Goal: Task Accomplishment & Management: Use online tool/utility

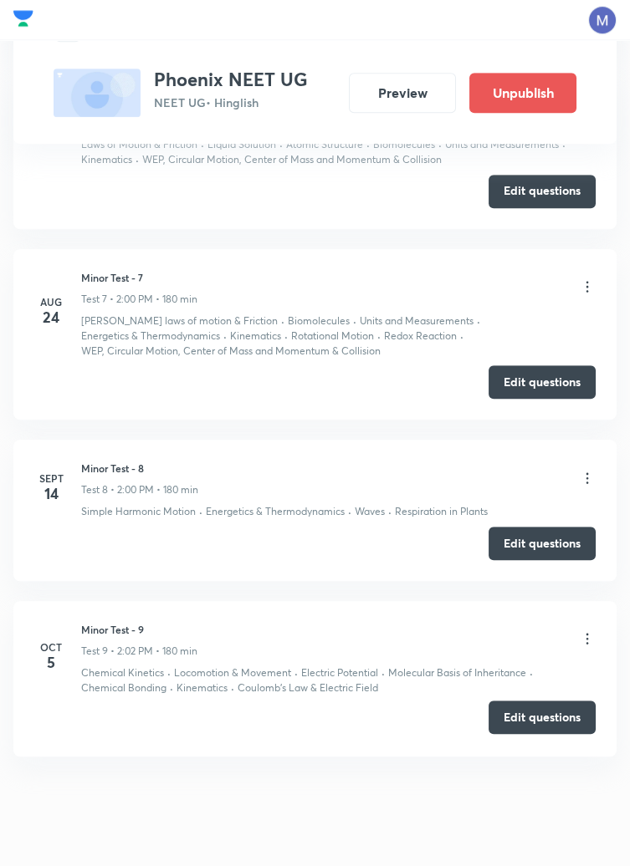
click at [548, 704] on button "Edit questions" at bounding box center [541, 717] width 107 height 33
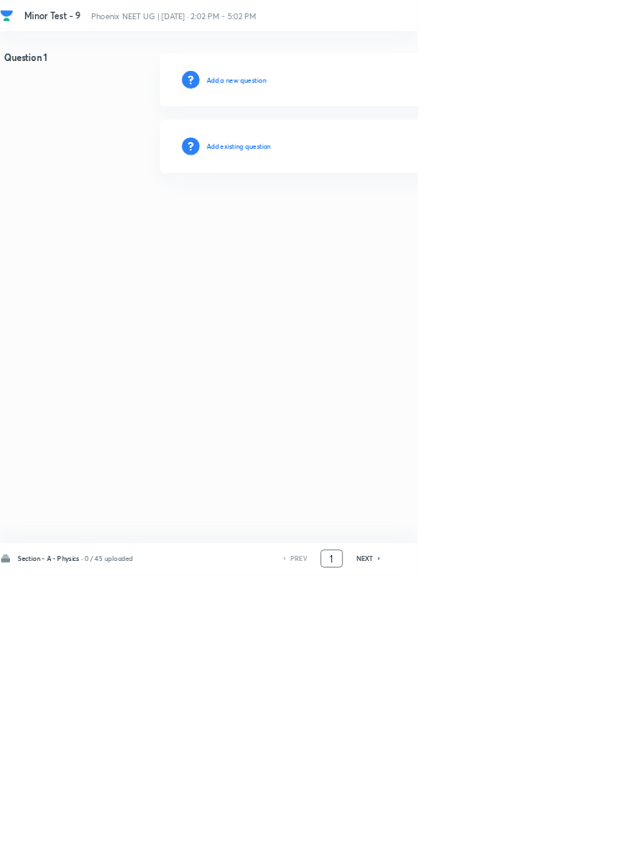
click at [505, 858] on input "1" at bounding box center [500, 843] width 32 height 29
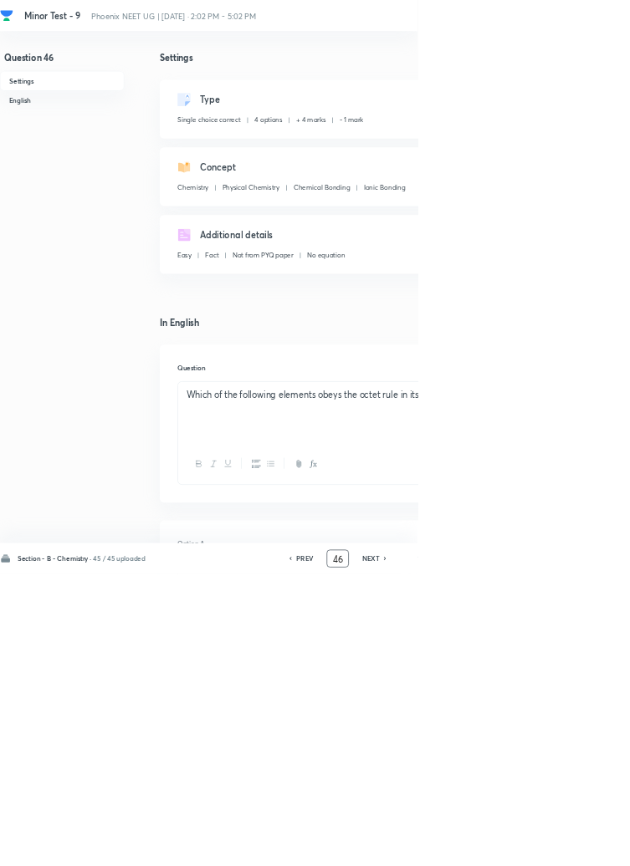
click at [514, 858] on input "46" at bounding box center [509, 843] width 32 height 29
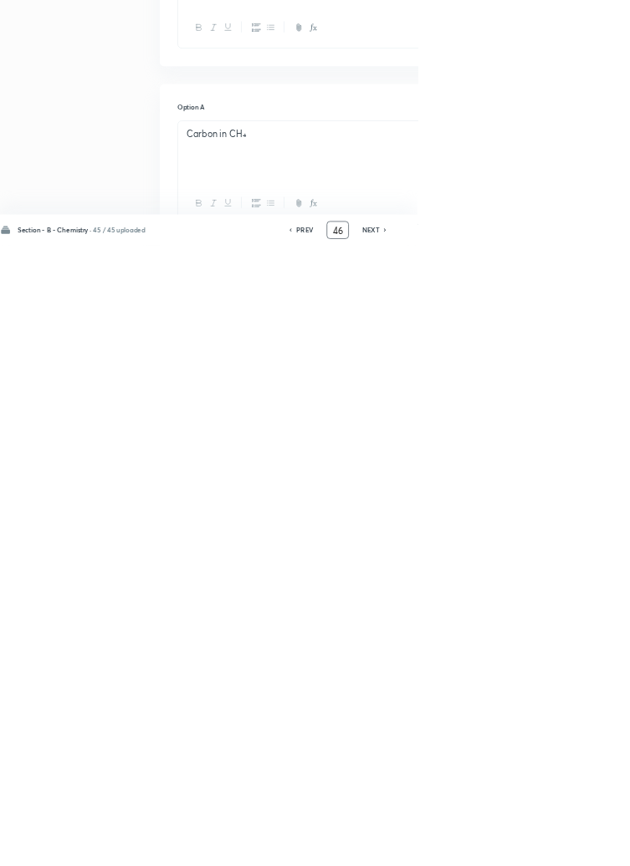
scroll to position [382, 0]
type input "4"
type input "91"
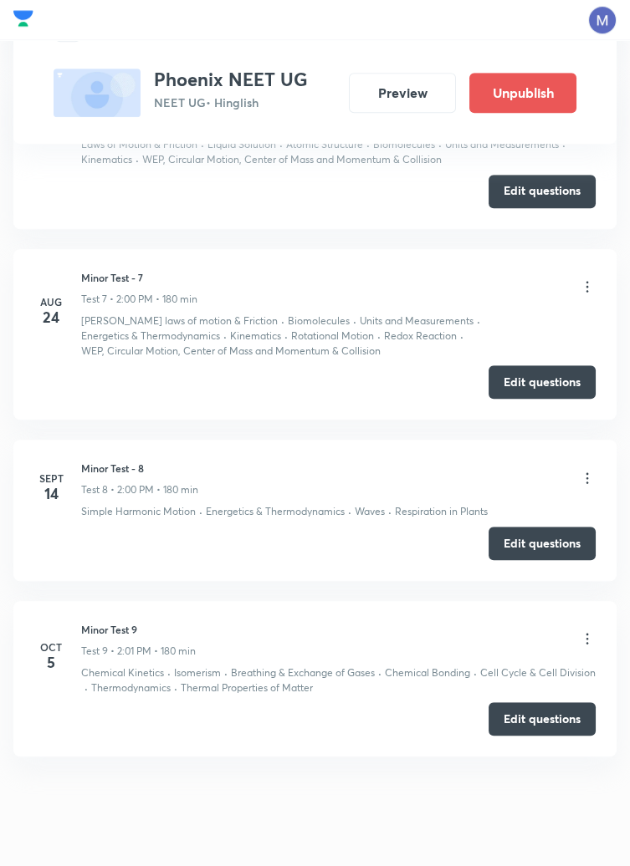
scroll to position [1833, 0]
click at [538, 701] on button "Edit questions" at bounding box center [541, 717] width 107 height 33
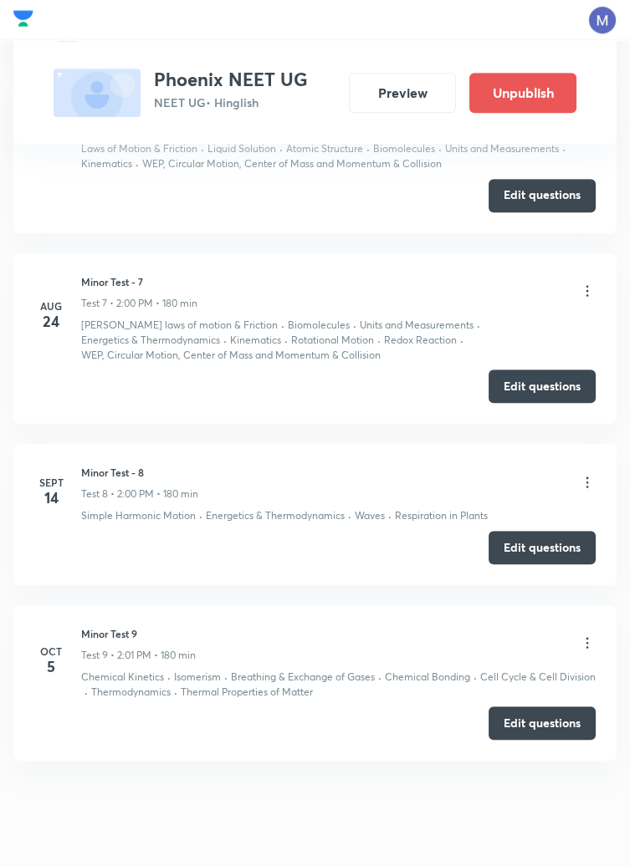
scroll to position [1833, 0]
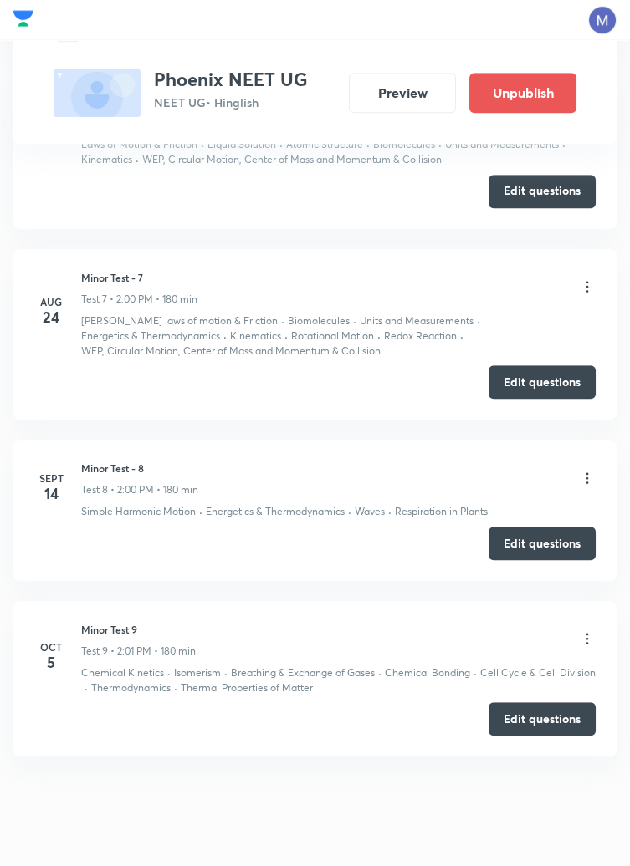
click at [586, 631] on icon at bounding box center [587, 639] width 17 height 17
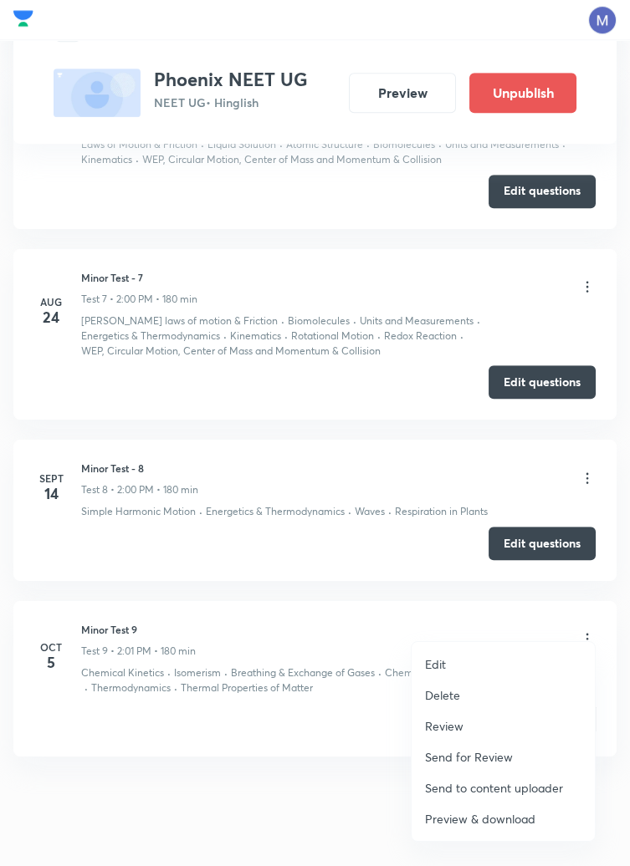
click at [437, 660] on p "Edit" at bounding box center [435, 665] width 21 height 18
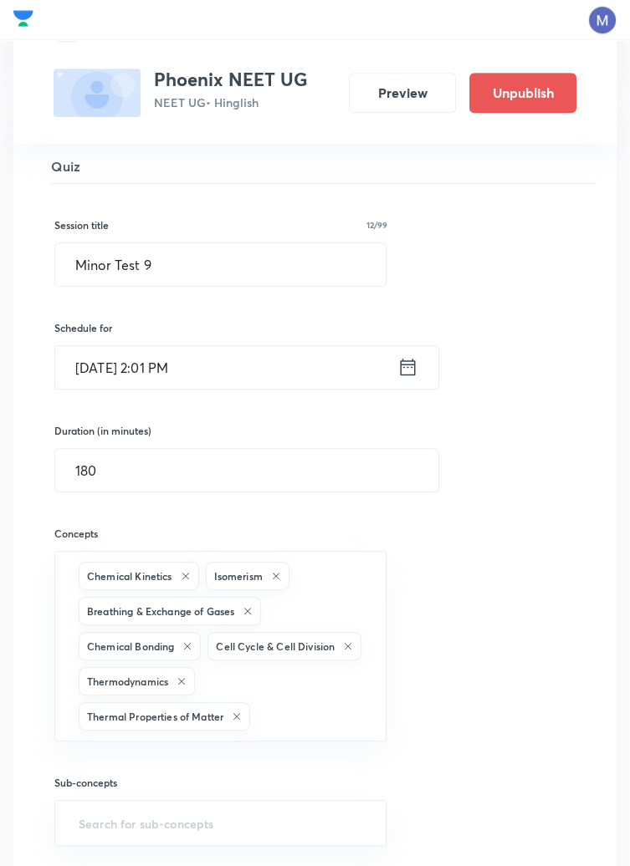
scroll to position [1713, 0]
click at [277, 570] on icon at bounding box center [276, 575] width 10 height 10
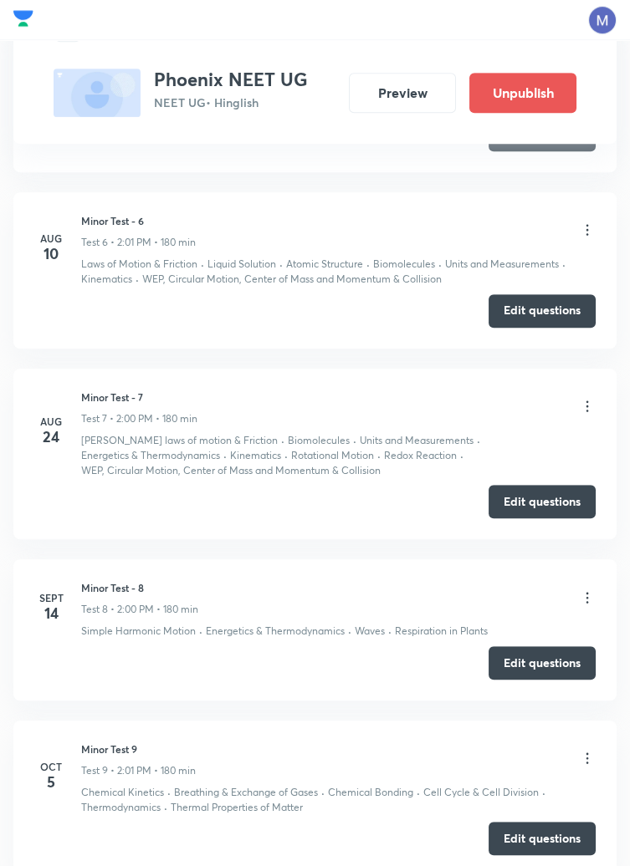
scroll to position [1753, 0]
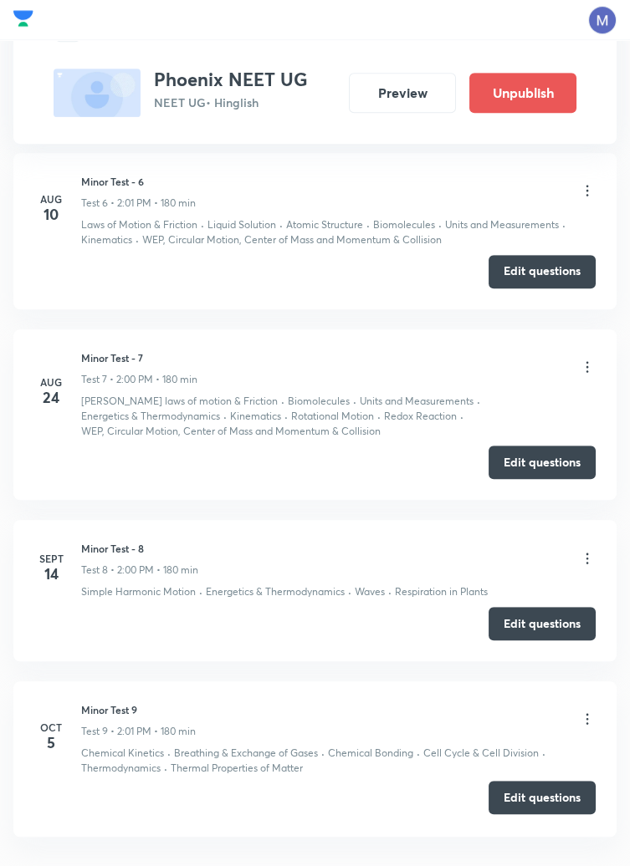
click at [549, 781] on button "Edit questions" at bounding box center [541, 797] width 107 height 33
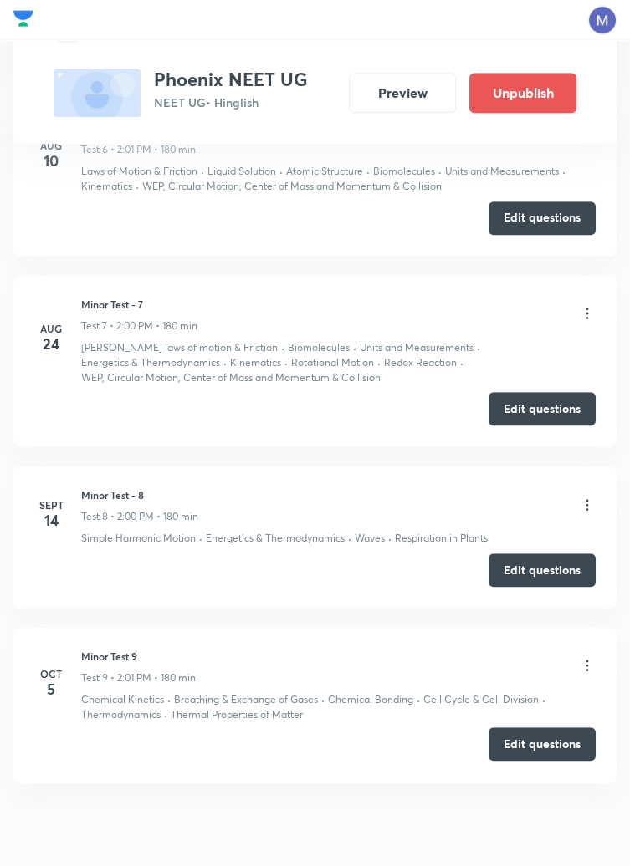
click at [524, 728] on button "Edit questions" at bounding box center [541, 744] width 107 height 33
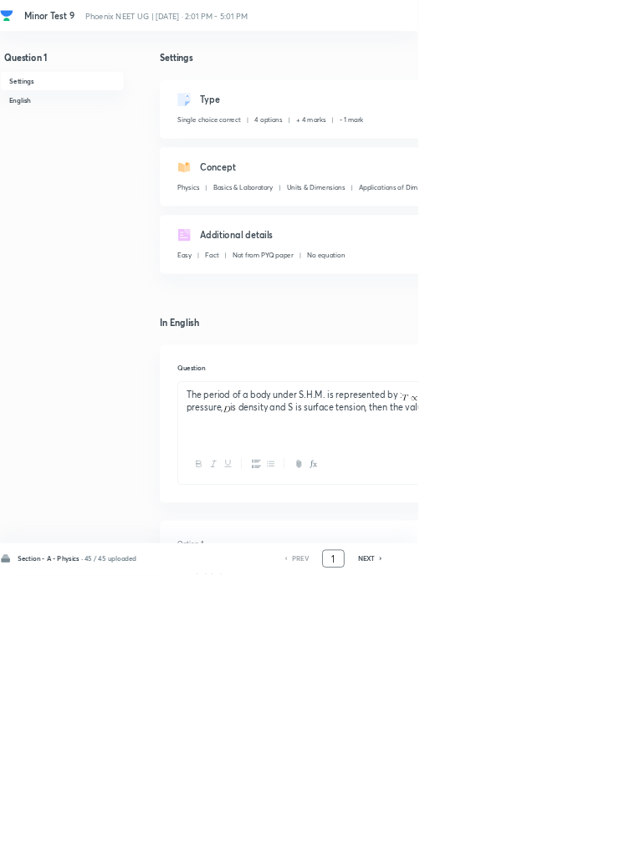
click at [509, 858] on input "1" at bounding box center [503, 843] width 32 height 29
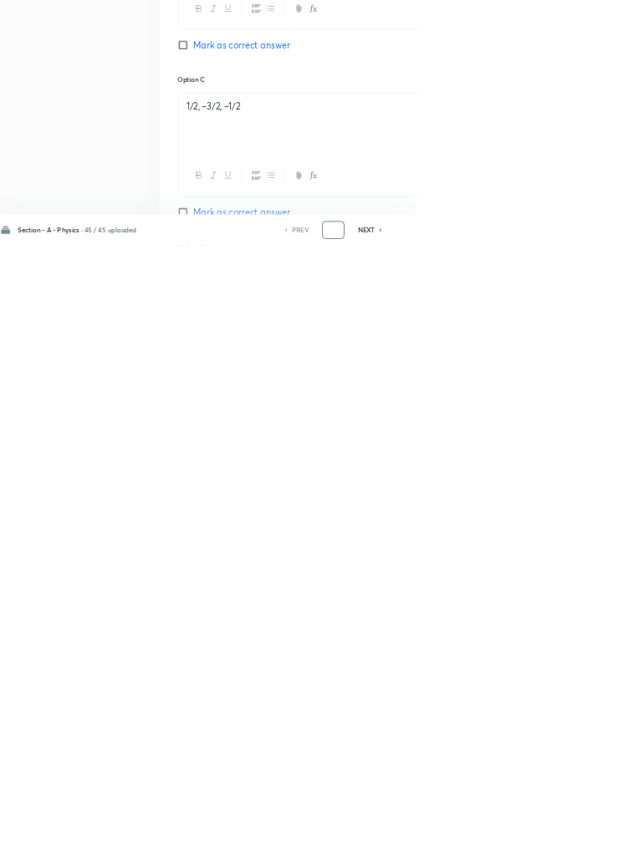
scroll to position [795, 0]
type input "46"
checkbox input "false"
checkbox input "true"
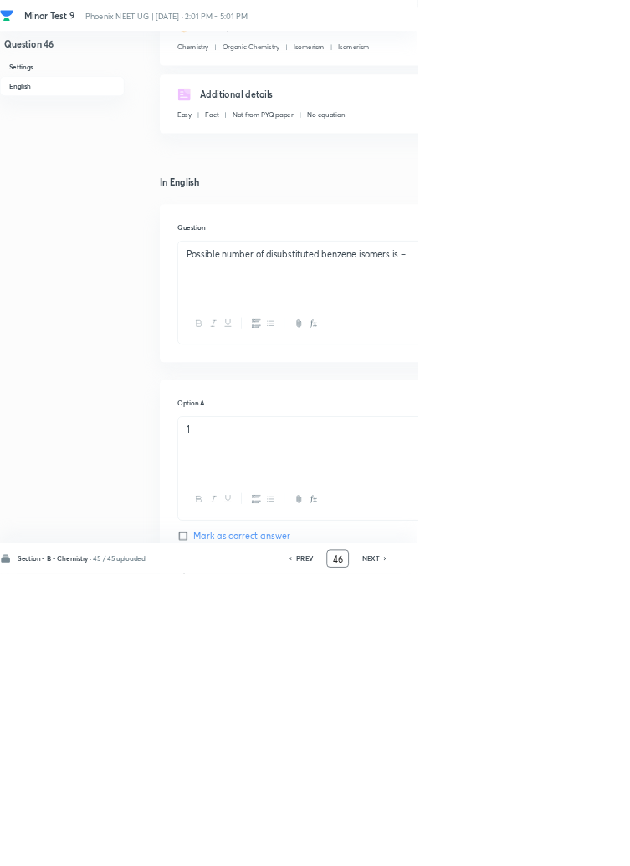
scroll to position [0, 0]
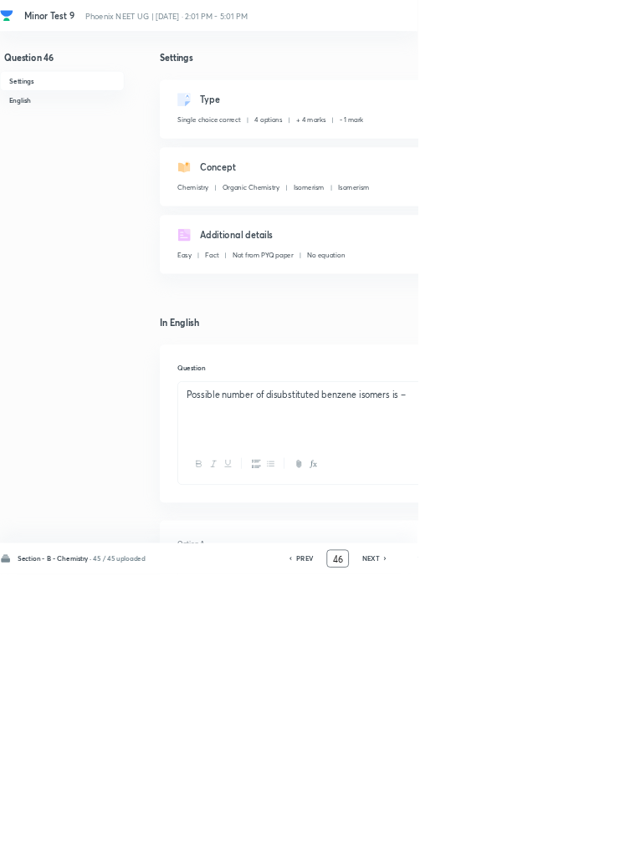
click at [582, 846] on icon at bounding box center [580, 843] width 3 height 5
type input "47"
checkbox input "true"
click at [582, 846] on icon at bounding box center [580, 843] width 3 height 5
type input "48"
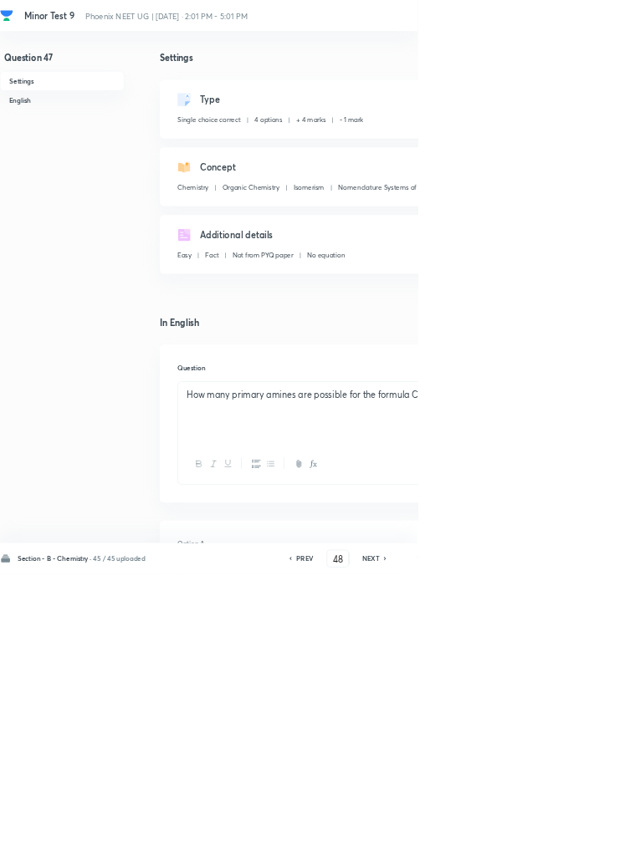
checkbox input "true"
click at [582, 846] on icon at bounding box center [580, 843] width 3 height 5
type input "49"
checkbox input "false"
checkbox input "true"
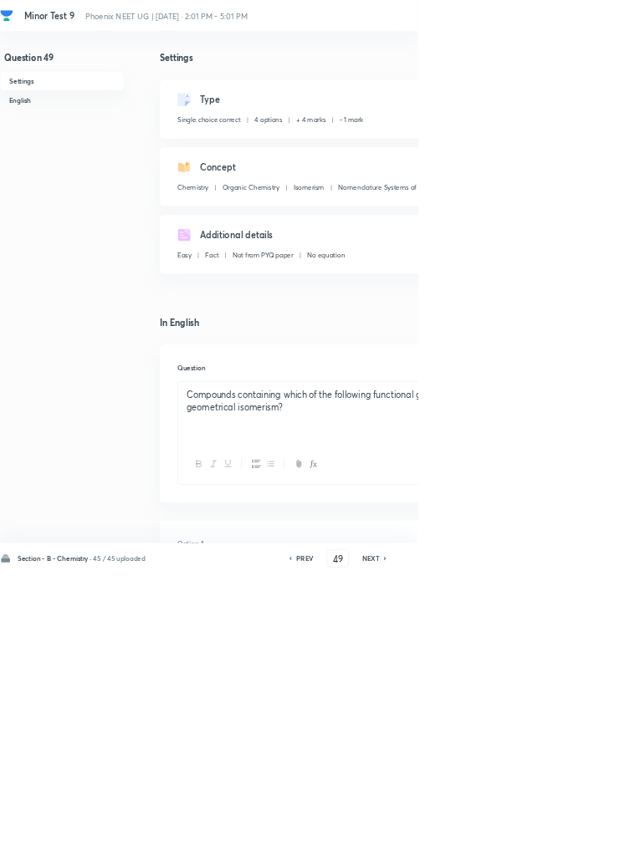
click at [582, 846] on icon at bounding box center [580, 843] width 3 height 5
type input "50"
checkbox input "true"
click at [582, 846] on icon at bounding box center [580, 843] width 3 height 5
type input "51"
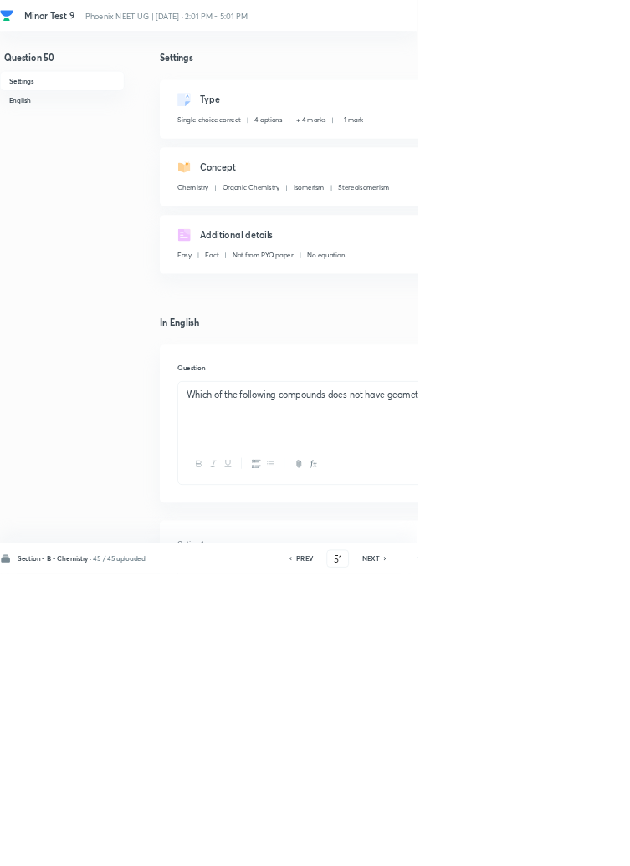
checkbox input "false"
checkbox input "true"
click at [582, 846] on icon at bounding box center [580, 843] width 3 height 5
type input "52"
checkbox input "true"
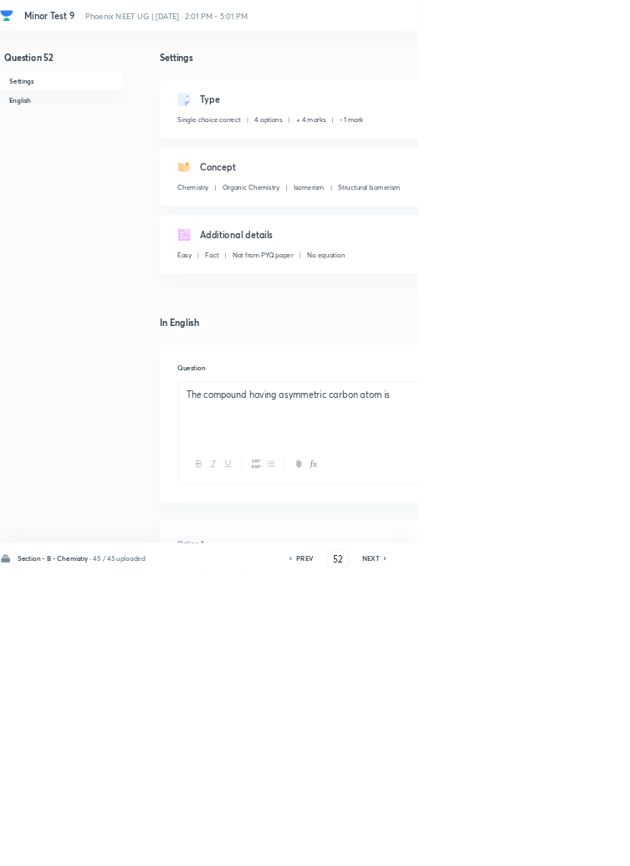
click at [582, 847] on icon at bounding box center [581, 843] width 5 height 8
type input "53"
checkbox input "false"
checkbox input "true"
click at [582, 847] on icon at bounding box center [581, 843] width 5 height 8
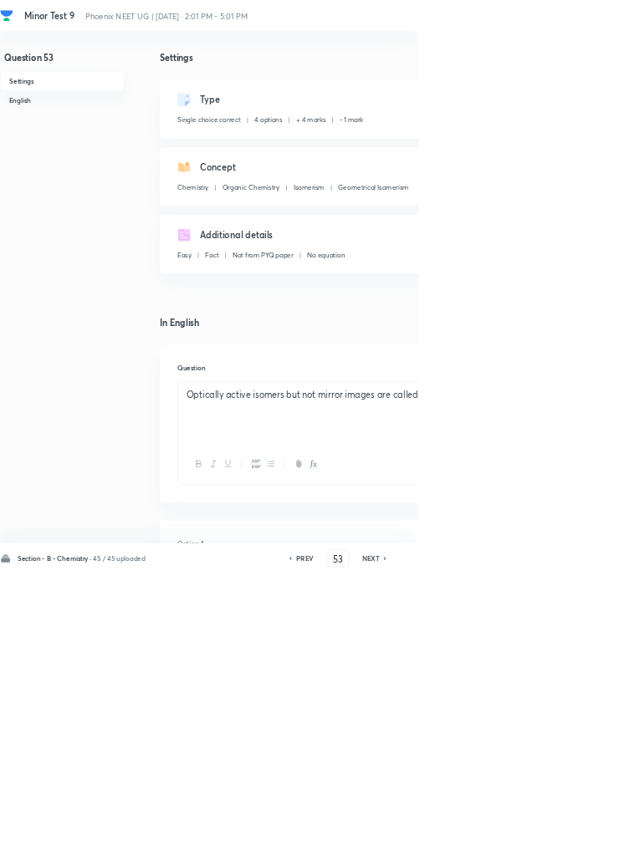
type input "54"
checkbox input "true"
click at [582, 846] on icon at bounding box center [580, 843] width 3 height 5
type input "55"
checkbox input "false"
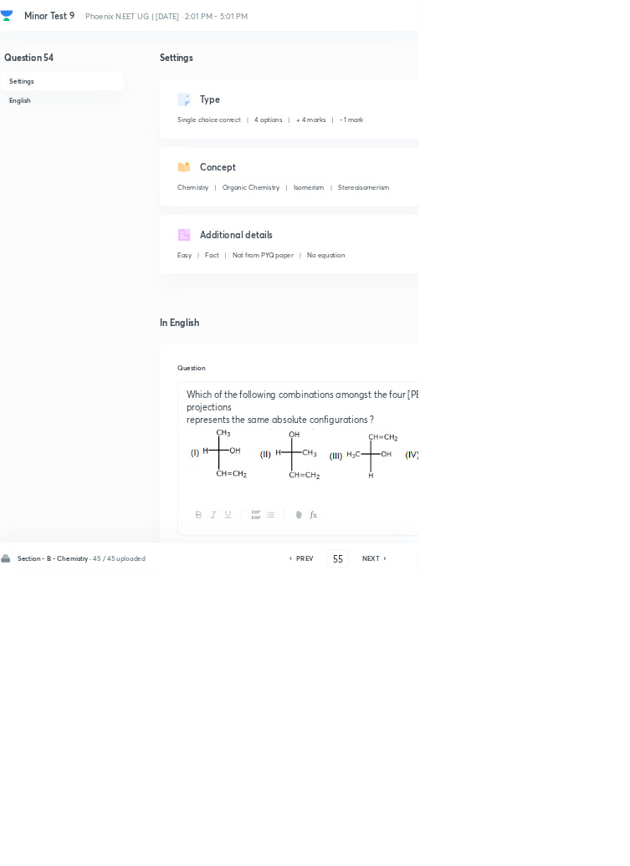
checkbox input "true"
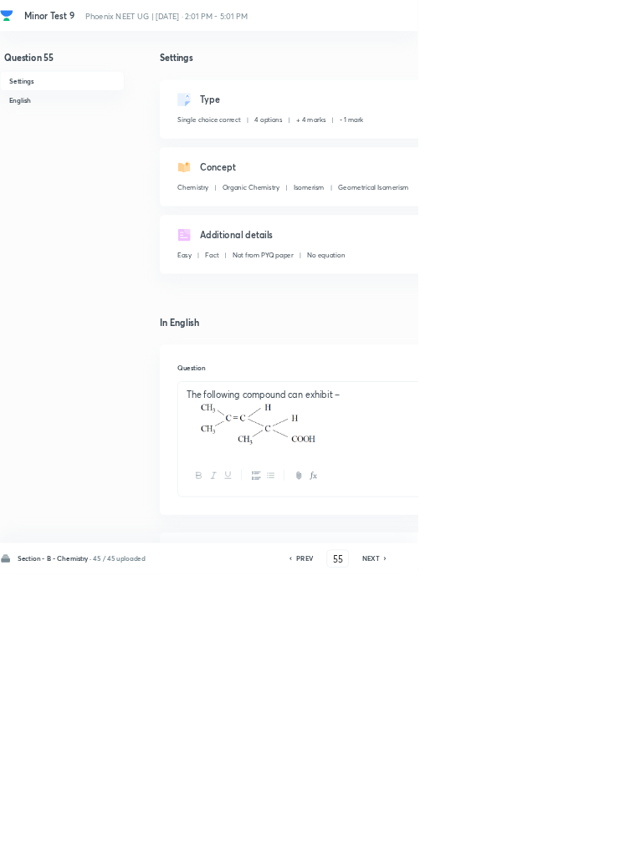
click at [582, 846] on icon at bounding box center [580, 843] width 3 height 5
type input "56"
checkbox input "false"
checkbox input "true"
click at [582, 846] on icon at bounding box center [580, 843] width 3 height 5
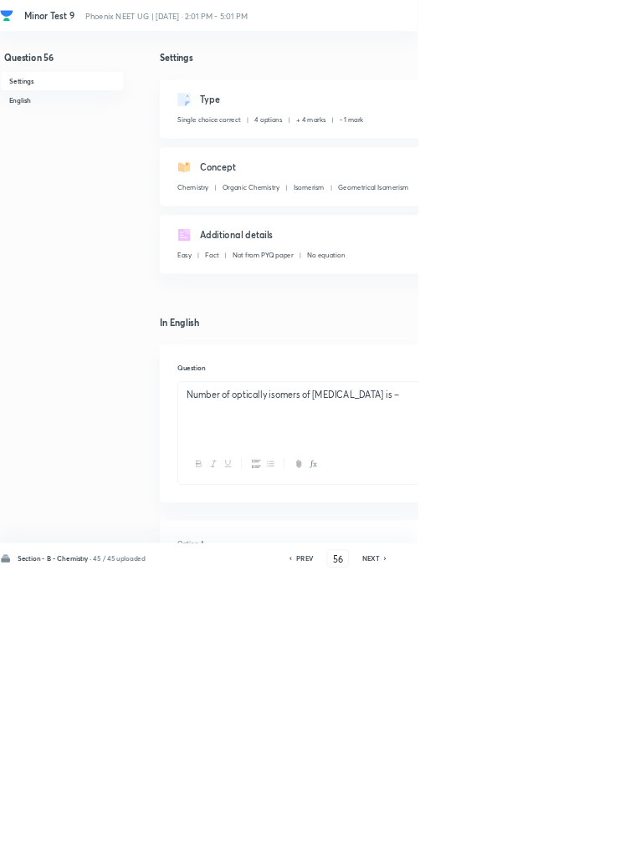
type input "57"
checkbox input "false"
checkbox input "true"
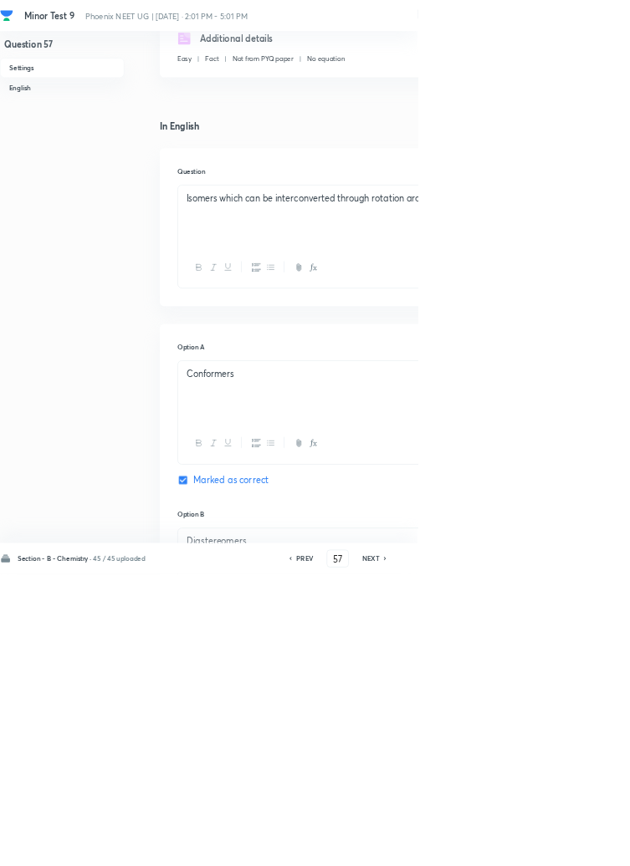
scroll to position [295, 0]
click at [510, 858] on input "57" at bounding box center [509, 843] width 32 height 29
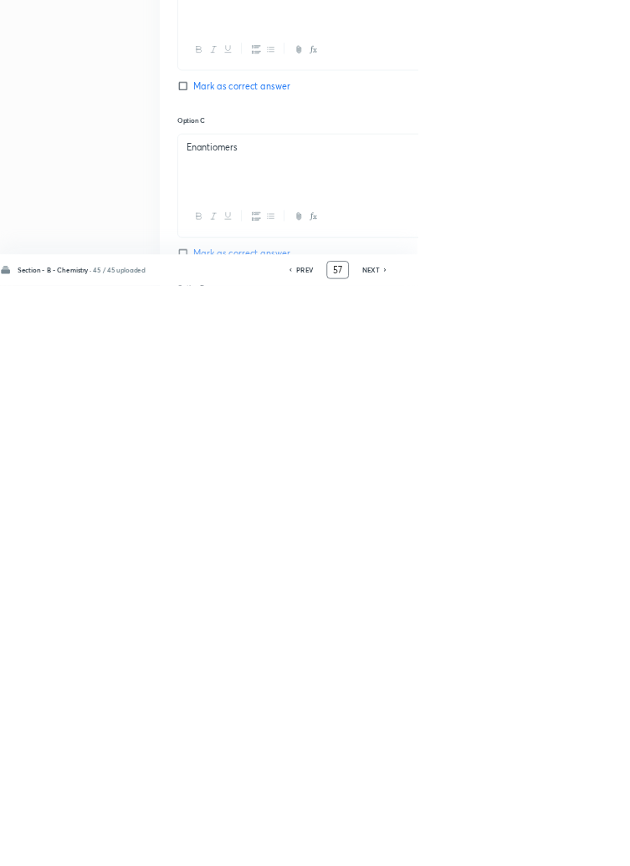
scroll to position [919, 0]
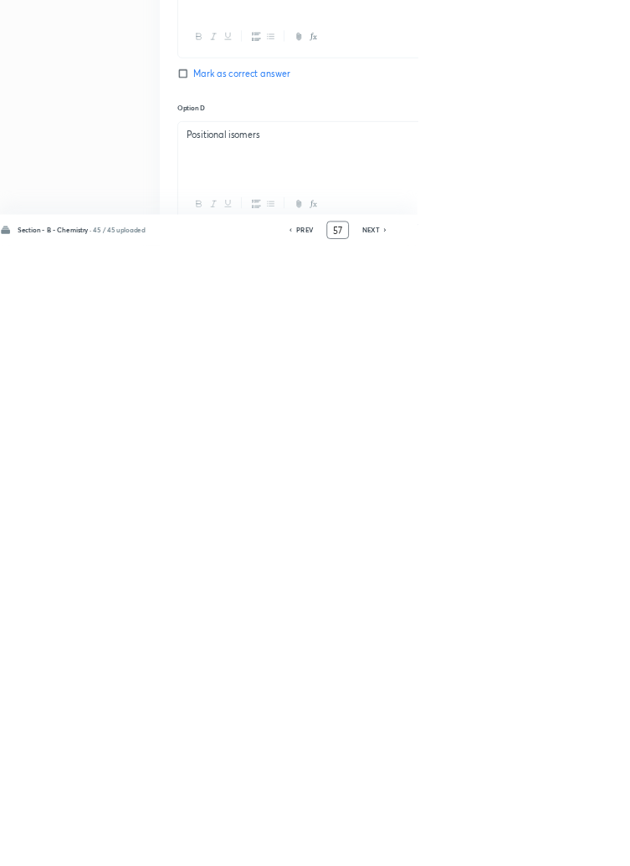
type input "5"
type input "46"
checkbox input "false"
checkbox input "true"
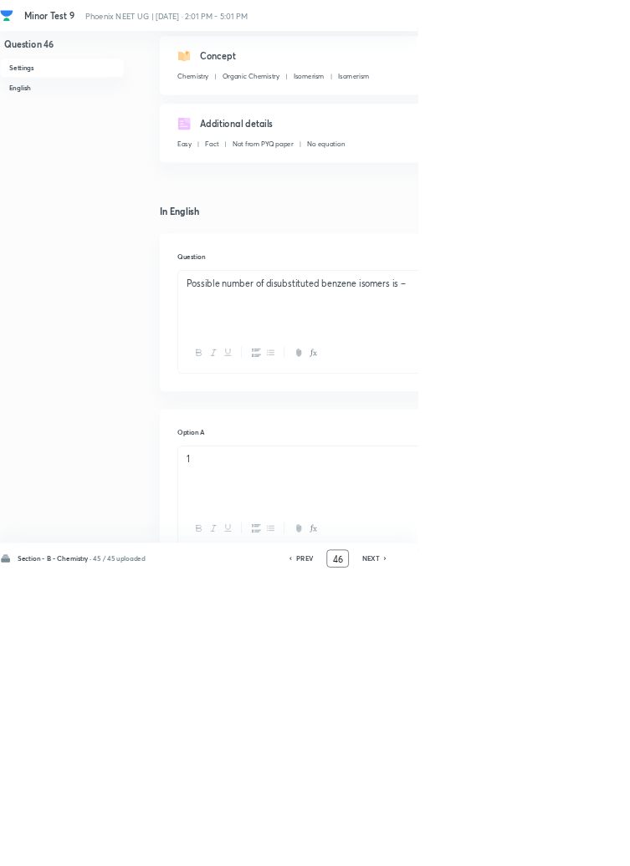
scroll to position [0, 0]
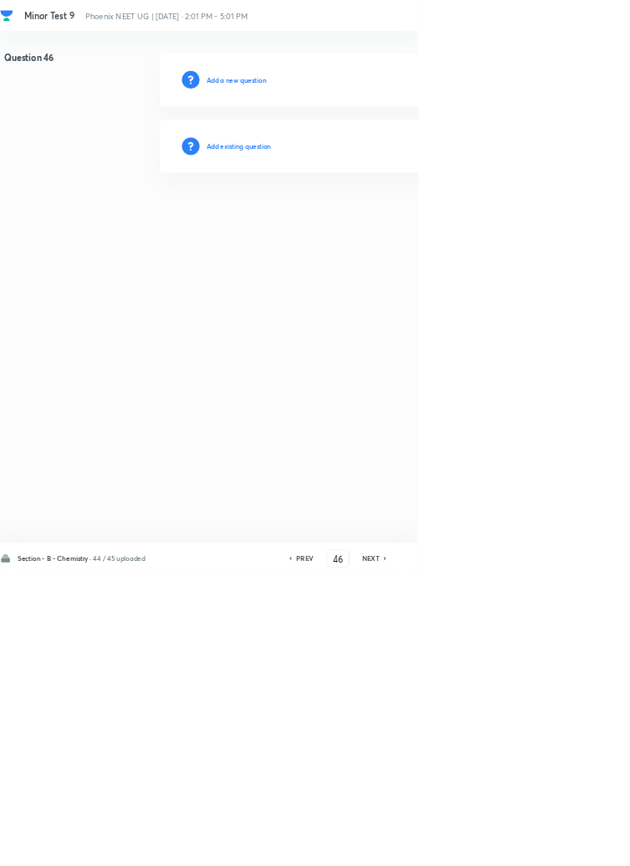
click at [582, 847] on icon at bounding box center [581, 843] width 5 height 8
type input "47"
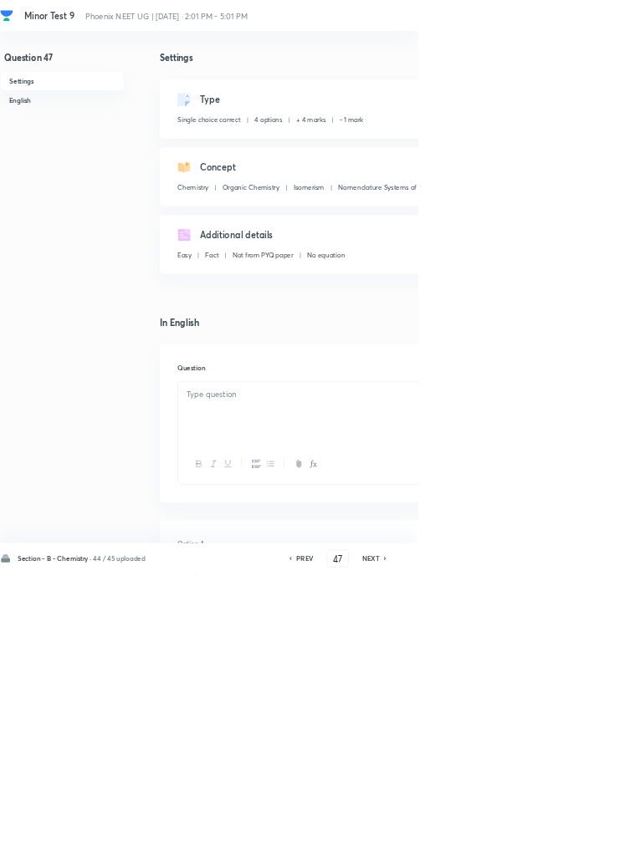
checkbox input "true"
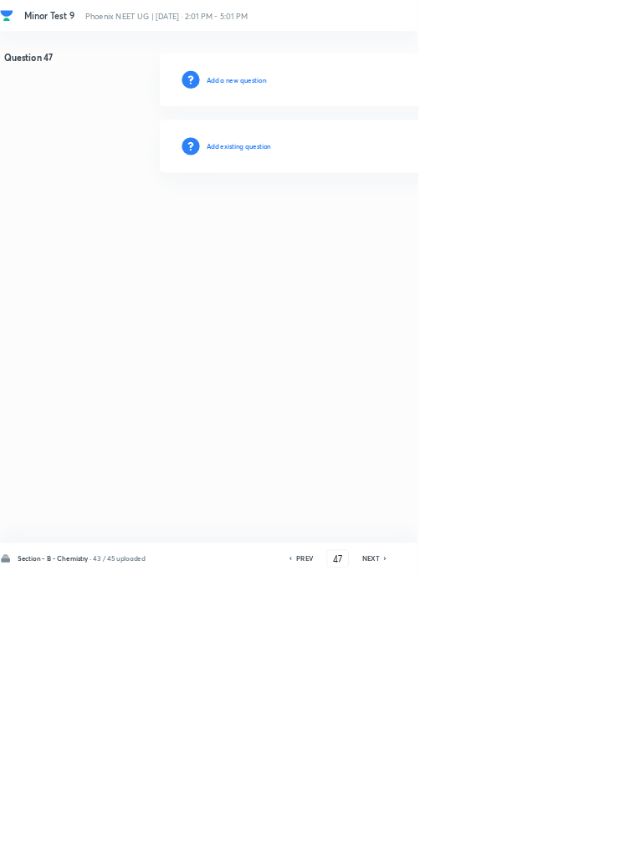
click at [582, 847] on icon at bounding box center [581, 843] width 5 height 8
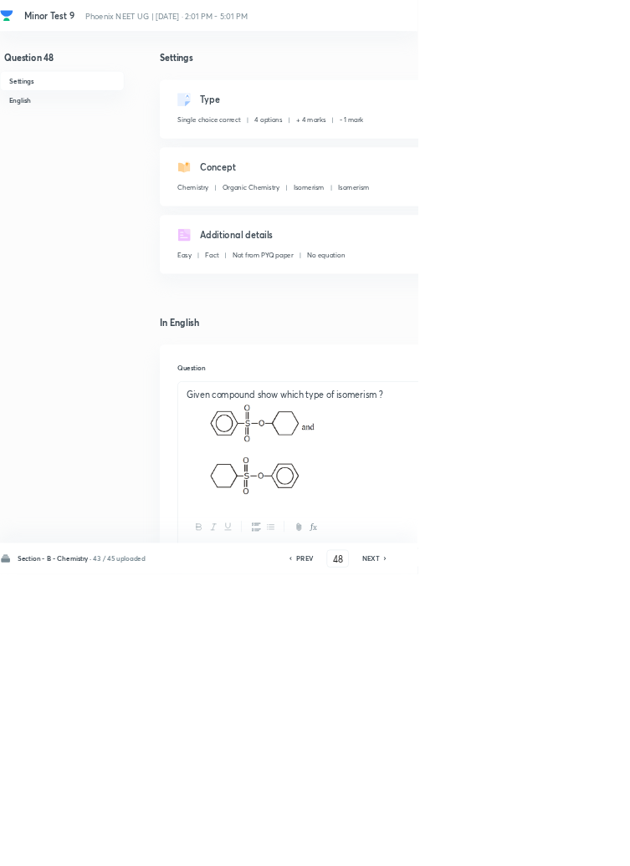
click at [582, 847] on icon at bounding box center [581, 843] width 5 height 8
type input "49"
checkbox input "false"
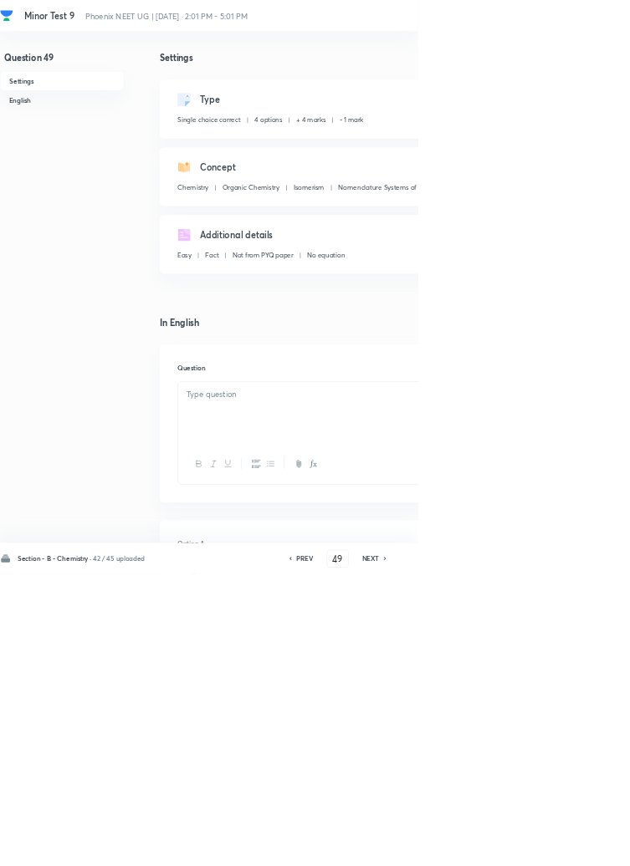
click at [582, 847] on icon at bounding box center [581, 843] width 5 height 8
type input "50"
checkbox input "false"
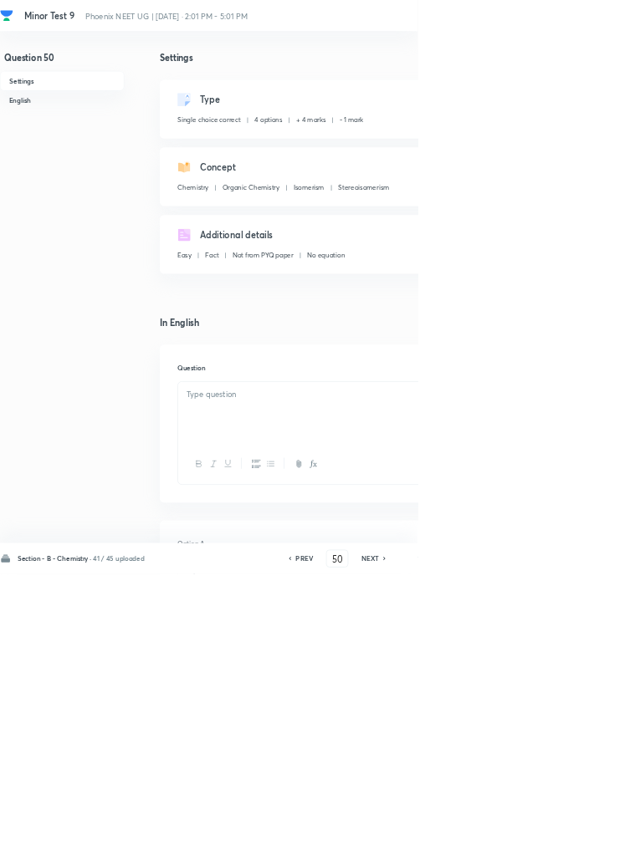
click at [581, 847] on icon at bounding box center [580, 843] width 5 height 8
type input "51"
checkbox input "false"
click at [583, 846] on icon at bounding box center [581, 843] width 3 height 5
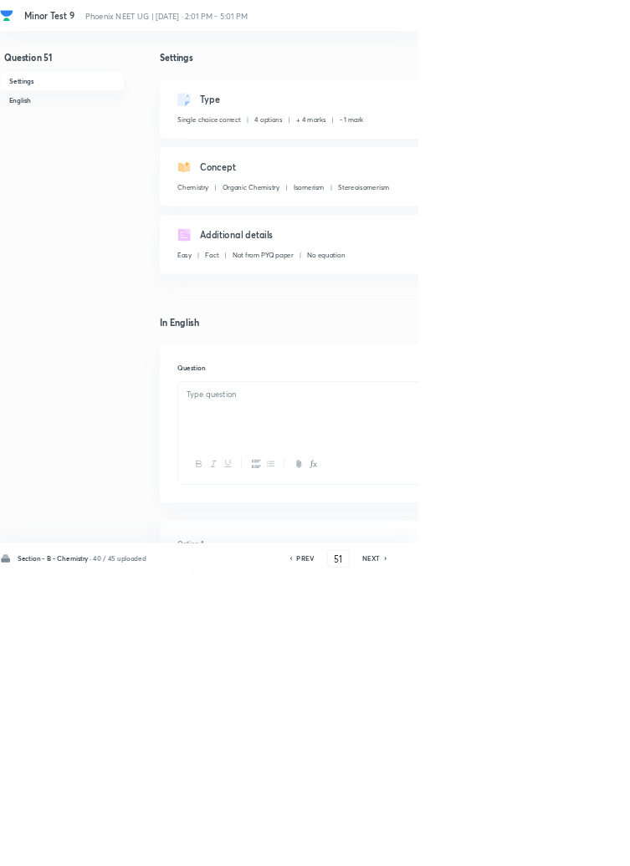
type input "52"
checkbox input "false"
click at [581, 847] on icon at bounding box center [581, 843] width 5 height 8
type input "53"
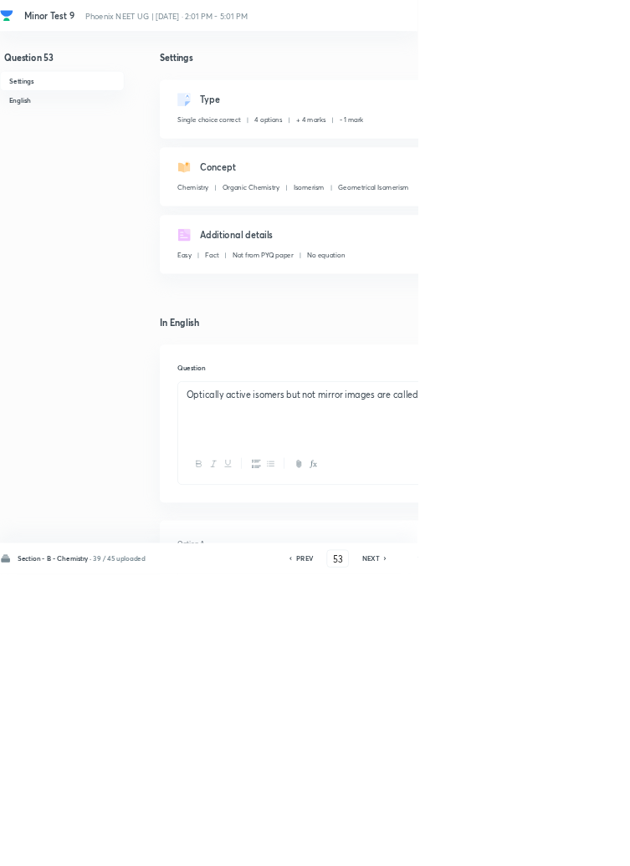
checkbox input "false"
click at [582, 846] on icon at bounding box center [580, 843] width 3 height 5
type input "54"
checkbox input "false"
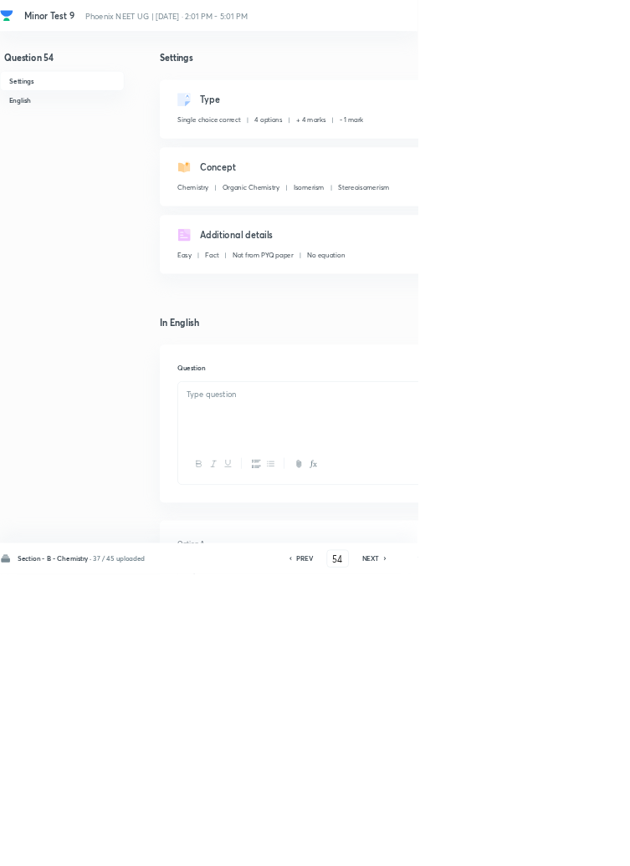
click at [582, 846] on icon at bounding box center [580, 843] width 3 height 5
type input "55"
checkbox input "false"
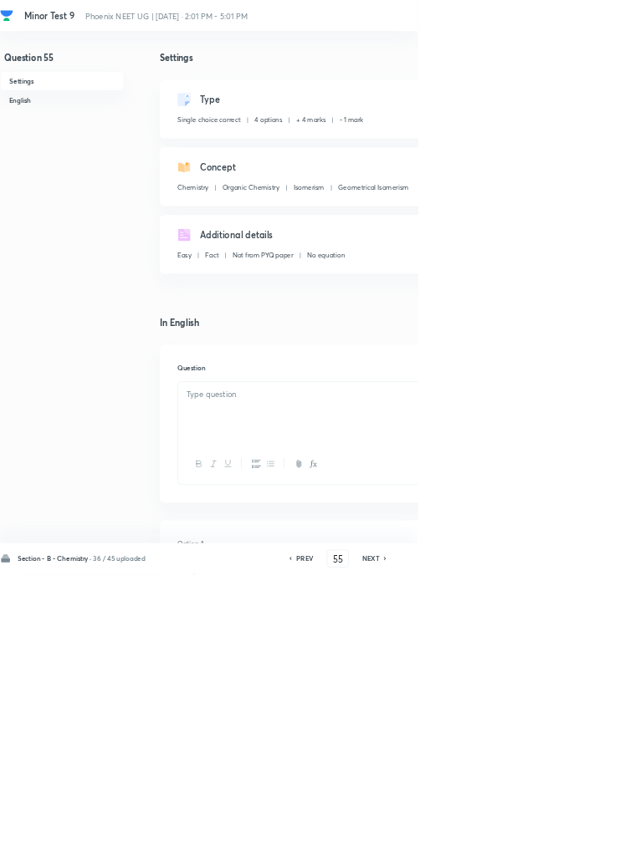
click at [582, 846] on icon at bounding box center [580, 843] width 3 height 5
type input "56"
checkbox input "false"
click at [582, 846] on icon at bounding box center [580, 843] width 3 height 5
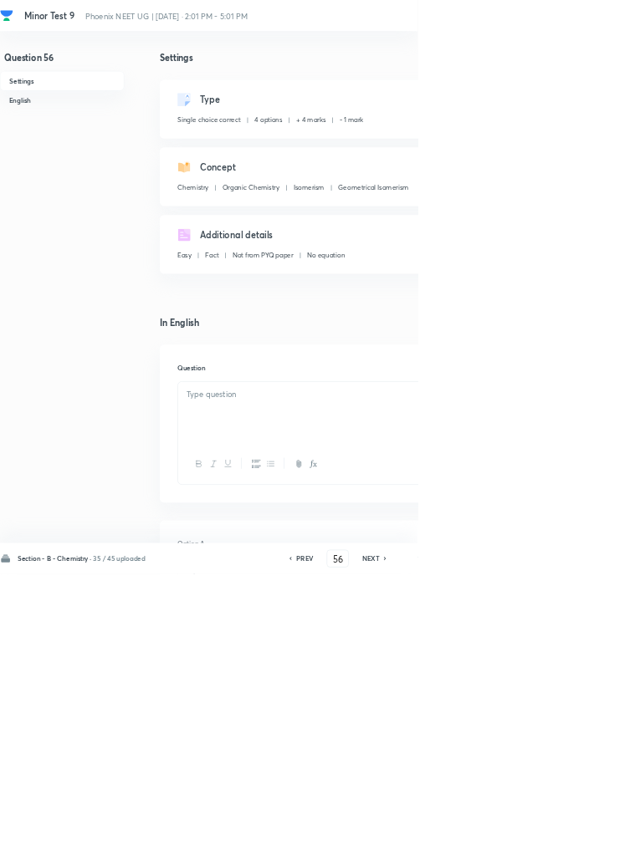
type input "57"
checkbox input "false"
click at [582, 846] on icon at bounding box center [580, 843] width 3 height 5
type input "58"
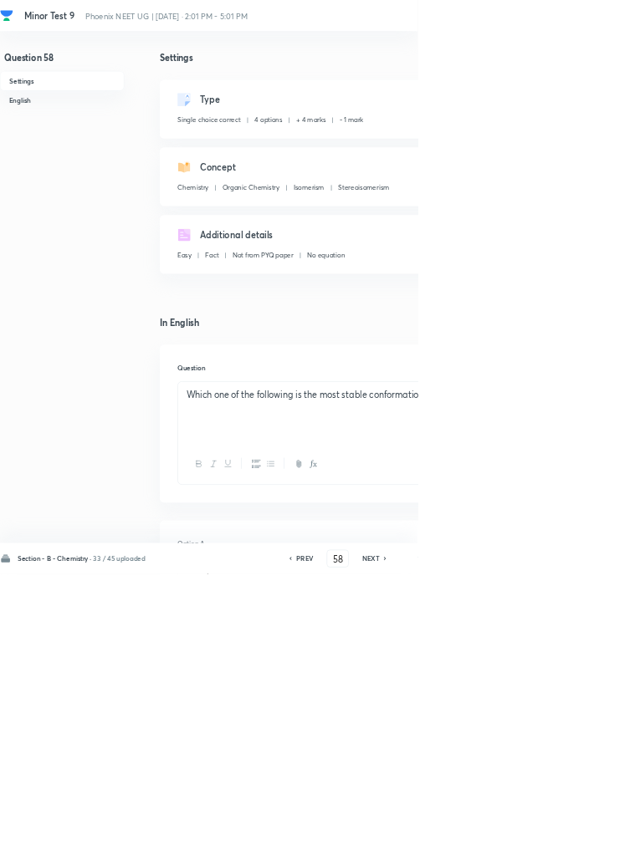
checkbox input "false"
click at [582, 846] on icon at bounding box center [580, 843] width 3 height 5
type input "59"
checkbox input "false"
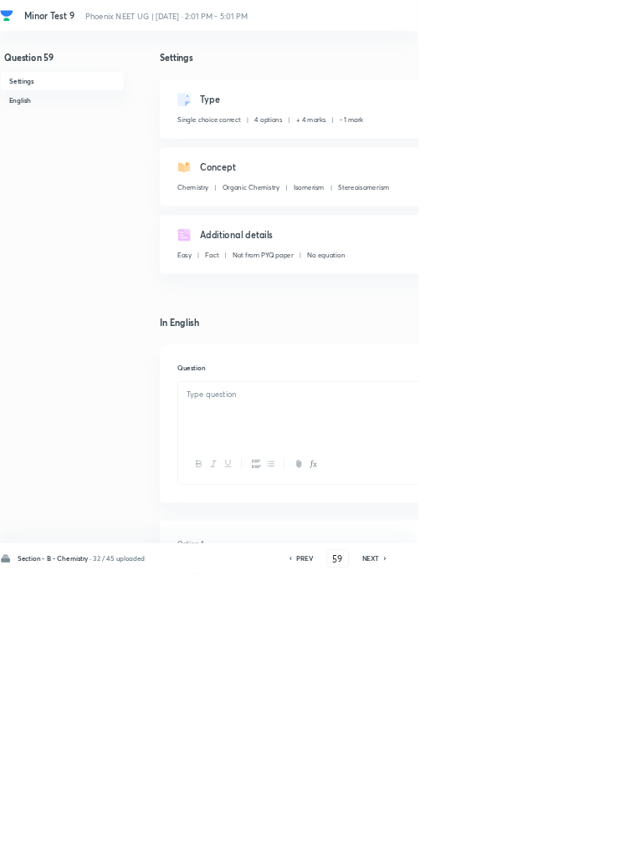
click at [582, 847] on icon at bounding box center [581, 843] width 5 height 8
type input "60"
checkbox input "false"
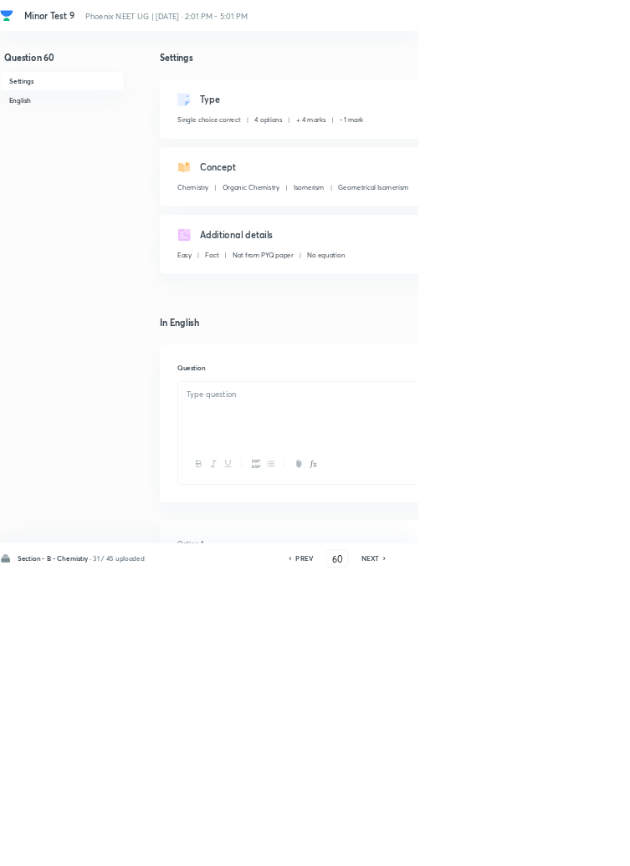
click at [582, 847] on icon at bounding box center [580, 843] width 5 height 8
type input "61"
checkbox input "false"
click at [582, 847] on icon at bounding box center [582, 843] width 5 height 8
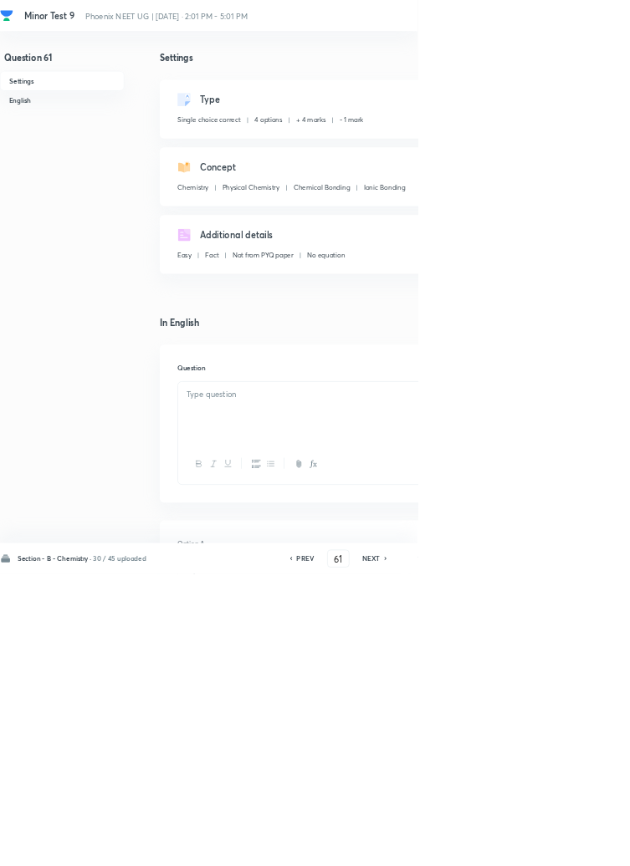
type input "62"
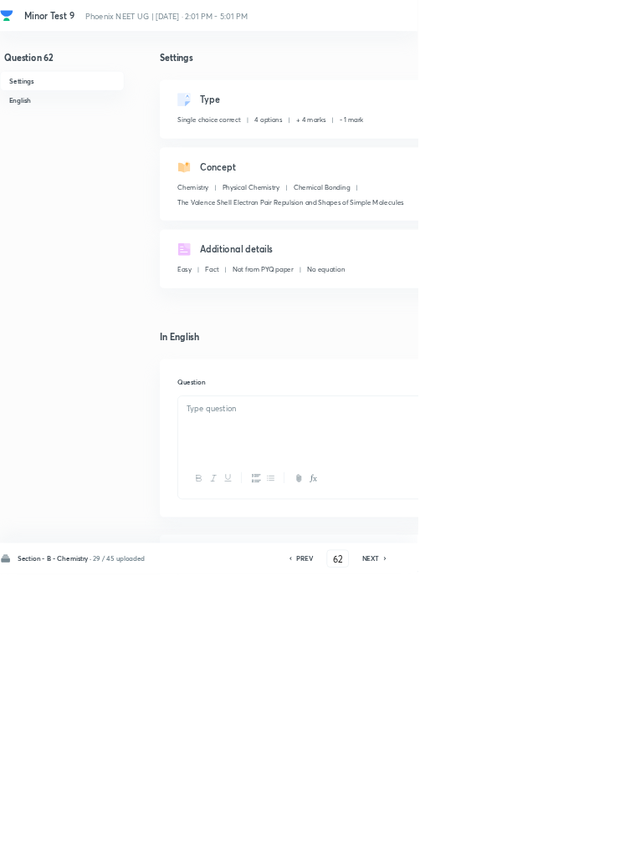
checkbox input "false"
click at [582, 847] on icon at bounding box center [581, 843] width 5 height 8
type input "63"
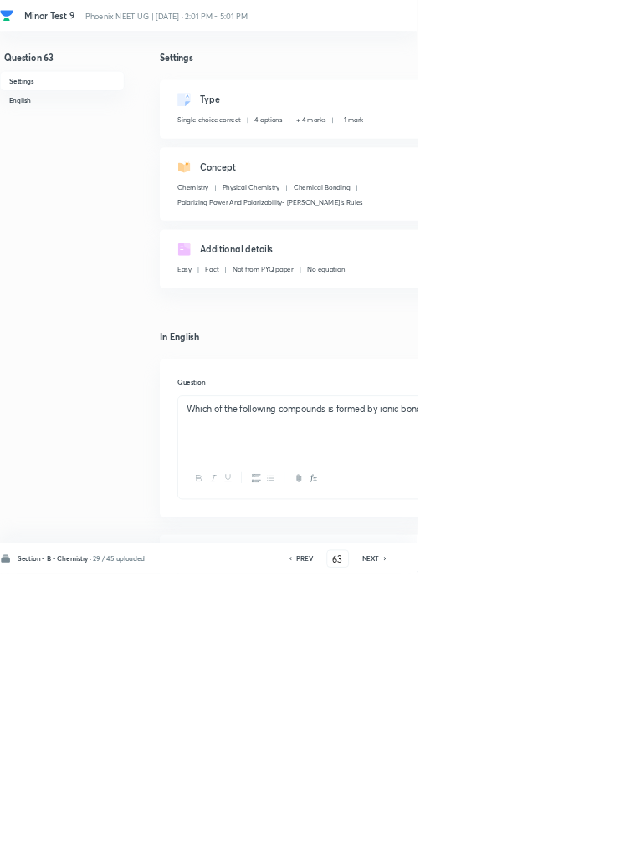
checkbox input "false"
click at [581, 847] on icon at bounding box center [581, 843] width 5 height 8
type input "64"
checkbox input "false"
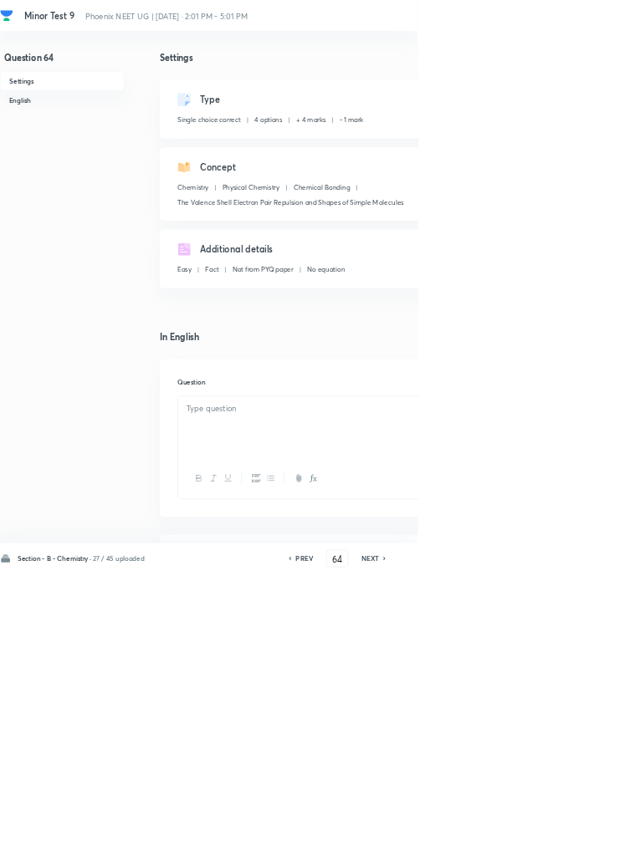
click at [582, 847] on icon at bounding box center [580, 843] width 5 height 8
type input "65"
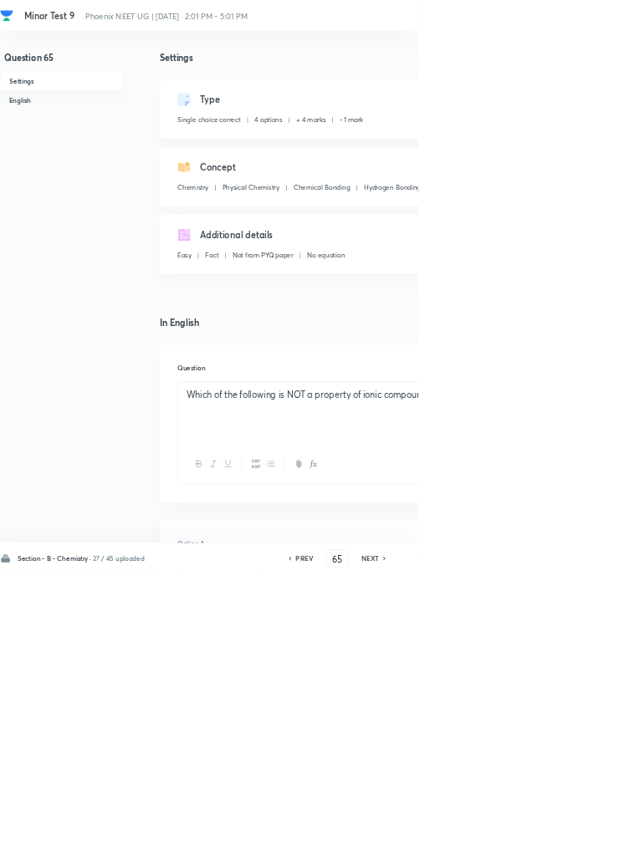
checkbox input "false"
click at [582, 847] on icon at bounding box center [581, 843] width 5 height 8
type input "66"
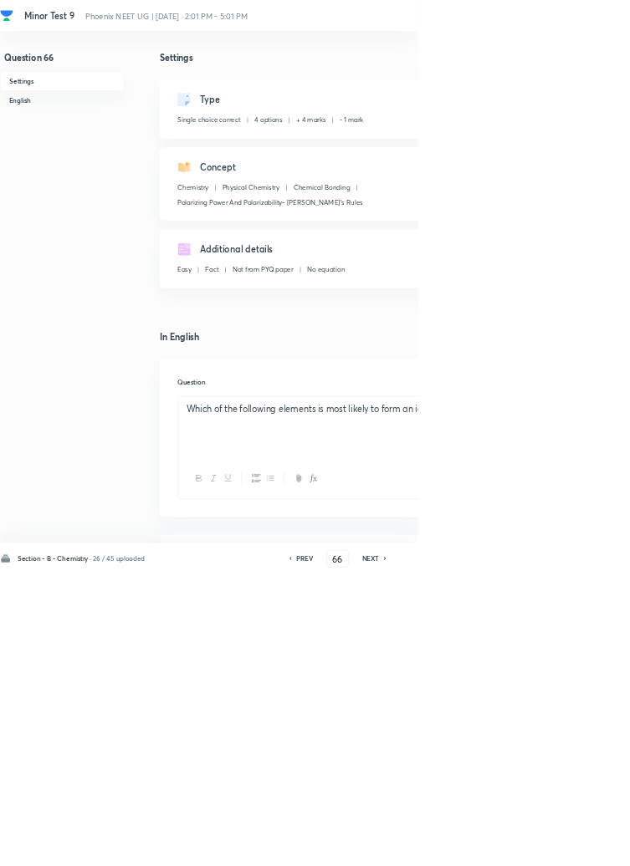
checkbox input "false"
click at [582, 847] on icon at bounding box center [581, 843] width 5 height 8
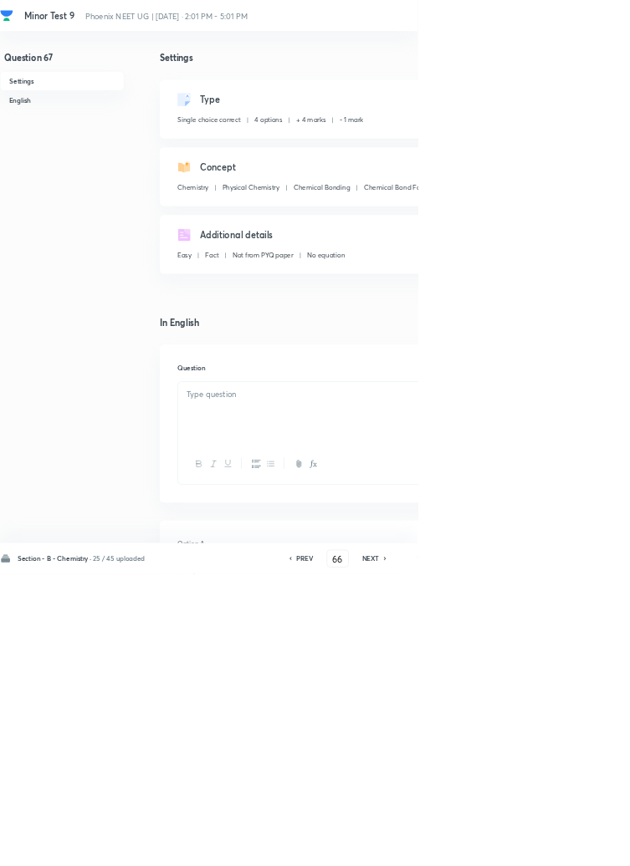
type input "67"
checkbox input "false"
click at [581, 847] on icon at bounding box center [581, 843] width 5 height 8
type input "68"
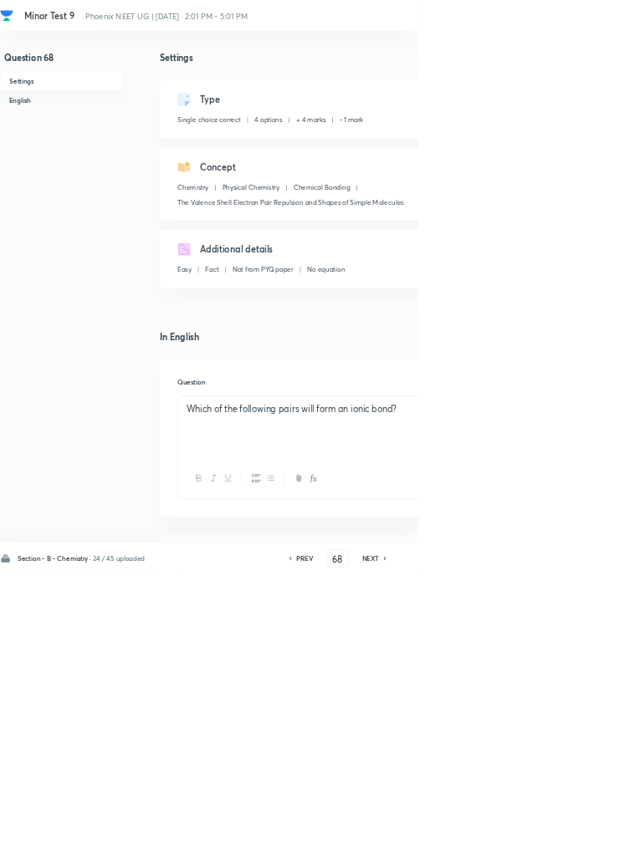
checkbox input "false"
click at [582, 846] on icon at bounding box center [580, 843] width 3 height 5
type input "69"
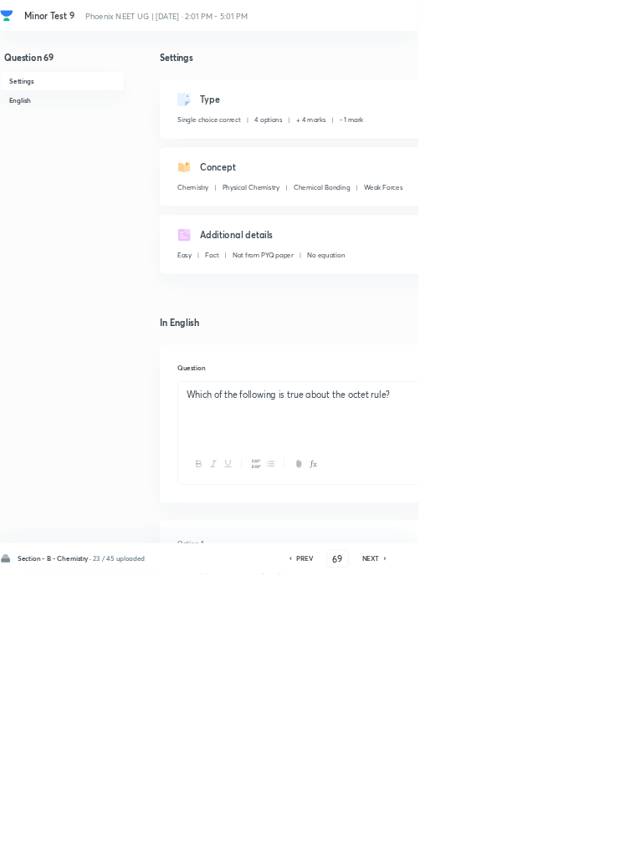
checkbox input "false"
click at [582, 847] on icon at bounding box center [580, 843] width 5 height 8
type input "70"
checkbox input "false"
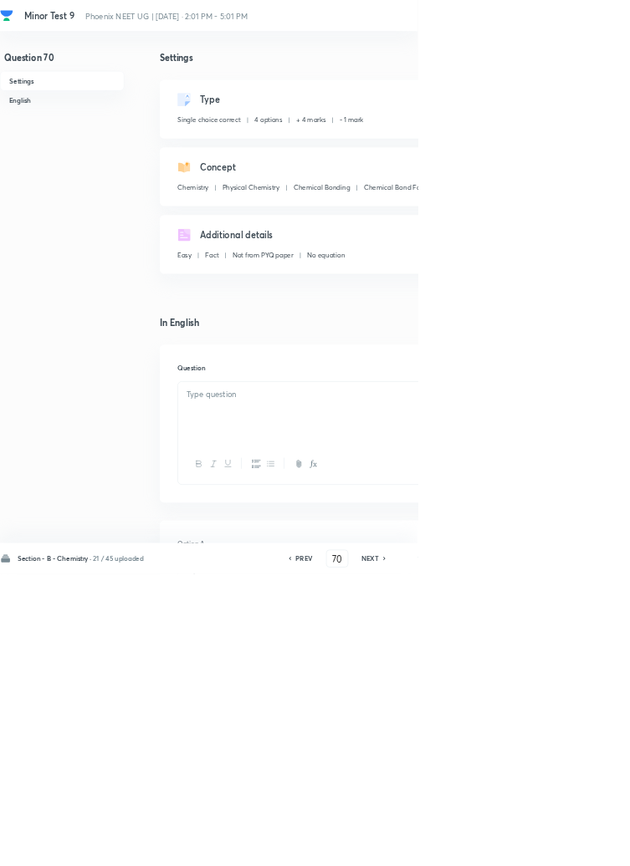
click at [581, 846] on icon at bounding box center [579, 843] width 3 height 5
type input "71"
checkbox input "false"
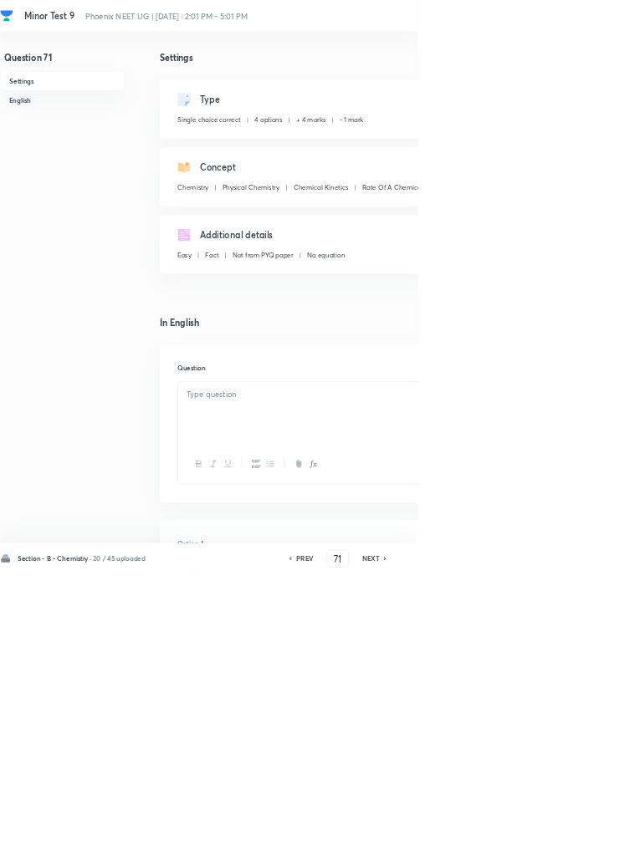
click at [568, 851] on h6 "NEXT" at bounding box center [559, 843] width 26 height 15
type input "72"
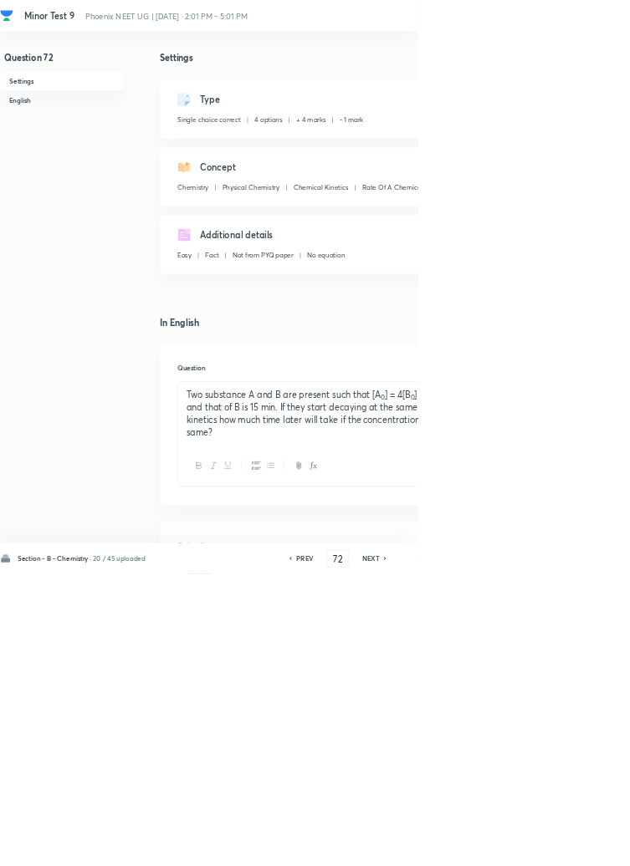
checkbox input "false"
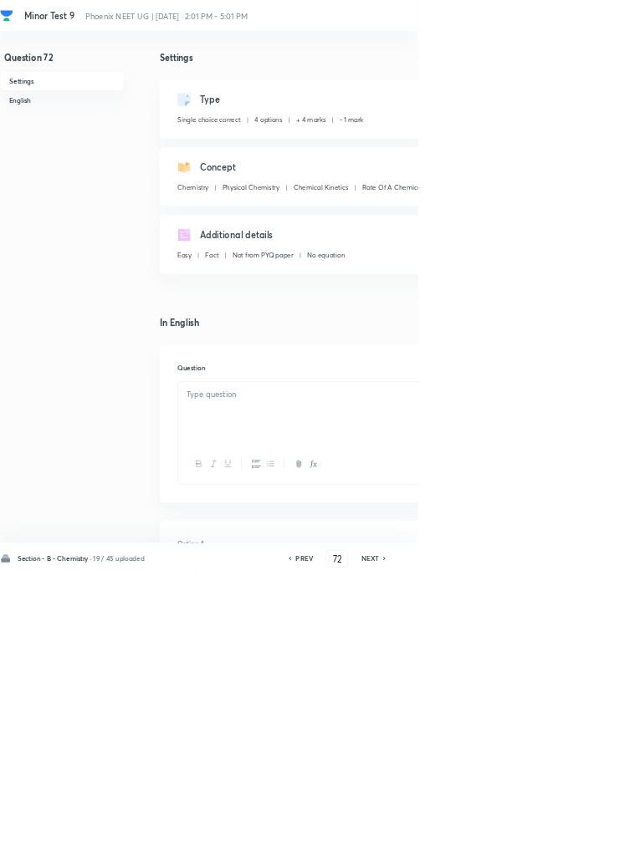
click at [580, 847] on icon at bounding box center [580, 843] width 5 height 8
type input "73"
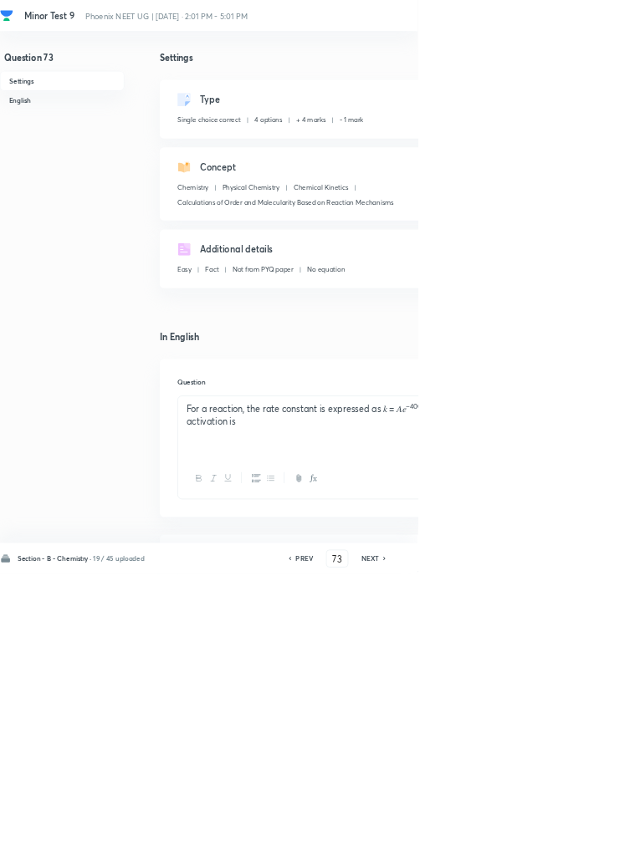
checkbox input "false"
click at [582, 847] on icon at bounding box center [580, 843] width 5 height 8
type input "74"
checkbox input "false"
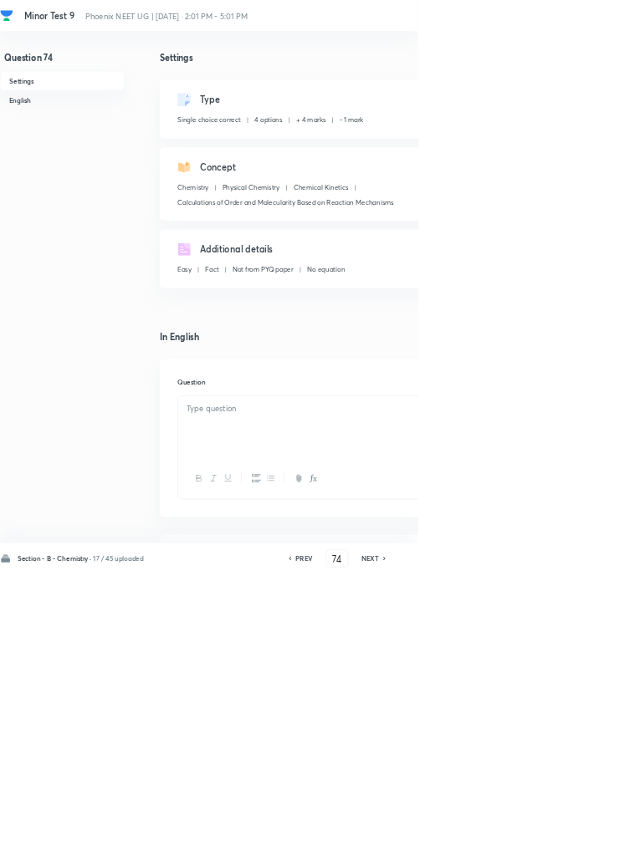
click at [581, 847] on icon at bounding box center [580, 843] width 5 height 8
type input "75"
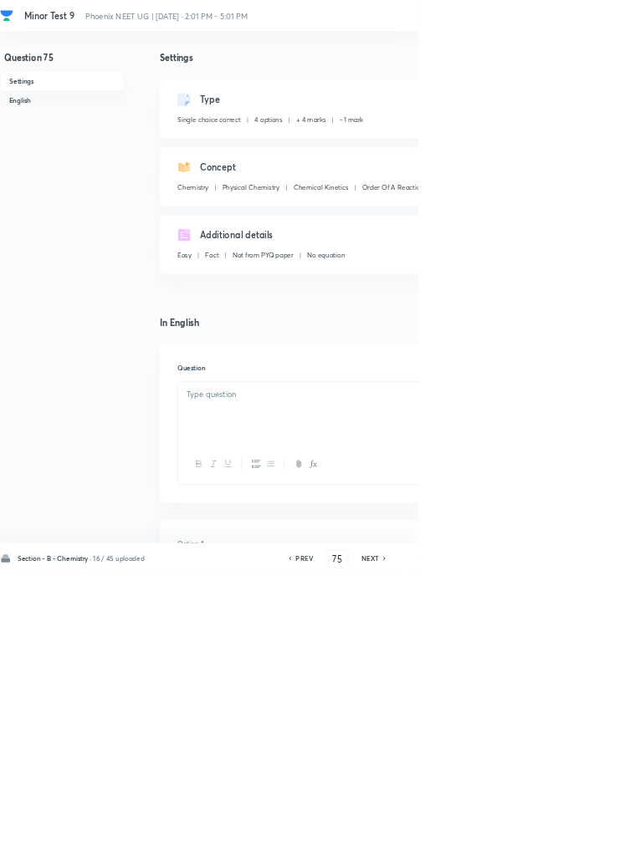
checkbox input "true"
click at [583, 847] on icon at bounding box center [580, 843] width 5 height 8
type input "76"
checkbox input "false"
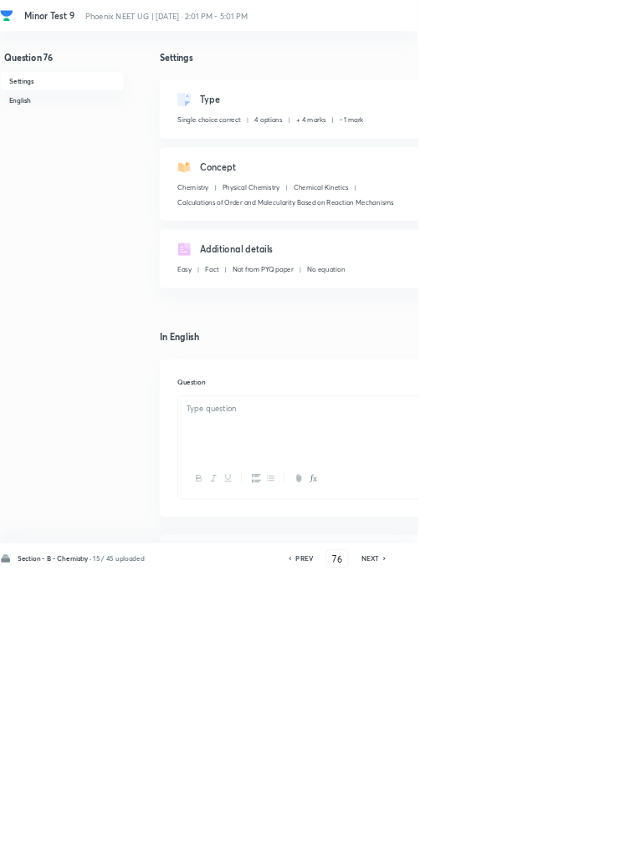
click at [581, 846] on icon at bounding box center [579, 843] width 3 height 5
type input "77"
checkbox input "false"
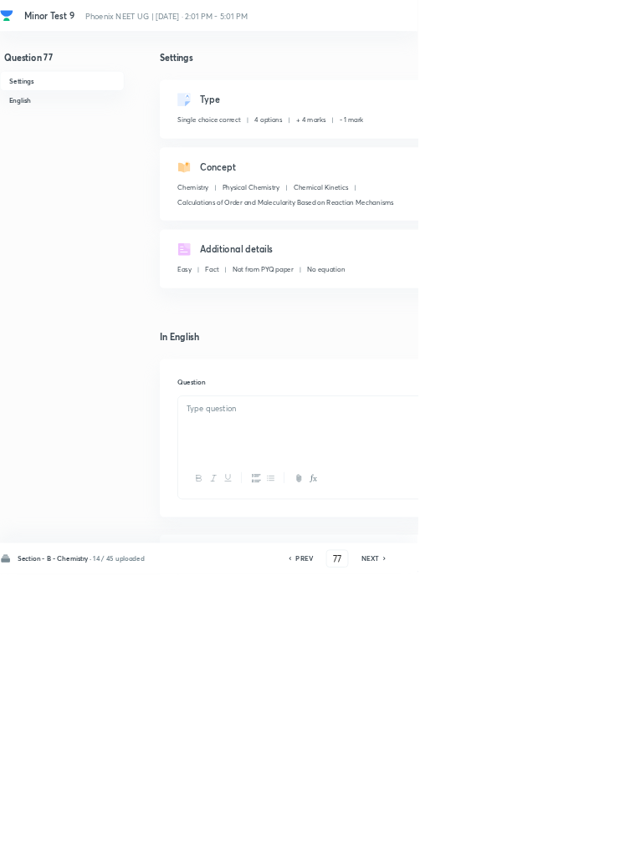
click at [582, 847] on icon at bounding box center [580, 843] width 5 height 8
type input "78"
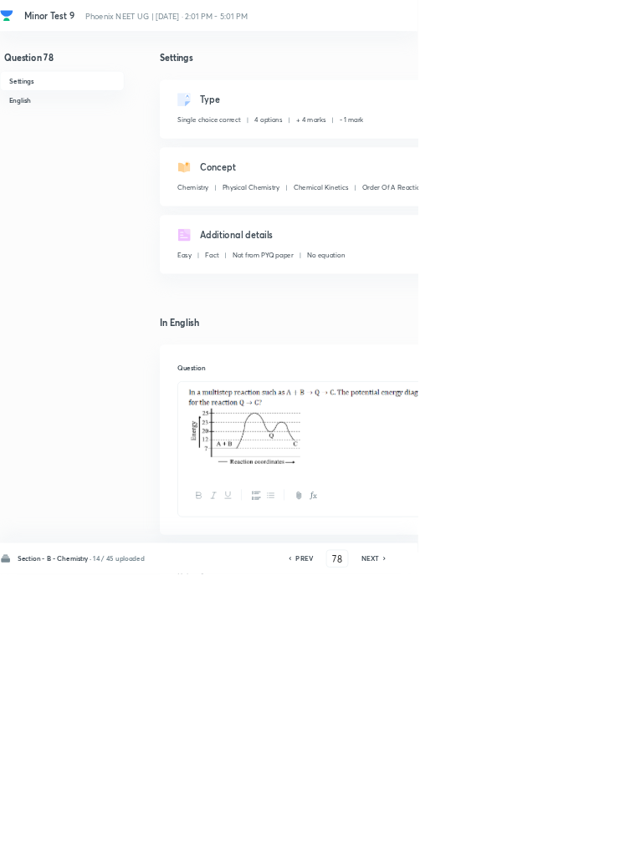
checkbox input "false"
click at [581, 846] on icon at bounding box center [579, 843] width 3 height 5
type input "79"
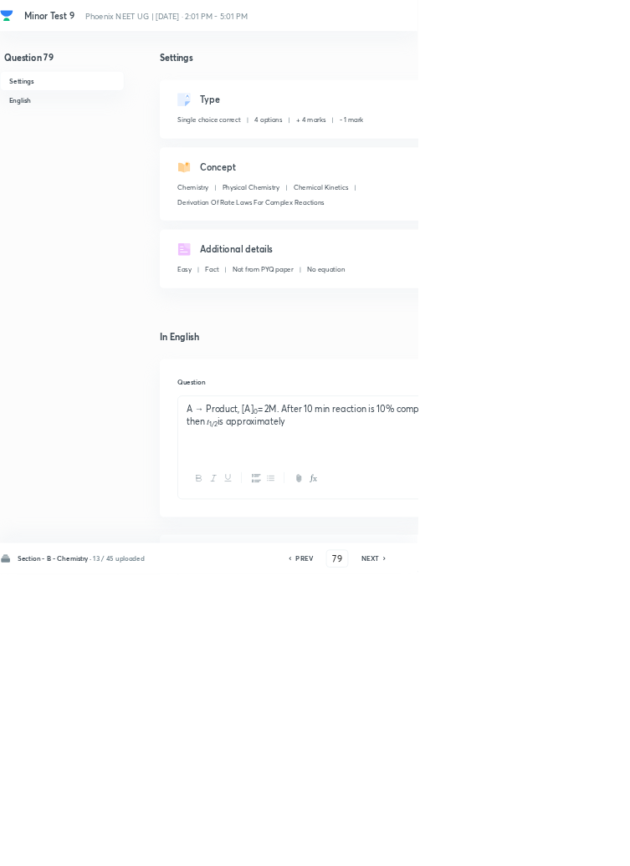
checkbox input "false"
click at [581, 846] on icon at bounding box center [579, 843] width 3 height 5
type input "80"
checkbox input "true"
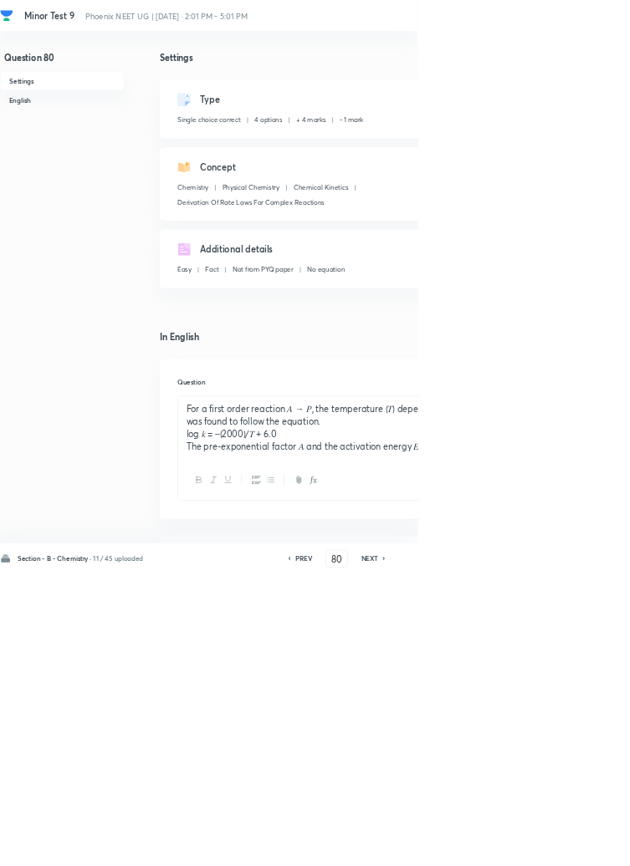
click at [582, 847] on icon at bounding box center [579, 843] width 5 height 8
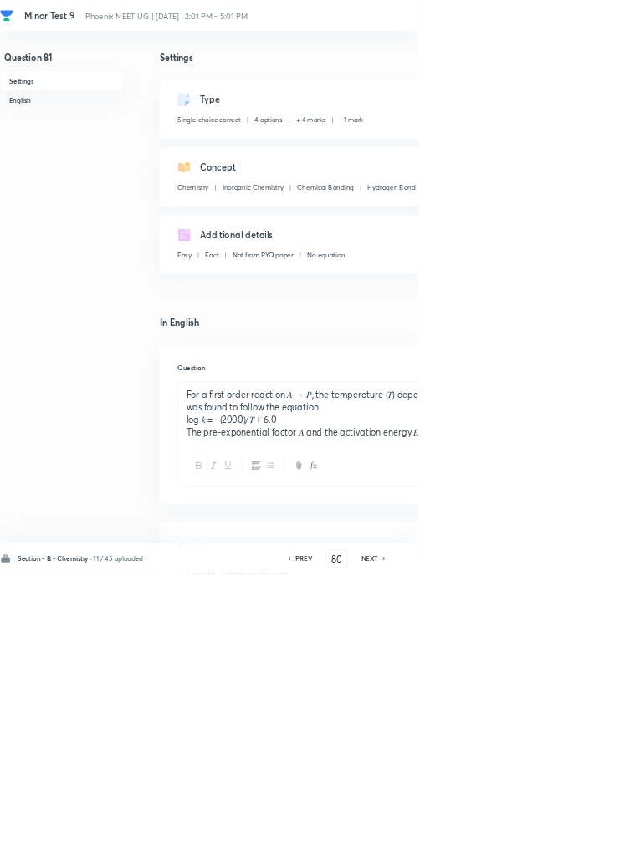
type input "81"
checkbox input "false"
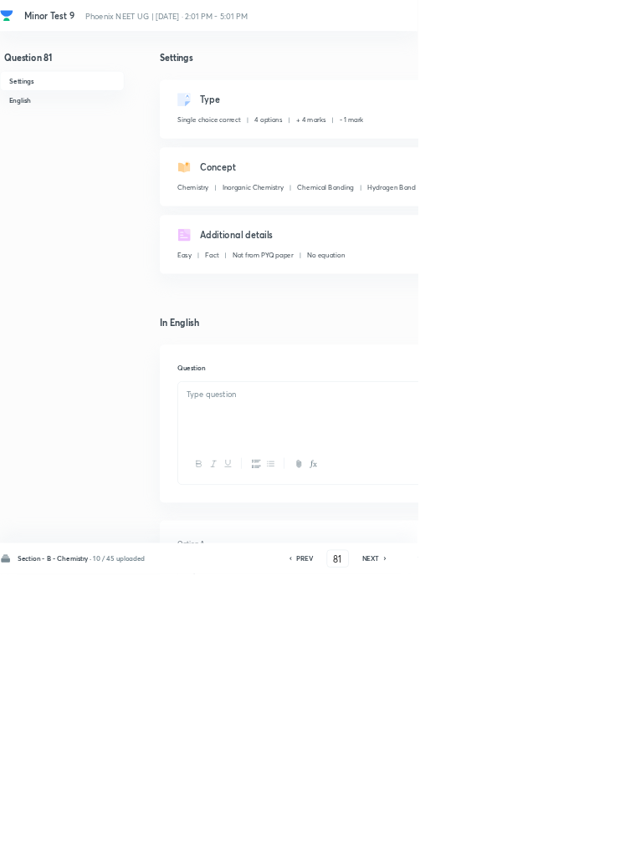
click at [565, 851] on h6 "NEXT" at bounding box center [559, 843] width 26 height 15
type input "82"
checkbox input "true"
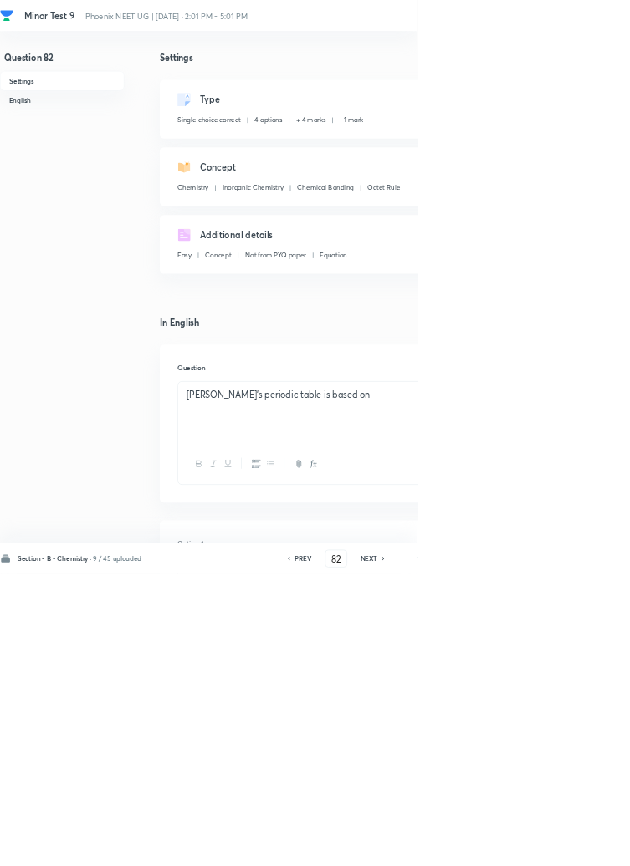
click at [580, 846] on icon at bounding box center [577, 843] width 3 height 5
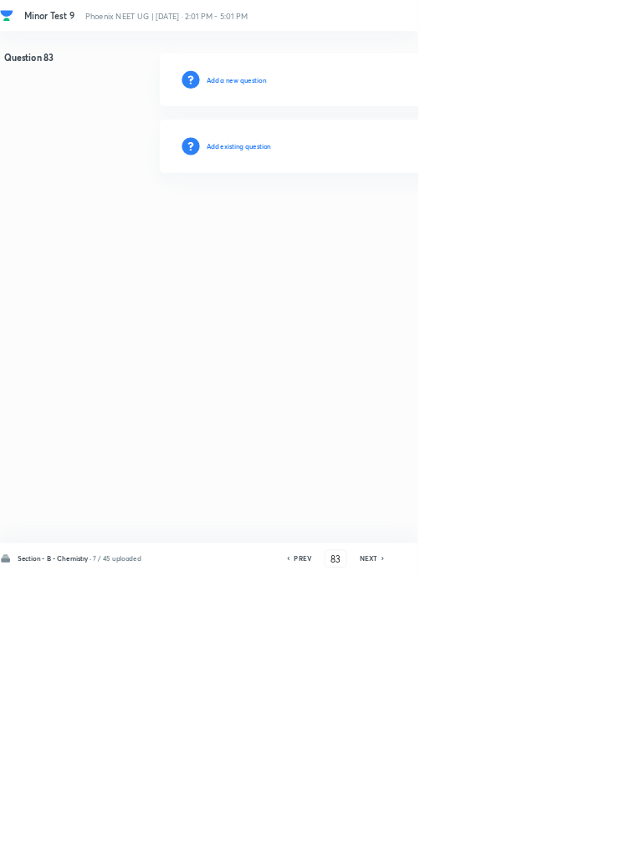
click at [565, 851] on h6 "NEXT" at bounding box center [556, 843] width 26 height 15
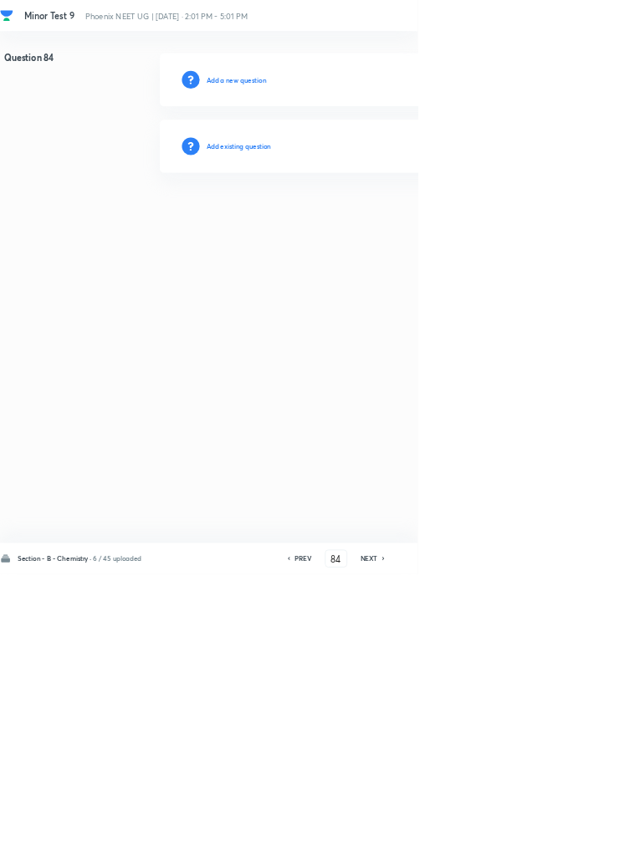
click at [580, 846] on icon at bounding box center [577, 843] width 3 height 5
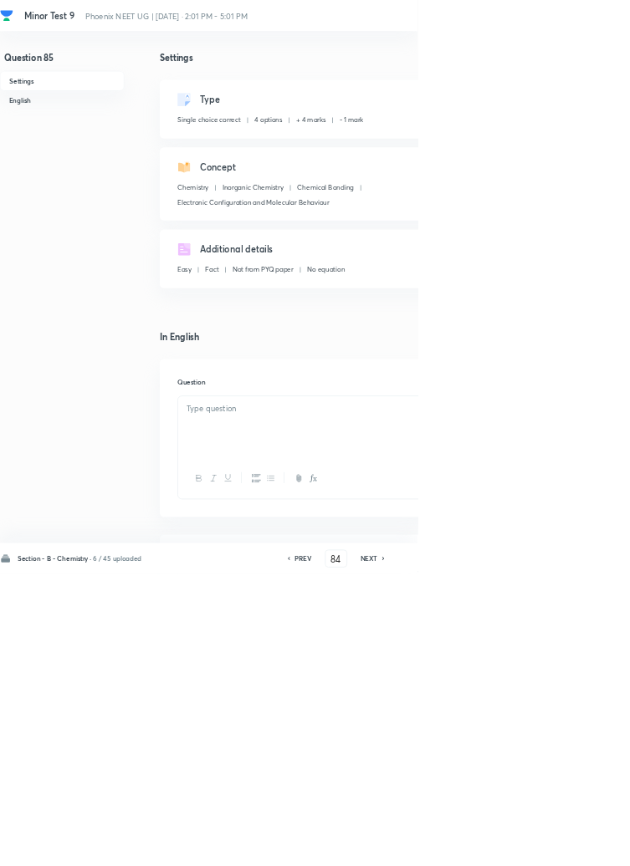
type input "85"
checkbox input "true"
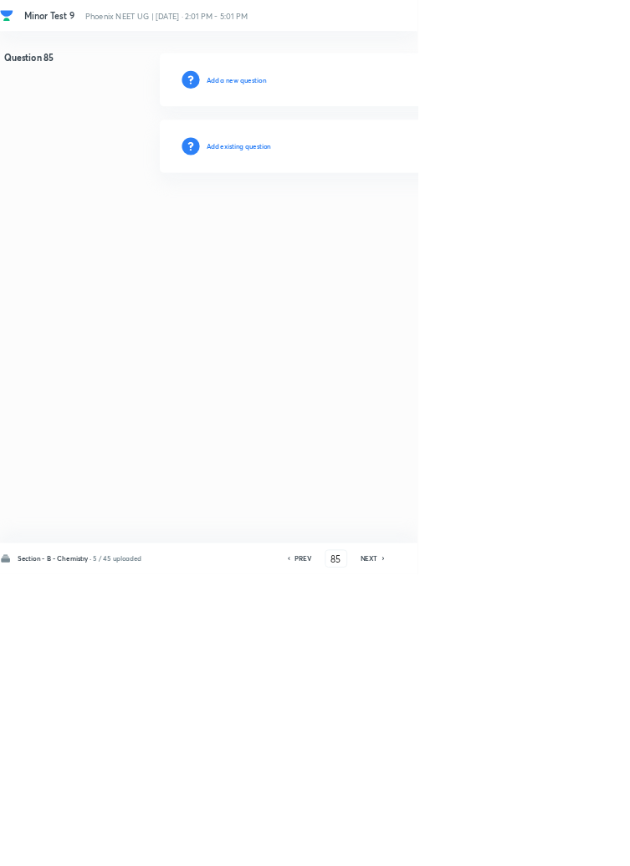
click at [580, 847] on icon at bounding box center [578, 843] width 5 height 8
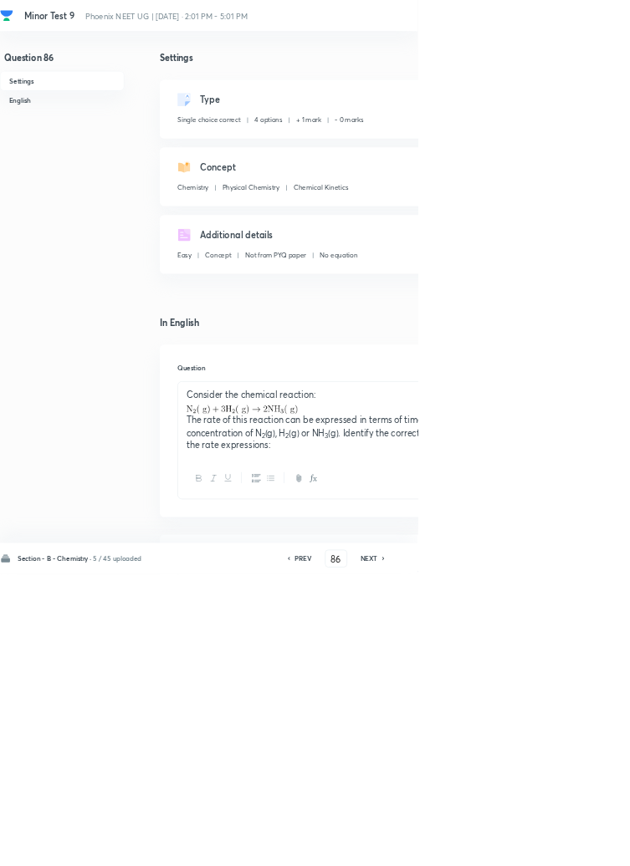
click at [579, 847] on icon at bounding box center [578, 843] width 5 height 8
type input "87"
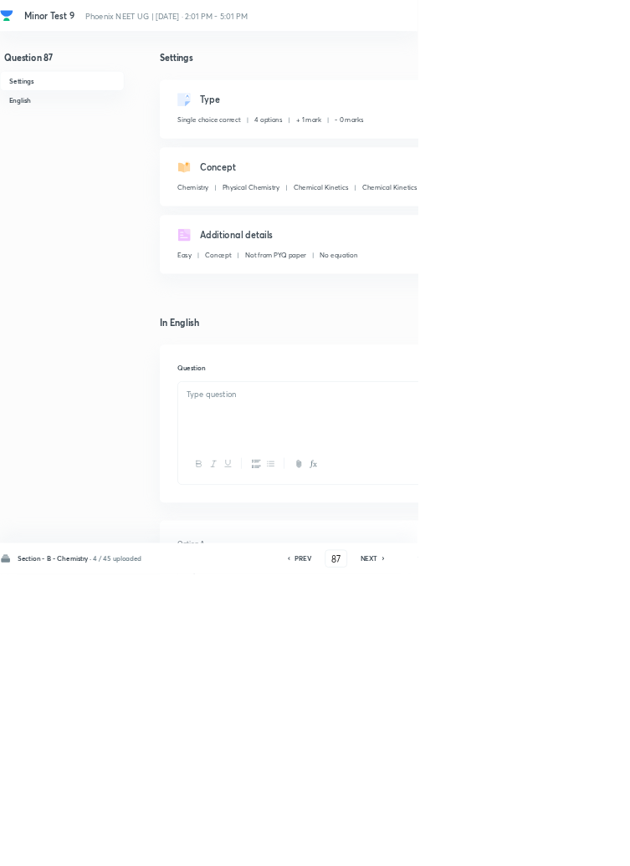
checkbox input "true"
click at [580, 846] on icon at bounding box center [577, 843] width 3 height 5
type input "88"
checkbox input "false"
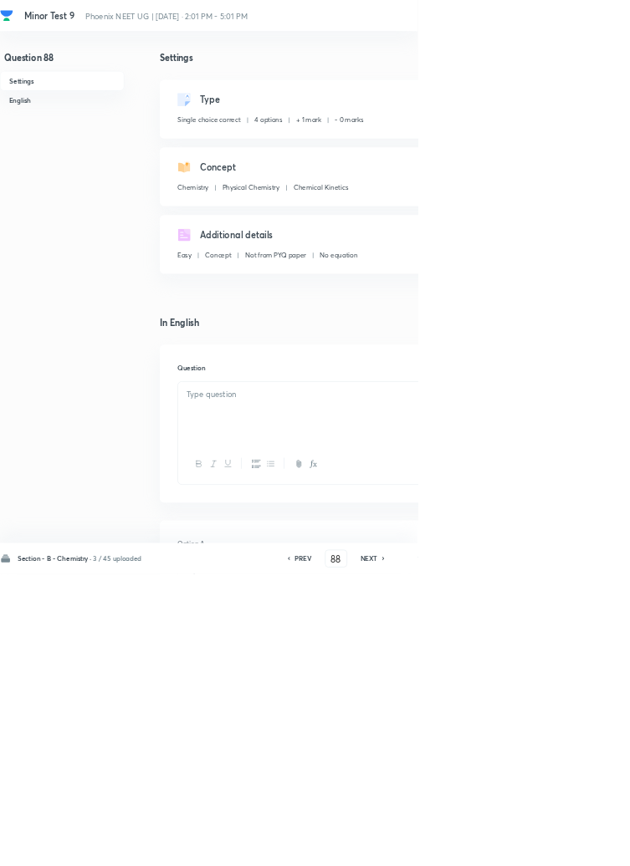
click at [580, 847] on icon at bounding box center [578, 843] width 5 height 8
type input "89"
checkbox input "false"
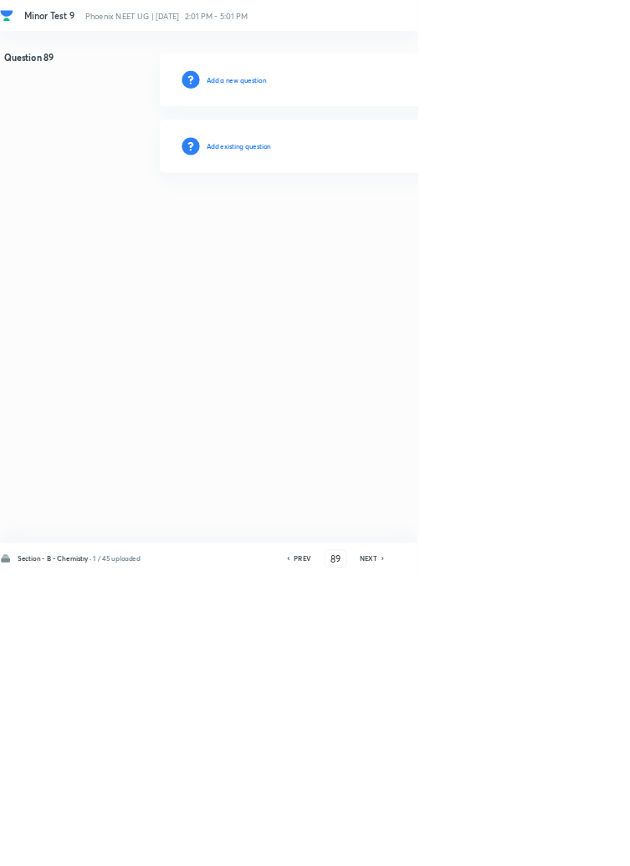
click at [579, 846] on icon at bounding box center [576, 843] width 3 height 5
type input "90"
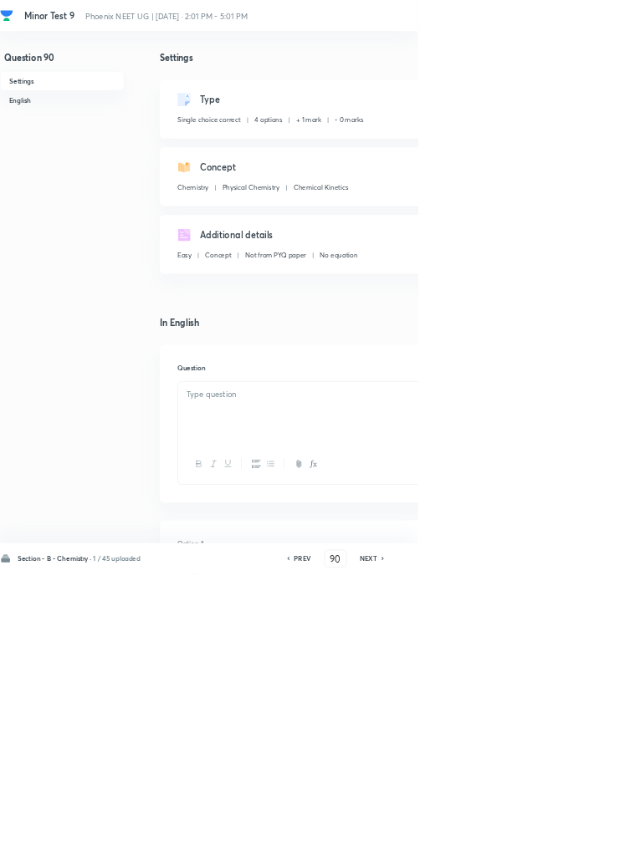
checkbox input "true"
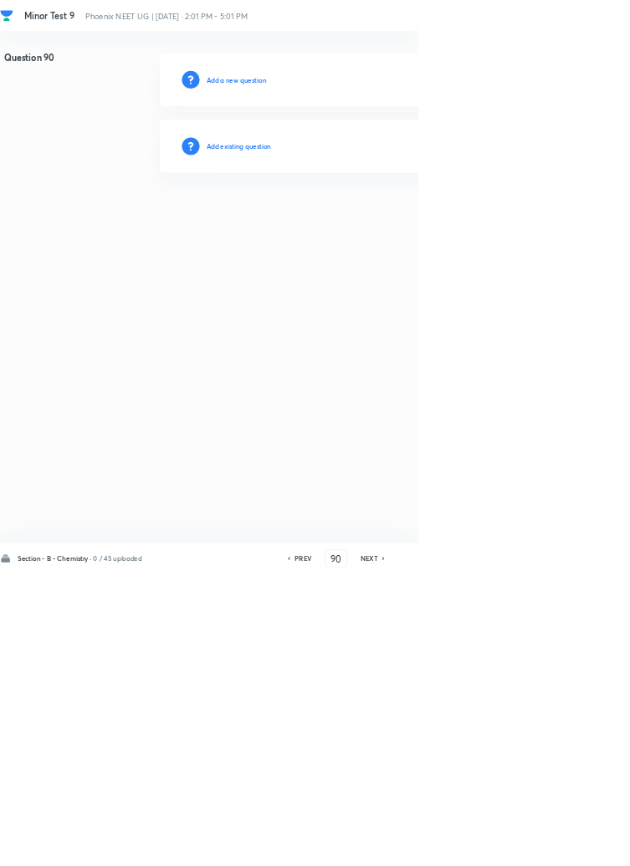
click at [391, 215] on h6 "Add existing question" at bounding box center [360, 220] width 98 height 15
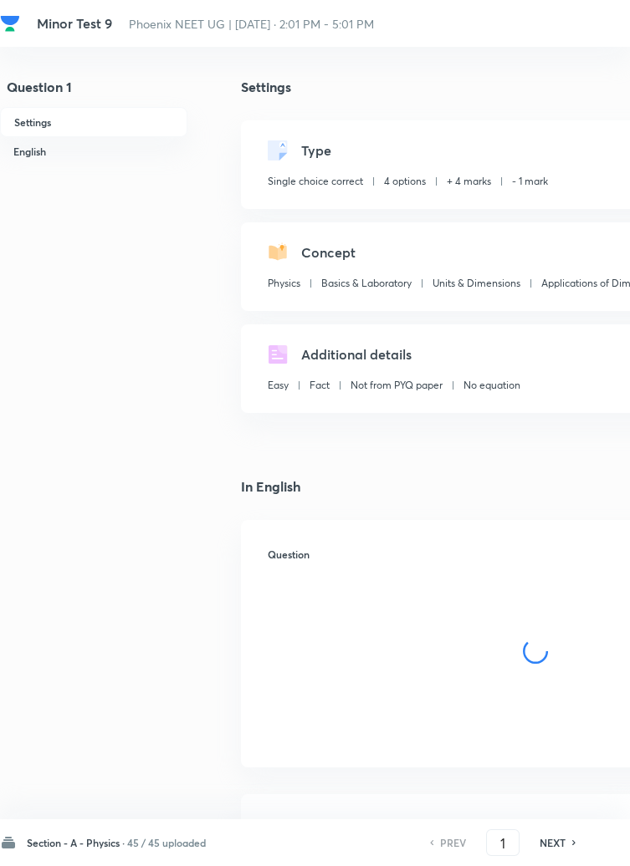
checkbox input "true"
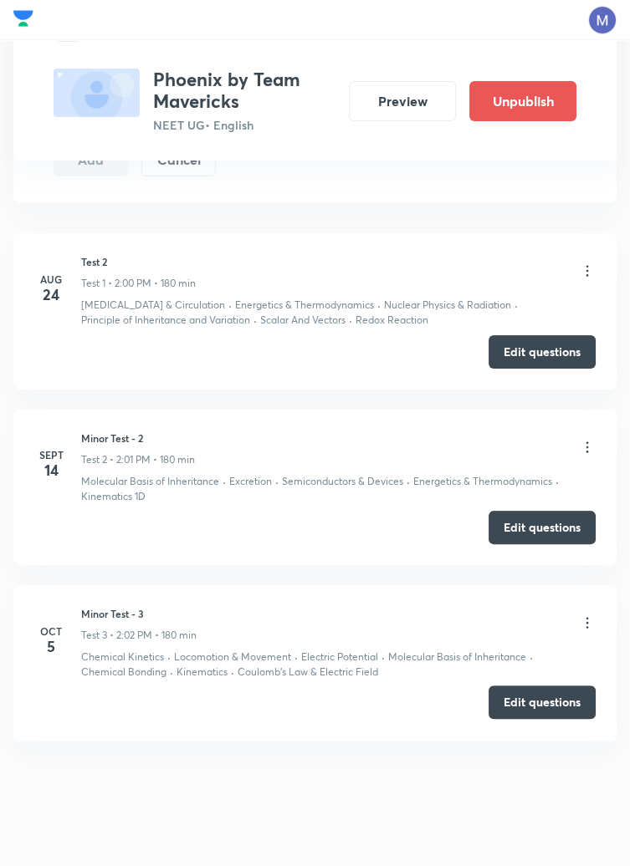
click at [544, 707] on button "Edit questions" at bounding box center [541, 702] width 107 height 33
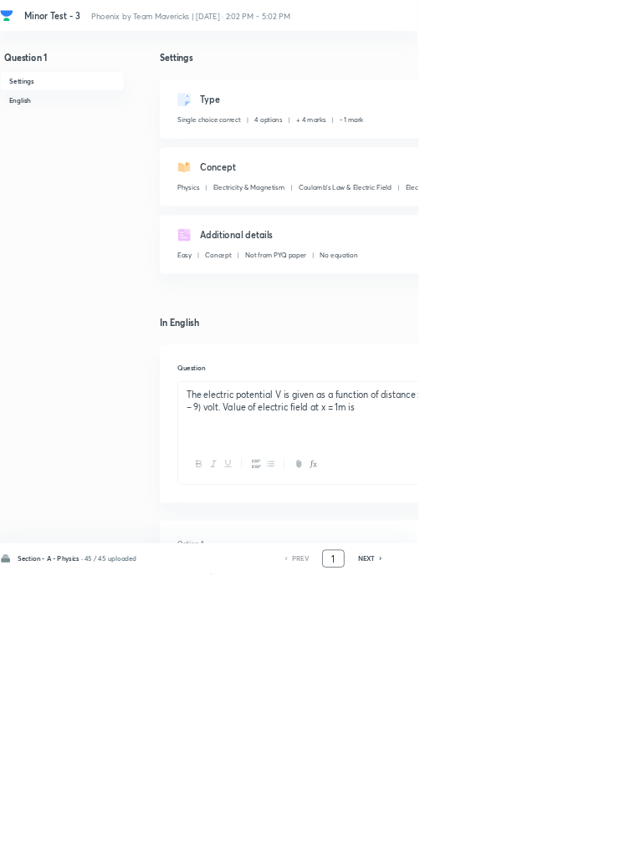
click at [503, 858] on input "1" at bounding box center [503, 843] width 32 height 29
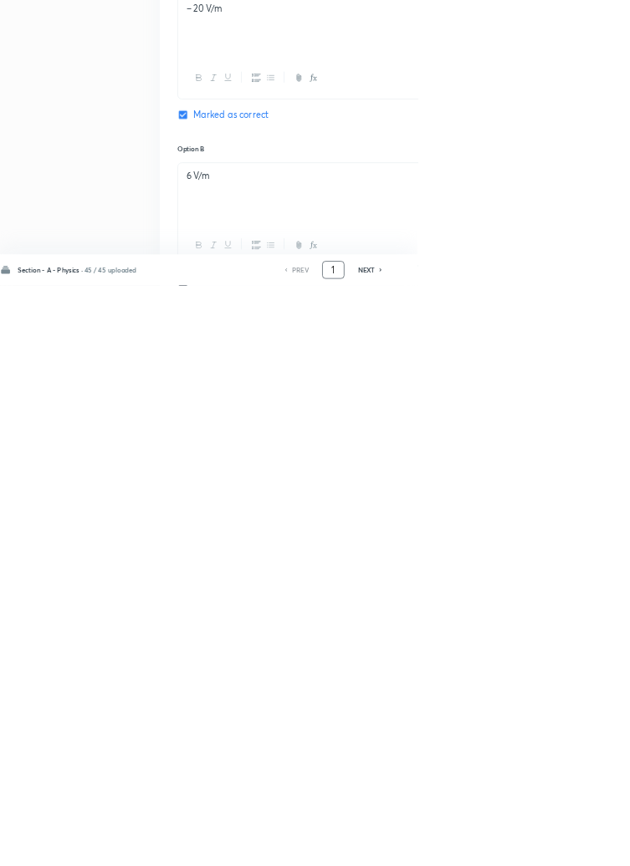
scroll to position [795, 0]
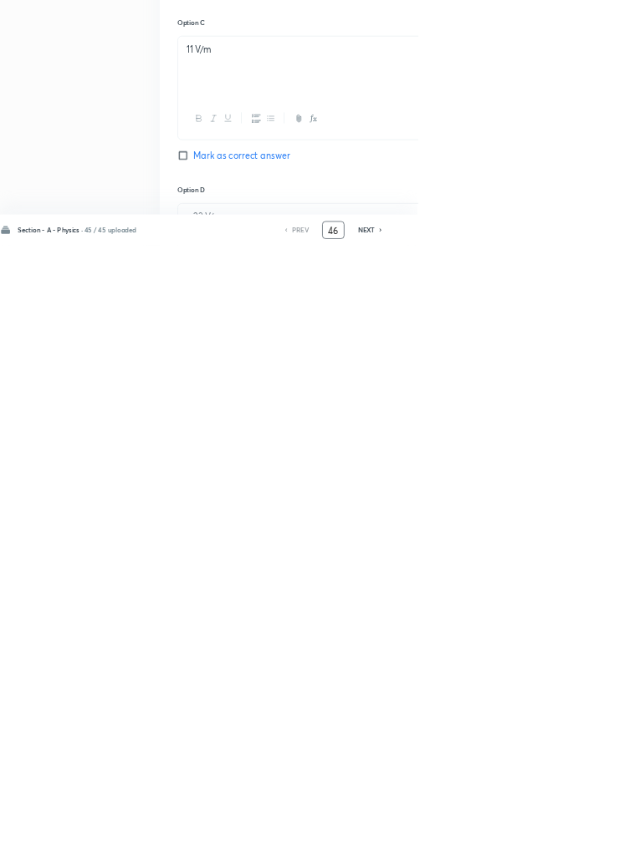
type input "46"
checkbox input "true"
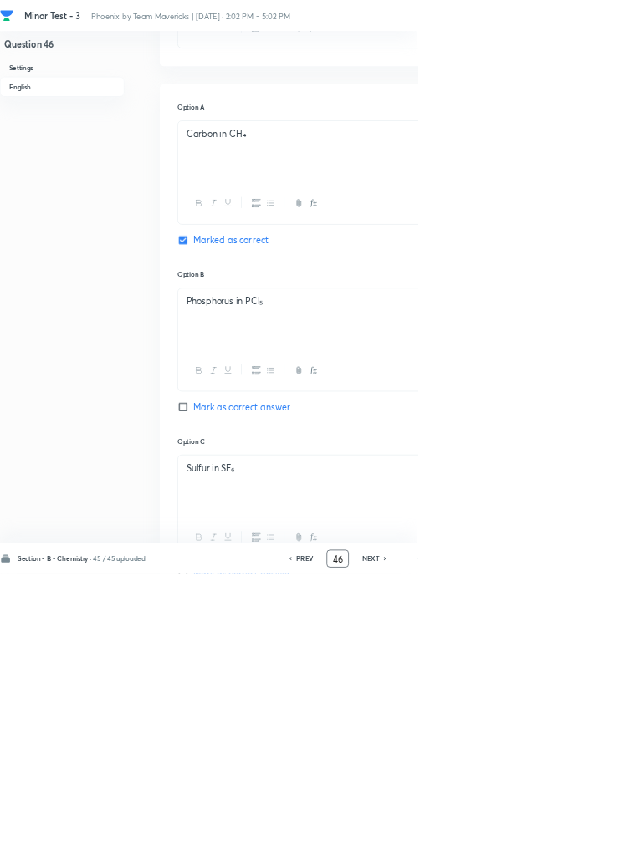
scroll to position [0, 0]
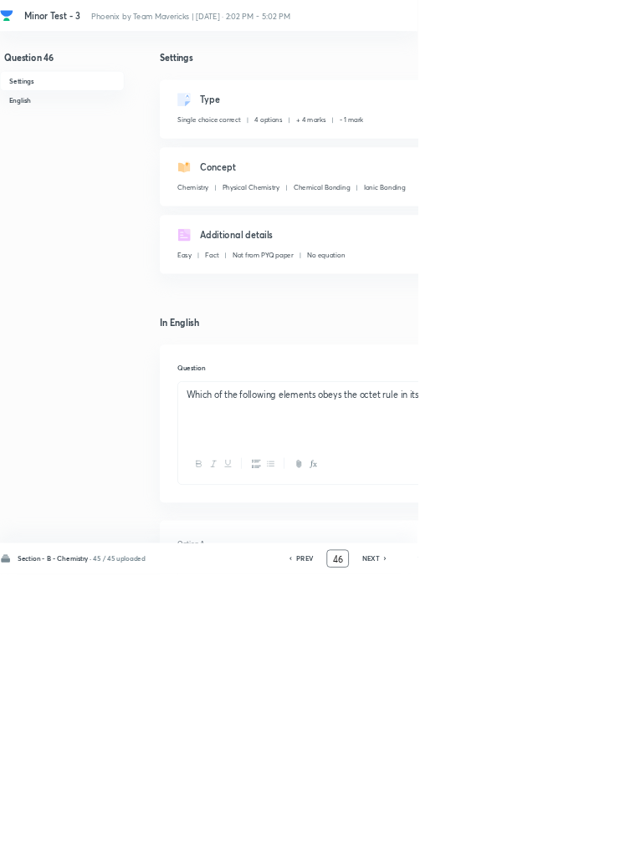
click at [519, 858] on input "46" at bounding box center [509, 843] width 32 height 29
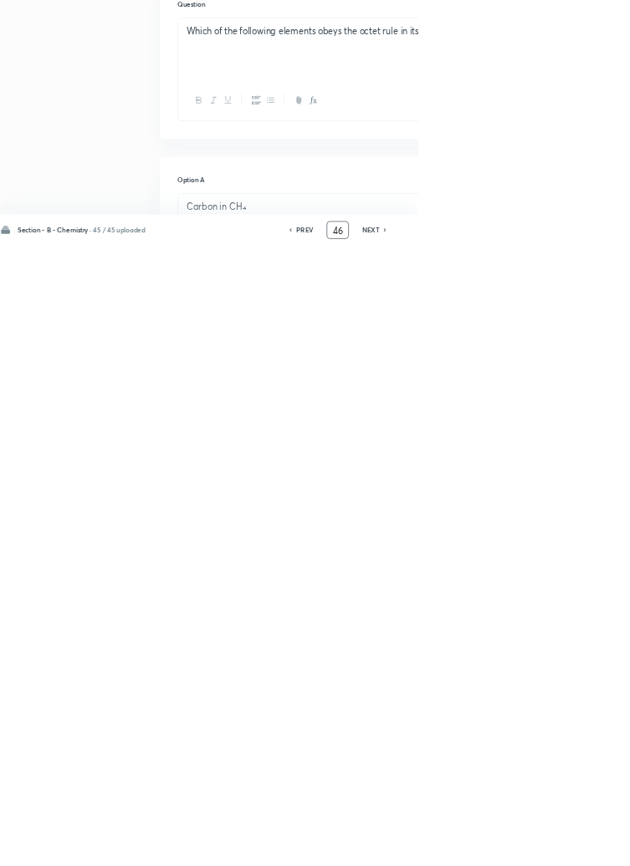
scroll to position [382, 0]
type input "4"
type input "90"
checkbox input "true"
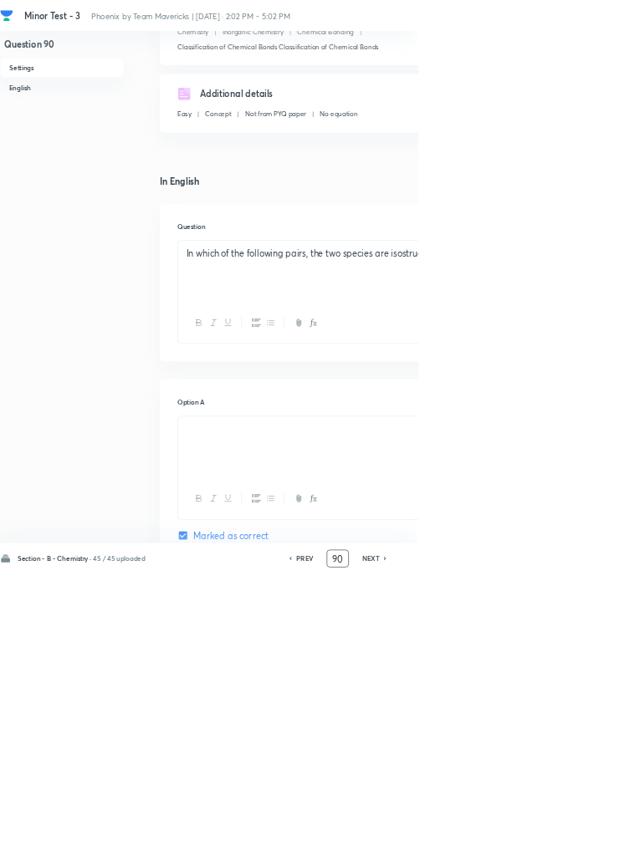
scroll to position [0, 0]
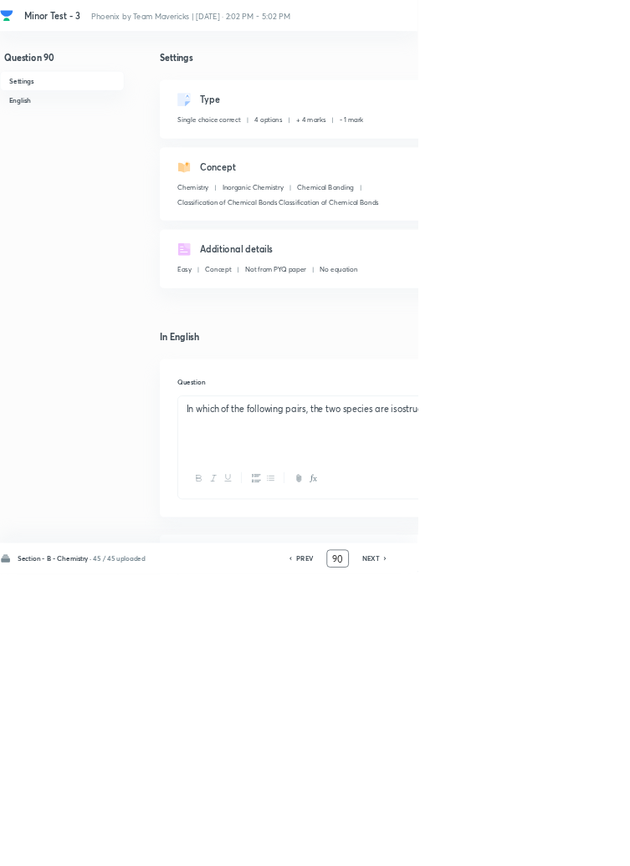
click at [604, 616] on p "In which of the following pairs, the two species are isostructural?" at bounding box center [535, 617] width 509 height 19
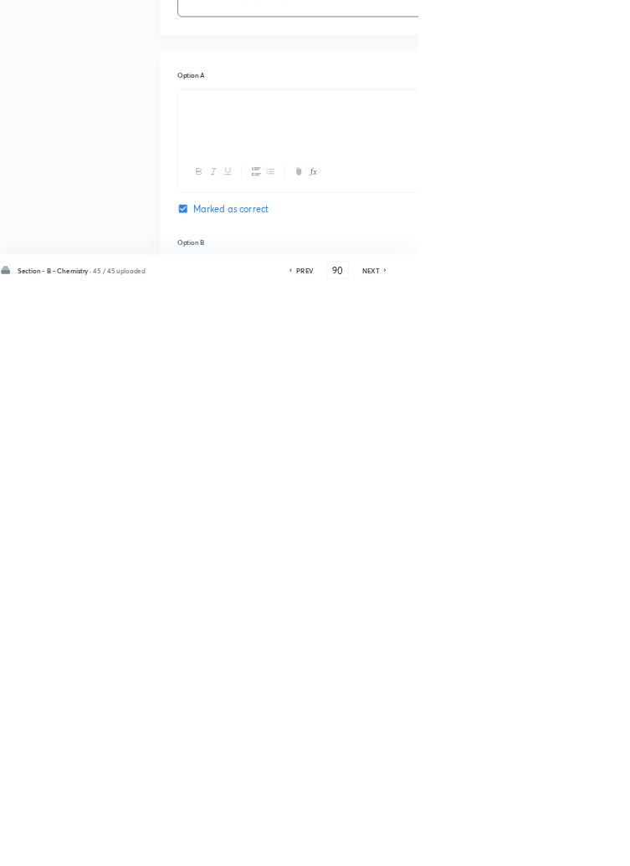
scroll to position [293, 0]
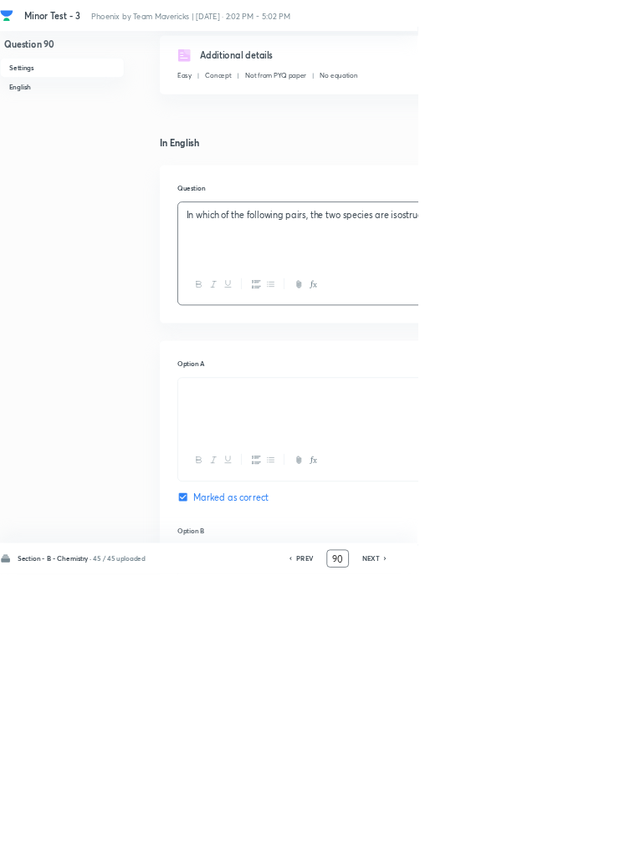
click at [517, 858] on input "90" at bounding box center [509, 843] width 32 height 29
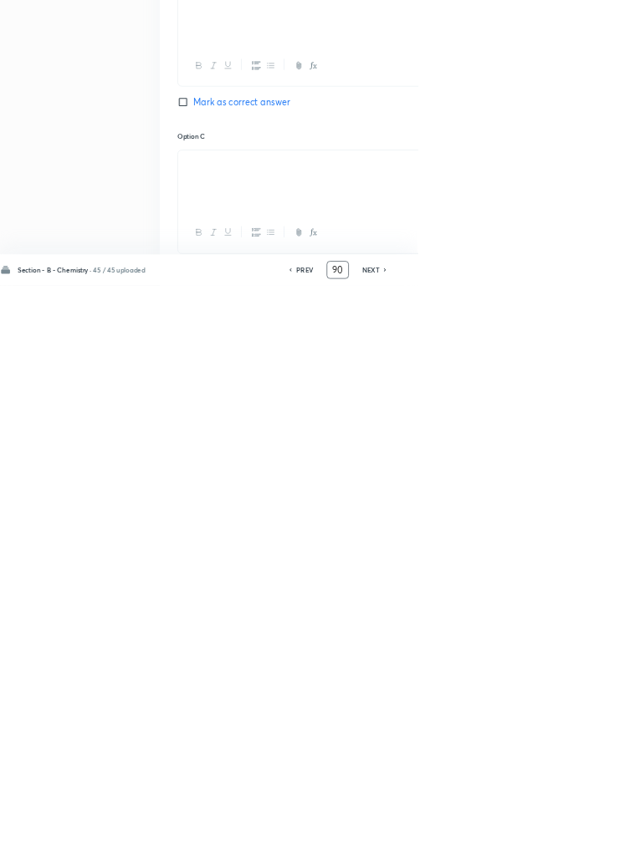
scroll to position [1087, 0]
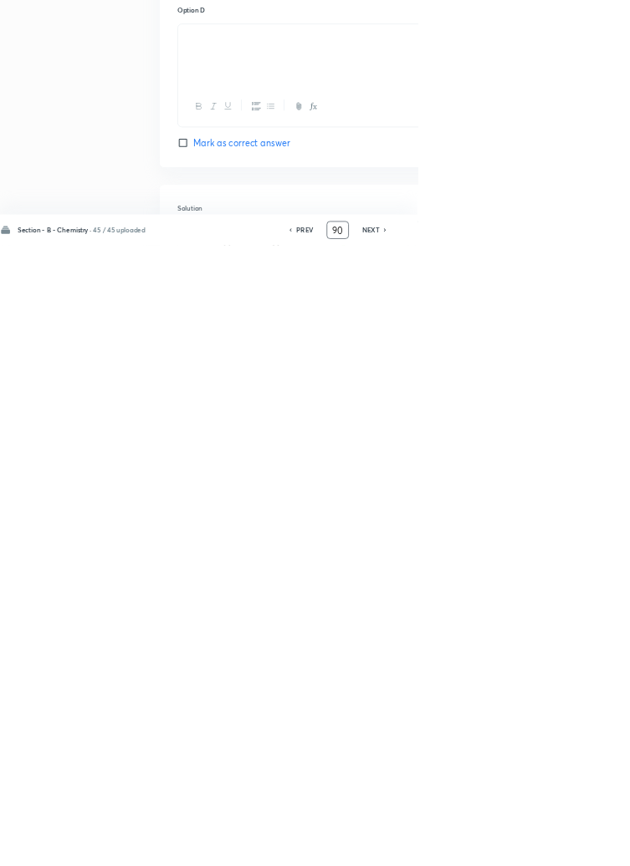
type input "9"
type input "70"
checkbox input "false"
checkbox input "true"
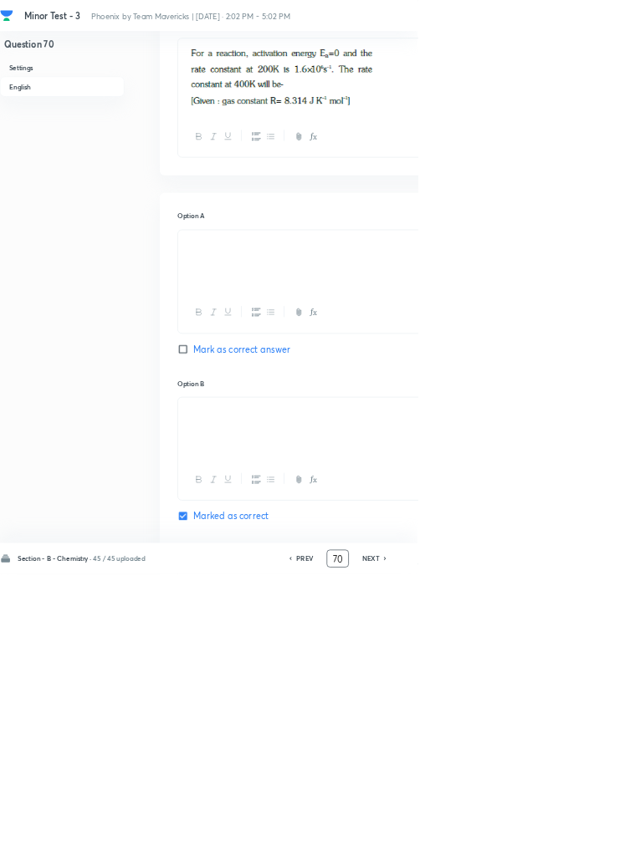
scroll to position [0, 0]
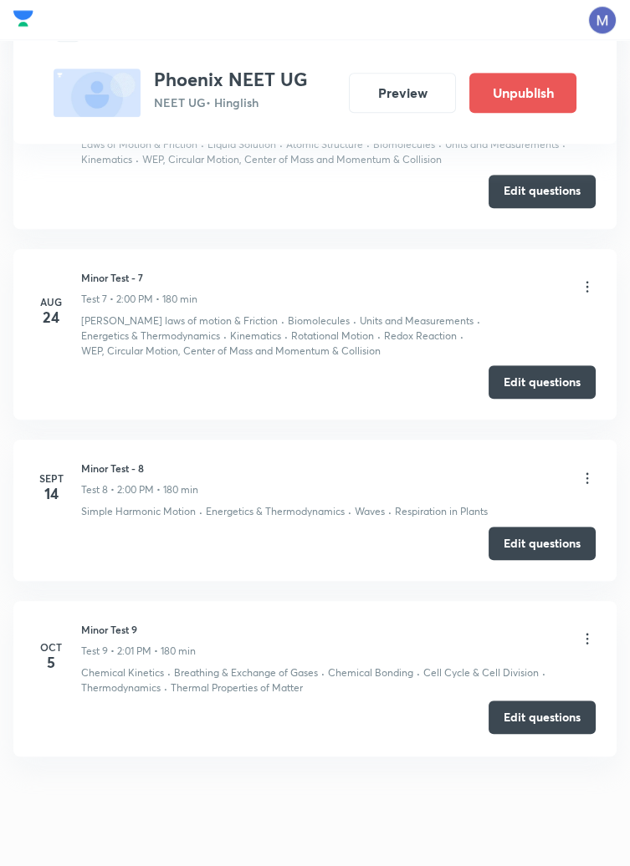
click at [532, 703] on button "Edit questions" at bounding box center [541, 717] width 107 height 33
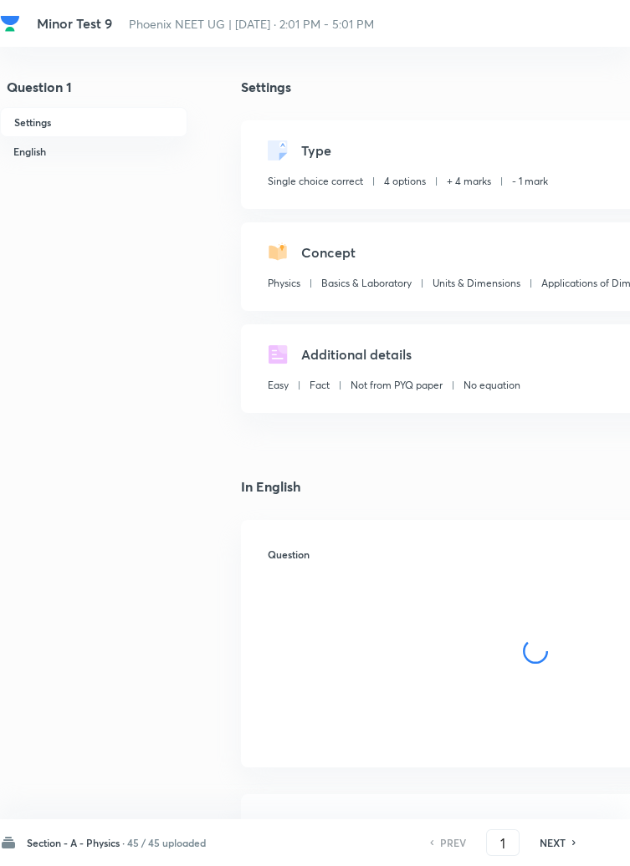
checkbox input "true"
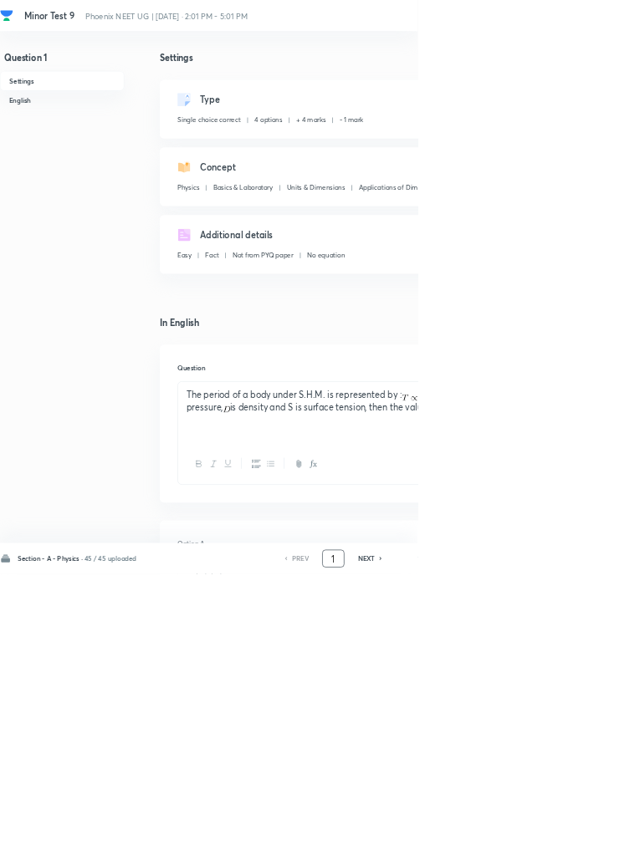
click at [504, 858] on input "1" at bounding box center [503, 843] width 32 height 29
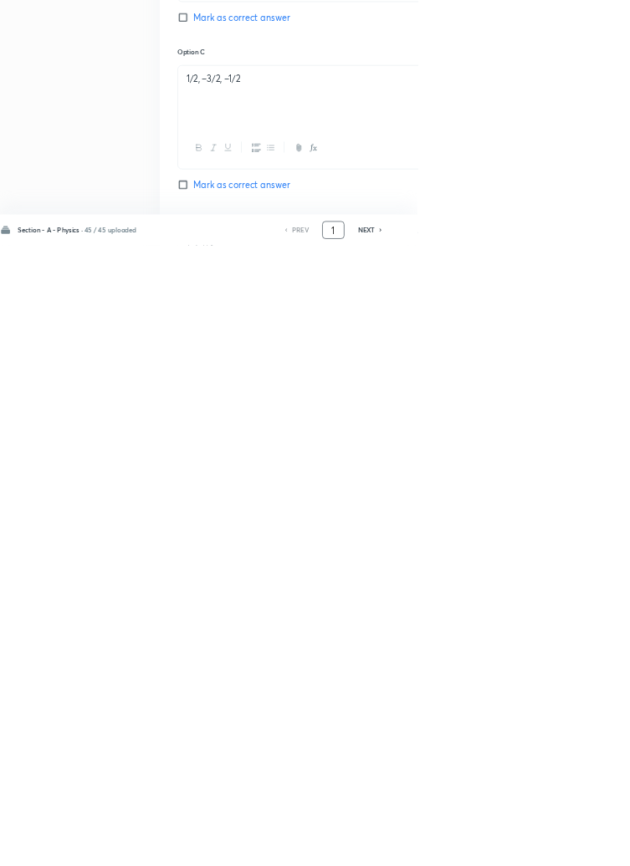
scroll to position [795, 0]
type input "90"
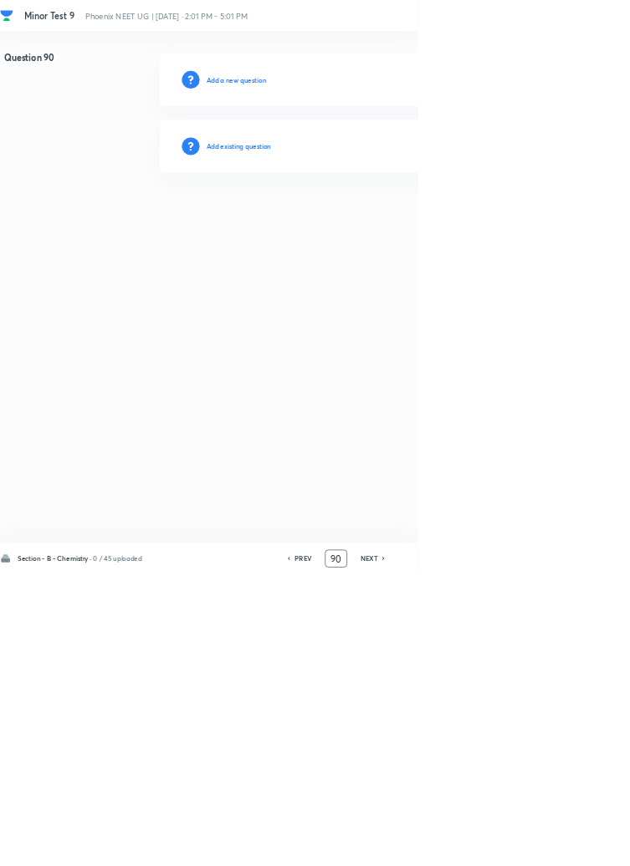
click at [396, 215] on h6 "Add existing question" at bounding box center [360, 220] width 98 height 15
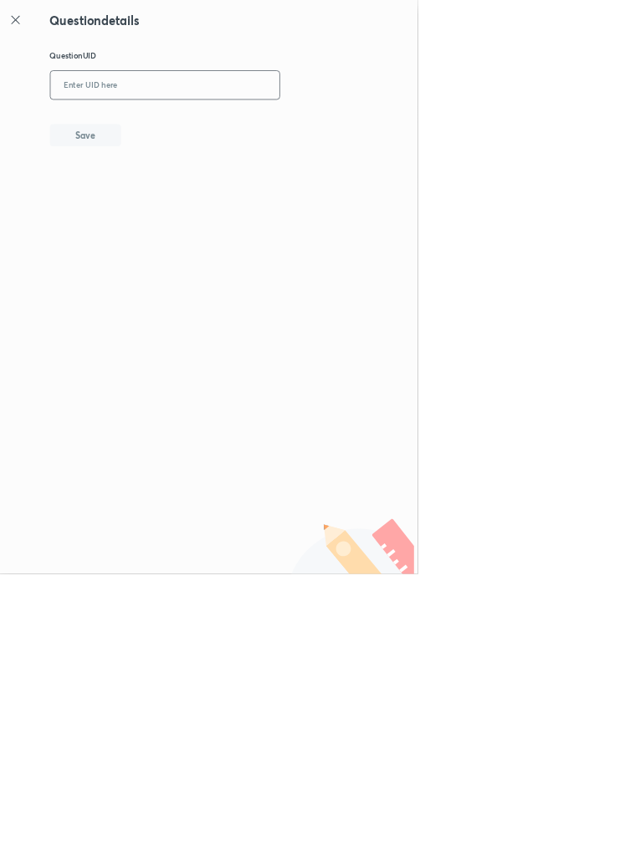
click at [284, 123] on input "text" at bounding box center [248, 129] width 345 height 41
type input "1DT7L"
click at [176, 189] on button "Save" at bounding box center [128, 202] width 107 height 33
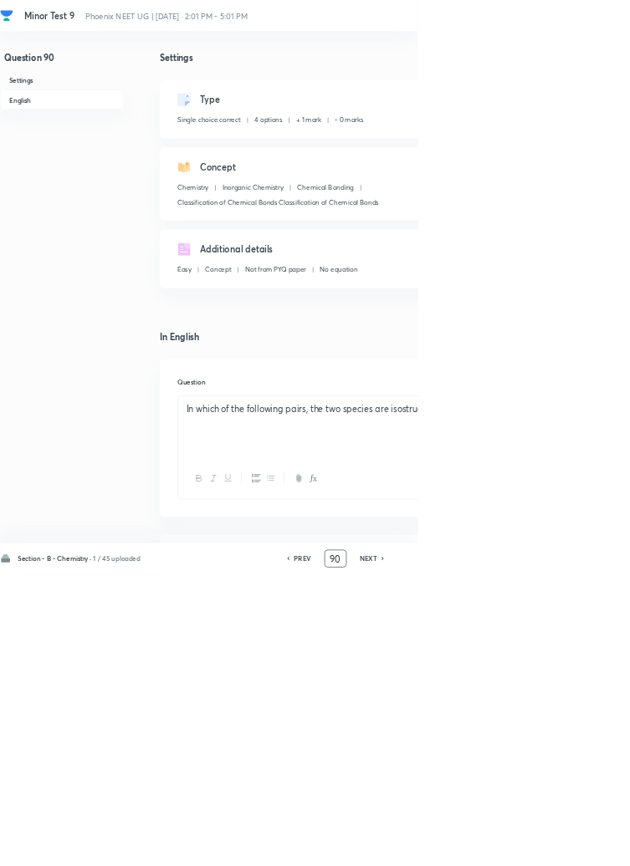
click at [516, 858] on input "90" at bounding box center [506, 843] width 32 height 29
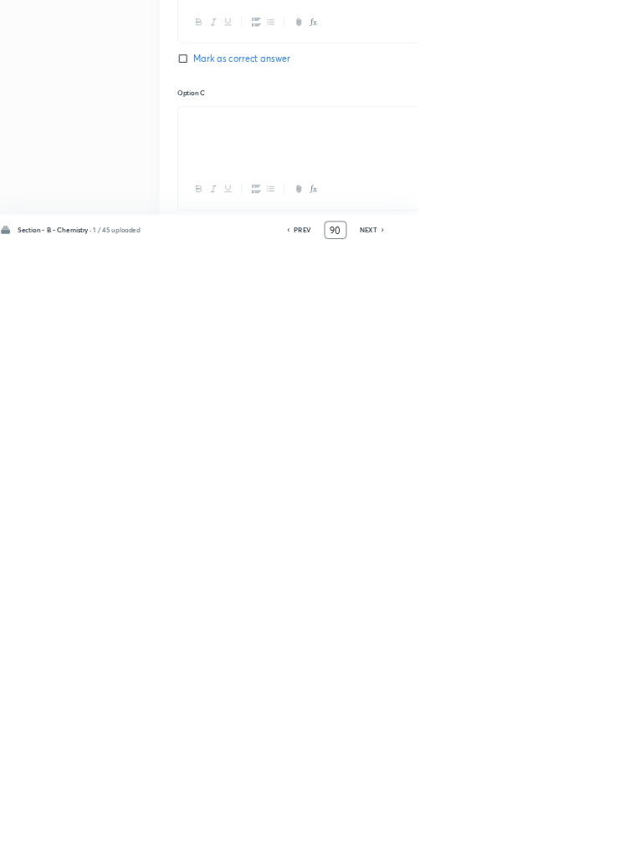
type input "9"
type input "46"
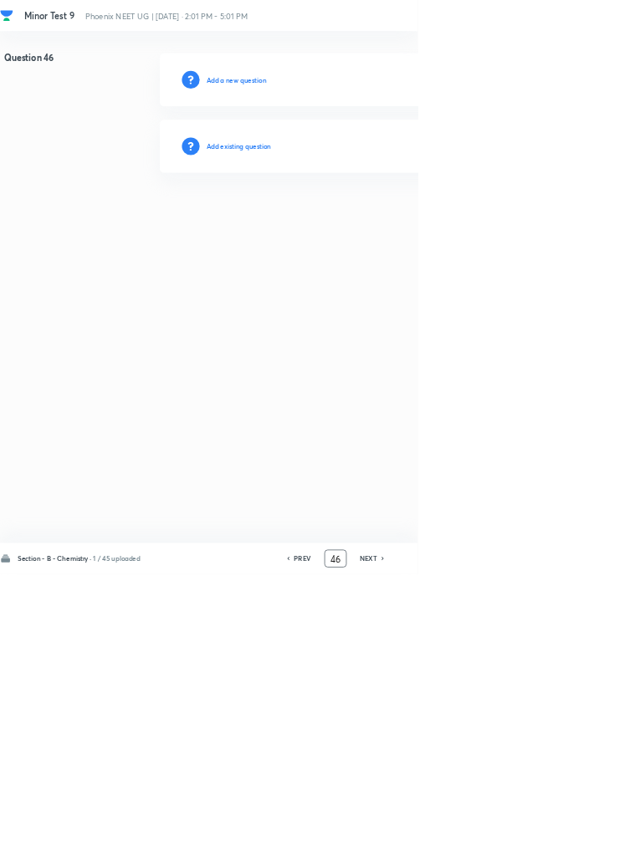
click at [408, 222] on h6 "Add existing question" at bounding box center [360, 220] width 98 height 15
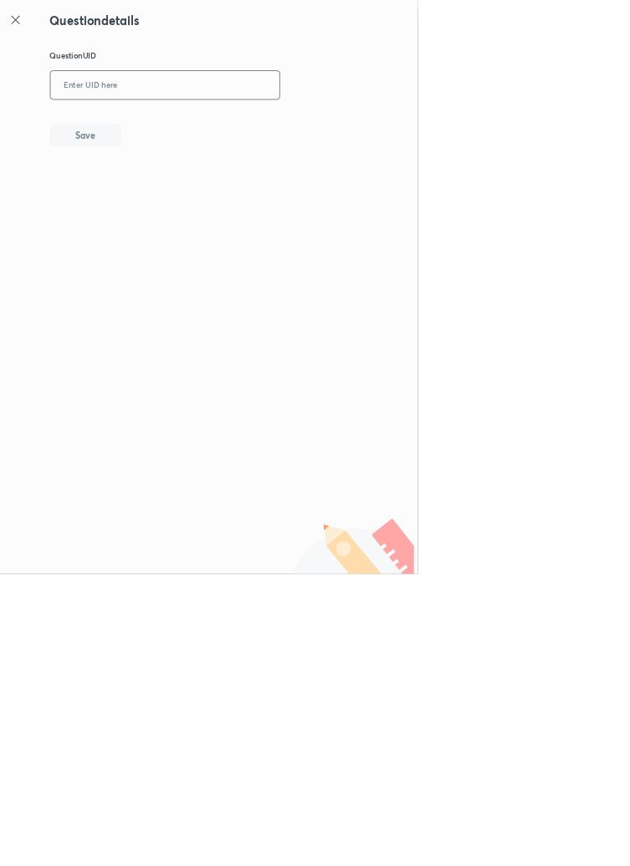
click at [330, 126] on input "text" at bounding box center [248, 129] width 345 height 41
type input "K7QDS"
click at [169, 198] on button "Save" at bounding box center [128, 202] width 107 height 33
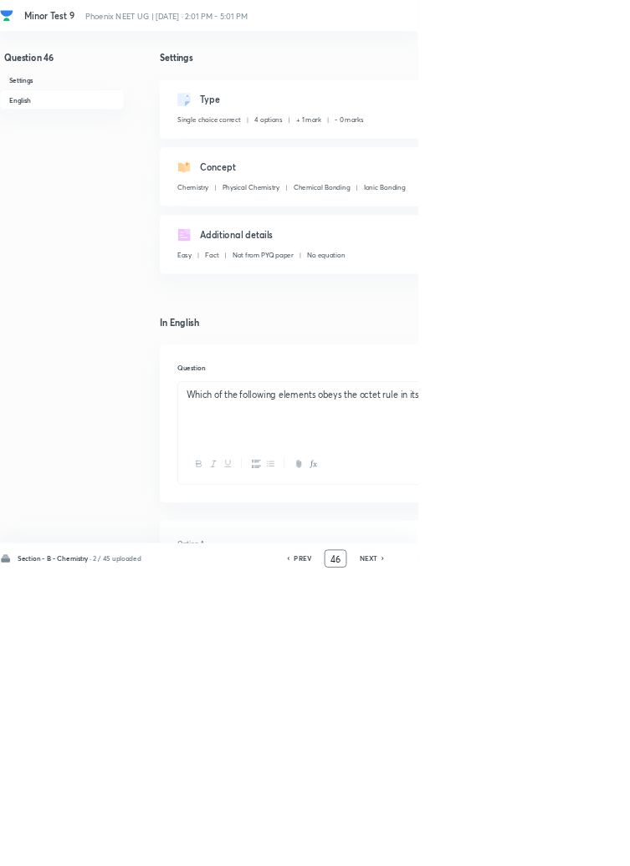
click at [516, 858] on input "46" at bounding box center [506, 843] width 32 height 29
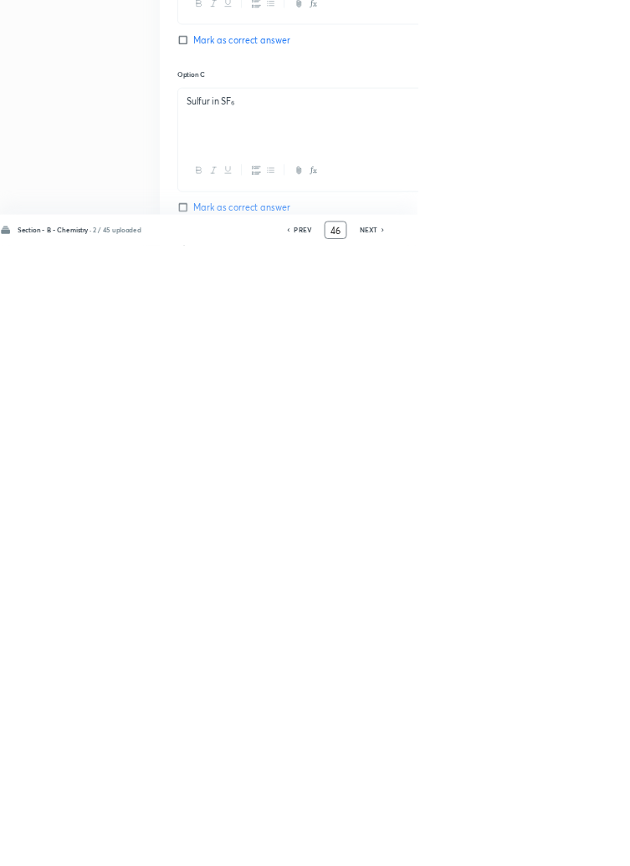
type input "4"
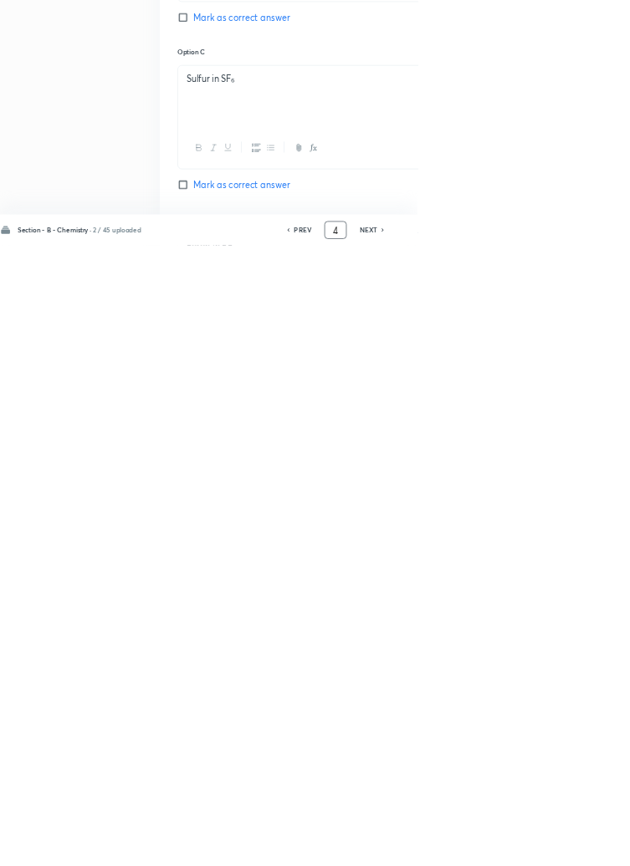
scroll to position [795, 0]
type input "70"
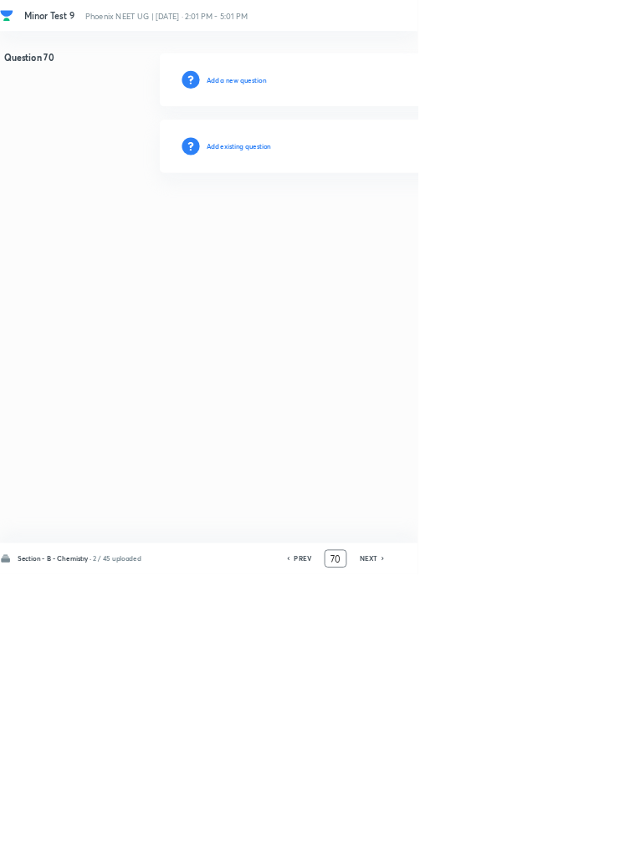
click at [385, 218] on h6 "Add existing question" at bounding box center [360, 220] width 98 height 15
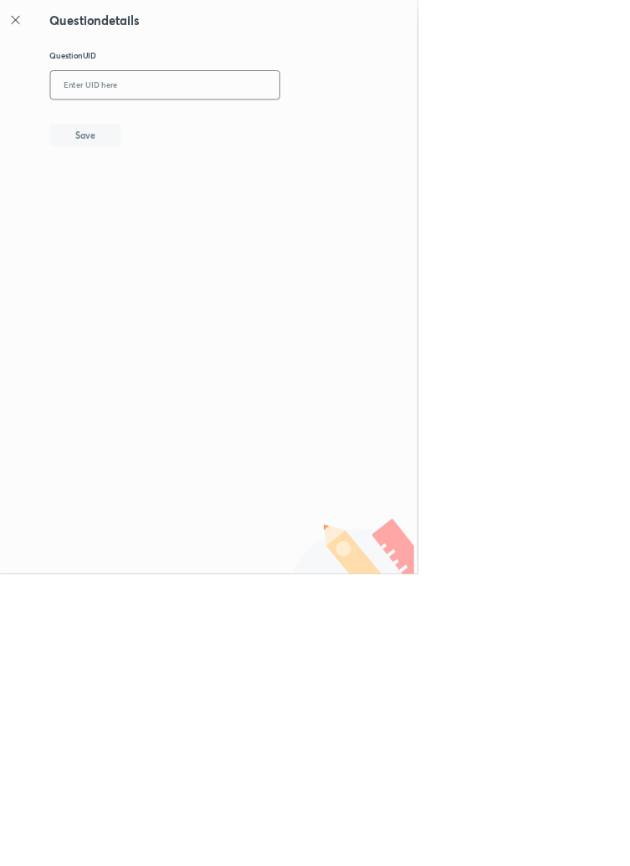
click at [302, 129] on input "text" at bounding box center [248, 129] width 345 height 41
click at [20, 10] on div "Question details Question UID ​ Save" at bounding box center [315, 433] width 630 height 866
click at [28, 31] on icon at bounding box center [23, 30] width 20 height 20
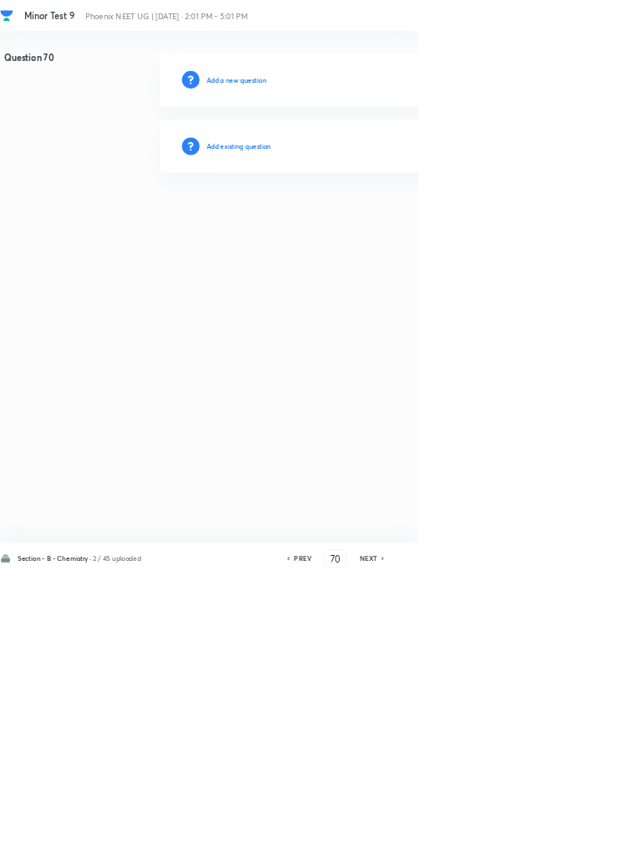
click at [401, 219] on h6 "Add existing question" at bounding box center [360, 220] width 98 height 15
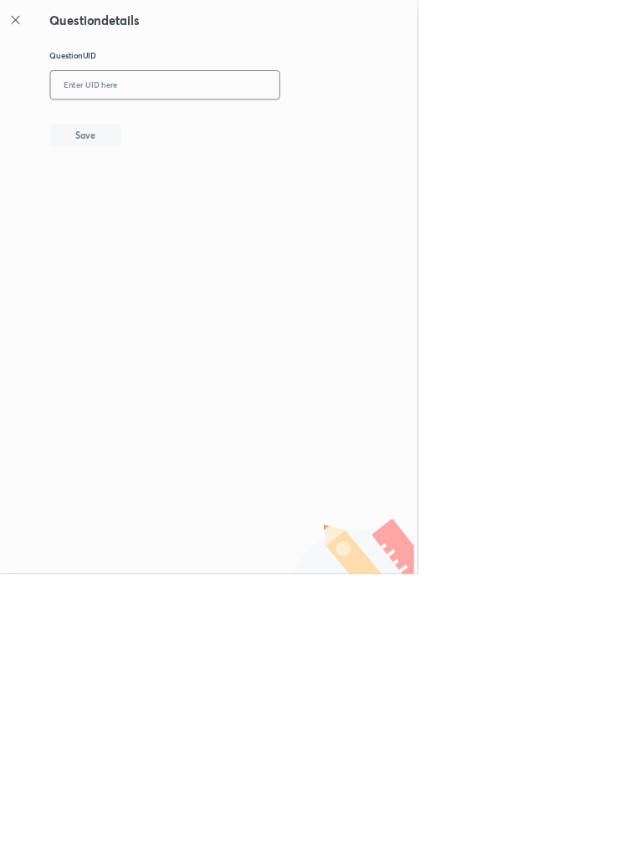
click at [311, 128] on input "text" at bounding box center [248, 129] width 345 height 41
type input "OXPOI"
click at [164, 196] on button "Save" at bounding box center [128, 202] width 107 height 33
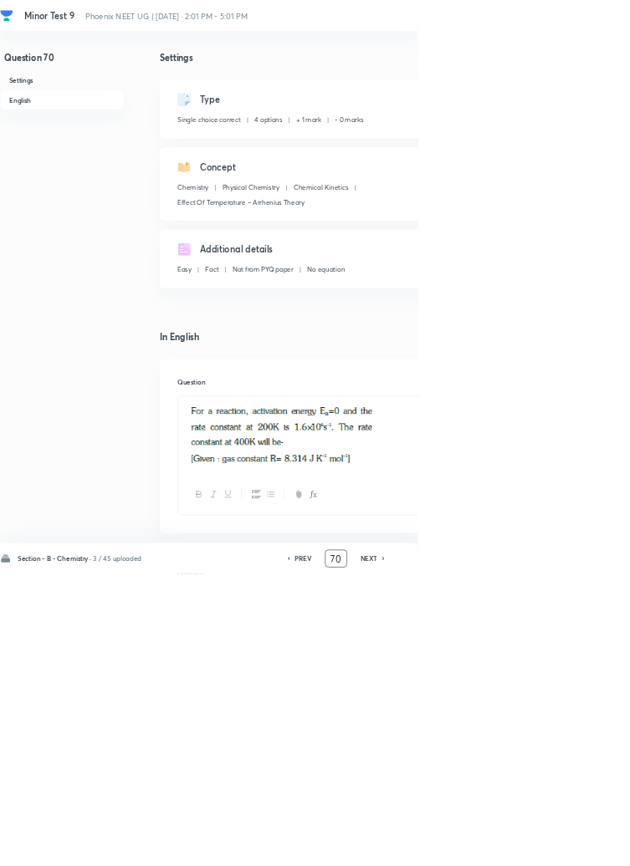
click at [512, 858] on input "70" at bounding box center [507, 843] width 32 height 29
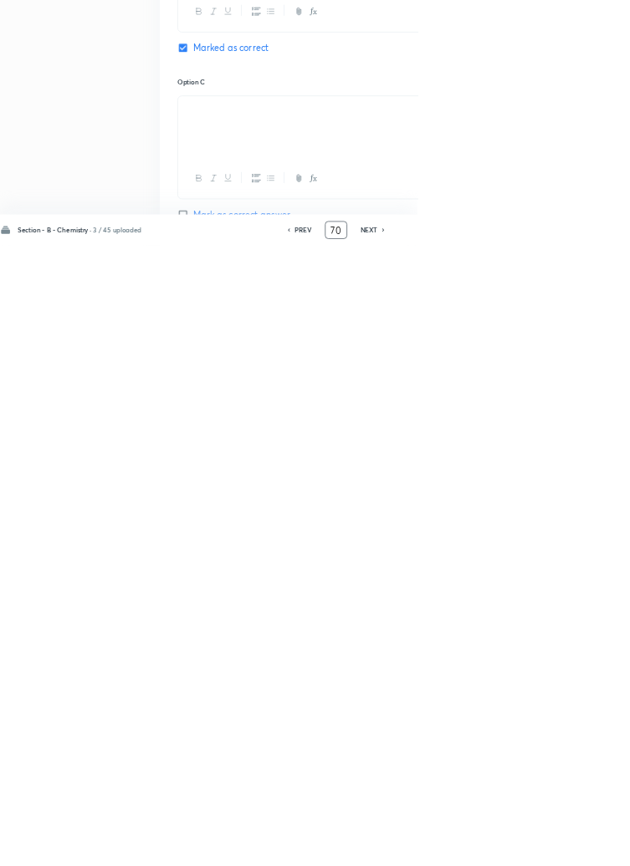
type input "7"
type input "46"
checkbox input "false"
checkbox input "true"
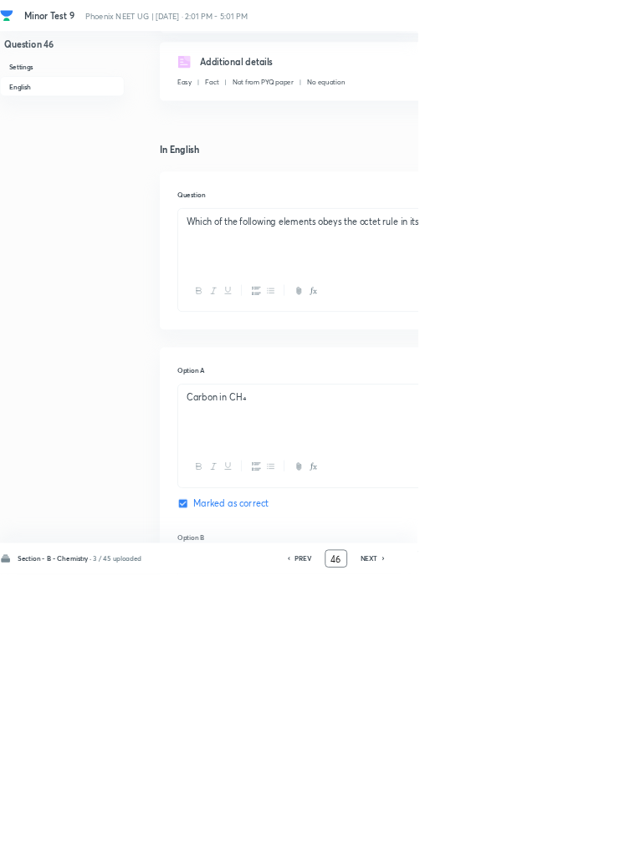
scroll to position [0, 0]
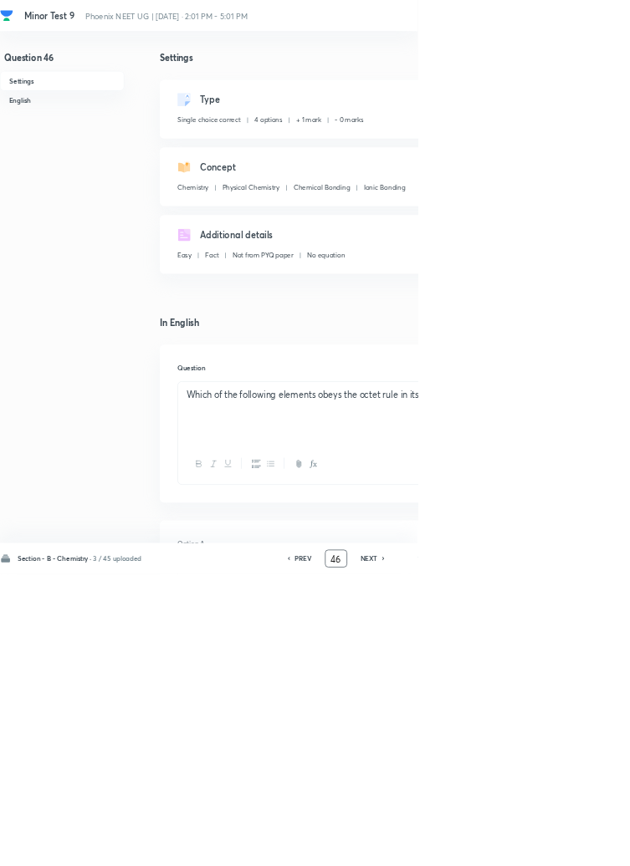
click at [580, 846] on icon at bounding box center [577, 843] width 3 height 5
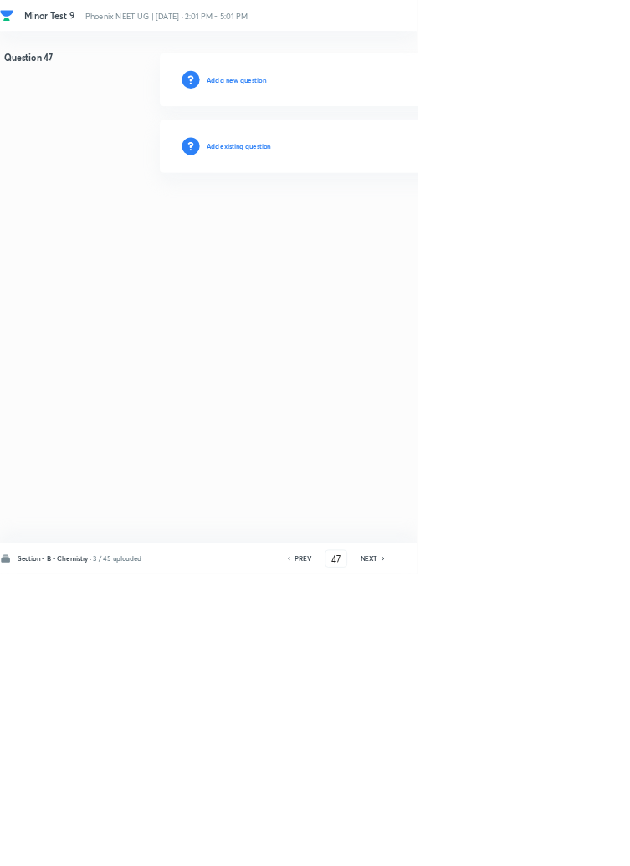
click at [453, 851] on h6 "PREV" at bounding box center [457, 843] width 26 height 15
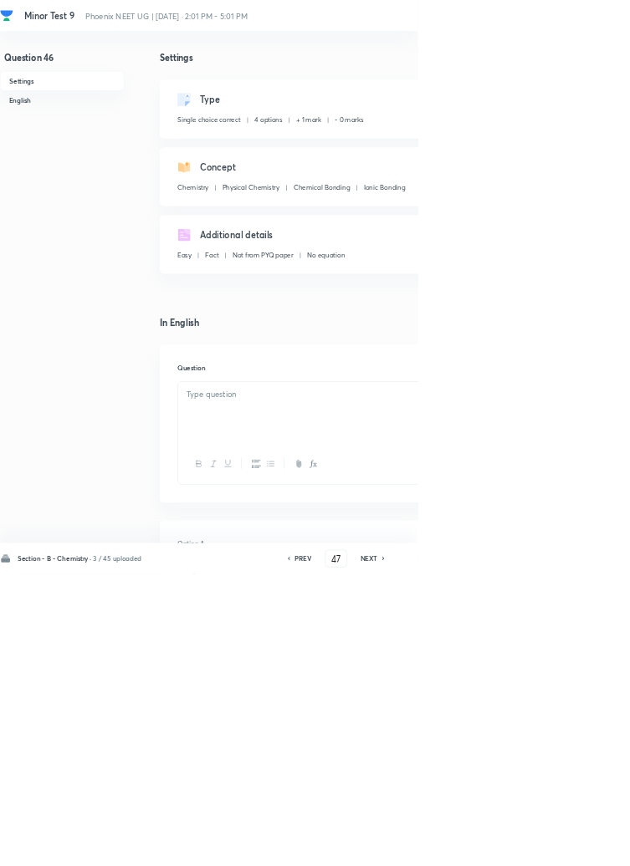
type input "46"
checkbox input "true"
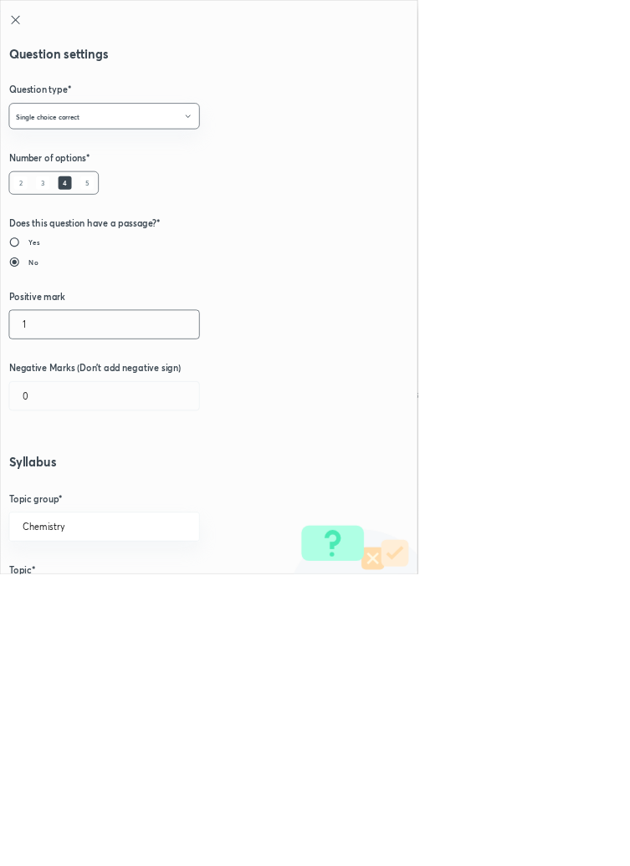
click at [54, 484] on input "1" at bounding box center [157, 489] width 286 height 43
type input "4"
click at [53, 603] on input "0" at bounding box center [157, 597] width 286 height 43
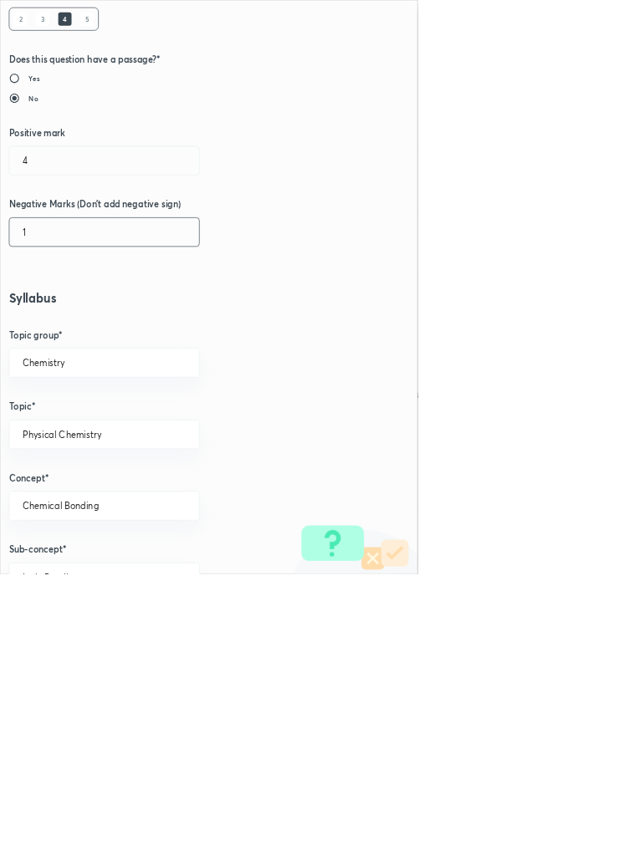
scroll to position [941, 0]
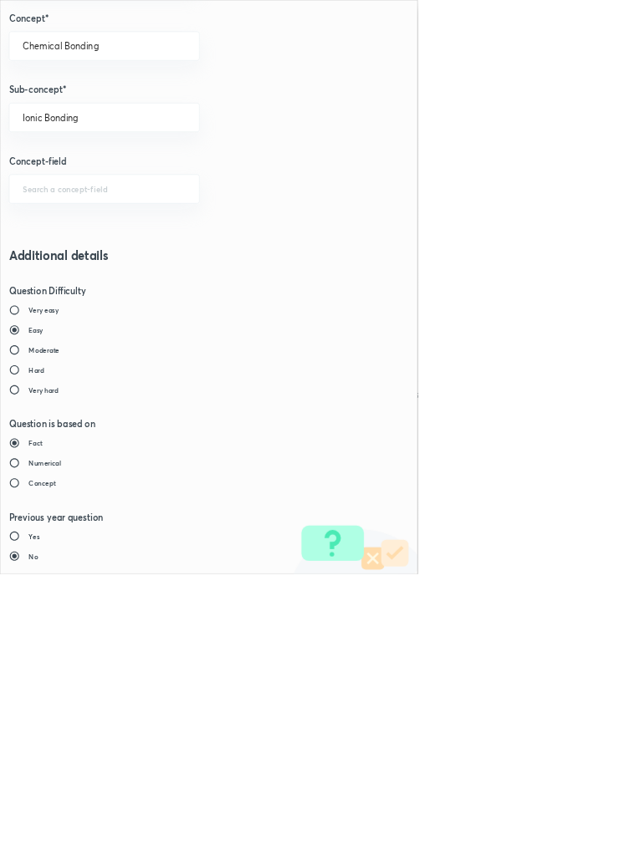
type input "1"
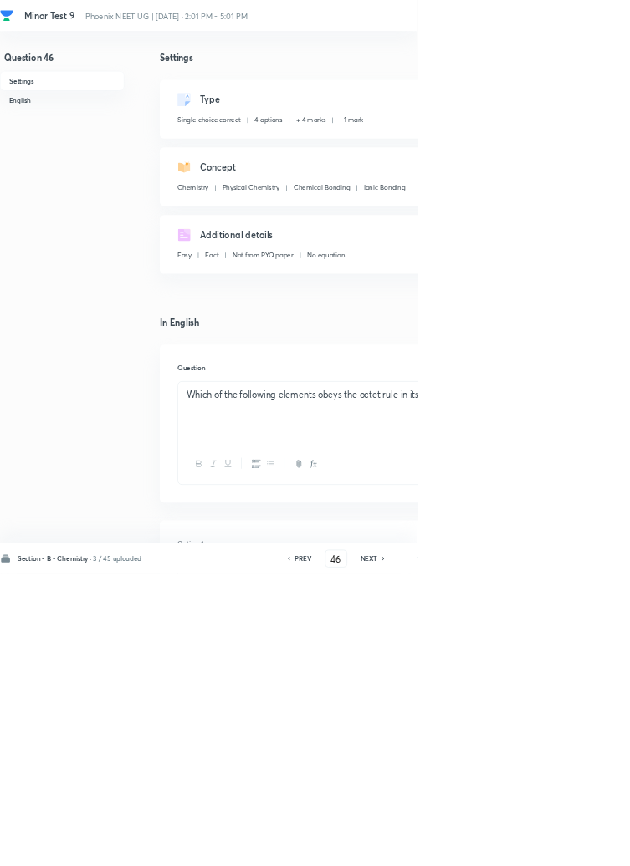
type input "47"
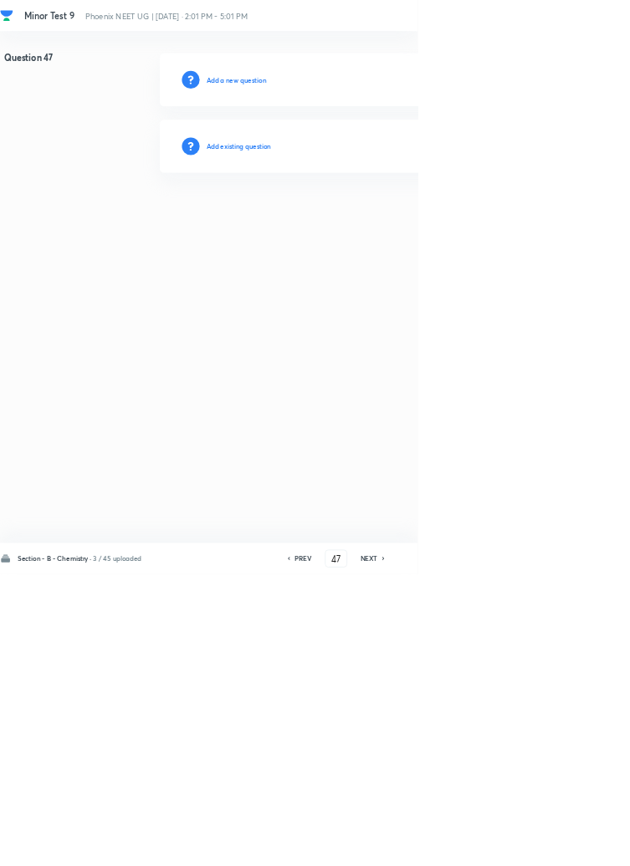
click at [409, 214] on h6 "Add existing question" at bounding box center [360, 220] width 98 height 15
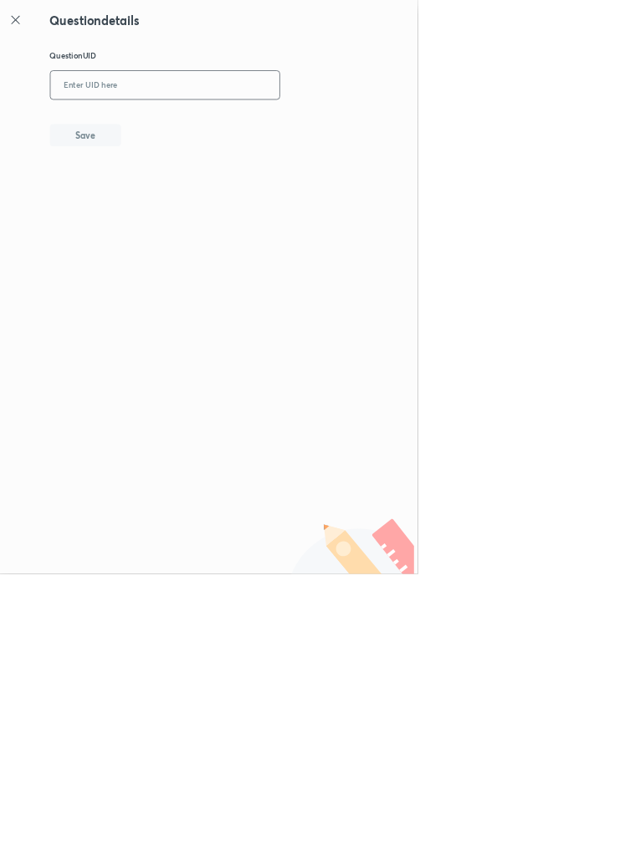
click at [268, 127] on input "text" at bounding box center [248, 129] width 345 height 41
type input "CE7BX"
click at [172, 199] on button "Save" at bounding box center [128, 202] width 107 height 33
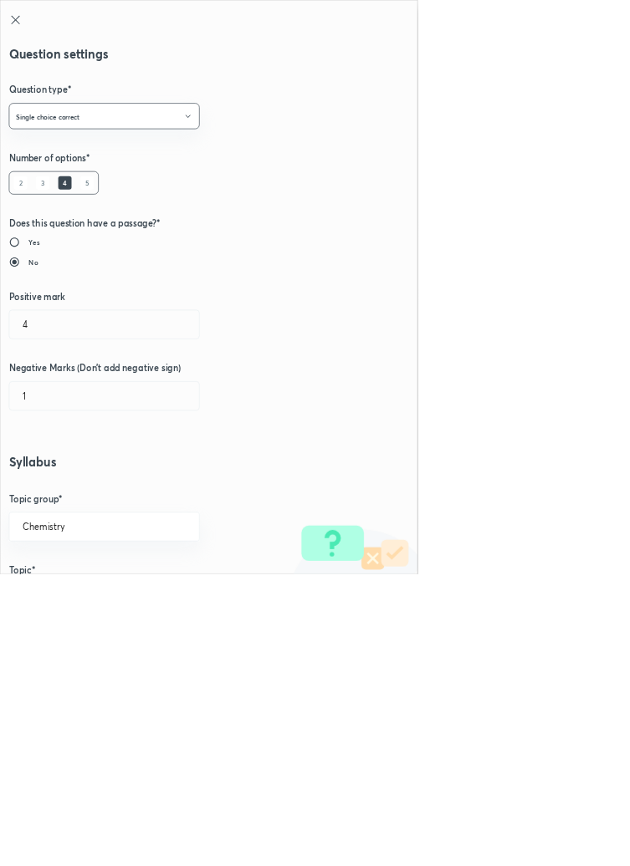
type input "1"
type input "0"
type input "The Valence Shell Electron Pair Repulsion and Shapes of Simple Molecules"
click at [54, 485] on input "1" at bounding box center [157, 489] width 286 height 43
type input "4"
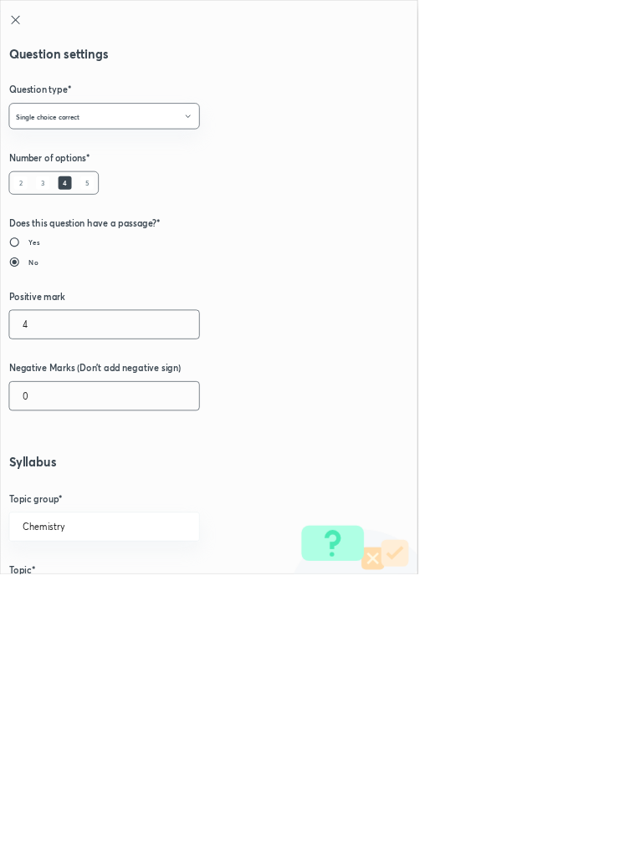
click at [59, 592] on input "0" at bounding box center [157, 597] width 286 height 43
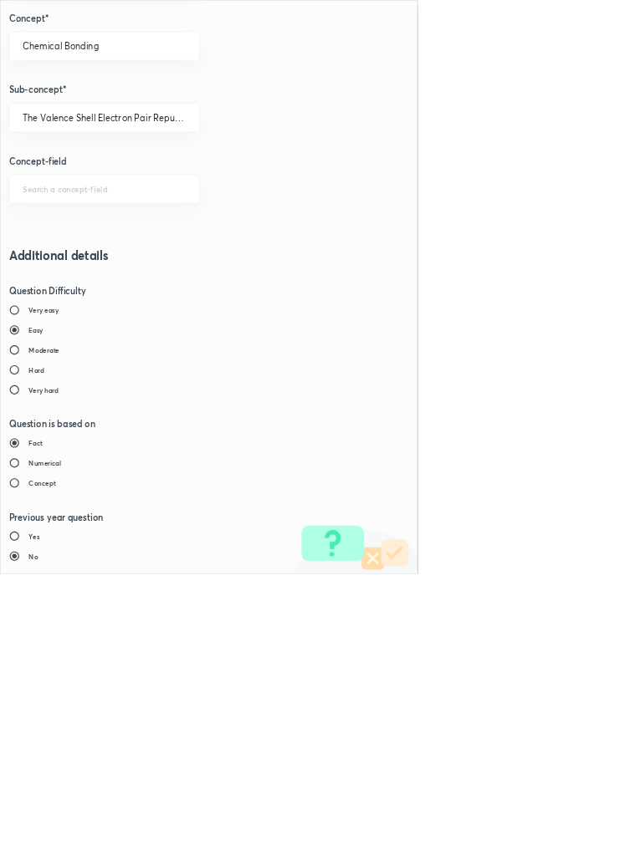
type input "1"
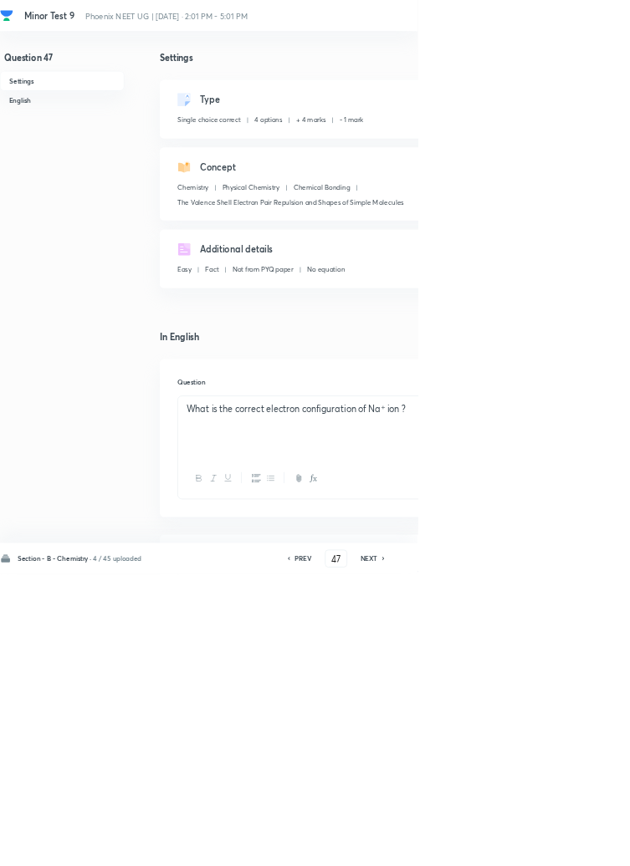
type input "48"
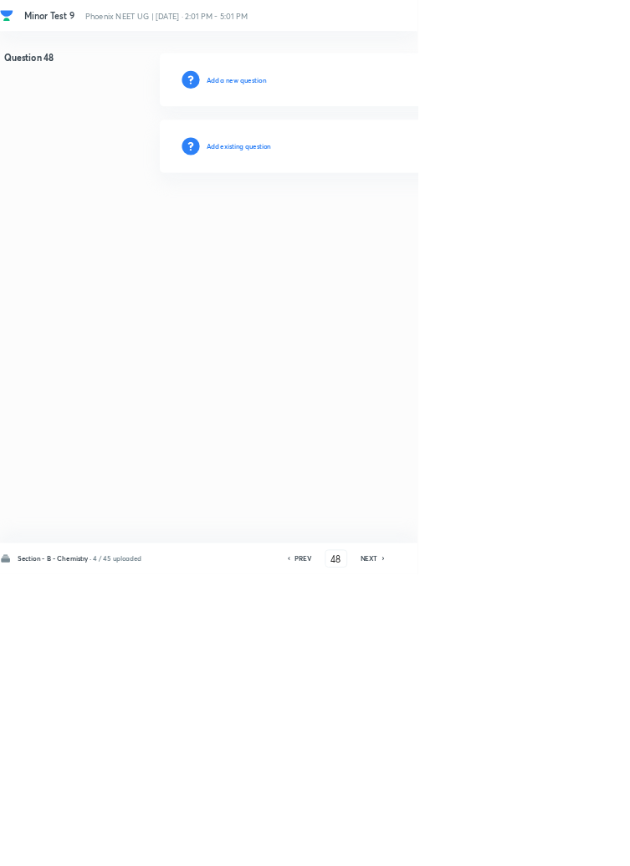
click at [395, 222] on h6 "Add existing question" at bounding box center [360, 220] width 98 height 15
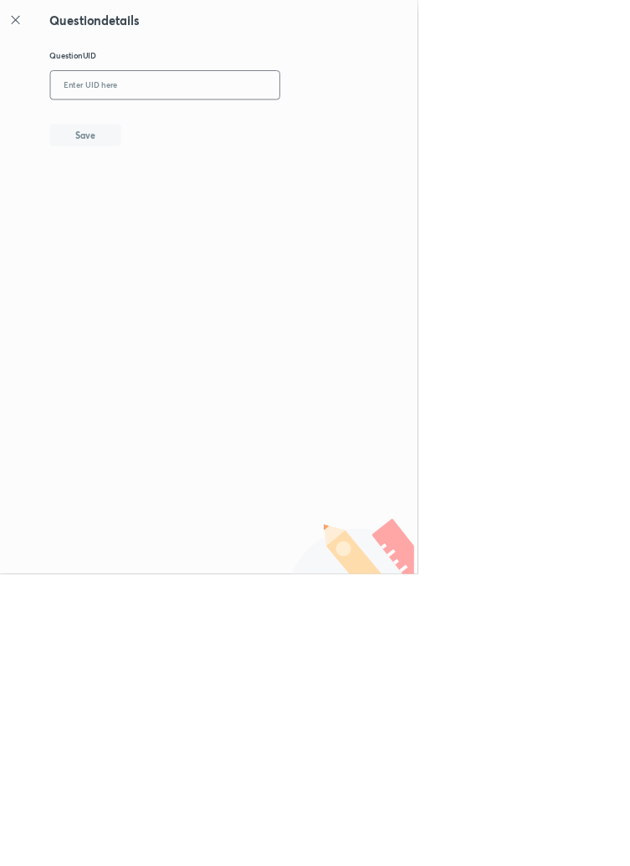
click at [320, 125] on input "text" at bounding box center [248, 129] width 345 height 41
type input "61PW3"
click at [156, 202] on button "Save" at bounding box center [128, 202] width 107 height 33
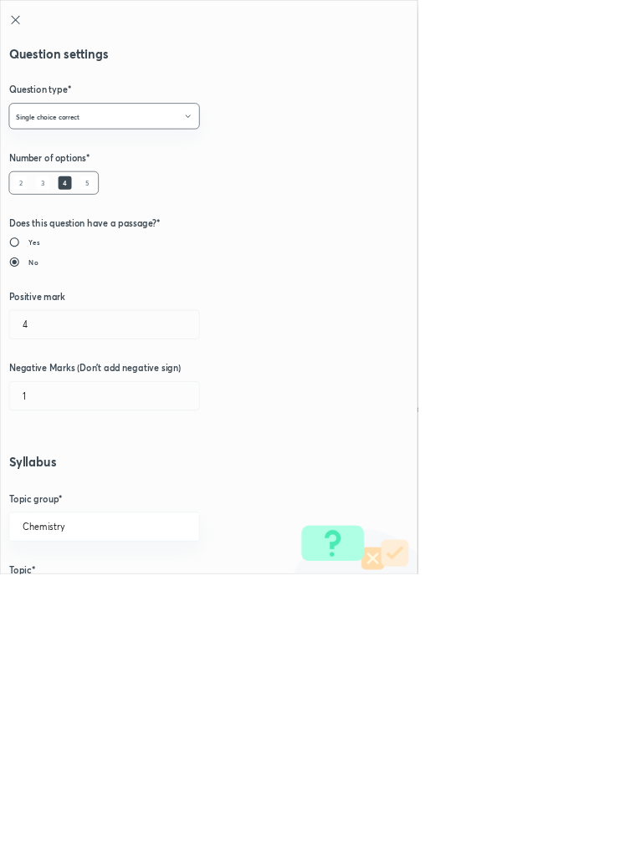
type input "1"
type input "0"
type input "Polarizing Power And Polarizability- Fajan's Rules"
click at [54, 488] on input "1" at bounding box center [157, 489] width 286 height 43
type input "4"
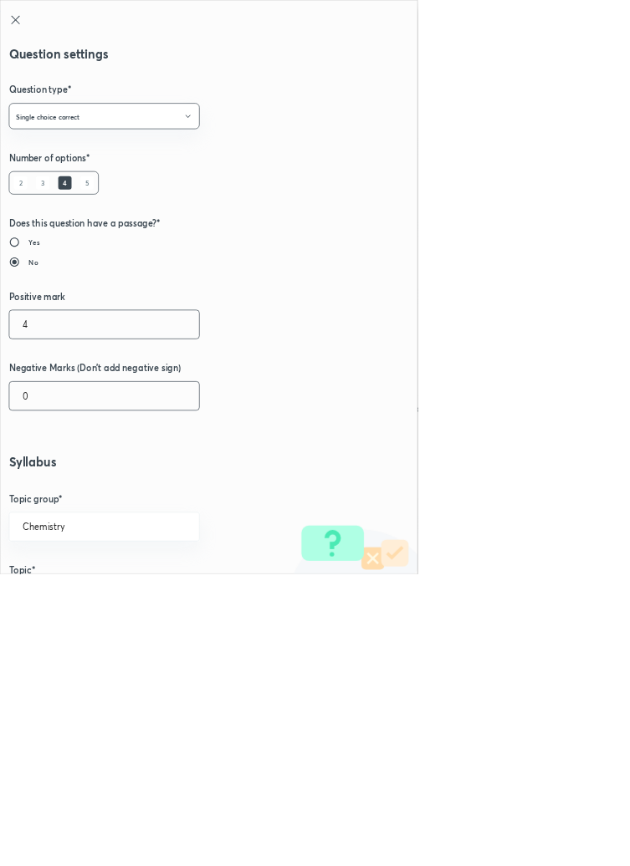
click at [50, 602] on input "0" at bounding box center [157, 597] width 286 height 43
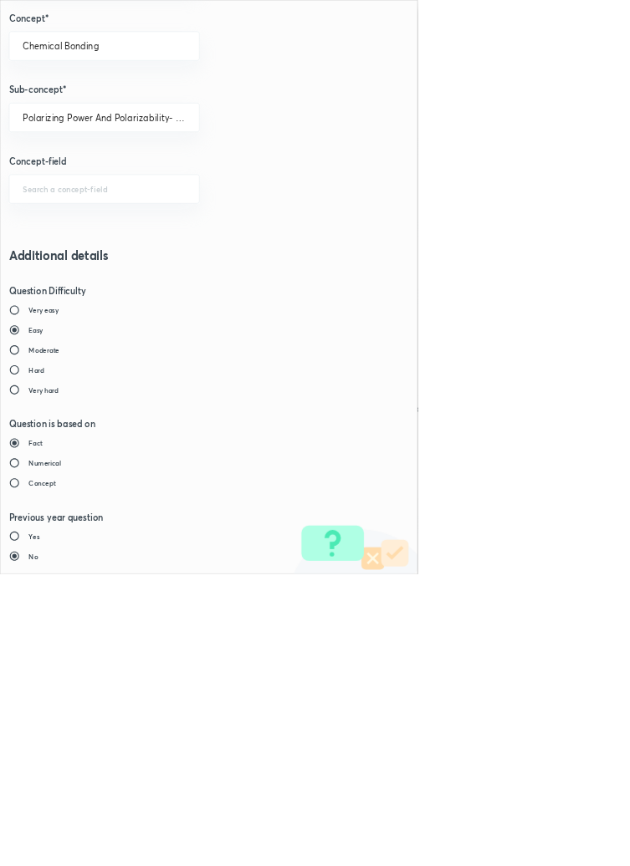
type input "1"
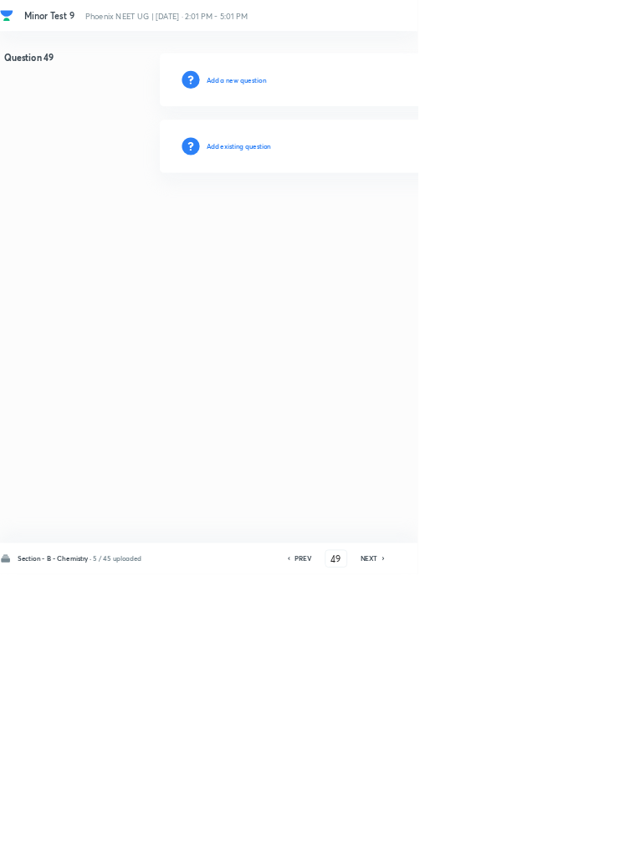
click at [458, 851] on h6 "PREV" at bounding box center [457, 843] width 26 height 15
type input "48"
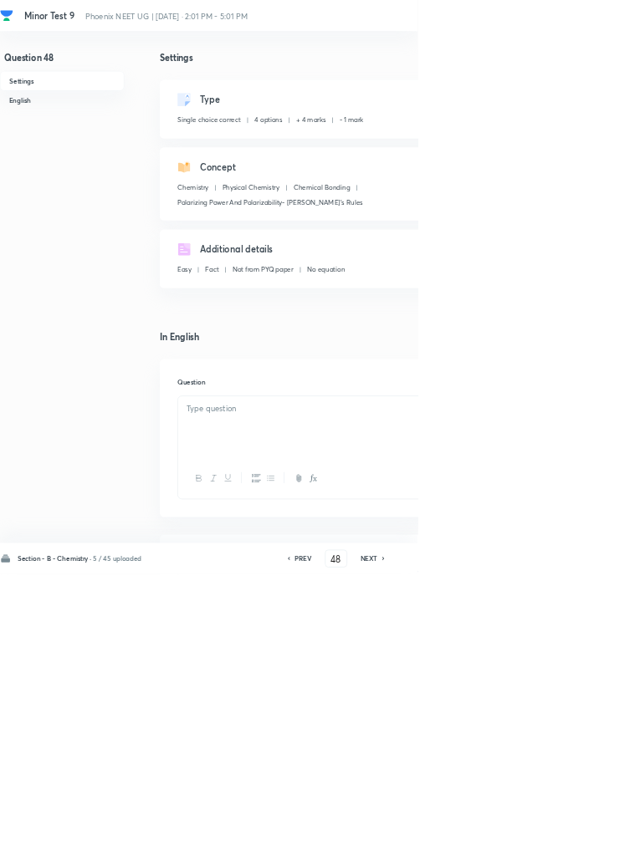
checkbox input "true"
click at [557, 851] on h6 "NEXT" at bounding box center [557, 843] width 26 height 15
type input "49"
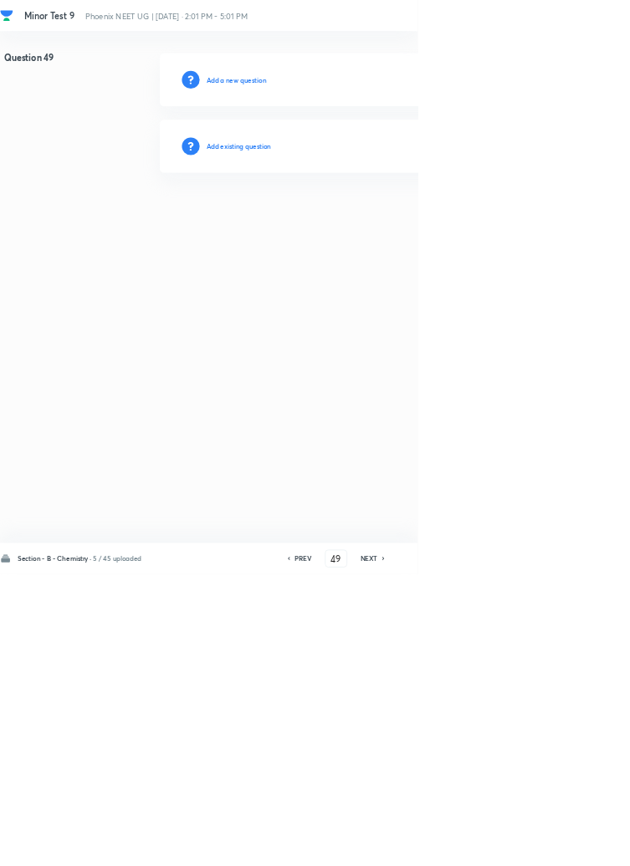
click at [402, 221] on h6 "Add existing question" at bounding box center [360, 220] width 98 height 15
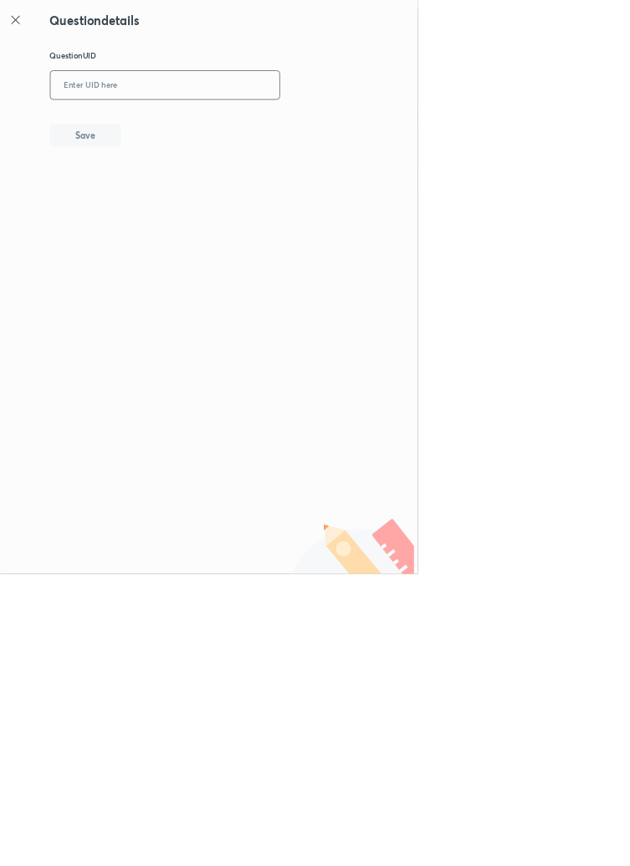
click at [294, 120] on input "text" at bounding box center [248, 129] width 345 height 41
type input "8DUR1"
click at [171, 196] on button "Save" at bounding box center [128, 202] width 107 height 33
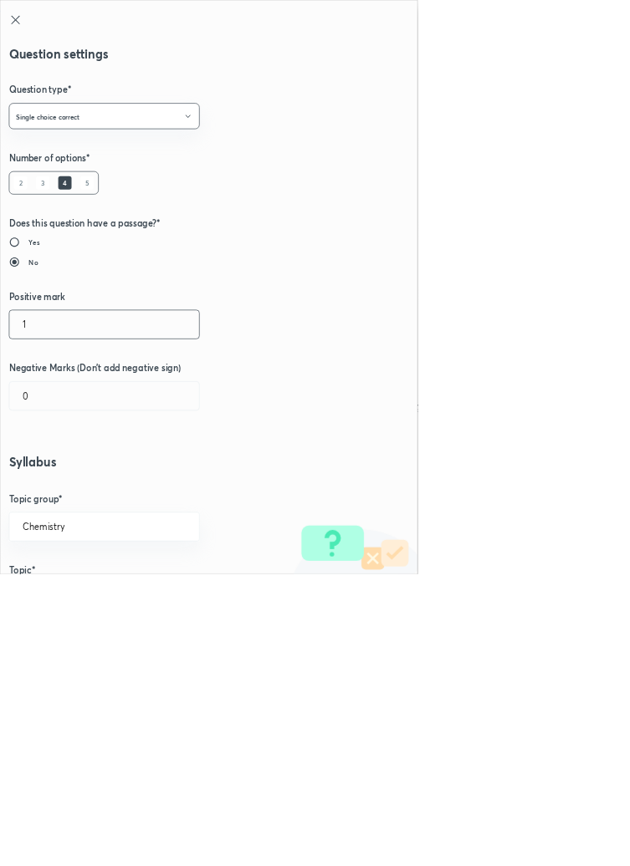
click at [50, 486] on input "1" at bounding box center [157, 489] width 286 height 43
type input "4"
click at [59, 595] on input "0" at bounding box center [157, 597] width 286 height 43
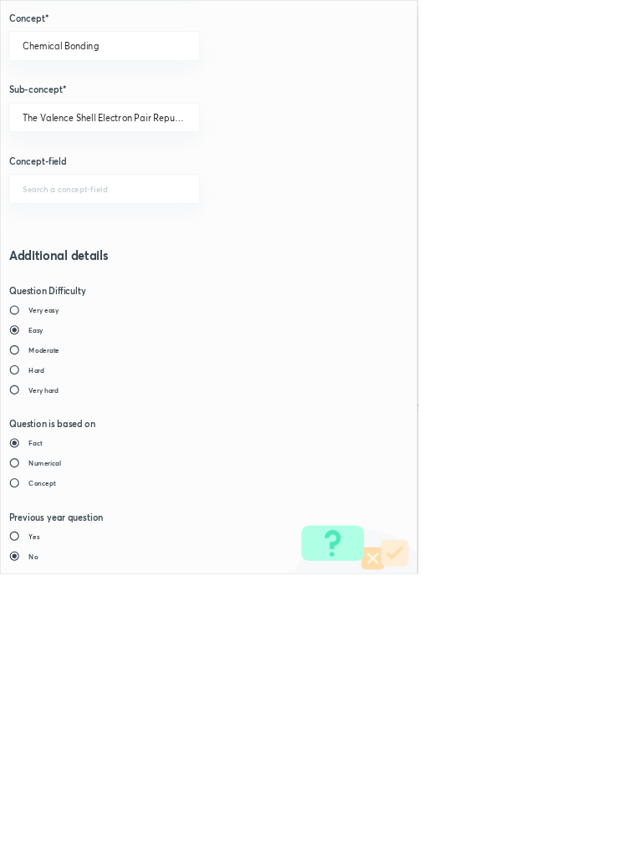
type input "1"
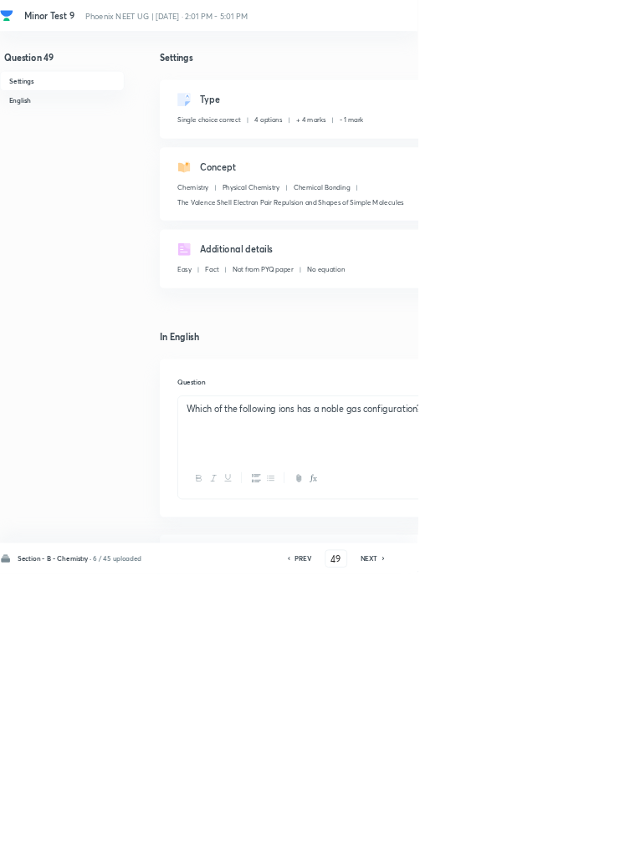
type input "50"
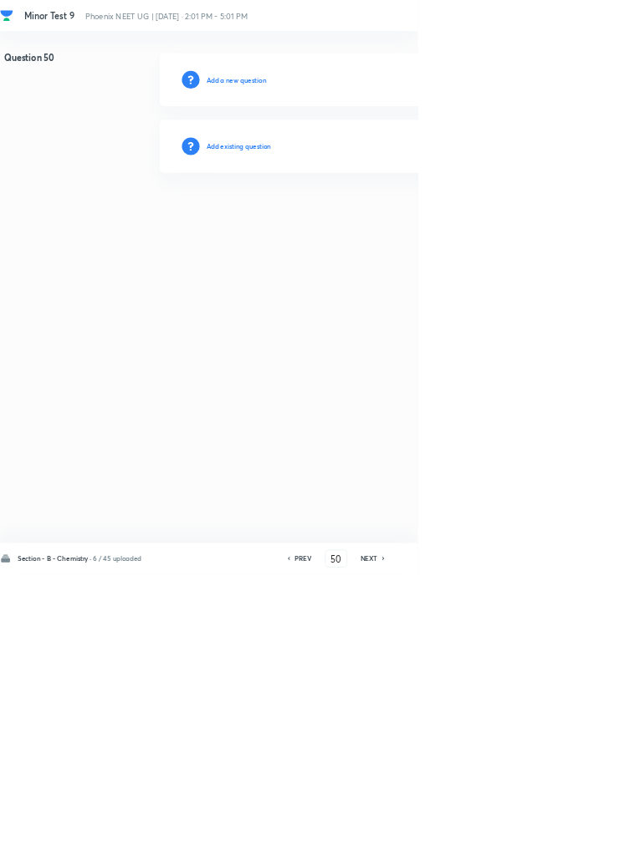
click at [390, 217] on h6 "Add existing question" at bounding box center [360, 220] width 98 height 15
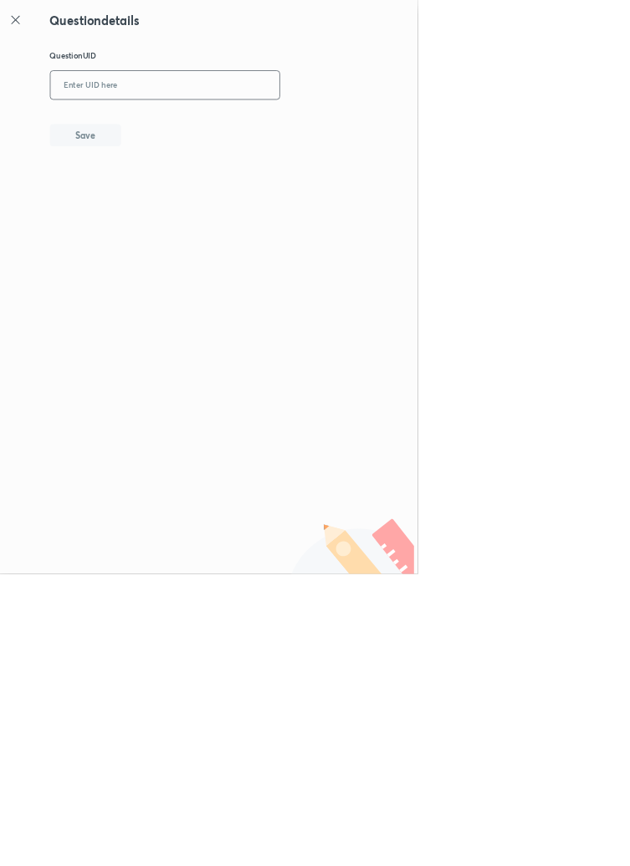
click at [305, 122] on input "text" at bounding box center [248, 129] width 345 height 41
type input "ZS6CI"
click at [167, 201] on button "Save" at bounding box center [128, 202] width 107 height 33
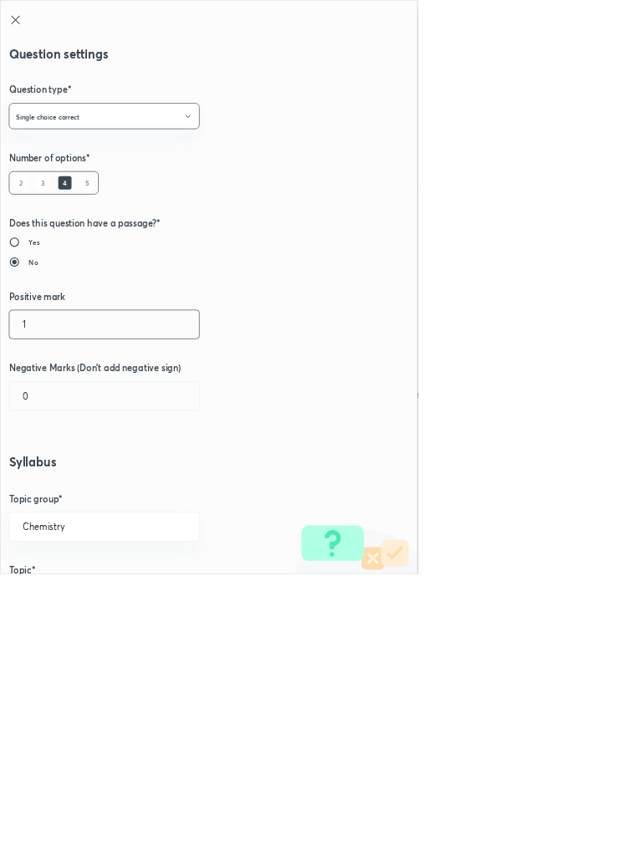
click at [58, 485] on input "1" at bounding box center [157, 489] width 286 height 43
type input "4"
click at [64, 606] on input "0" at bounding box center [157, 597] width 286 height 43
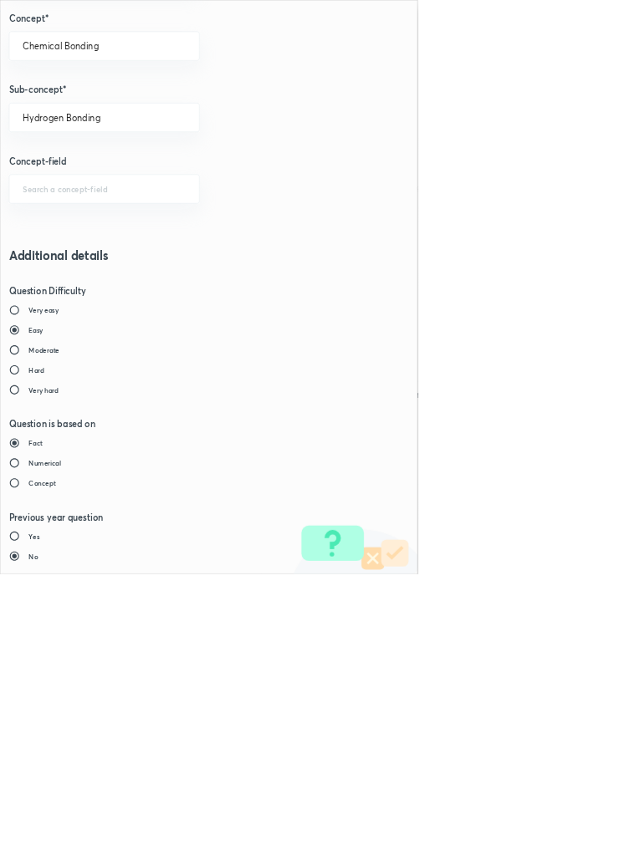
type input "1"
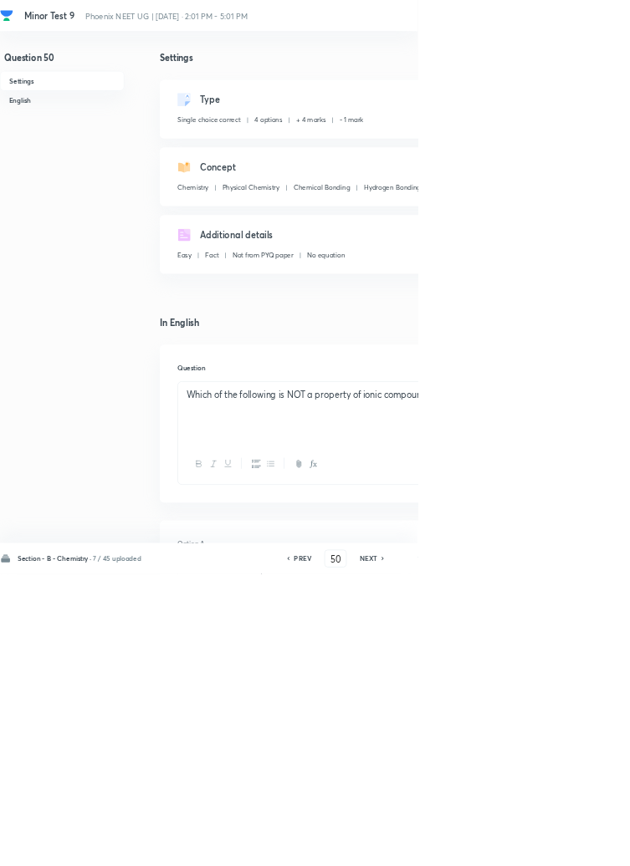
type input "51"
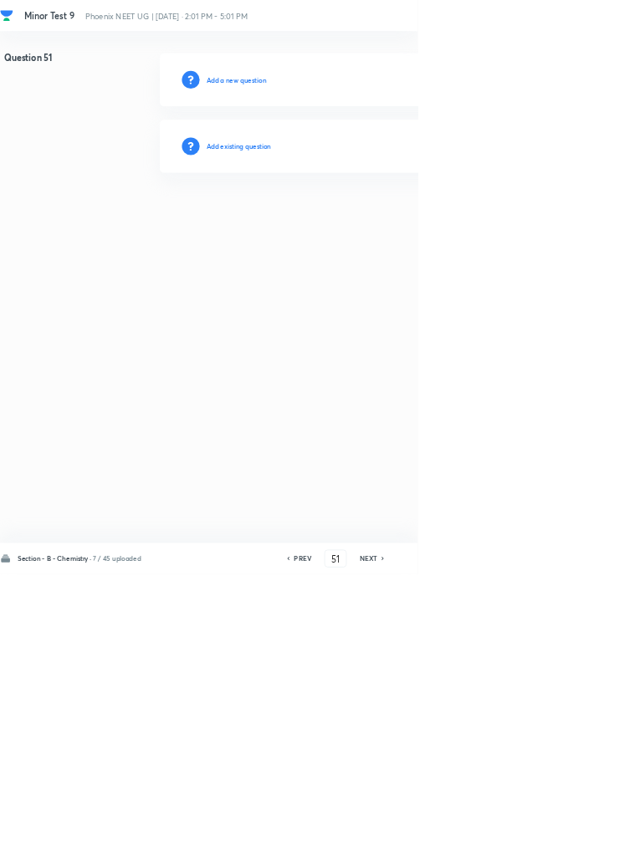
click at [402, 215] on h6 "Add existing question" at bounding box center [360, 220] width 98 height 15
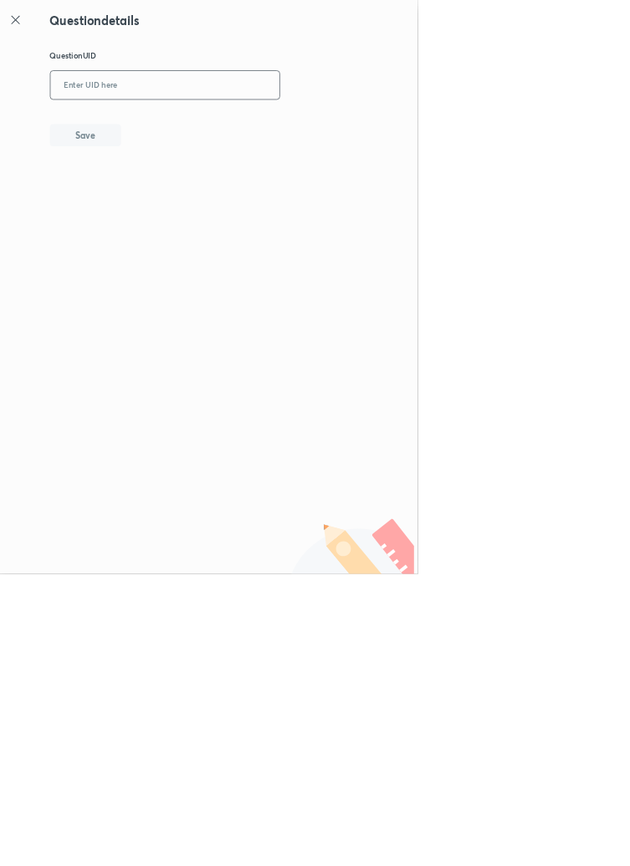
click at [281, 131] on input "text" at bounding box center [248, 129] width 345 height 41
type input "SX7LG"
click at [162, 214] on button "Save" at bounding box center [128, 202] width 107 height 33
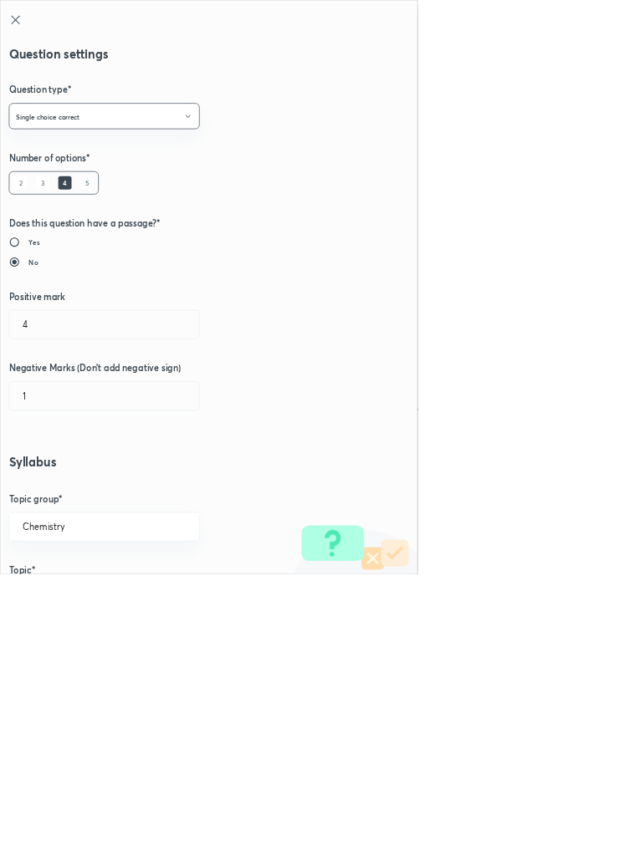
type input "1"
type input "0"
type input "Polarizing Power And Polarizability- Fajan's Rules"
click at [54, 485] on input "1" at bounding box center [157, 489] width 286 height 43
type input "4"
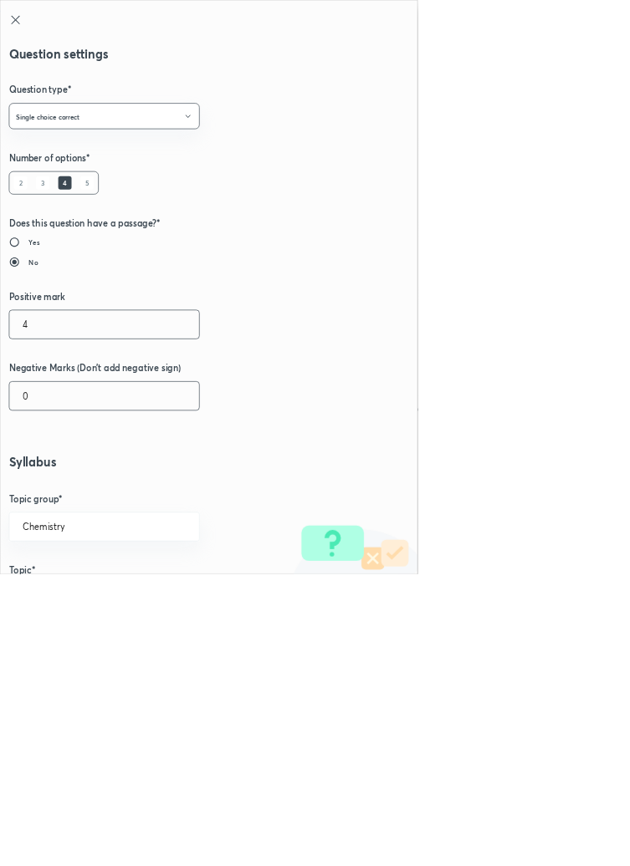
click at [66, 598] on input "0" at bounding box center [157, 597] width 286 height 43
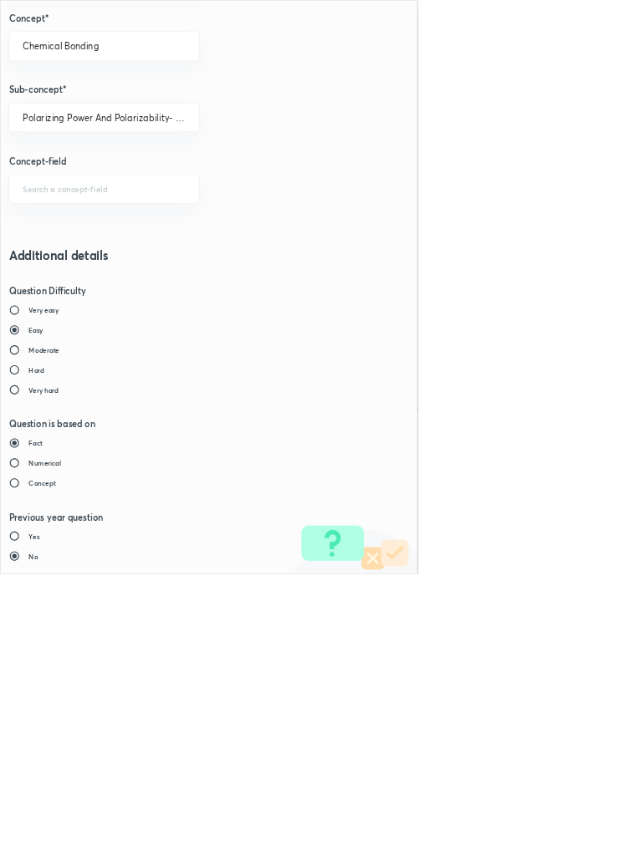
type input "1"
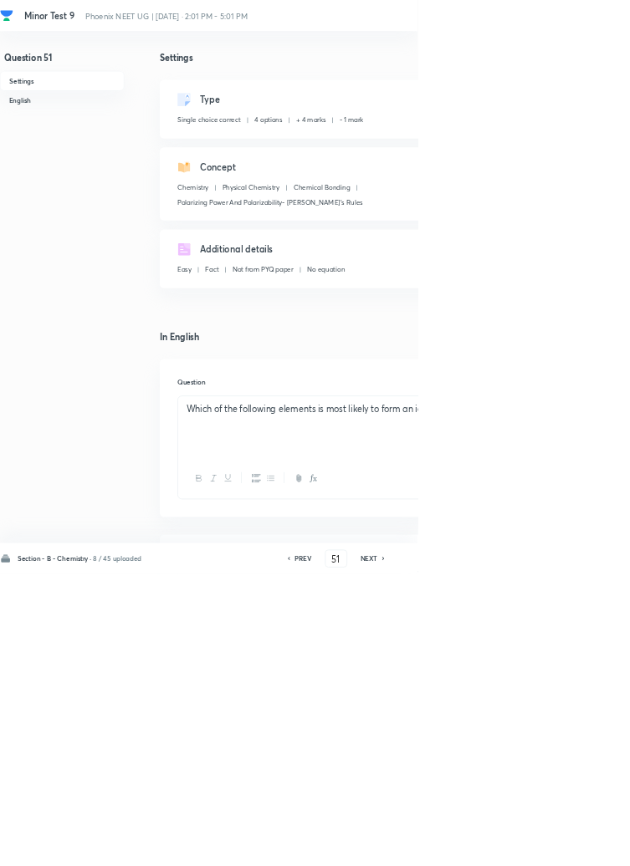
type input "52"
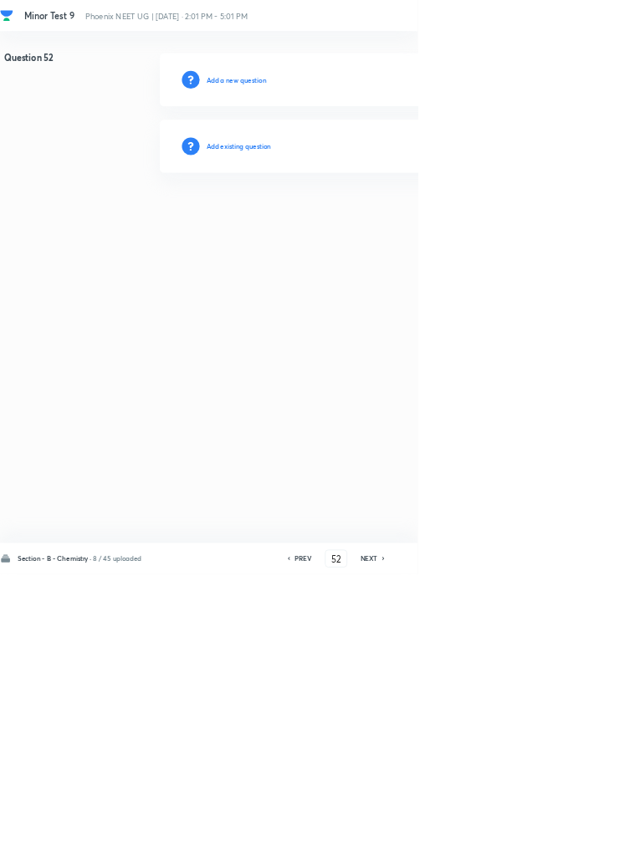
click at [402, 218] on h6 "Add existing question" at bounding box center [360, 220] width 98 height 15
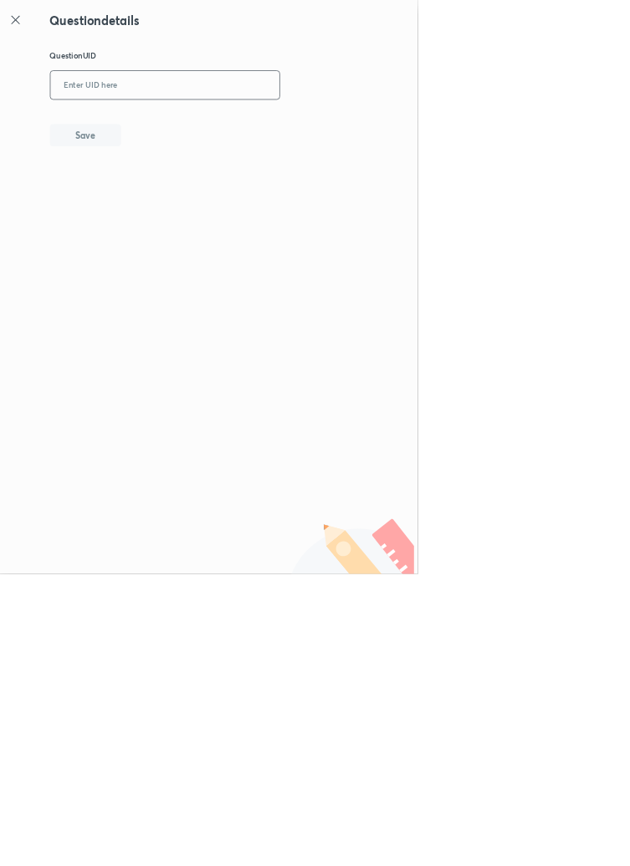
click at [274, 127] on input "text" at bounding box center [248, 129] width 345 height 41
type input "6KN7L"
click at [158, 202] on button "Save" at bounding box center [128, 202] width 107 height 33
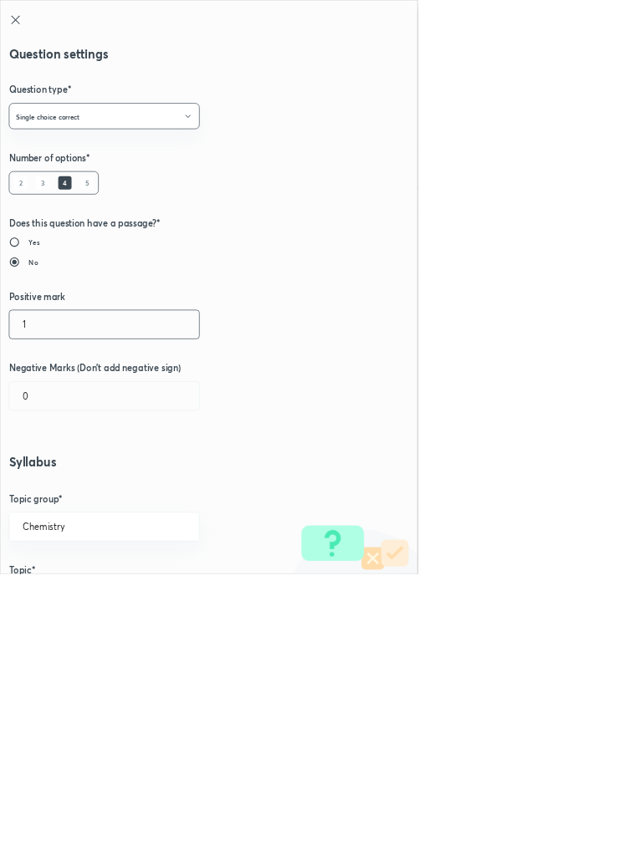
click at [54, 488] on input "1" at bounding box center [157, 489] width 286 height 43
type input "4"
click at [50, 595] on input "0" at bounding box center [157, 597] width 286 height 43
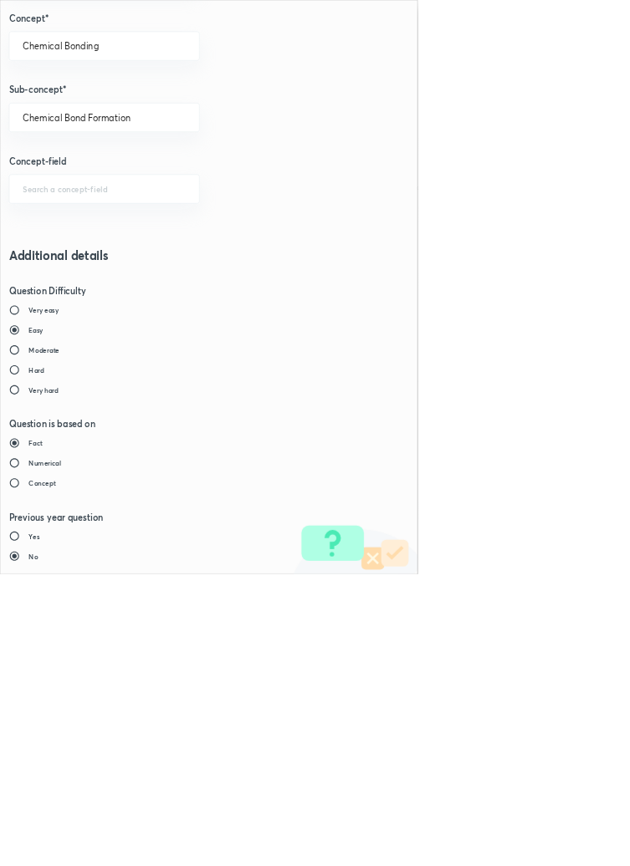
type input "1"
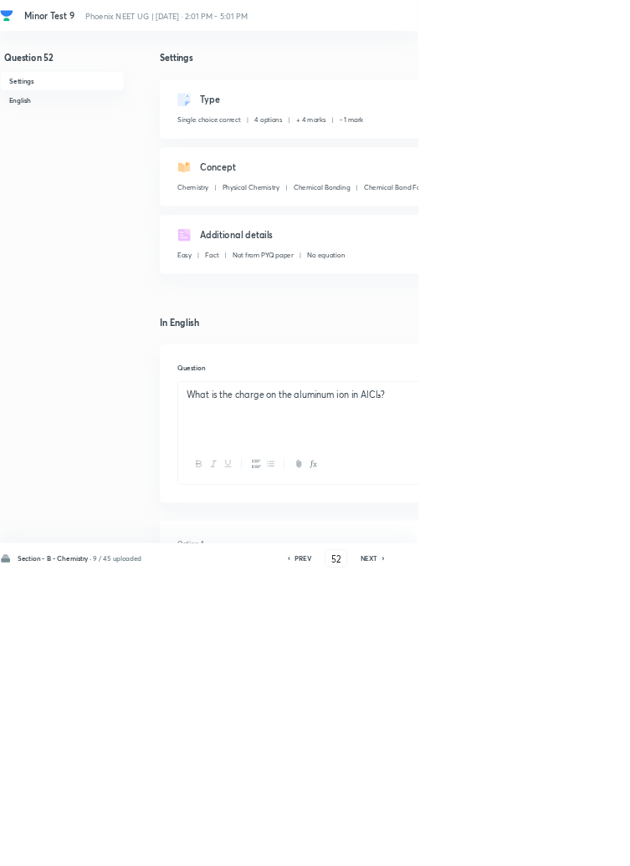
type input "53"
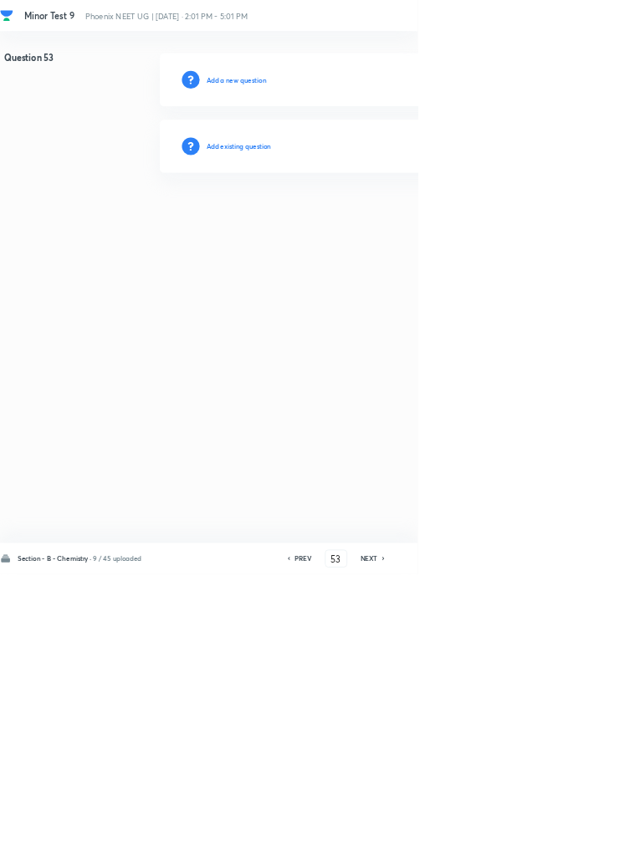
click at [404, 222] on h6 "Add existing question" at bounding box center [360, 220] width 98 height 15
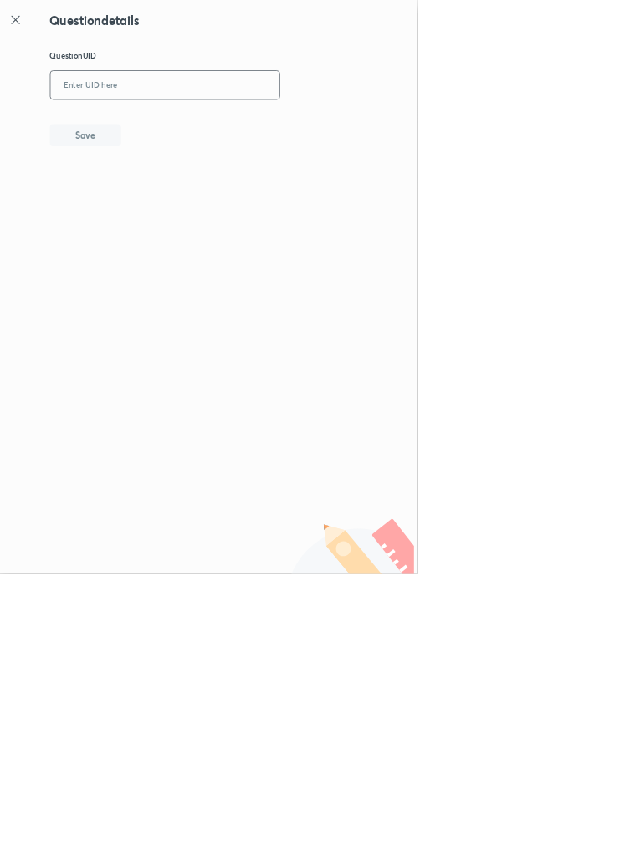
click at [315, 122] on input "text" at bounding box center [248, 129] width 345 height 41
type input "DBPIW"
click at [176, 192] on button "Save" at bounding box center [128, 202] width 107 height 33
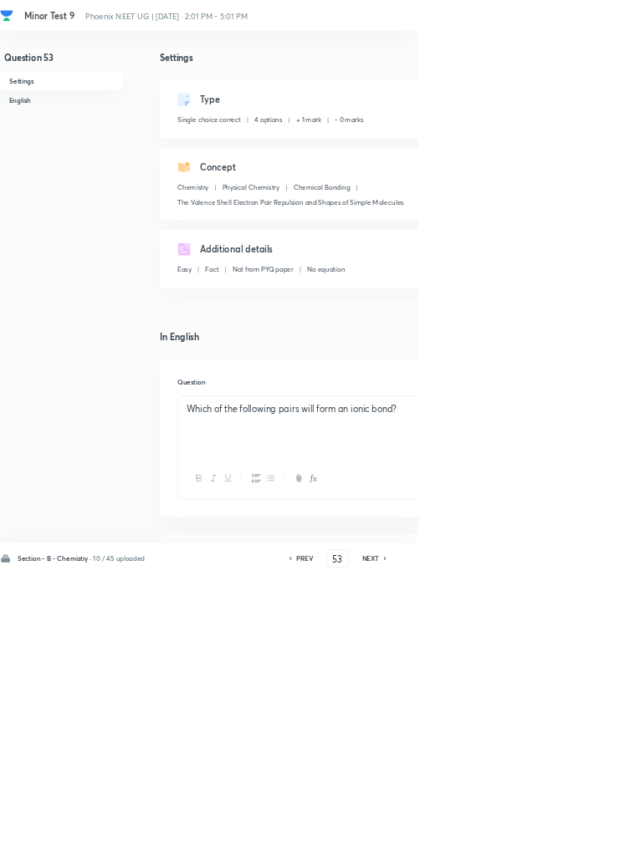
click at [629, 121] on div "Type Single choice correct 4 options + 1 mark - 0 marks Edit" at bounding box center [535, 164] width 589 height 89
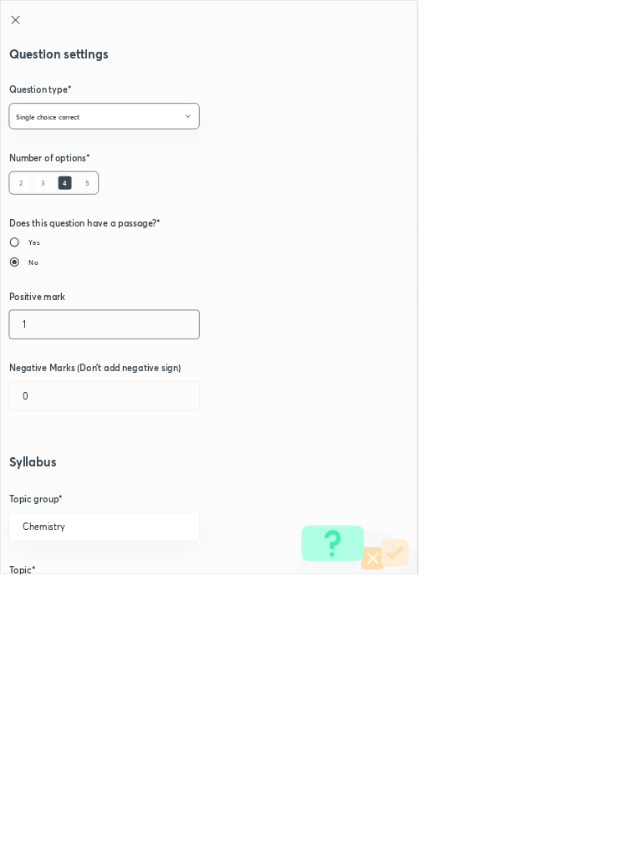
click at [49, 493] on input "1" at bounding box center [157, 489] width 286 height 43
type input "4"
click at [60, 594] on input "0" at bounding box center [157, 597] width 286 height 43
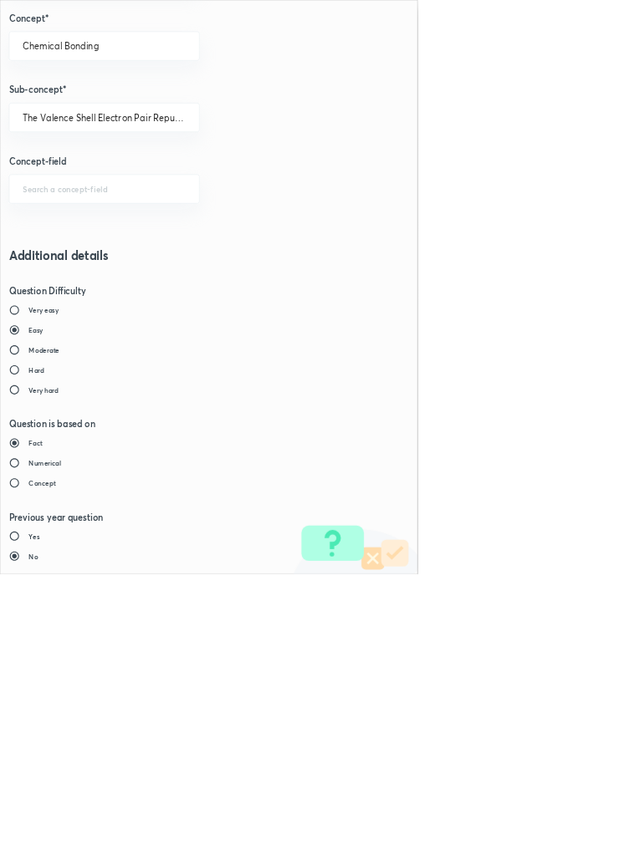
type input "1"
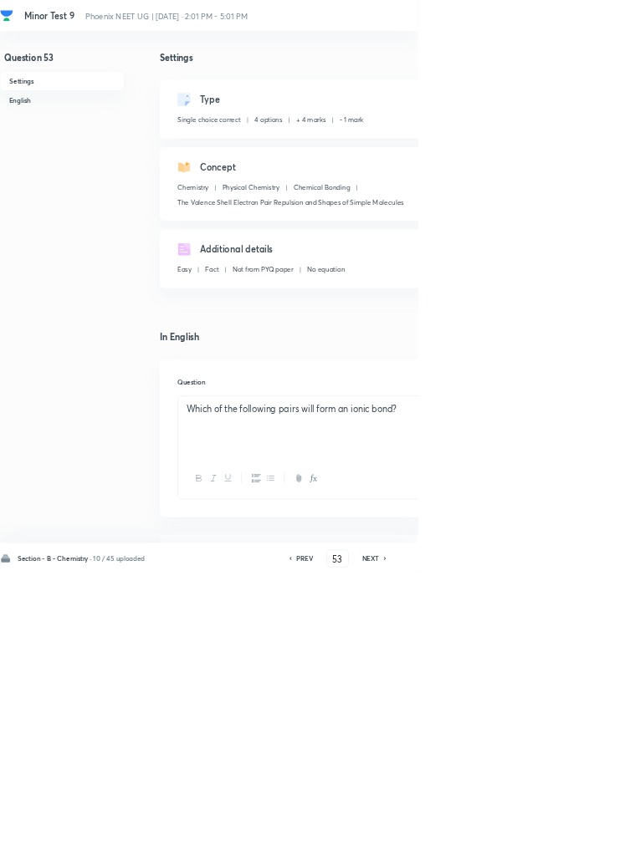
type input "54"
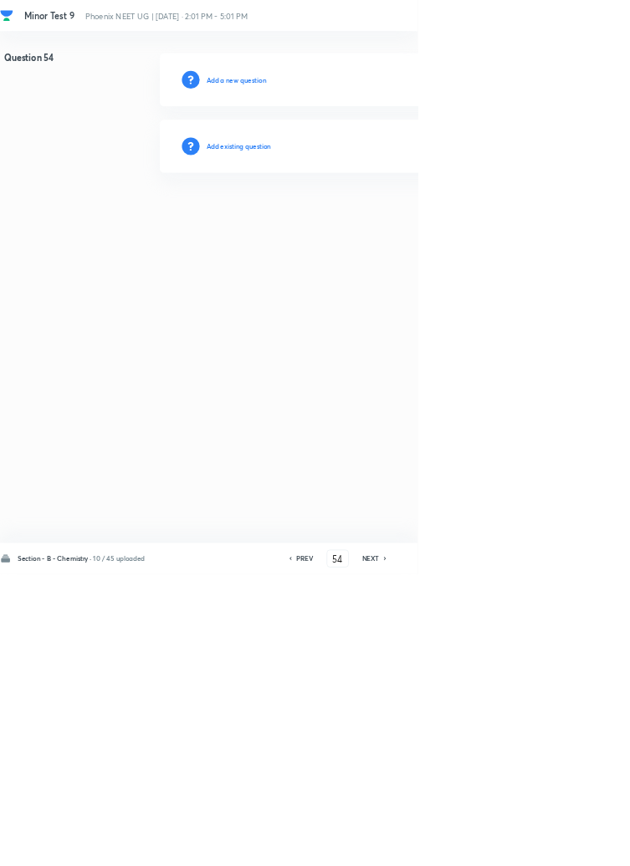
click at [394, 217] on h6 "Add existing question" at bounding box center [360, 220] width 98 height 15
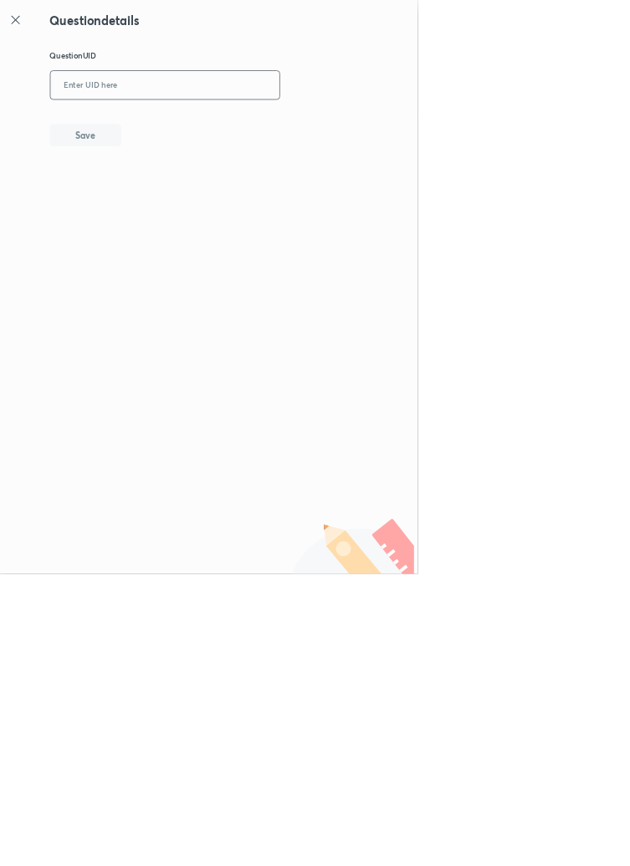
click at [288, 123] on input "text" at bounding box center [248, 129] width 345 height 41
type input "Y9SP9"
click at [170, 202] on button "Save" at bounding box center [128, 202] width 107 height 33
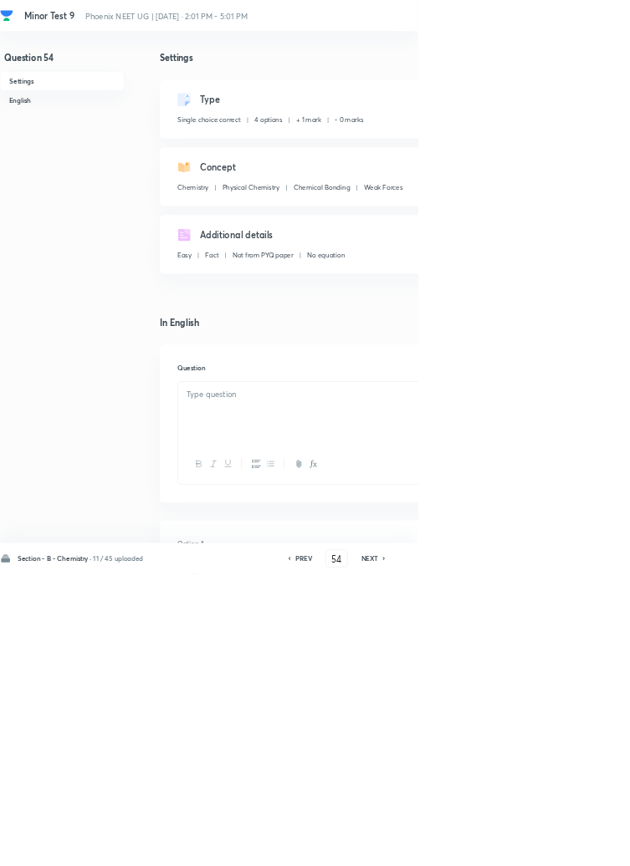
checkbox input "true"
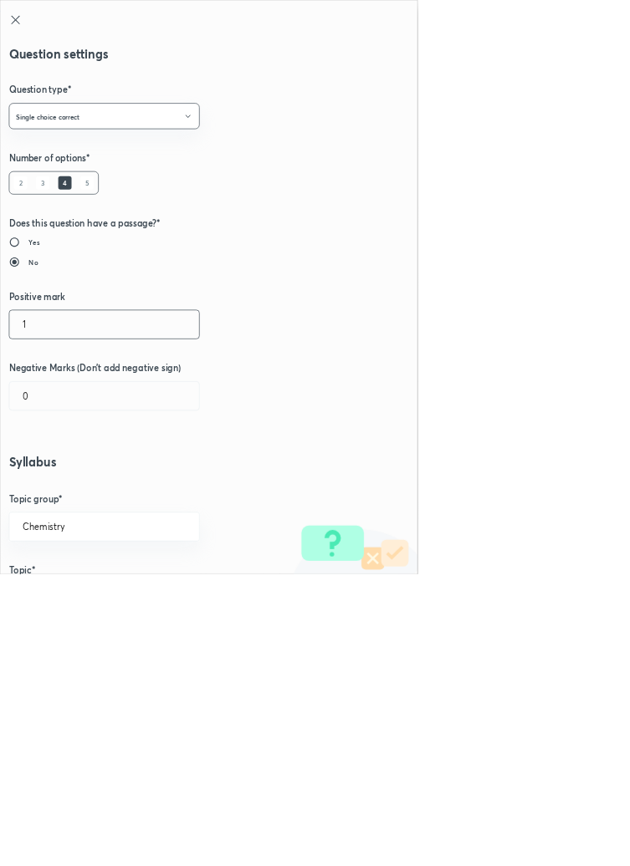
click at [55, 488] on input "1" at bounding box center [157, 489] width 286 height 43
type input "4"
click at [49, 593] on input "0" at bounding box center [157, 597] width 286 height 43
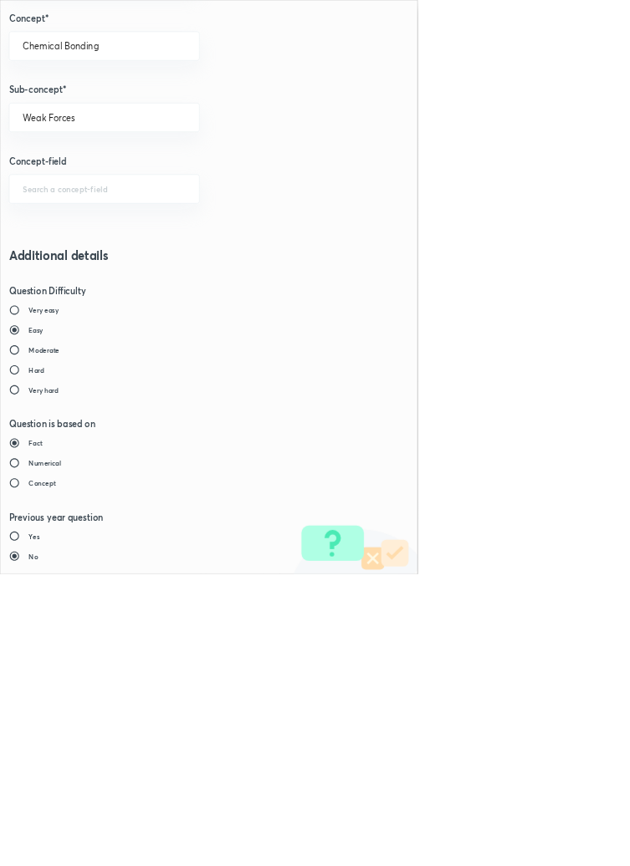
type input "1"
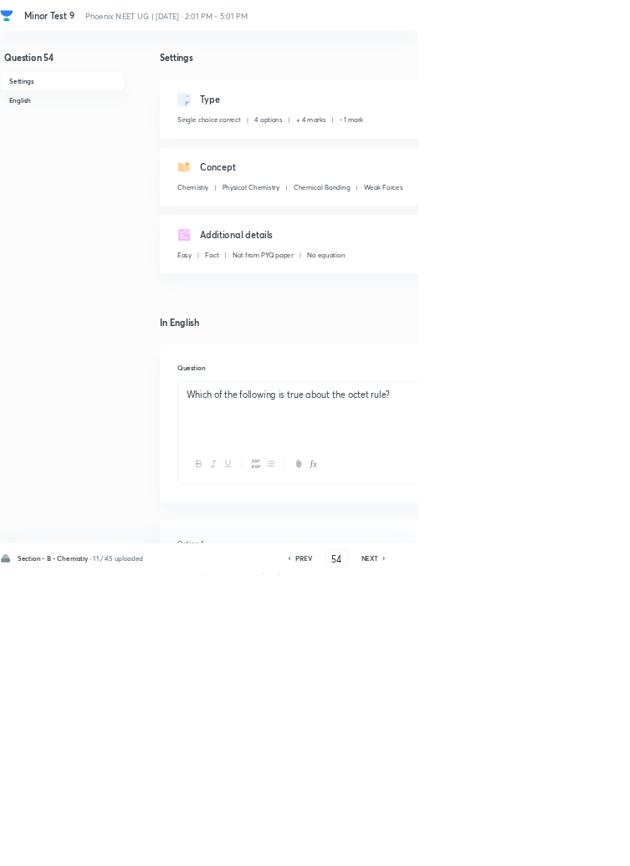
type input "55"
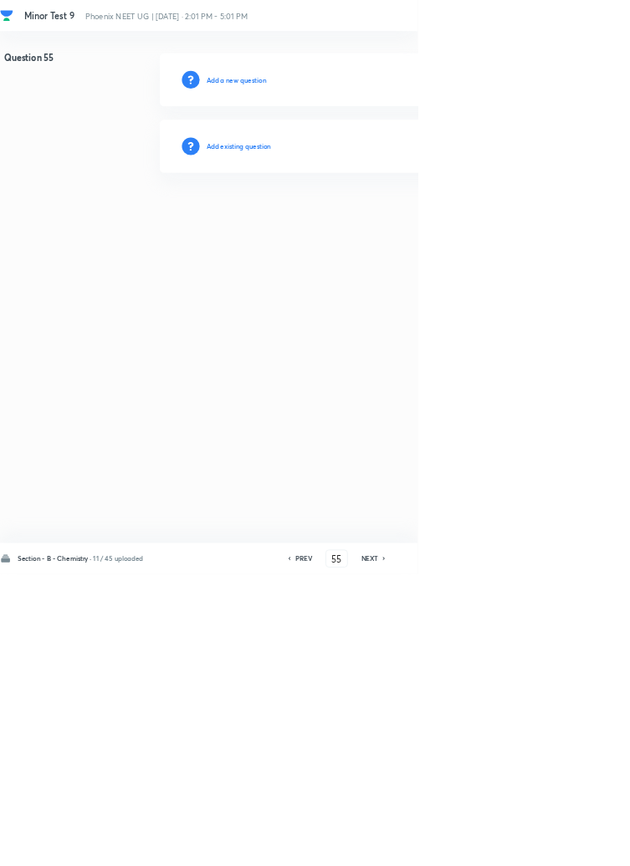
click at [409, 215] on h6 "Add existing question" at bounding box center [360, 220] width 98 height 15
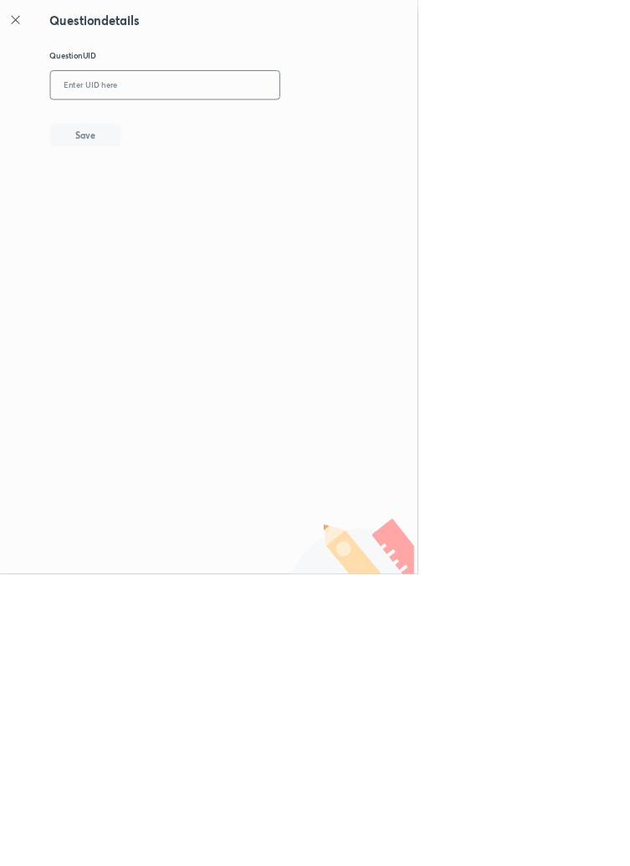
click at [311, 126] on input "text" at bounding box center [248, 129] width 345 height 41
type input "359LY"
click at [160, 198] on button "Save" at bounding box center [128, 202] width 107 height 33
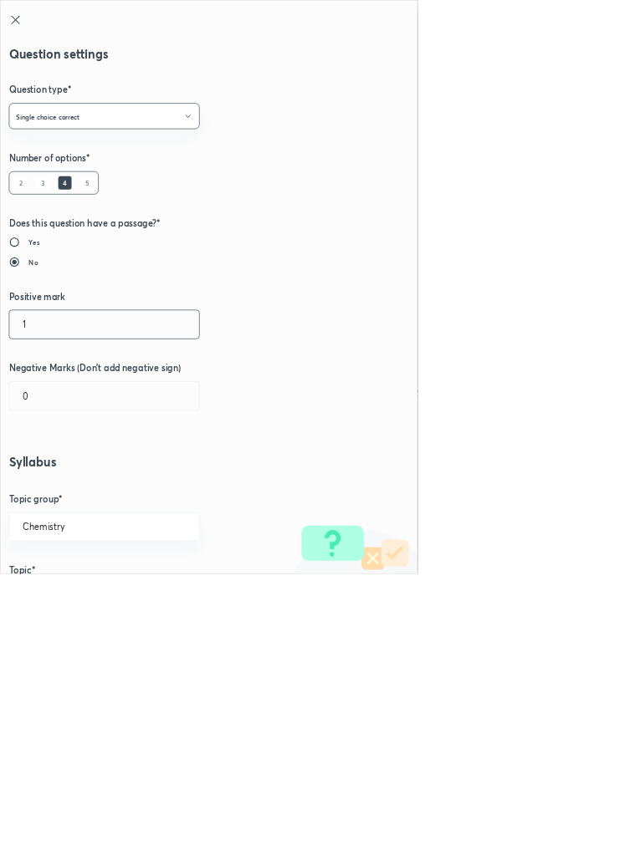
click at [49, 487] on input "1" at bounding box center [157, 489] width 286 height 43
type input "4"
click at [57, 594] on input "0" at bounding box center [157, 597] width 286 height 43
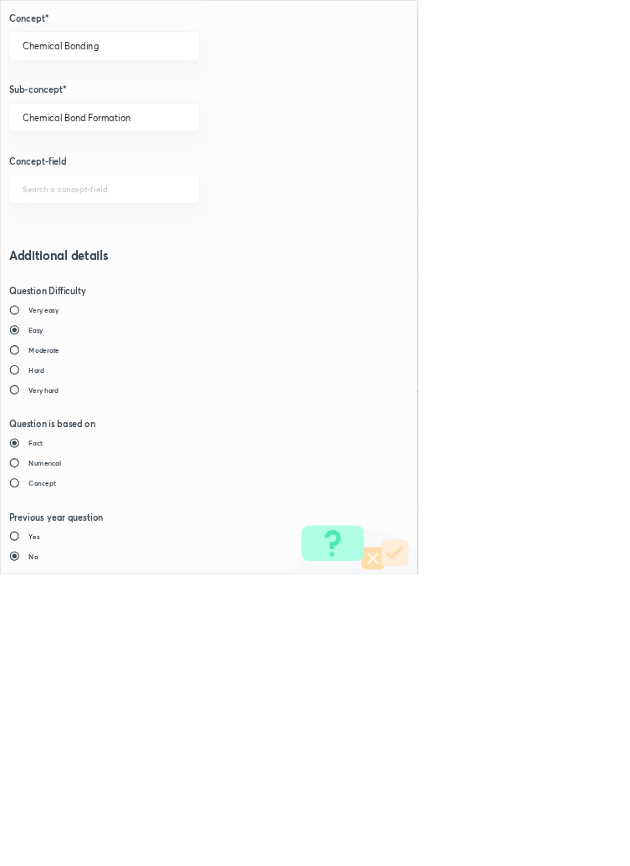
type input "1"
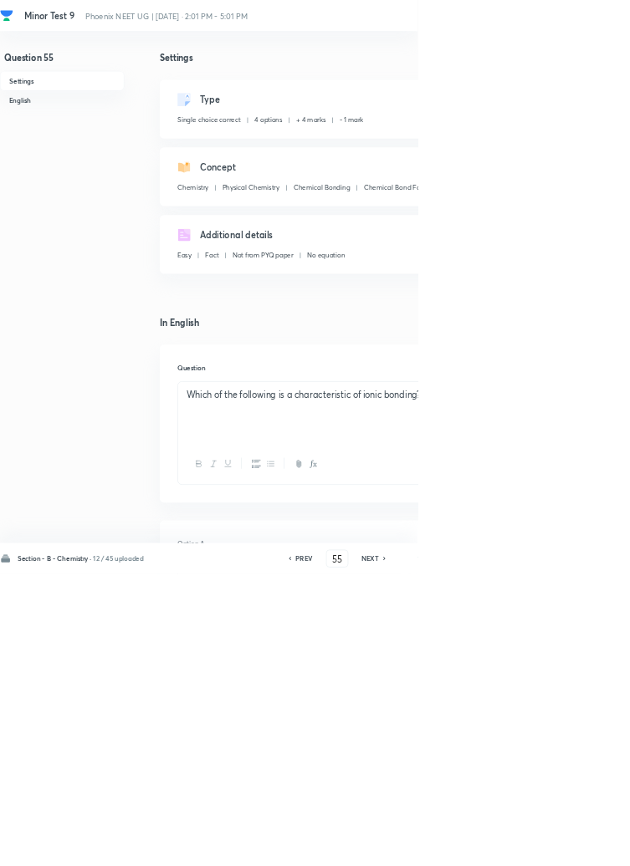
type input "56"
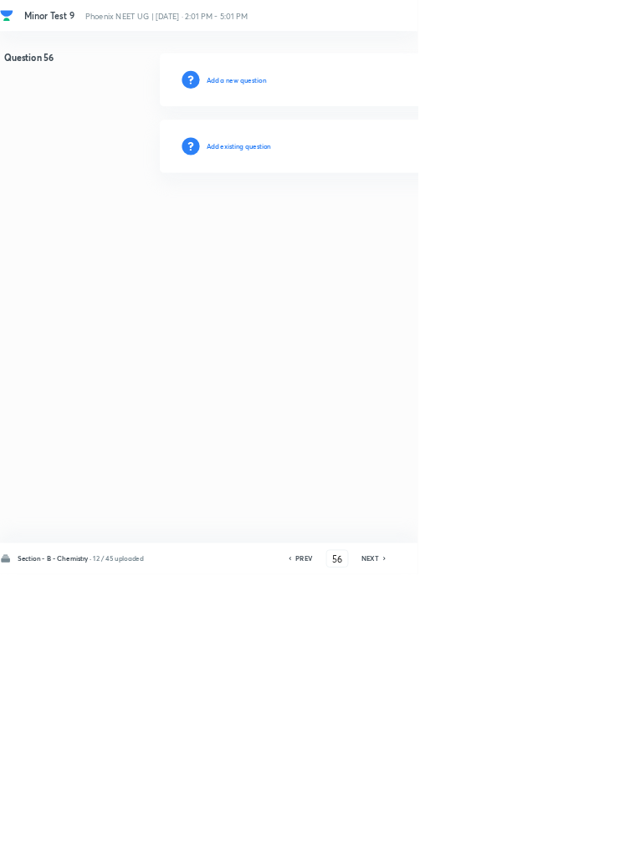
click at [407, 220] on h6 "Add existing question" at bounding box center [360, 220] width 98 height 15
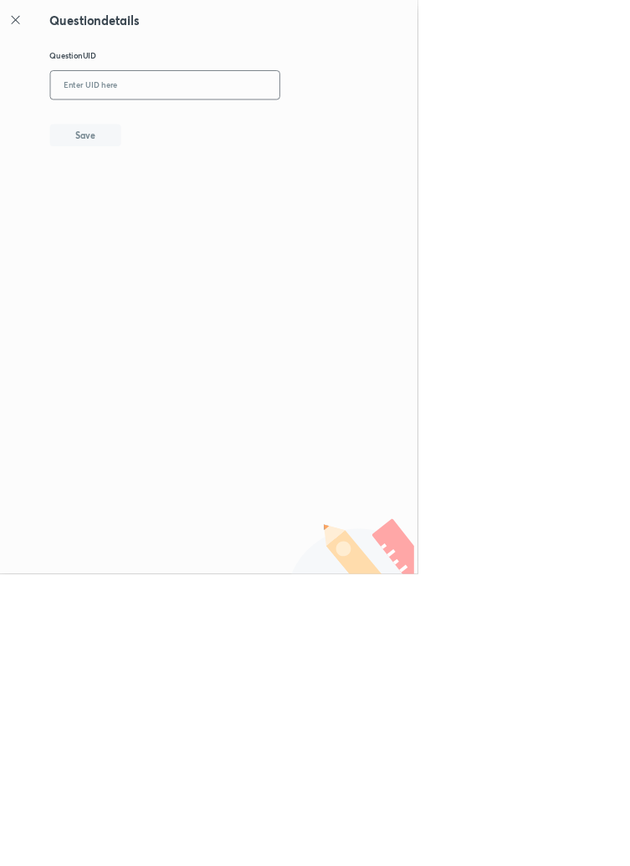
click at [304, 127] on input "text" at bounding box center [248, 129] width 345 height 41
type input "PASWZ"
click at [171, 207] on button "Save" at bounding box center [128, 202] width 107 height 33
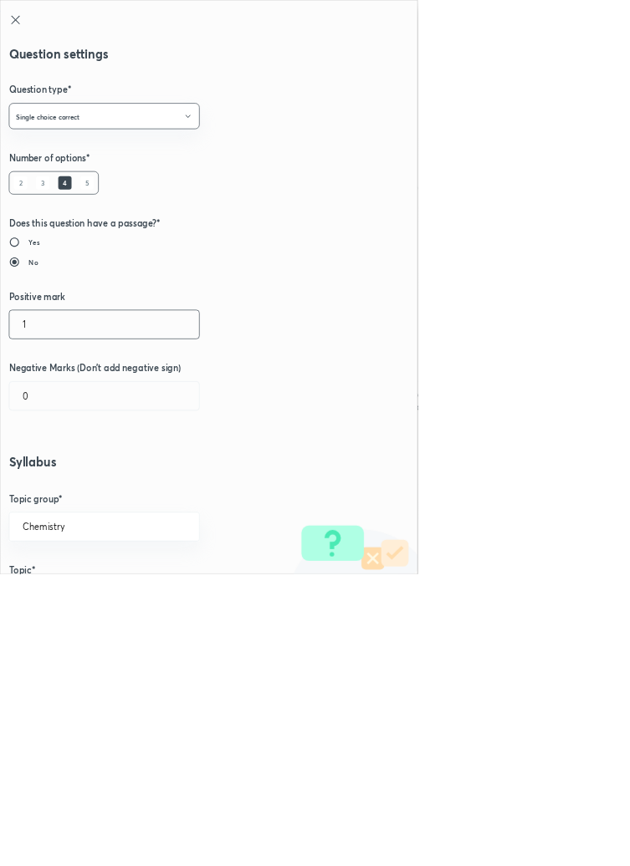
click at [57, 488] on input "1" at bounding box center [157, 489] width 286 height 43
type input "4"
click at [64, 597] on input "0" at bounding box center [157, 597] width 286 height 43
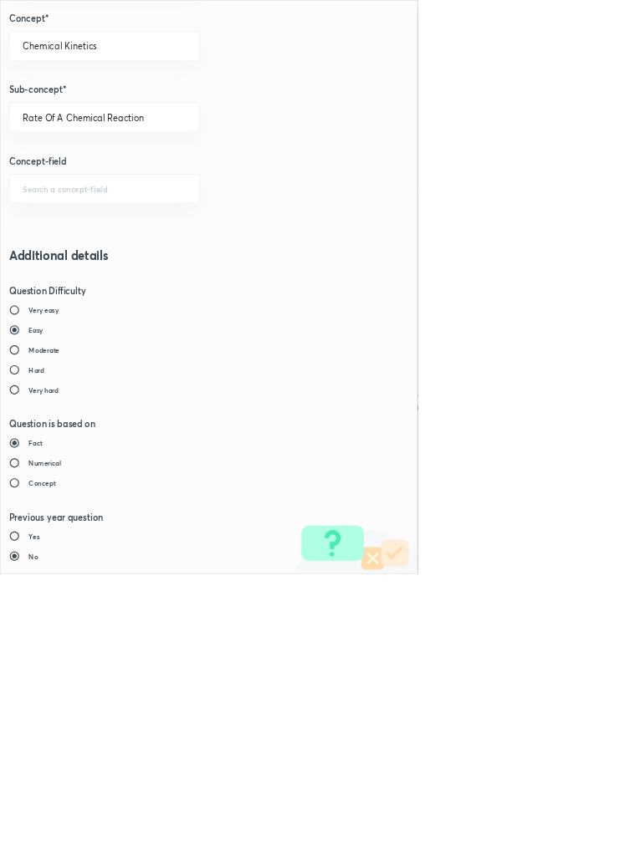
type input "1"
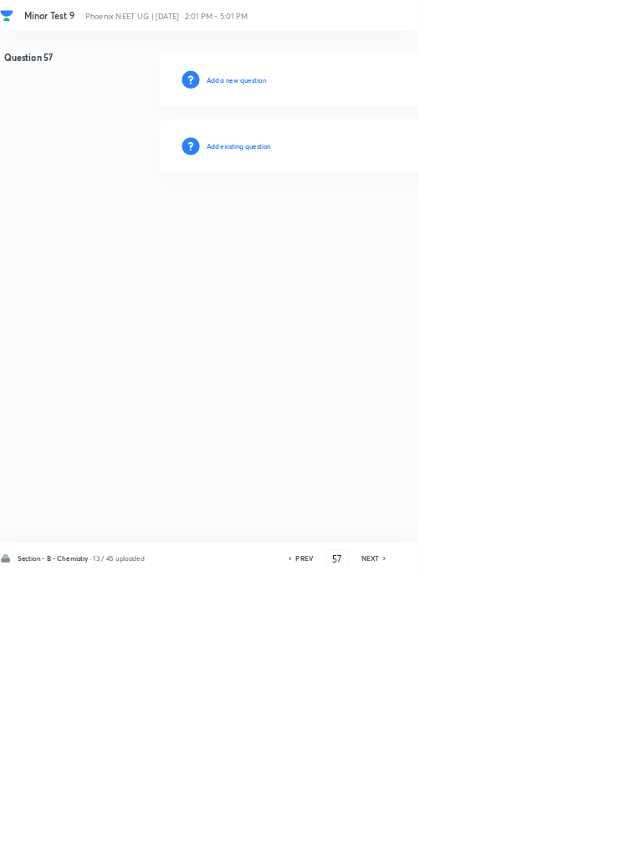
click at [455, 851] on h6 "PREV" at bounding box center [459, 843] width 26 height 15
type input "56"
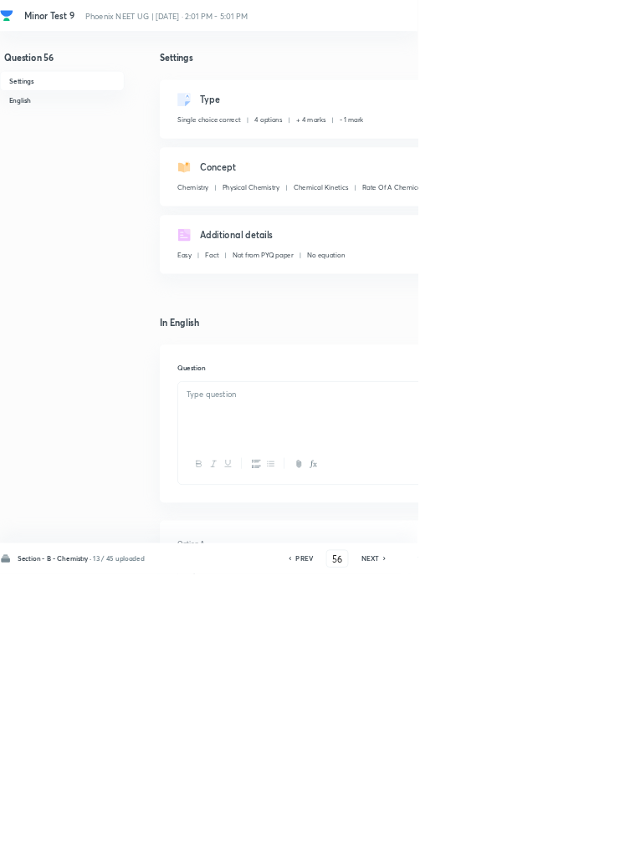
checkbox input "true"
click at [581, 846] on icon at bounding box center [579, 843] width 3 height 5
type input "57"
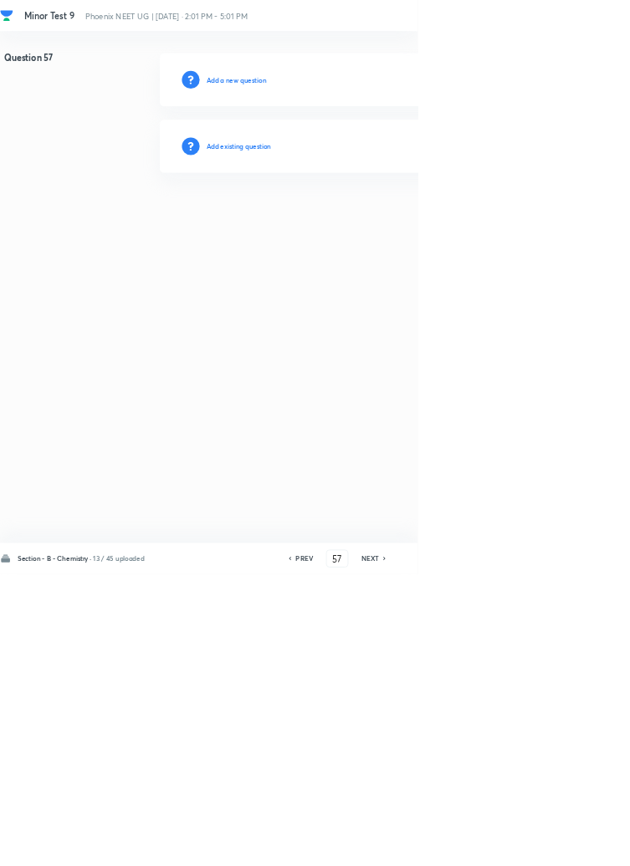
click at [403, 217] on h6 "Add existing question" at bounding box center [360, 220] width 98 height 15
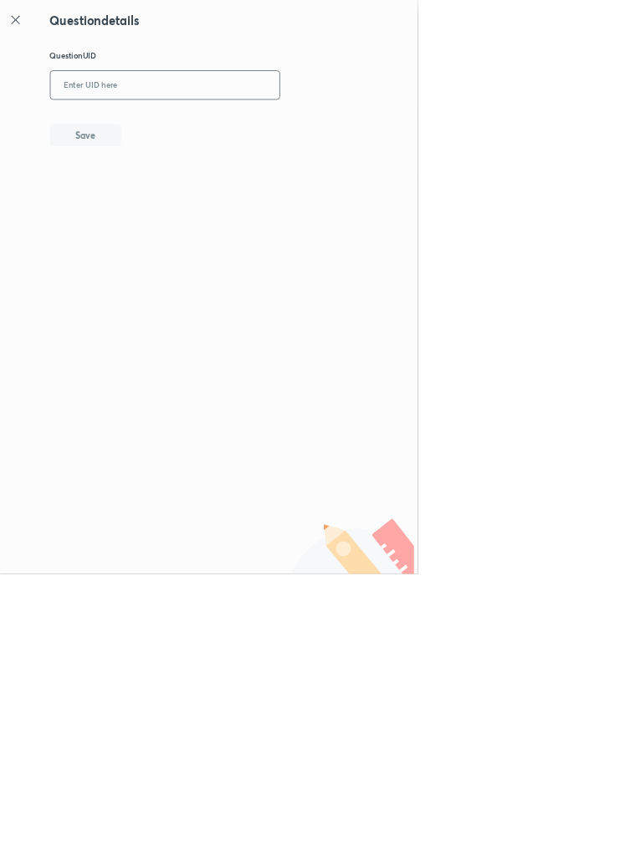
click at [244, 134] on input "text" at bounding box center [248, 129] width 345 height 41
type input "7MM99"
click at [176, 198] on button "Save" at bounding box center [128, 202] width 107 height 33
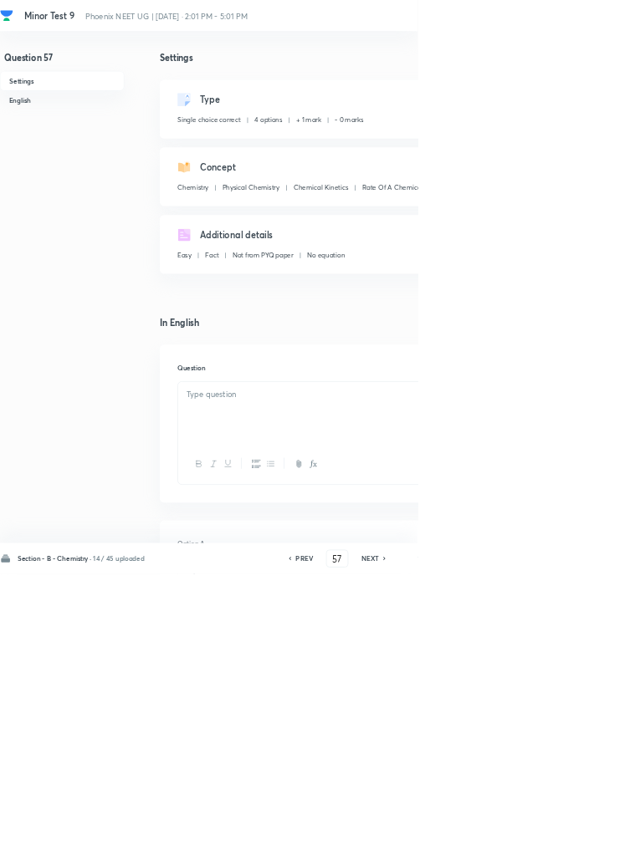
checkbox input "true"
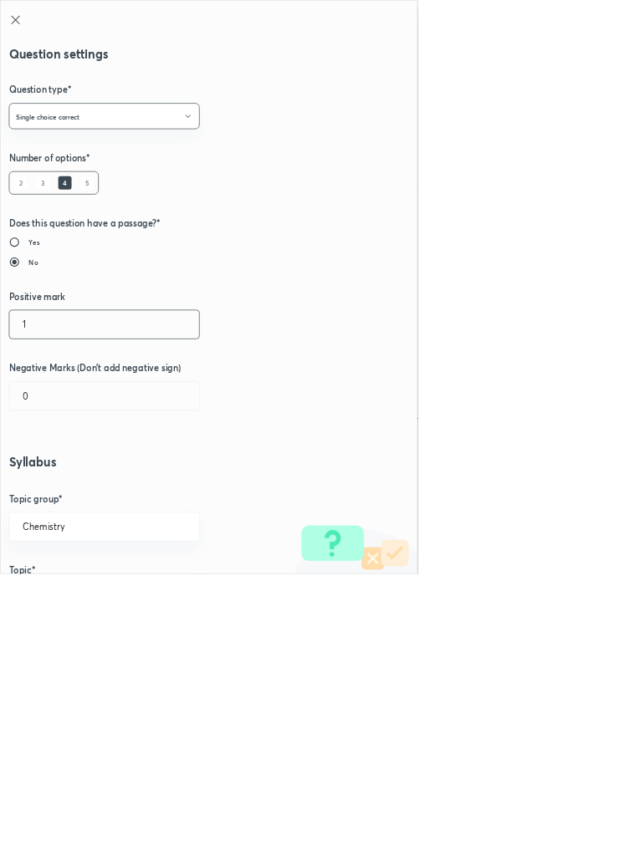
click at [49, 493] on input "1" at bounding box center [157, 489] width 286 height 43
type input "4"
click at [67, 595] on input "0" at bounding box center [157, 597] width 286 height 43
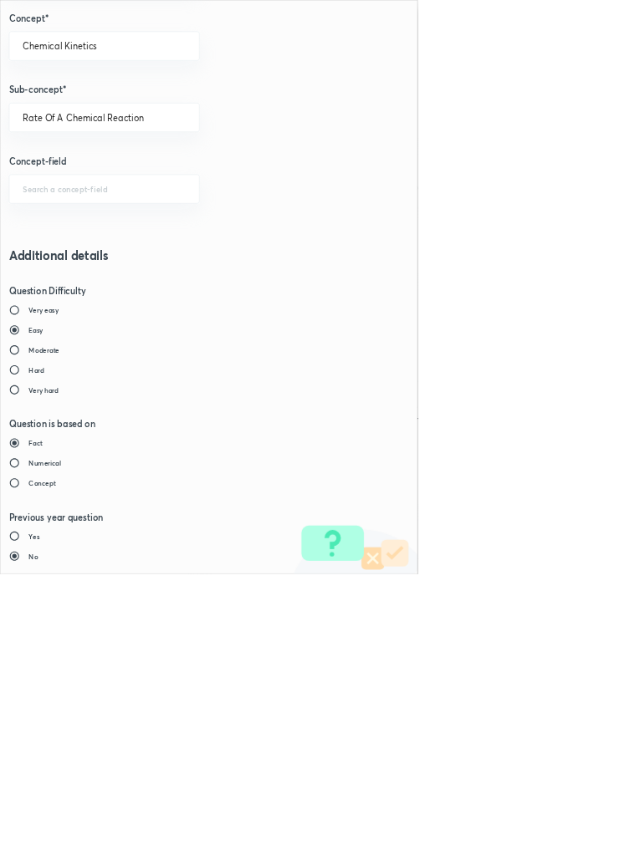
type input "1"
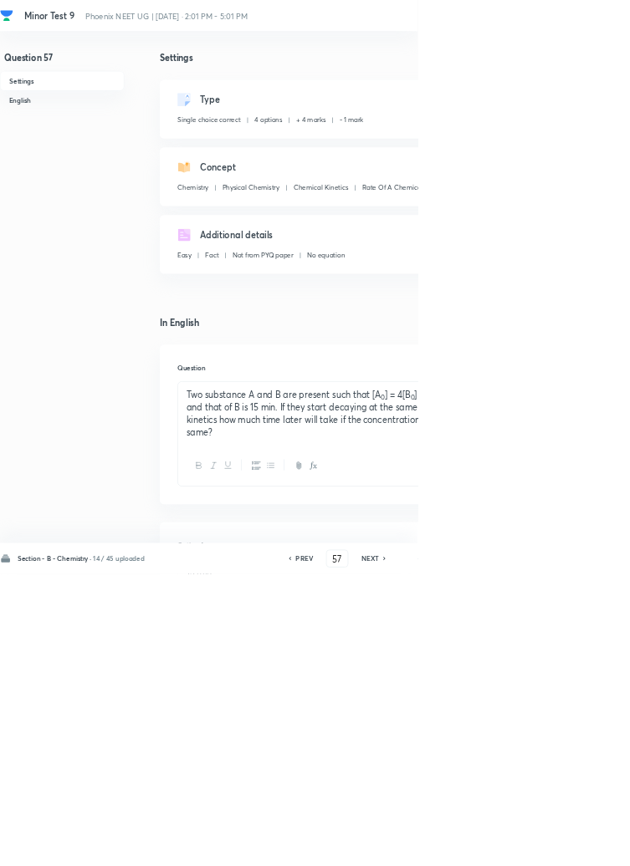
type input "58"
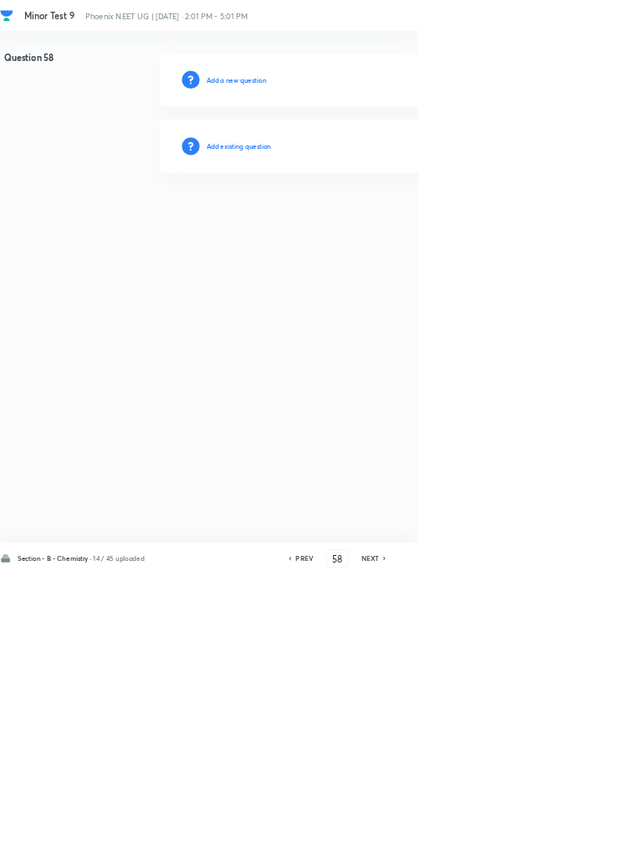
click at [398, 225] on h6 "Add existing question" at bounding box center [360, 220] width 98 height 15
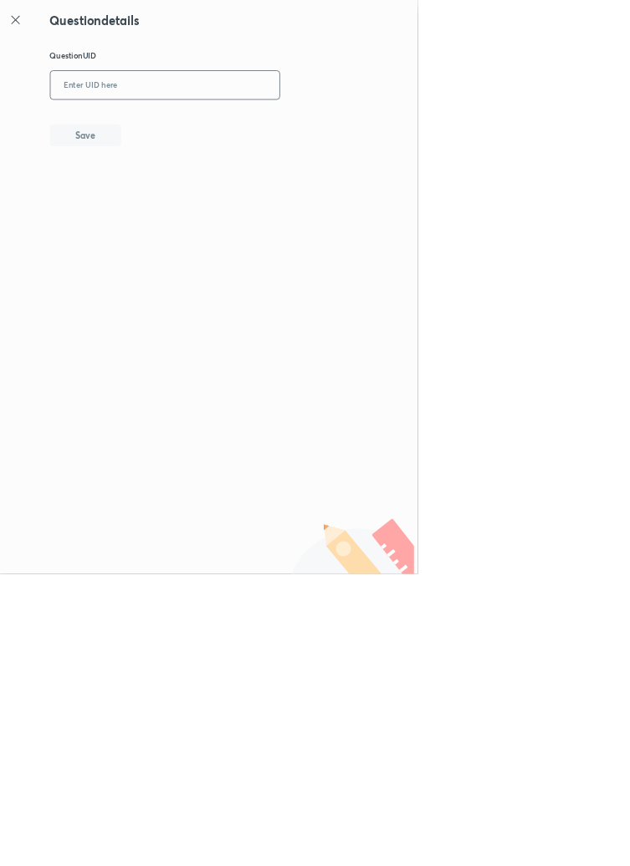
click at [304, 127] on input "text" at bounding box center [248, 129] width 345 height 41
type input "6AC8B"
click at [160, 192] on button "Save" at bounding box center [128, 202] width 107 height 33
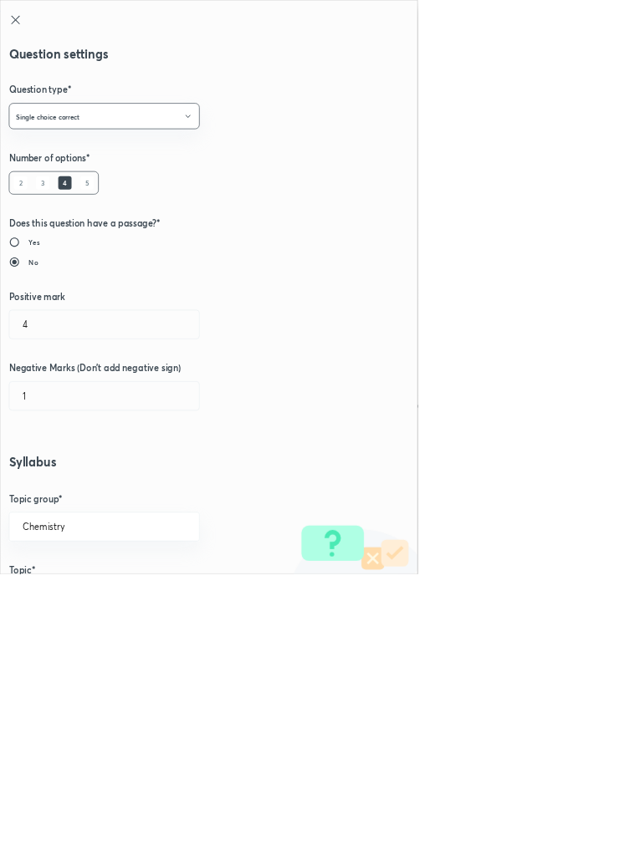
type input "1"
type input "0"
type input "Calculations of Order and Molecularity Based on Reaction Mechanisms"
click at [60, 493] on input "1" at bounding box center [157, 489] width 286 height 43
type input "4"
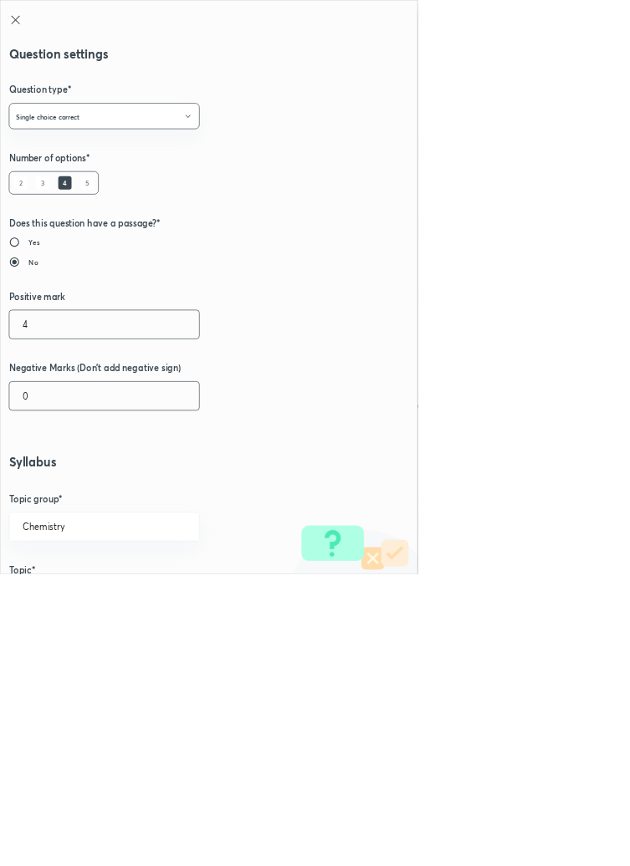
click at [58, 597] on input "0" at bounding box center [157, 597] width 286 height 43
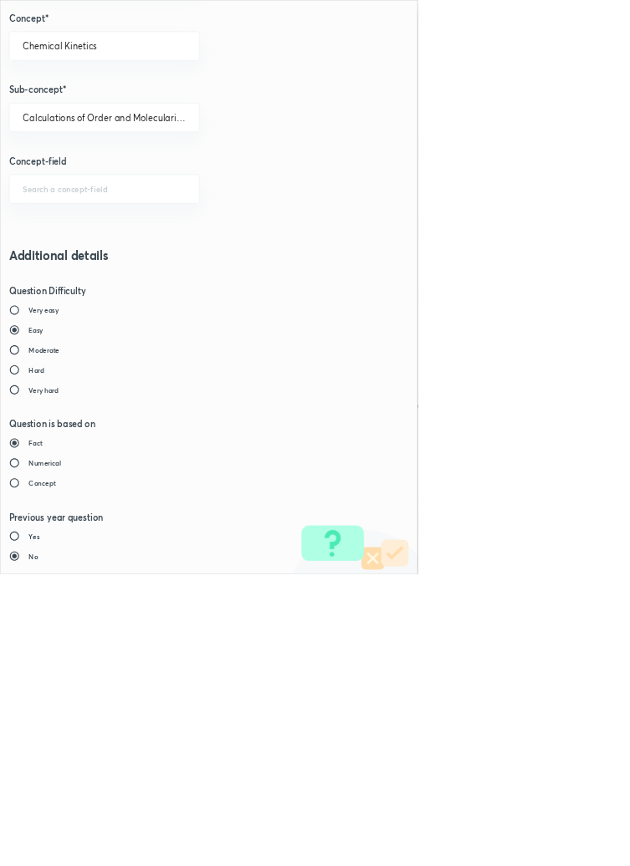
type input "1"
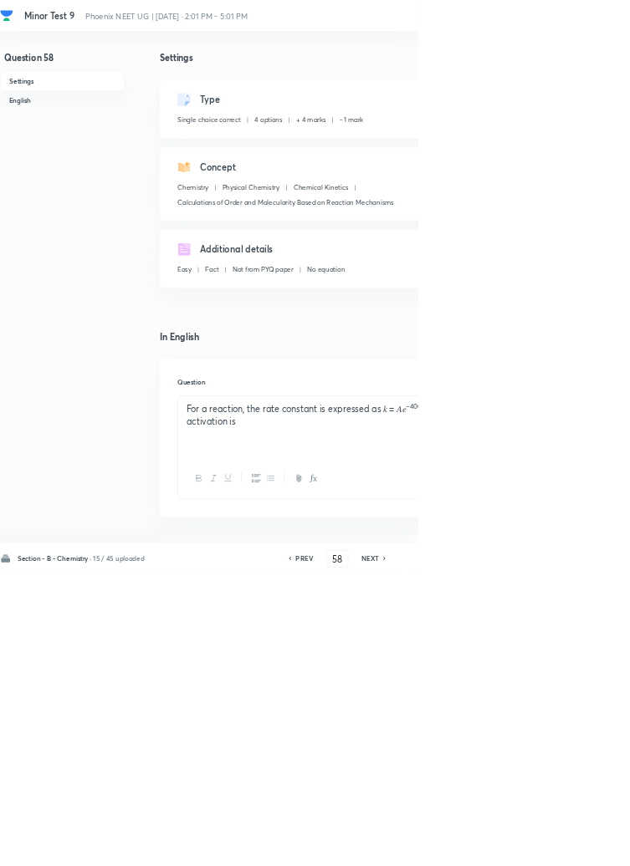
type input "59"
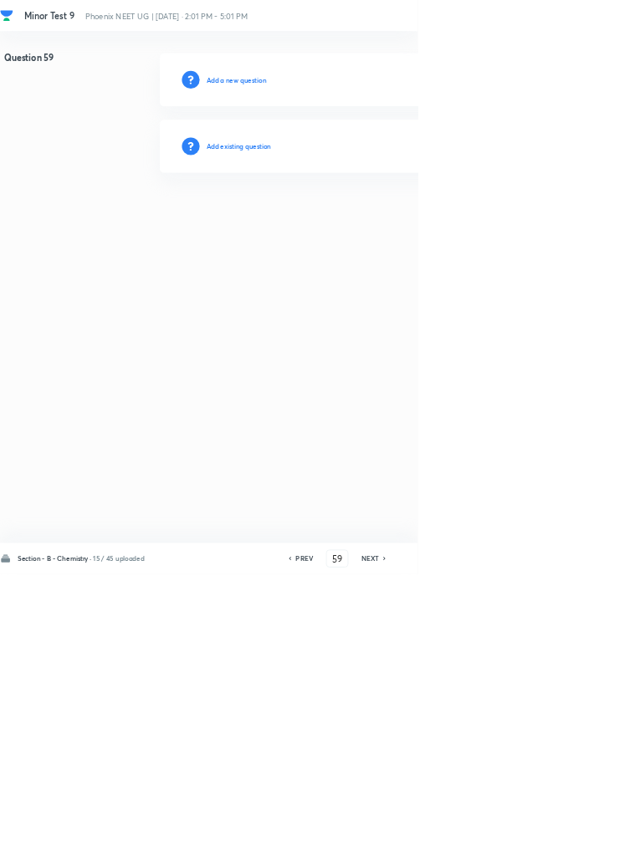
click at [406, 219] on h6 "Add existing question" at bounding box center [360, 220] width 98 height 15
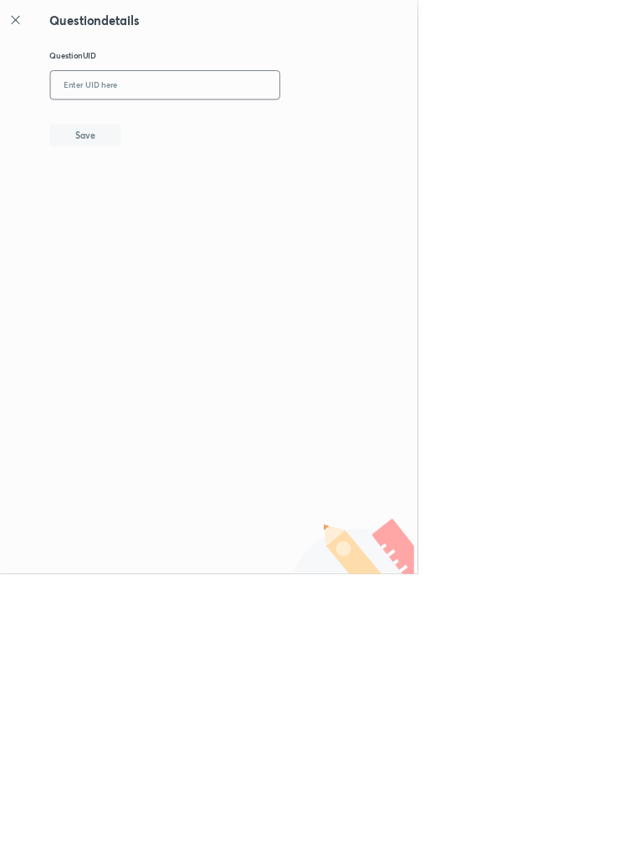
click at [313, 126] on input "text" at bounding box center [248, 129] width 345 height 41
type input "DR1GK"
click at [181, 201] on button "Save" at bounding box center [128, 202] width 107 height 33
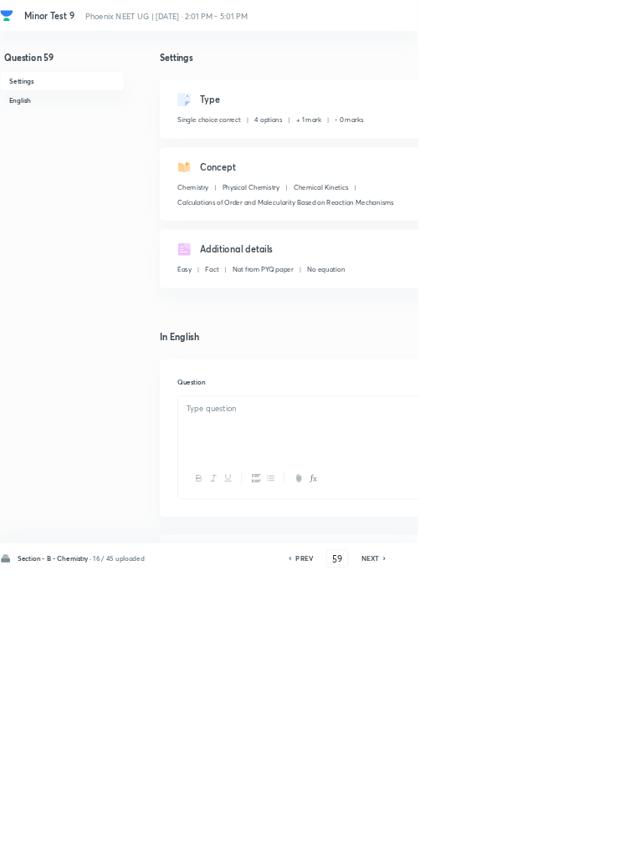
checkbox input "true"
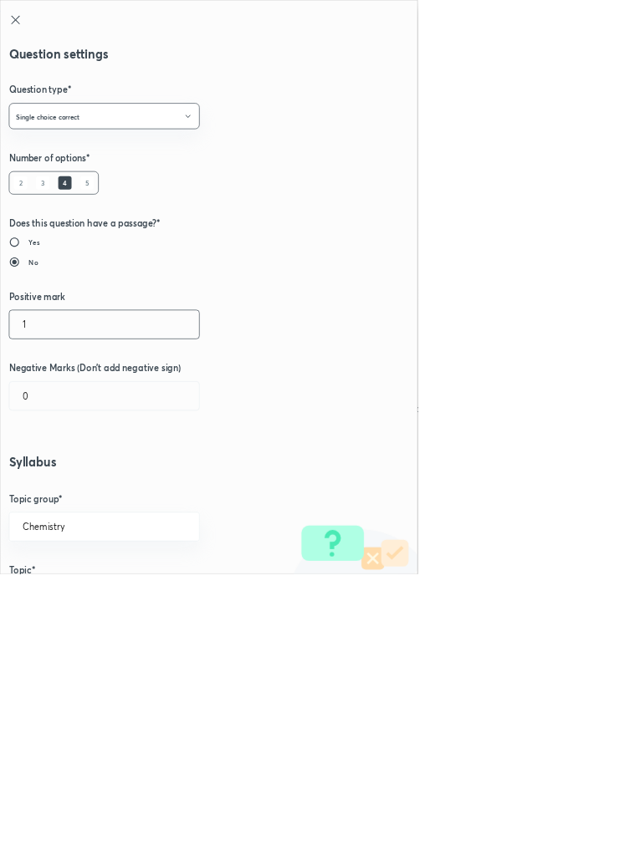
click at [47, 485] on input "1" at bounding box center [157, 489] width 286 height 43
type input "4"
click at [65, 601] on input "0" at bounding box center [157, 597] width 286 height 43
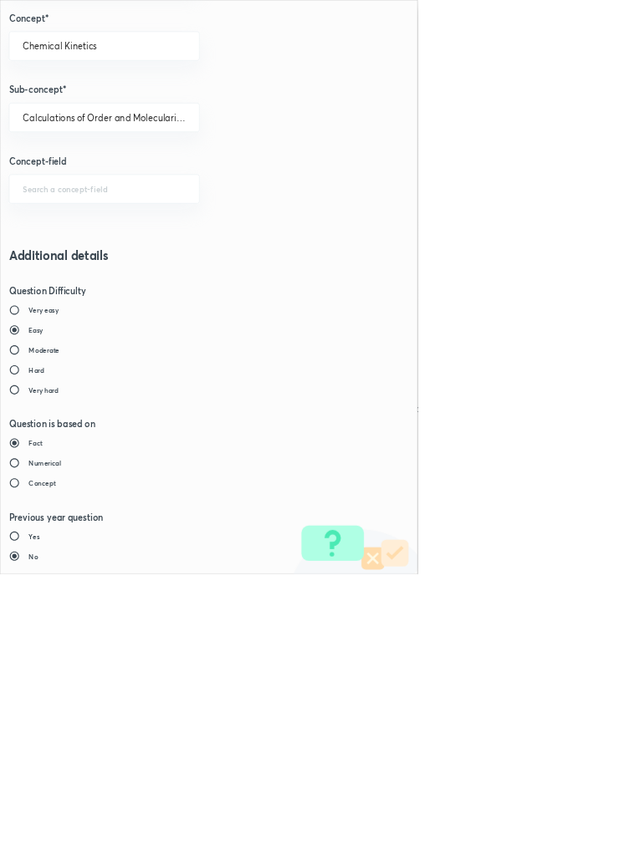
type input "1"
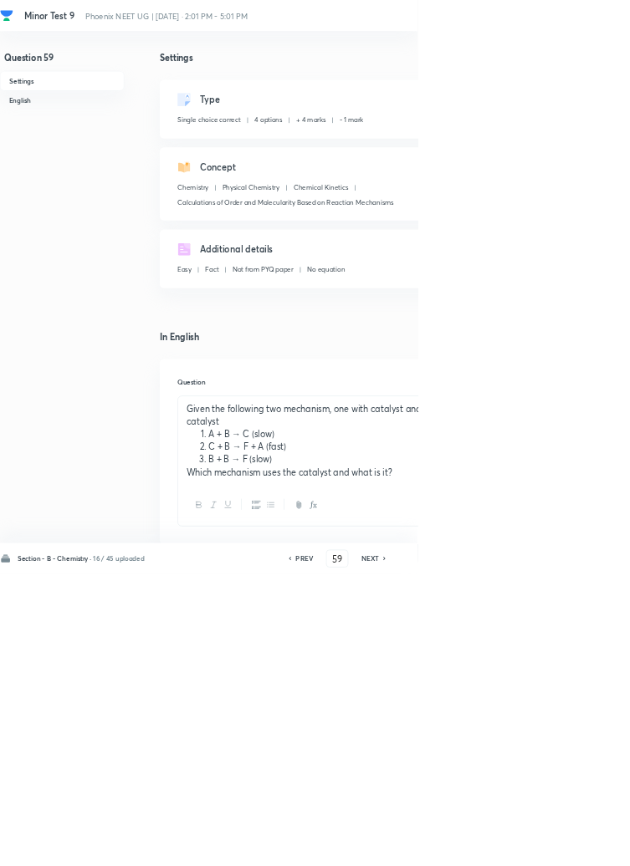
type input "60"
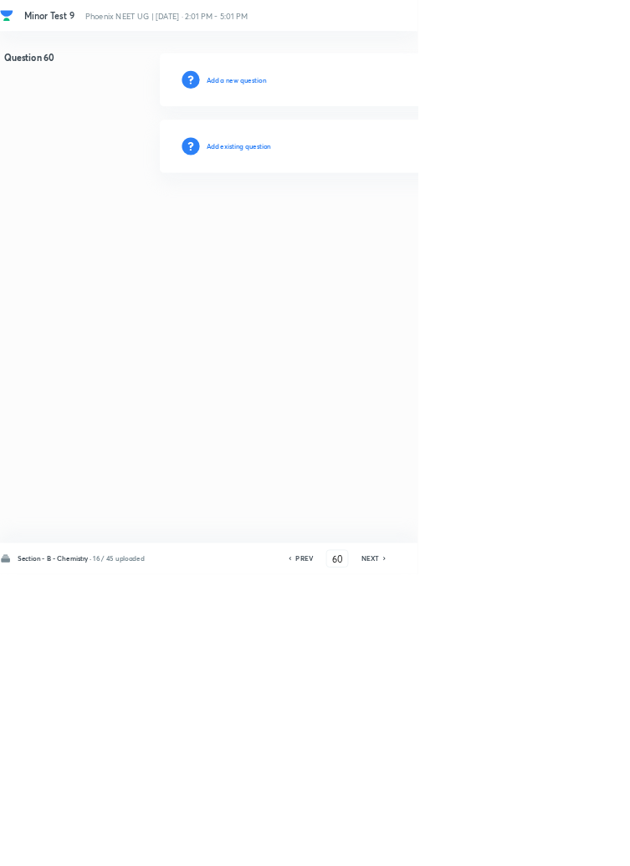
click at [400, 219] on h6 "Add existing question" at bounding box center [360, 220] width 98 height 15
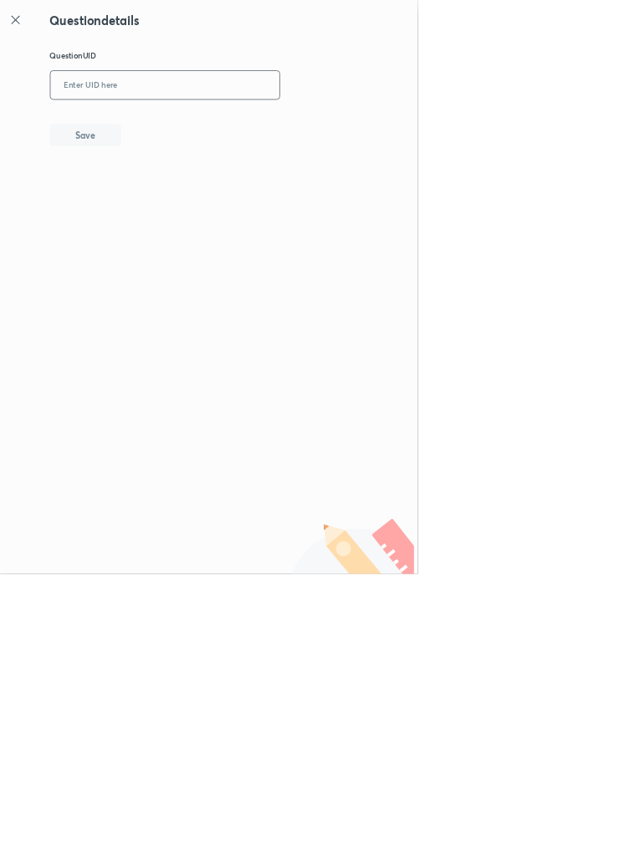
click at [315, 122] on input "text" at bounding box center [248, 129] width 345 height 41
type input "2SF8B"
click at [171, 213] on button "Save" at bounding box center [128, 202] width 107 height 33
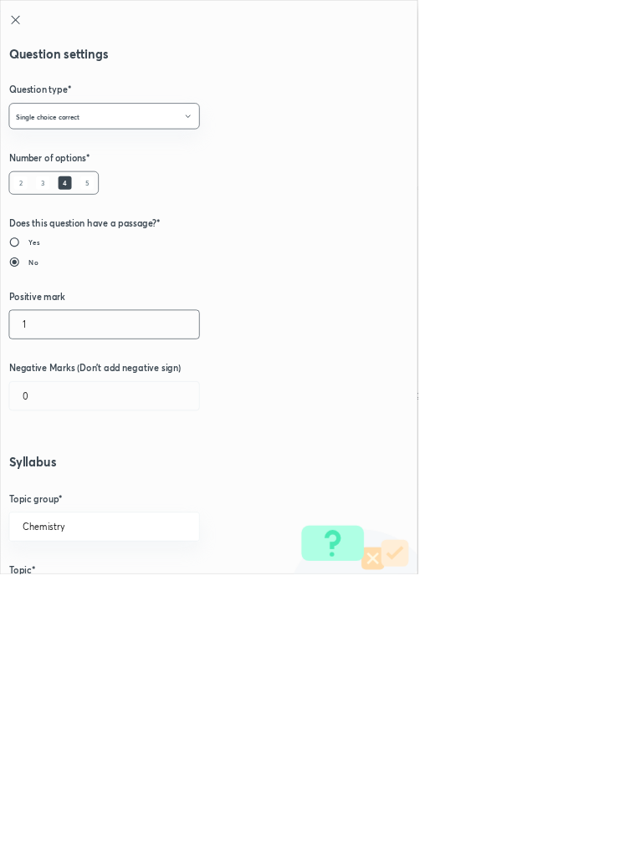
click at [48, 494] on input "1" at bounding box center [157, 489] width 286 height 43
type input "4"
click at [75, 595] on input "0" at bounding box center [157, 597] width 286 height 43
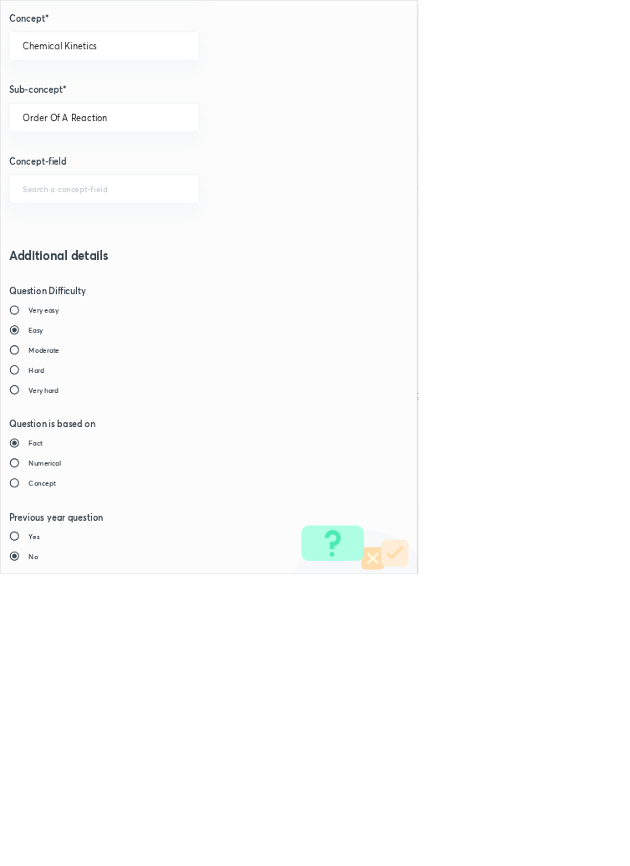
type input "1"
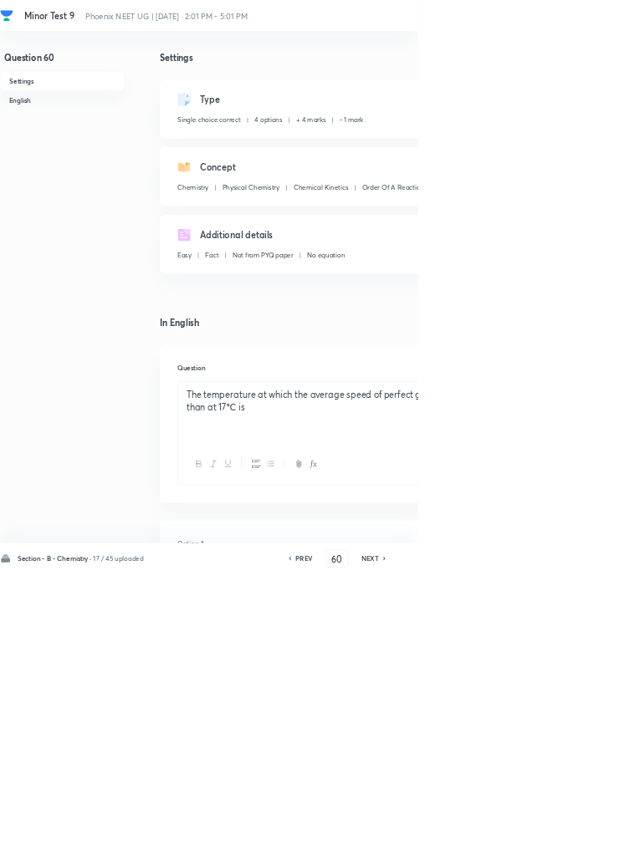
type input "61"
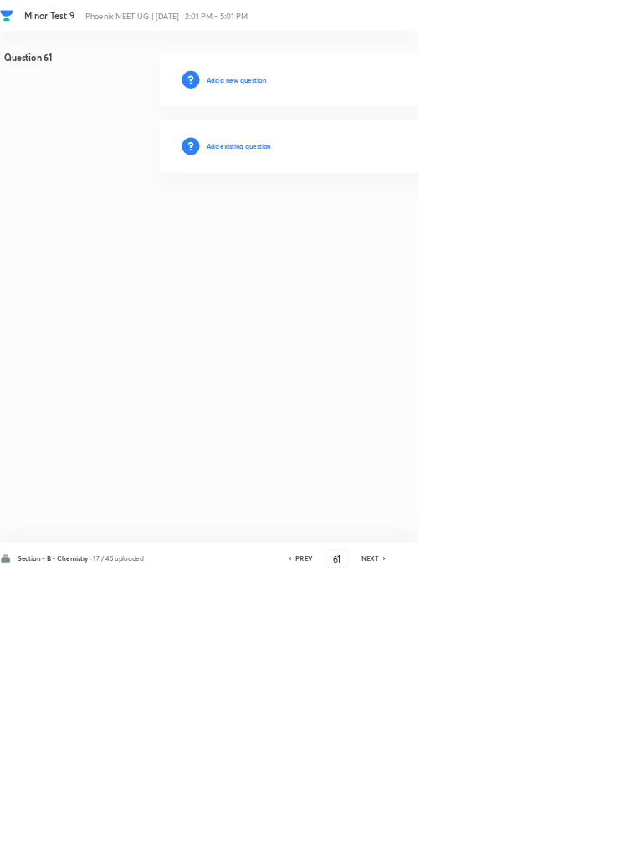
click at [408, 219] on h6 "Add existing question" at bounding box center [360, 220] width 98 height 15
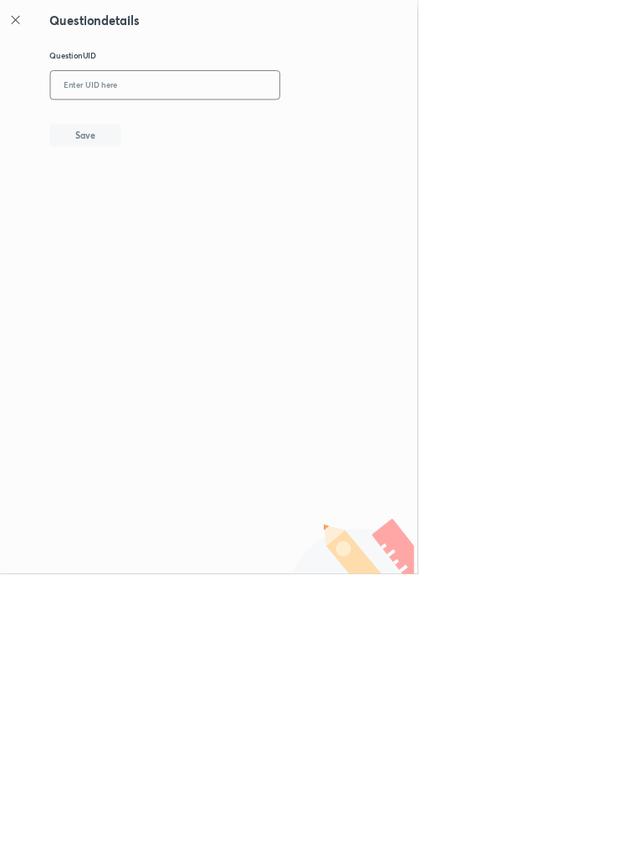
click at [309, 127] on input "text" at bounding box center [248, 129] width 345 height 41
type input "KPCOC"
click at [179, 199] on button "Save" at bounding box center [128, 202] width 107 height 33
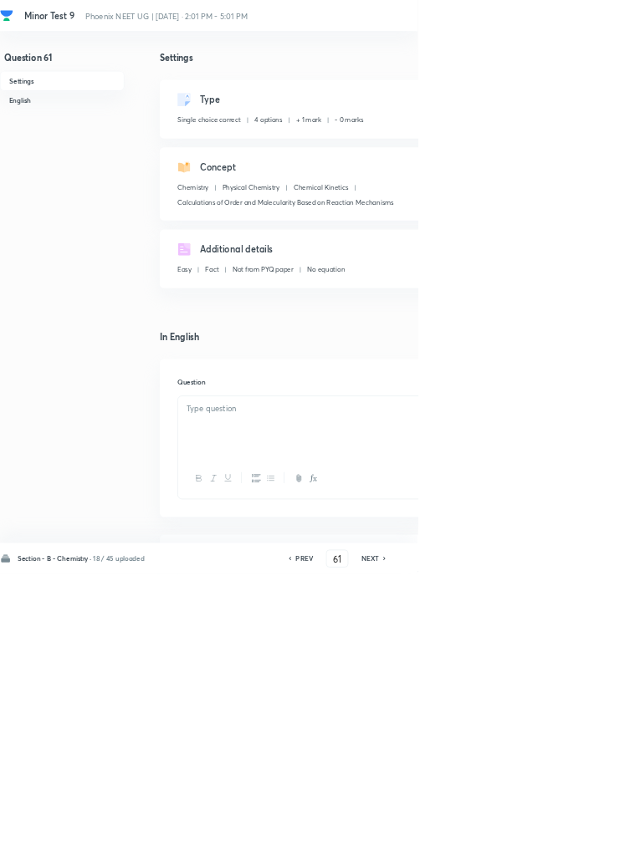
checkbox input "true"
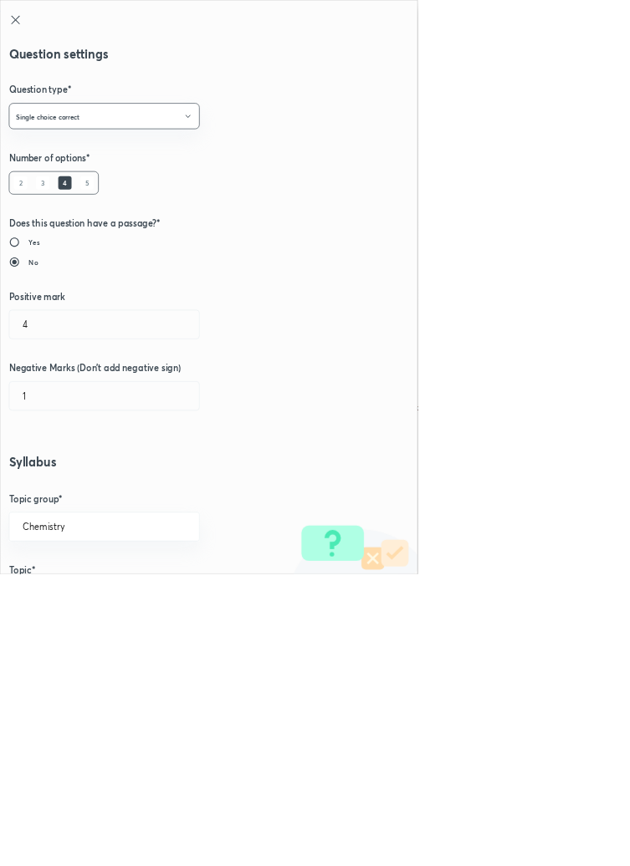
type input "1"
type input "0"
type input "Calculations of Order and Molecularity Based on Reaction Mechanisms"
click at [49, 489] on input "1" at bounding box center [157, 489] width 286 height 43
type input "4"
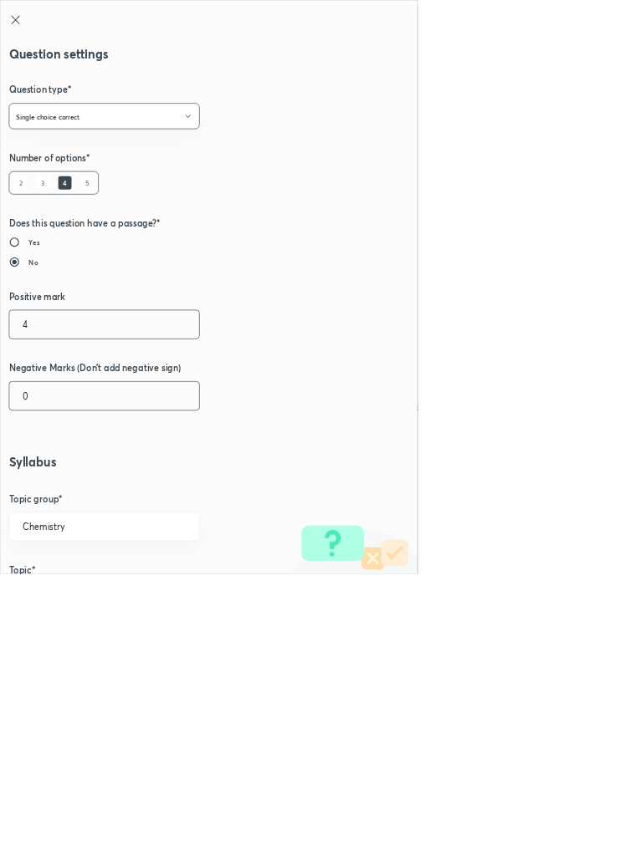
click at [59, 606] on input "0" at bounding box center [157, 597] width 286 height 43
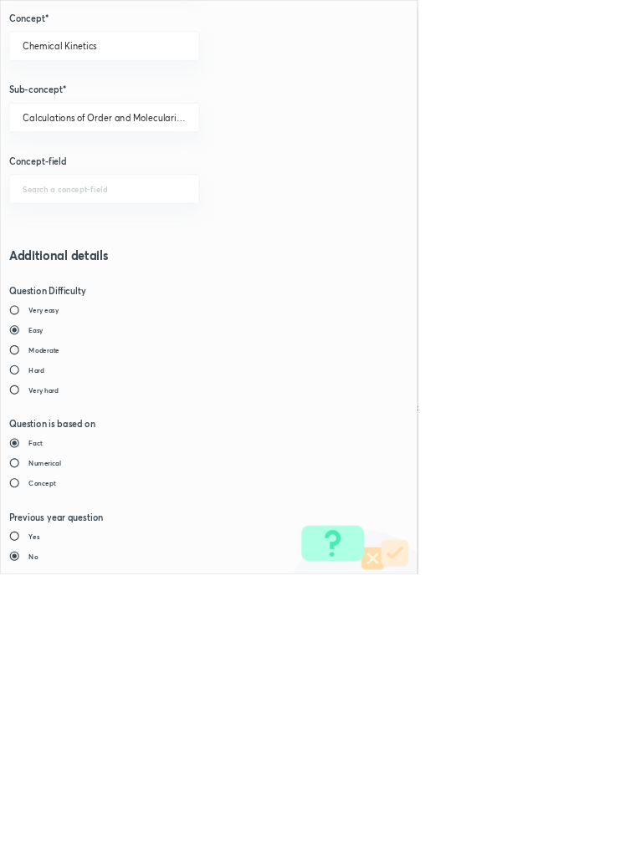
type input "1"
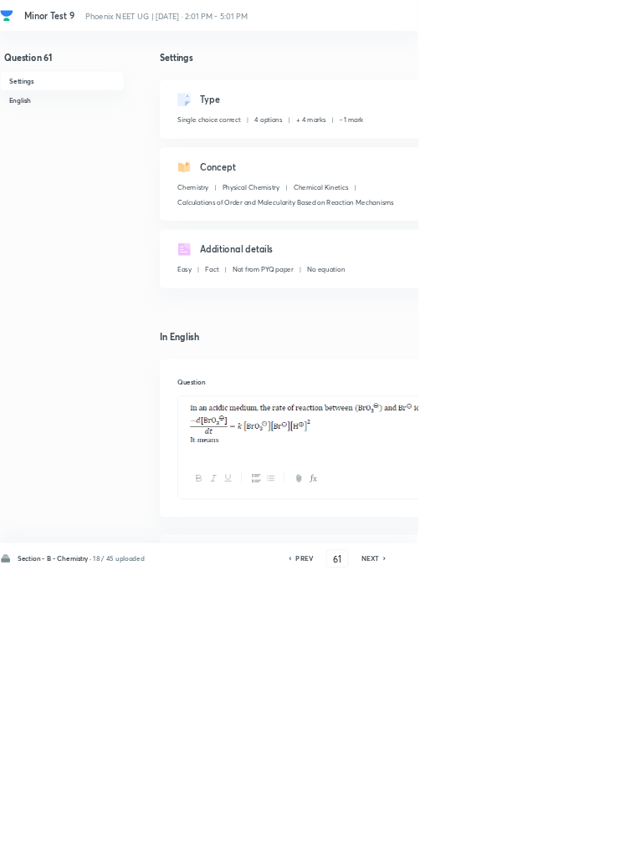
type input "62"
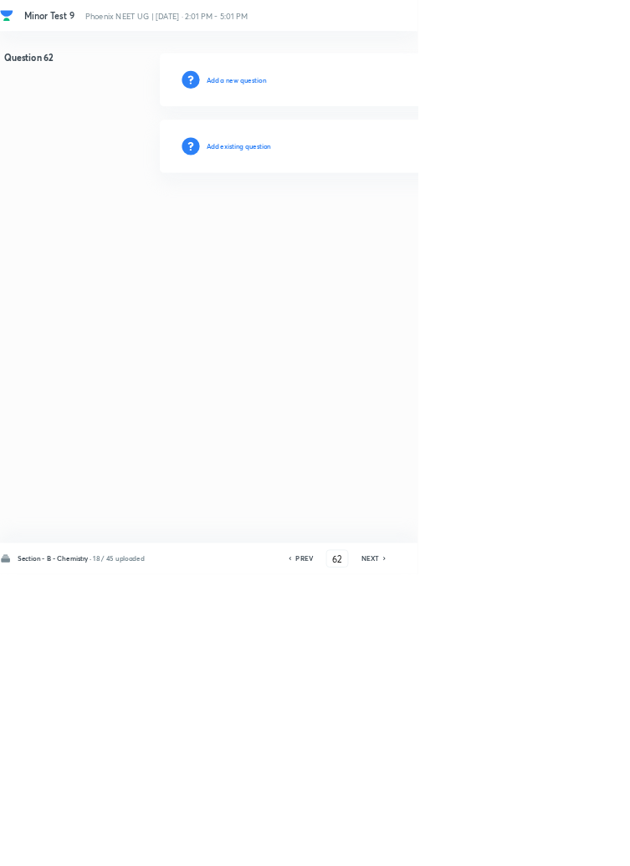
click at [409, 215] on h6 "Add existing question" at bounding box center [360, 220] width 98 height 15
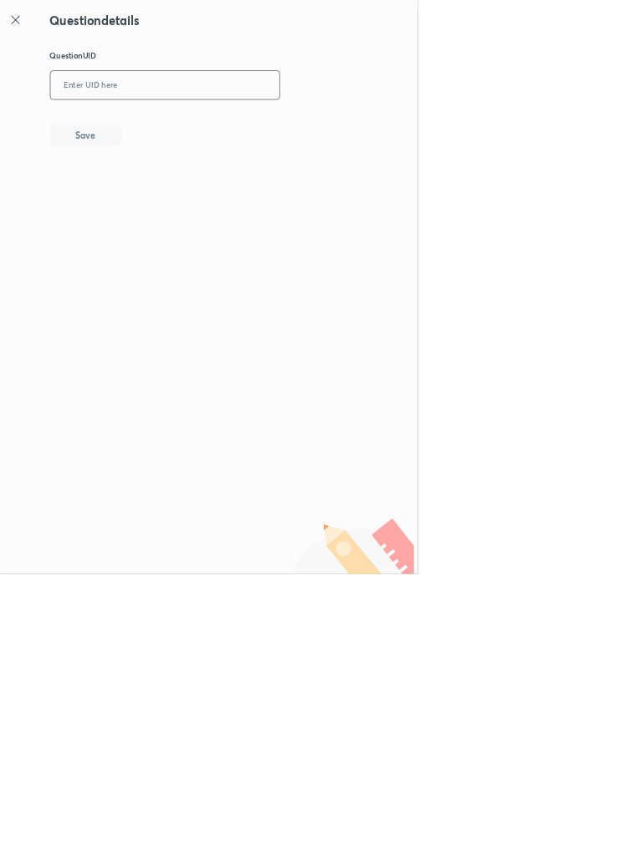
click at [350, 120] on input "text" at bounding box center [248, 129] width 345 height 41
type input "IIQ6V"
click at [163, 191] on button "Save" at bounding box center [128, 202] width 107 height 33
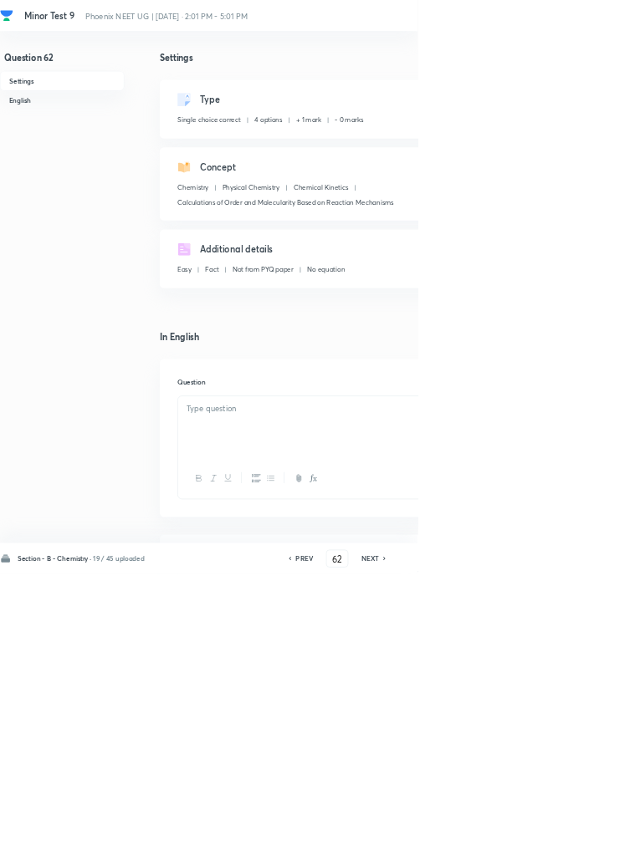
checkbox input "true"
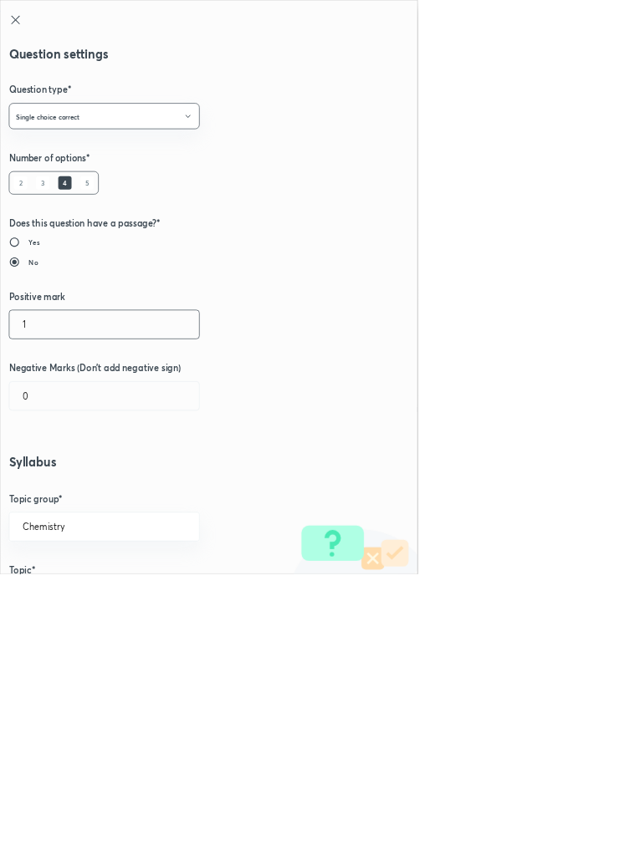
click at [54, 481] on input "1" at bounding box center [157, 489] width 286 height 43
type input "4"
click at [60, 602] on input "0" at bounding box center [157, 597] width 286 height 43
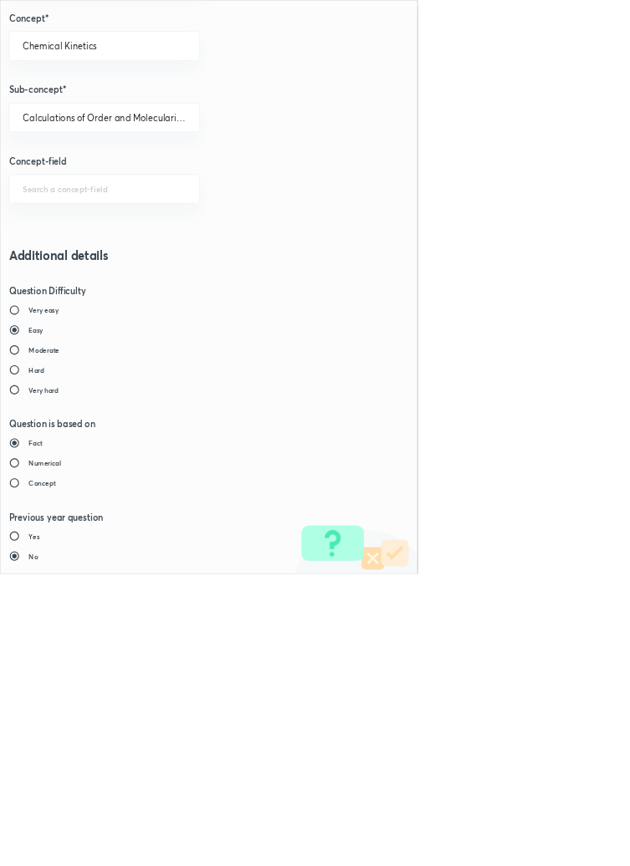
type input "1"
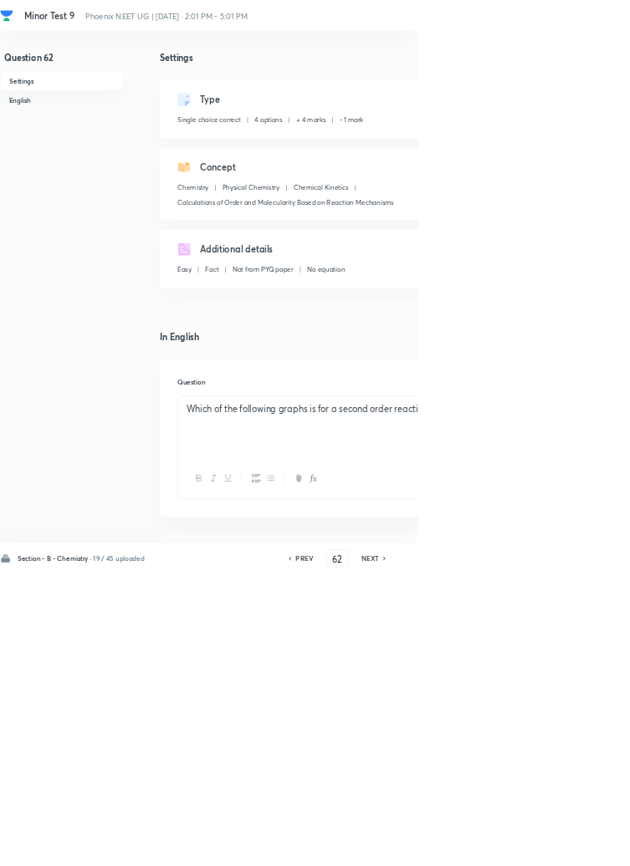
type input "63"
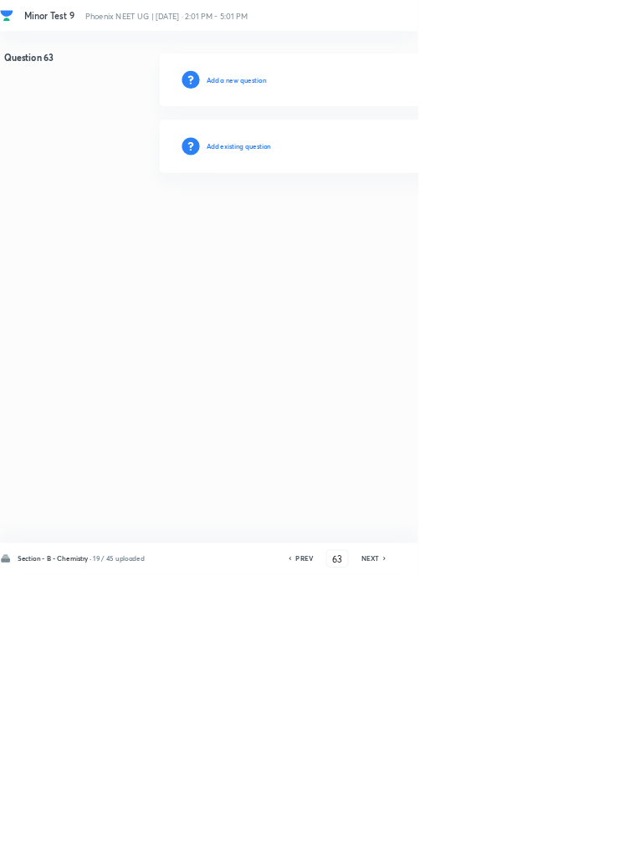
click at [409, 220] on h6 "Add existing question" at bounding box center [360, 220] width 98 height 15
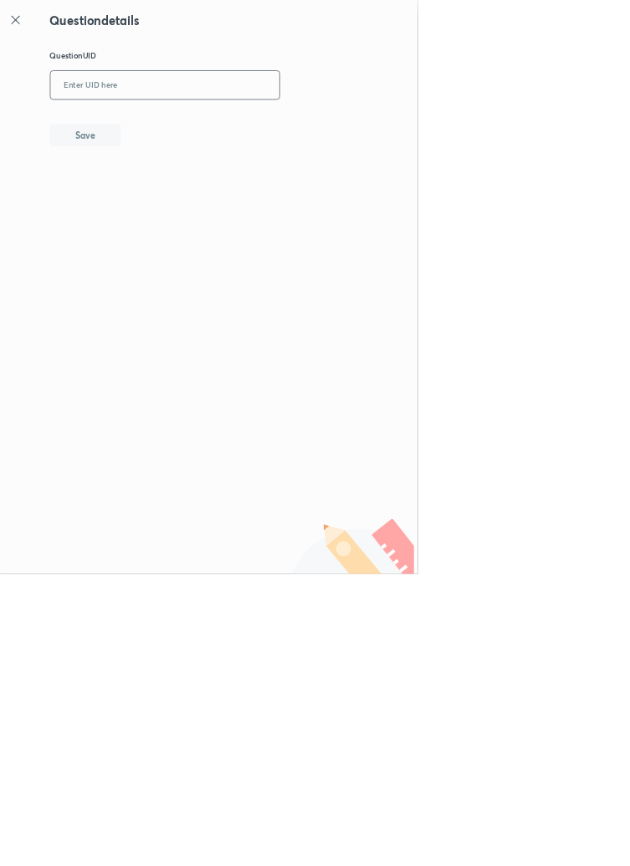
click at [355, 121] on input "text" at bounding box center [248, 129] width 345 height 41
type input "BPN7C"
click at [175, 202] on button "Save" at bounding box center [128, 202] width 107 height 33
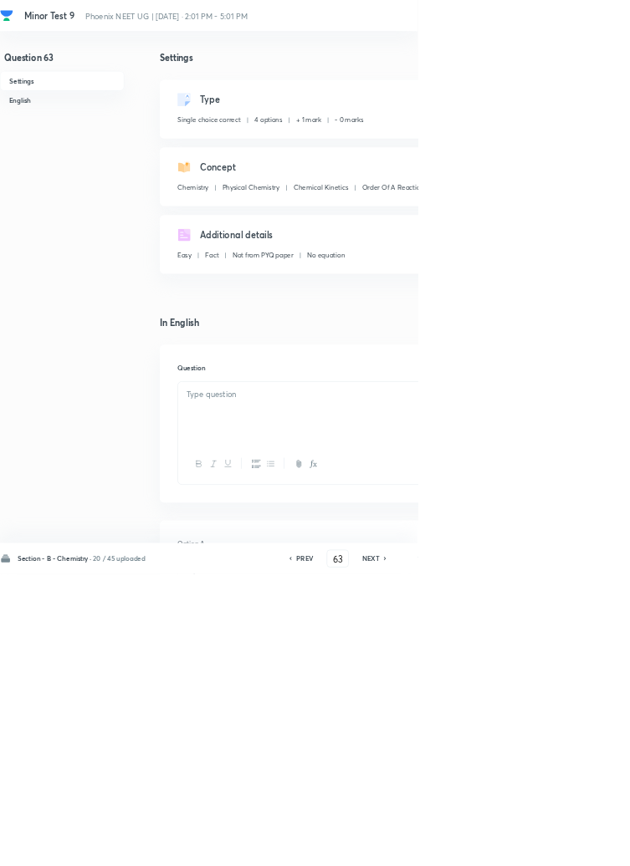
checkbox input "true"
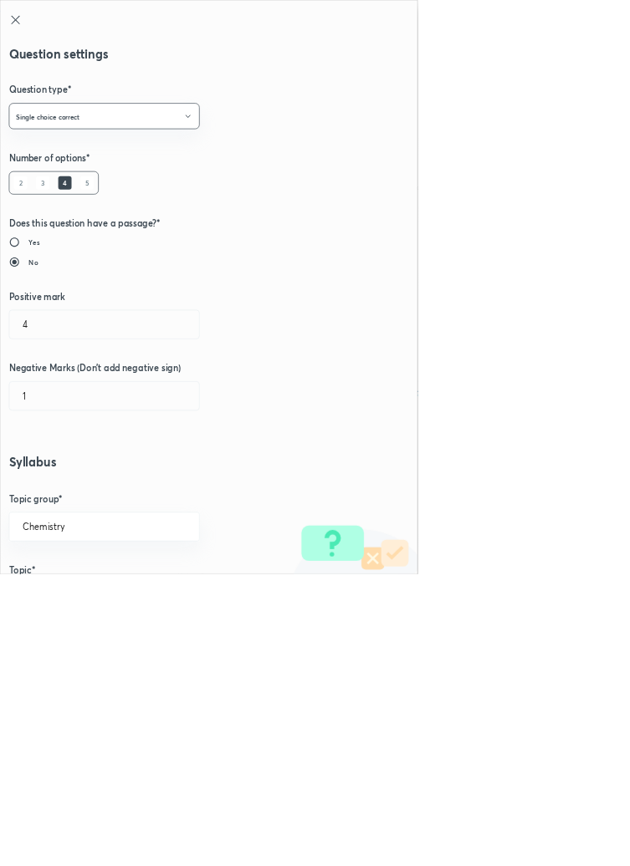
type input "1"
type input "0"
type input "Order Of A Reaction"
click at [44, 494] on input "1" at bounding box center [157, 489] width 286 height 43
type input "4"
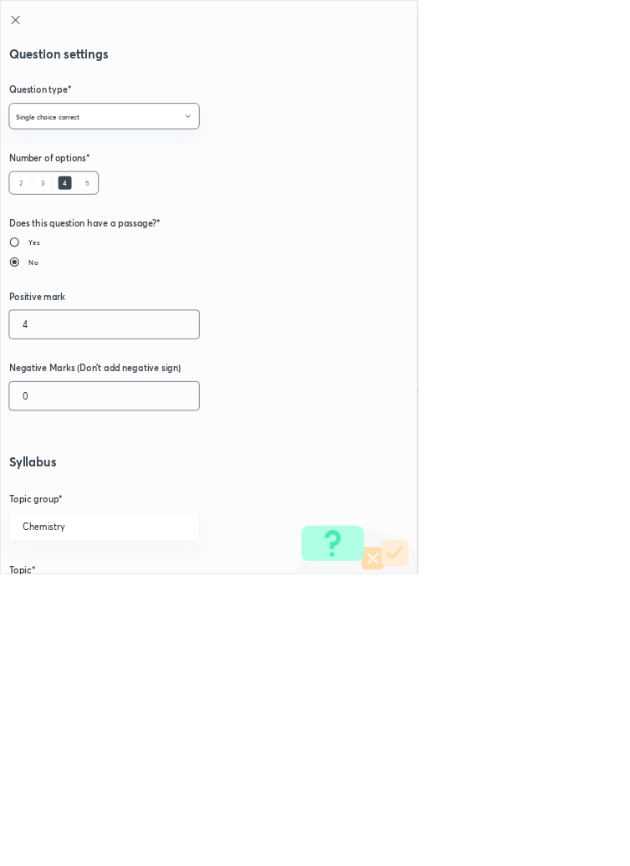
click at [52, 590] on input "0" at bounding box center [157, 597] width 286 height 43
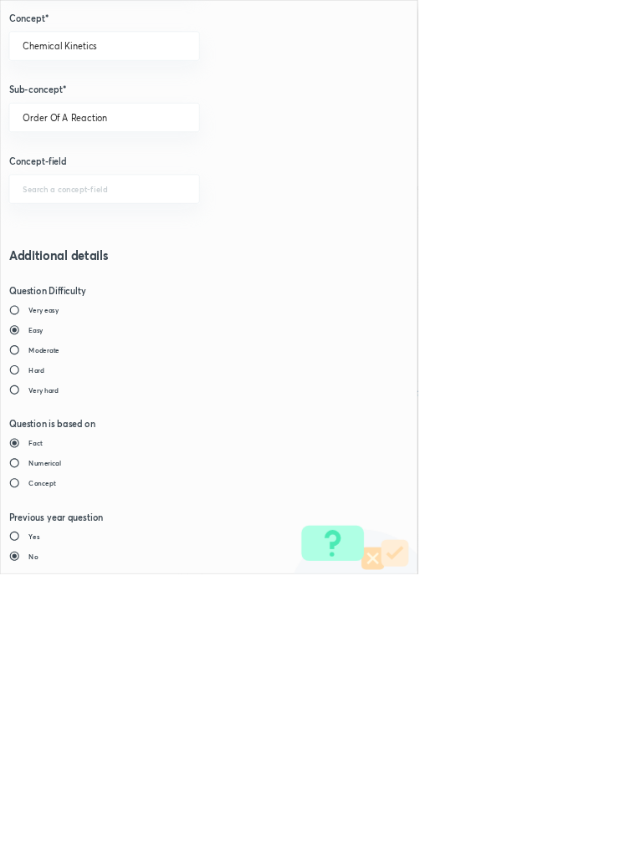
type input "1"
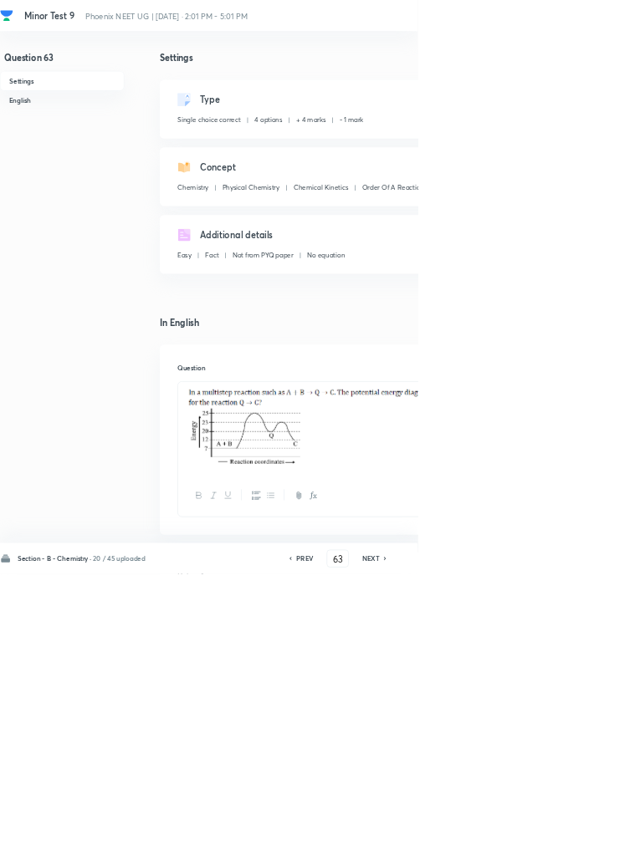
type input "64"
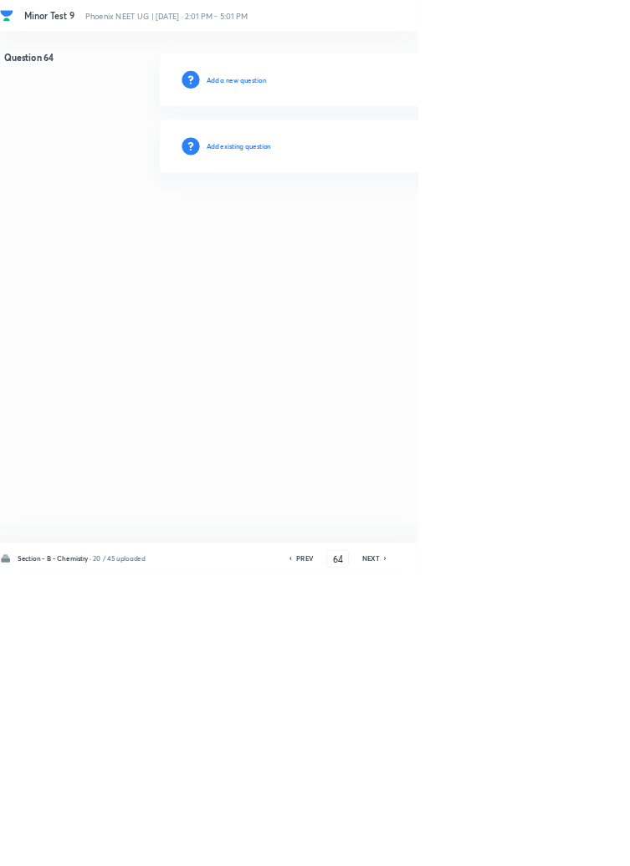
click at [409, 222] on h6 "Add existing question" at bounding box center [360, 220] width 98 height 15
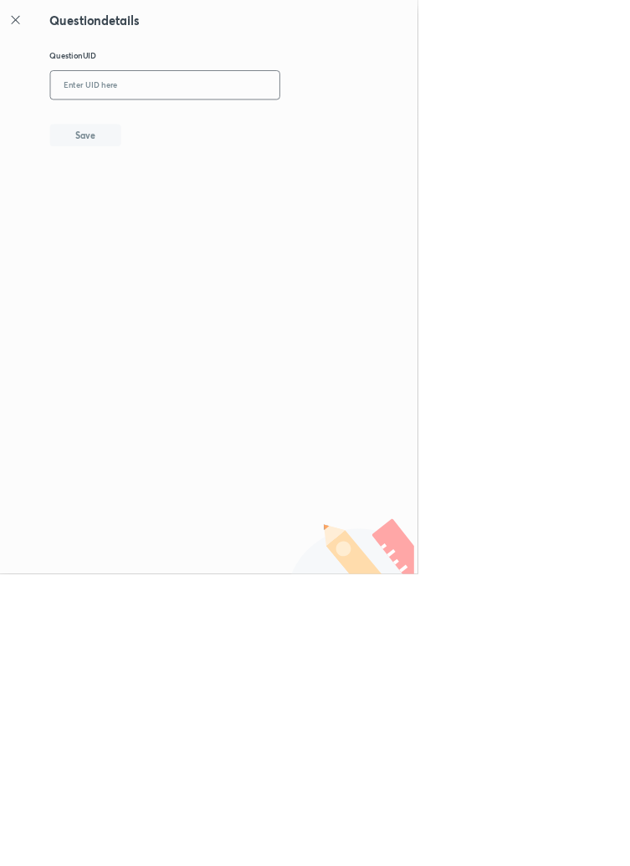
click at [340, 127] on input "text" at bounding box center [248, 129] width 345 height 41
type input "73TVC"
click at [164, 201] on button "Save" at bounding box center [128, 202] width 107 height 33
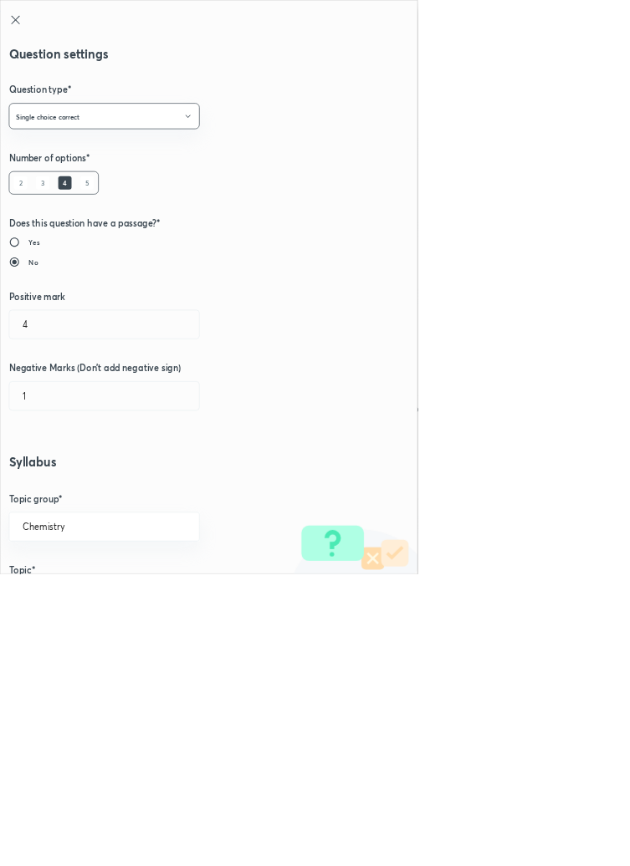
type input "1"
type input "0"
type input "Derivation Of Rate Laws For Complex Reactions"
click at [54, 491] on input "1" at bounding box center [157, 489] width 286 height 43
type input "4"
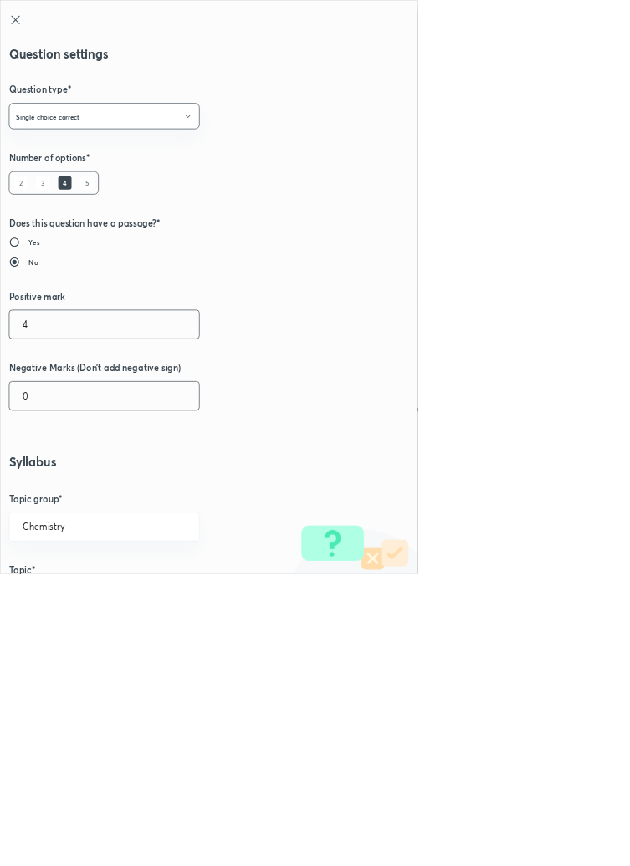
click at [54, 590] on input "0" at bounding box center [157, 597] width 286 height 43
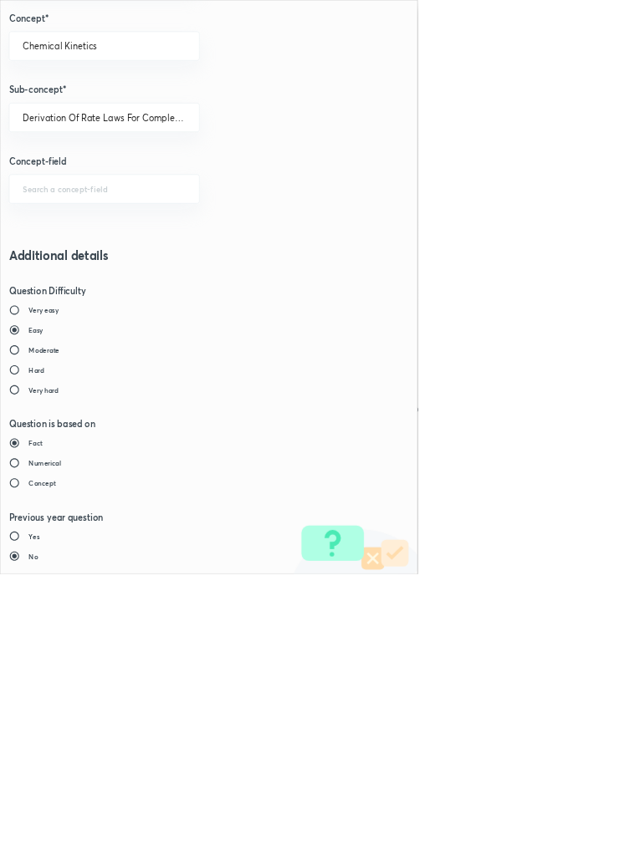
type input "1"
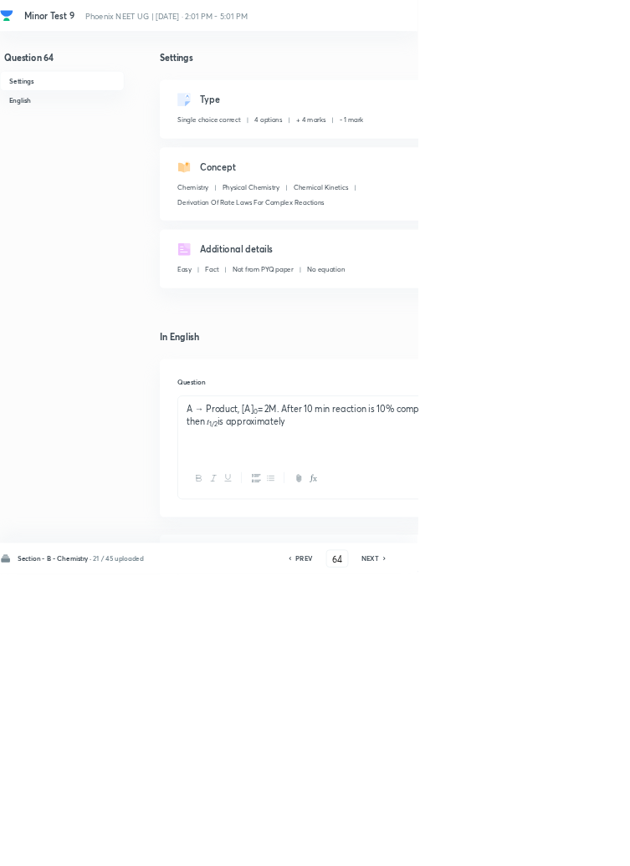
type input "65"
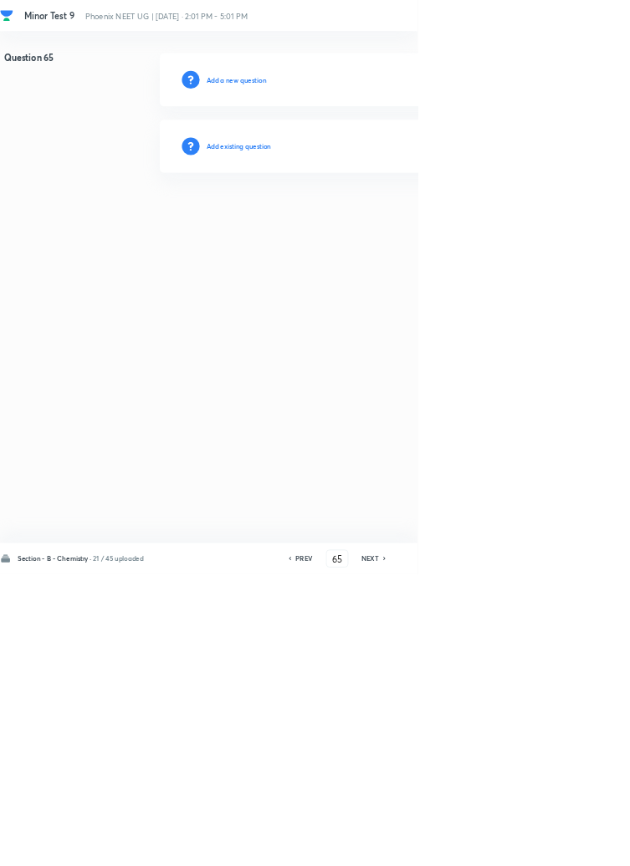
click at [407, 221] on h6 "Add existing question" at bounding box center [360, 220] width 98 height 15
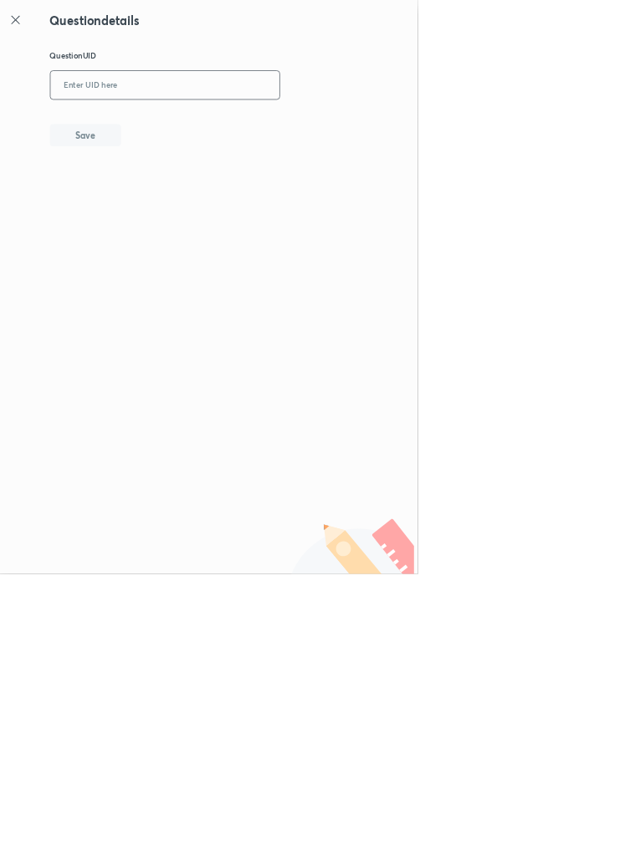
click at [280, 128] on input "text" at bounding box center [248, 129] width 345 height 41
type input "N9A9M"
click at [180, 208] on button "Save" at bounding box center [128, 202] width 107 height 33
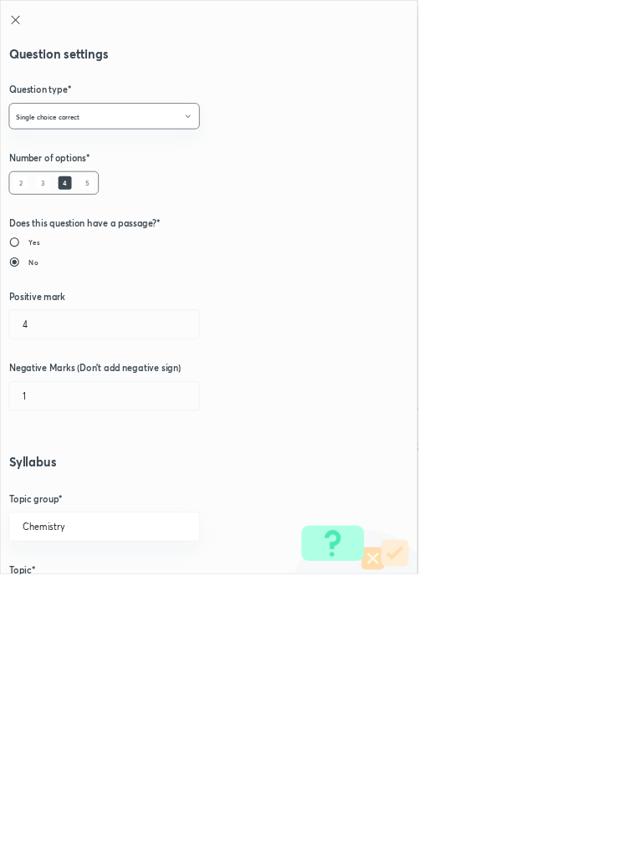
type input "1"
type input "0"
click at [56, 489] on input "1" at bounding box center [157, 489] width 286 height 43
type input "4"
click at [63, 603] on input "0" at bounding box center [157, 597] width 286 height 43
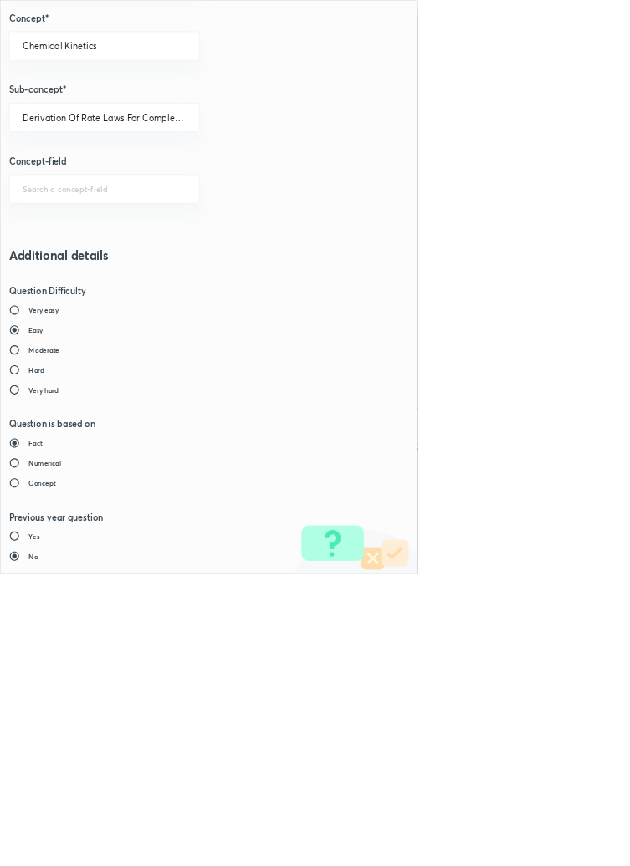
type input "1"
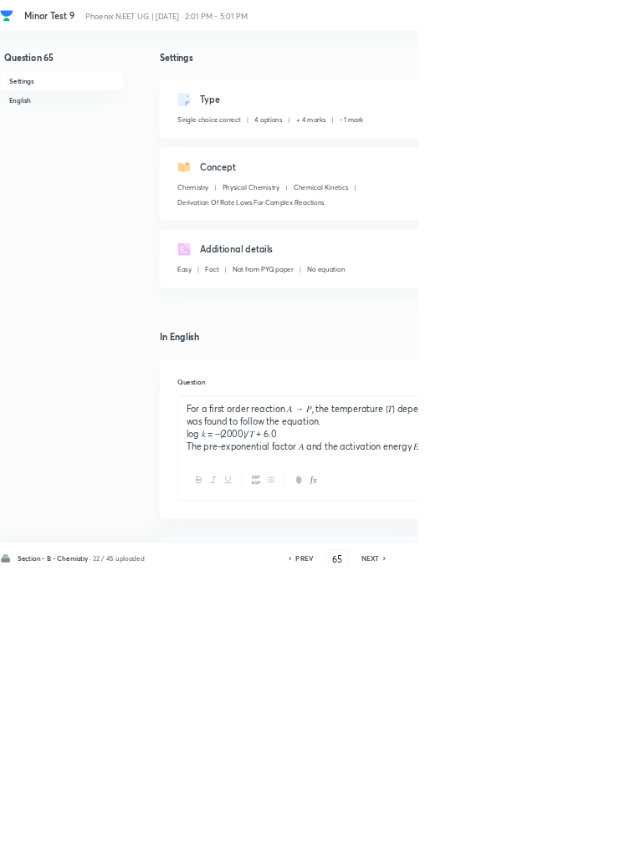
type input "66"
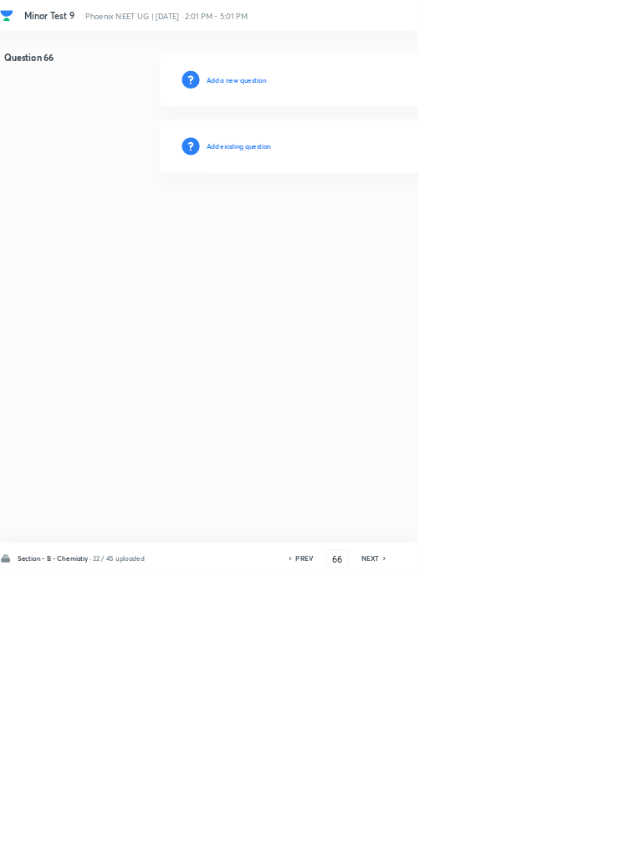
click at [388, 219] on h6 "Add existing question" at bounding box center [360, 220] width 98 height 15
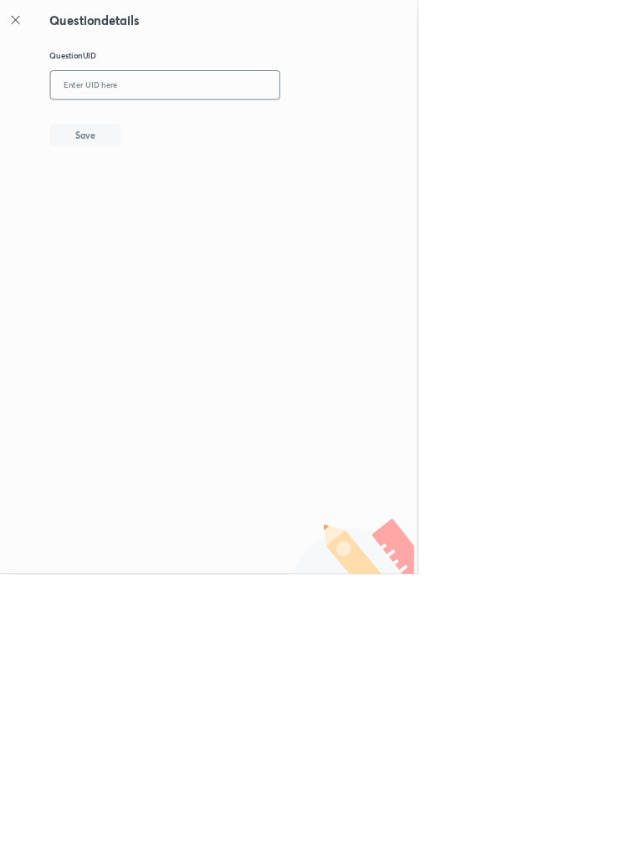
click at [337, 123] on input "text" at bounding box center [248, 129] width 345 height 41
type input "2F1PF"
click at [170, 208] on button "Save" at bounding box center [128, 202] width 107 height 33
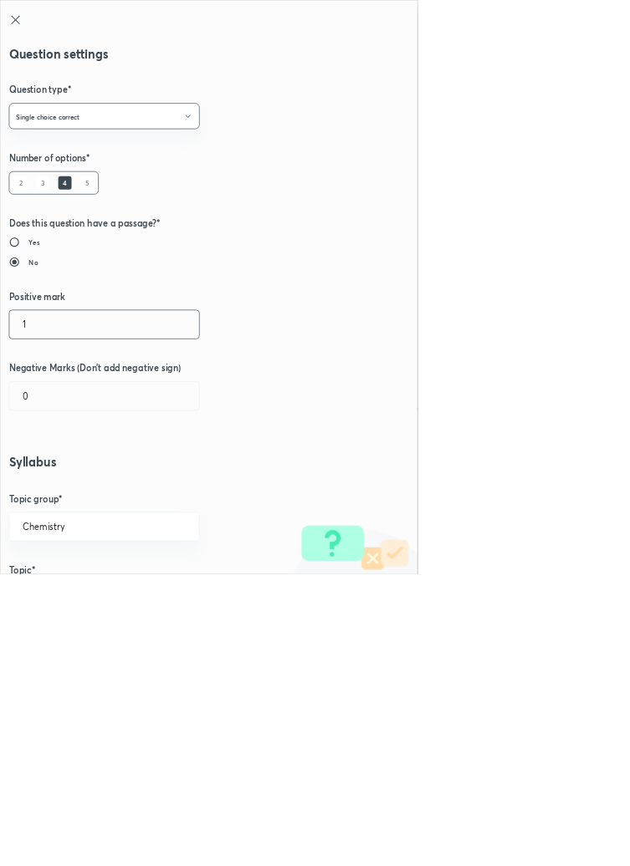
click at [63, 493] on input "1" at bounding box center [157, 489] width 286 height 43
type input "4"
click at [58, 603] on input "0" at bounding box center [157, 597] width 286 height 43
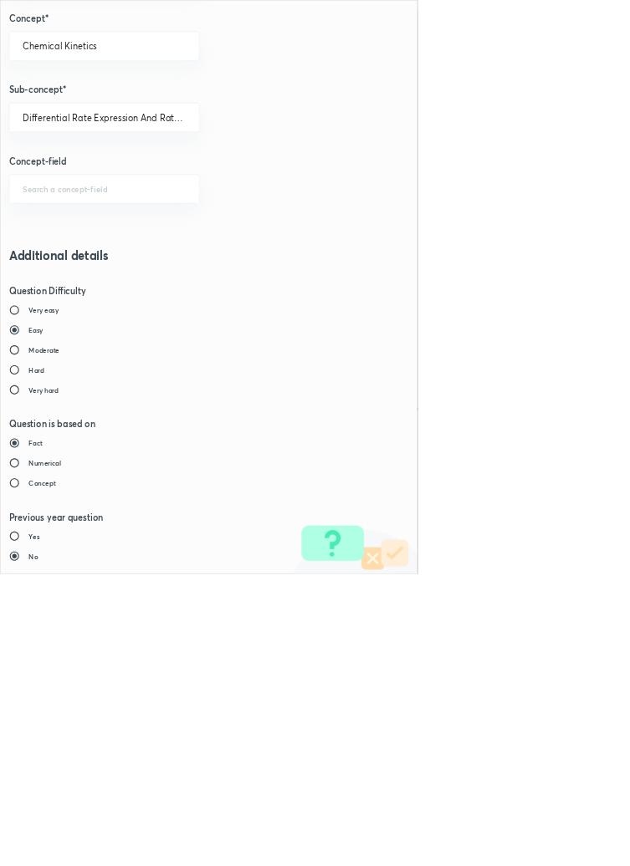
type input "1"
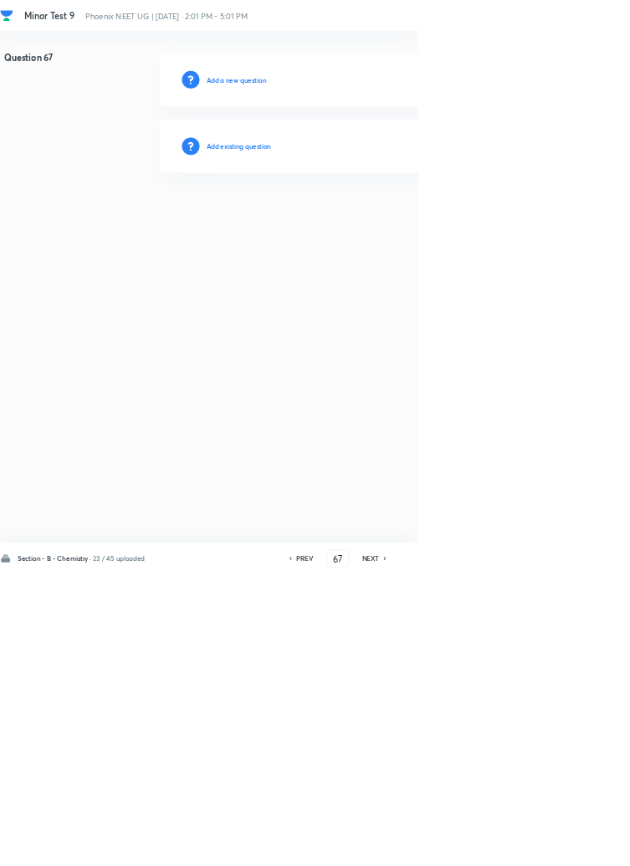
click at [467, 851] on h6 "PREV" at bounding box center [460, 843] width 26 height 15
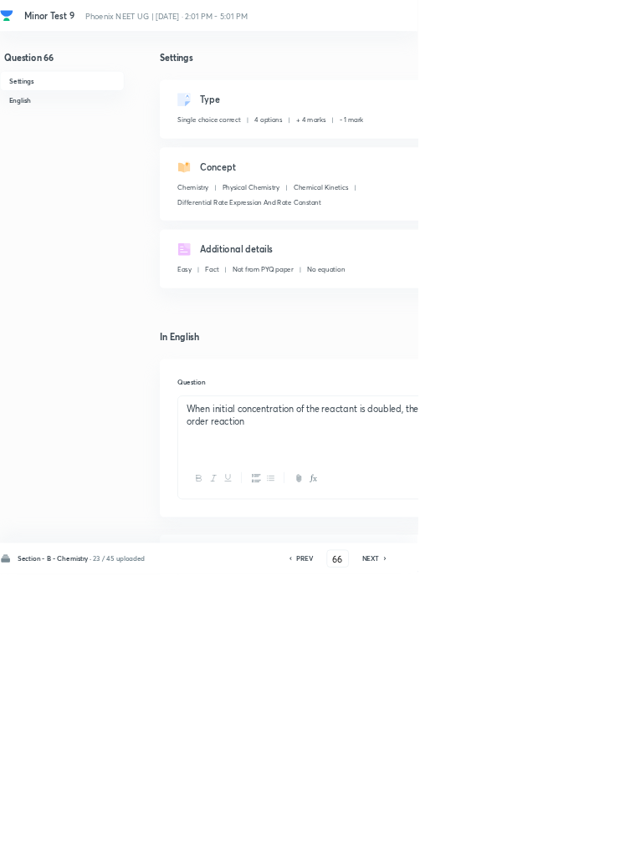
click at [582, 846] on icon at bounding box center [580, 843] width 3 height 5
type input "67"
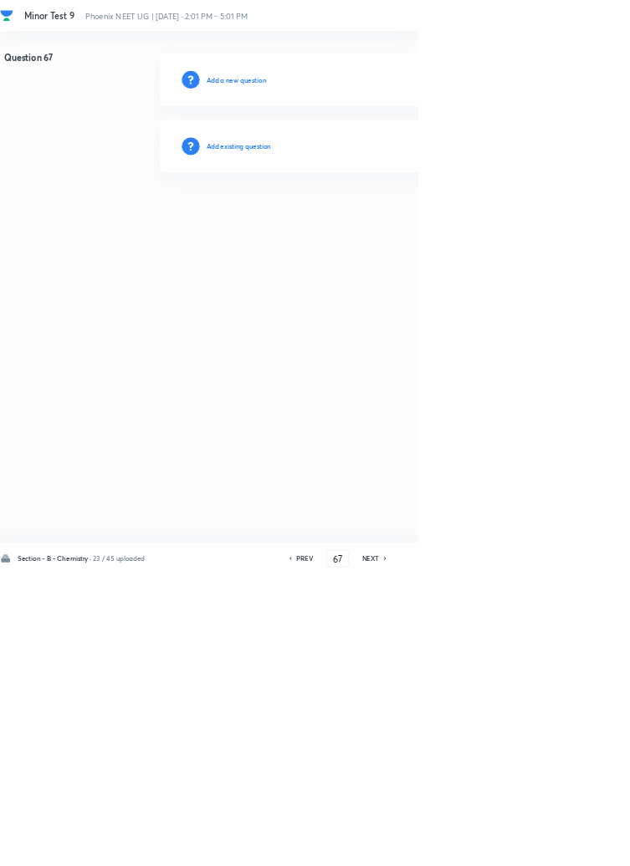
click at [396, 217] on h6 "Add existing question" at bounding box center [360, 220] width 98 height 15
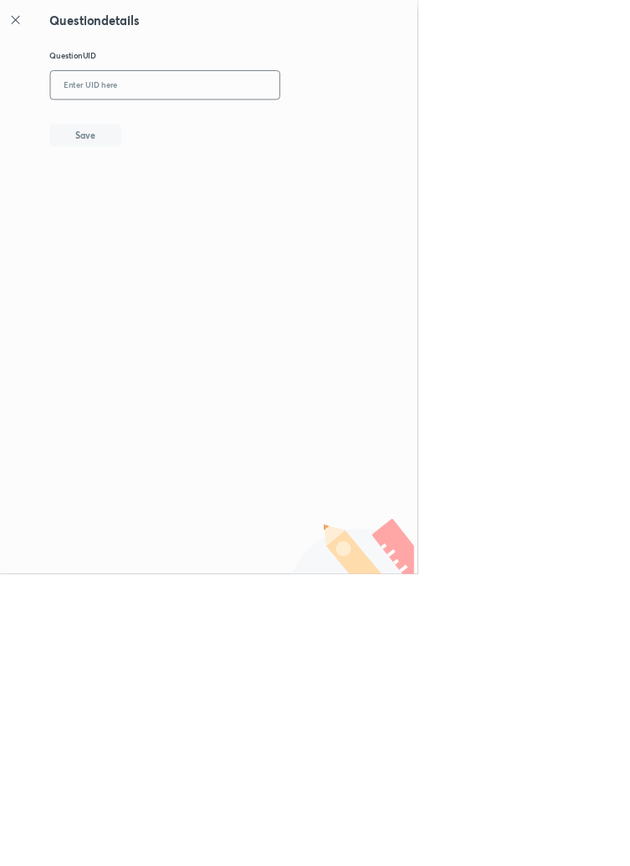
click at [271, 126] on input "text" at bounding box center [248, 129] width 345 height 41
type input "6YHBY"
click at [176, 193] on button "Save" at bounding box center [128, 202] width 107 height 33
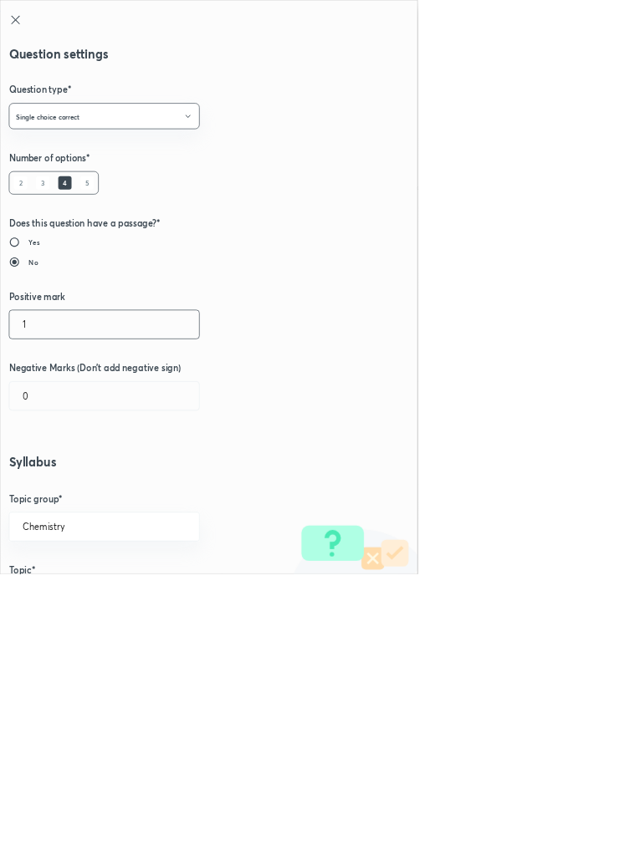
click at [56, 487] on input "1" at bounding box center [157, 489] width 286 height 43
type input "4"
click at [65, 595] on input "0" at bounding box center [157, 597] width 286 height 43
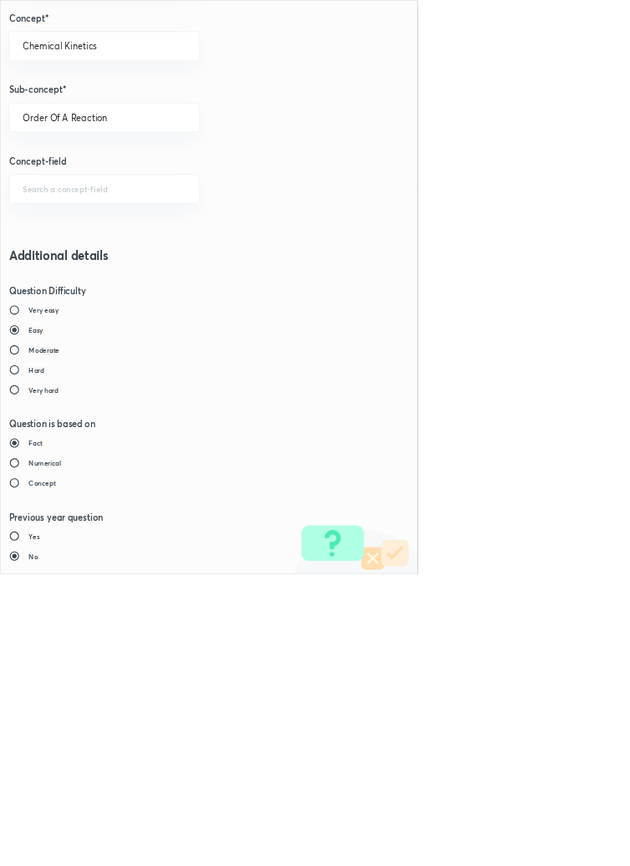
type input "1"
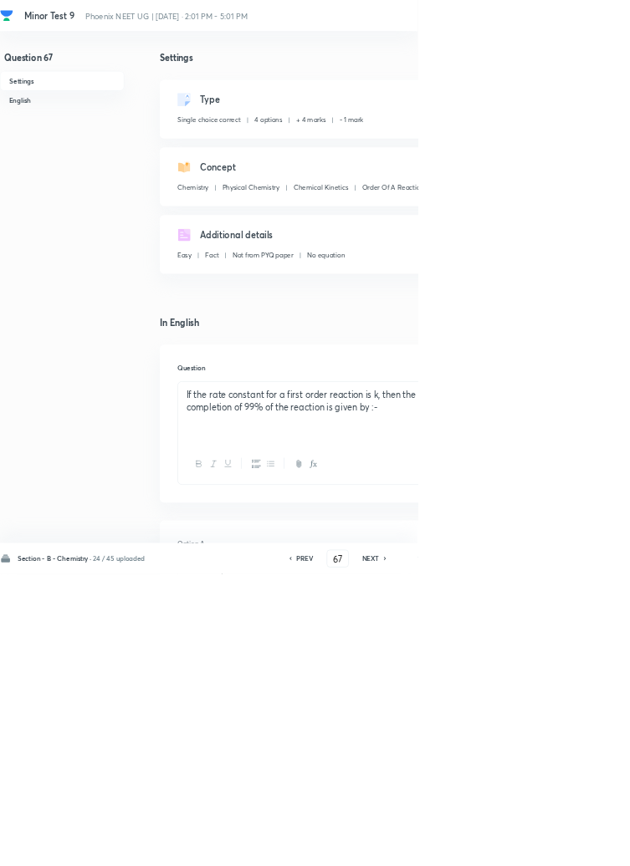
type input "68"
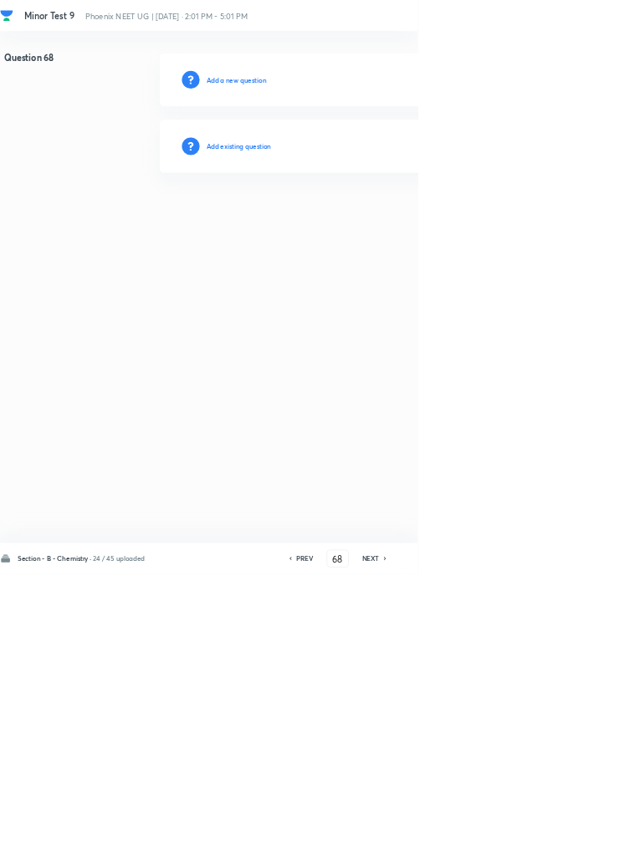
click at [409, 220] on h6 "Add existing question" at bounding box center [360, 220] width 98 height 15
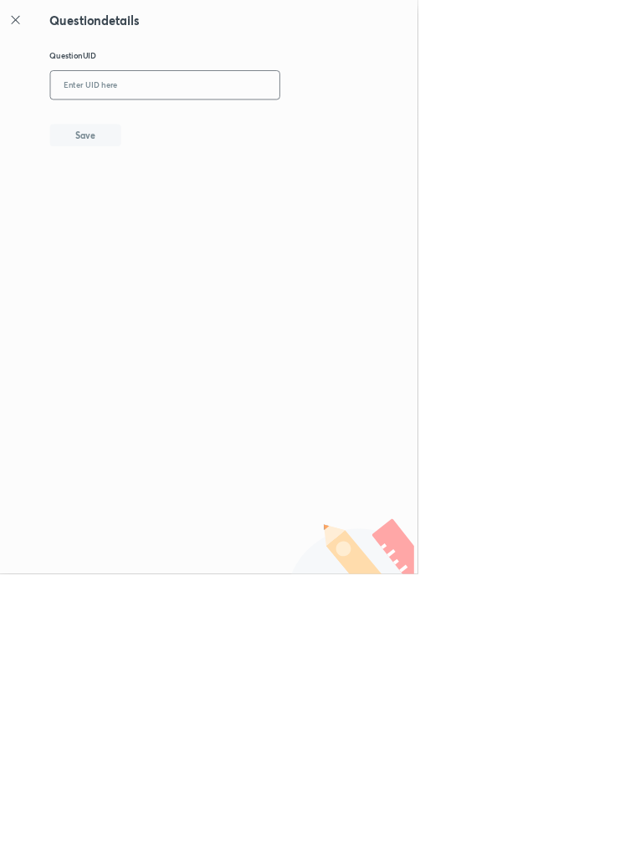
click at [334, 125] on input "text" at bounding box center [248, 129] width 345 height 41
type input "791AV"
click at [181, 205] on button "Save" at bounding box center [128, 202] width 107 height 33
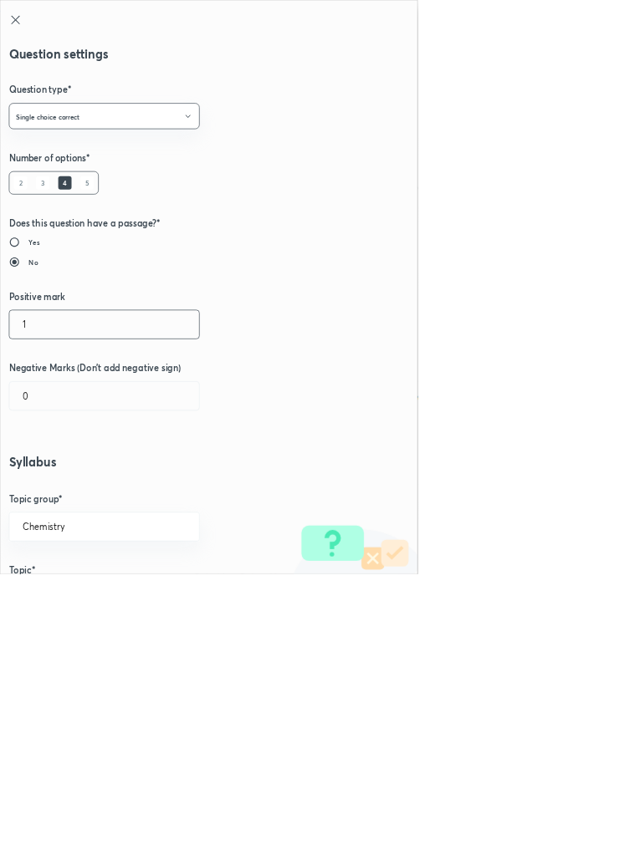
click at [49, 485] on input "1" at bounding box center [157, 489] width 286 height 43
type input "4"
click at [54, 592] on input "0" at bounding box center [157, 597] width 286 height 43
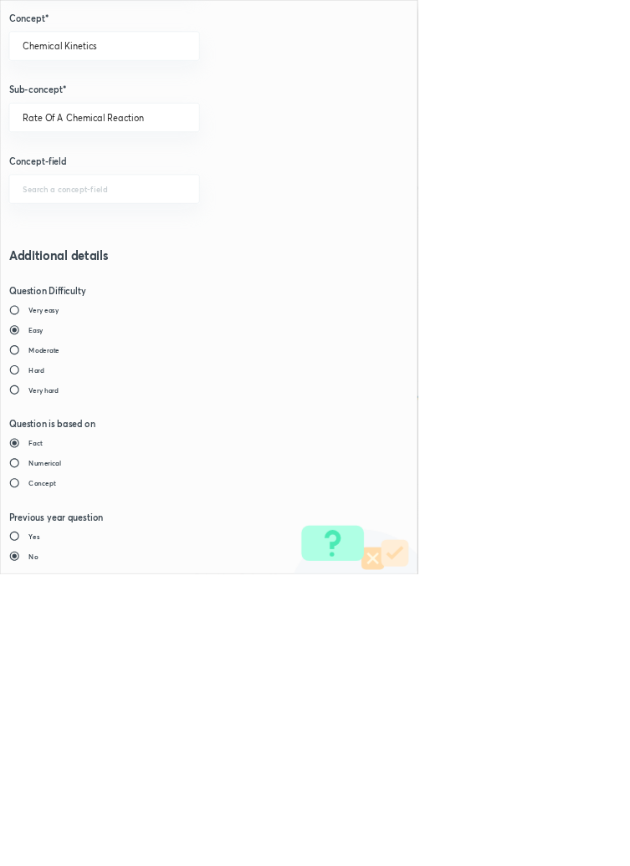
type input "1"
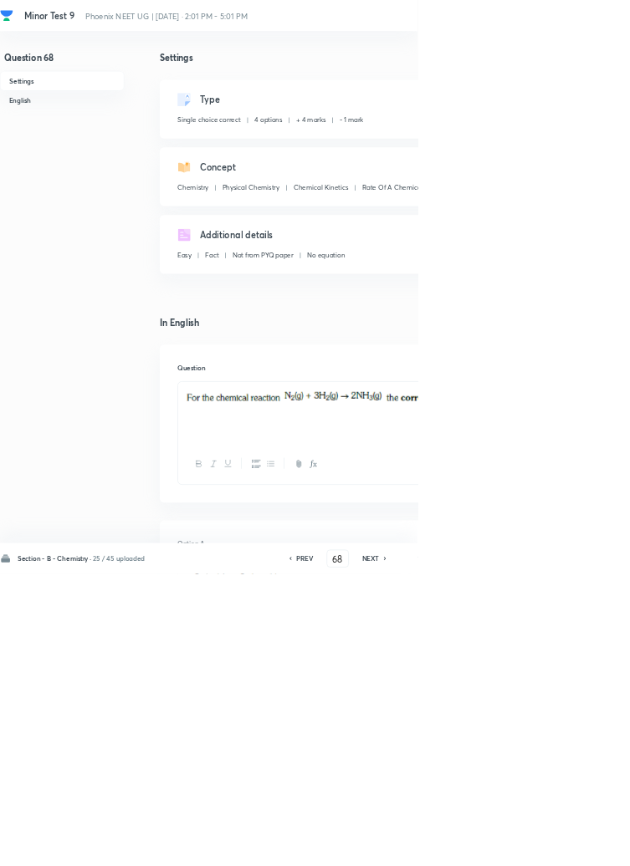
type input "69"
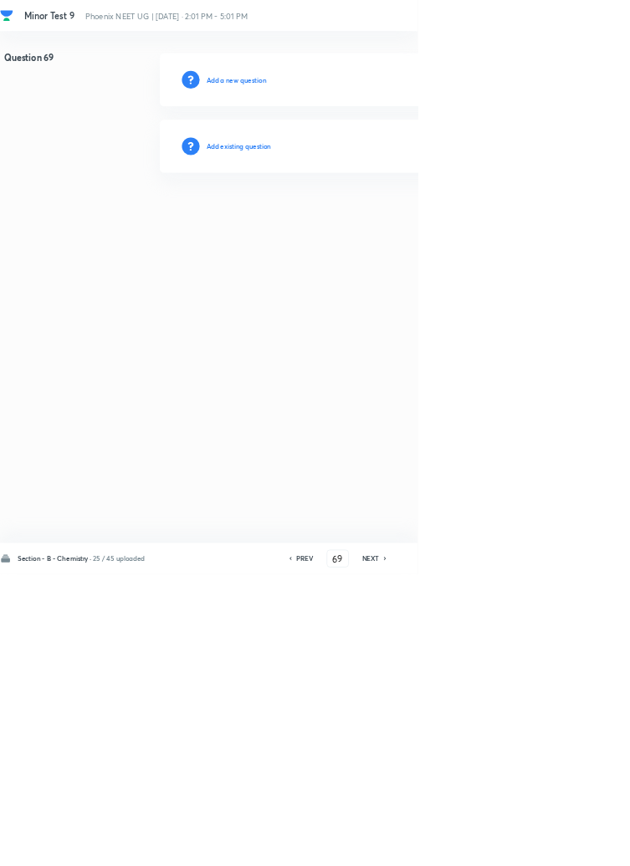
click at [404, 216] on h6 "Add existing question" at bounding box center [360, 220] width 98 height 15
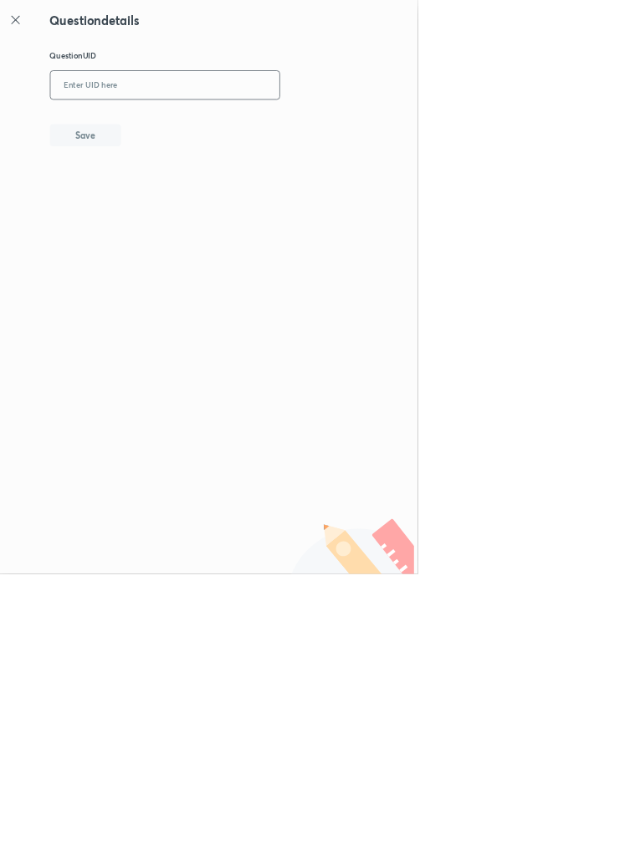
click at [347, 124] on input "text" at bounding box center [248, 129] width 345 height 41
type input "CWGR6"
click at [176, 200] on button "Save" at bounding box center [128, 202] width 107 height 33
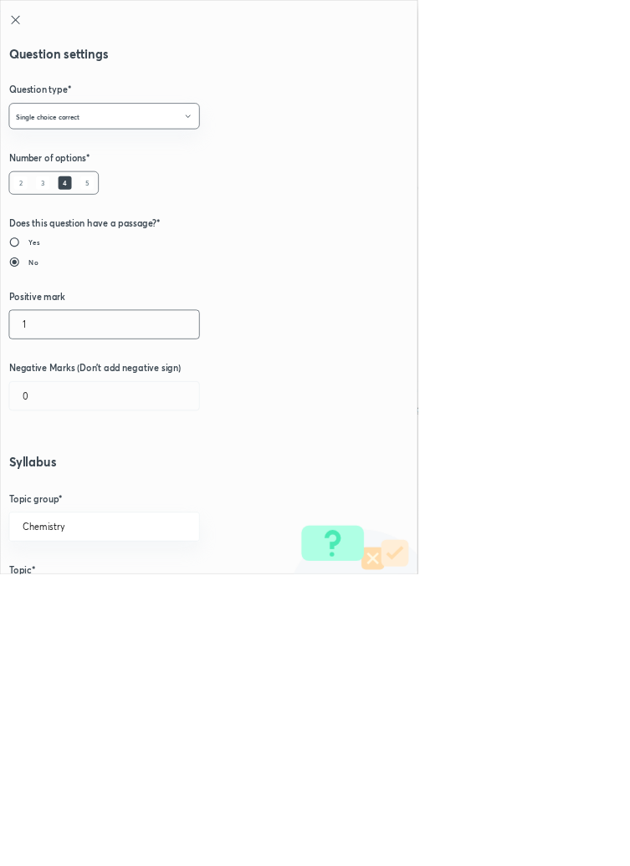
click at [50, 484] on input "1" at bounding box center [157, 489] width 286 height 43
type input "4"
click at [60, 594] on input "0" at bounding box center [157, 597] width 286 height 43
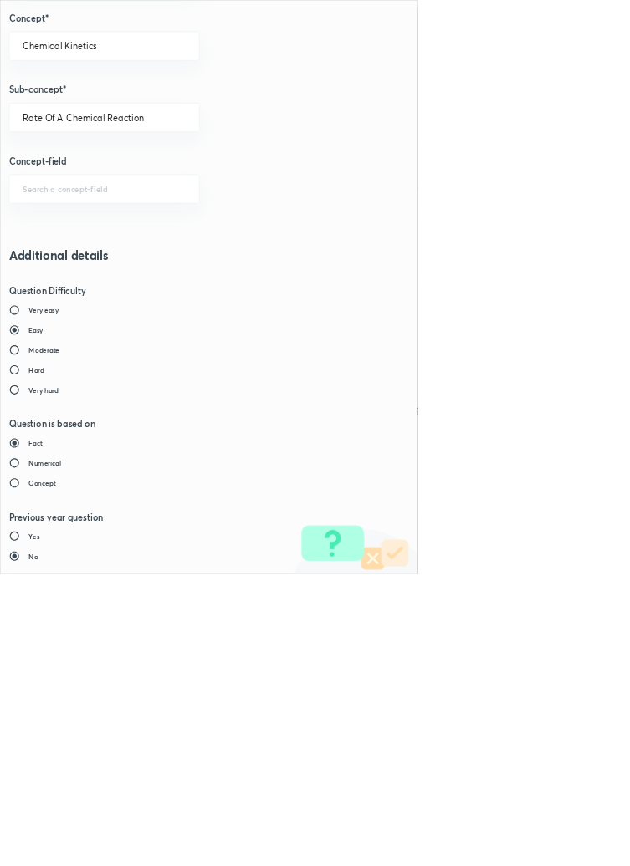
type input "1"
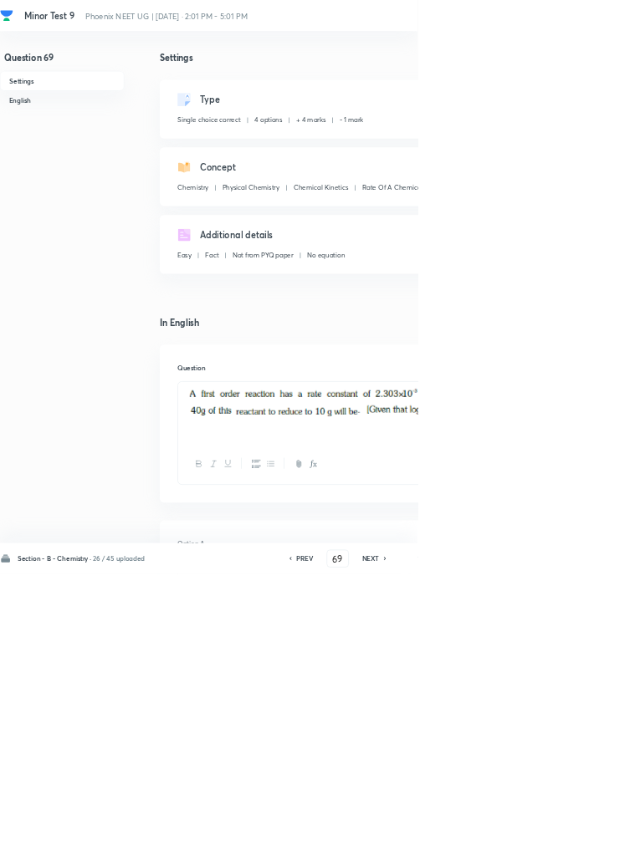
type input "70"
checkbox input "false"
checkbox input "true"
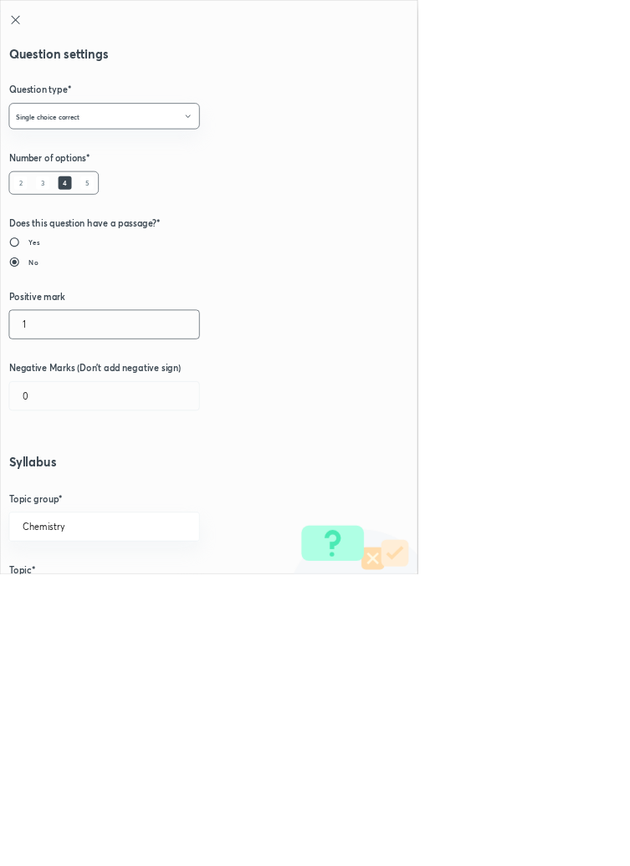
click at [59, 491] on input "1" at bounding box center [157, 489] width 286 height 43
type input "4"
click at [59, 589] on input "0" at bounding box center [157, 597] width 286 height 43
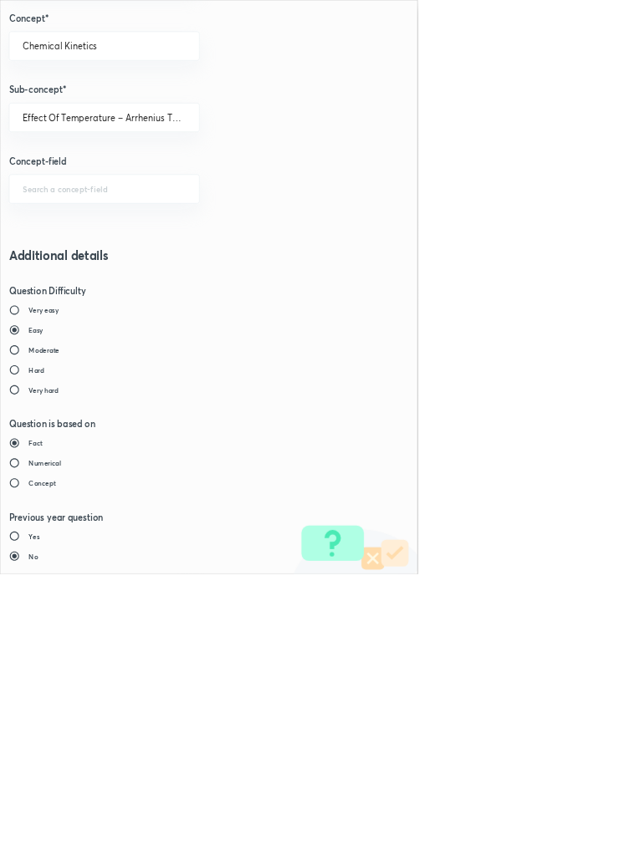
type input "1"
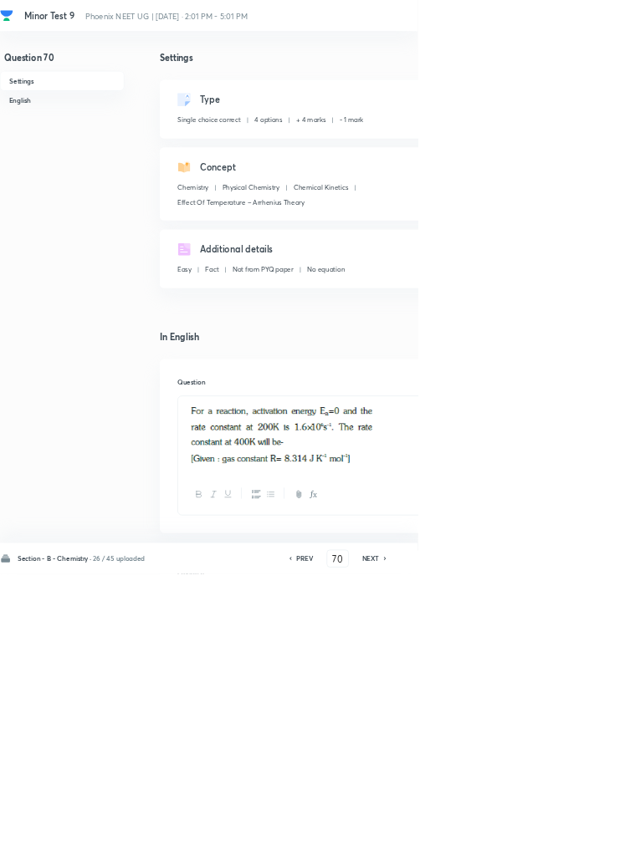
type input "71"
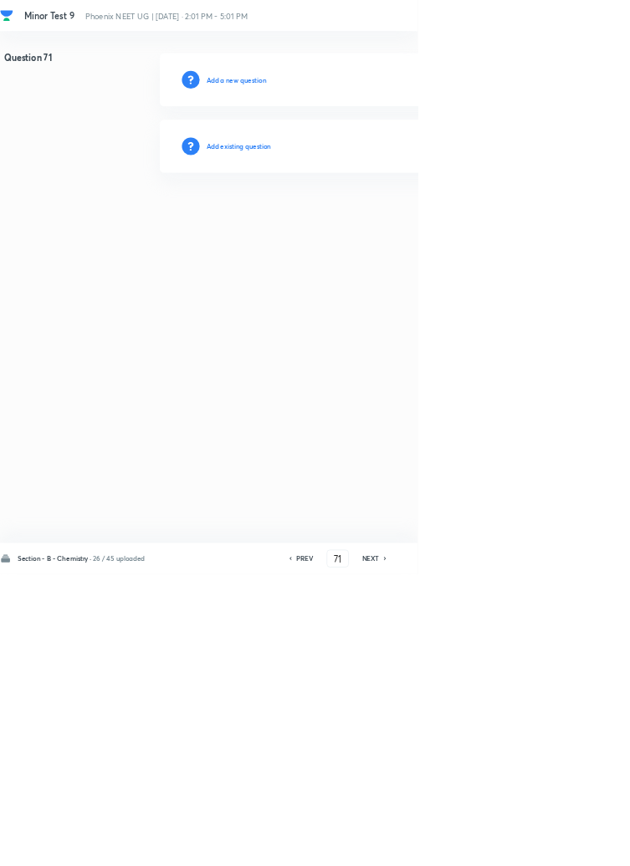
click at [395, 219] on h6 "Add existing question" at bounding box center [360, 220] width 98 height 15
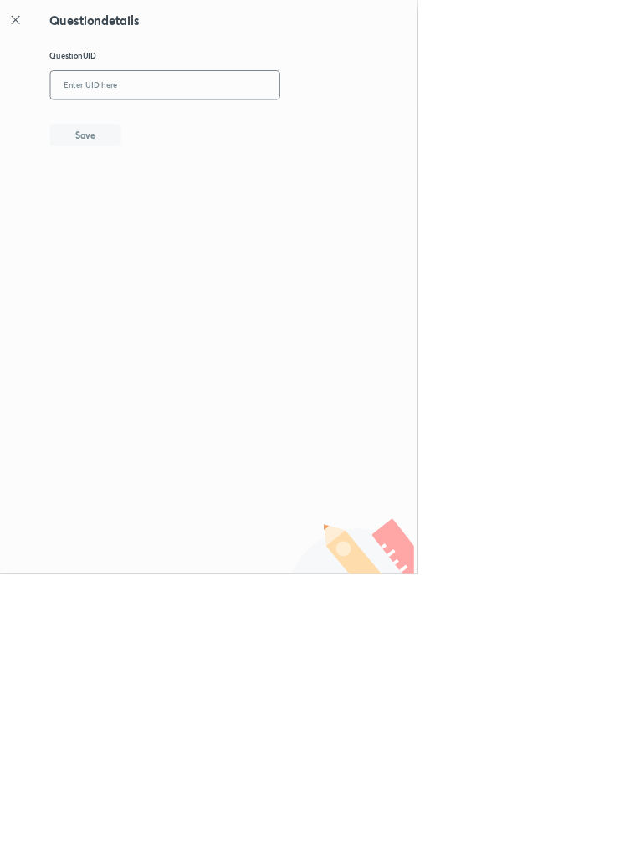
click at [259, 125] on input "text" at bounding box center [248, 129] width 345 height 41
type input "E2FT2"
click at [178, 196] on button "Save" at bounding box center [128, 202] width 107 height 33
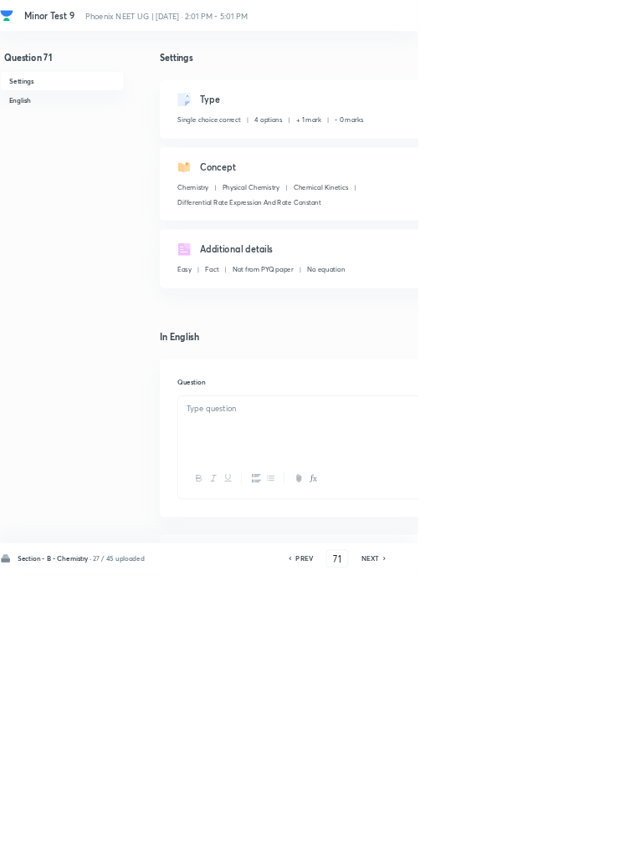
checkbox input "true"
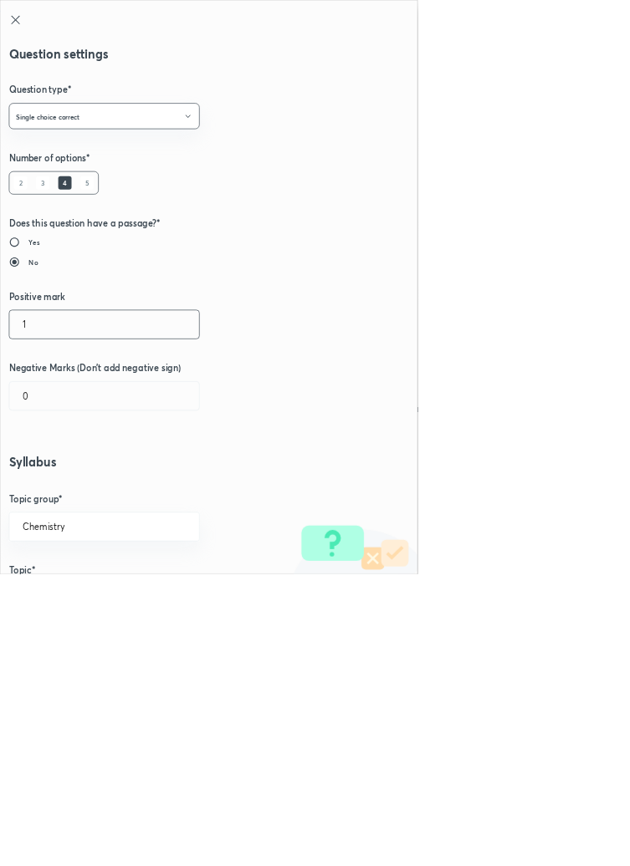
click at [59, 491] on input "1" at bounding box center [157, 489] width 286 height 43
type input "3"
type input "4"
click at [74, 600] on input "0" at bounding box center [157, 597] width 286 height 43
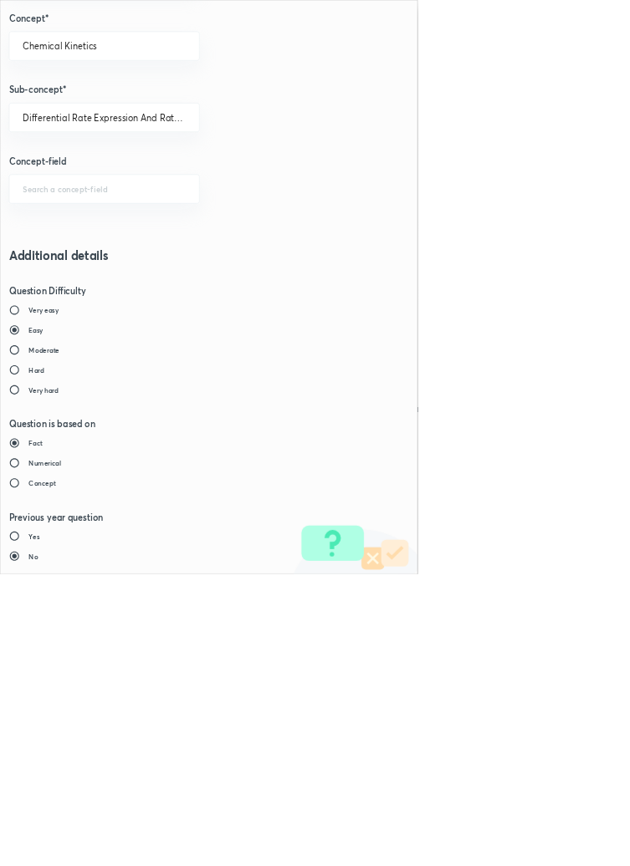
type input "1"
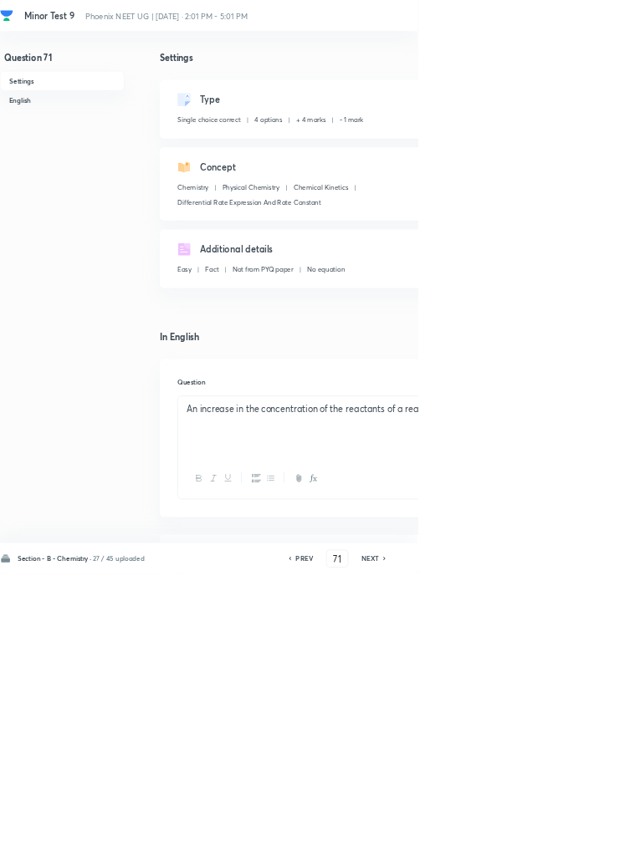
type input "72"
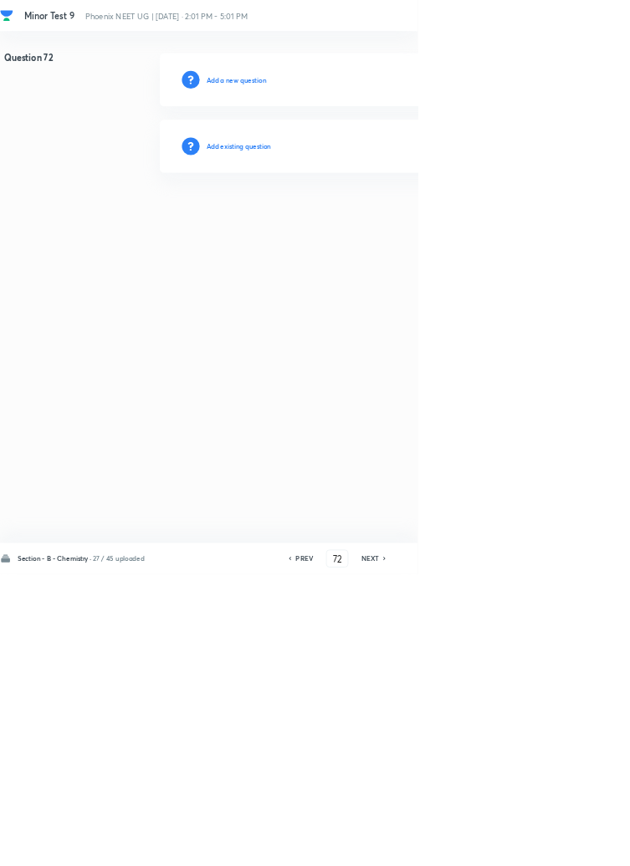
click at [402, 217] on h6 "Add existing question" at bounding box center [360, 220] width 98 height 15
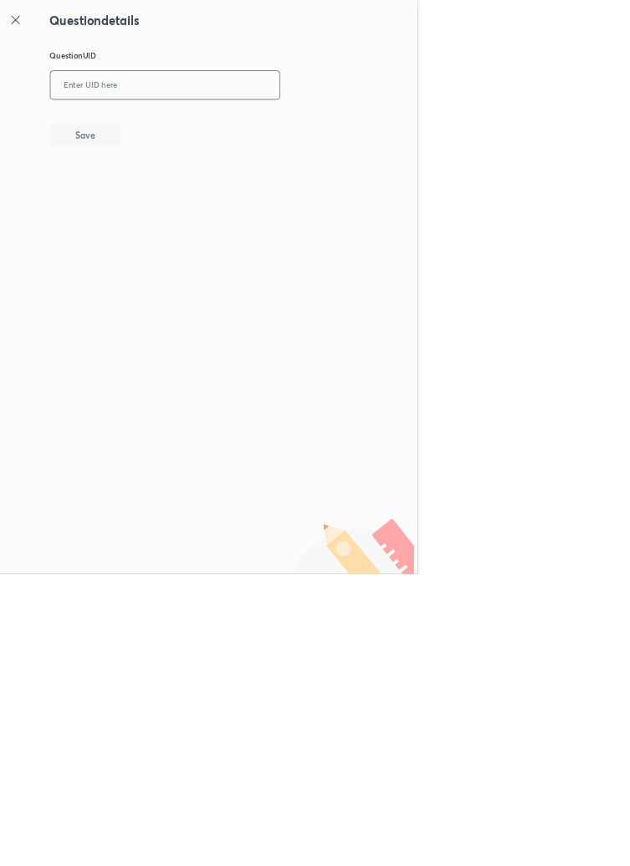
click at [314, 123] on input "text" at bounding box center [248, 129] width 345 height 41
type input "U0WAC"
click at [166, 202] on button "Save" at bounding box center [128, 202] width 107 height 33
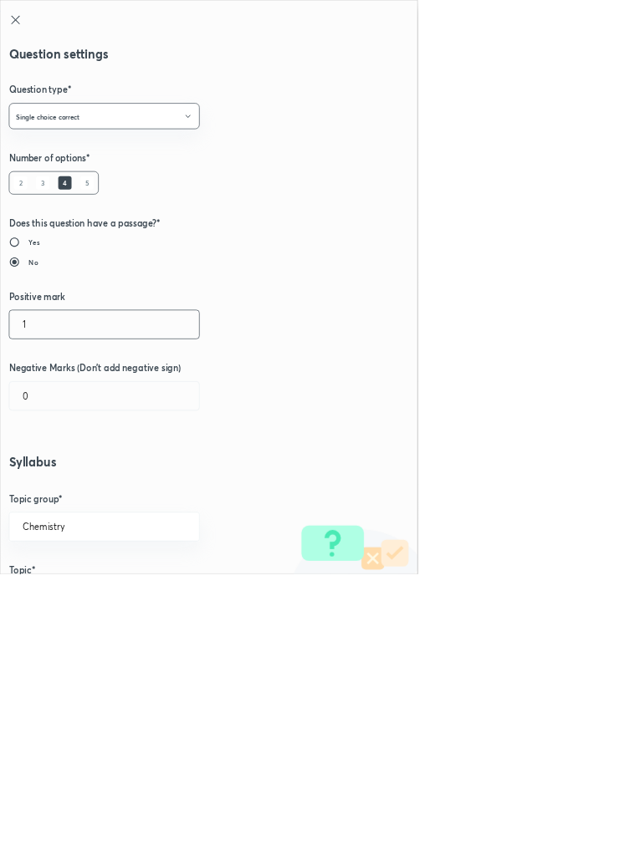
click at [57, 495] on input "1" at bounding box center [157, 489] width 286 height 43
type input "4"
click at [61, 603] on input "0" at bounding box center [157, 597] width 286 height 43
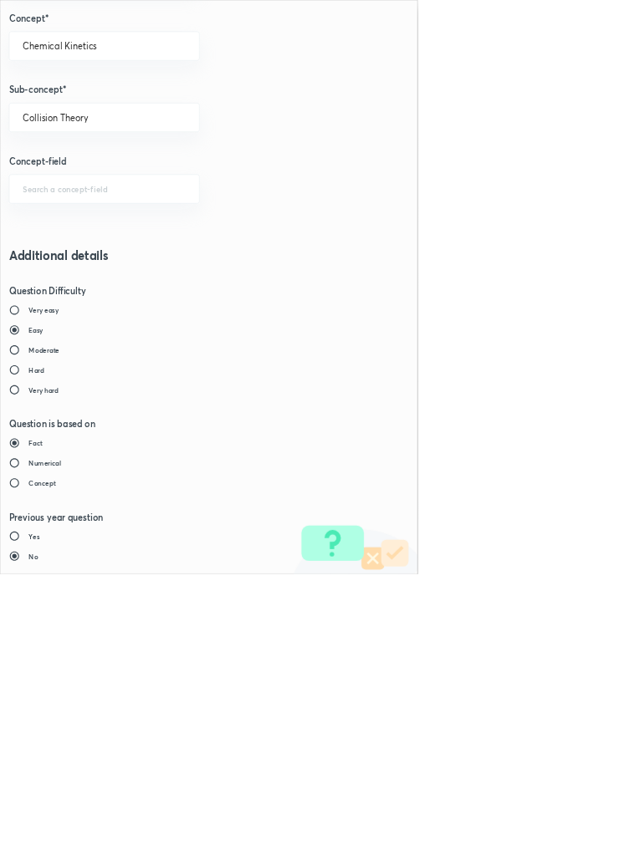
type input "1"
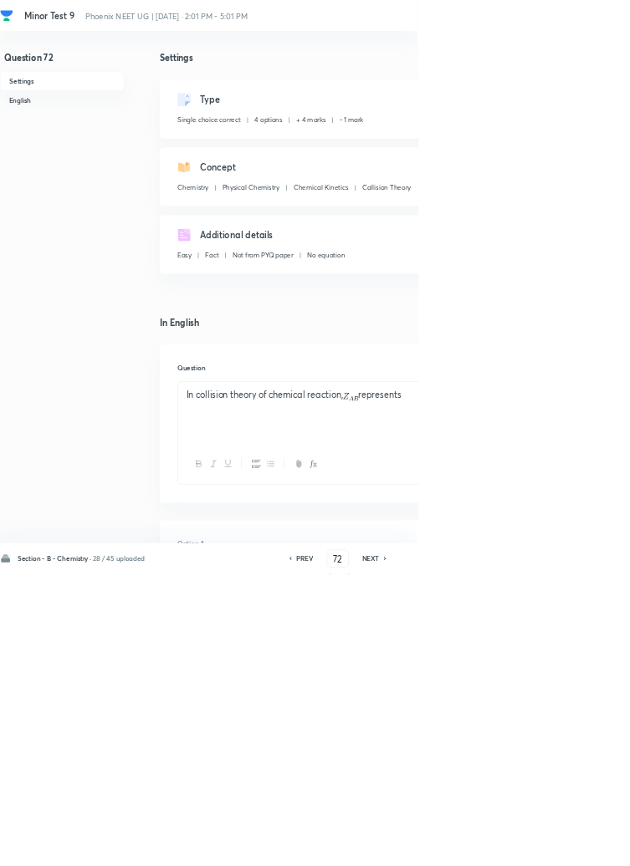
type input "73"
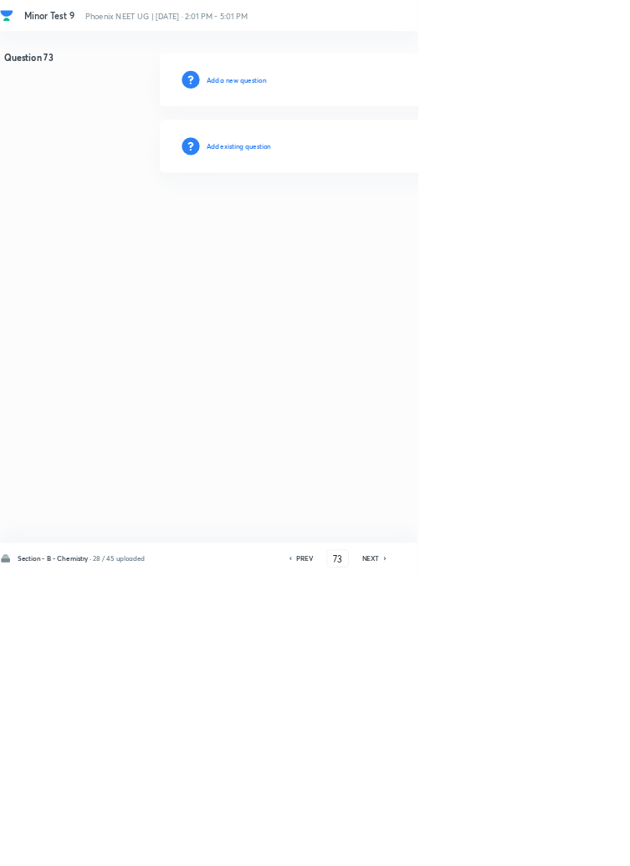
click at [383, 221] on h6 "Add existing question" at bounding box center [360, 220] width 98 height 15
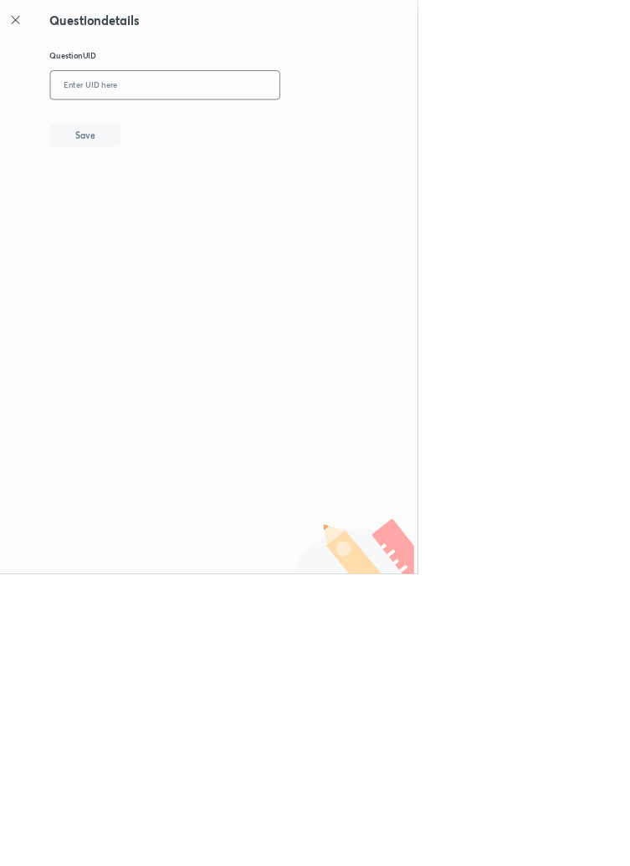
click at [289, 125] on input "text" at bounding box center [248, 129] width 345 height 41
type input "YCX6F"
click at [155, 209] on button "Save" at bounding box center [128, 202] width 107 height 33
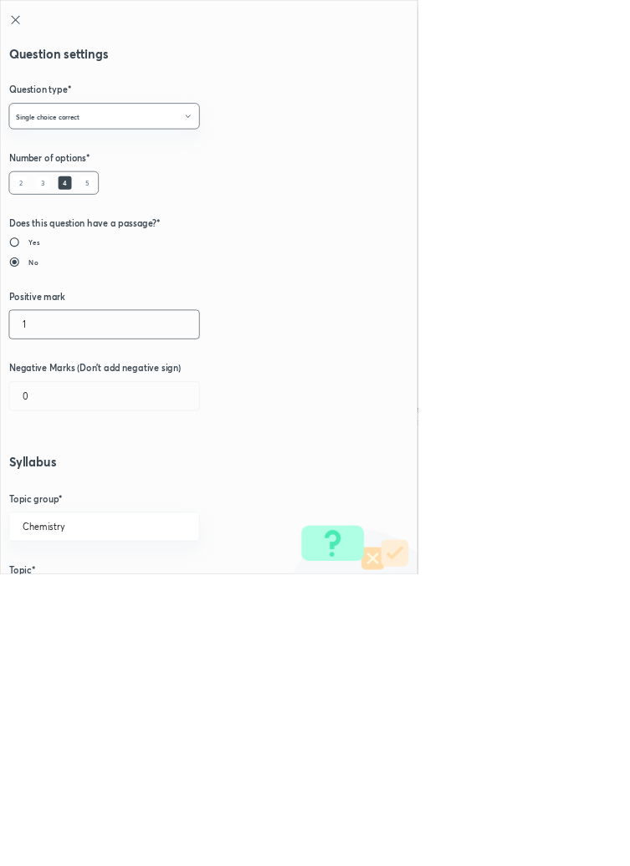
click at [53, 484] on input "1" at bounding box center [157, 489] width 286 height 43
type input "4"
click at [54, 603] on input "0" at bounding box center [157, 597] width 286 height 43
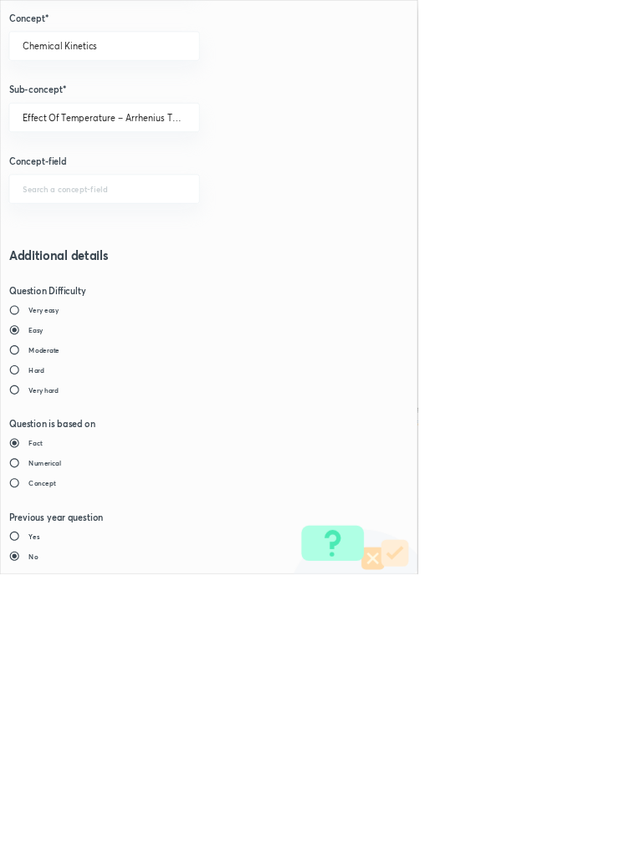
type input "1"
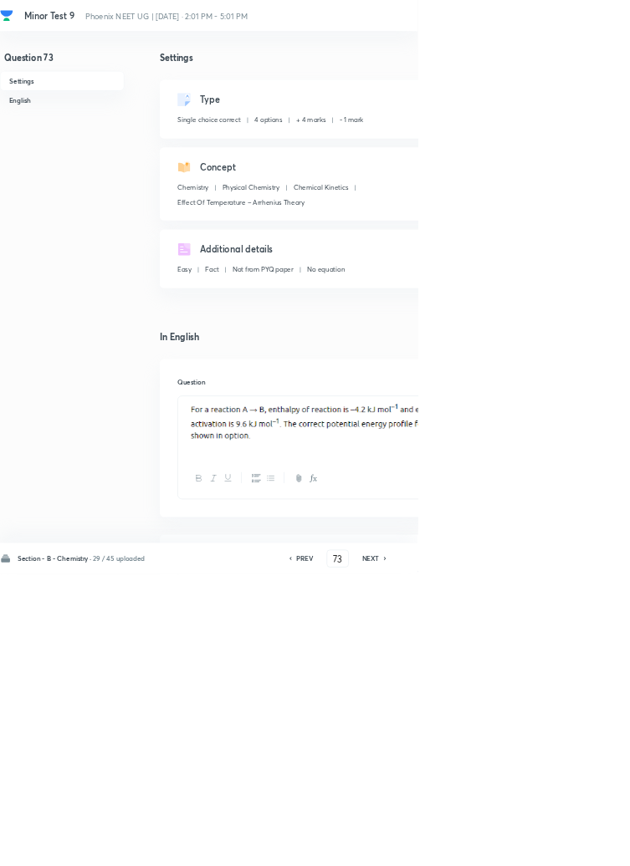
type input "74"
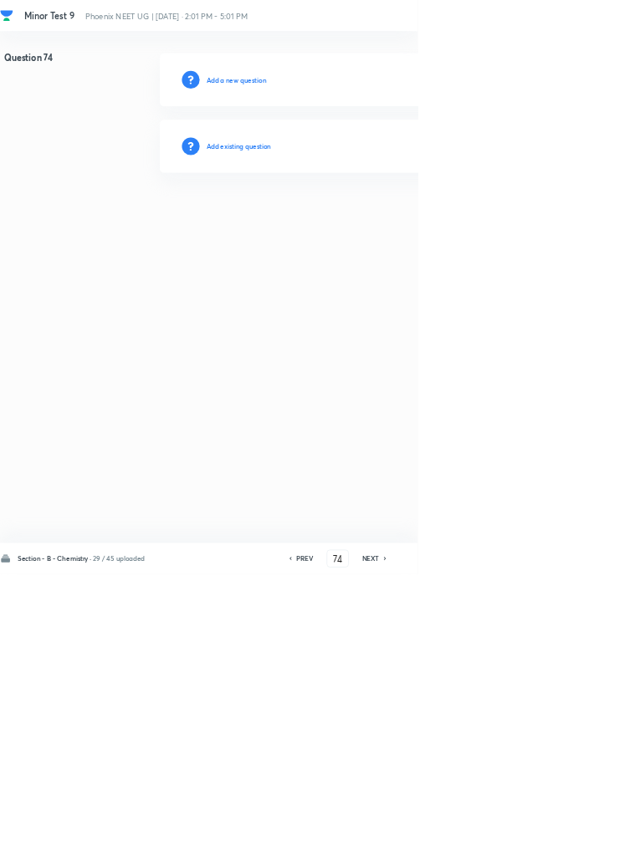
click at [395, 219] on h6 "Add existing question" at bounding box center [360, 220] width 98 height 15
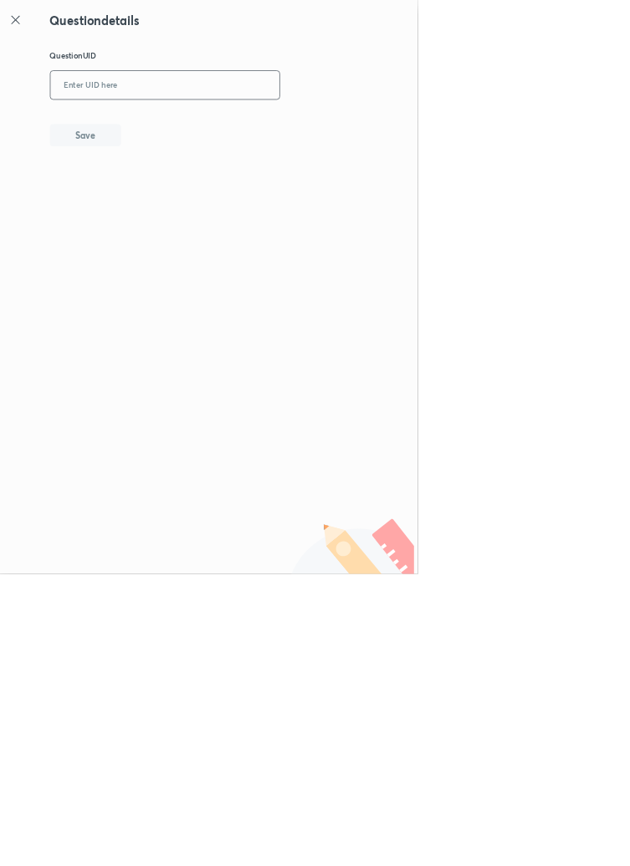
click at [302, 133] on input "text" at bounding box center [248, 129] width 345 height 41
type input "J1CZJ"
click at [169, 212] on button "Save" at bounding box center [128, 202] width 107 height 33
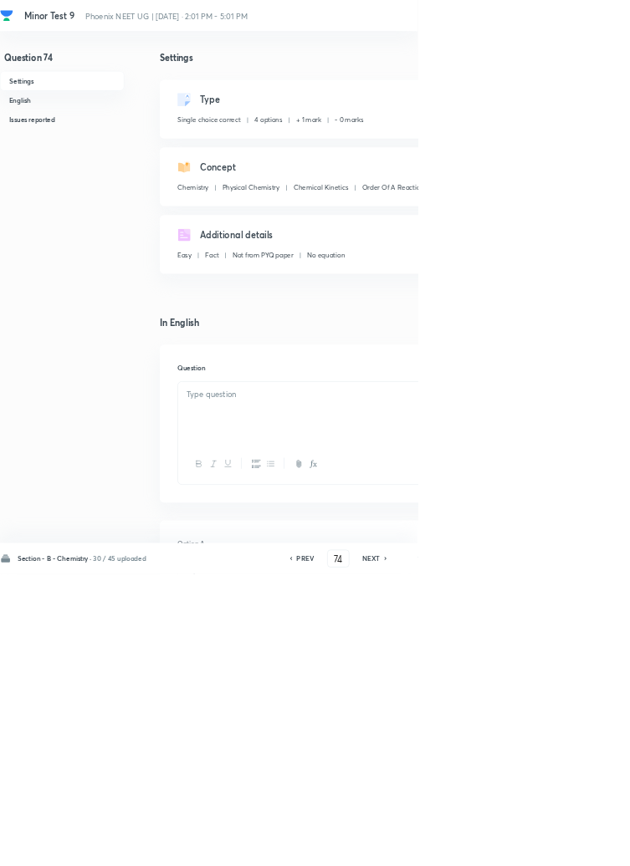
checkbox input "true"
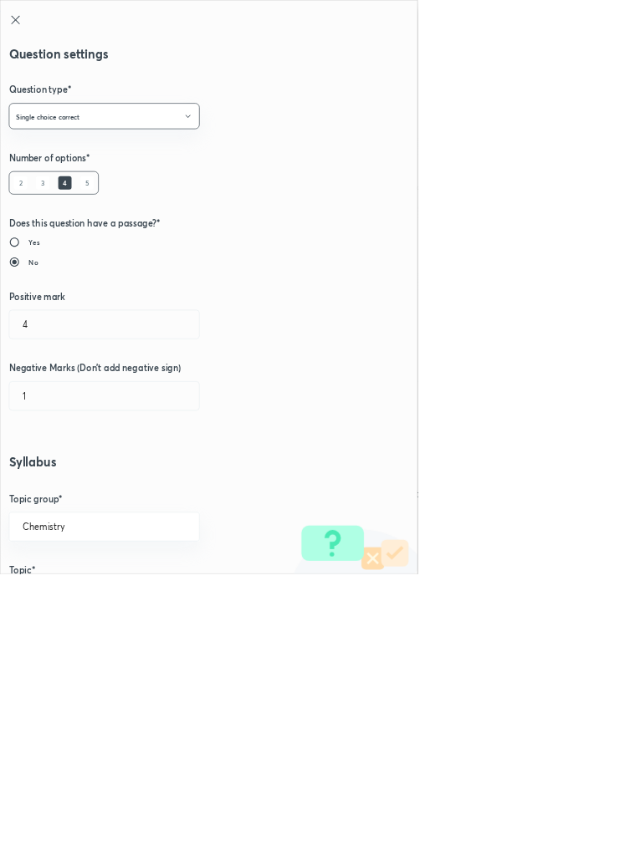
type input "1"
type input "0"
type input "Order Of A Reaction"
click at [63, 493] on input "1" at bounding box center [157, 489] width 286 height 43
type input "4"
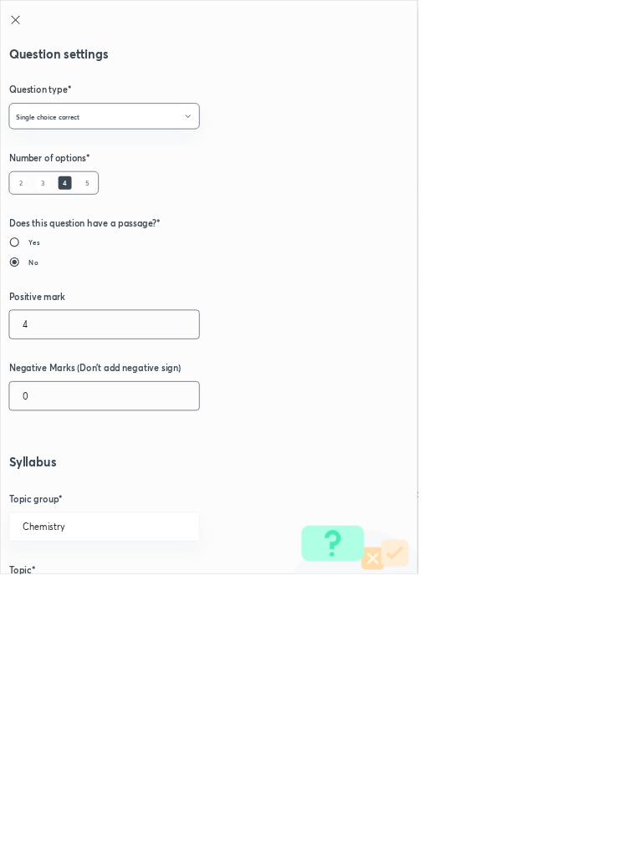
click at [55, 603] on input "0" at bounding box center [157, 597] width 286 height 43
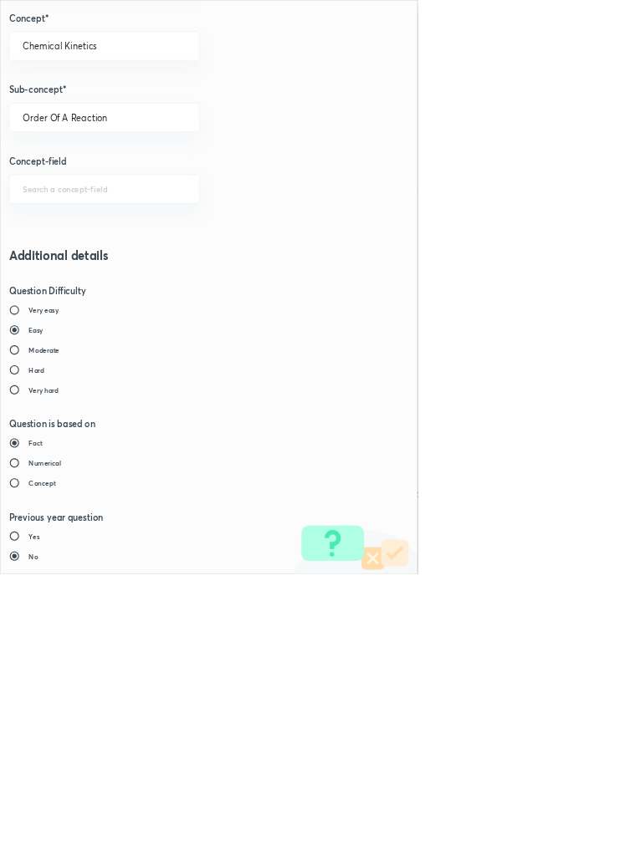
type input "1"
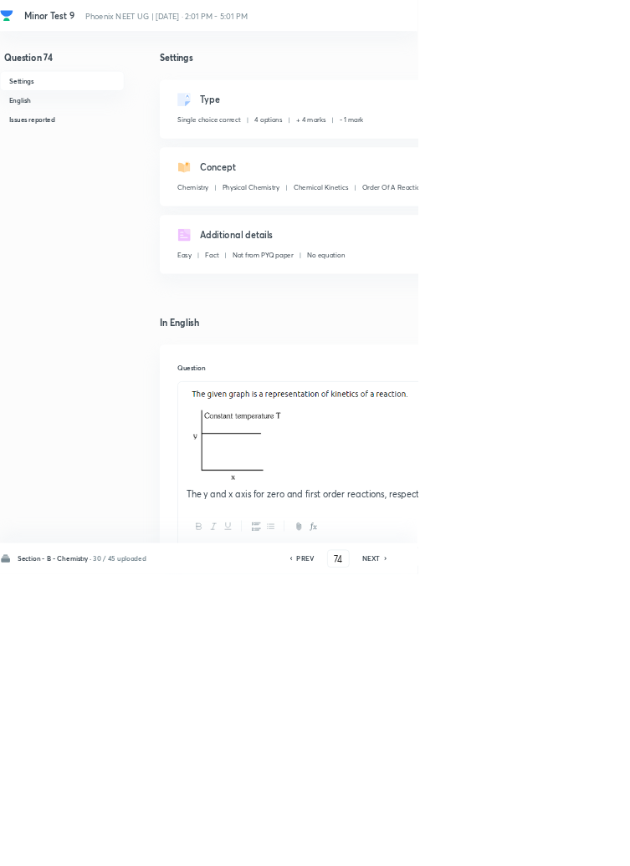
type input "75"
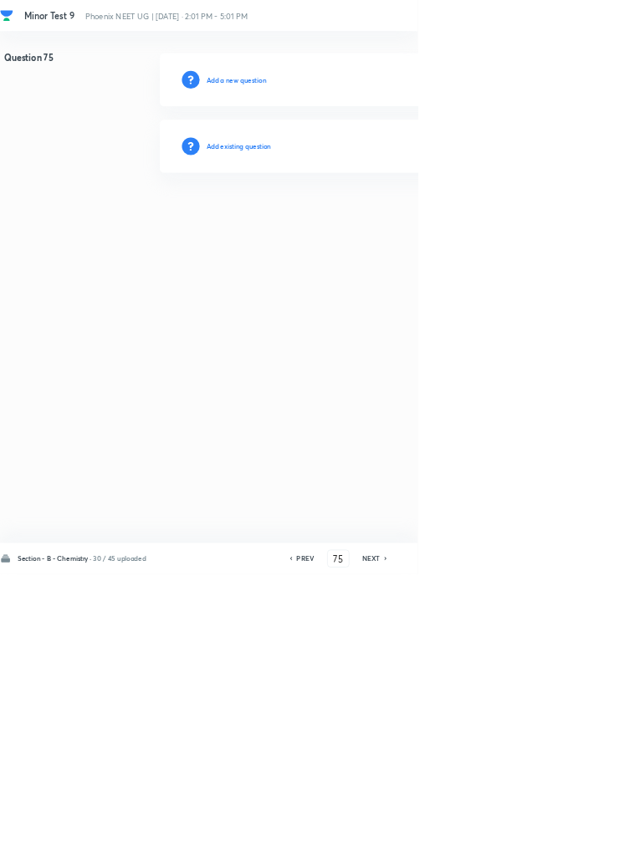
click at [379, 213] on h6 "Add existing question" at bounding box center [360, 220] width 98 height 15
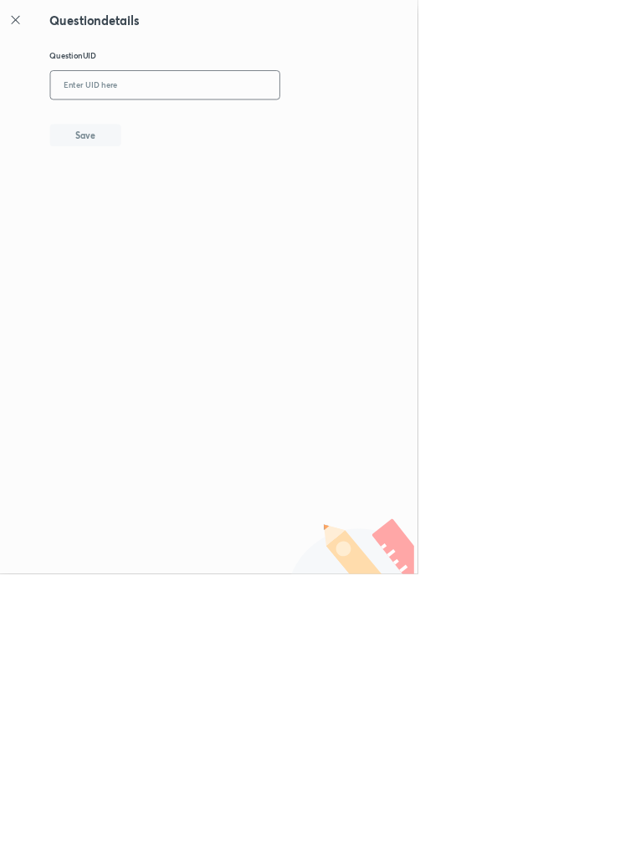
click at [253, 130] on input "text" at bounding box center [248, 129] width 345 height 41
type input "XU5M9"
click at [176, 204] on button "Save" at bounding box center [128, 202] width 107 height 33
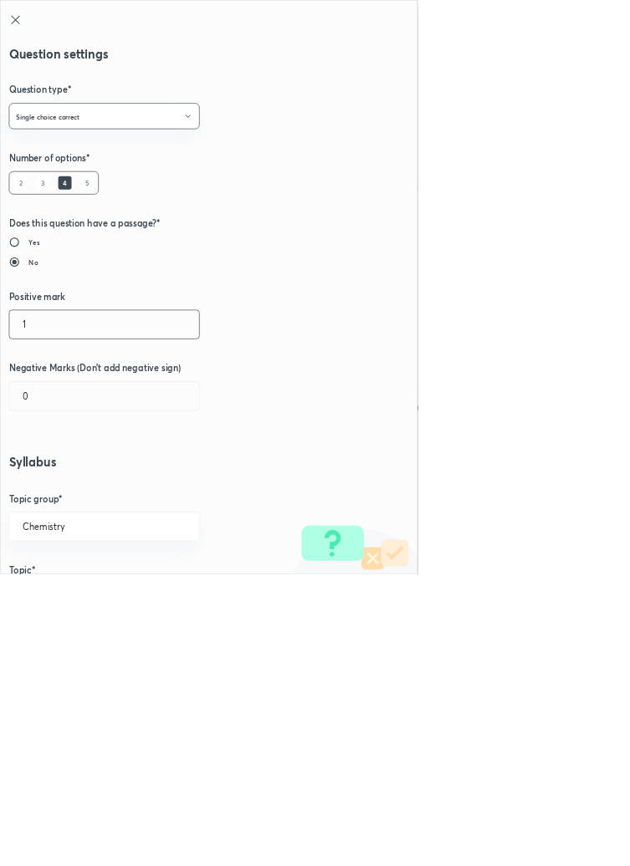
click at [42, 483] on input "1" at bounding box center [157, 489] width 286 height 43
click at [59, 596] on input "0" at bounding box center [157, 597] width 286 height 43
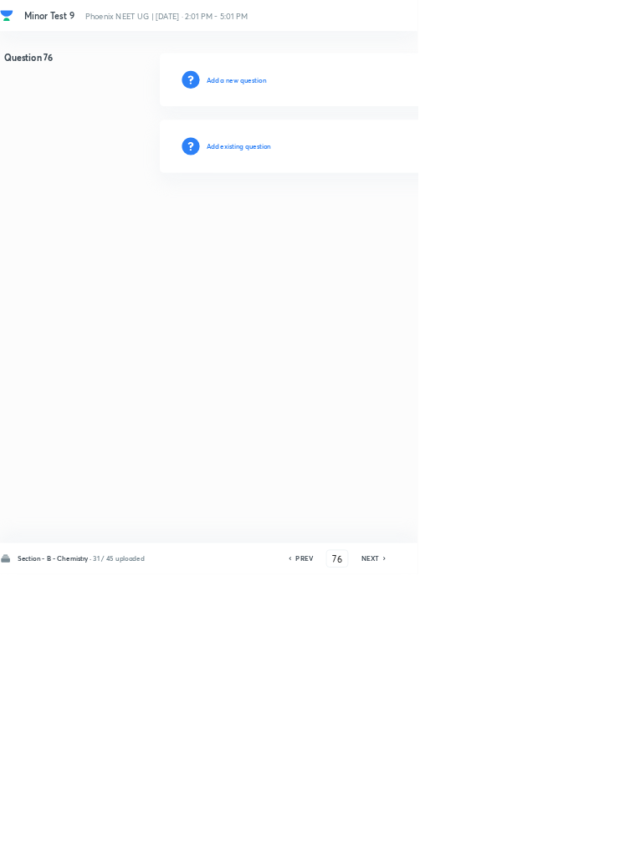
click at [381, 219] on h6 "Add existing question" at bounding box center [360, 220] width 98 height 15
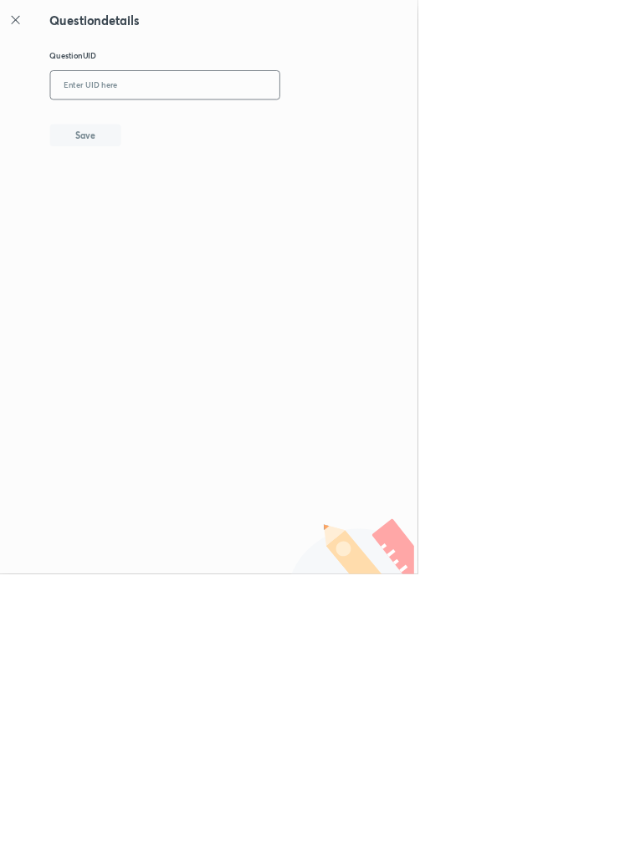
click at [239, 124] on input "text" at bounding box center [248, 129] width 345 height 41
click at [167, 192] on button "Save" at bounding box center [128, 202] width 107 height 33
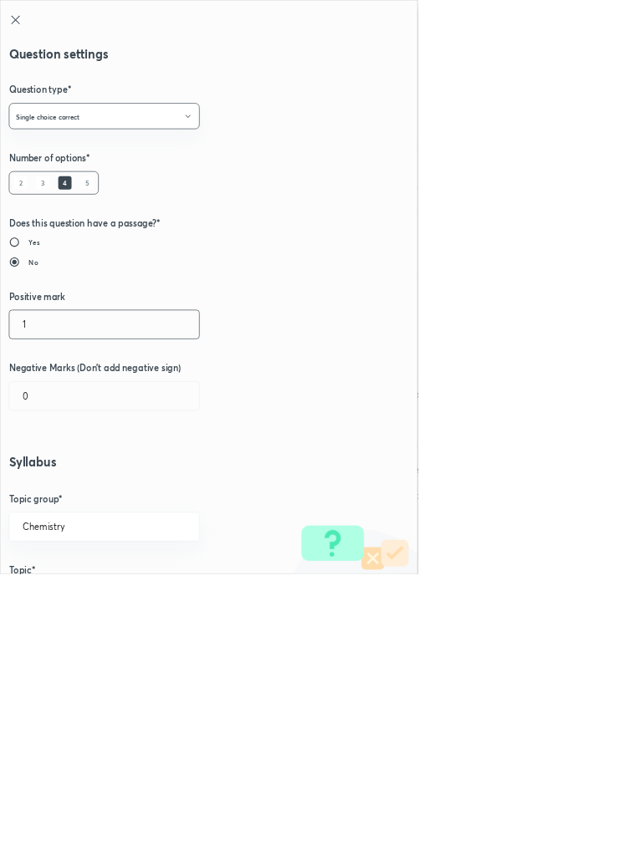
click at [57, 487] on input "1" at bounding box center [157, 489] width 286 height 43
click at [57, 604] on input "0" at bounding box center [157, 597] width 286 height 43
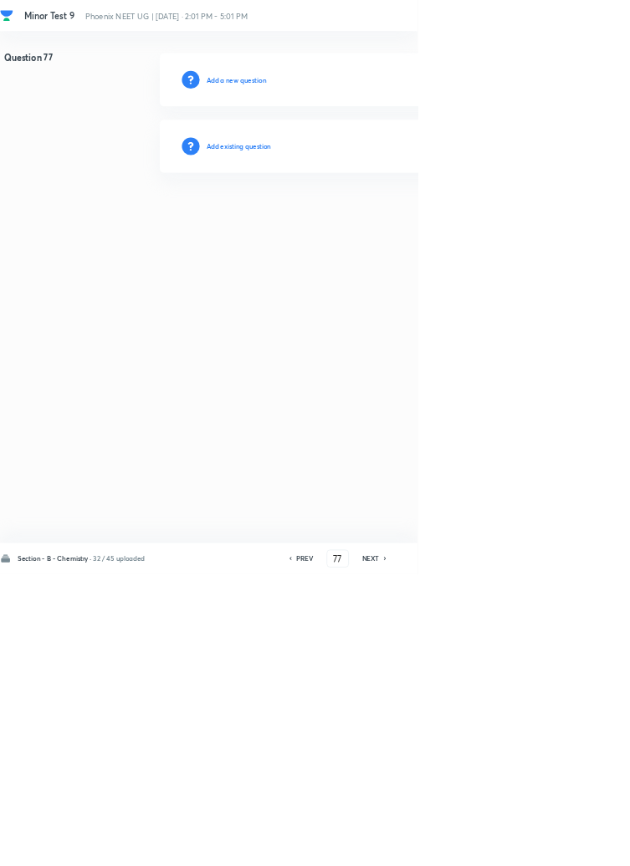
click at [407, 220] on h6 "Add existing question" at bounding box center [360, 220] width 98 height 15
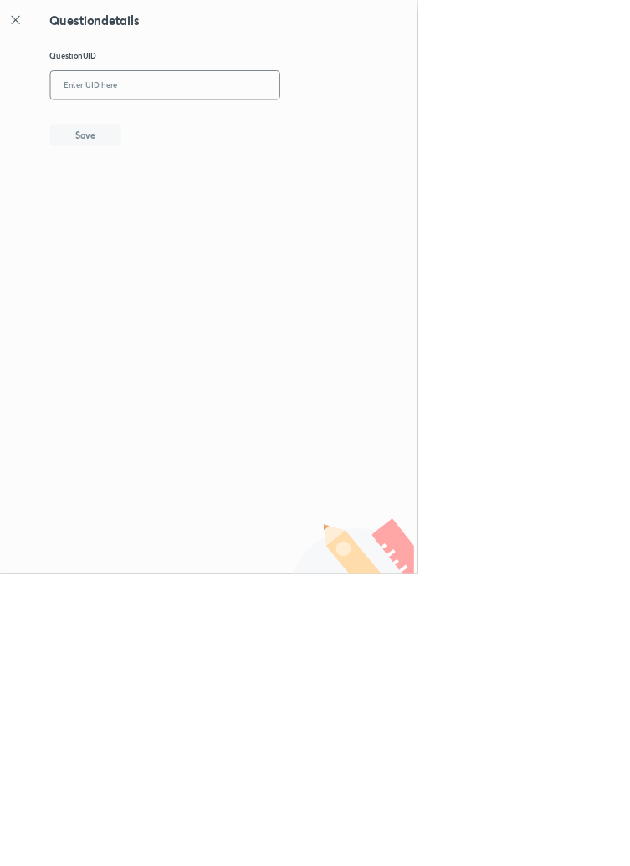
click at [221, 130] on input "text" at bounding box center [248, 129] width 345 height 41
click at [176, 198] on button "Save" at bounding box center [128, 202] width 107 height 33
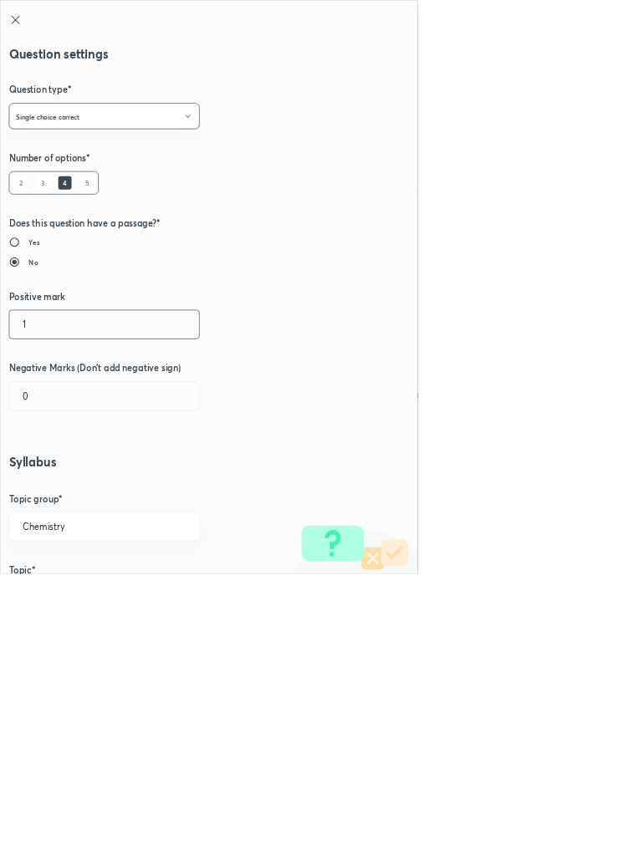
click at [65, 490] on input "1" at bounding box center [157, 489] width 286 height 43
click at [62, 601] on input "0" at bounding box center [157, 597] width 286 height 43
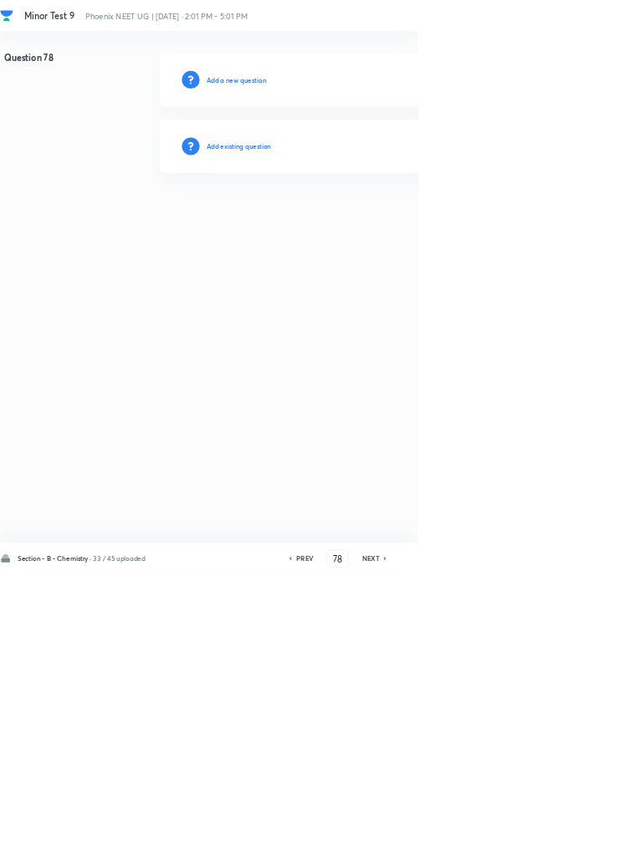
click at [407, 220] on h6 "Add existing question" at bounding box center [360, 220] width 98 height 15
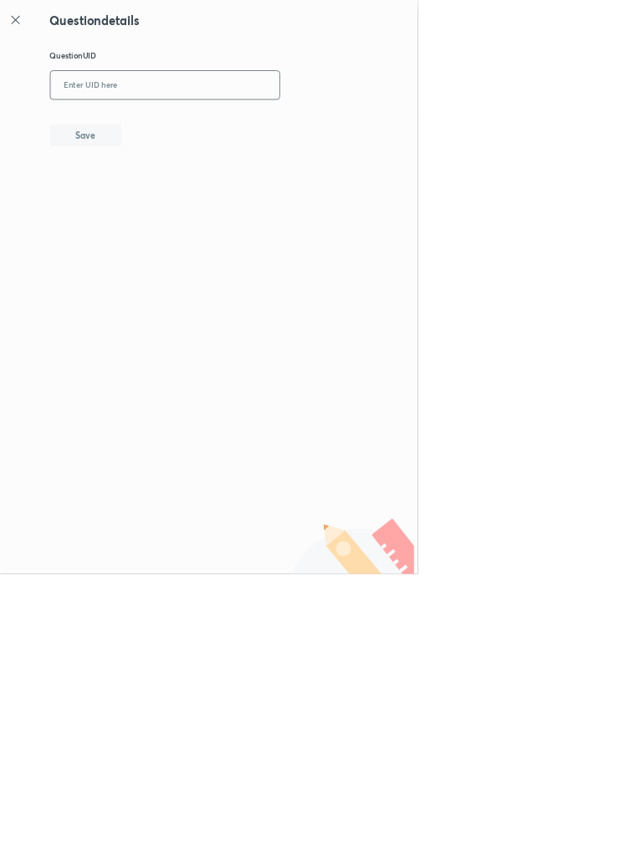
click at [284, 130] on input "text" at bounding box center [248, 129] width 345 height 41
click at [169, 215] on button "Save" at bounding box center [128, 202] width 107 height 33
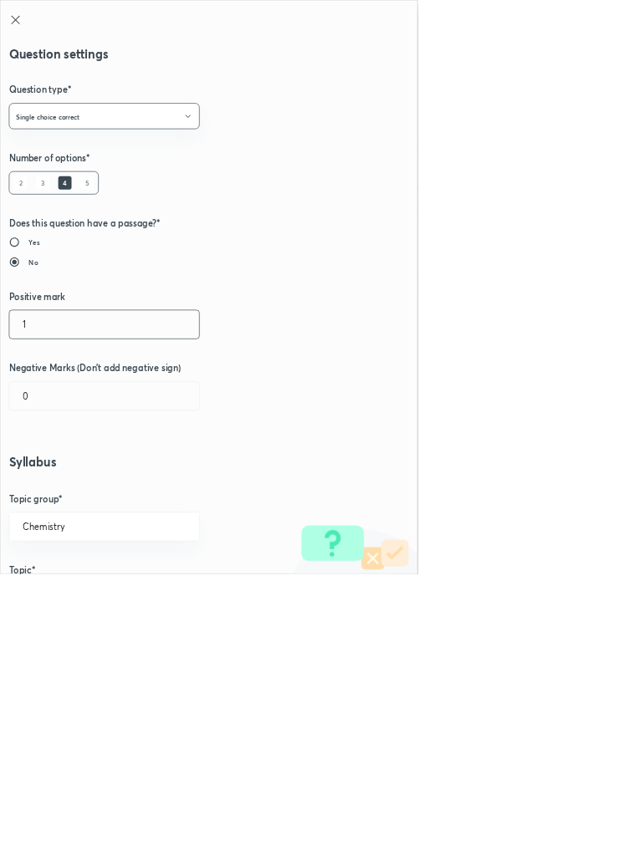
click at [54, 488] on input "1" at bounding box center [157, 489] width 286 height 43
click at [64, 591] on input "0" at bounding box center [157, 597] width 286 height 43
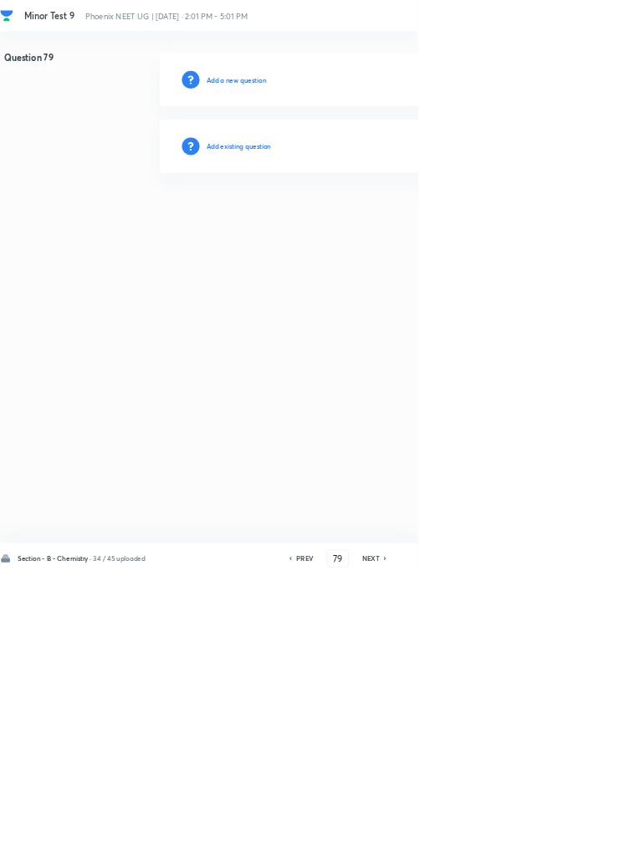
click at [408, 219] on h6 "Add existing question" at bounding box center [360, 220] width 98 height 15
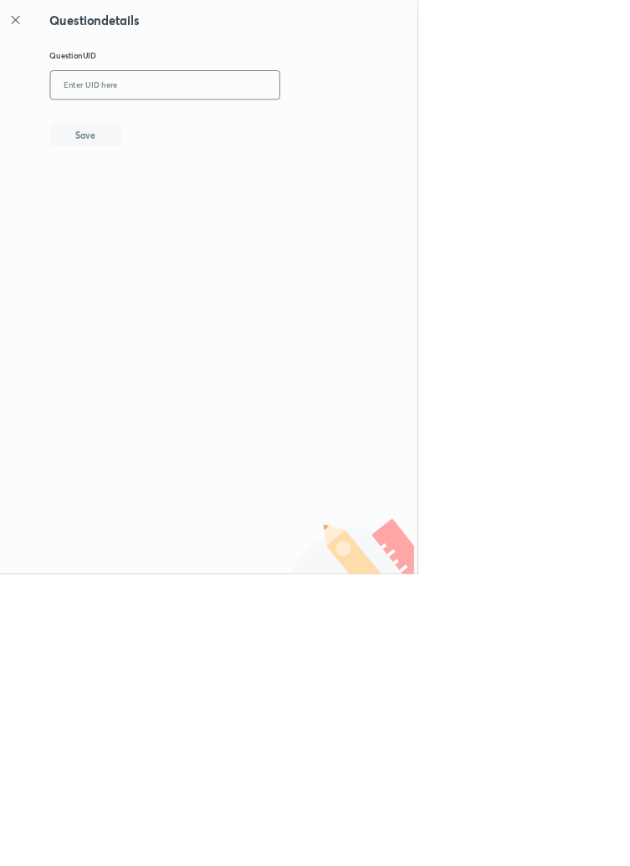
click at [253, 125] on input "text" at bounding box center [248, 129] width 345 height 41
click at [162, 196] on button "Save" at bounding box center [128, 202] width 107 height 33
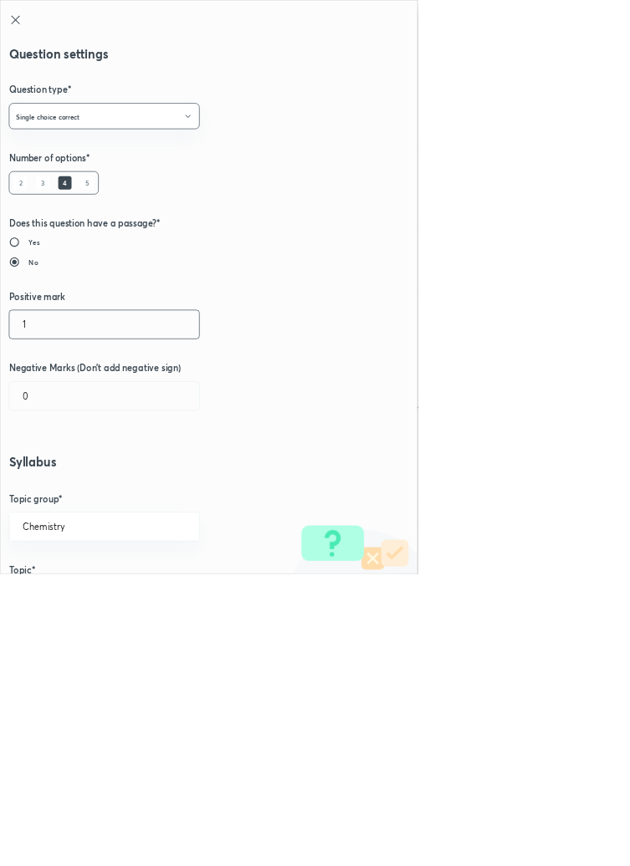
click at [59, 487] on input "1" at bounding box center [157, 489] width 286 height 43
click at [67, 597] on input "0" at bounding box center [157, 597] width 286 height 43
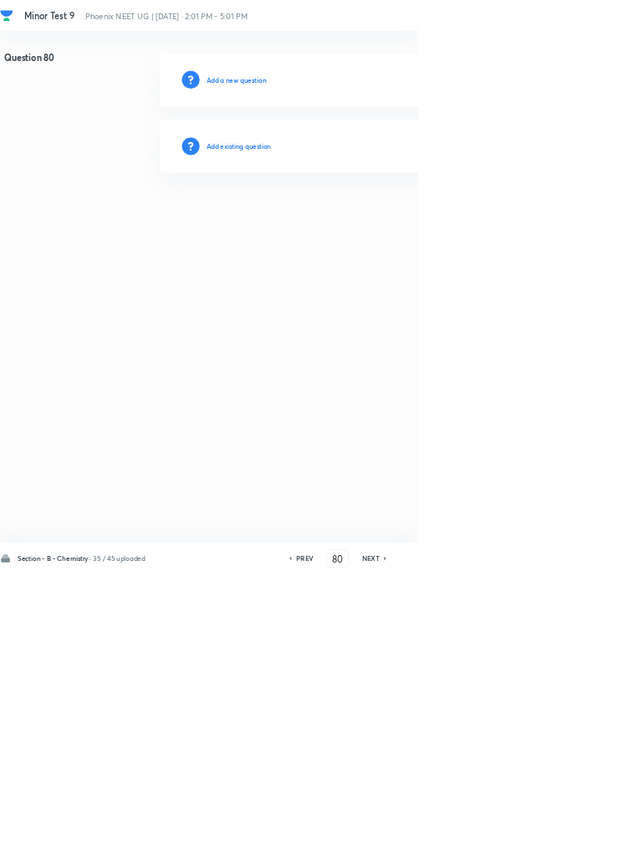
click at [401, 219] on h6 "Add existing question" at bounding box center [360, 220] width 98 height 15
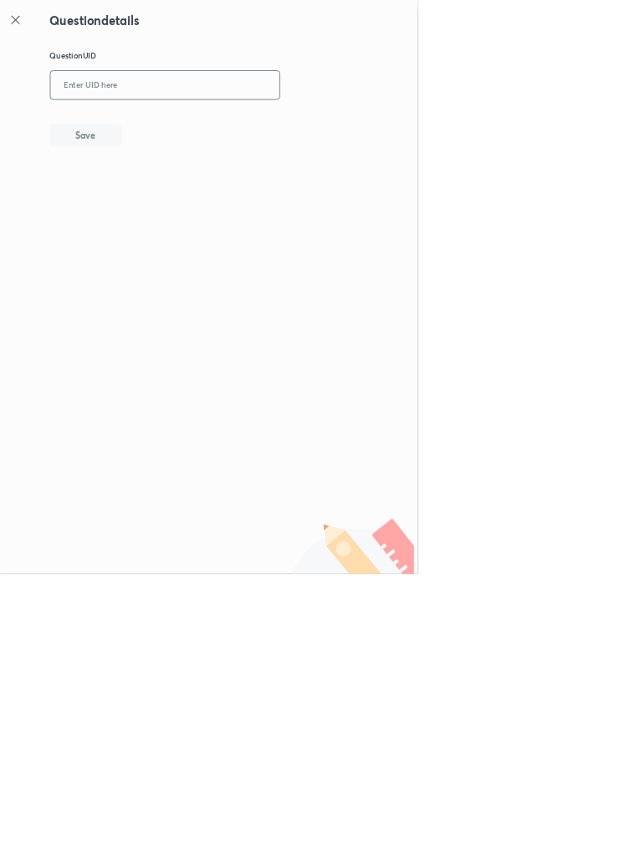
click at [290, 135] on input "text" at bounding box center [248, 129] width 345 height 41
click at [163, 190] on button "Save" at bounding box center [128, 202] width 107 height 33
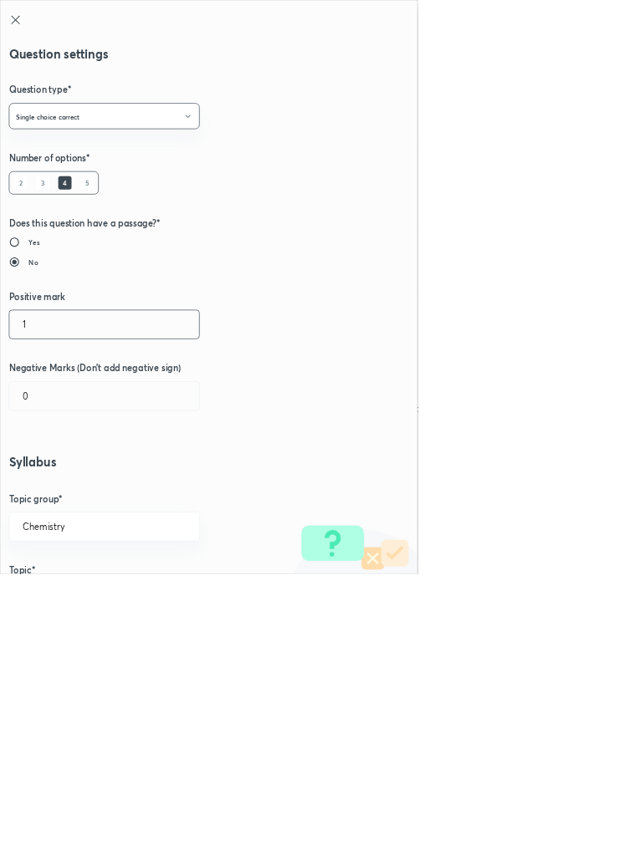
click at [63, 484] on input "1" at bounding box center [157, 489] width 286 height 43
click at [74, 605] on input "0" at bounding box center [157, 597] width 286 height 43
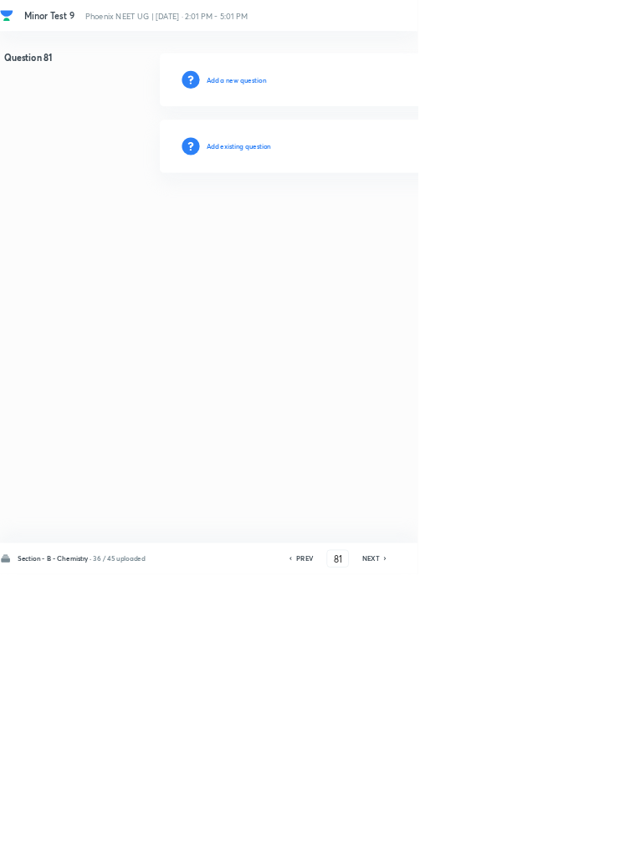
click at [400, 227] on h6 "Add existing question" at bounding box center [360, 220] width 98 height 15
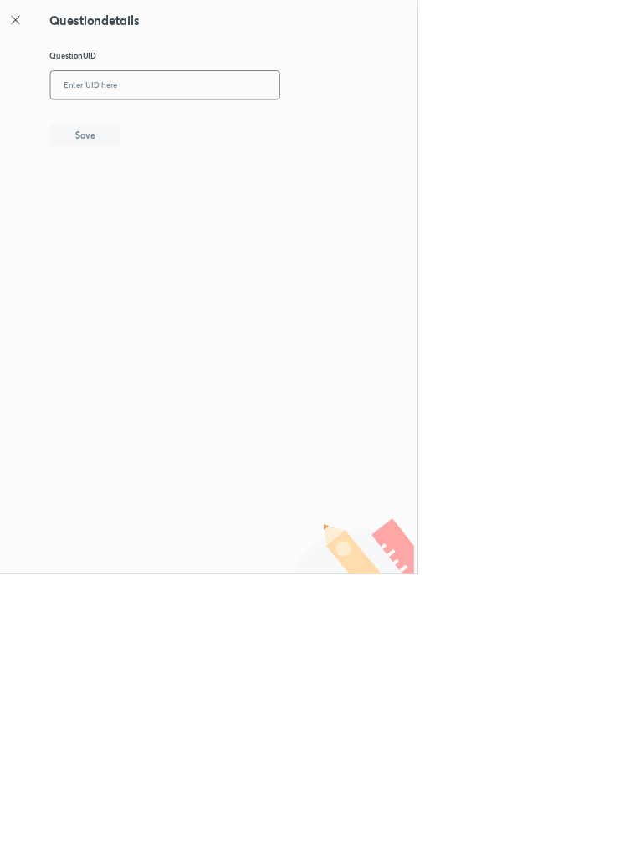
click at [256, 133] on input "text" at bounding box center [248, 129] width 345 height 41
click at [178, 209] on button "Save" at bounding box center [128, 202] width 107 height 33
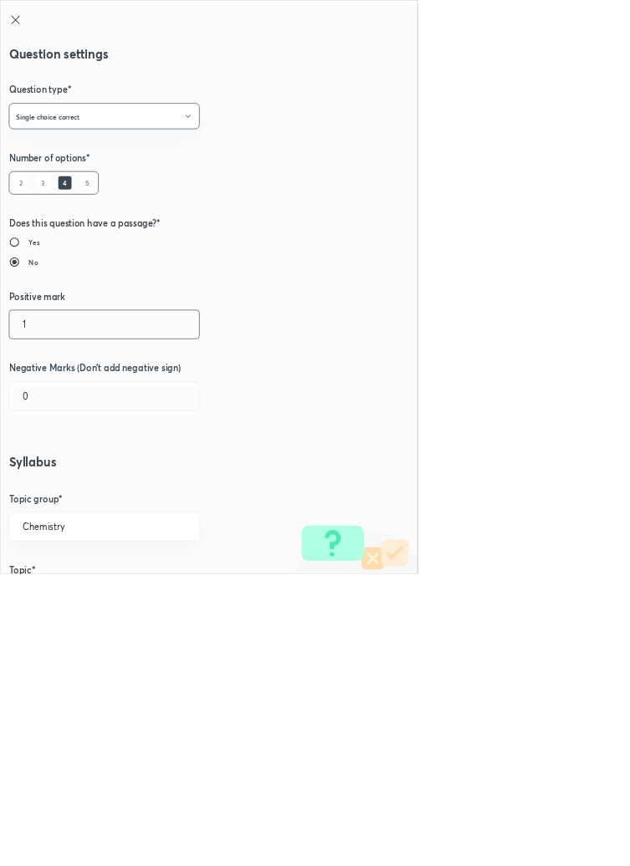
click at [54, 484] on input "1" at bounding box center [157, 489] width 286 height 43
click at [65, 592] on input "0" at bounding box center [157, 597] width 286 height 43
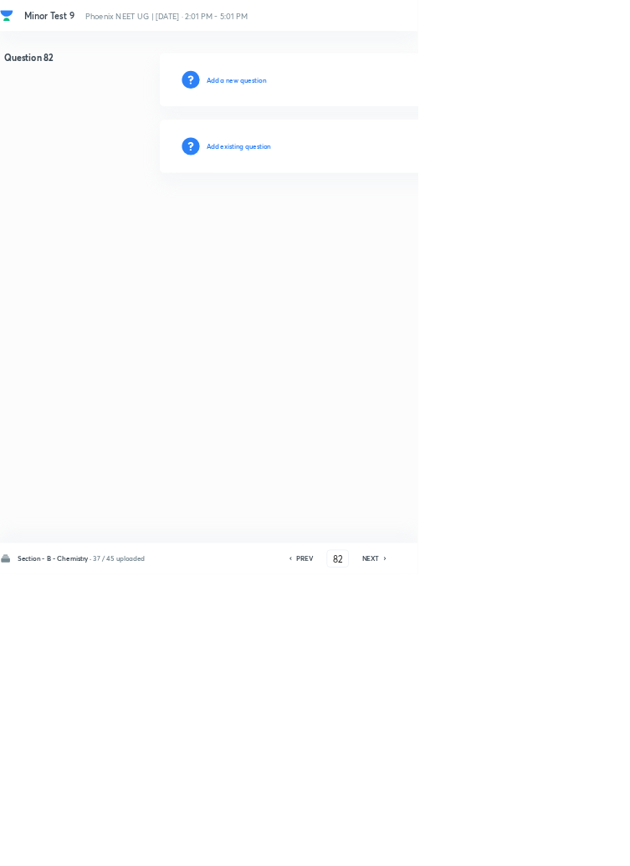
click at [408, 218] on h6 "Add existing question" at bounding box center [360, 220] width 98 height 15
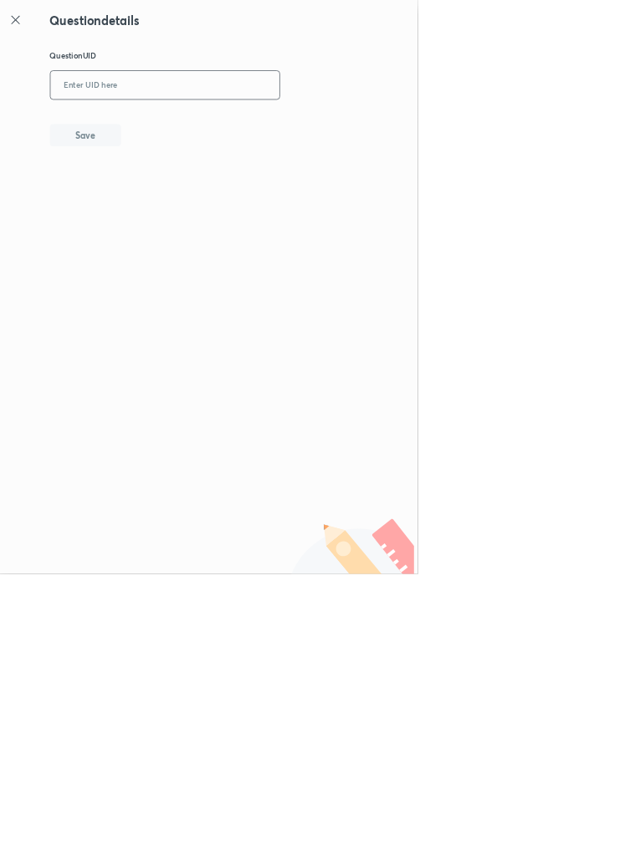
click at [241, 131] on input "text" at bounding box center [248, 129] width 345 height 41
click at [158, 205] on button "Save" at bounding box center [128, 202] width 107 height 33
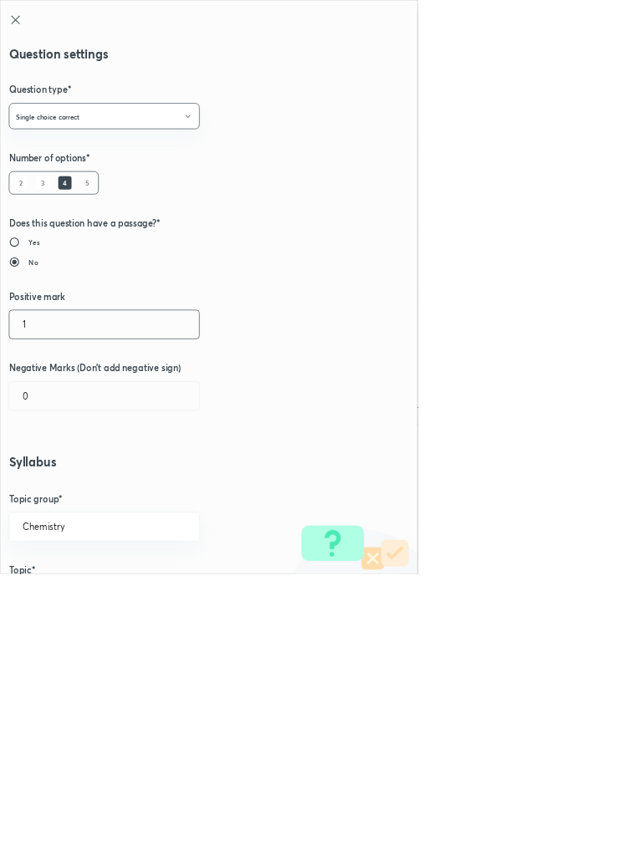
click at [48, 497] on input "1" at bounding box center [157, 489] width 286 height 43
click at [65, 602] on input "0" at bounding box center [157, 597] width 286 height 43
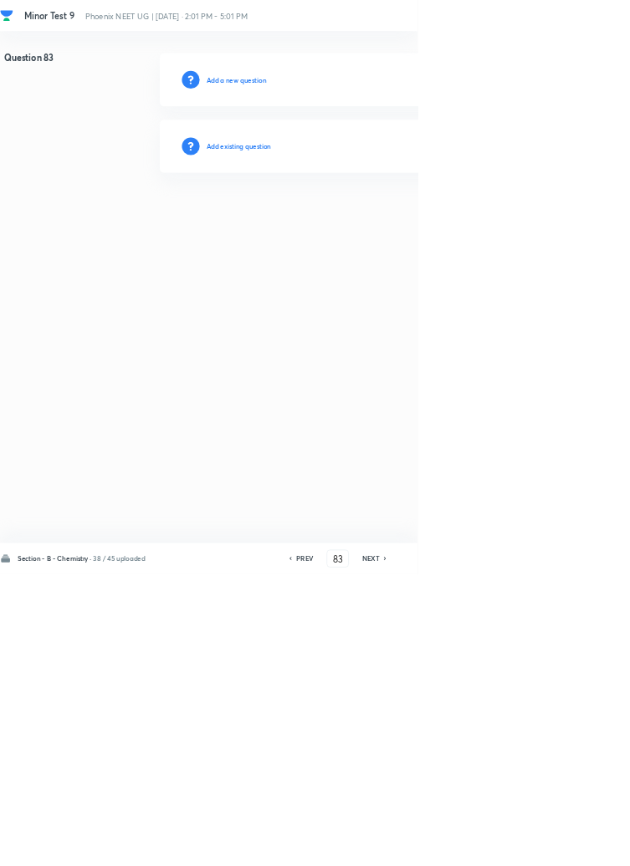
click at [409, 220] on h6 "Add existing question" at bounding box center [360, 220] width 98 height 15
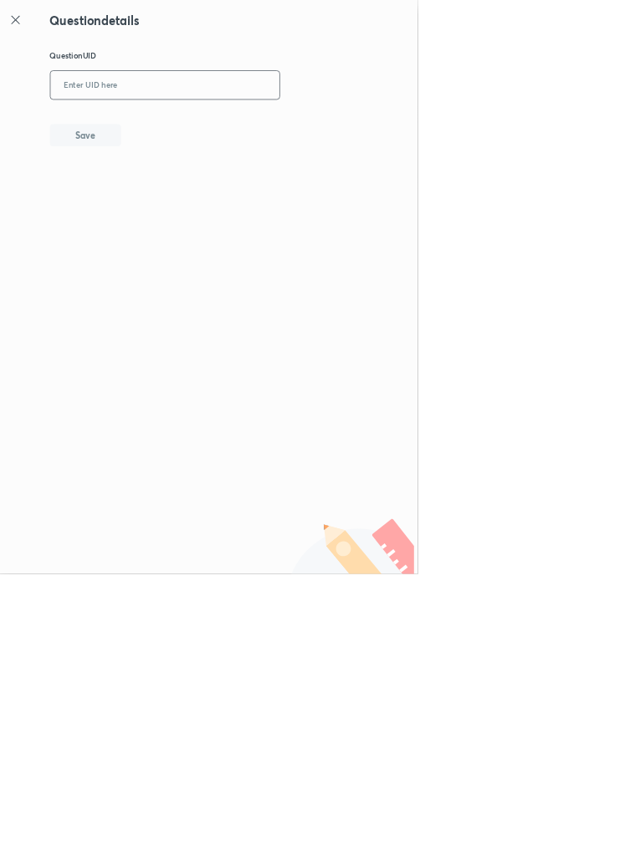
click at [319, 133] on input "text" at bounding box center [248, 129] width 345 height 41
click at [149, 215] on button "Save" at bounding box center [128, 202] width 107 height 33
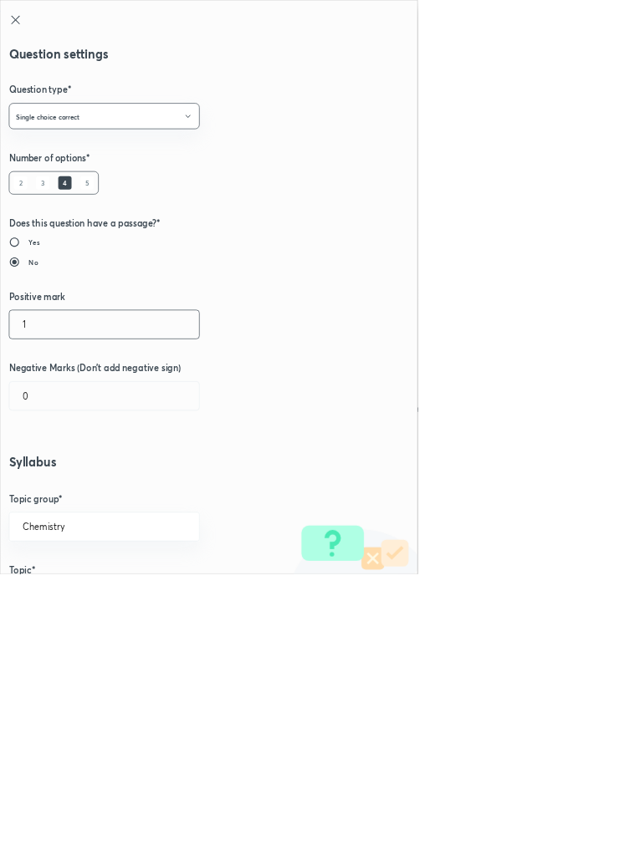
click at [51, 491] on input "1" at bounding box center [157, 489] width 286 height 43
click at [56, 601] on input "0" at bounding box center [157, 597] width 286 height 43
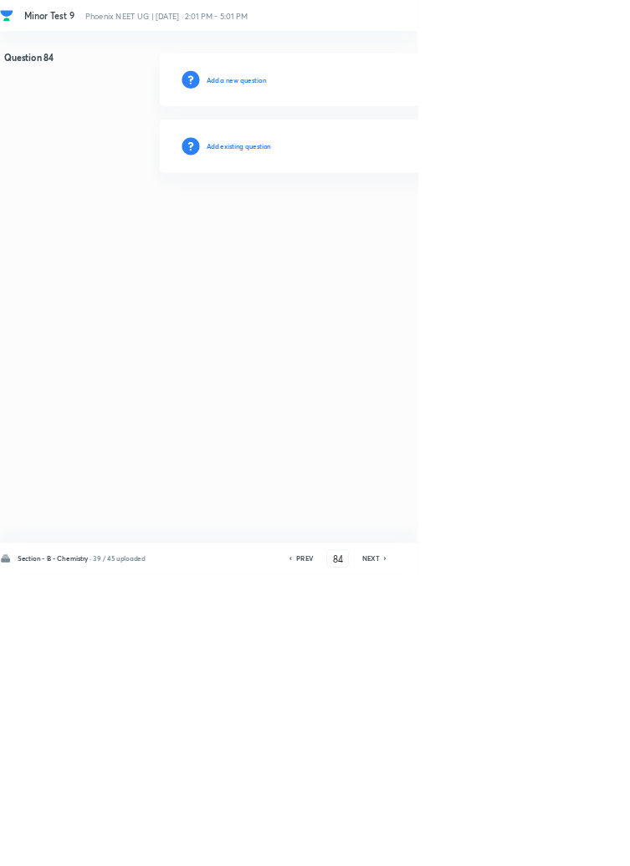
click at [388, 222] on h6 "Add existing question" at bounding box center [360, 220] width 98 height 15
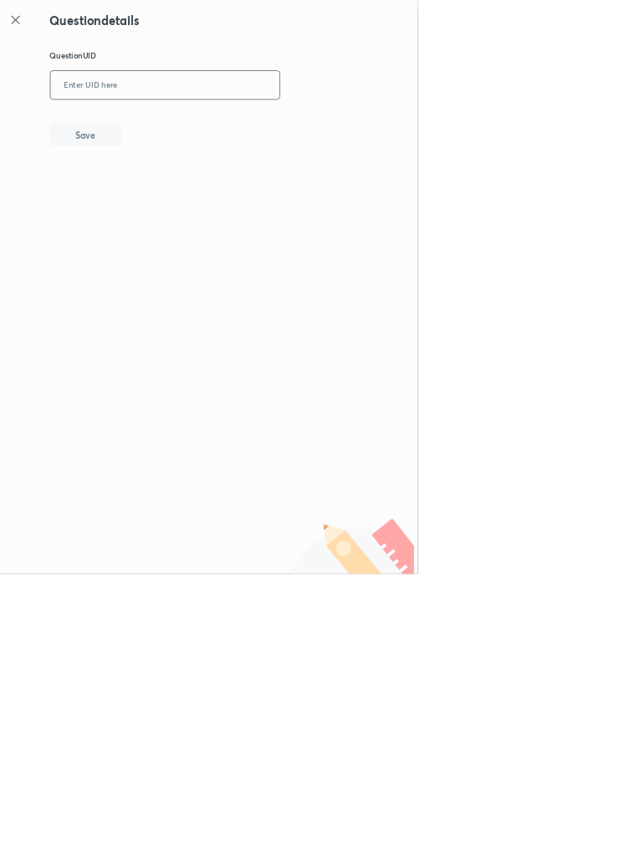
click at [264, 122] on input "text" at bounding box center [248, 129] width 345 height 41
click at [161, 201] on button "Save" at bounding box center [128, 202] width 107 height 33
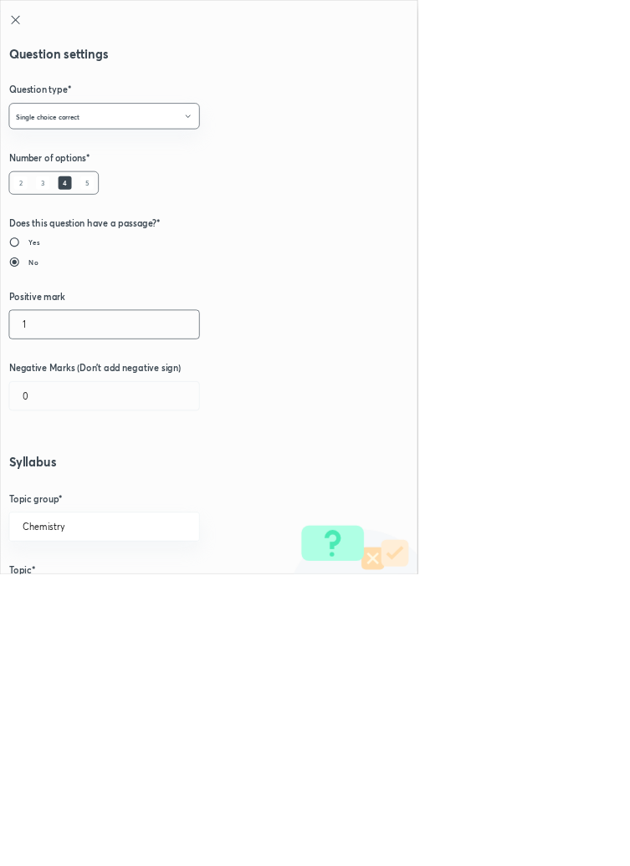
click at [50, 495] on input "1" at bounding box center [157, 489] width 286 height 43
click at [37, 596] on input "0" at bounding box center [157, 597] width 286 height 43
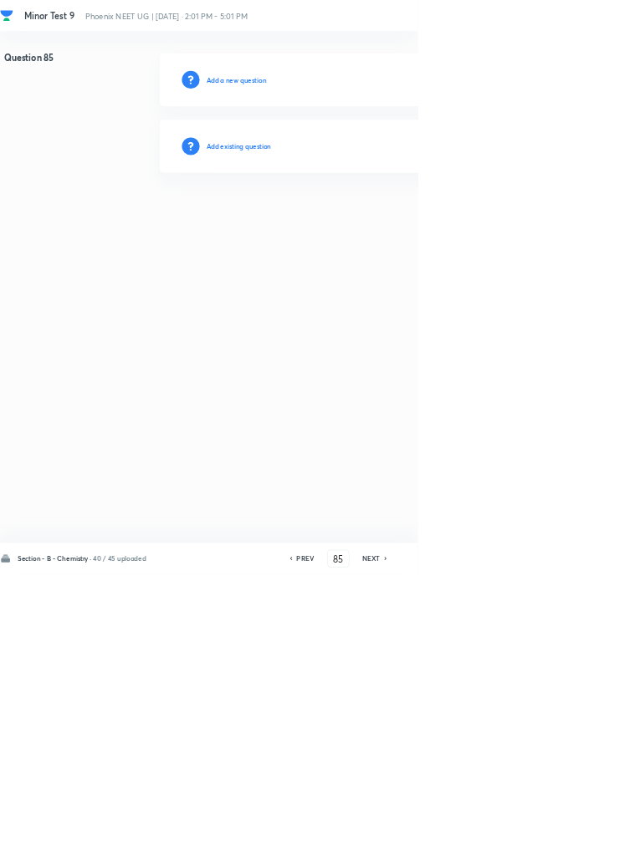
click at [387, 218] on h6 "Add existing question" at bounding box center [360, 220] width 98 height 15
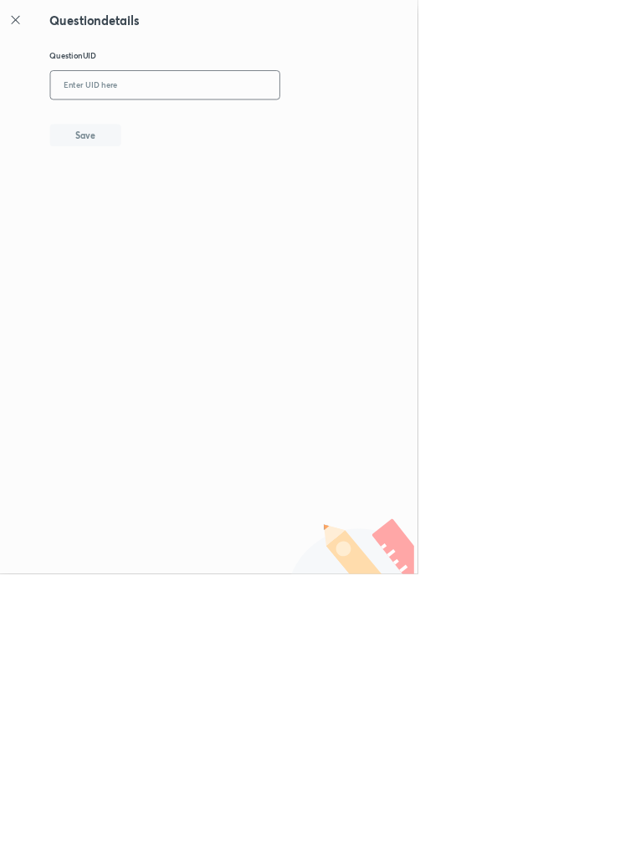
click at [258, 128] on input "text" at bounding box center [248, 129] width 345 height 41
click at [164, 187] on button "Save" at bounding box center [128, 202] width 107 height 33
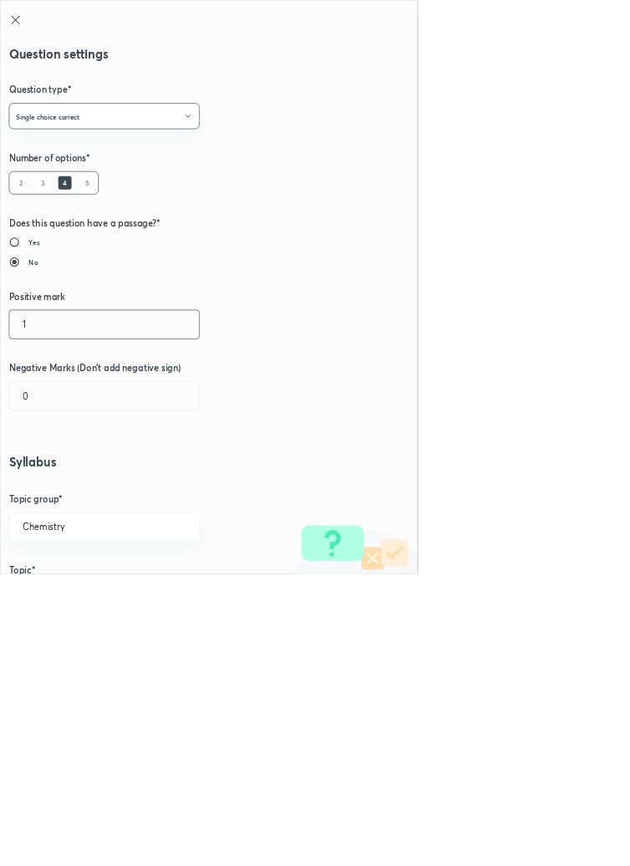
click at [46, 491] on input "1" at bounding box center [157, 489] width 286 height 43
click at [60, 598] on input "0" at bounding box center [157, 597] width 286 height 43
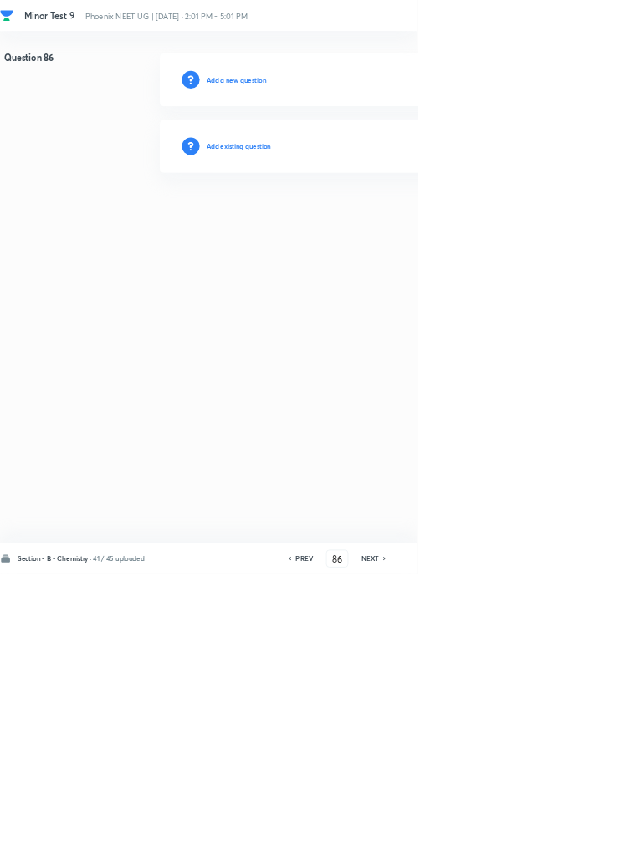
click at [387, 213] on h6 "Add existing question" at bounding box center [360, 220] width 98 height 15
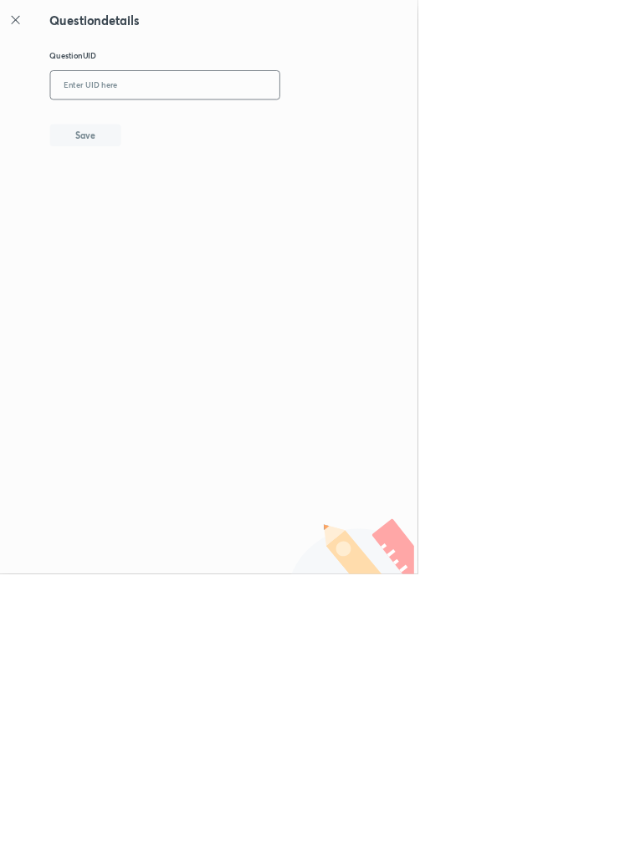
click at [292, 122] on input "text" at bounding box center [248, 129] width 345 height 41
click at [170, 206] on button "Save" at bounding box center [128, 202] width 107 height 33
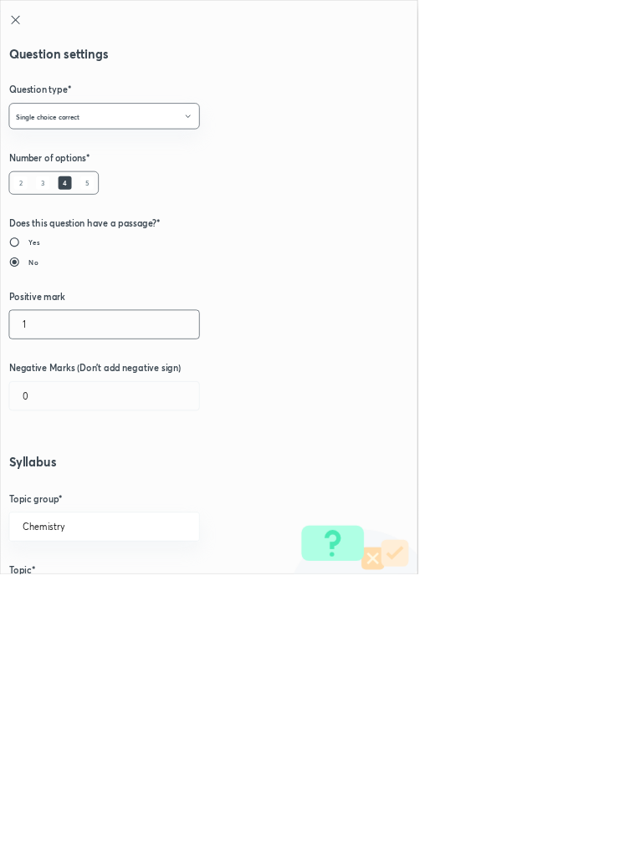
click at [42, 492] on input "1" at bounding box center [157, 489] width 286 height 43
click at [62, 595] on input "0" at bounding box center [157, 597] width 286 height 43
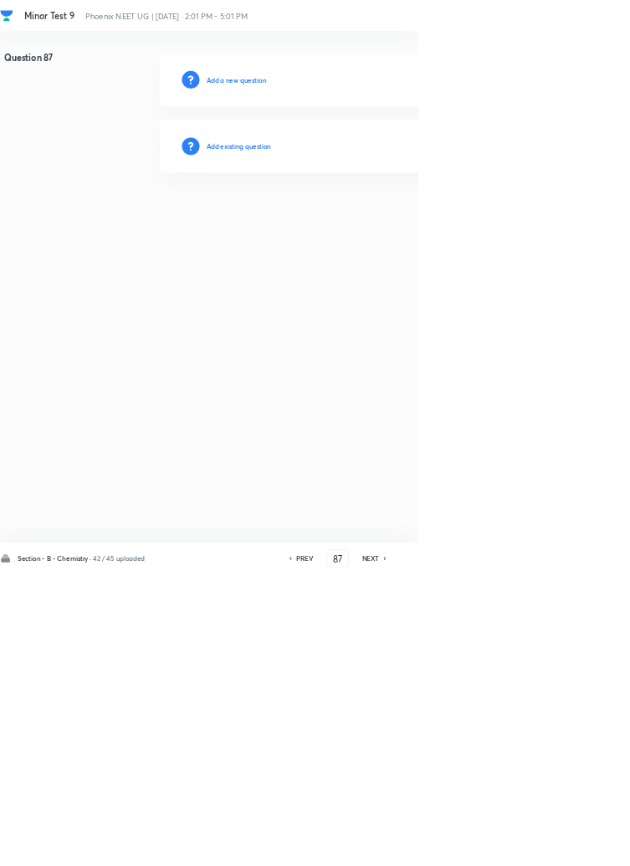
click at [375, 226] on h6 "Add existing question" at bounding box center [360, 220] width 98 height 15
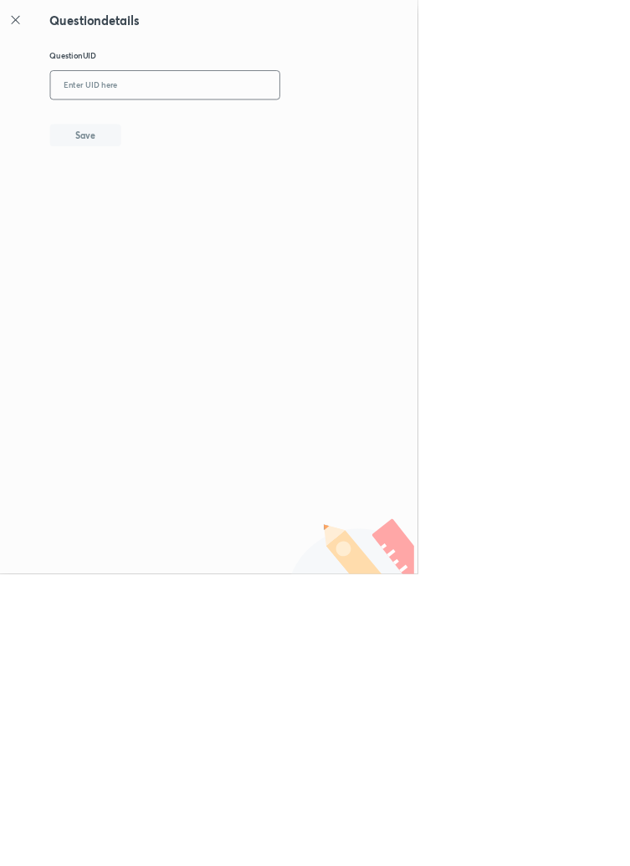
click at [304, 125] on input "text" at bounding box center [248, 129] width 345 height 41
click at [176, 201] on button "Save" at bounding box center [128, 202] width 107 height 33
click at [212, 130] on input "NQRJC" at bounding box center [248, 129] width 345 height 41
click at [176, 213] on button "Save" at bounding box center [128, 202] width 107 height 33
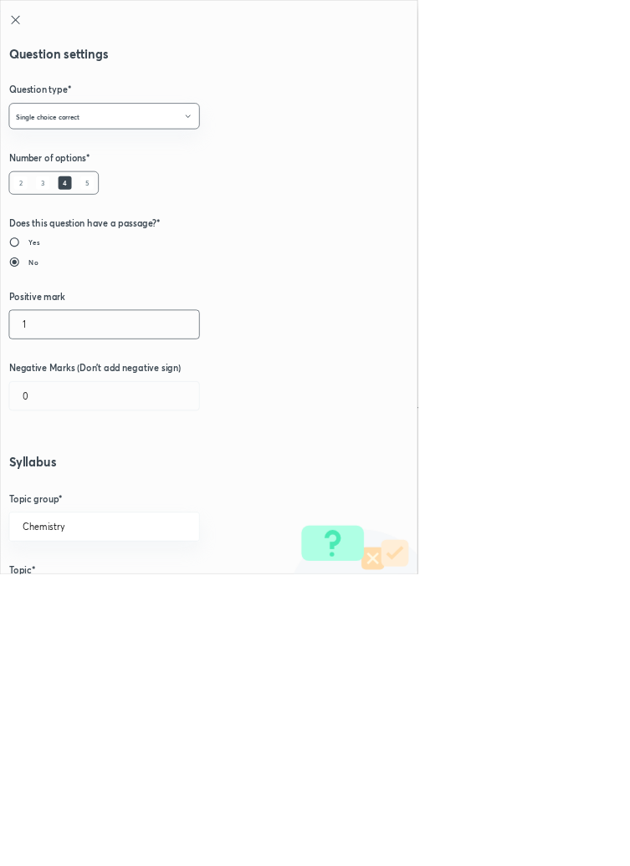
click at [49, 495] on input "1" at bounding box center [157, 489] width 286 height 43
click at [57, 601] on input "0" at bounding box center [157, 597] width 286 height 43
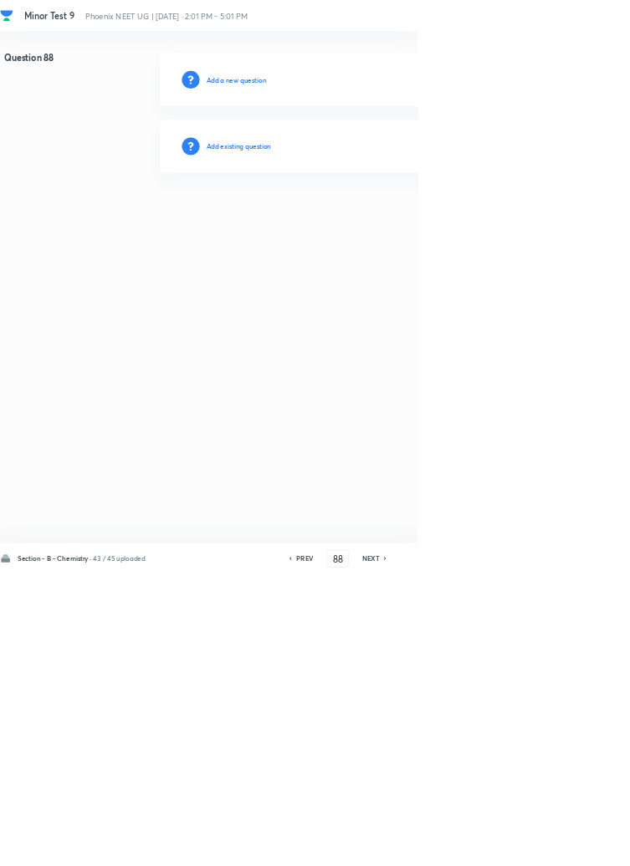
click at [406, 222] on h6 "Add existing question" at bounding box center [360, 220] width 98 height 15
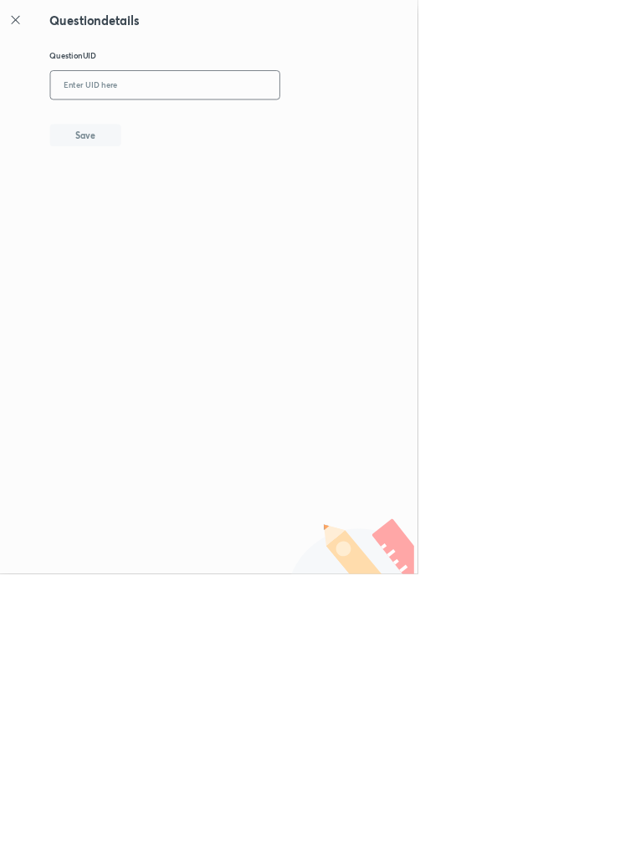
click at [227, 127] on input "text" at bounding box center [248, 129] width 345 height 41
click at [172, 207] on button "Save" at bounding box center [128, 202] width 107 height 33
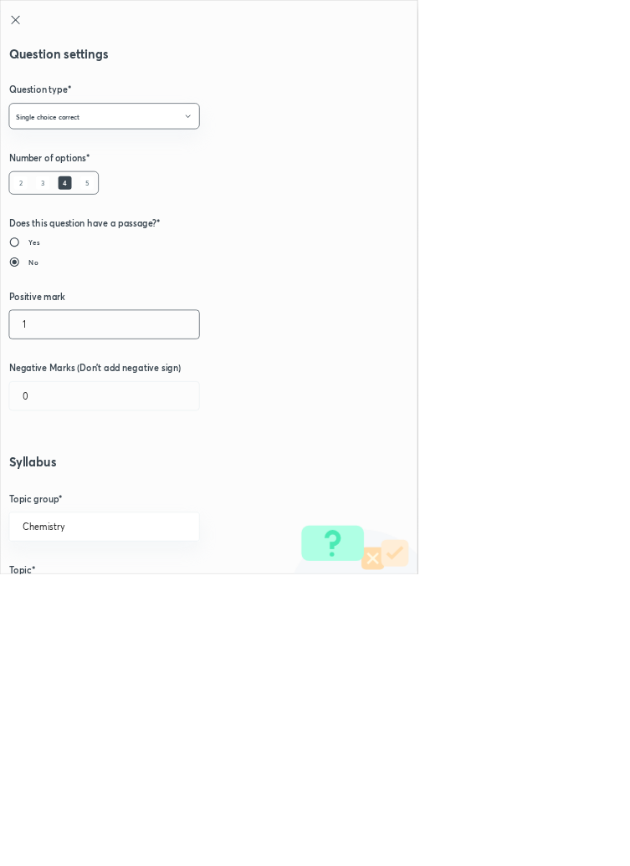
click at [44, 493] on input "1" at bounding box center [157, 489] width 286 height 43
click at [69, 593] on input "0" at bounding box center [157, 597] width 286 height 43
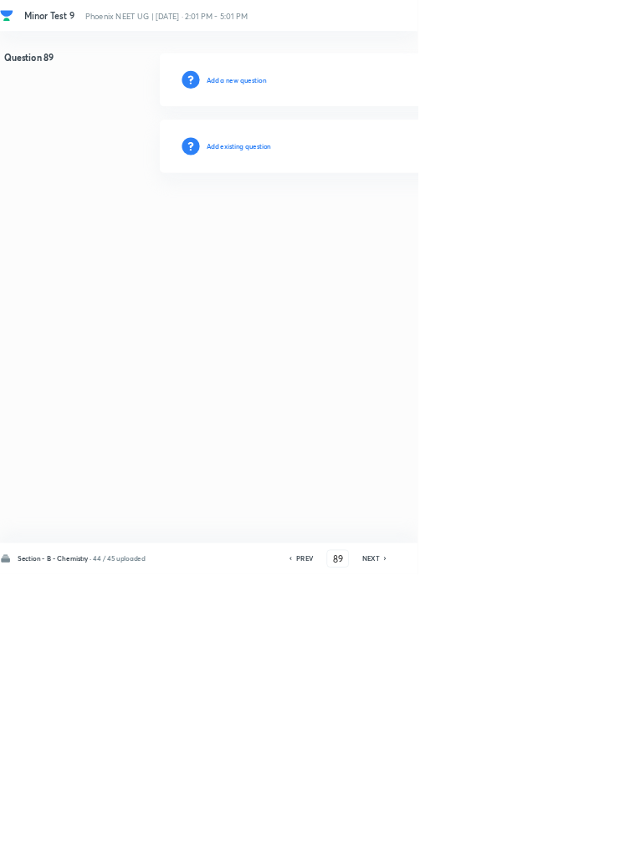
click at [381, 219] on h6 "Add existing question" at bounding box center [360, 220] width 98 height 15
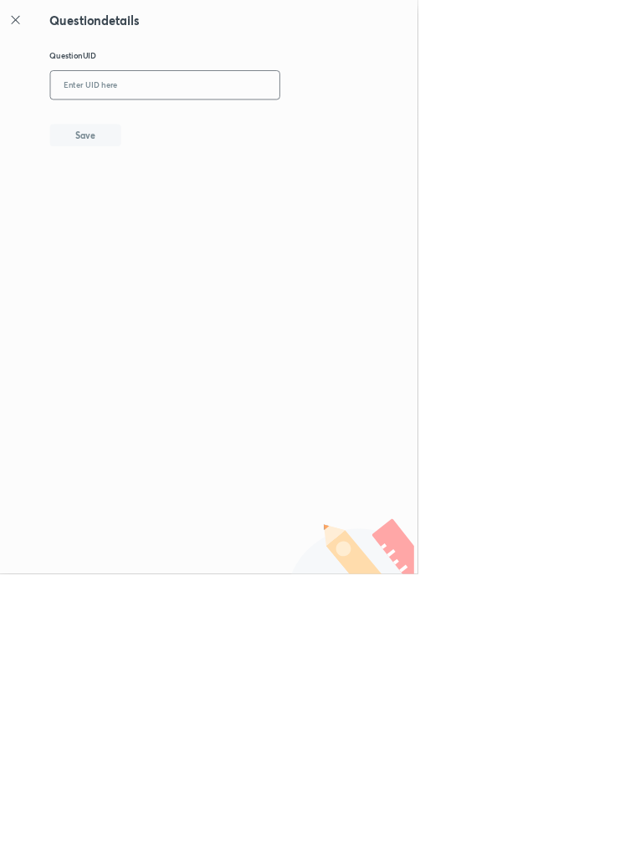
click at [282, 125] on input "text" at bounding box center [248, 129] width 345 height 41
click at [174, 201] on button "Save" at bounding box center [128, 202] width 107 height 33
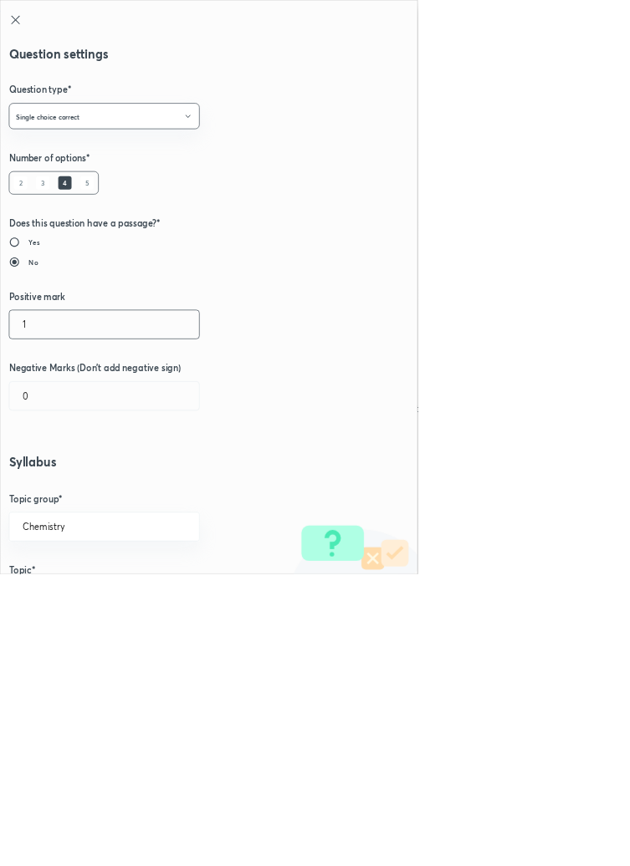
click at [48, 493] on input "1" at bounding box center [157, 489] width 286 height 43
click at [66, 597] on input "0" at bounding box center [157, 597] width 286 height 43
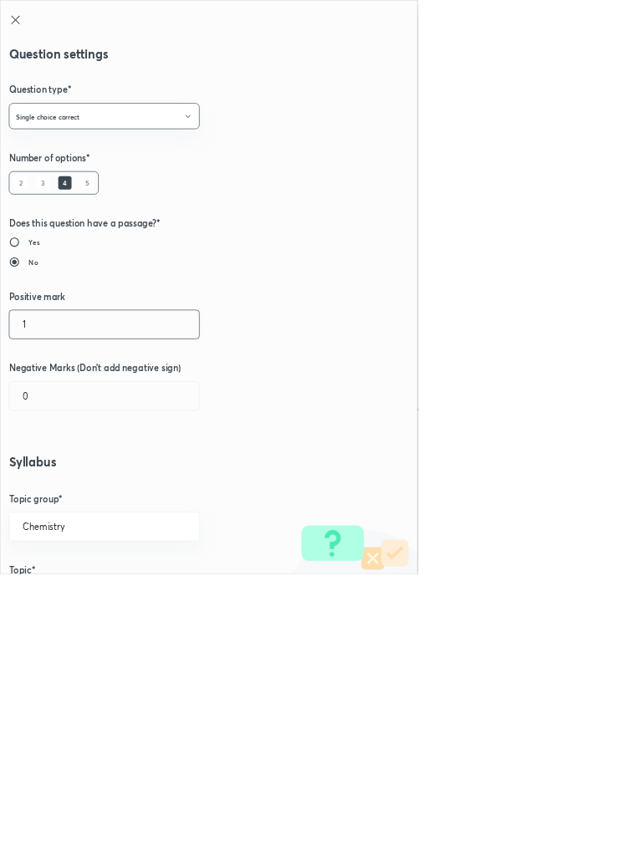
click at [71, 487] on input "1" at bounding box center [157, 489] width 286 height 43
click at [65, 592] on input "0" at bounding box center [157, 597] width 286 height 43
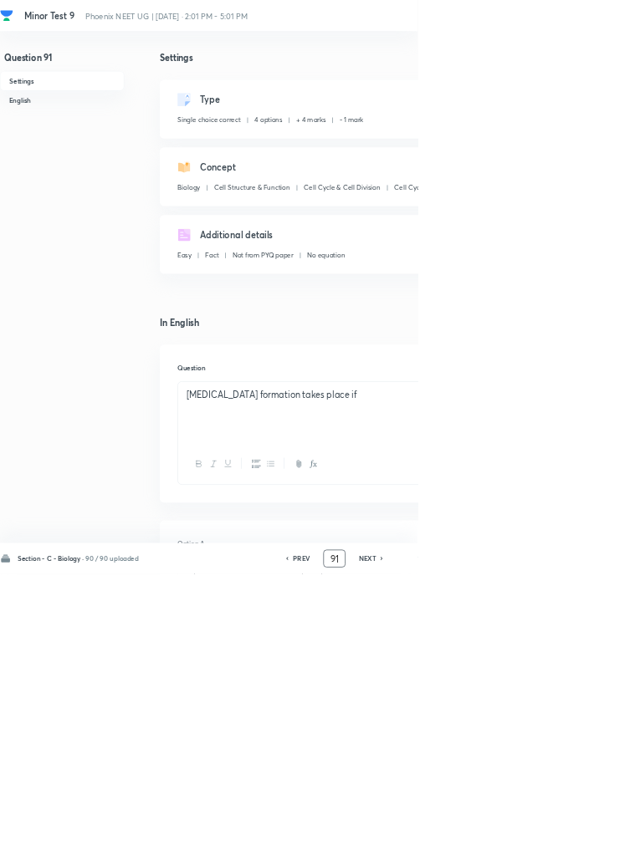
click at [515, 858] on input "91" at bounding box center [504, 843] width 32 height 29
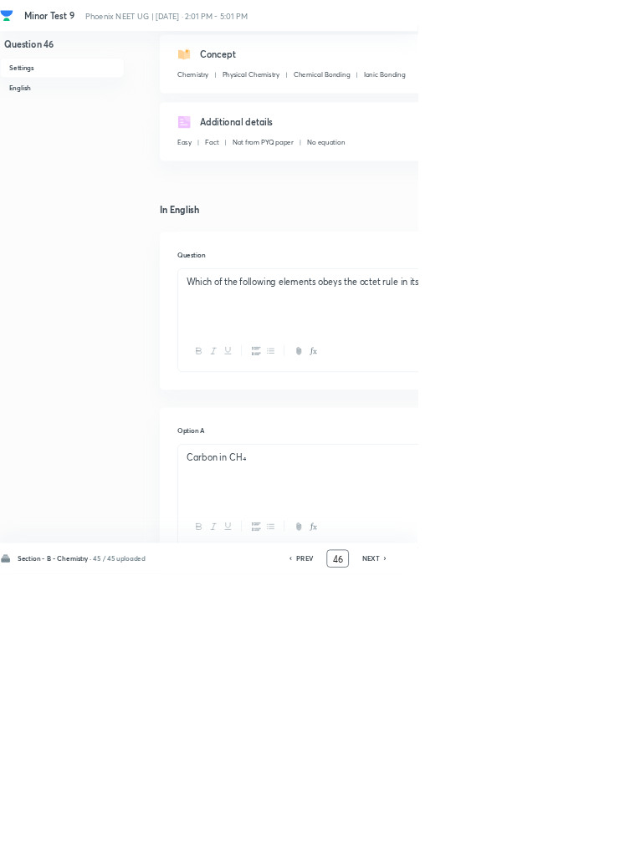
scroll to position [0, 0]
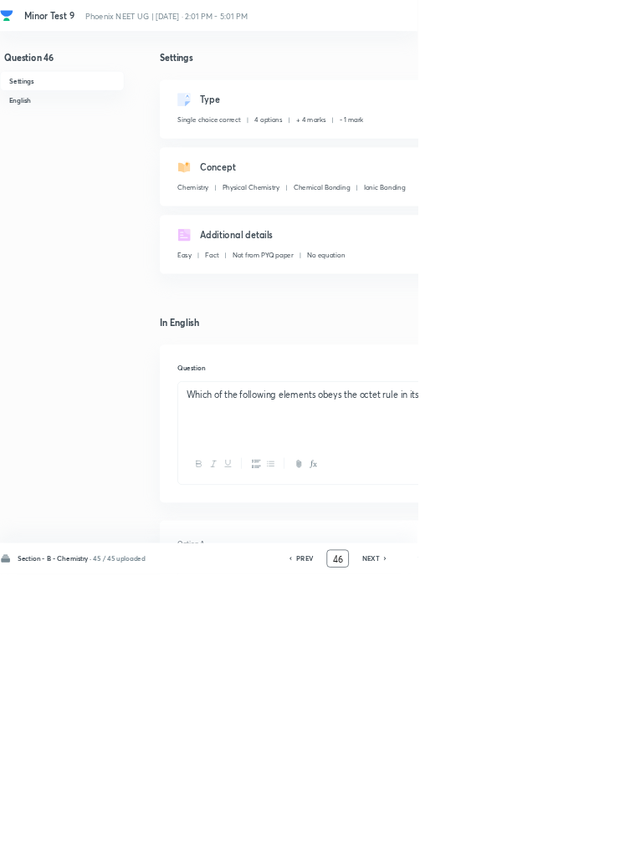
click at [583, 847] on icon at bounding box center [581, 843] width 5 height 8
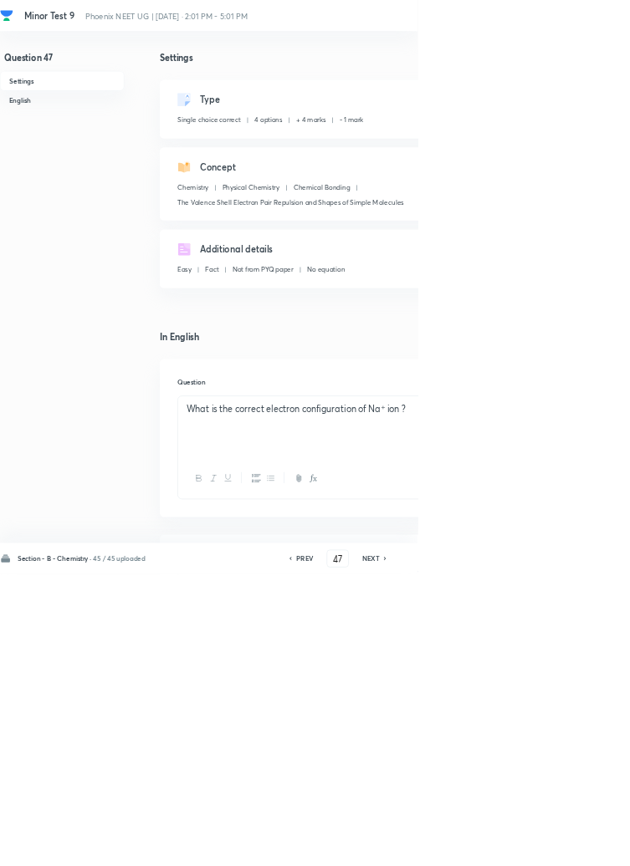
click at [575, 851] on div "NEXT" at bounding box center [561, 843] width 44 height 15
click at [583, 847] on icon at bounding box center [581, 843] width 5 height 8
click at [572, 851] on h6 "NEXT" at bounding box center [559, 843] width 26 height 15
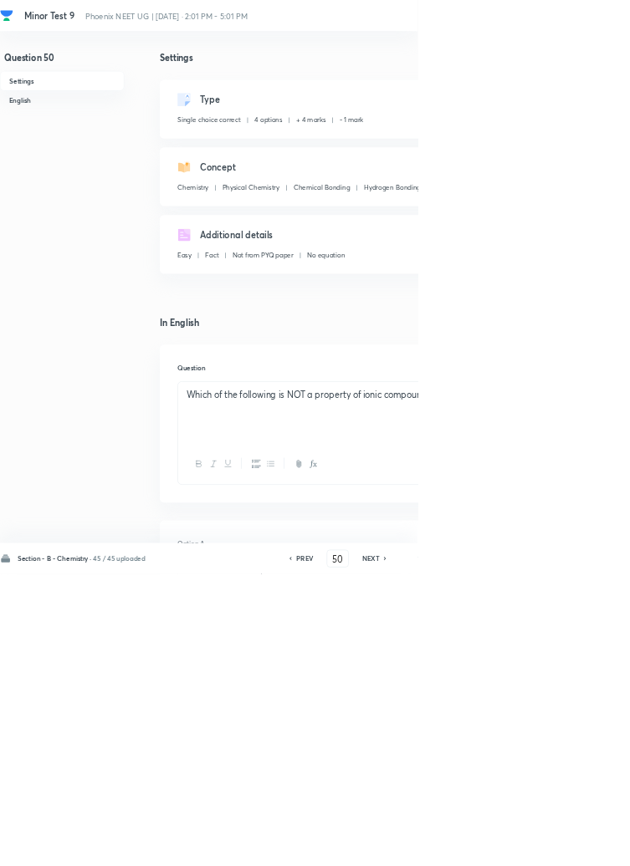
click at [575, 866] on div "Section - B - Chemistry · 45 / 45 uploaded PREV 50 ​ NEXT Remove Save" at bounding box center [475, 843] width 950 height 47
click at [582, 846] on icon at bounding box center [580, 843] width 3 height 5
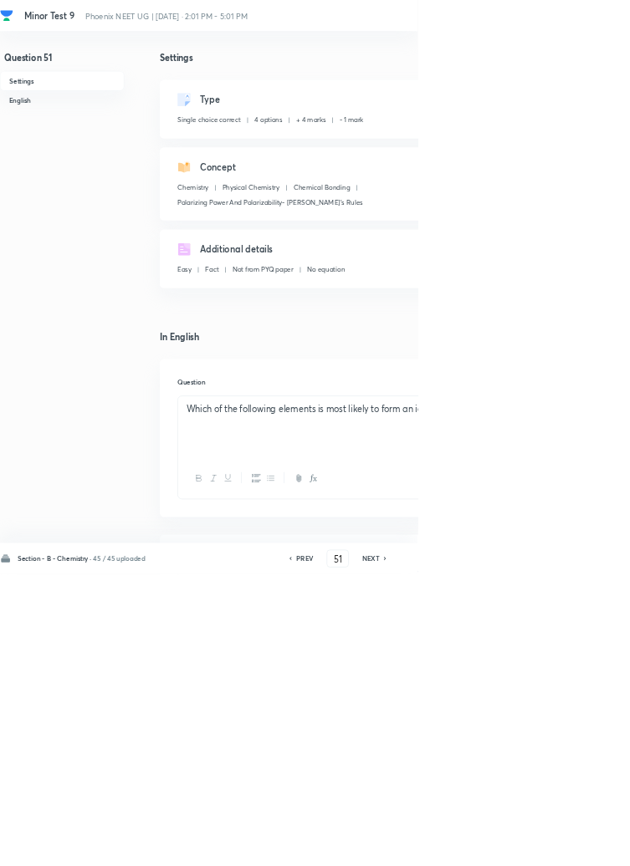
click at [582, 846] on icon at bounding box center [580, 843] width 3 height 5
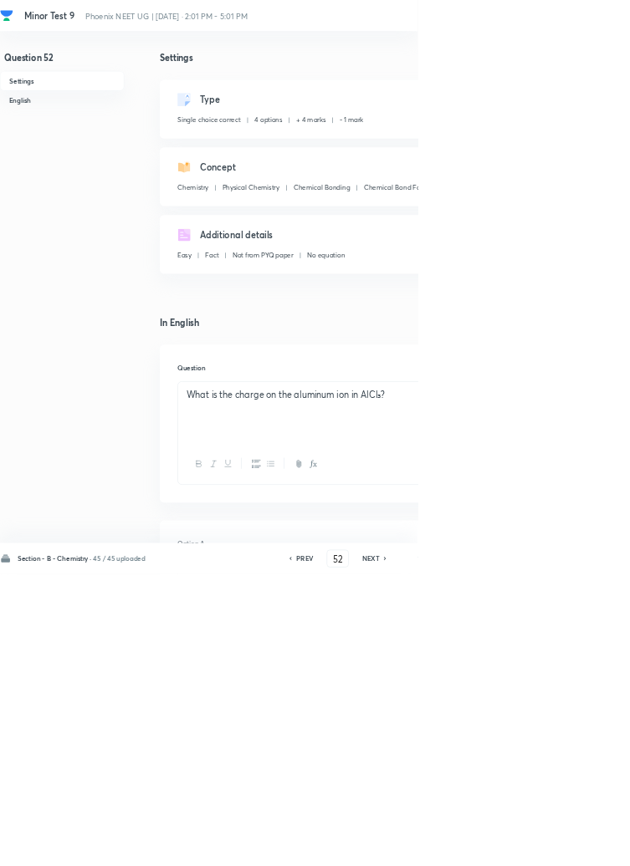
click at [582, 846] on icon at bounding box center [580, 843] width 3 height 5
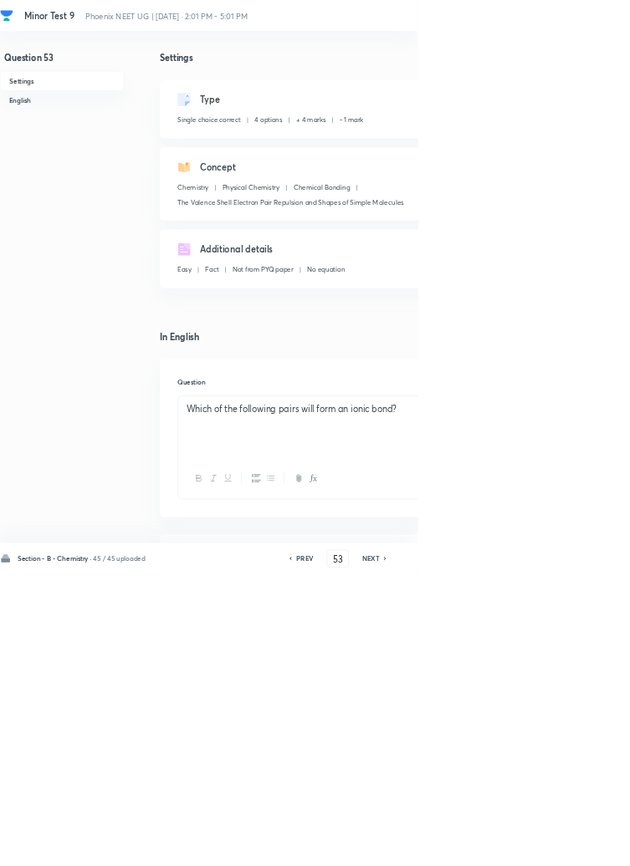
click at [582, 846] on icon at bounding box center [580, 843] width 3 height 5
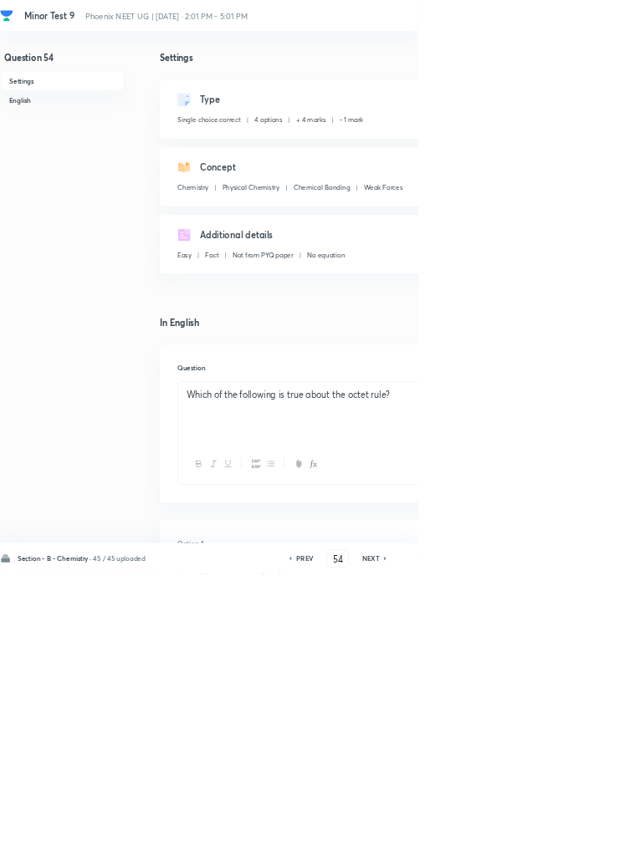
click at [582, 846] on icon at bounding box center [580, 843] width 3 height 5
click at [582, 847] on icon at bounding box center [581, 843] width 5 height 8
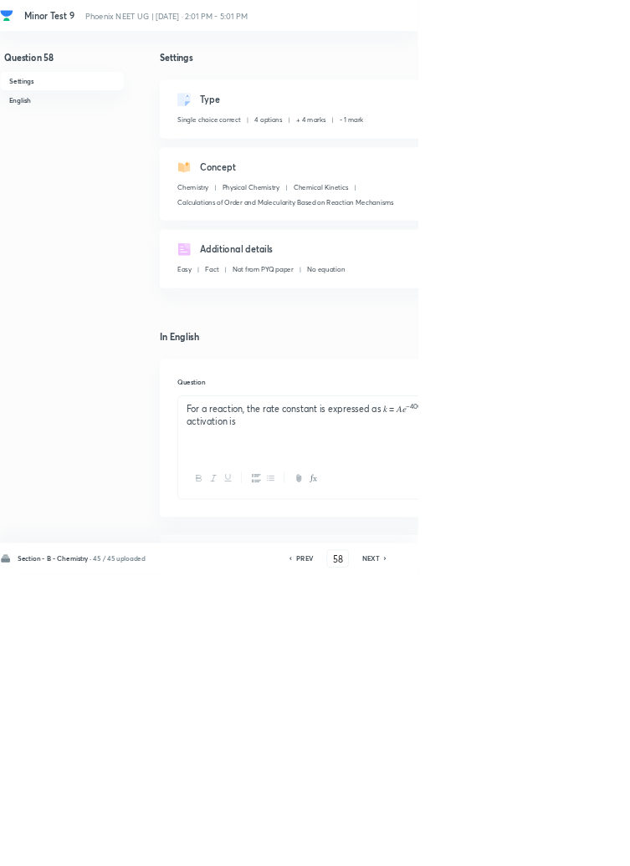
click at [582, 847] on icon at bounding box center [581, 843] width 5 height 8
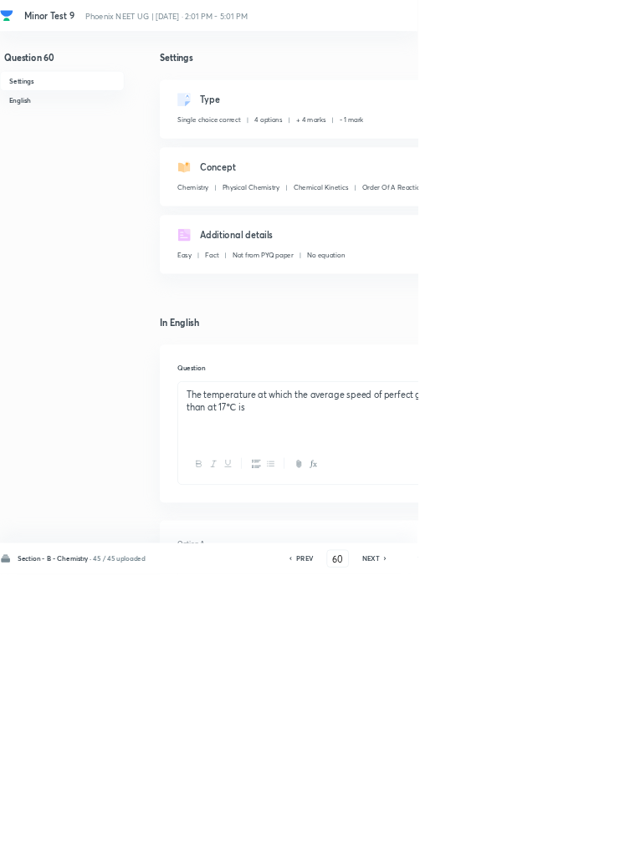
click at [582, 847] on icon at bounding box center [581, 843] width 5 height 8
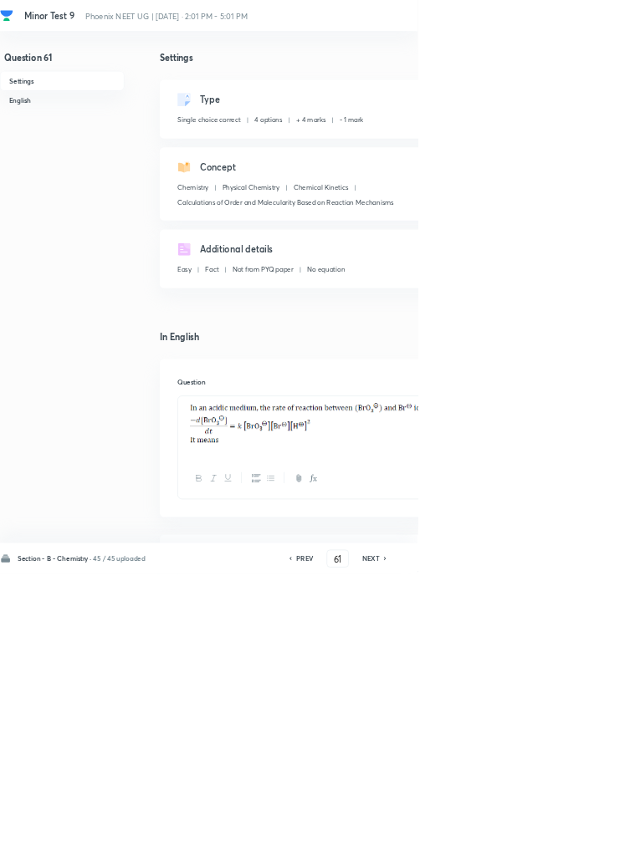
click at [582, 847] on icon at bounding box center [581, 843] width 5 height 8
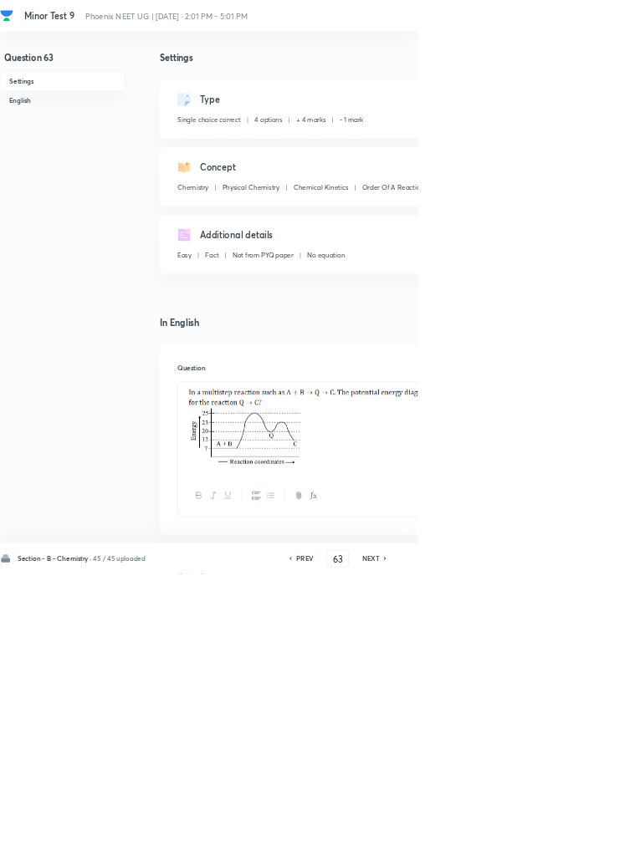
click at [582, 847] on icon at bounding box center [581, 843] width 5 height 8
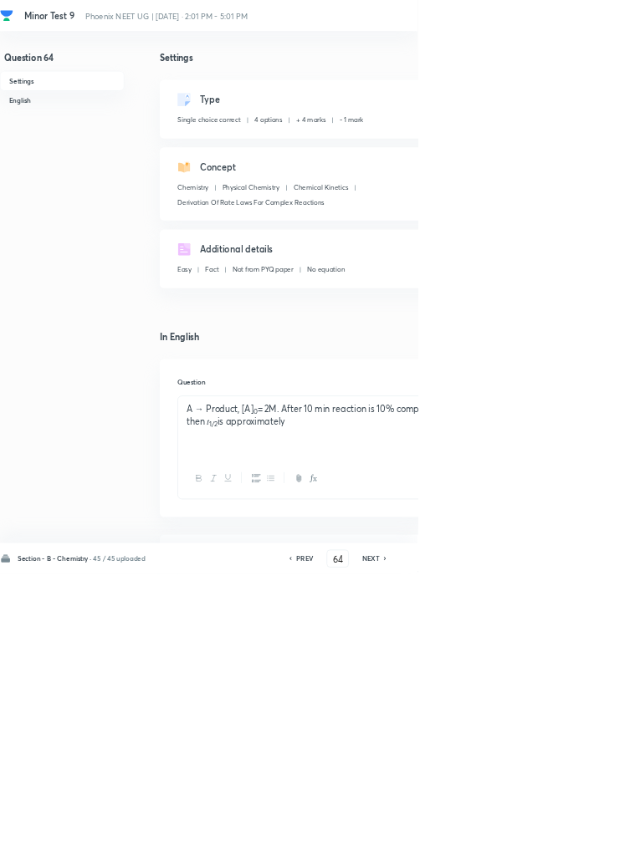
click at [582, 847] on icon at bounding box center [581, 843] width 5 height 8
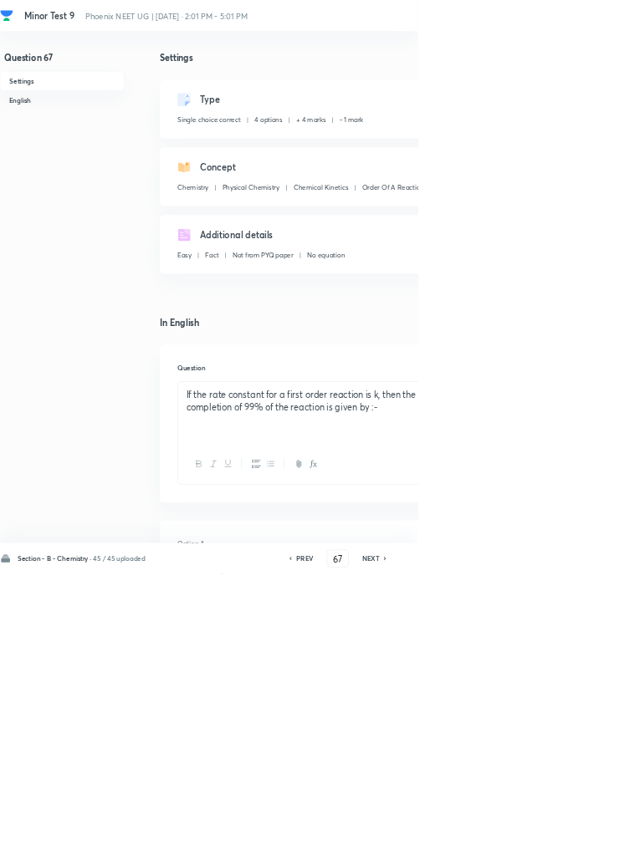
click at [582, 847] on icon at bounding box center [581, 843] width 5 height 8
click at [581, 847] on icon at bounding box center [581, 843] width 5 height 8
click at [565, 851] on h6 "NEXT" at bounding box center [559, 843] width 26 height 15
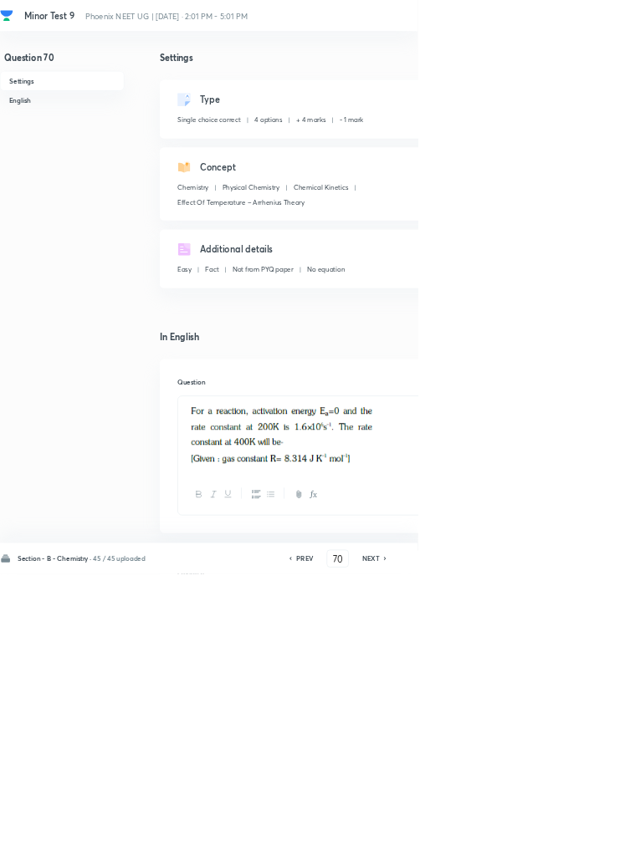
click at [564, 851] on h6 "NEXT" at bounding box center [559, 843] width 26 height 15
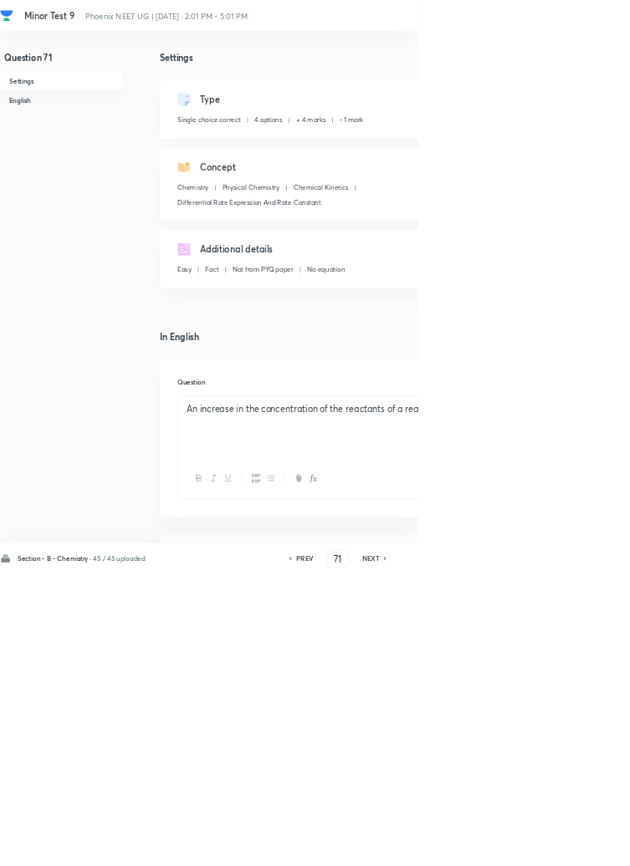
click at [563, 851] on h6 "NEXT" at bounding box center [559, 843] width 26 height 15
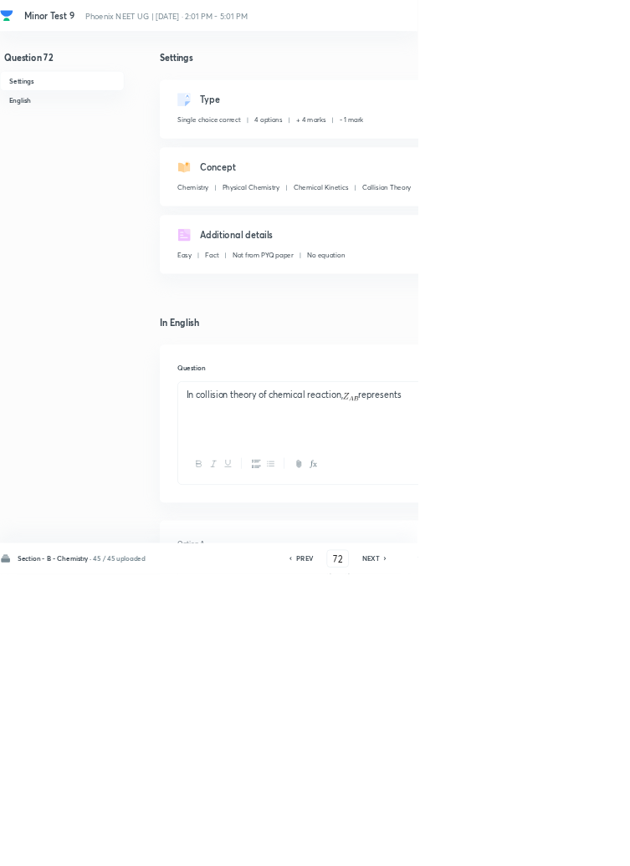
click at [562, 851] on h6 "NEXT" at bounding box center [559, 843] width 26 height 15
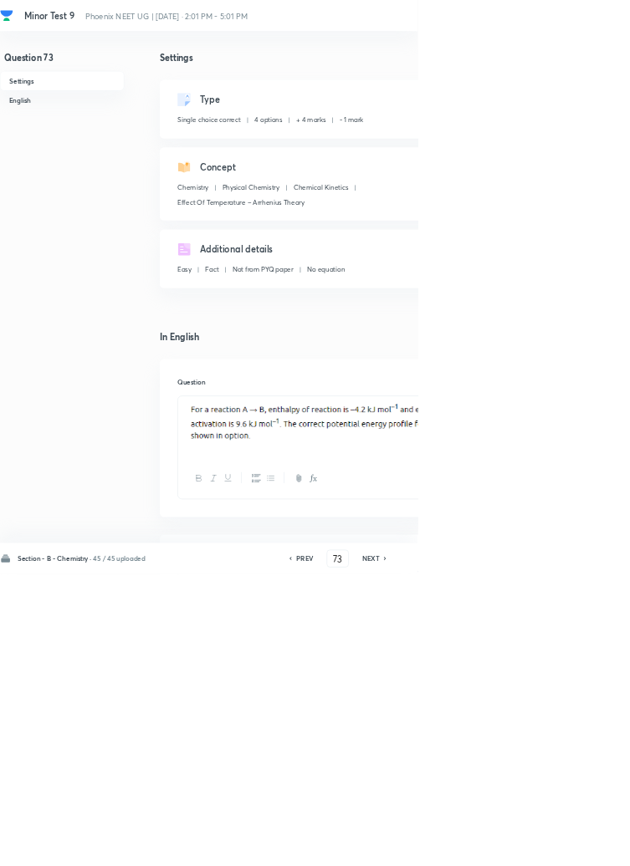
click at [582, 846] on icon at bounding box center [580, 843] width 3 height 5
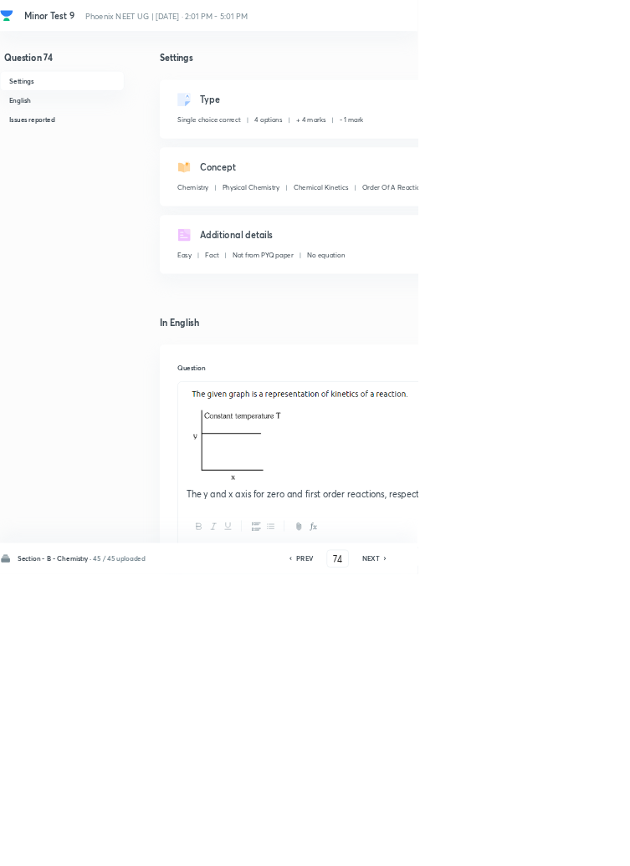
click at [582, 846] on icon at bounding box center [580, 843] width 3 height 5
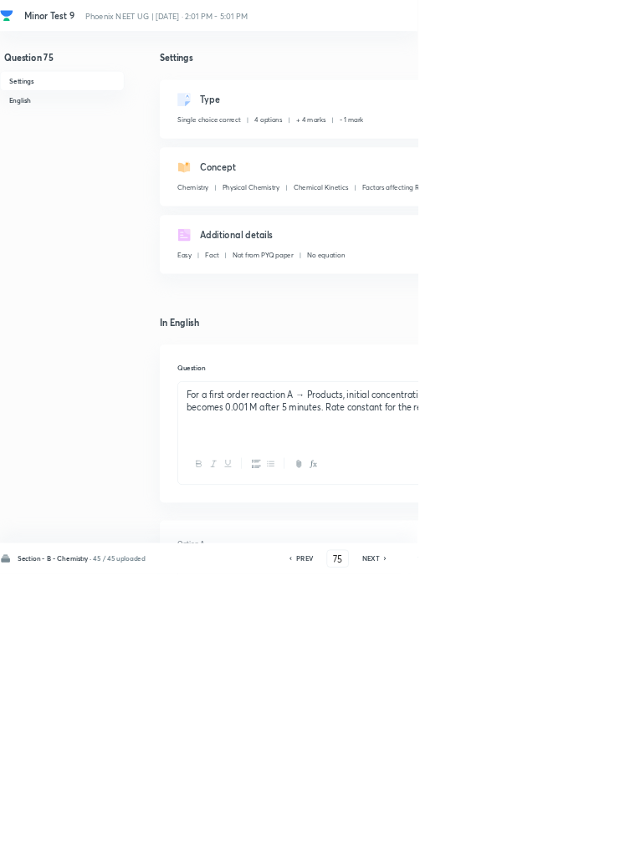
click at [582, 846] on icon at bounding box center [580, 843] width 3 height 5
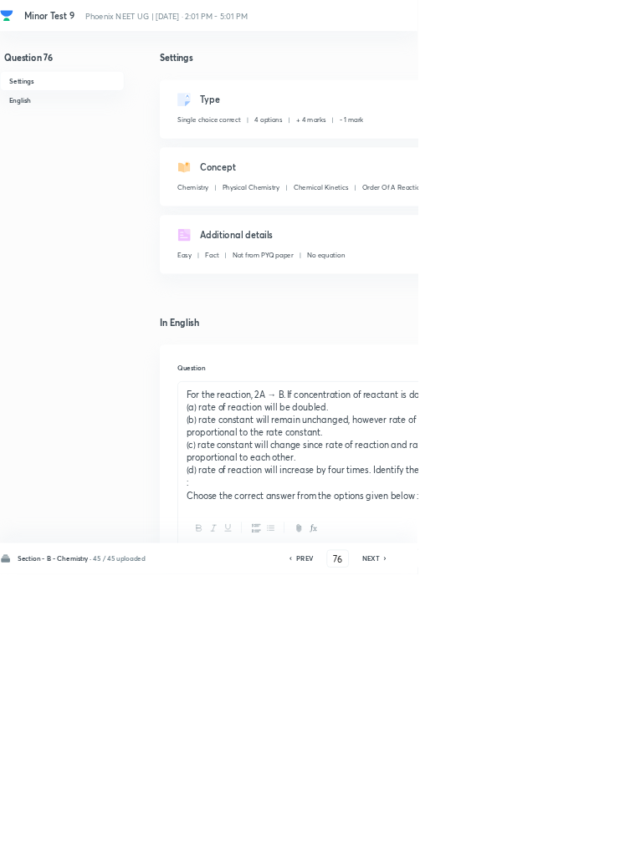
click at [582, 846] on icon at bounding box center [580, 843] width 3 height 5
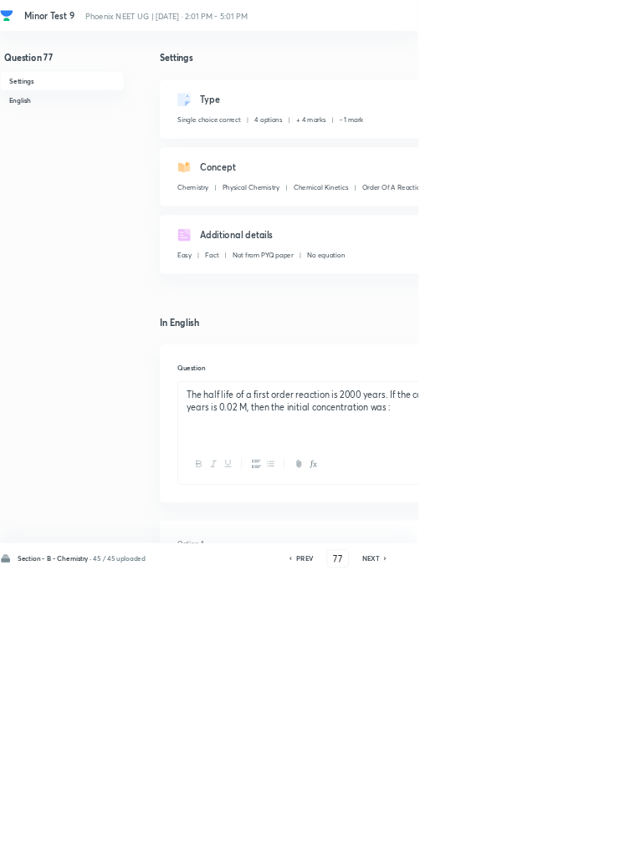
click at [582, 847] on icon at bounding box center [581, 843] width 5 height 8
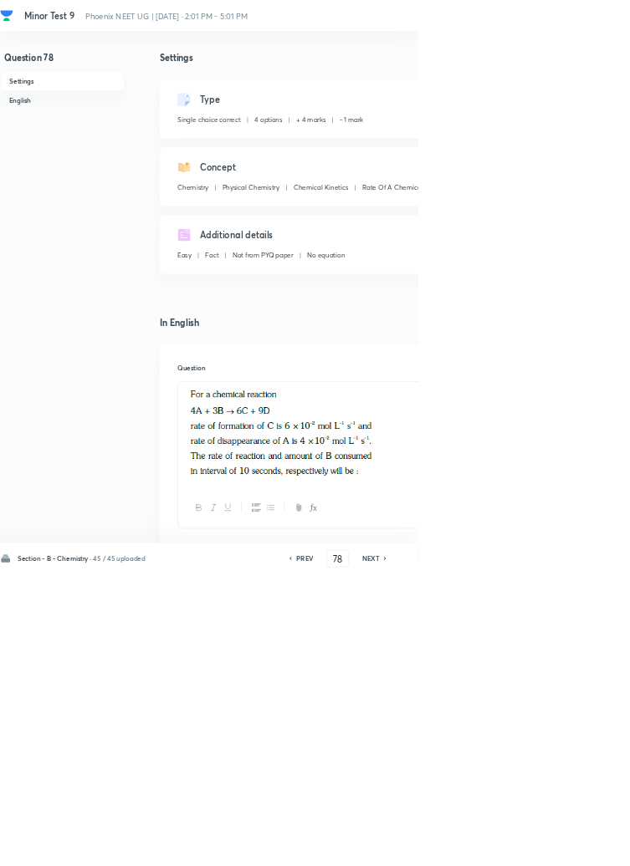
click at [582, 847] on icon at bounding box center [581, 843] width 5 height 8
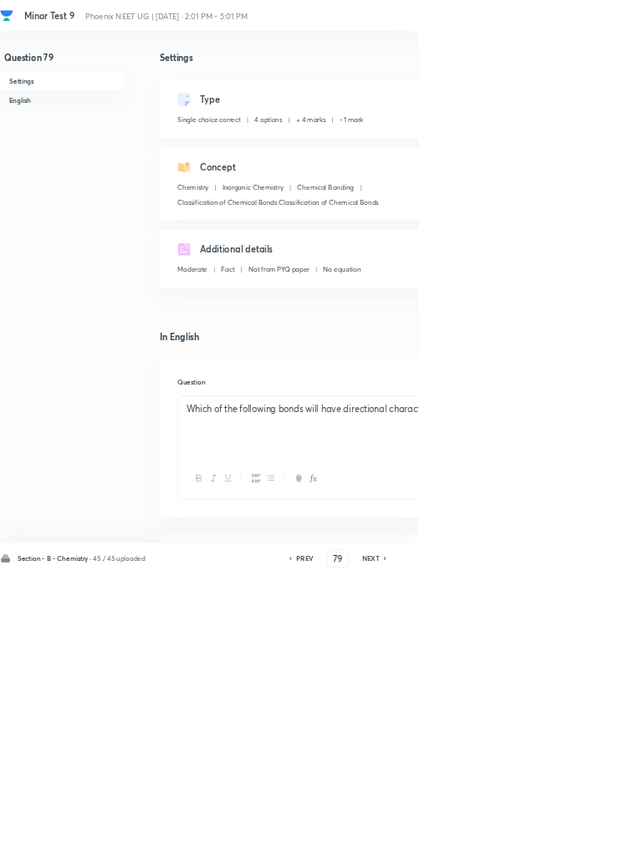
click at [582, 847] on icon at bounding box center [581, 843] width 5 height 8
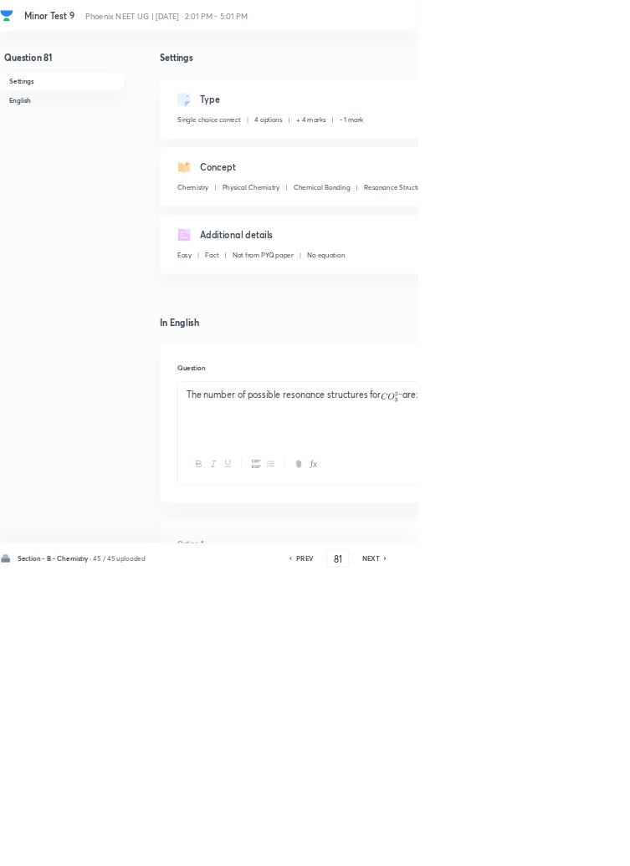
click at [582, 847] on icon at bounding box center [581, 843] width 5 height 8
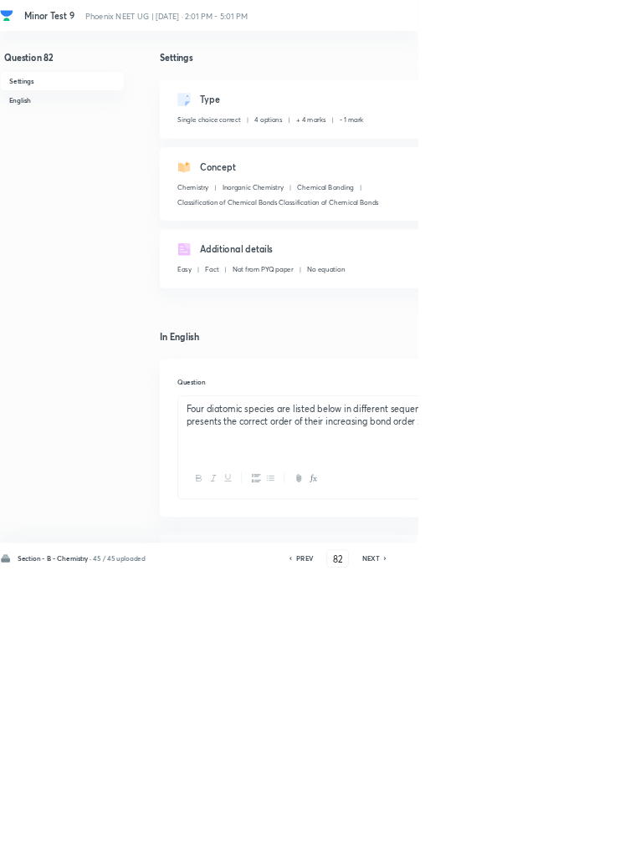
click at [582, 847] on icon at bounding box center [581, 843] width 5 height 8
click at [582, 846] on icon at bounding box center [580, 843] width 3 height 5
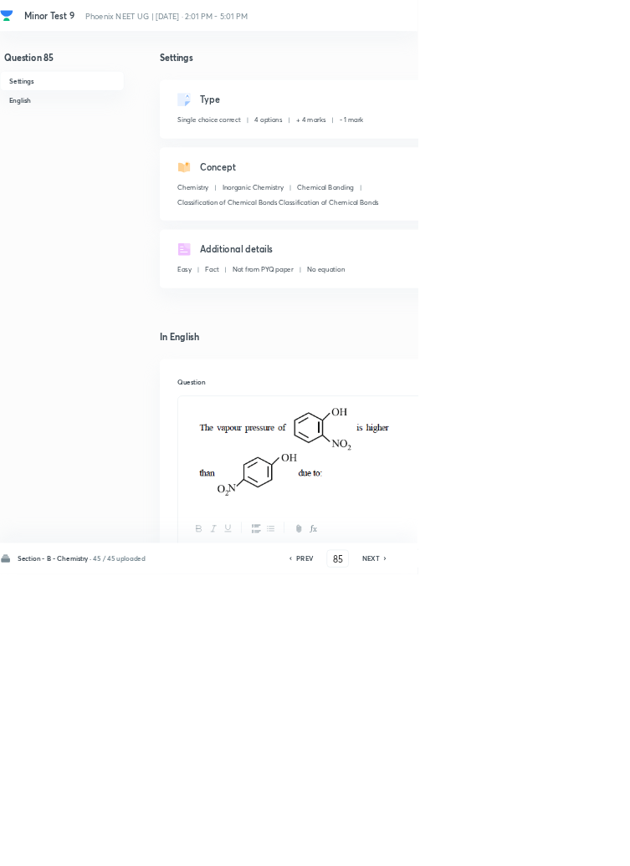
click at [582, 846] on icon at bounding box center [580, 843] width 3 height 5
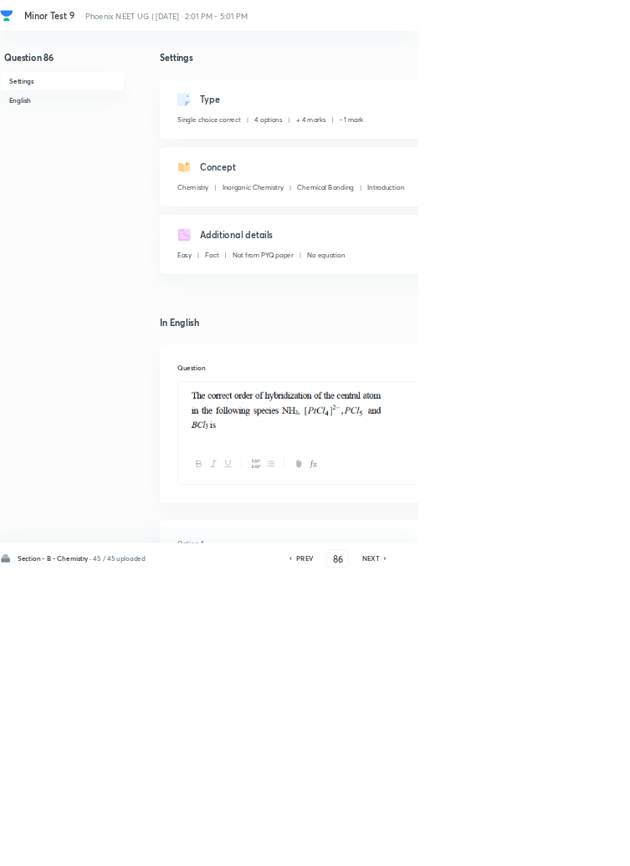
click at [582, 847] on icon at bounding box center [581, 843] width 5 height 8
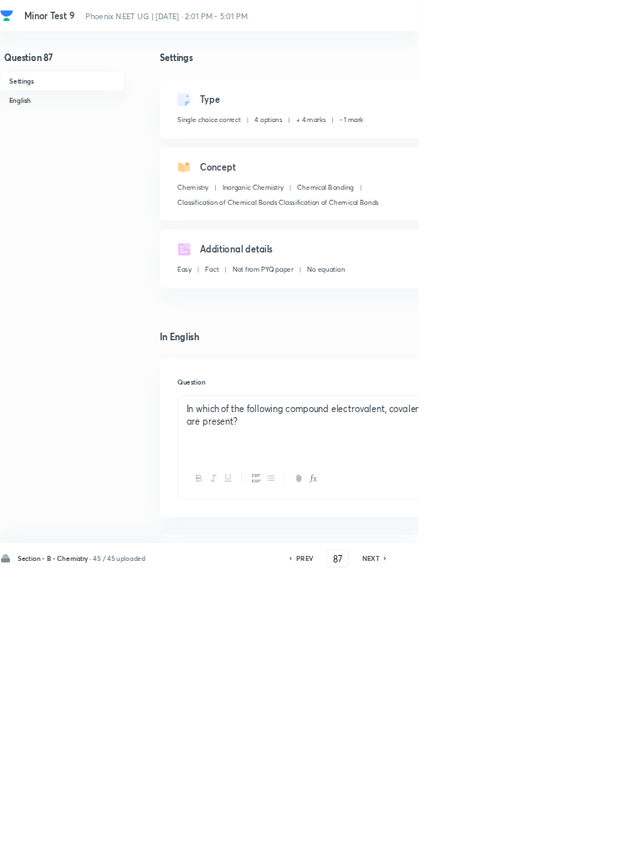
click at [582, 847] on icon at bounding box center [581, 843] width 5 height 8
click at [582, 846] on icon at bounding box center [580, 843] width 3 height 5
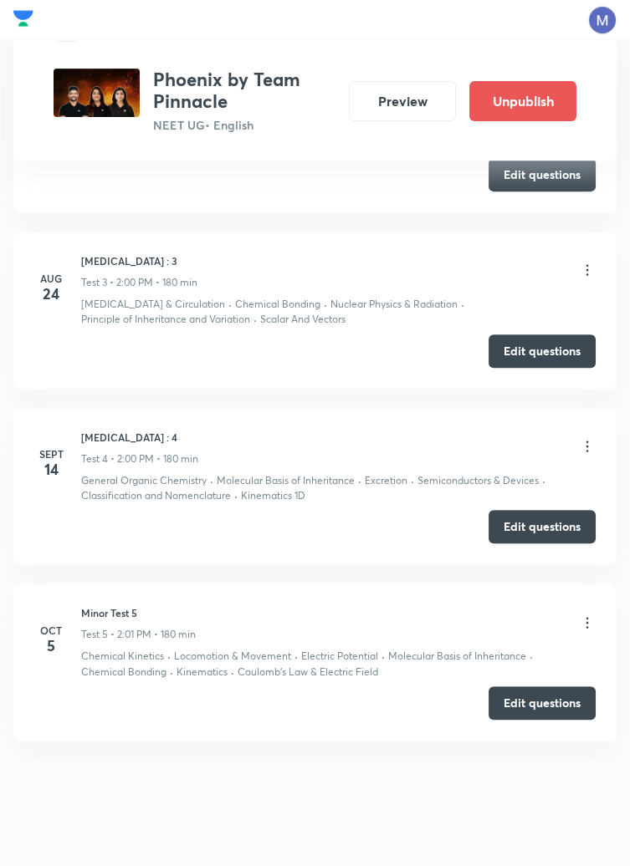
click at [586, 621] on icon at bounding box center [587, 622] width 3 height 11
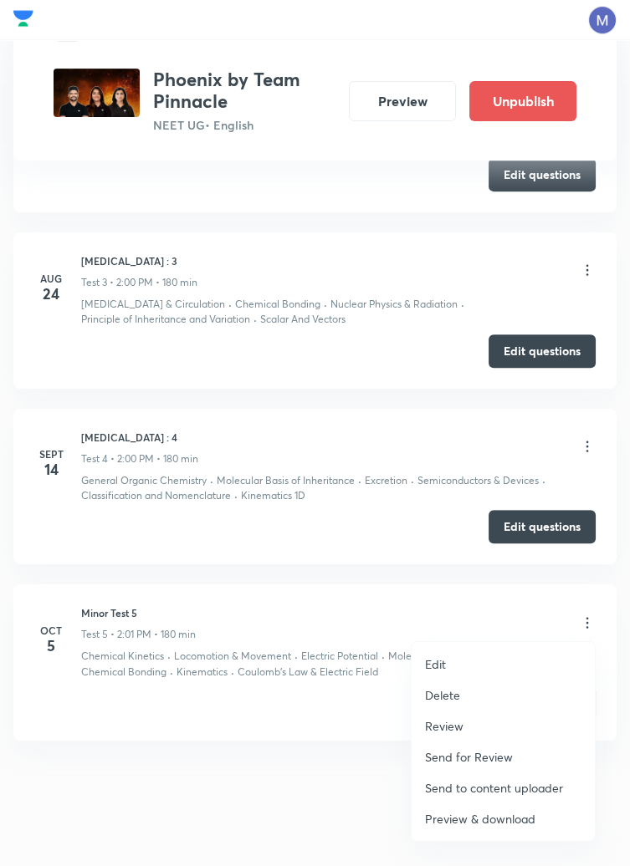
click at [441, 663] on p "Edit" at bounding box center [435, 665] width 21 height 18
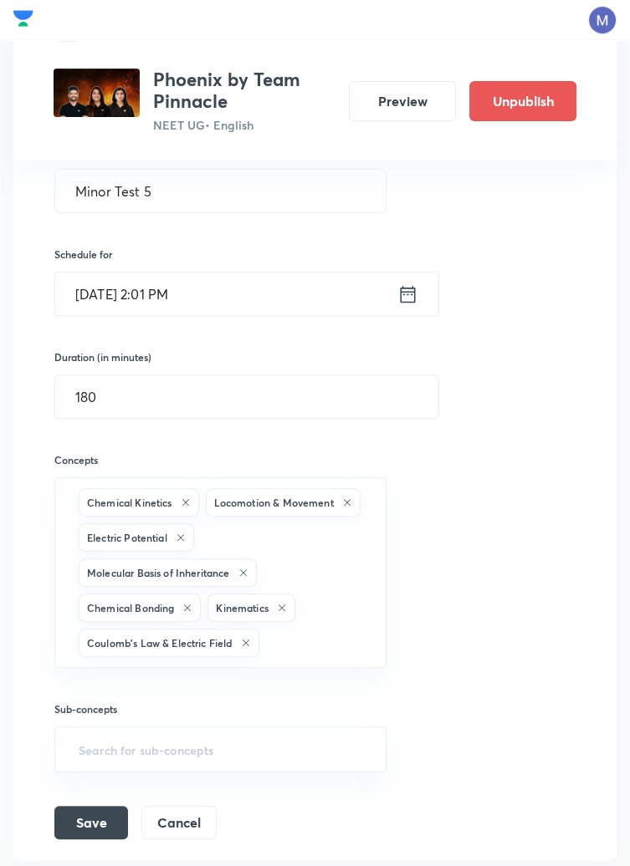
scroll to position [1128, 0]
click at [187, 501] on icon at bounding box center [185, 501] width 7 height 7
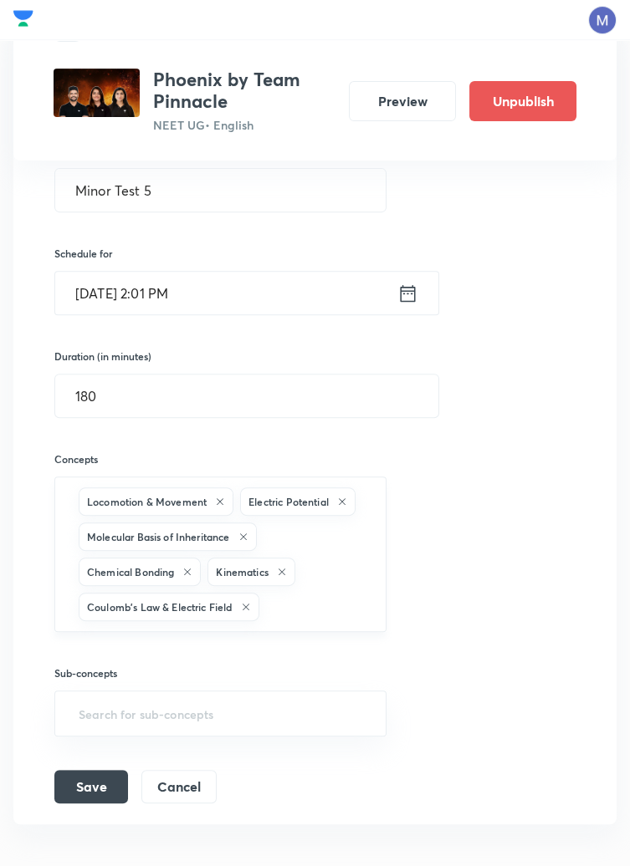
click at [192, 570] on icon at bounding box center [187, 572] width 10 height 10
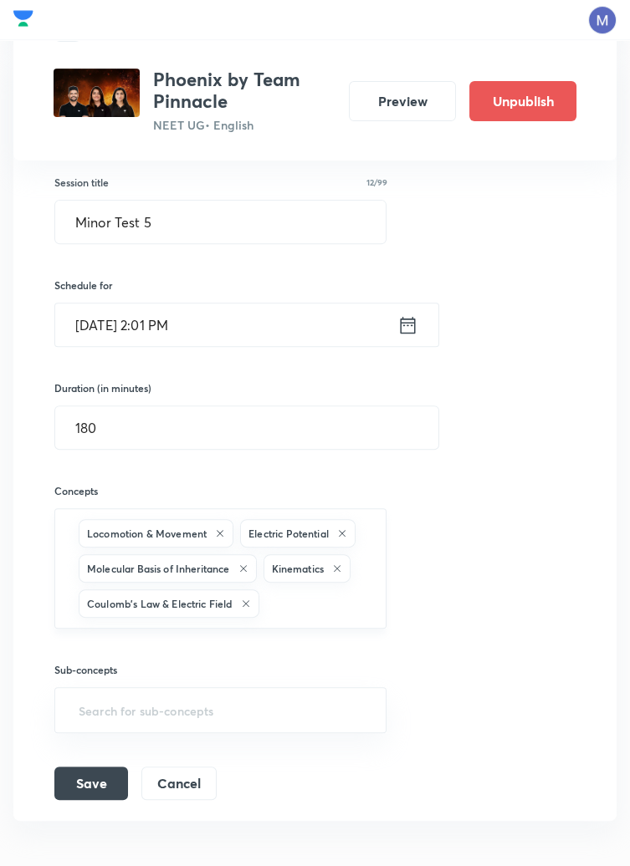
click at [299, 606] on input "text" at bounding box center [315, 604] width 104 height 31
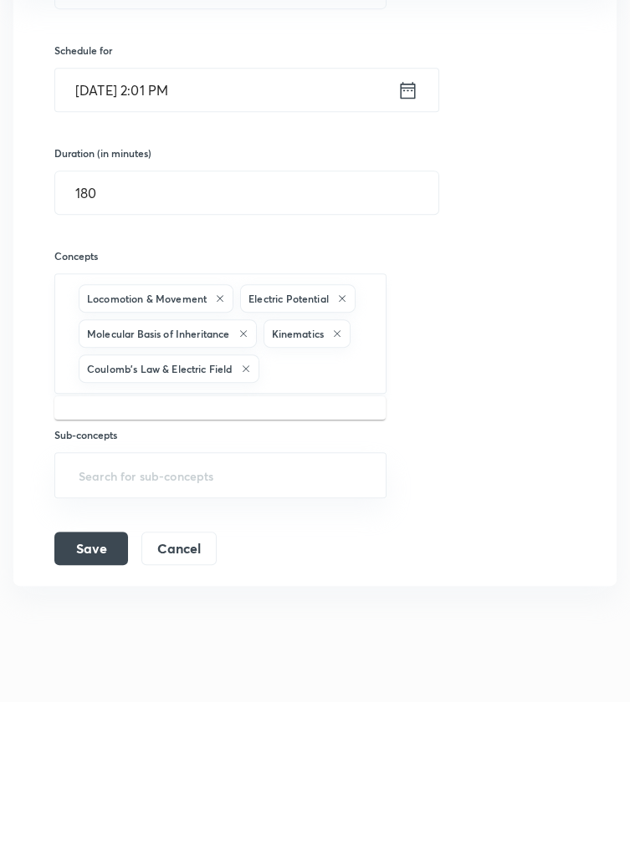
scroll to position [1167, 0]
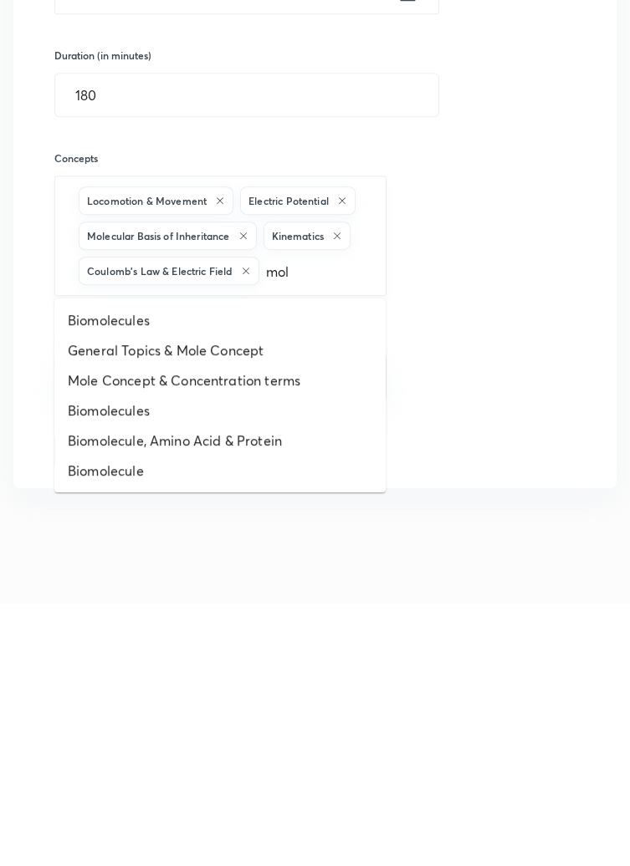
type input "mole"
click at [228, 611] on li "General Topics & Mole Concept" at bounding box center [219, 613] width 331 height 30
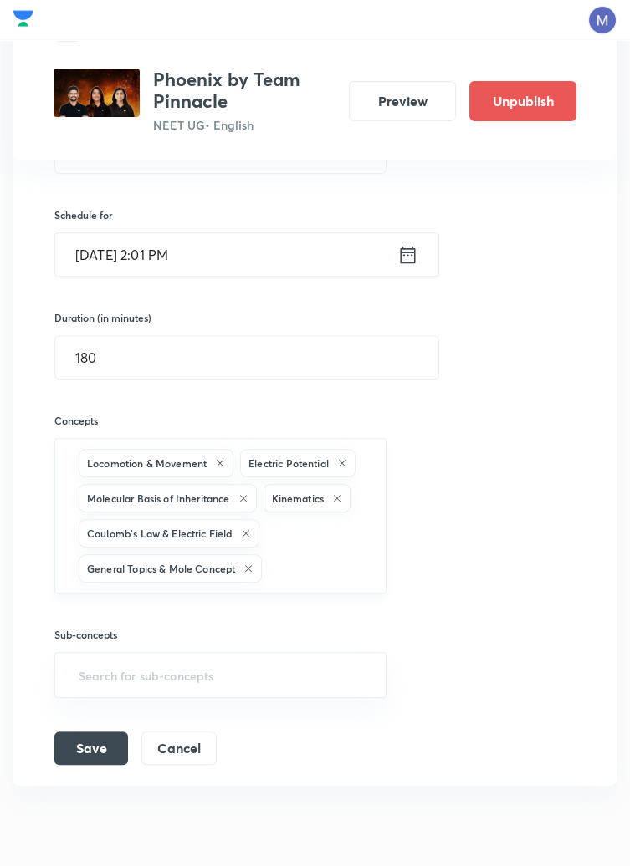
click at [304, 570] on input "text" at bounding box center [315, 569] width 100 height 31
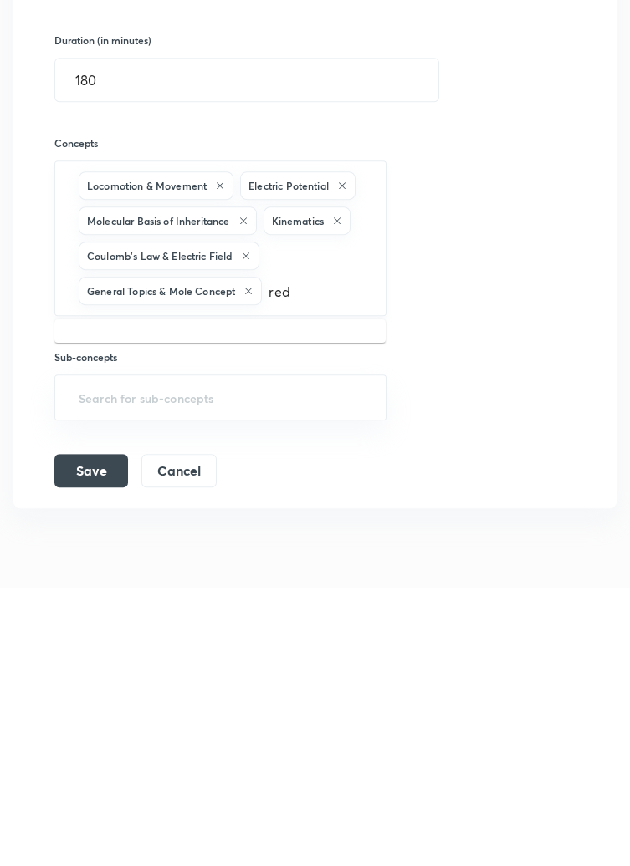
type input "redo"
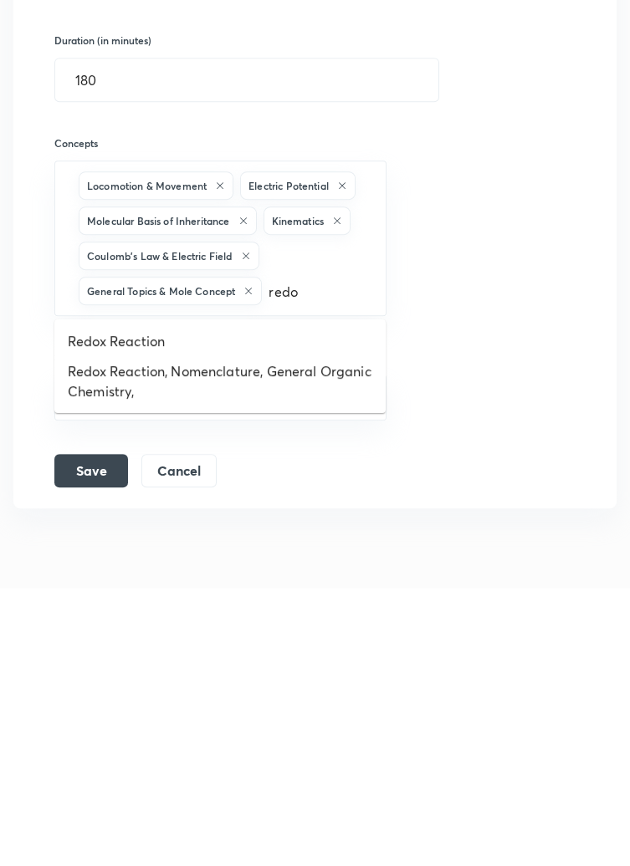
click at [146, 621] on li "Redox Reaction" at bounding box center [219, 619] width 331 height 30
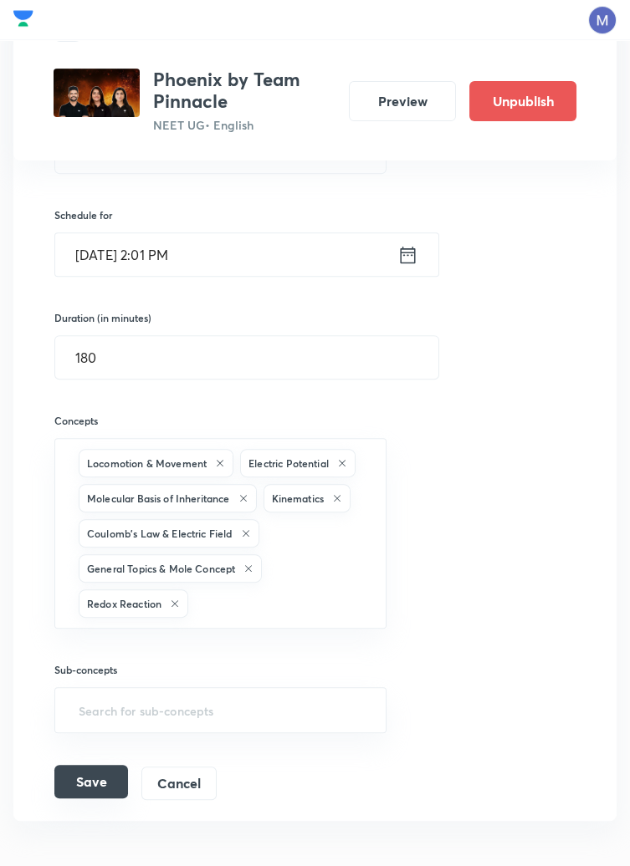
click at [101, 778] on button "Save" at bounding box center [91, 781] width 74 height 33
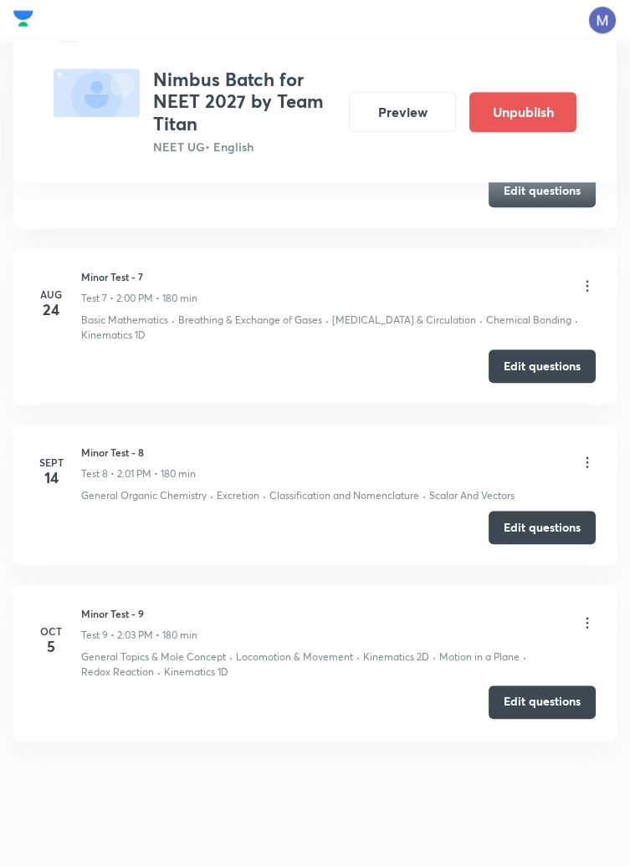
click at [543, 697] on button "Edit questions" at bounding box center [541, 702] width 107 height 33
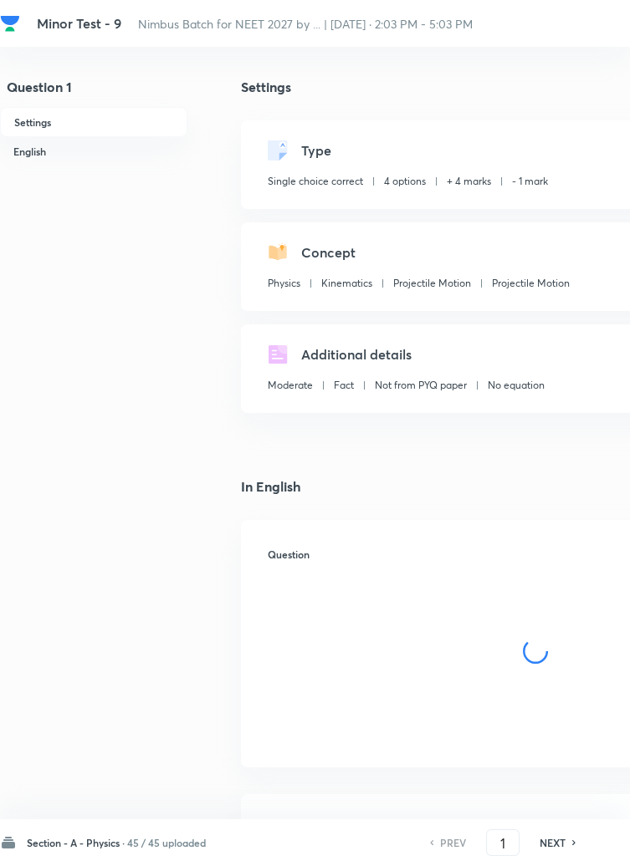
checkbox input "true"
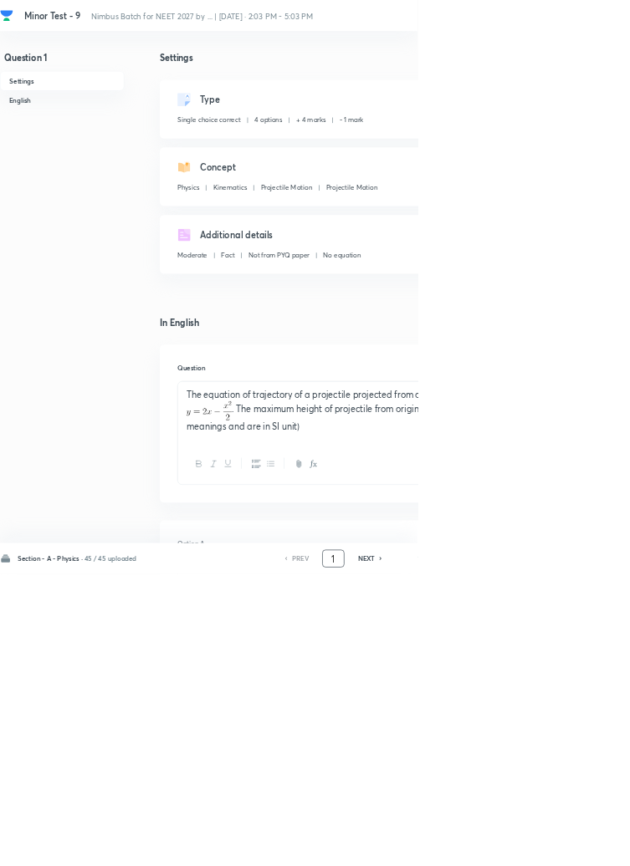
click at [510, 858] on input "1" at bounding box center [503, 843] width 32 height 29
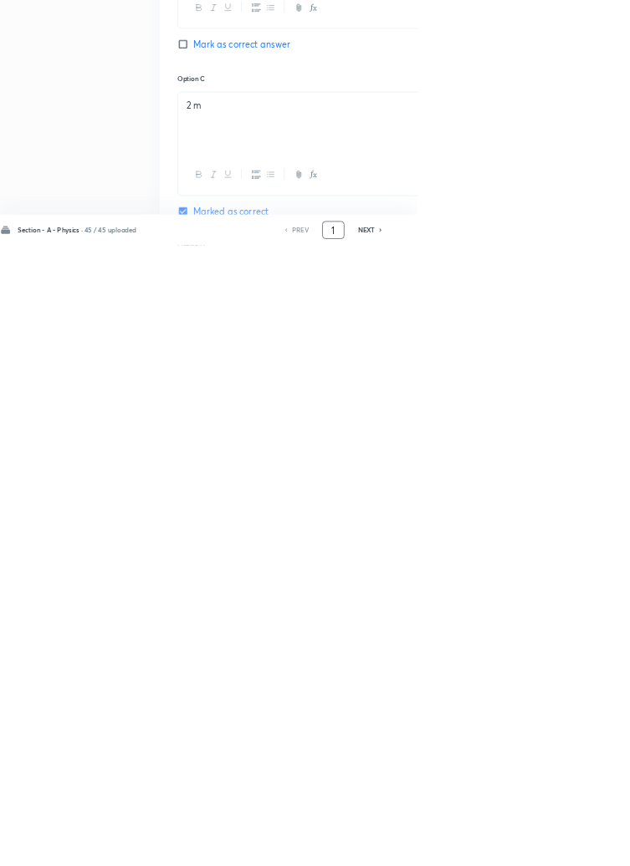
scroll to position [795, 0]
type input "46"
checkbox input "false"
checkbox input "true"
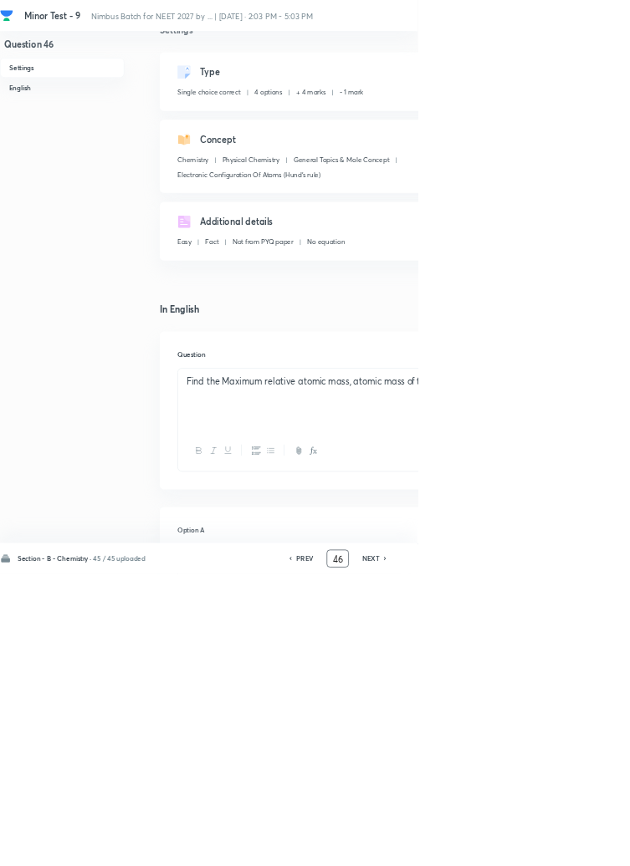
scroll to position [0, 0]
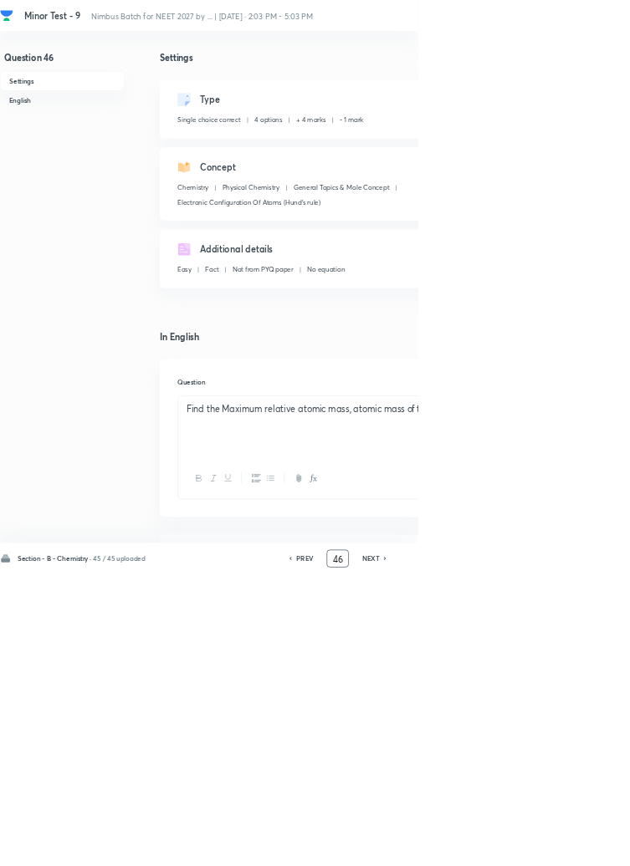
click at [515, 858] on input "46" at bounding box center [509, 843] width 32 height 29
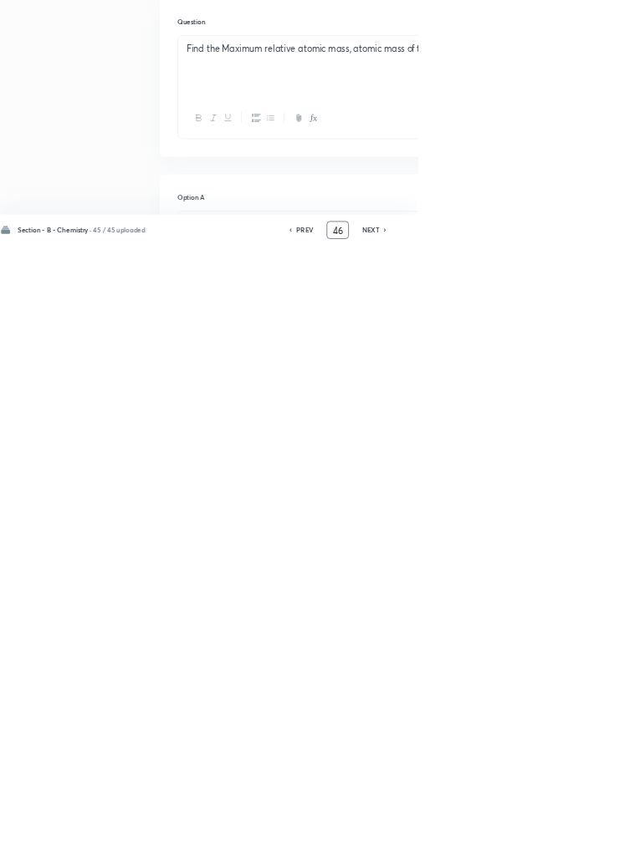
scroll to position [382, 0]
type input "4"
type input "70"
checkbox input "false"
checkbox input "true"
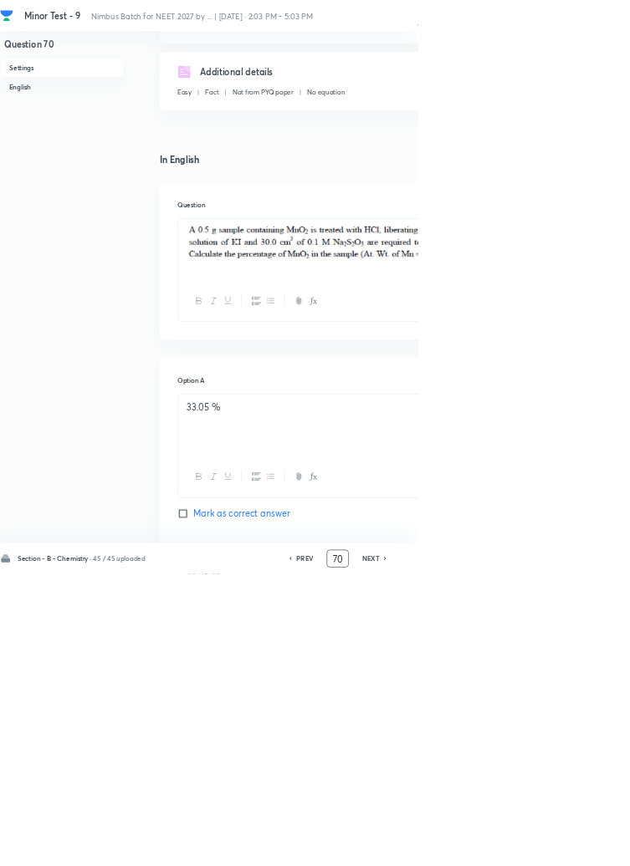
scroll to position [0, 0]
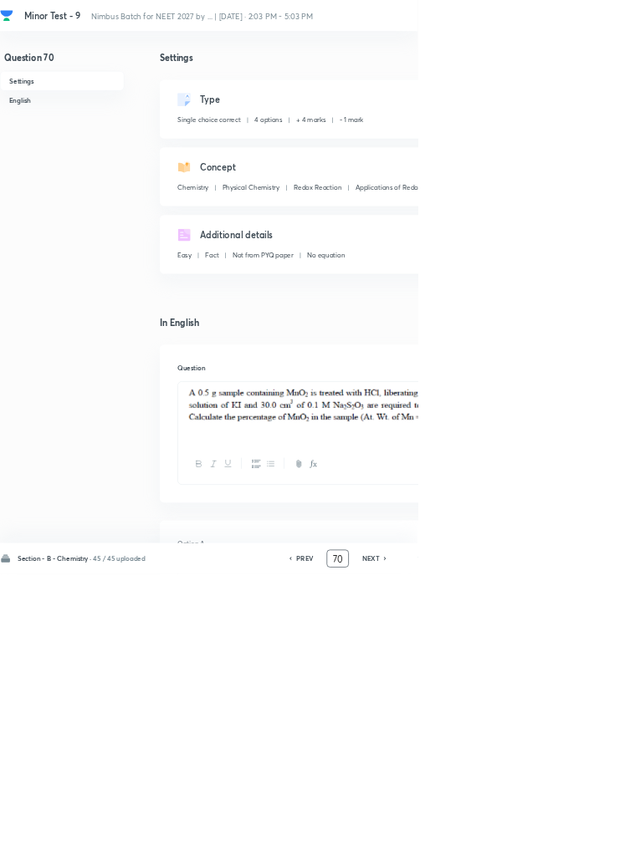
click at [514, 858] on input "70" at bounding box center [509, 843] width 32 height 29
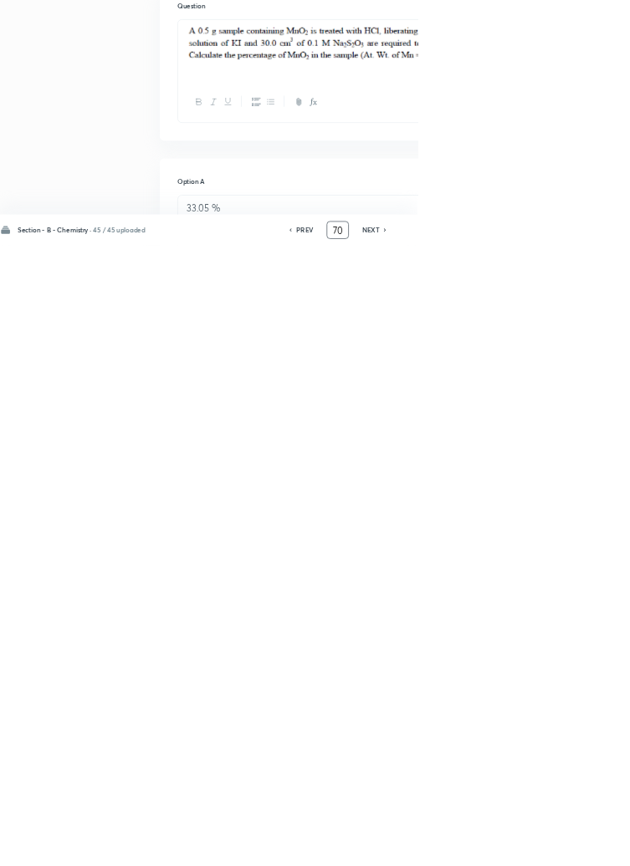
scroll to position [382, 0]
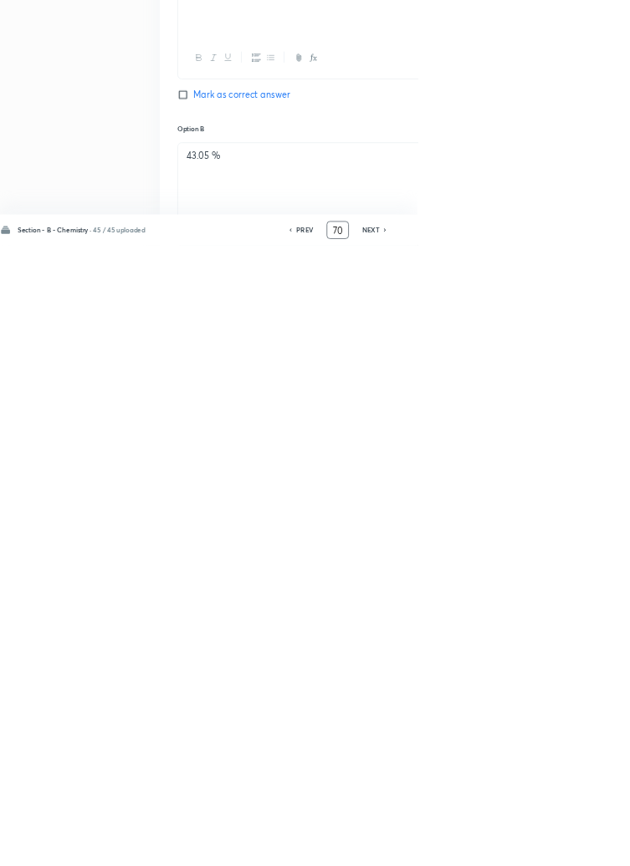
type input "7"
type input "90"
checkbox input "false"
checkbox input "true"
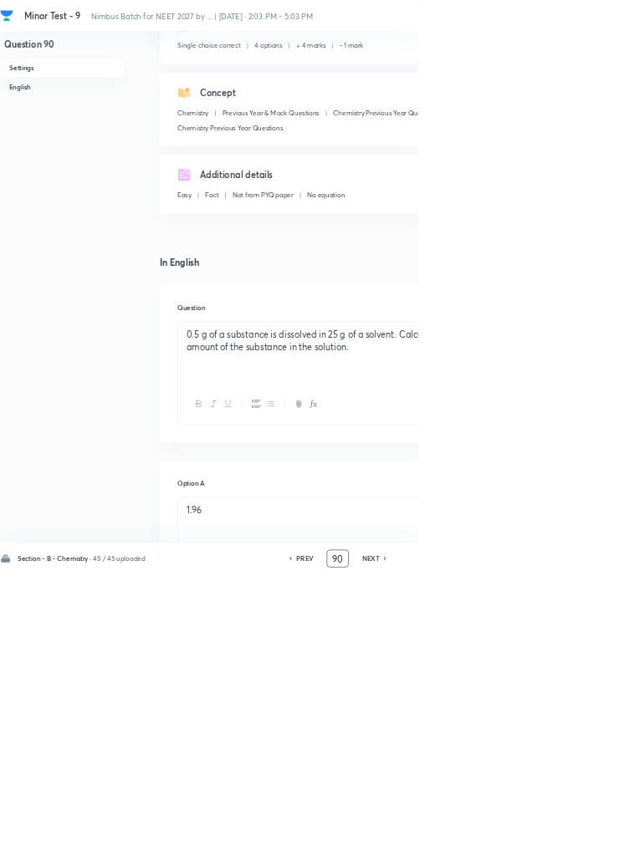
scroll to position [0, 0]
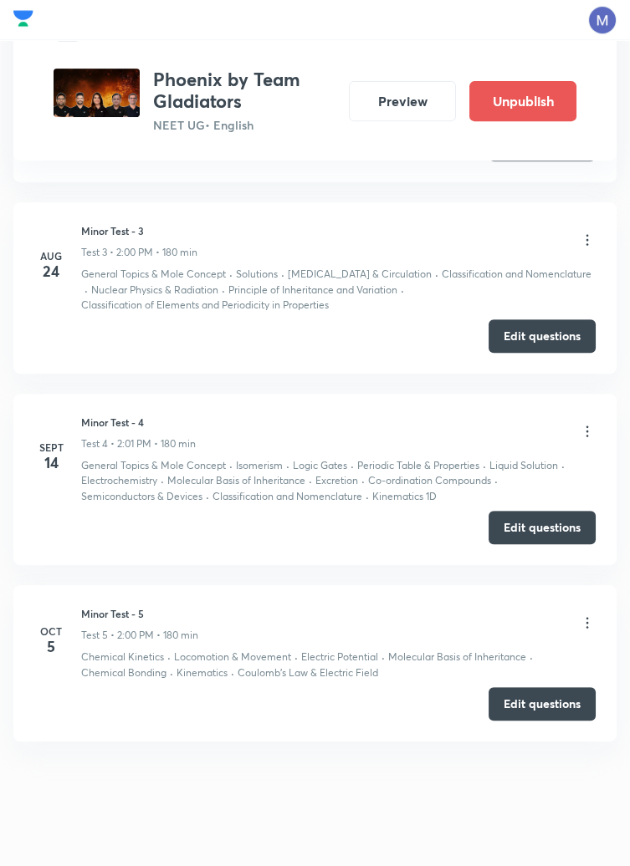
click at [422, 575] on ul "[DATE] [MEDICAL_DATA] - 1 Test 1 • 2:02 PM • 180 min Basic Mathematics · Soluti…" at bounding box center [314, 273] width 603 height 938
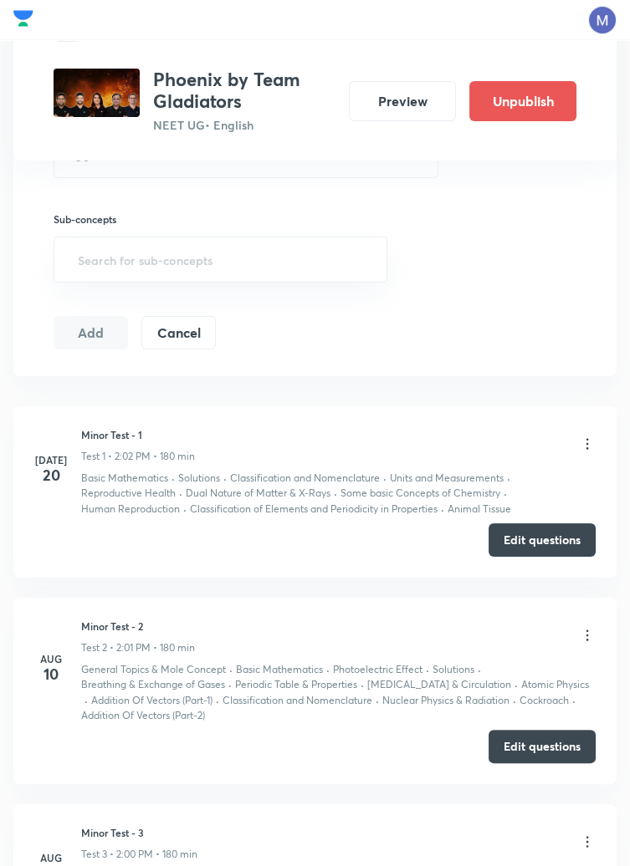
scroll to position [649, 0]
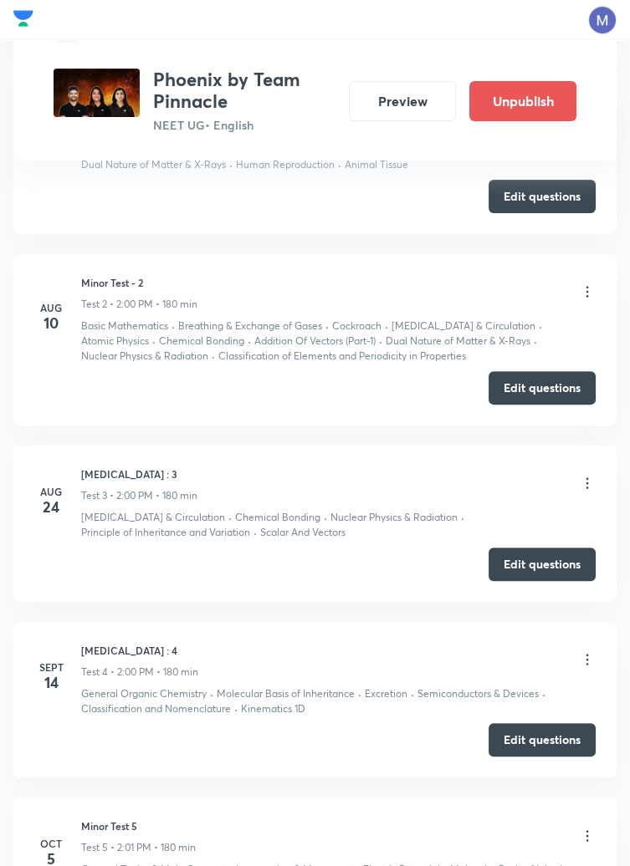
scroll to position [1111, 0]
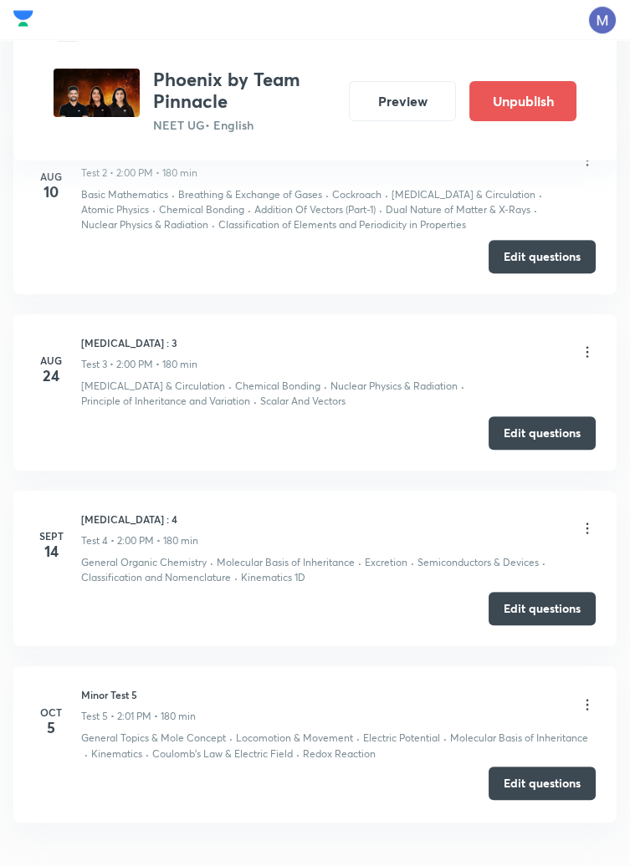
click at [539, 789] on button "Edit questions" at bounding box center [541, 783] width 107 height 33
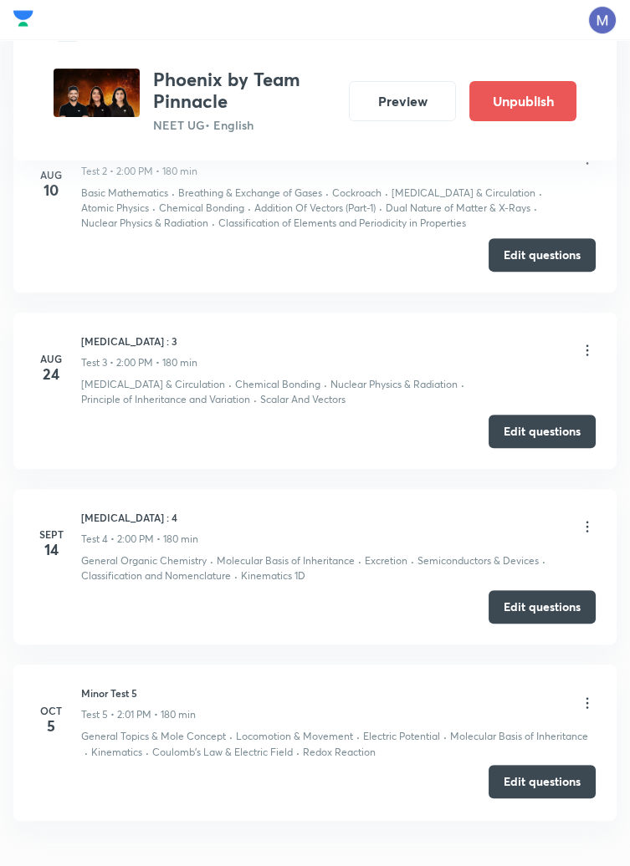
scroll to position [1166, 0]
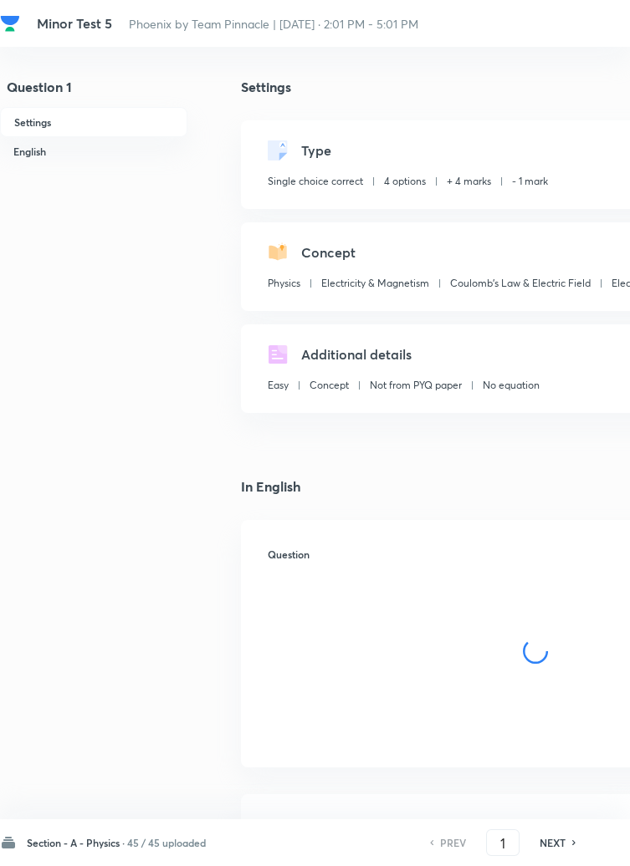
checkbox input "true"
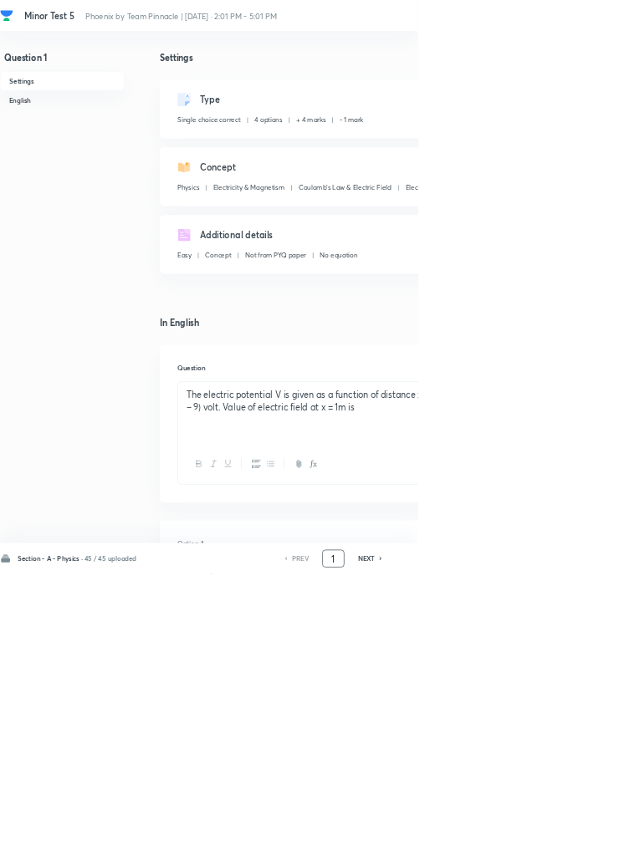
click at [506, 858] on input "1" at bounding box center [503, 843] width 32 height 29
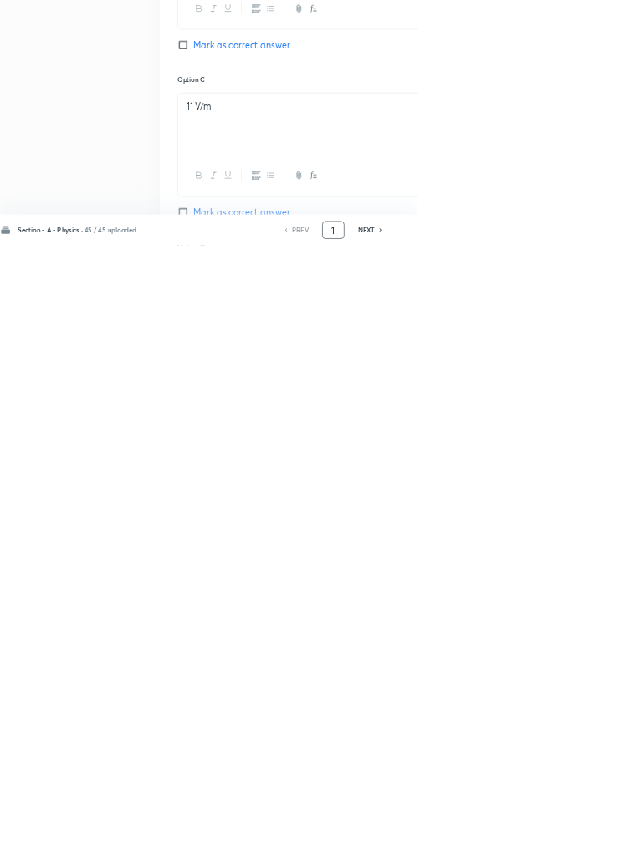
scroll to position [795, 0]
type input "46"
checkbox input "true"
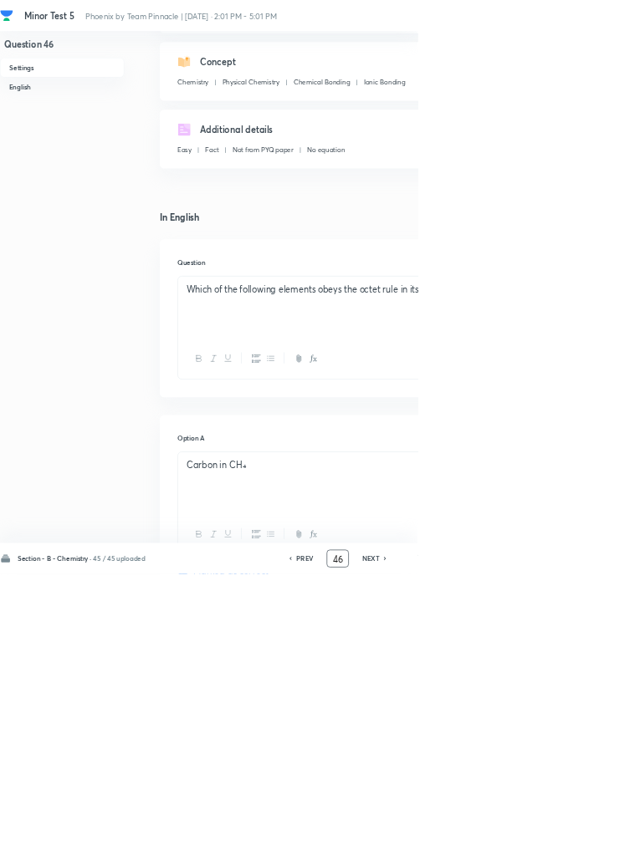
scroll to position [0, 0]
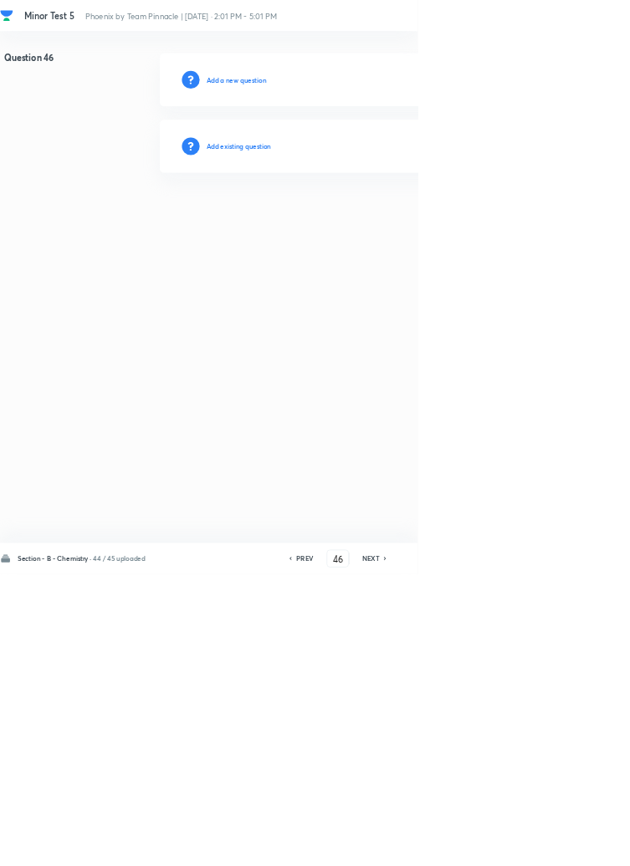
click at [616, 856] on div "PREV 46 ​ NEXT" at bounding box center [509, 843] width 216 height 27
click at [515, 858] on input "46" at bounding box center [509, 843] width 32 height 29
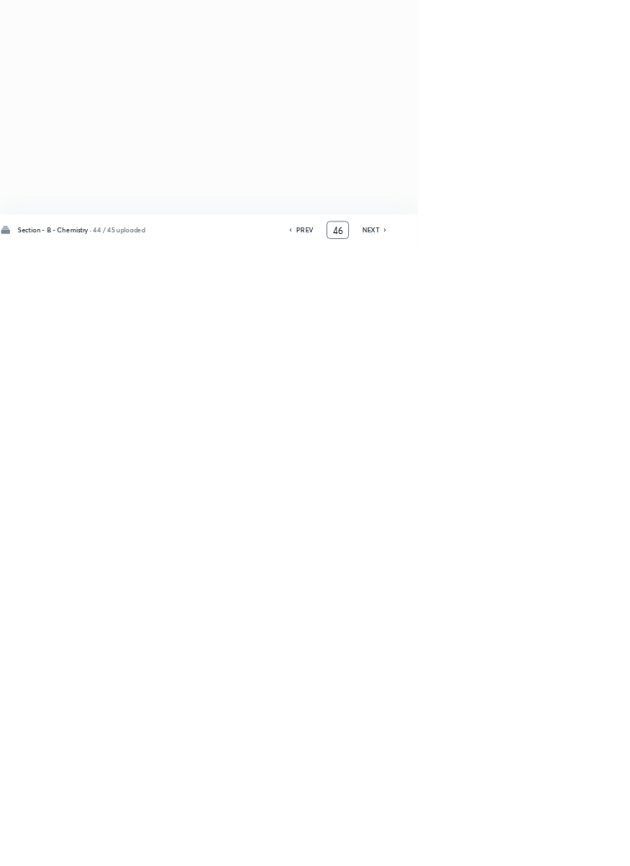
type input "4"
type input "46"
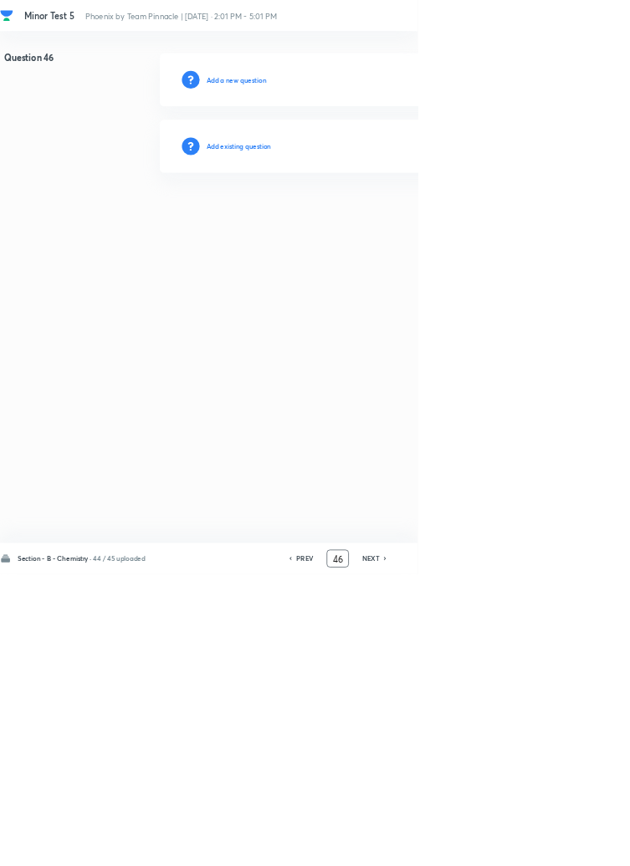
click at [399, 216] on h6 "Add existing question" at bounding box center [360, 220] width 98 height 15
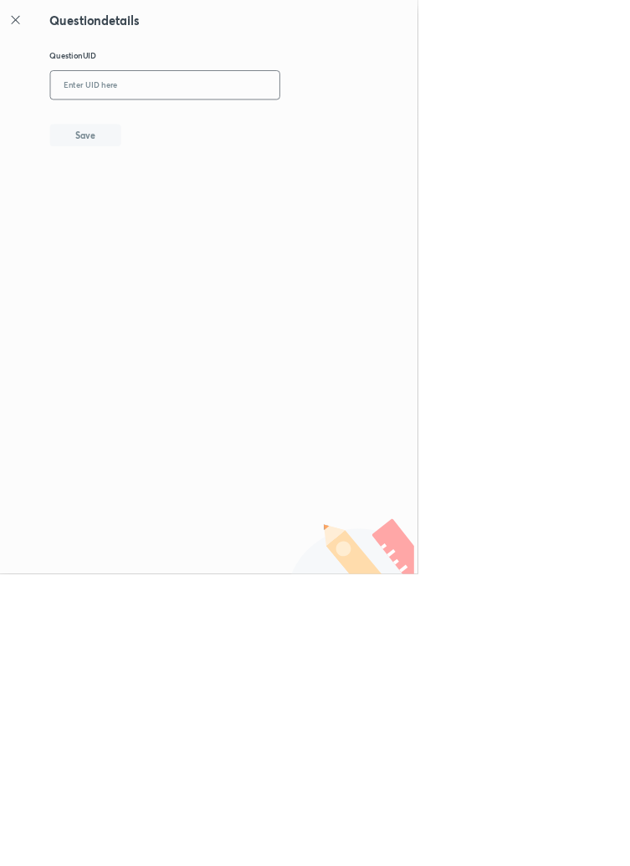
click at [345, 125] on input "text" at bounding box center [248, 129] width 345 height 41
type input "UF0NG"
click at [174, 201] on button "Save" at bounding box center [128, 202] width 107 height 33
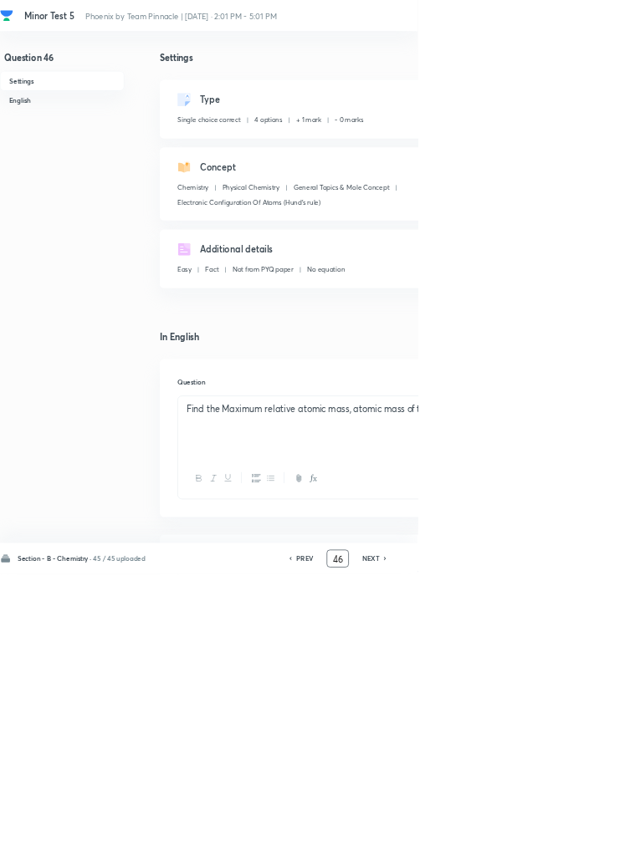
click at [515, 858] on input "46" at bounding box center [509, 843] width 32 height 29
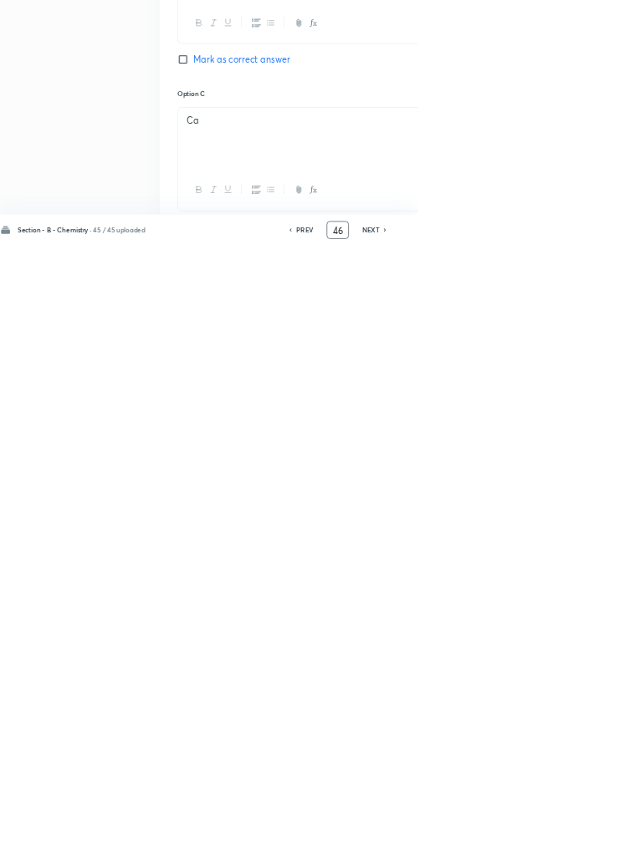
scroll to position [795, 0]
type input "4"
type input "70"
checkbox input "false"
checkbox input "true"
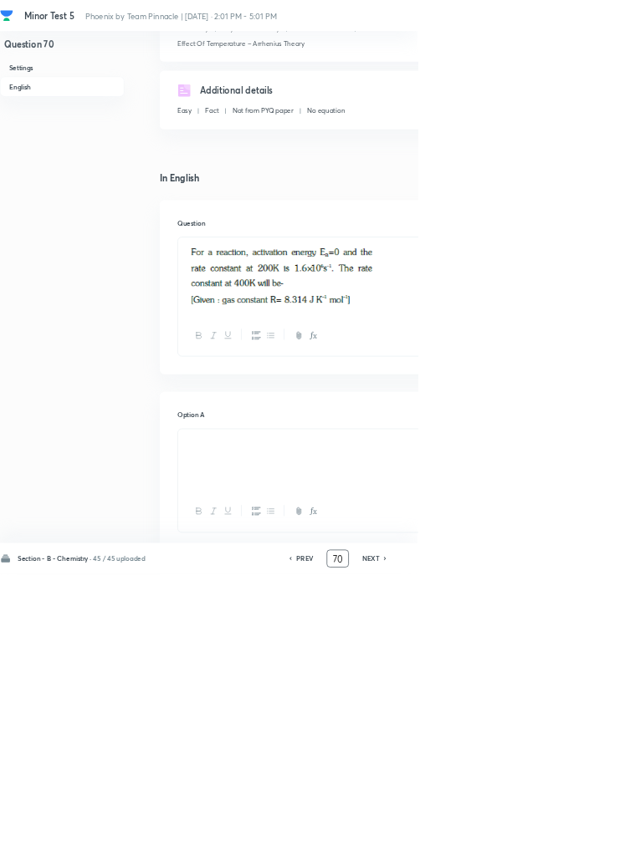
scroll to position [0, 0]
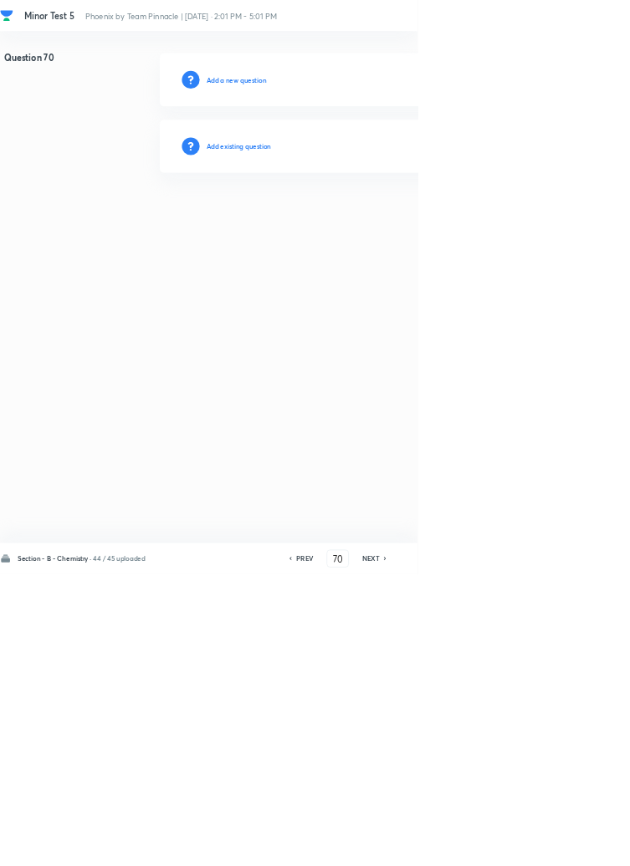
click at [396, 217] on h6 "Add existing question" at bounding box center [360, 220] width 98 height 15
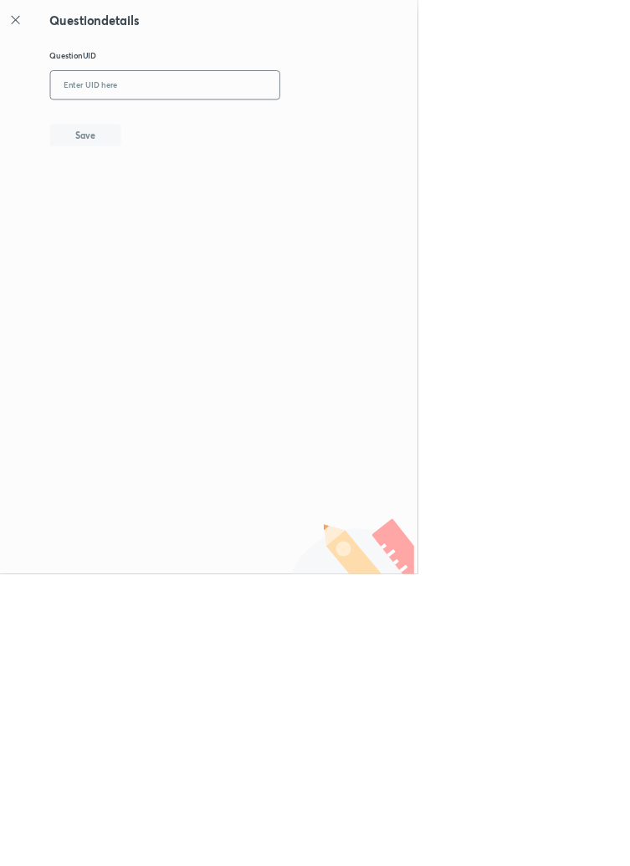
click at [337, 127] on input "text" at bounding box center [248, 129] width 345 height 41
type input "JURRV"
click at [182, 203] on button "Save" at bounding box center [128, 202] width 107 height 33
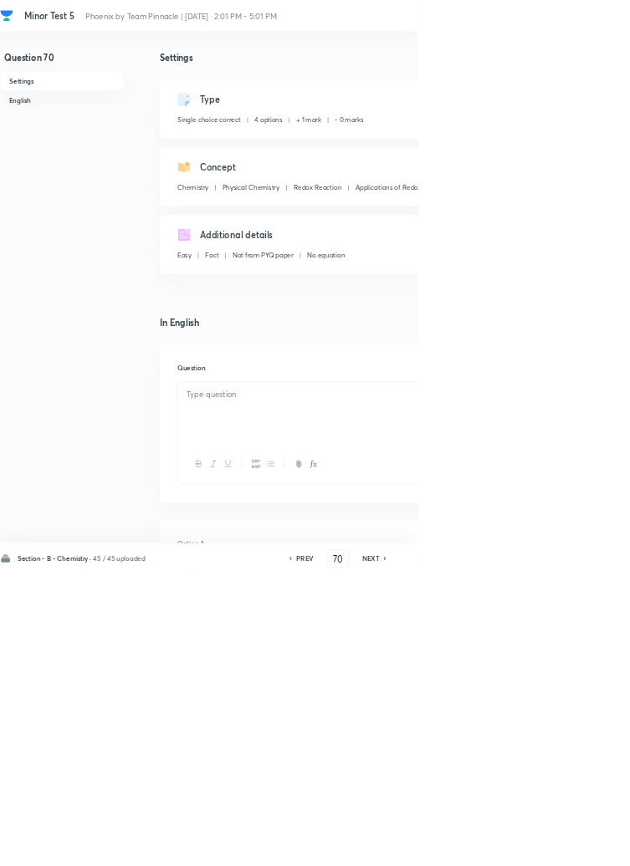
checkbox input "true"
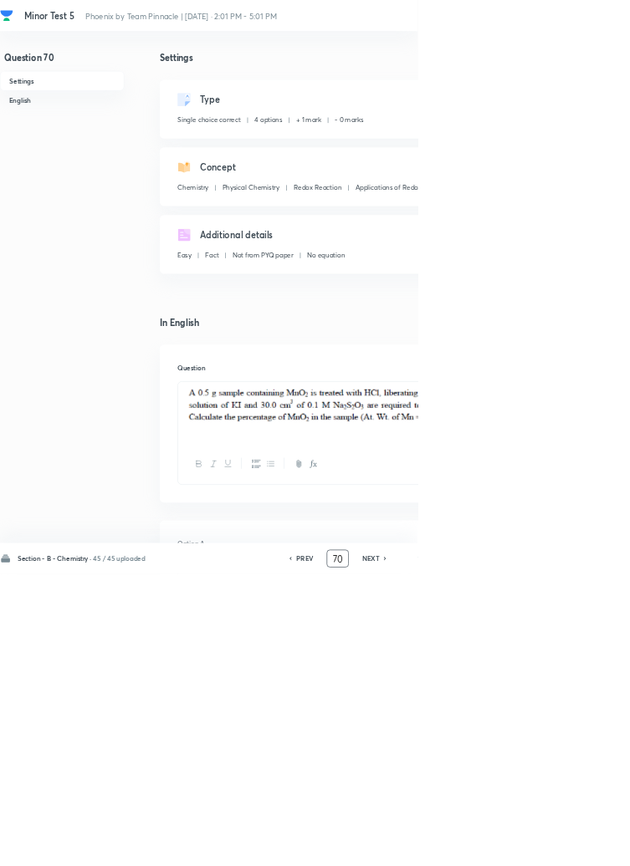
click at [514, 858] on input "70" at bounding box center [509, 843] width 32 height 29
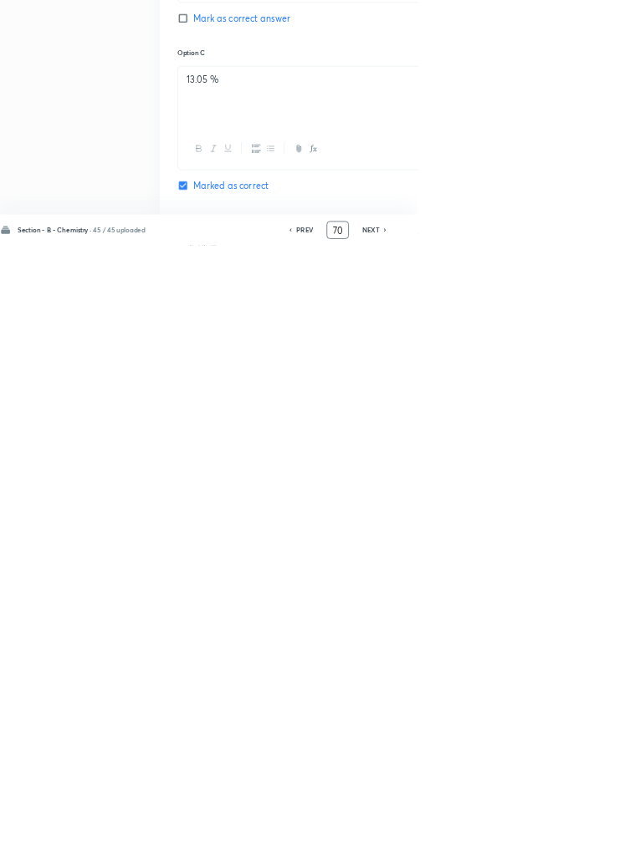
scroll to position [795, 0]
type input "7"
type input "90"
checkbox input "false"
checkbox input "true"
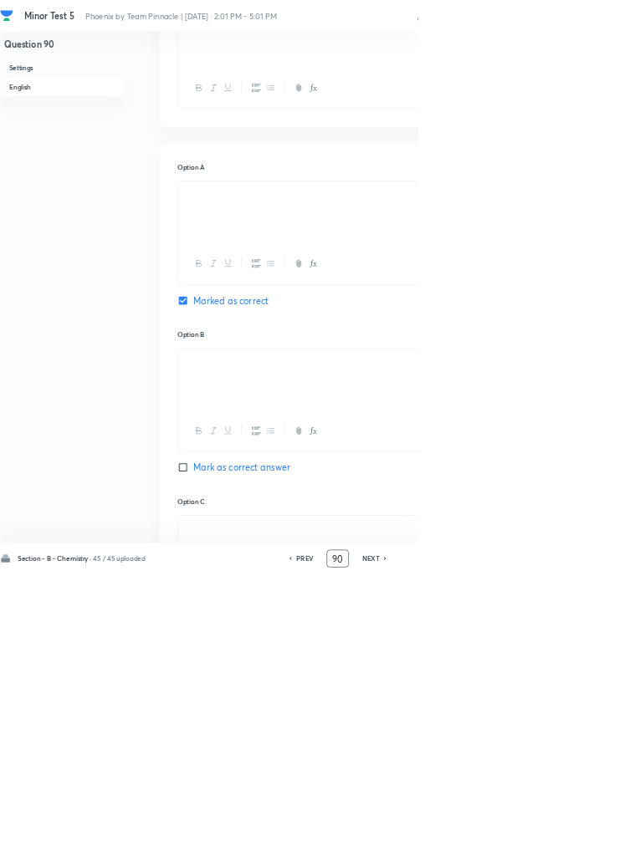
scroll to position [0, 0]
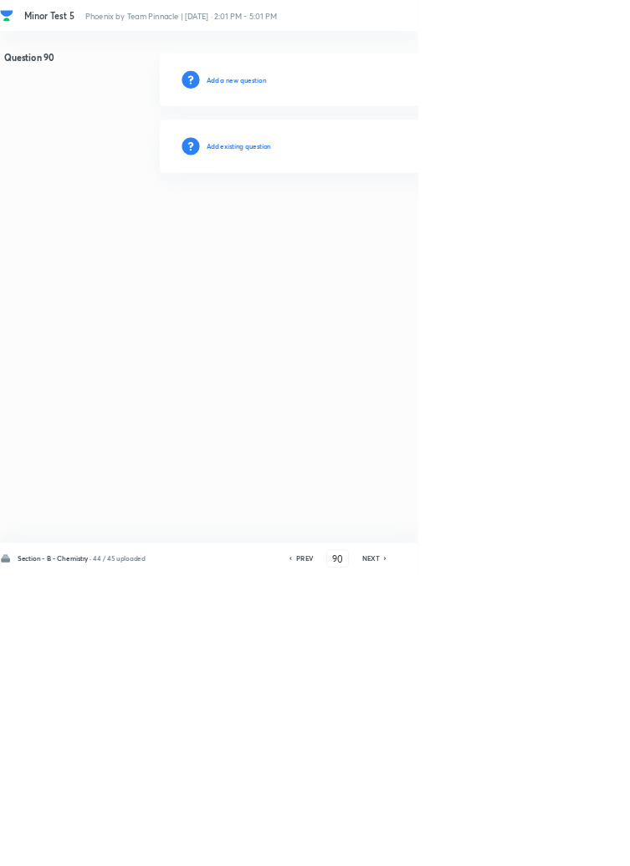
click at [406, 217] on h6 "Add existing question" at bounding box center [360, 220] width 98 height 15
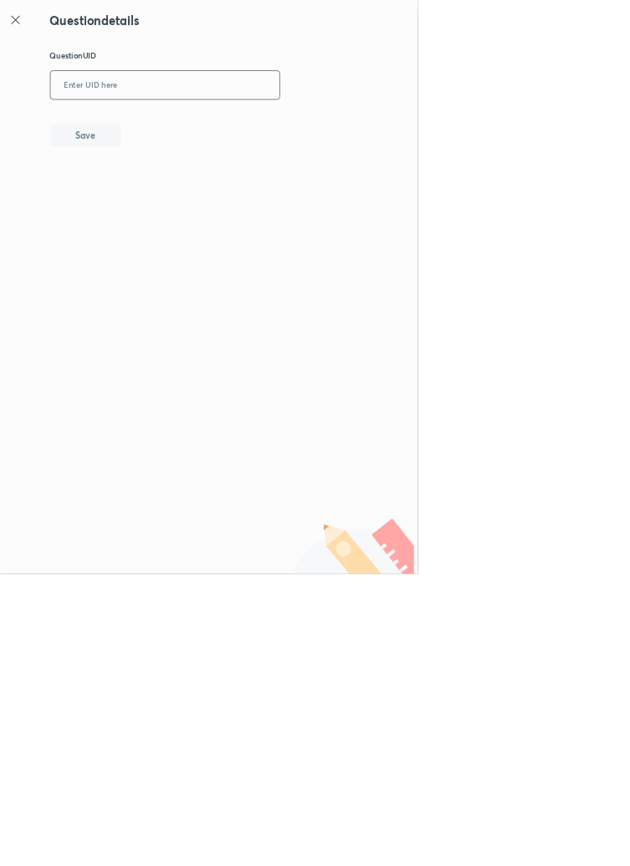
click at [340, 125] on input "text" at bounding box center [248, 129] width 345 height 41
type input "QXFP1"
click at [182, 210] on button "Save" at bounding box center [128, 202] width 107 height 33
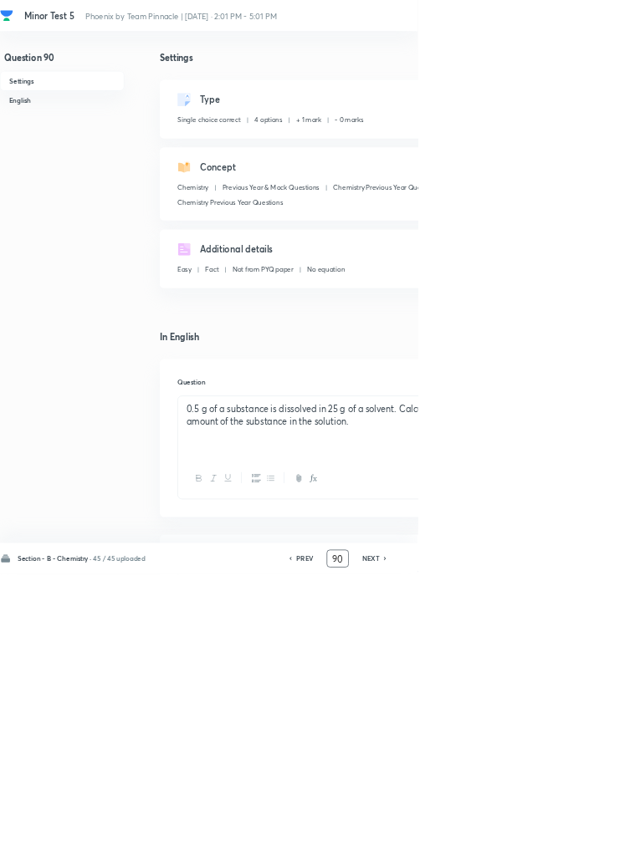
click at [514, 858] on input "90" at bounding box center [509, 843] width 32 height 29
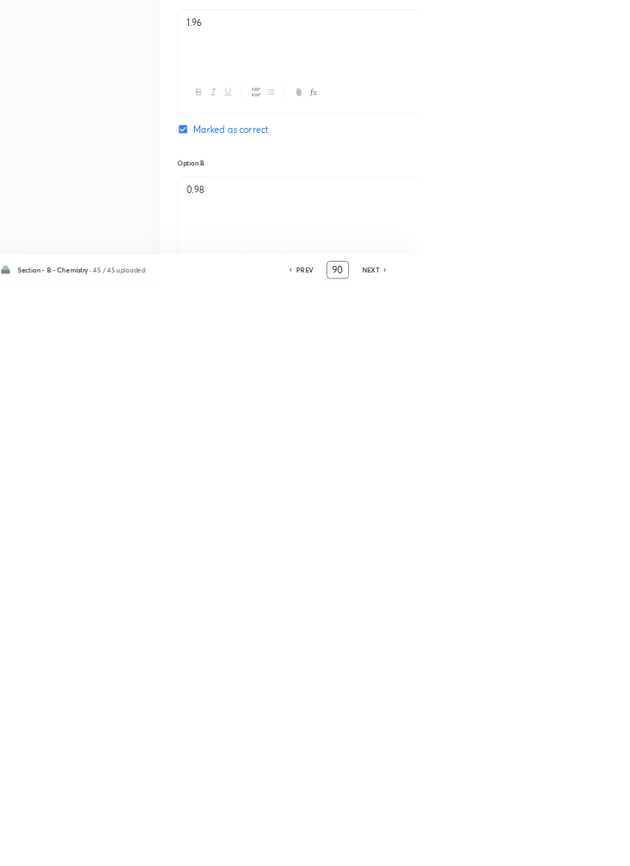
scroll to position [795, 0]
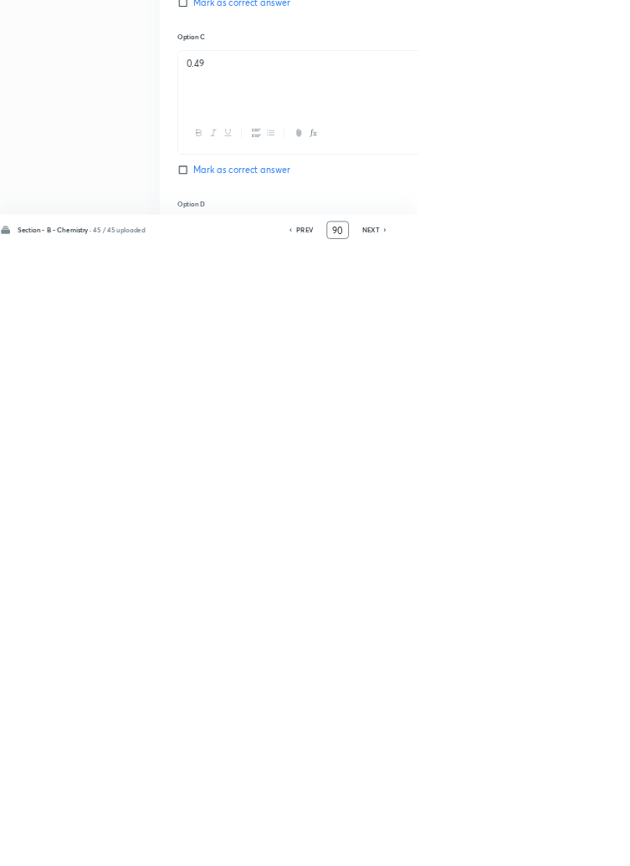
click at [440, 847] on icon at bounding box center [437, 843] width 5 height 8
type input "89"
checkbox input "false"
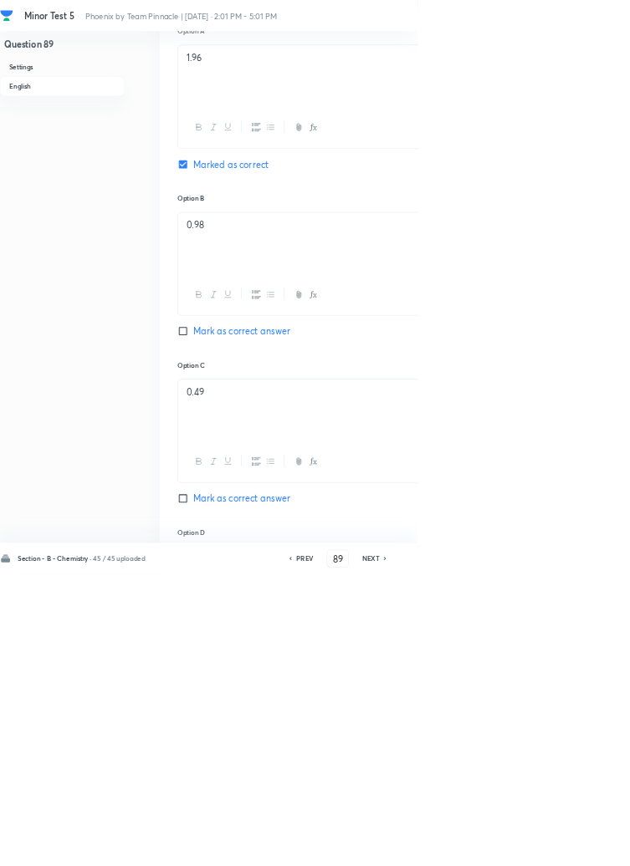
checkbox input "true"
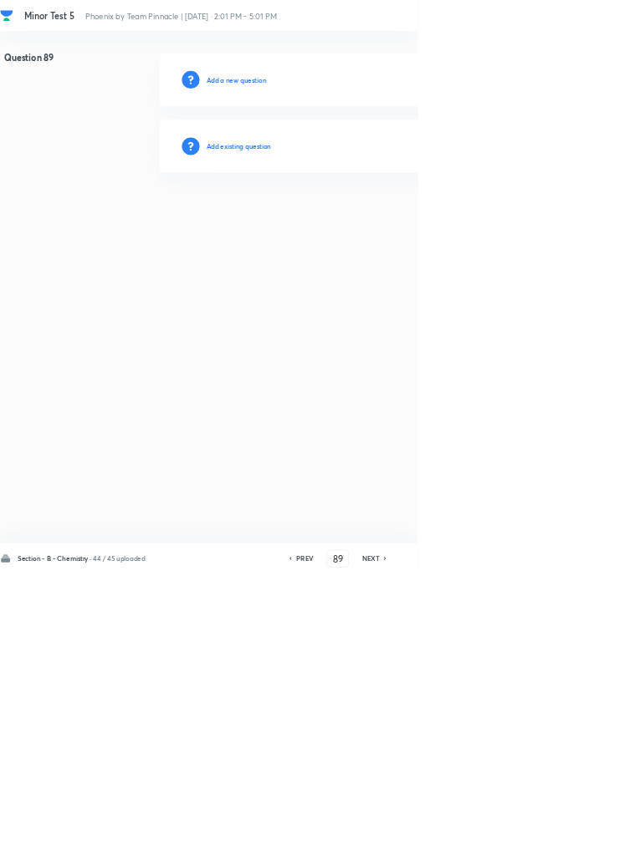
click at [457, 851] on h6 "PREV" at bounding box center [460, 843] width 26 height 15
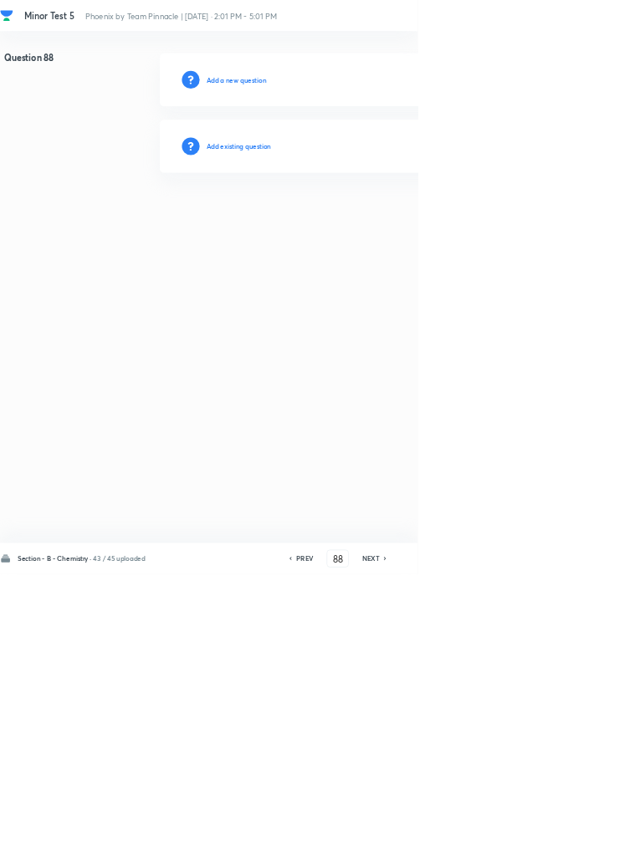
click at [459, 851] on h6 "PREV" at bounding box center [460, 843] width 26 height 15
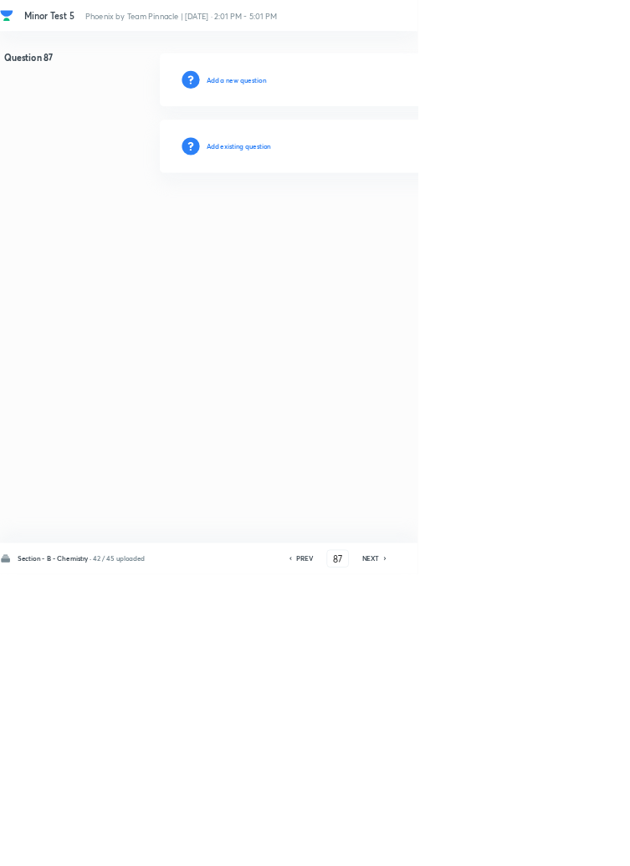
click at [462, 851] on h6 "PREV" at bounding box center [460, 843] width 26 height 15
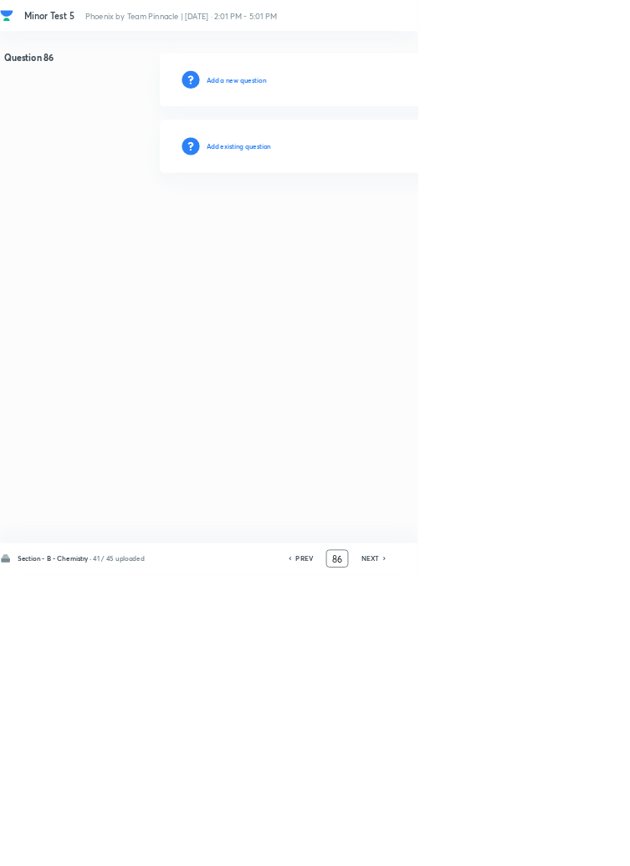
click at [514, 858] on input "86" at bounding box center [509, 843] width 32 height 29
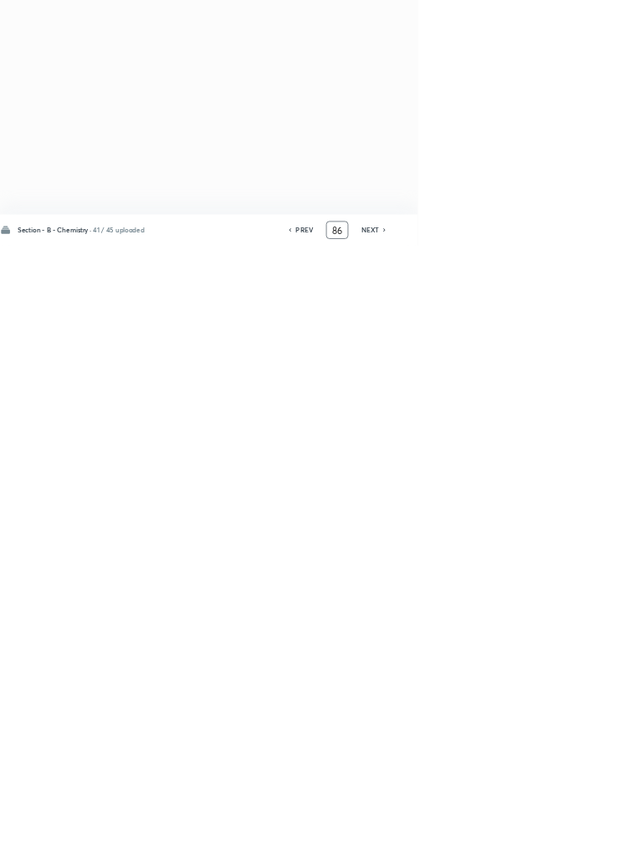
type input "8"
type input "46"
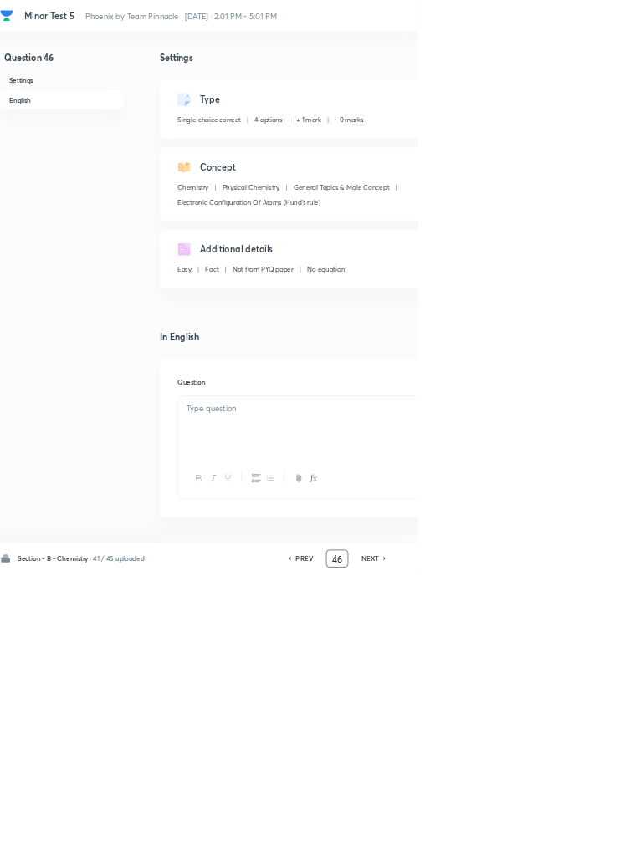
checkbox input "true"
click at [581, 846] on icon at bounding box center [579, 843] width 3 height 5
type input "47"
checkbox input "true"
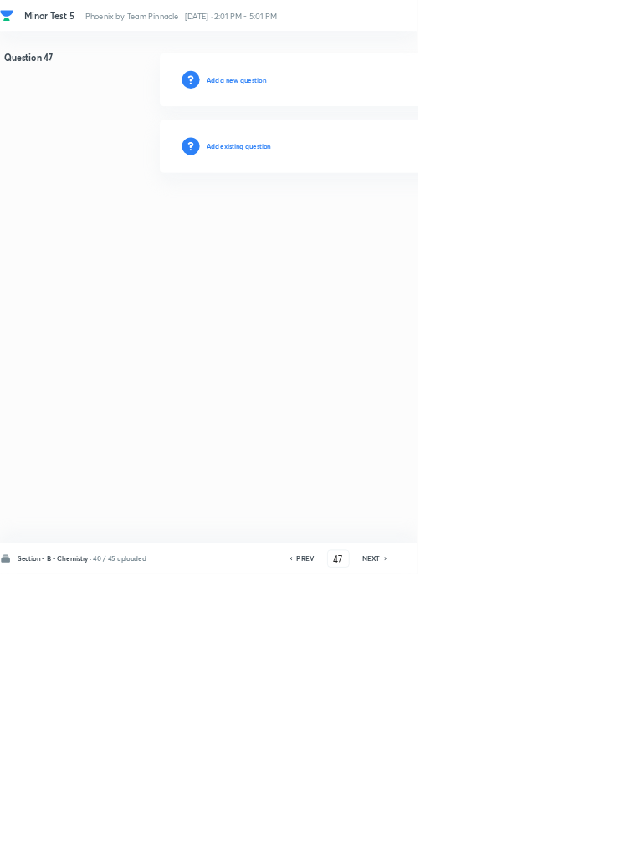
click at [582, 847] on icon at bounding box center [582, 843] width 5 height 8
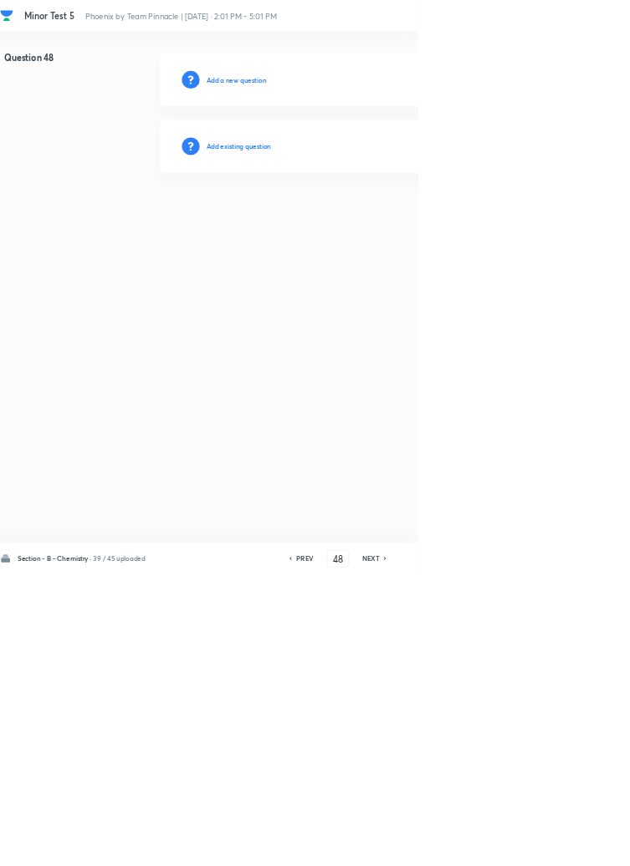
click at [582, 846] on icon at bounding box center [580, 843] width 3 height 5
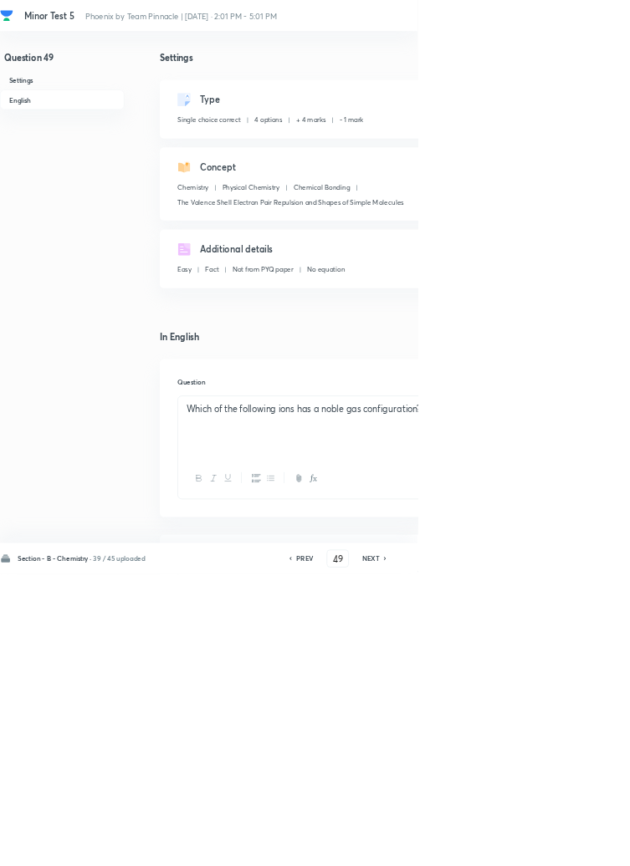
click at [582, 847] on icon at bounding box center [581, 843] width 5 height 8
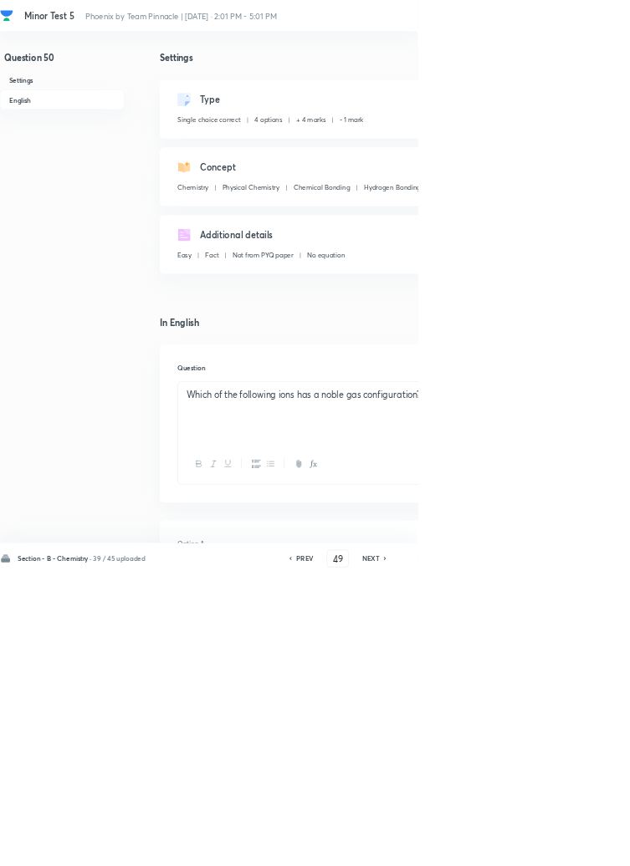
type input "50"
checkbox input "false"
click at [582, 847] on icon at bounding box center [581, 843] width 5 height 8
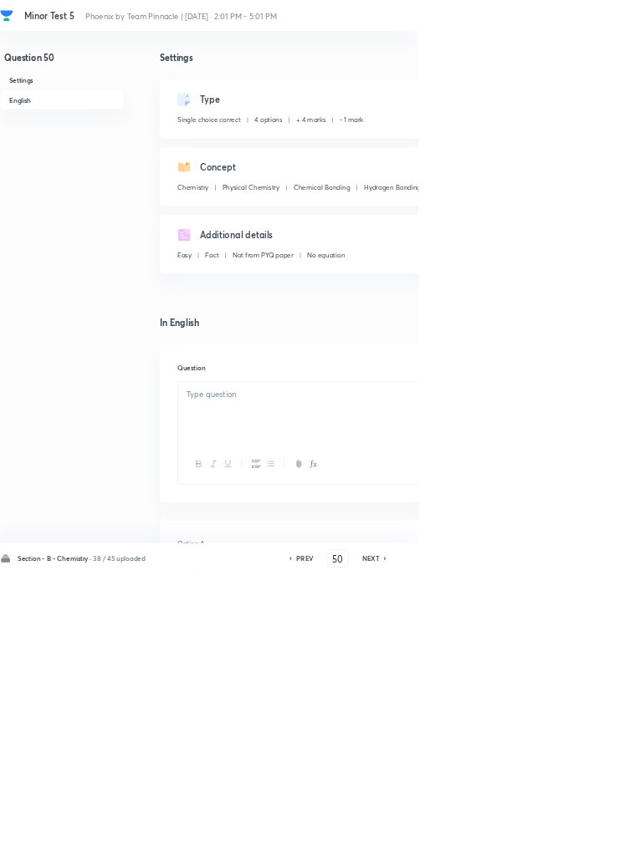
type input "51"
checkbox input "false"
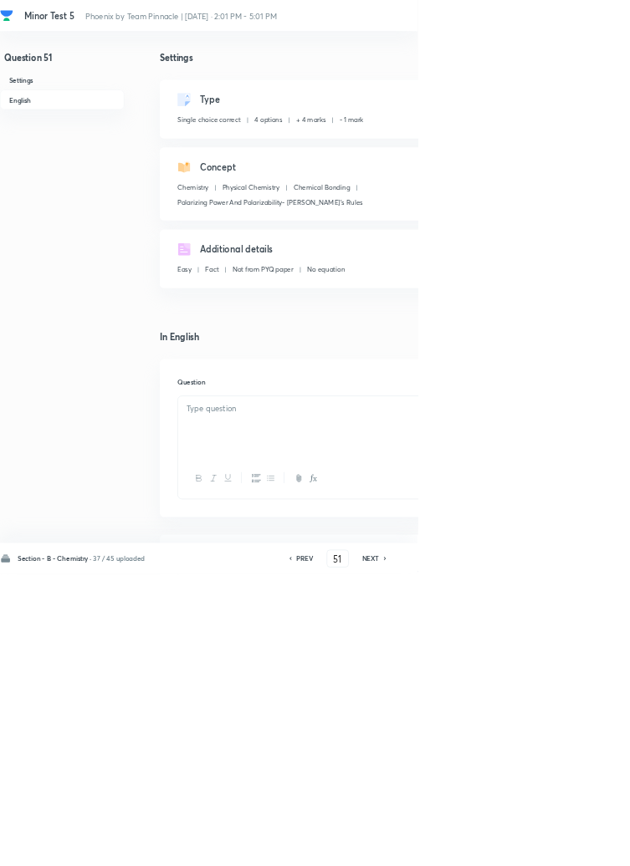
click at [582, 847] on icon at bounding box center [581, 843] width 5 height 8
type input "52"
checkbox input "false"
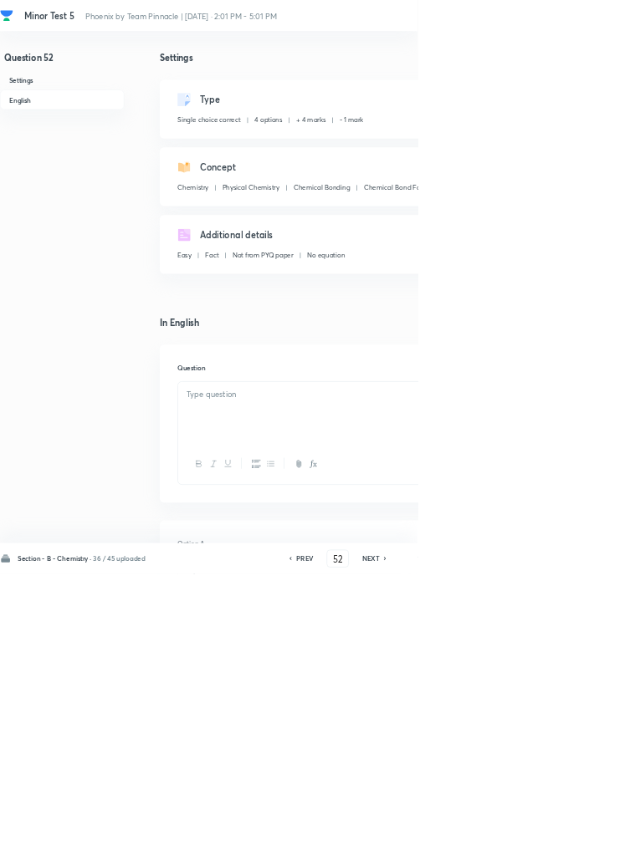
click at [582, 847] on icon at bounding box center [581, 843] width 5 height 8
type input "53"
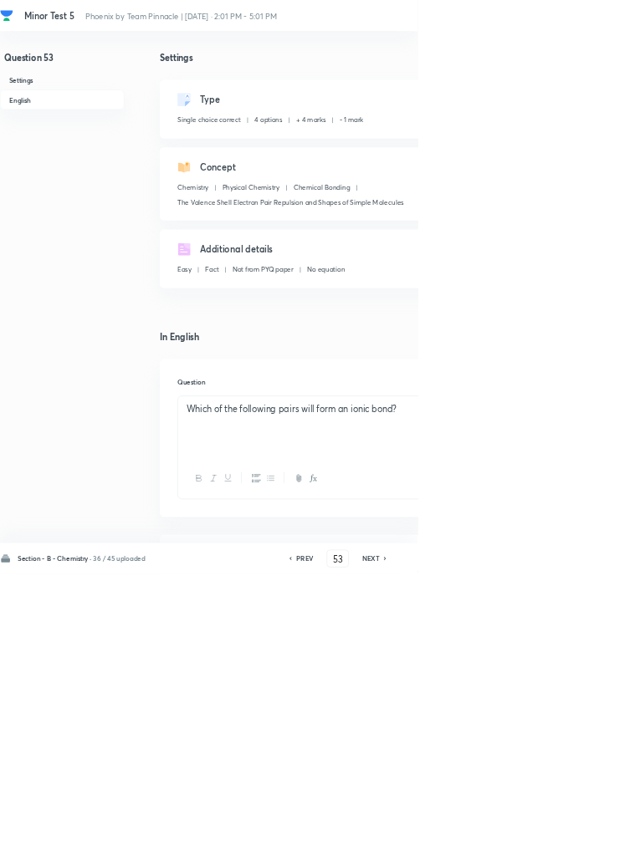
checkbox input "false"
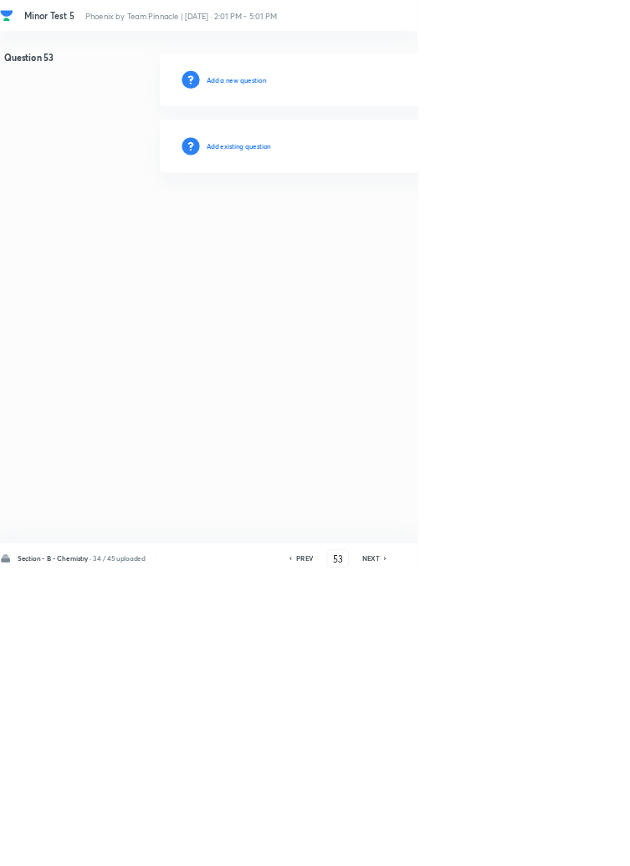
click at [581, 847] on icon at bounding box center [581, 843] width 5 height 8
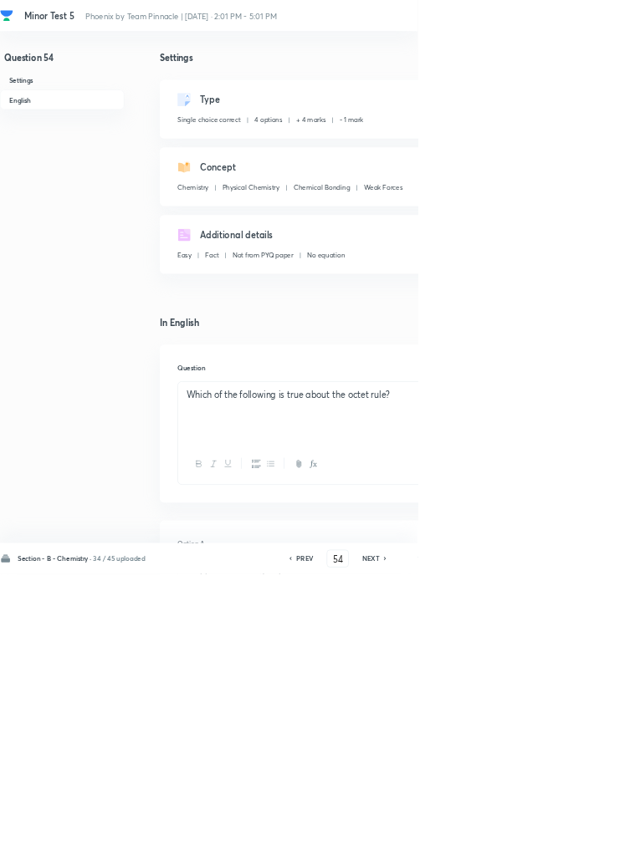
click at [582, 847] on icon at bounding box center [581, 843] width 5 height 8
type input "55"
checkbox input "false"
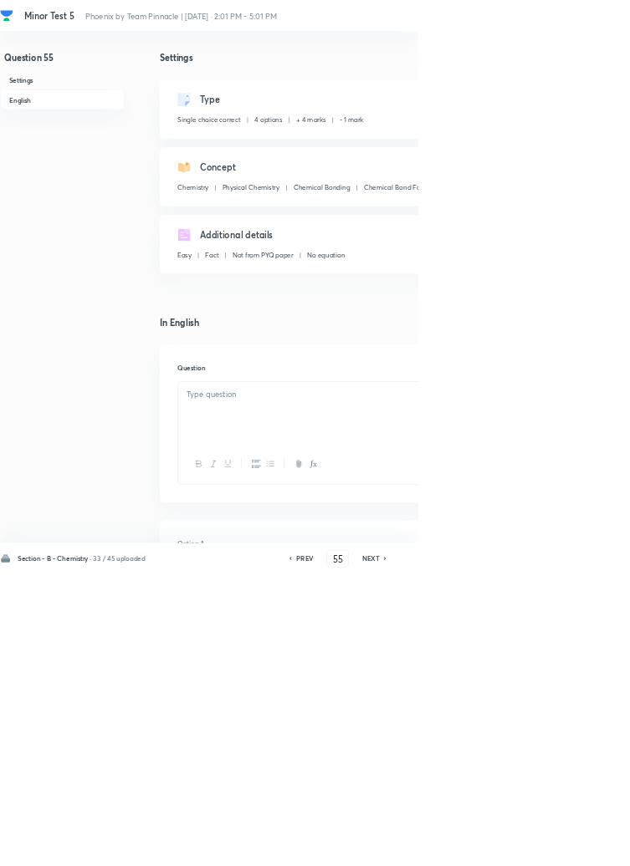
click at [583, 847] on icon at bounding box center [581, 843] width 5 height 8
type input "56"
checkbox input "false"
click at [582, 846] on icon at bounding box center [580, 843] width 3 height 5
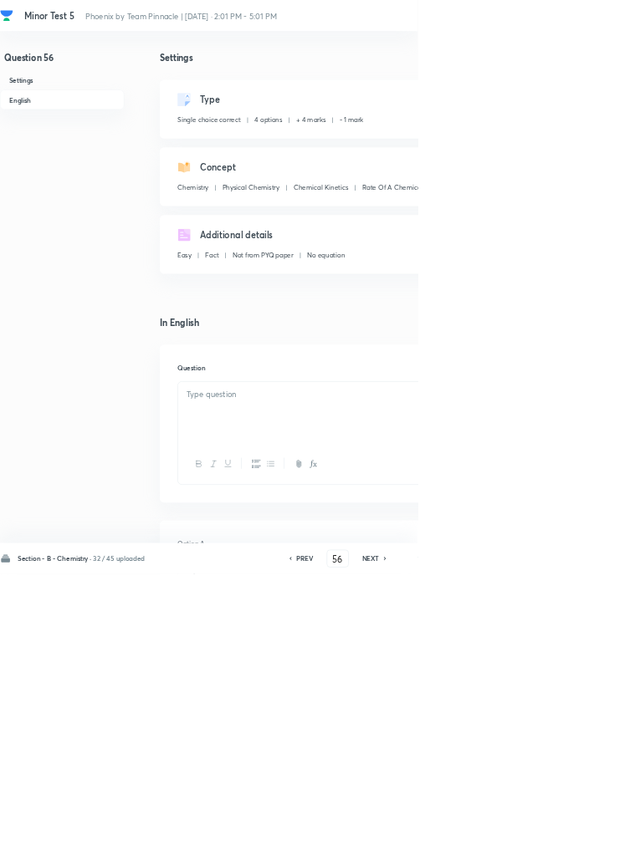
type input "57"
checkbox input "true"
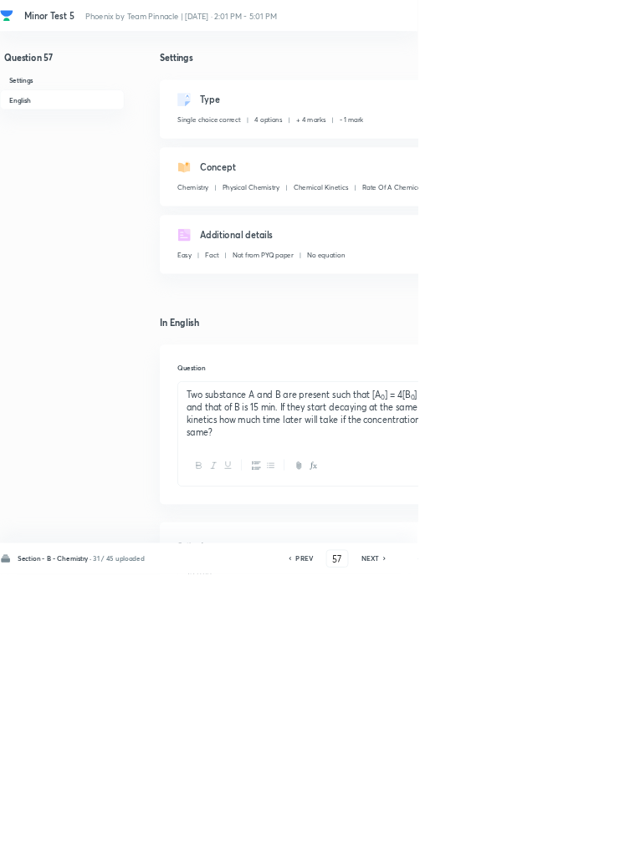
click at [581, 847] on icon at bounding box center [580, 843] width 5 height 8
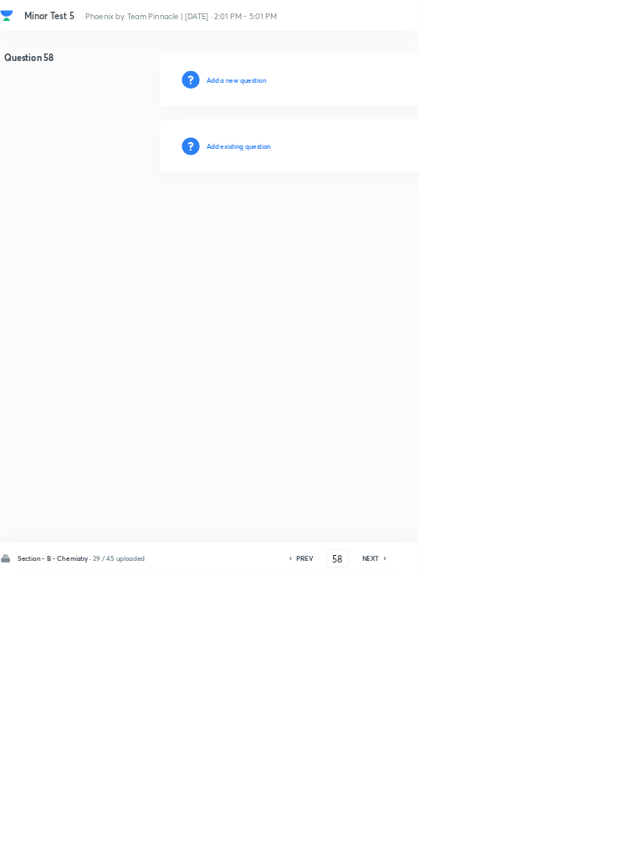
click at [582, 846] on icon at bounding box center [580, 843] width 3 height 5
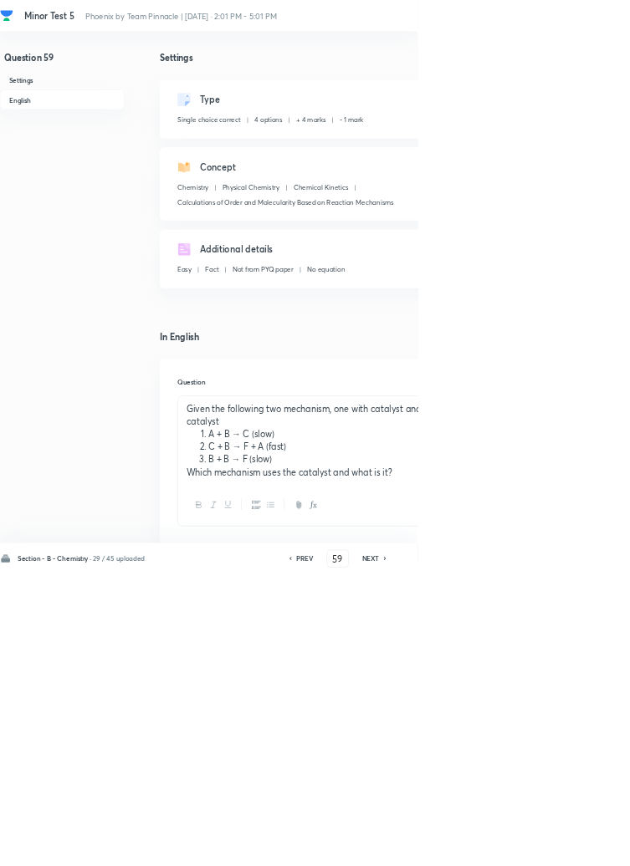
click at [581, 847] on icon at bounding box center [581, 843] width 5 height 8
type input "60"
checkbox input "false"
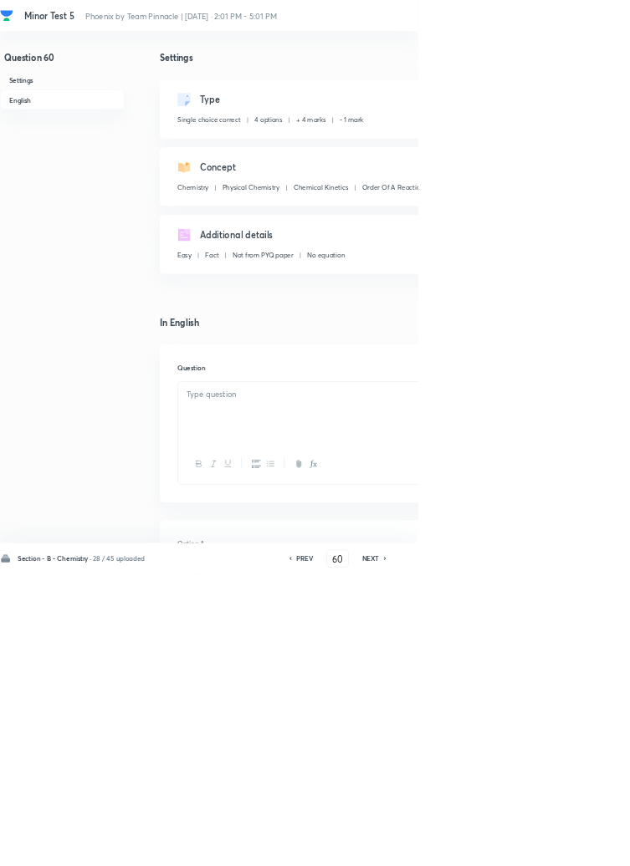
click at [583, 847] on icon at bounding box center [581, 843] width 5 height 8
type input "61"
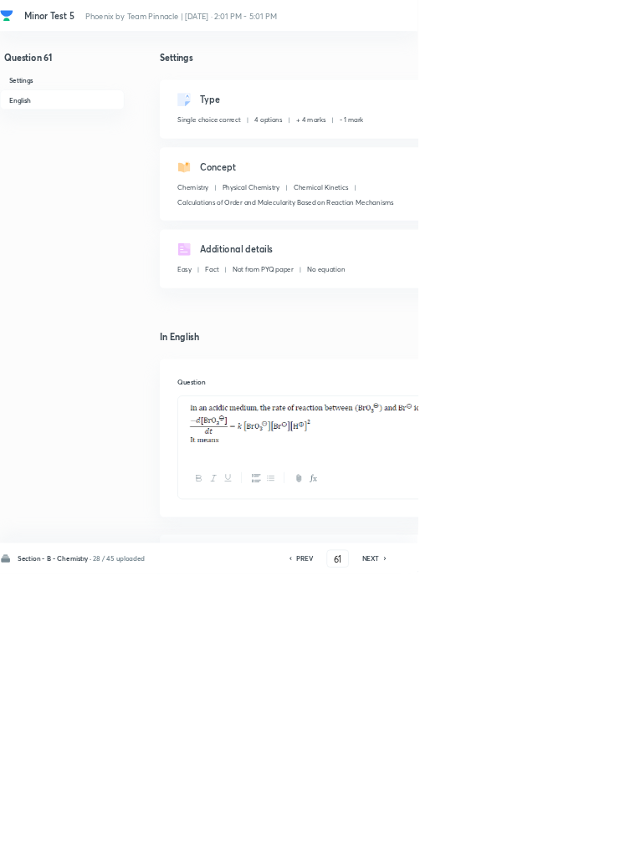
checkbox input "false"
click at [582, 847] on icon at bounding box center [580, 843] width 5 height 8
type input "62"
checkbox input "false"
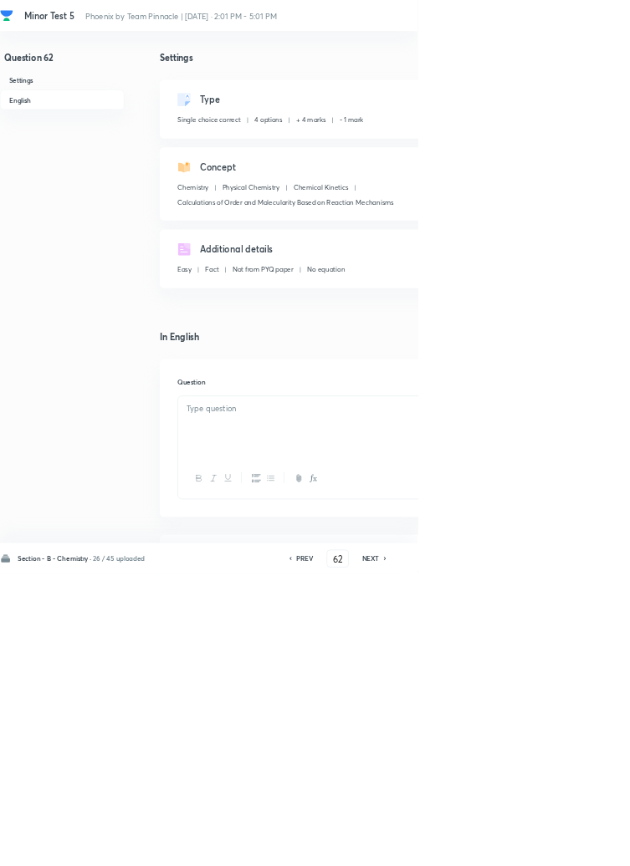
click at [583, 847] on icon at bounding box center [581, 843] width 5 height 8
type input "63"
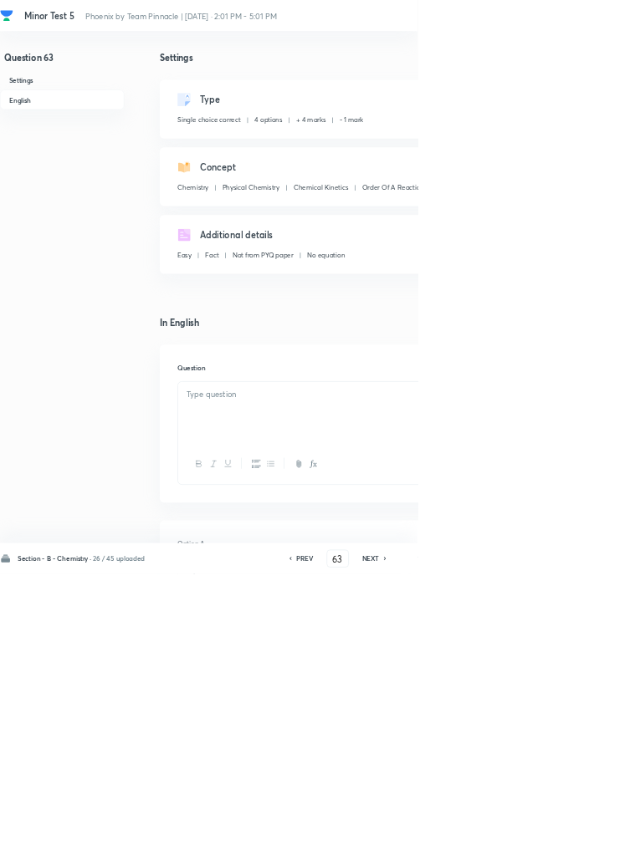
checkbox input "false"
click at [582, 847] on icon at bounding box center [581, 843] width 5 height 8
type input "64"
checkbox input "false"
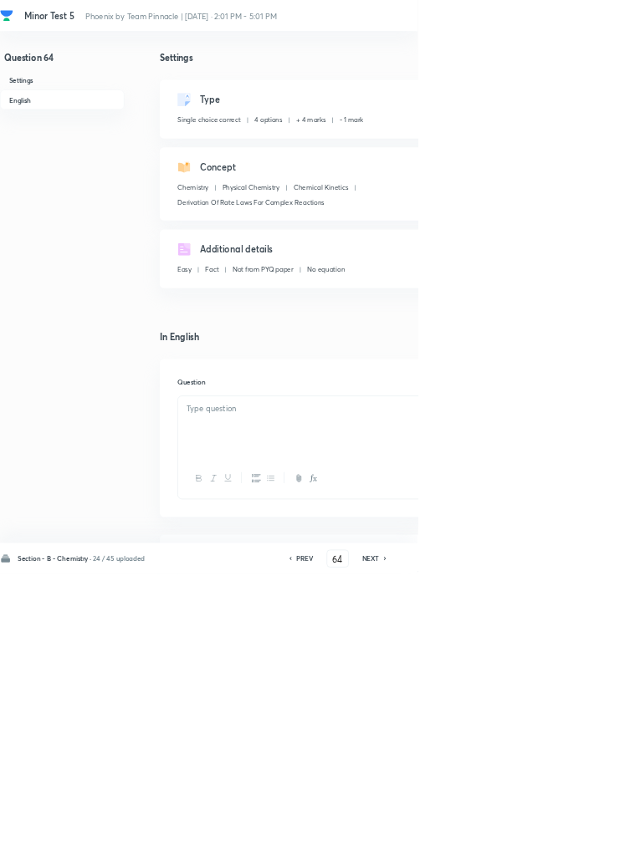
click at [582, 847] on icon at bounding box center [581, 843] width 5 height 8
type input "65"
checkbox input "true"
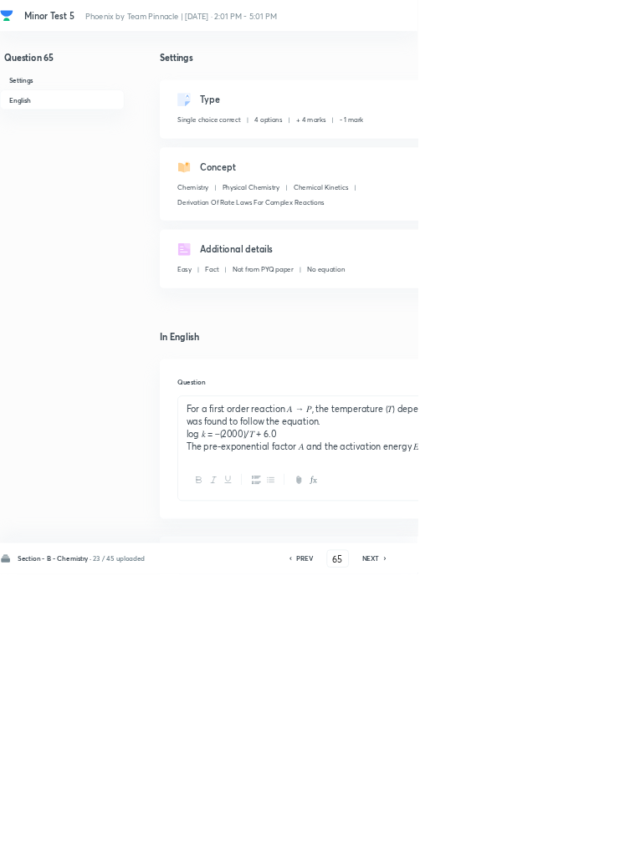
click at [568, 851] on h6 "NEXT" at bounding box center [559, 843] width 26 height 15
type input "66"
checkbox input "false"
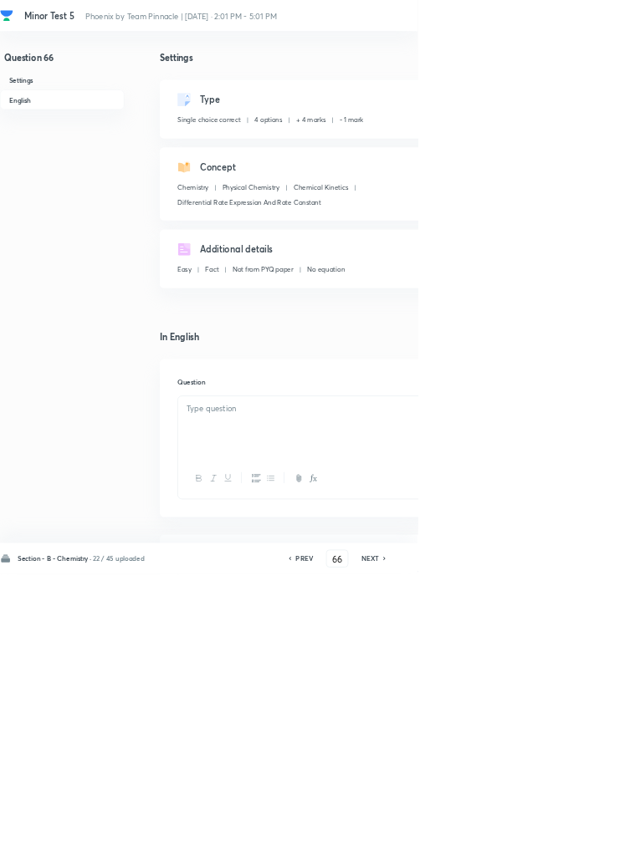
click at [567, 851] on h6 "NEXT" at bounding box center [558, 843] width 26 height 15
type input "67"
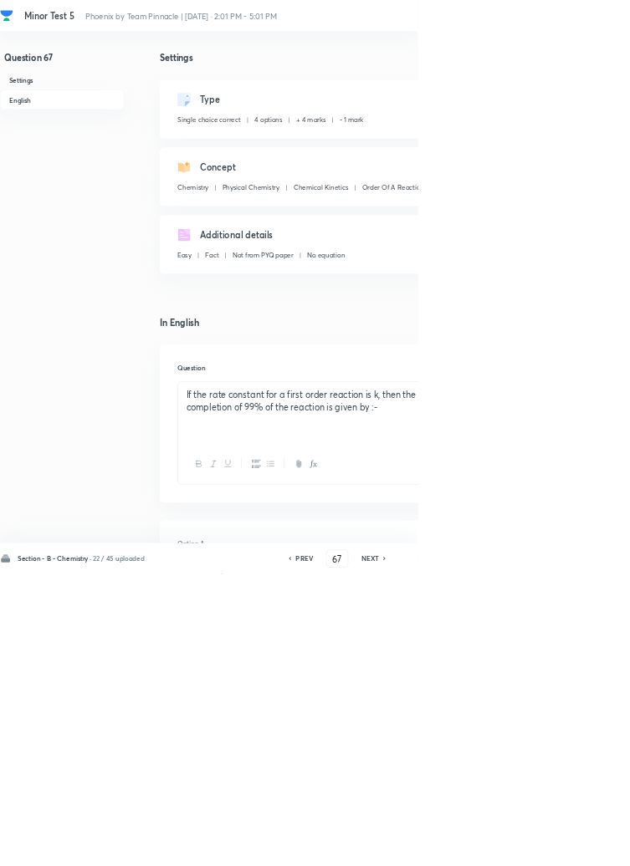
checkbox input "false"
click at [581, 847] on icon at bounding box center [580, 843] width 5 height 8
type input "68"
checkbox input "false"
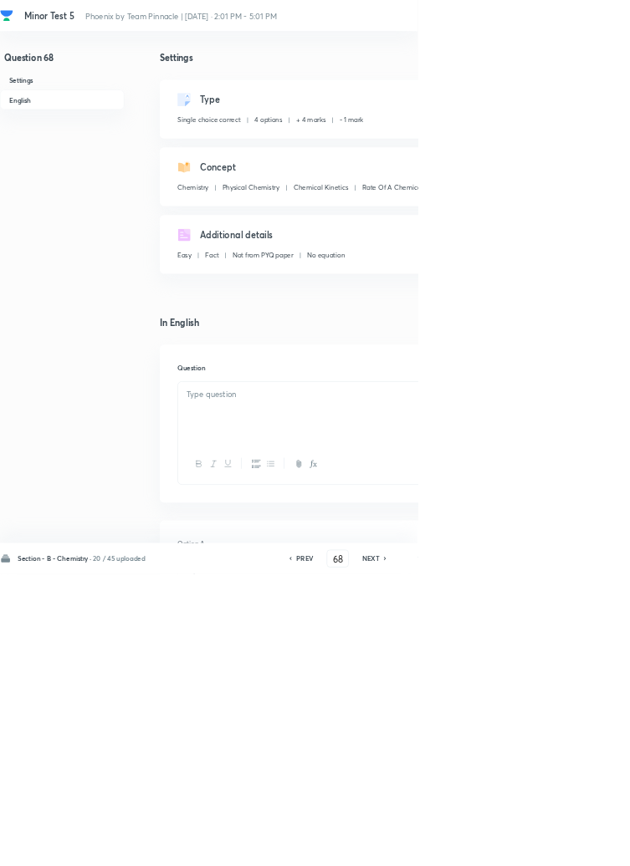
click at [577, 851] on div "NEXT" at bounding box center [561, 843] width 44 height 15
type input "69"
checkbox input "false"
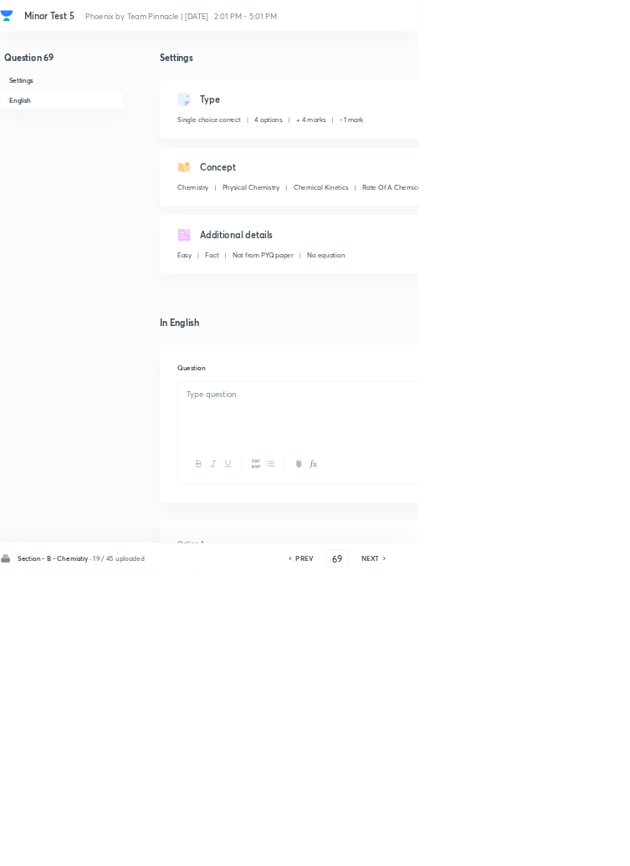
click at [580, 847] on icon at bounding box center [580, 843] width 5 height 8
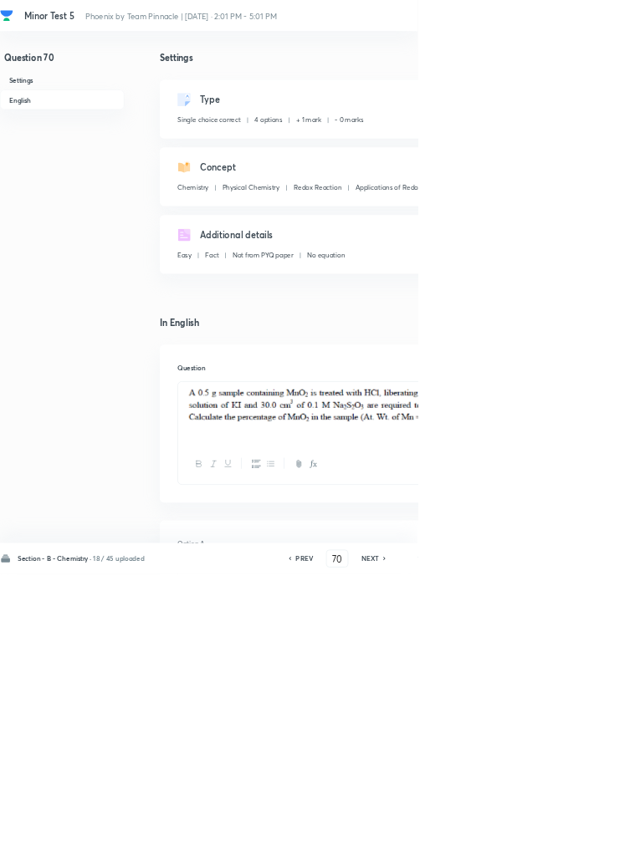
click at [582, 847] on icon at bounding box center [580, 843] width 5 height 8
type input "71"
checkbox input "false"
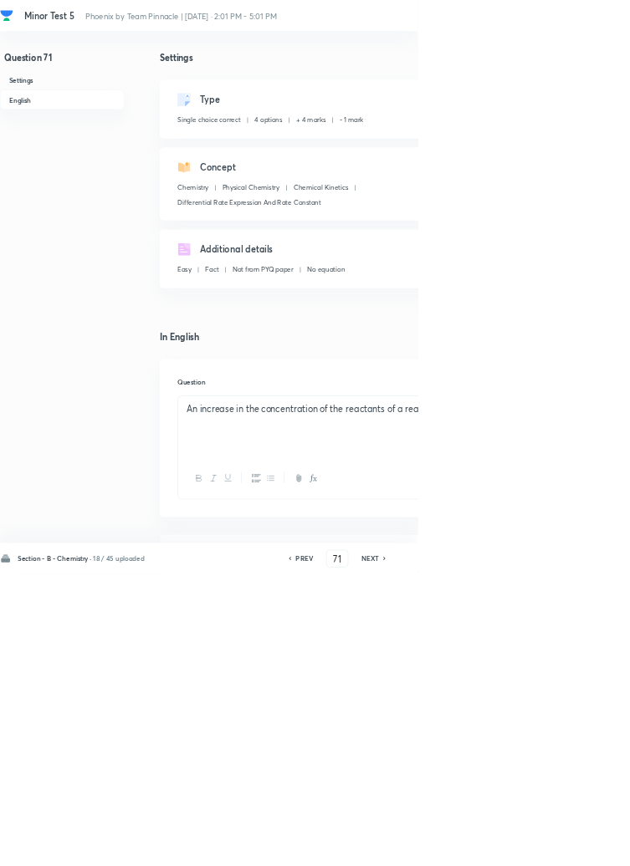
checkbox input "false"
click at [581, 846] on icon at bounding box center [579, 843] width 3 height 5
type input "72"
checkbox input "true"
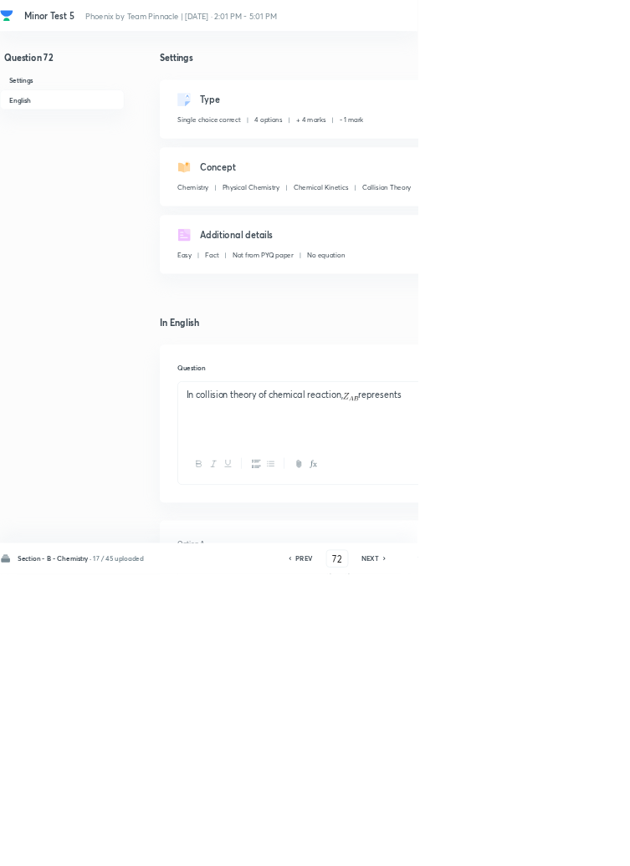
click at [567, 851] on h6 "NEXT" at bounding box center [558, 843] width 26 height 15
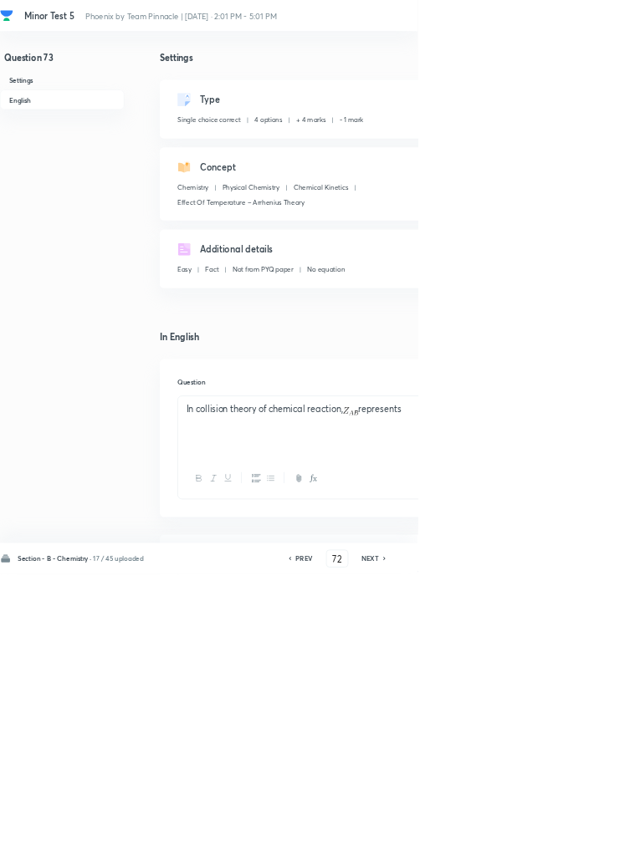
type input "73"
checkbox input "false"
click at [567, 851] on h6 "NEXT" at bounding box center [558, 843] width 26 height 15
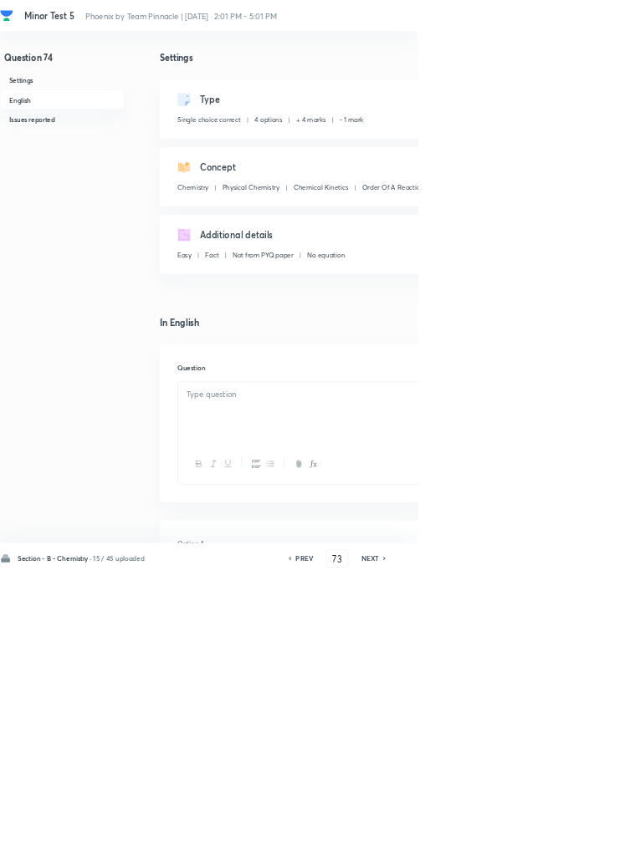
type input "74"
checkbox input "true"
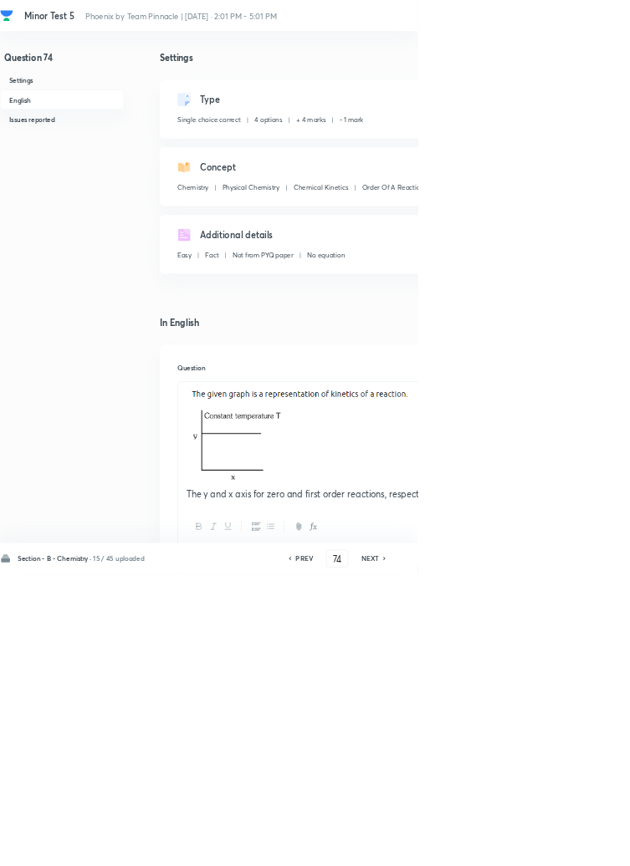
click at [565, 851] on h6 "NEXT" at bounding box center [558, 843] width 26 height 15
type input "75"
checkbox input "false"
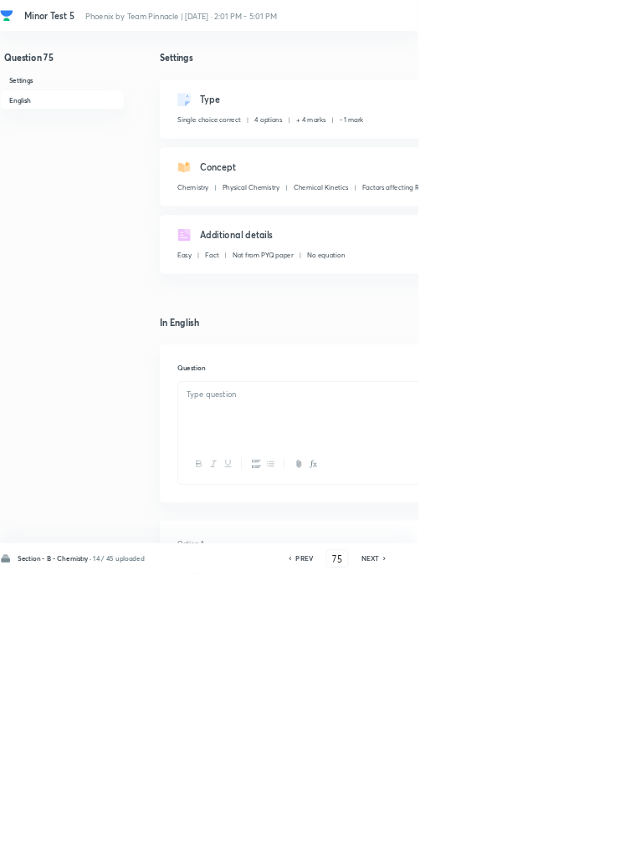
click at [581, 847] on icon at bounding box center [580, 843] width 5 height 8
type input "76"
checkbox input "false"
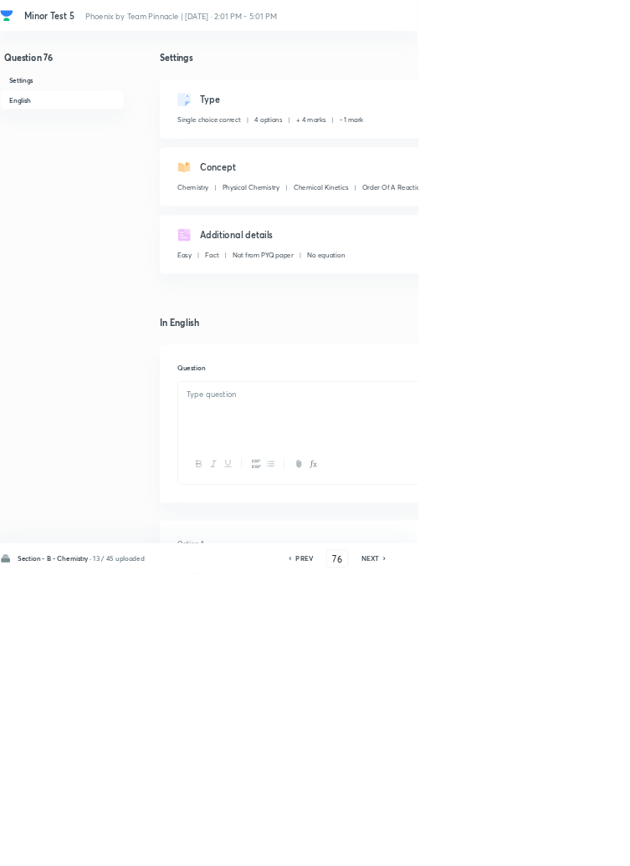
click at [581, 847] on icon at bounding box center [580, 843] width 5 height 8
type input "78"
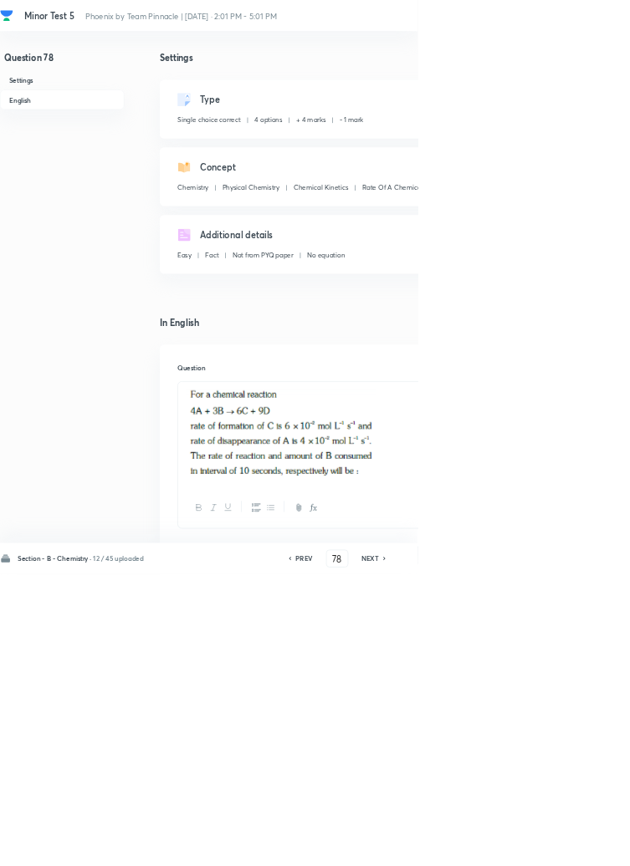
checkbox input "false"
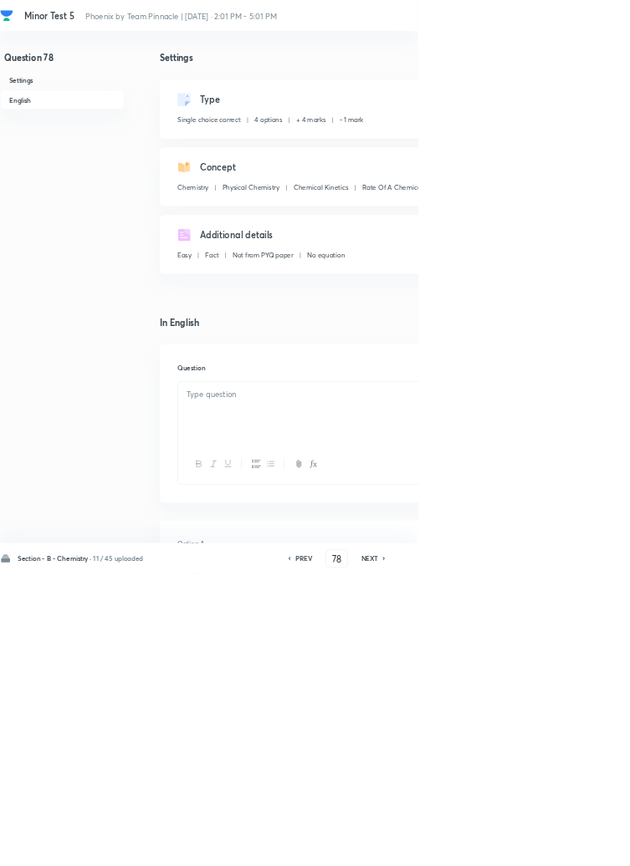
click at [580, 847] on icon at bounding box center [579, 843] width 5 height 8
type input "79"
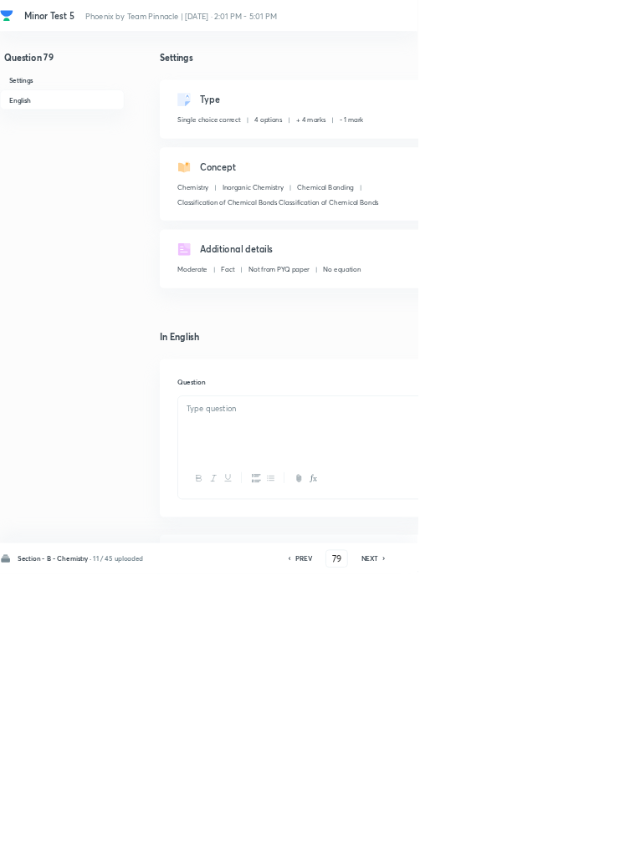
checkbox input "false"
click at [582, 847] on icon at bounding box center [581, 843] width 5 height 8
type input "80"
checkbox input "false"
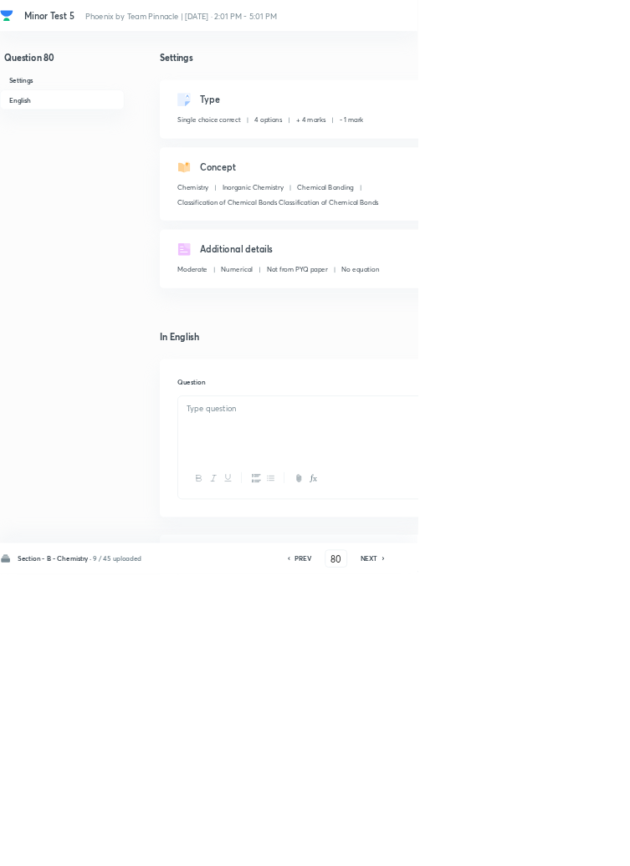
click at [580, 847] on icon at bounding box center [578, 843] width 5 height 8
type input "81"
checkbox input "false"
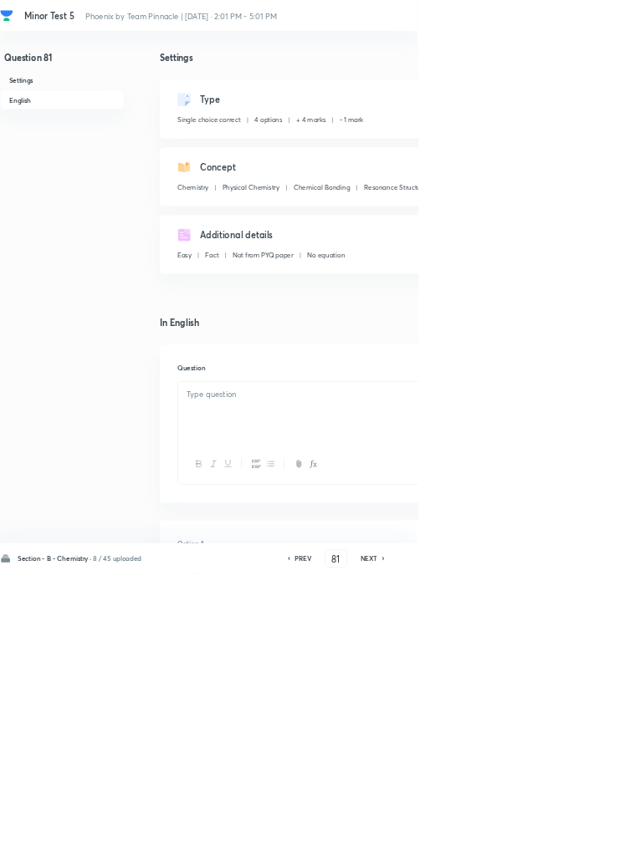
click at [580, 847] on icon at bounding box center [578, 843] width 5 height 8
type input "82"
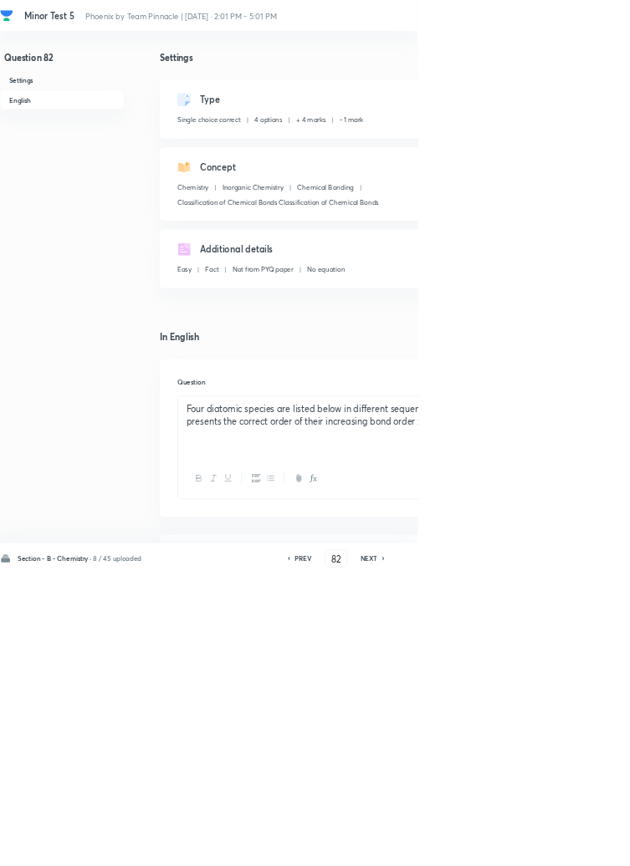
checkbox input "false"
click at [580, 847] on icon at bounding box center [577, 843] width 5 height 8
type input "83"
checkbox input "false"
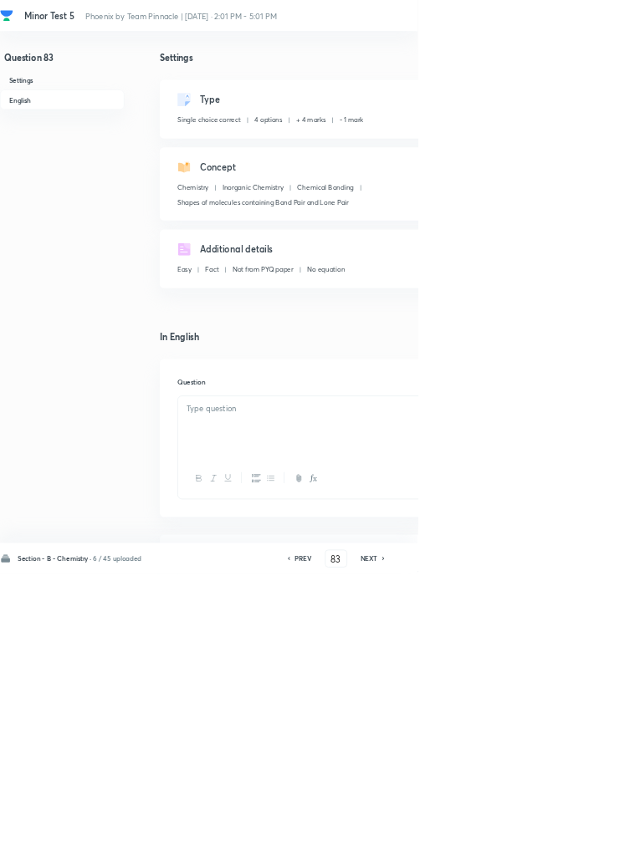
click at [580, 847] on icon at bounding box center [578, 843] width 5 height 8
type input "84"
checkbox input "false"
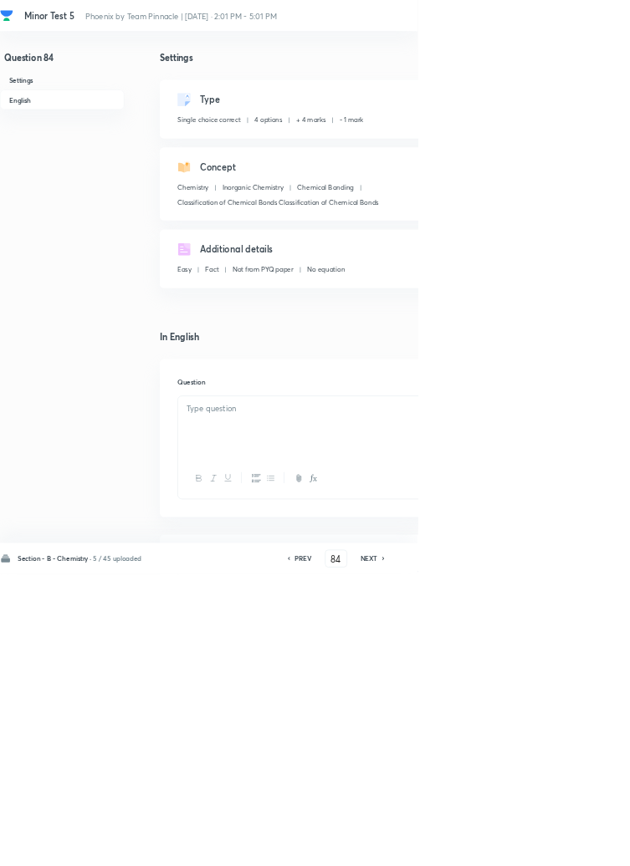
click at [580, 847] on icon at bounding box center [578, 843] width 5 height 8
type input "85"
checkbox input "false"
click at [580, 846] on icon at bounding box center [577, 843] width 3 height 5
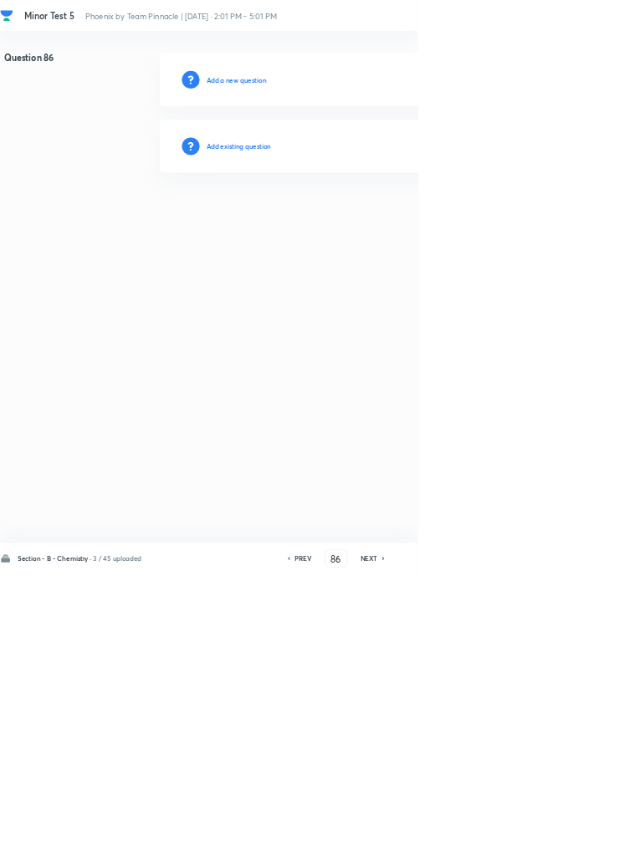
click at [539, 851] on div "NEXT" at bounding box center [559, 843] width 44 height 15
click at [512, 858] on input "87" at bounding box center [507, 843] width 32 height 29
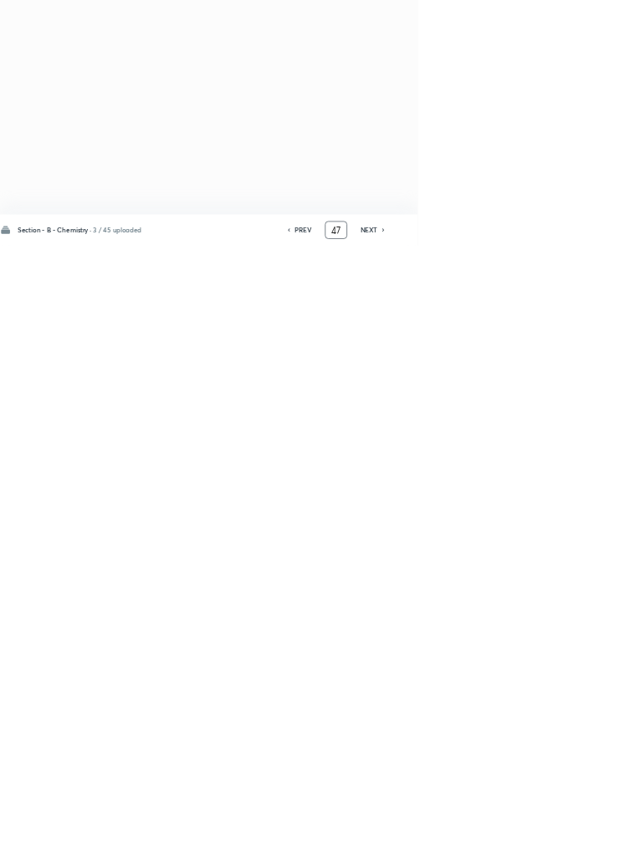
type input "47"
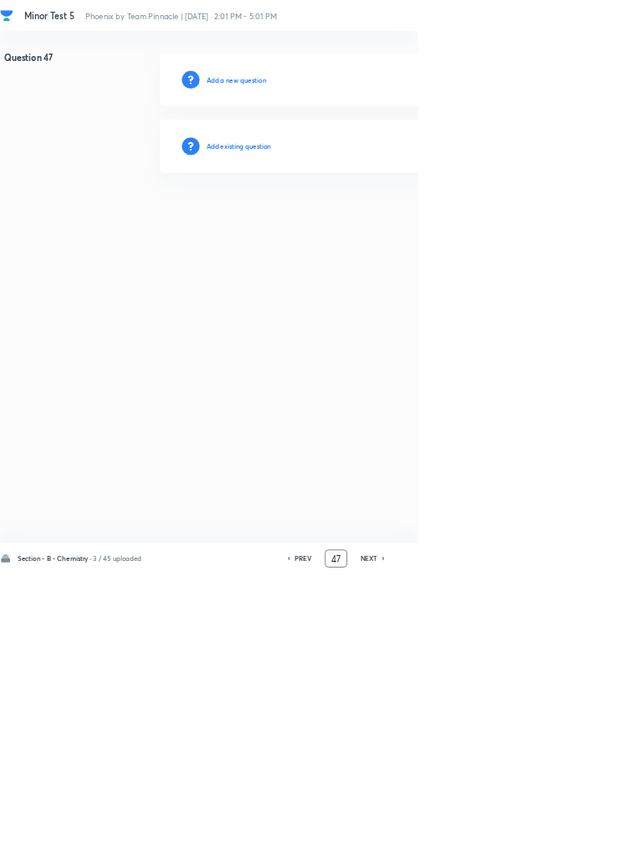
click at [383, 198] on div "Add existing question" at bounding box center [595, 221] width 709 height 80
click at [398, 221] on h6 "Add existing question" at bounding box center [360, 220] width 98 height 15
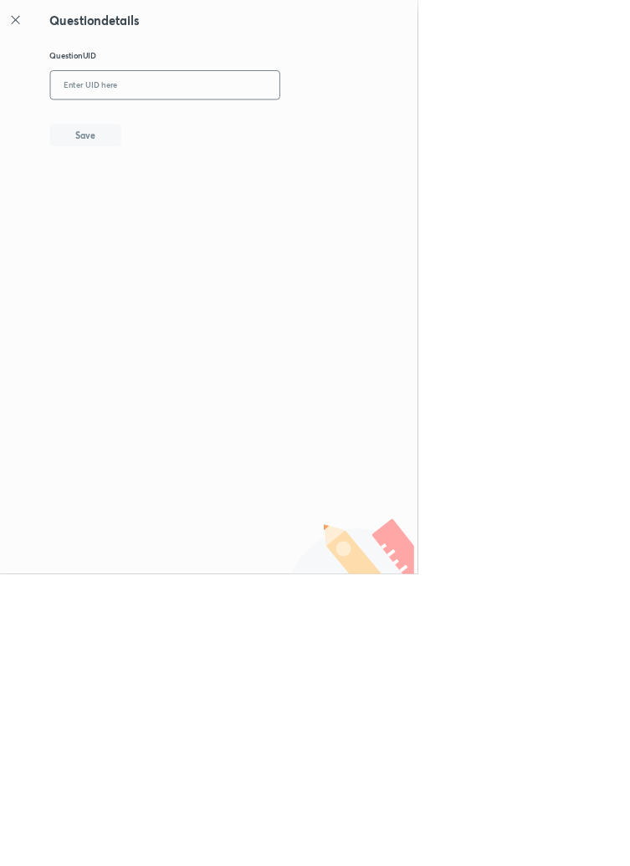
click at [239, 133] on input "text" at bounding box center [248, 129] width 345 height 41
type input "NONZJ"
click at [179, 194] on button "Save" at bounding box center [128, 202] width 107 height 33
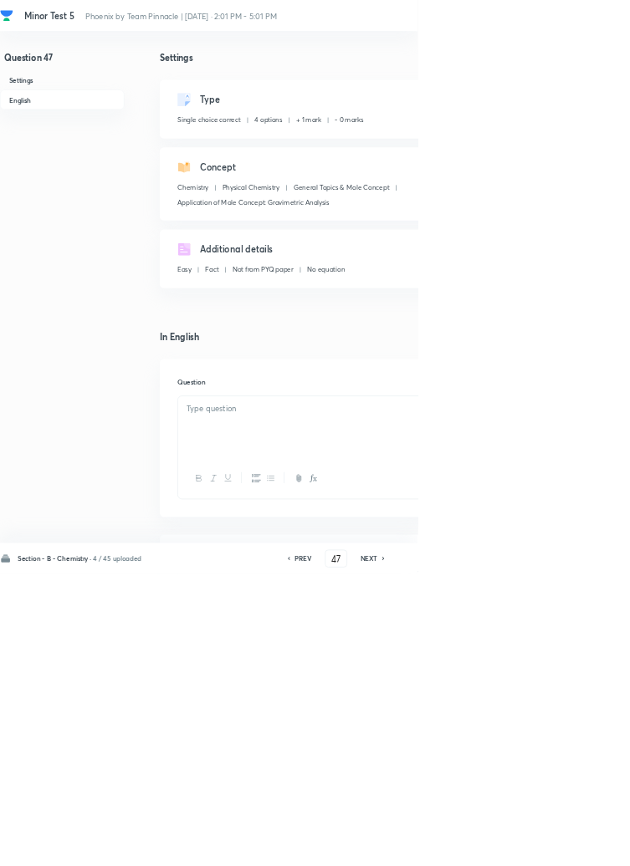
checkbox input "true"
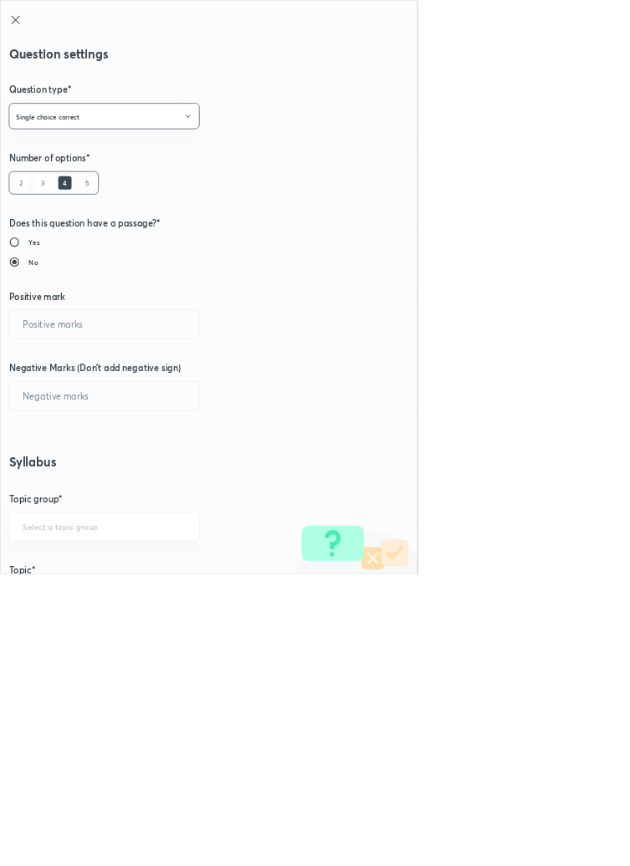
type input "1"
type input "0"
type input "Chemistry"
type input "Physical Chemistry"
type input "General Topics & Mole Concept"
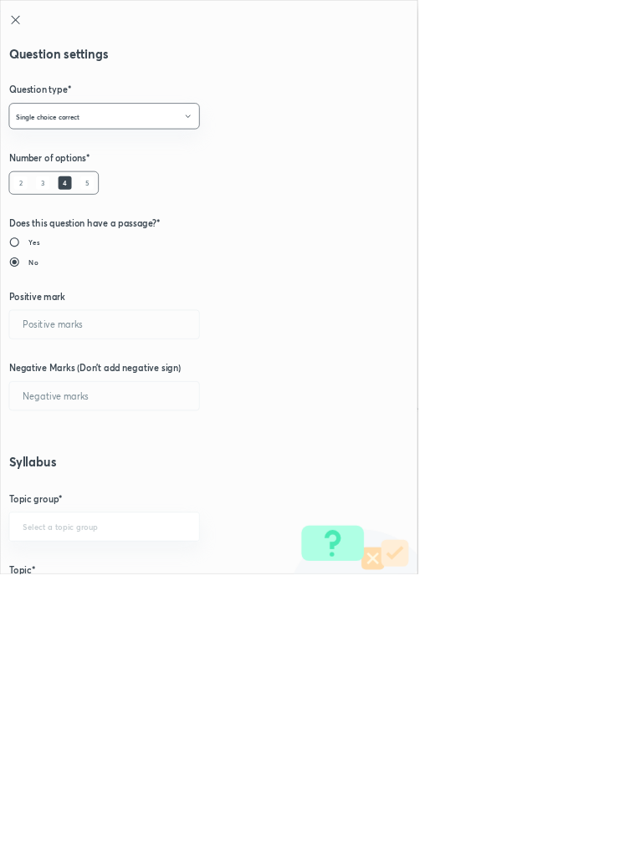
type input "Application of Mole Concept: Gravimetric Analysis"
click at [57, 491] on input "1" at bounding box center [157, 489] width 286 height 43
type input "4"
click at [63, 600] on input "0" at bounding box center [157, 597] width 286 height 43
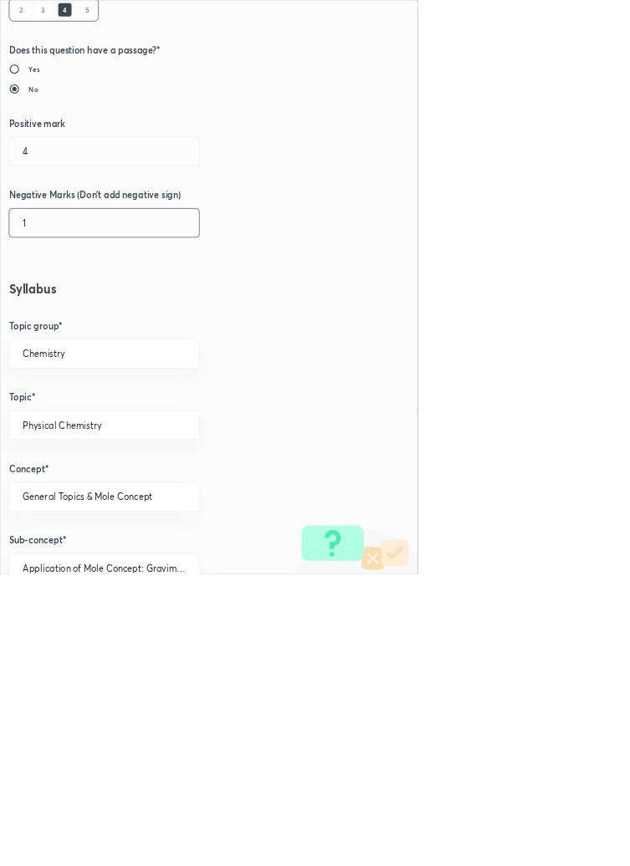
scroll to position [941, 0]
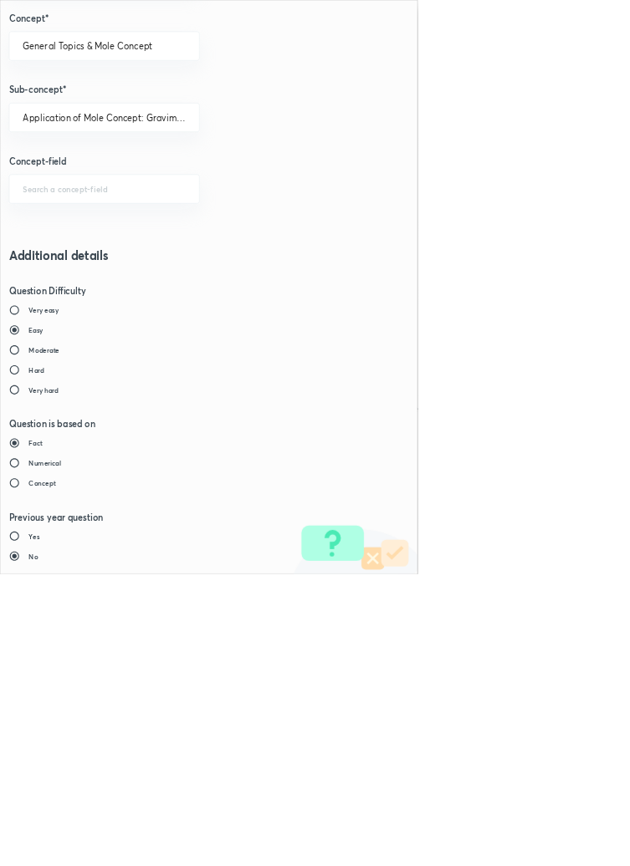
type input "1"
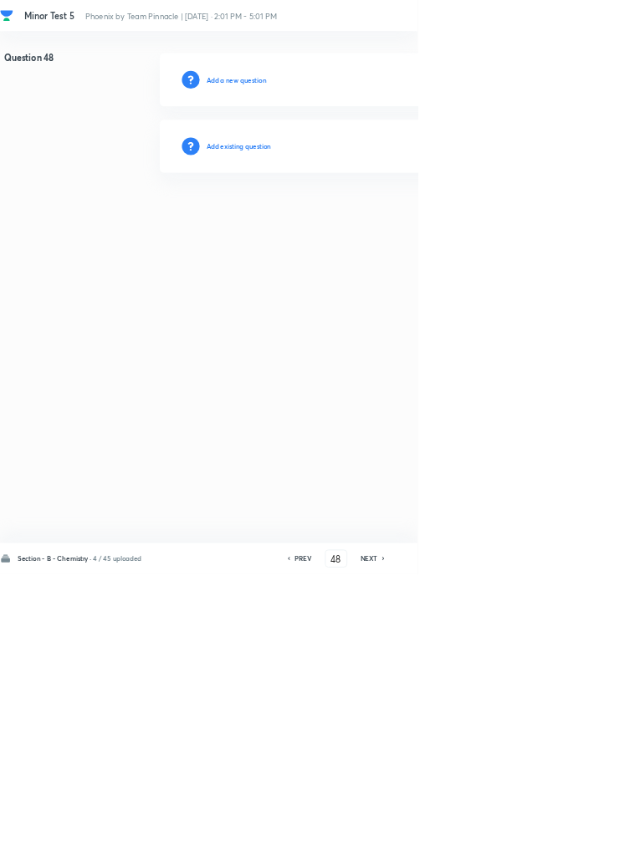
click at [457, 851] on h6 "PREV" at bounding box center [457, 843] width 26 height 15
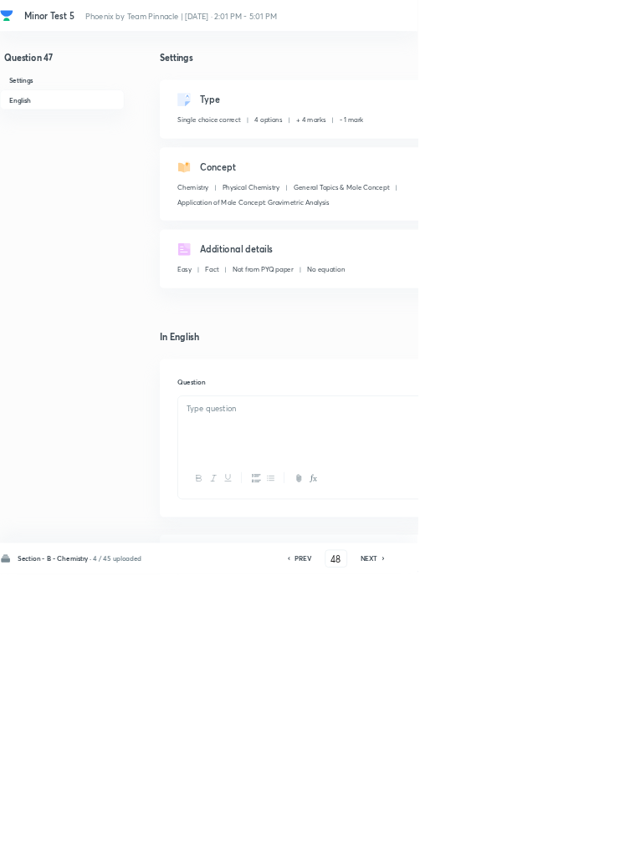
type input "47"
checkbox input "true"
click at [455, 851] on h6 "PREV" at bounding box center [457, 843] width 26 height 15
type input "46"
checkbox input "false"
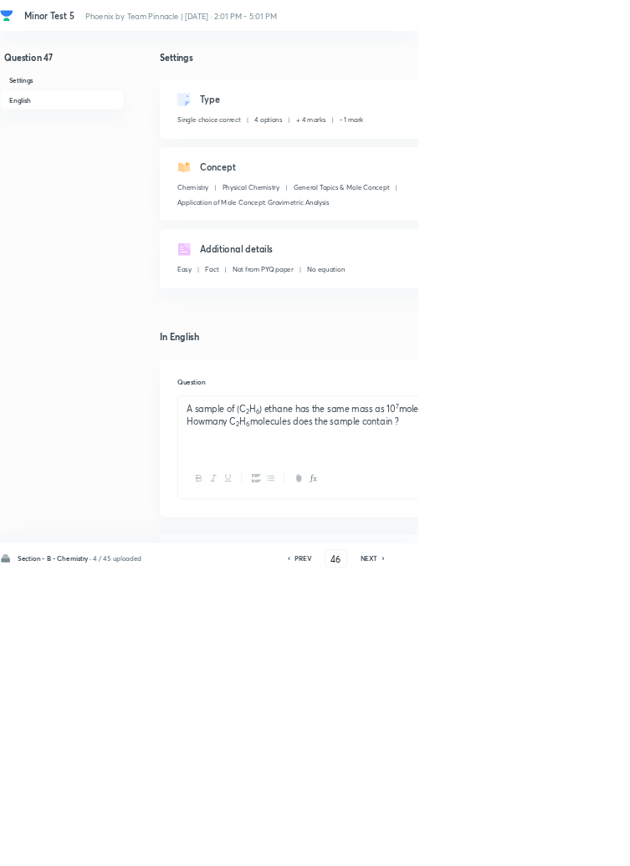
checkbox input "true"
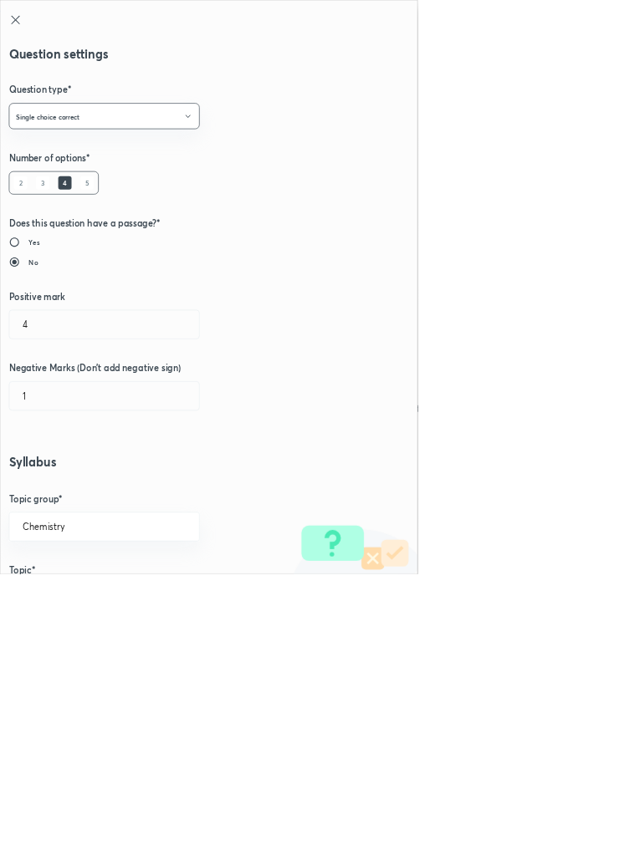
type input "1"
type input "0"
type input "Electronic Configuration Of Atoms (Hund's rule)"
click at [59, 493] on input "1" at bounding box center [157, 489] width 286 height 43
type input "4"
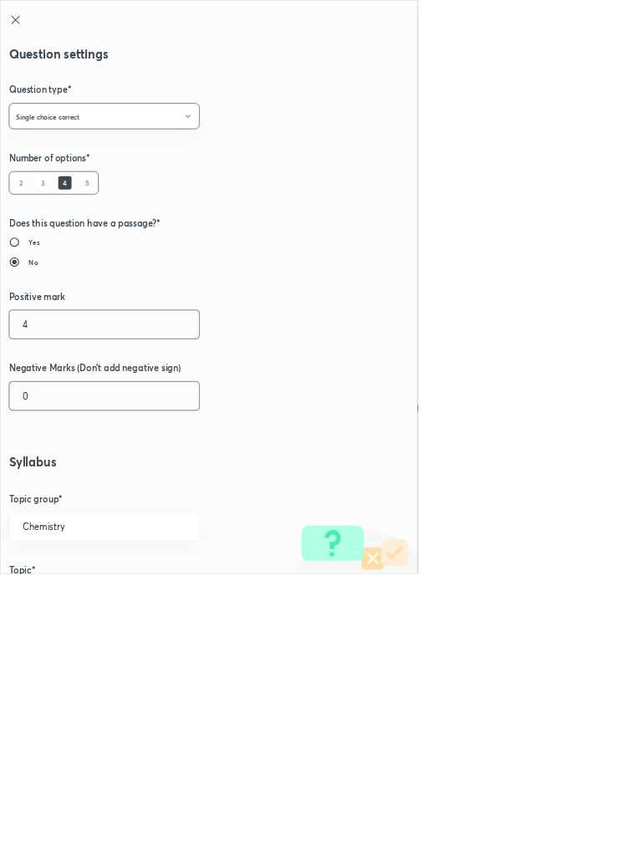
click at [72, 591] on input "0" at bounding box center [157, 597] width 286 height 43
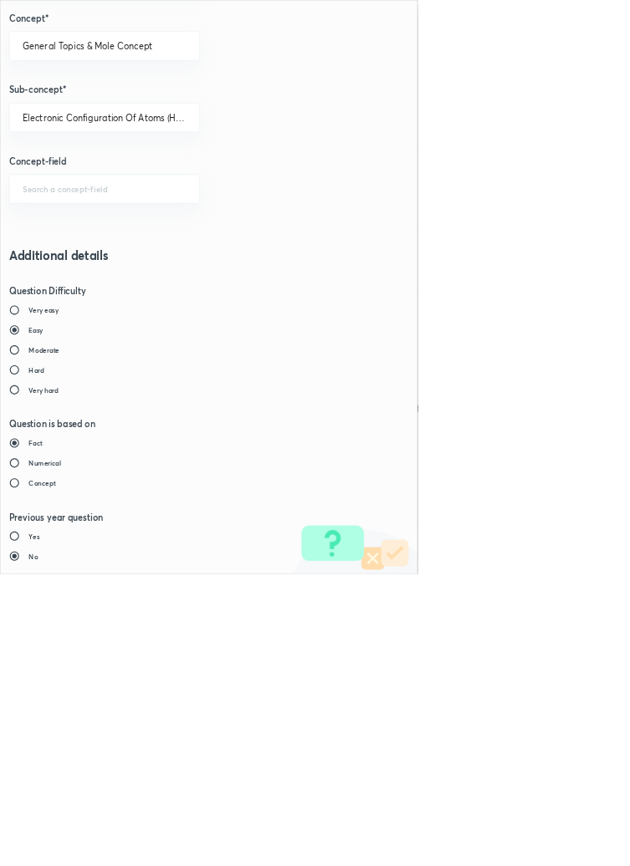
type input "1"
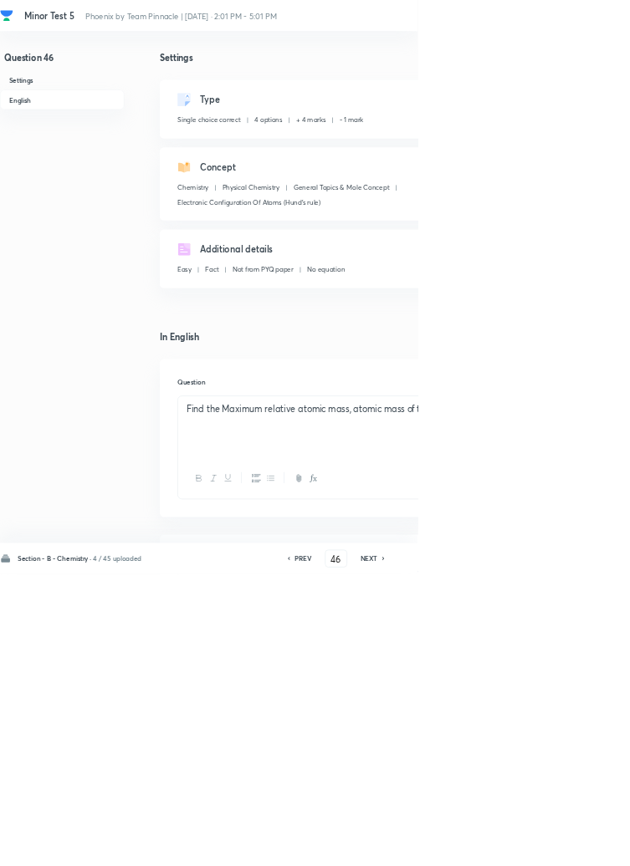
type input "47"
checkbox input "false"
checkbox input "true"
click at [580, 847] on icon at bounding box center [578, 843] width 5 height 8
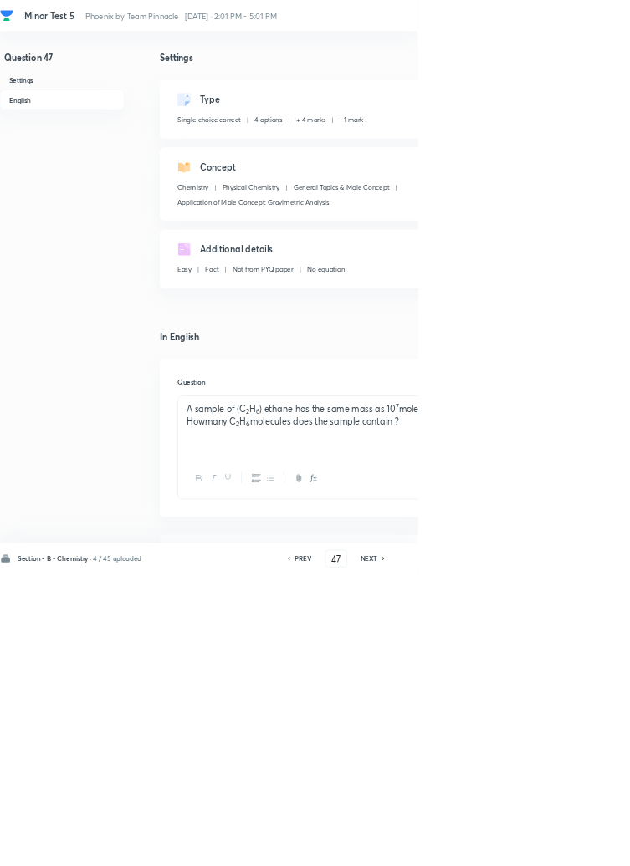
type input "48"
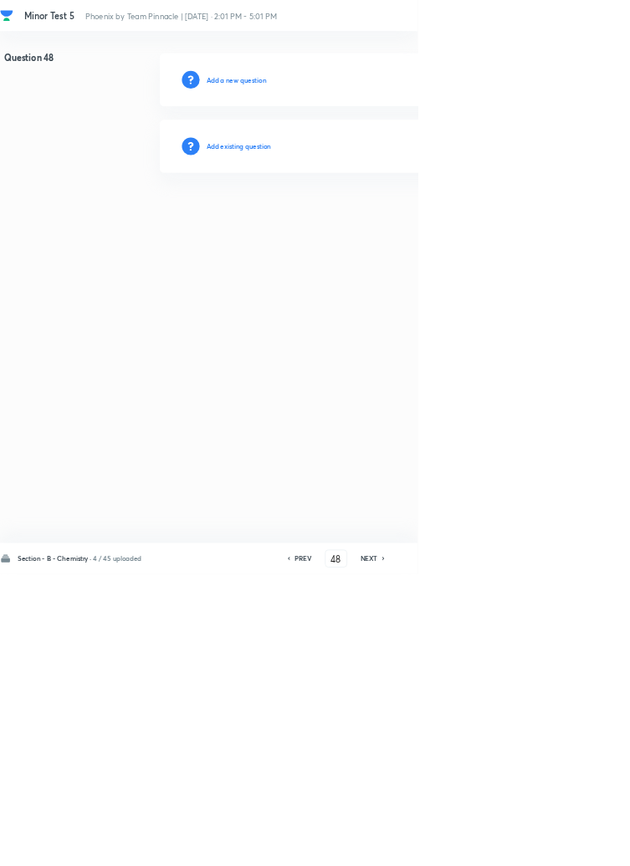
click at [394, 224] on h6 "Add existing question" at bounding box center [360, 220] width 98 height 15
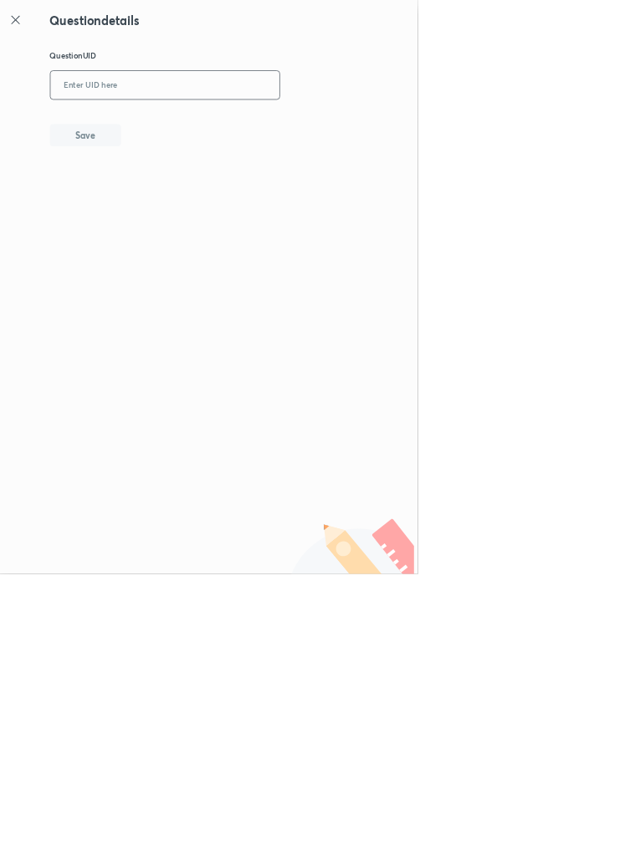
click at [246, 135] on input "text" at bounding box center [248, 129] width 345 height 41
type input "FNXTP"
click at [178, 209] on button "Save" at bounding box center [128, 202] width 107 height 33
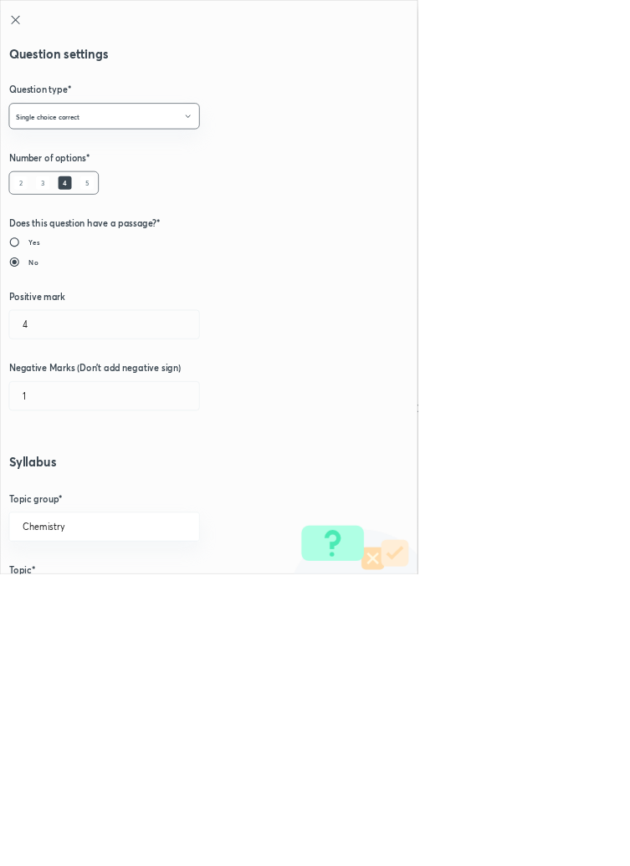
type input "1"
type input "0"
type input "Variation of Conductivity with Concentration"
click at [50, 491] on input "1" at bounding box center [157, 489] width 286 height 43
type input "4"
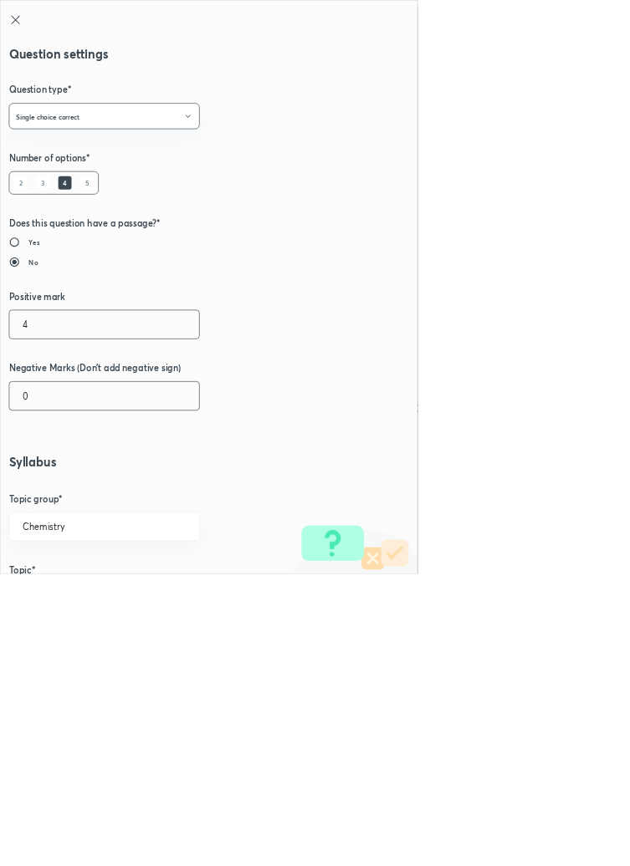
click at [66, 601] on input "0" at bounding box center [157, 597] width 286 height 43
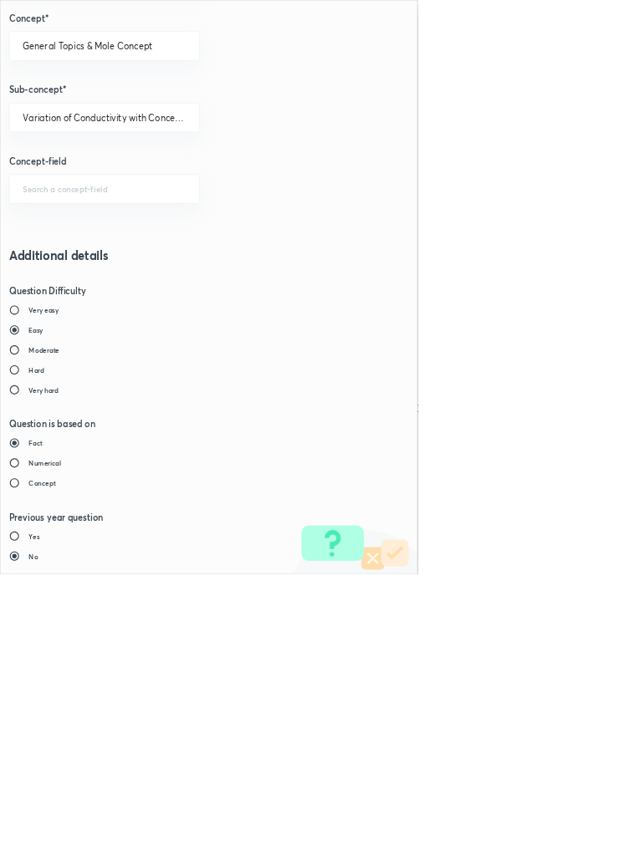
type input "1"
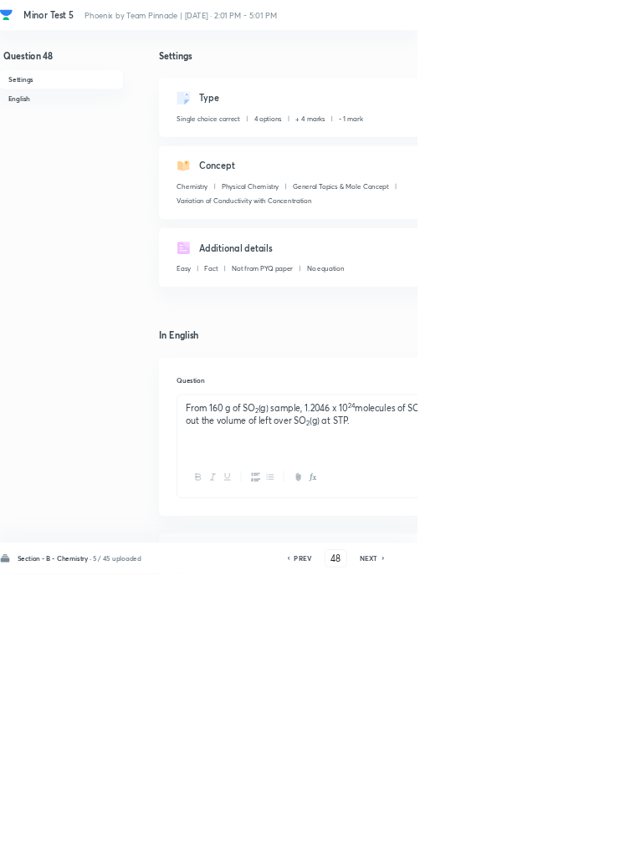
scroll to position [408, 0]
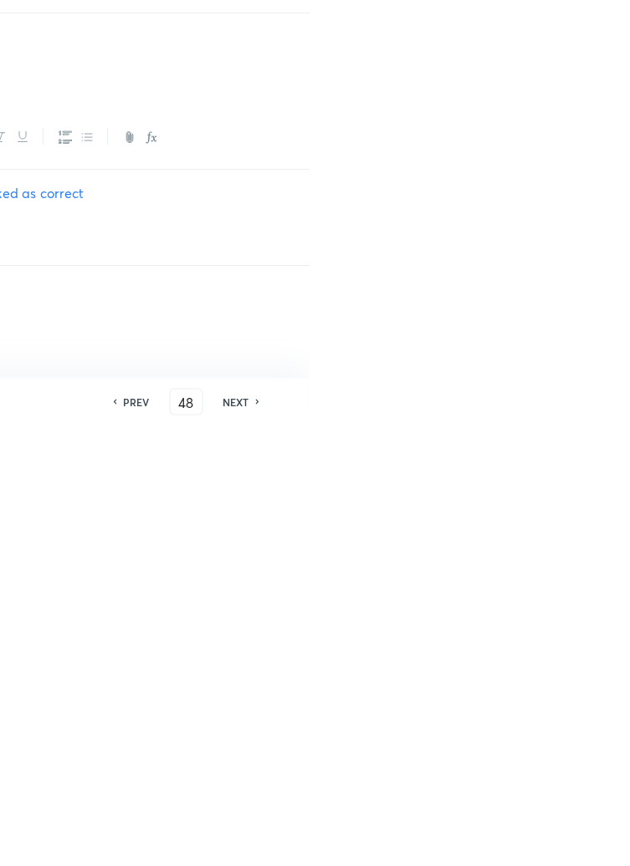
type input "49"
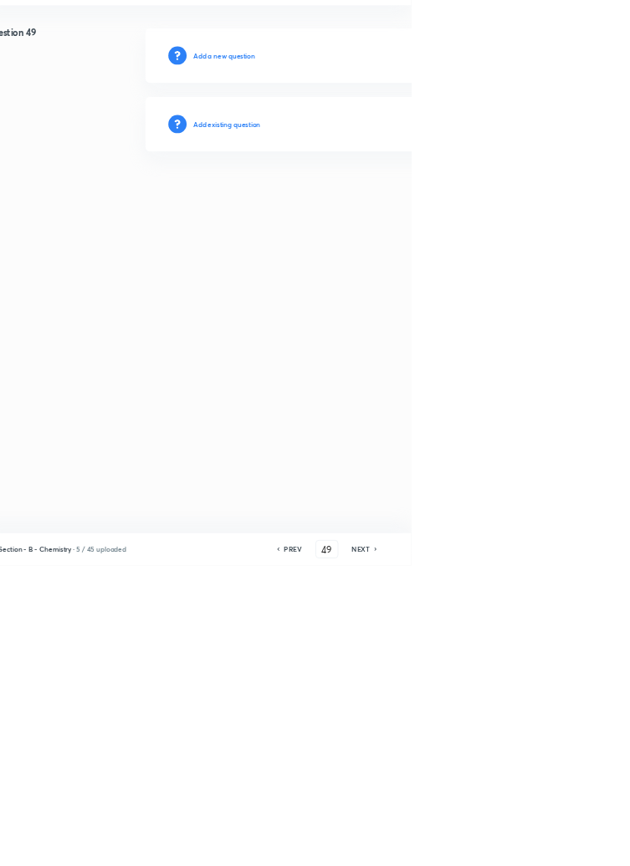
scroll to position [0, 0]
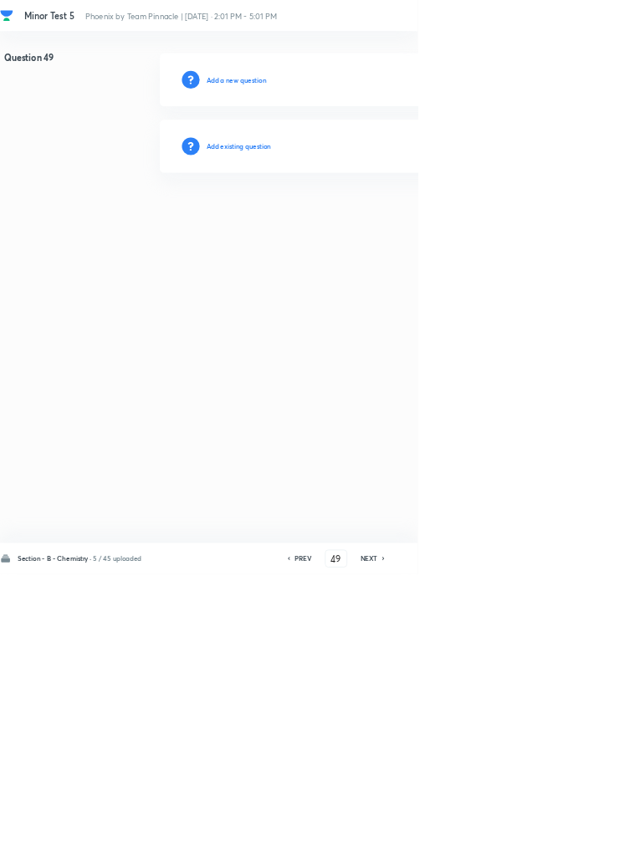
click at [401, 222] on h6 "Add existing question" at bounding box center [360, 220] width 98 height 15
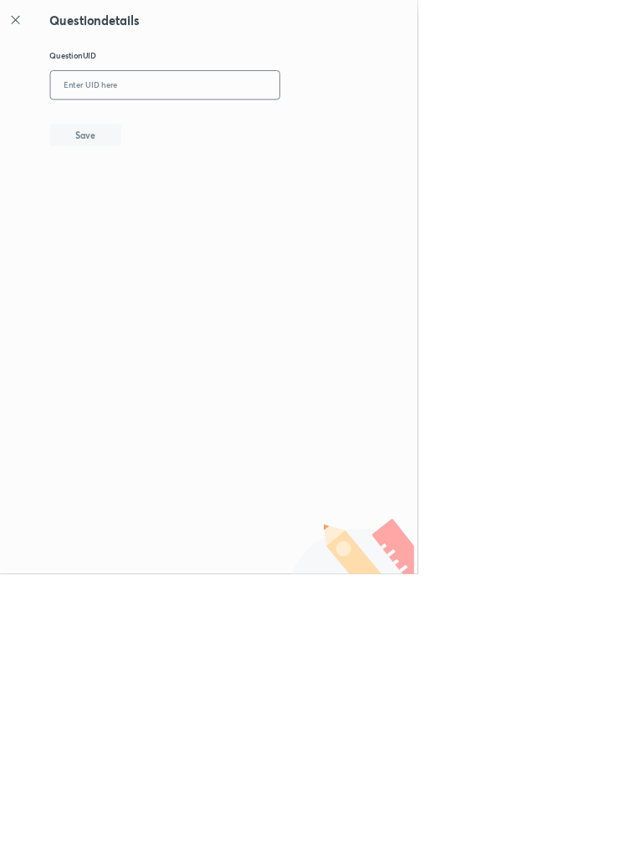
click at [309, 123] on input "text" at bounding box center [248, 129] width 345 height 41
type input "1333M"
click at [167, 212] on button "Save" at bounding box center [128, 202] width 107 height 33
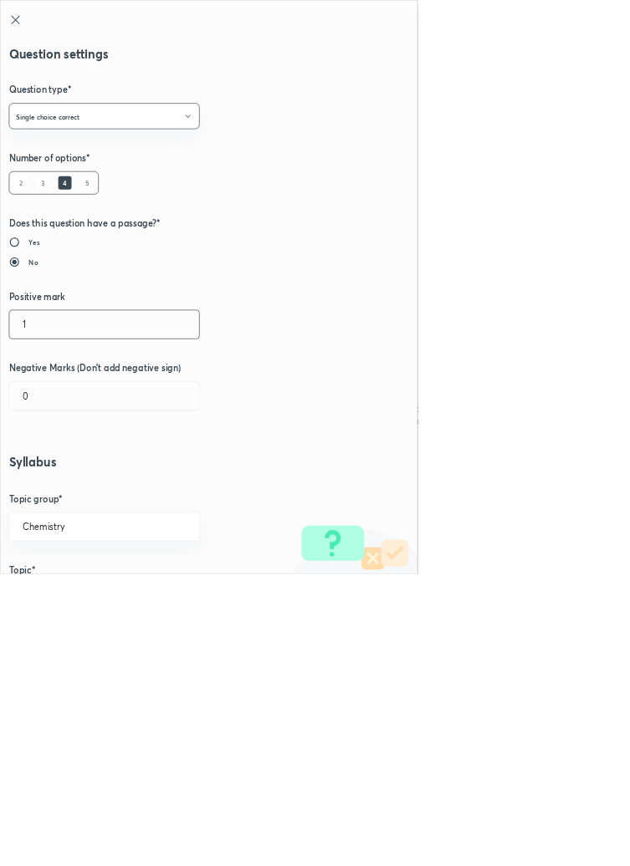
click at [54, 493] on input "1" at bounding box center [157, 489] width 286 height 43
type input "4"
click at [58, 600] on input "0" at bounding box center [157, 597] width 286 height 43
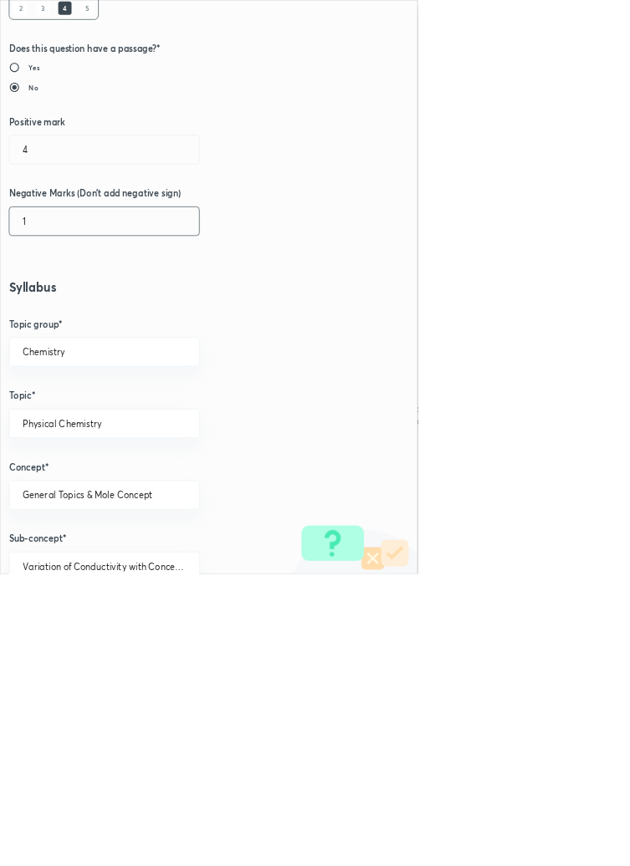
scroll to position [941, 0]
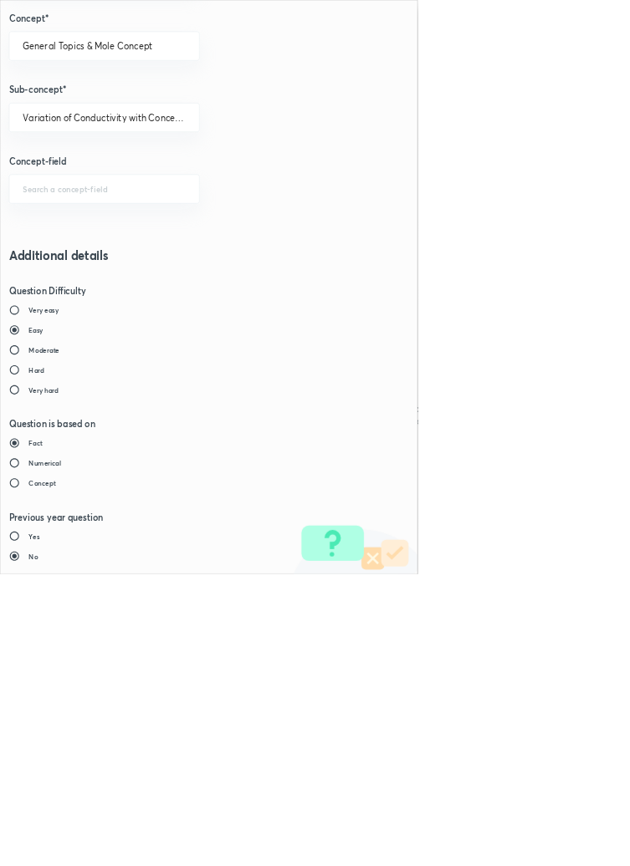
type input "1"
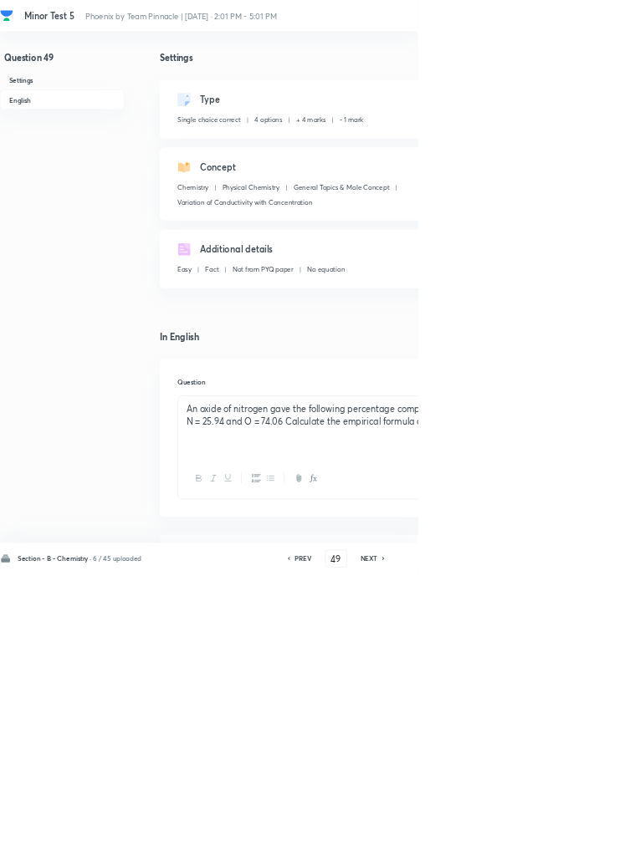
type input "50"
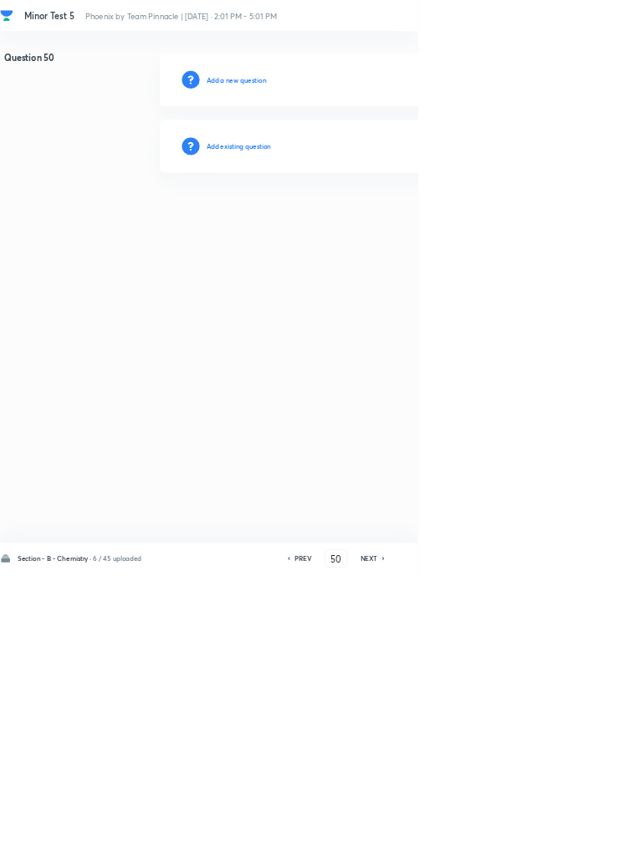
click at [387, 221] on h6 "Add existing question" at bounding box center [360, 220] width 98 height 15
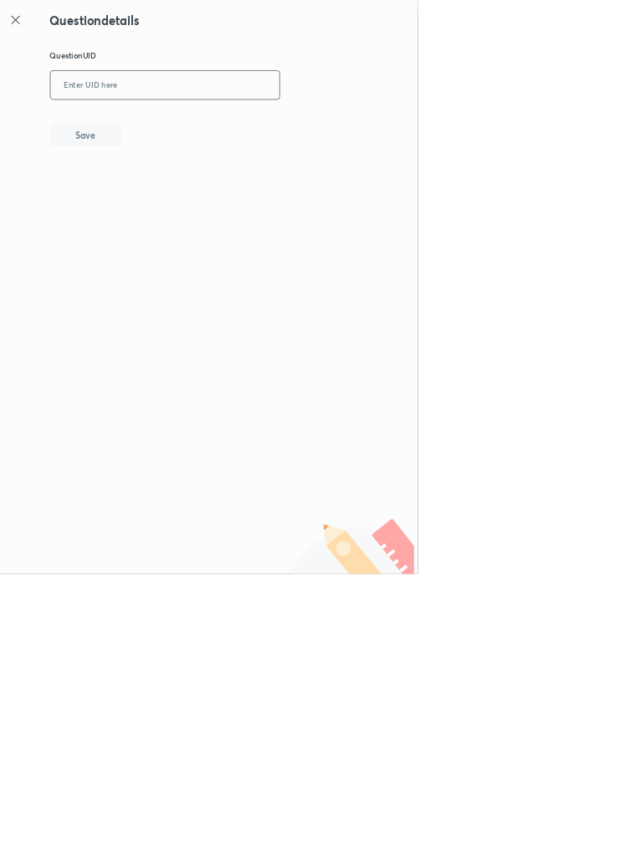
click at [302, 120] on input "text" at bounding box center [248, 129] width 345 height 41
type input "WY6JS"
click at [171, 205] on button "Save" at bounding box center [128, 202] width 107 height 33
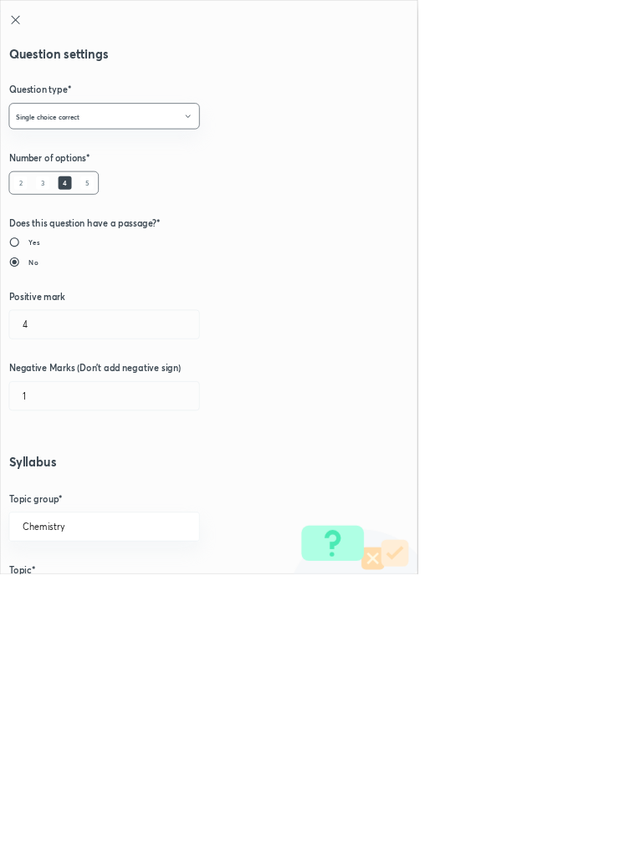
type input "1"
type input "0"
type input "Mole Concept & Concentration terms"
type input "Introduction"
click at [64, 488] on input "1" at bounding box center [157, 489] width 286 height 43
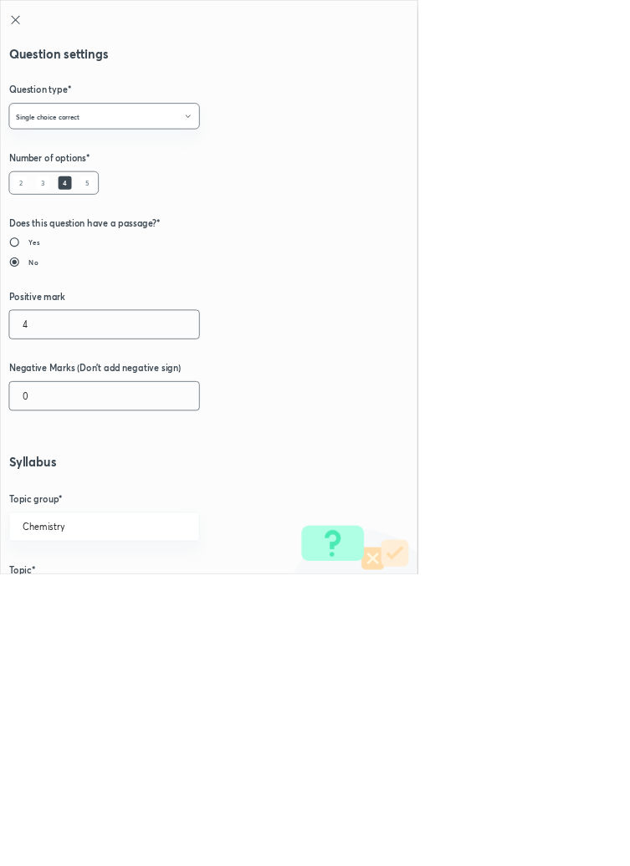
type input "4"
click at [63, 605] on input "0" at bounding box center [157, 597] width 286 height 43
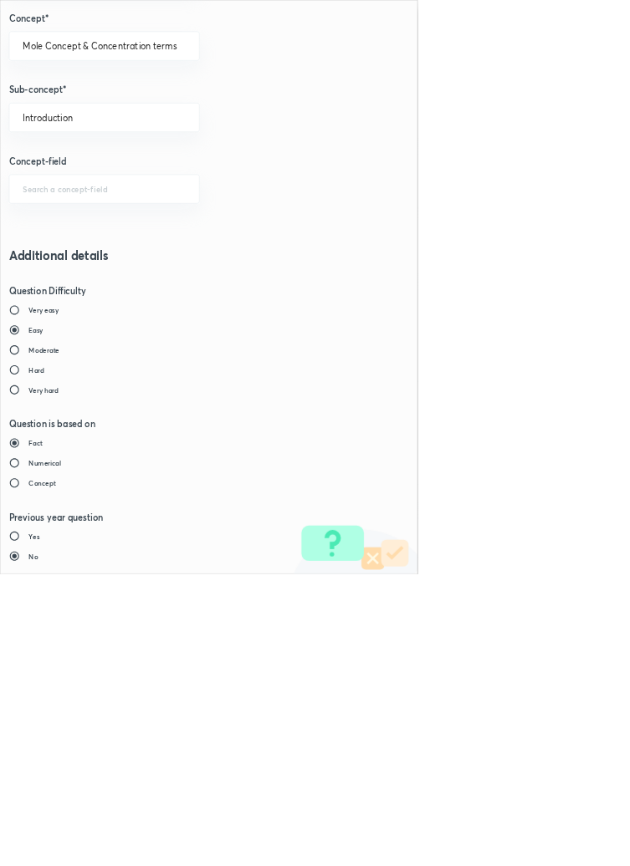
type input "1"
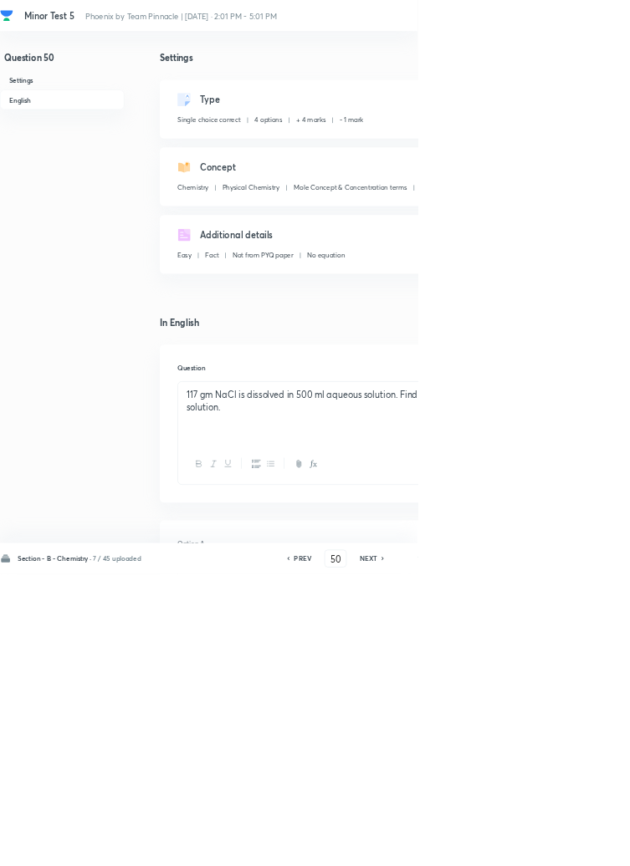
type input "51"
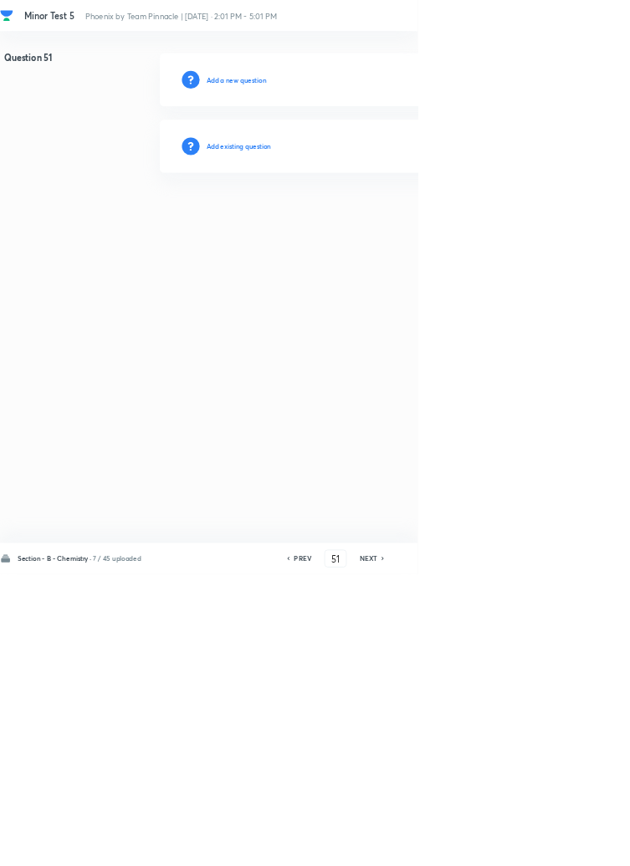
click at [405, 214] on h6 "Add existing question" at bounding box center [360, 220] width 98 height 15
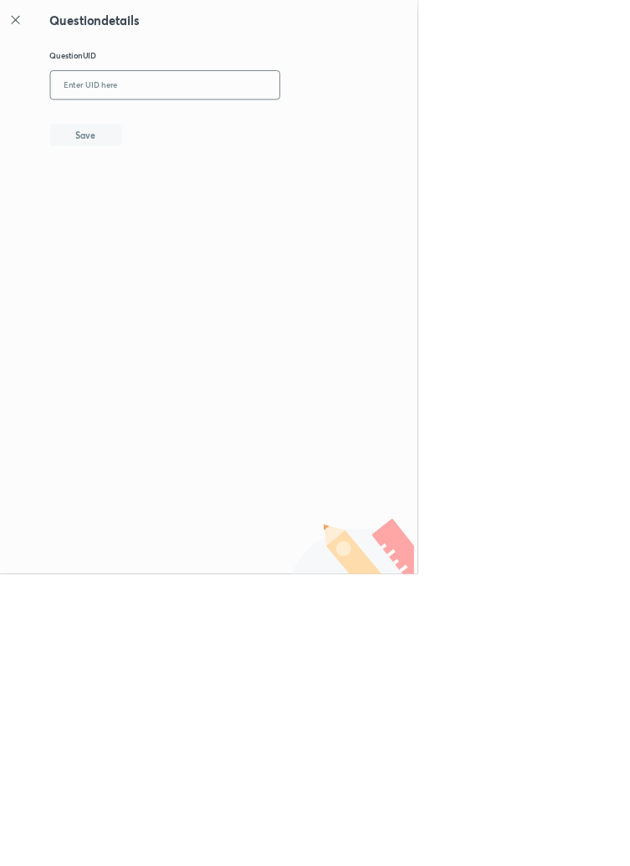
click at [248, 130] on input "text" at bounding box center [248, 129] width 345 height 41
type input "BDYVV"
click at [160, 202] on button "Save" at bounding box center [128, 202] width 107 height 33
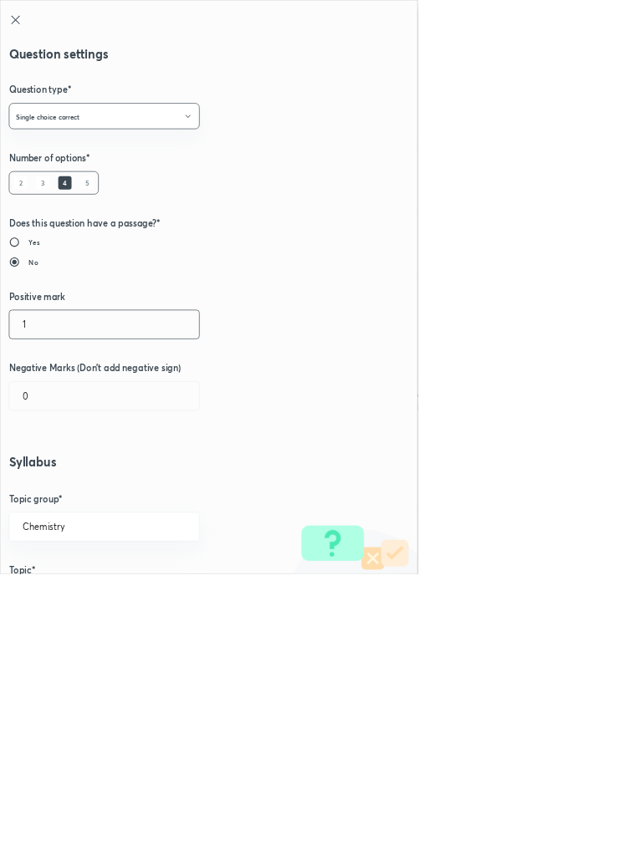
click at [57, 497] on input "1" at bounding box center [157, 489] width 286 height 43
type input "4"
click at [63, 597] on input "0" at bounding box center [157, 597] width 286 height 43
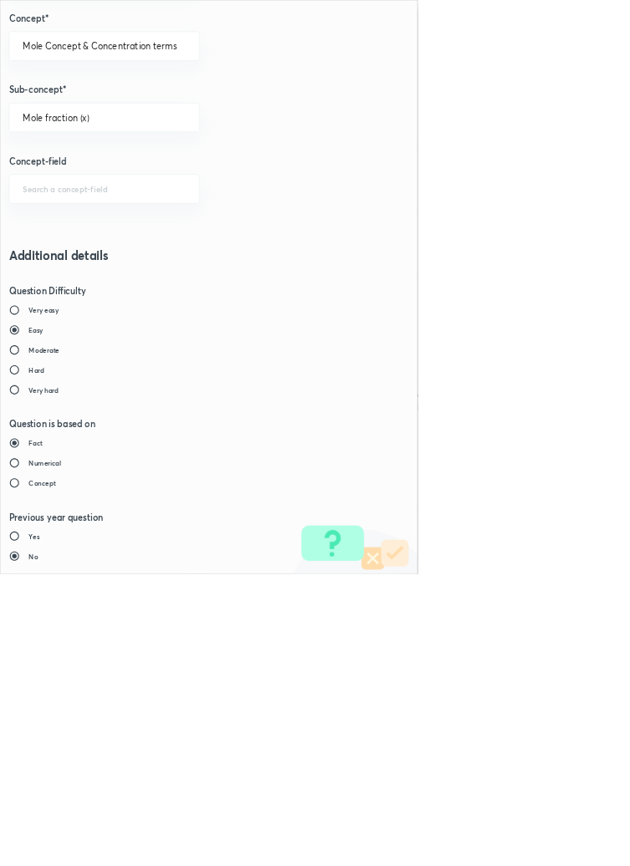
type input "1"
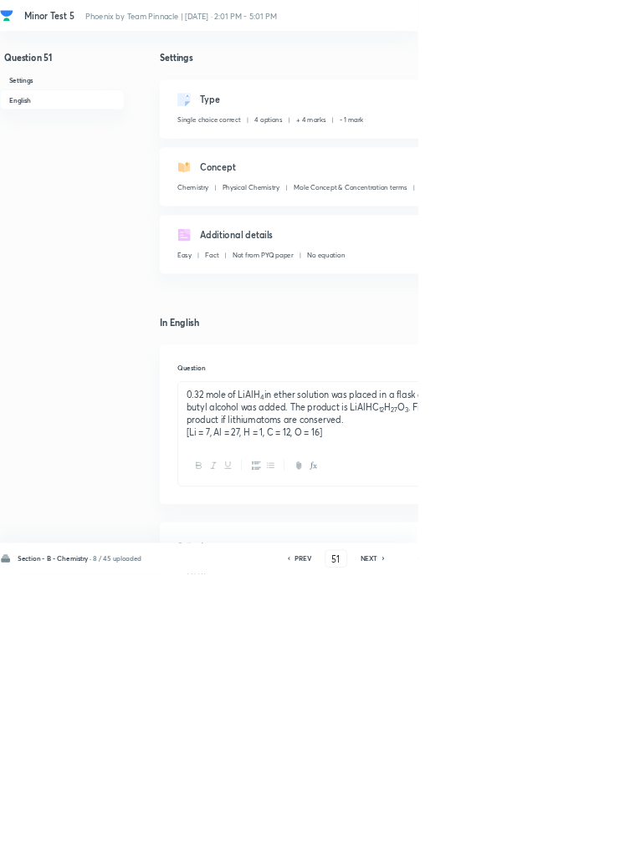
type input "52"
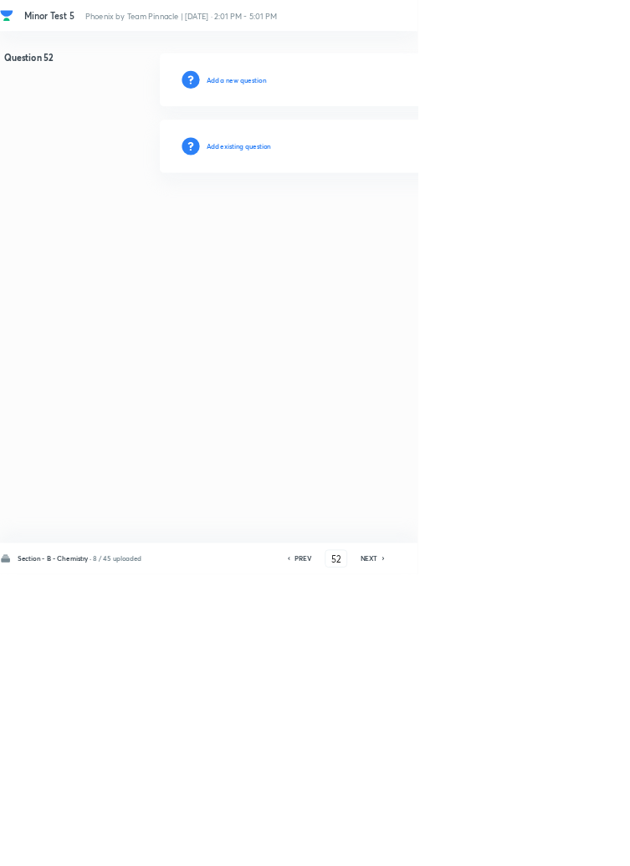
click at [406, 219] on h6 "Add existing question" at bounding box center [360, 220] width 98 height 15
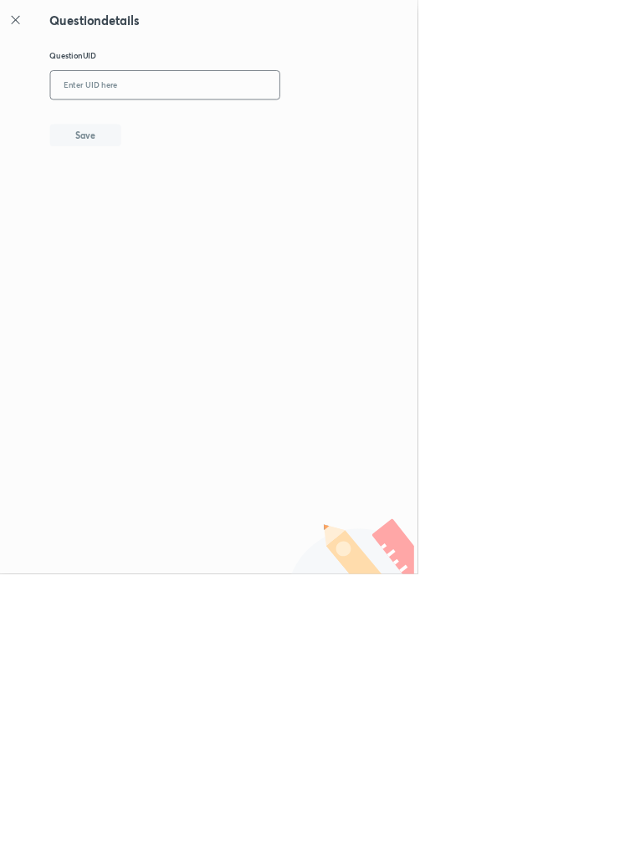
click at [321, 120] on input "text" at bounding box center [248, 129] width 345 height 41
type input "XRCS9"
click at [162, 197] on button "Save" at bounding box center [128, 202] width 107 height 33
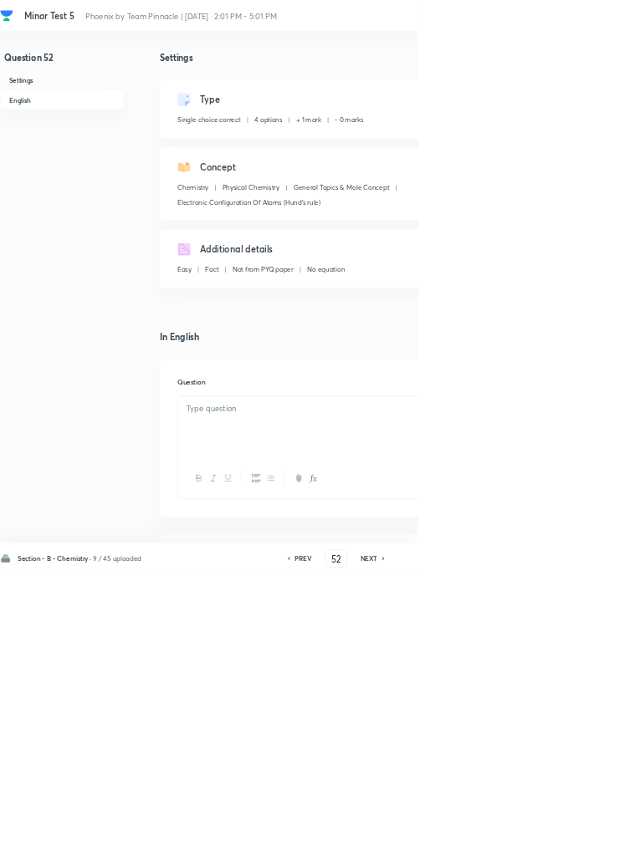
checkbox input "true"
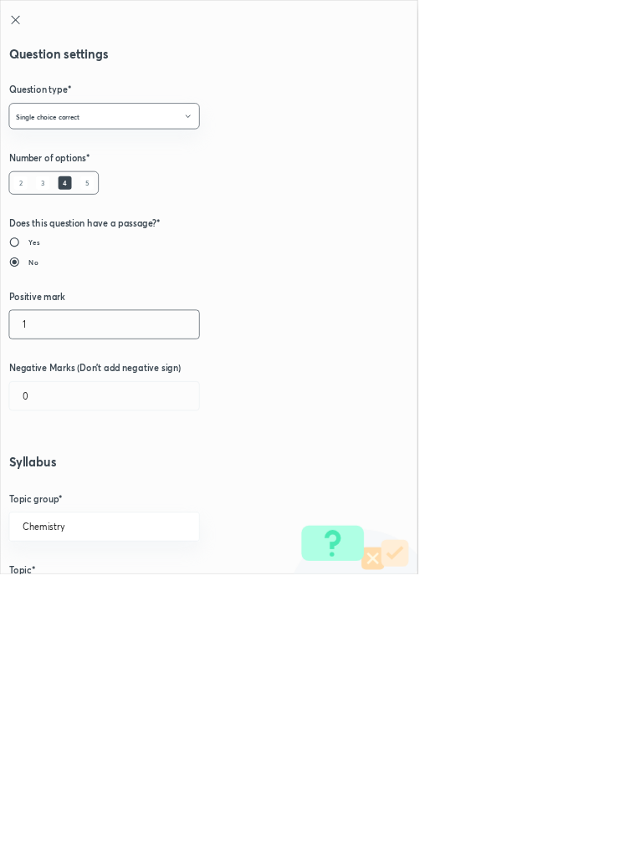
click at [56, 488] on input "1" at bounding box center [157, 489] width 286 height 43
type input "4"
click at [70, 603] on input "0" at bounding box center [157, 597] width 286 height 43
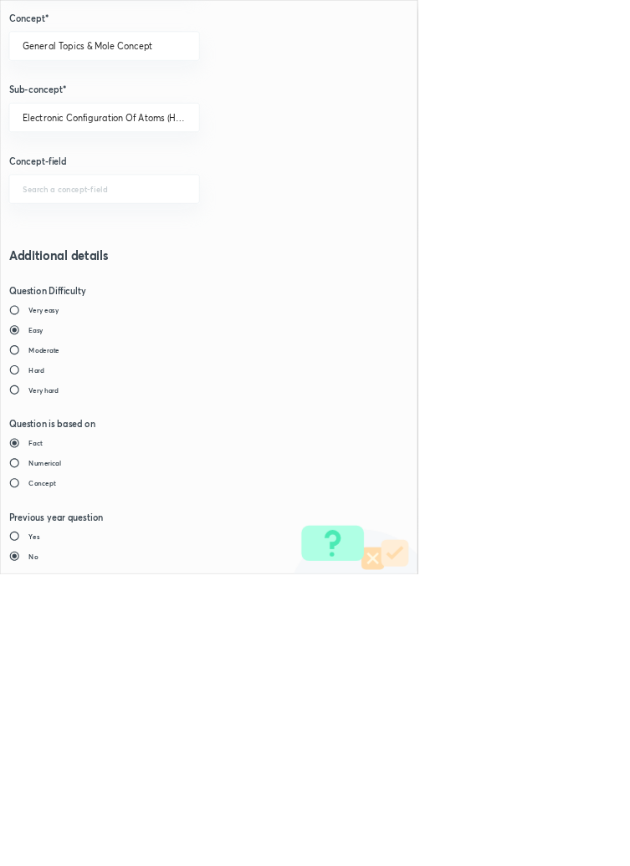
type input "1"
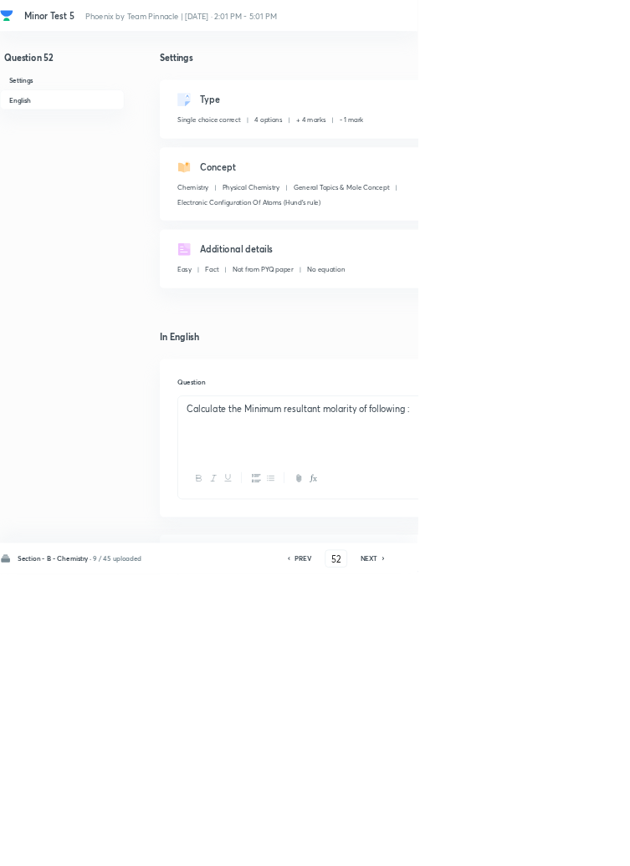
type input "53"
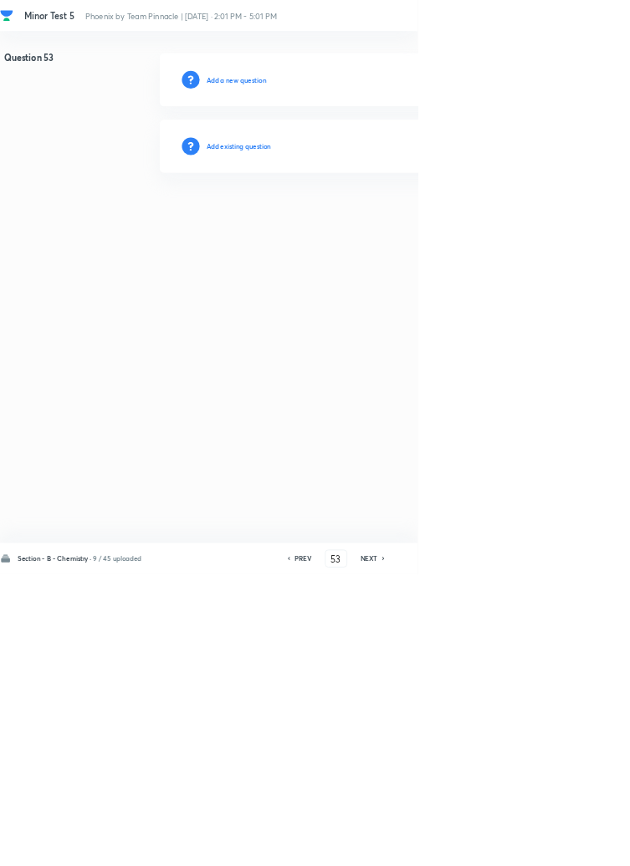
click at [391, 222] on h6 "Add existing question" at bounding box center [360, 220] width 98 height 15
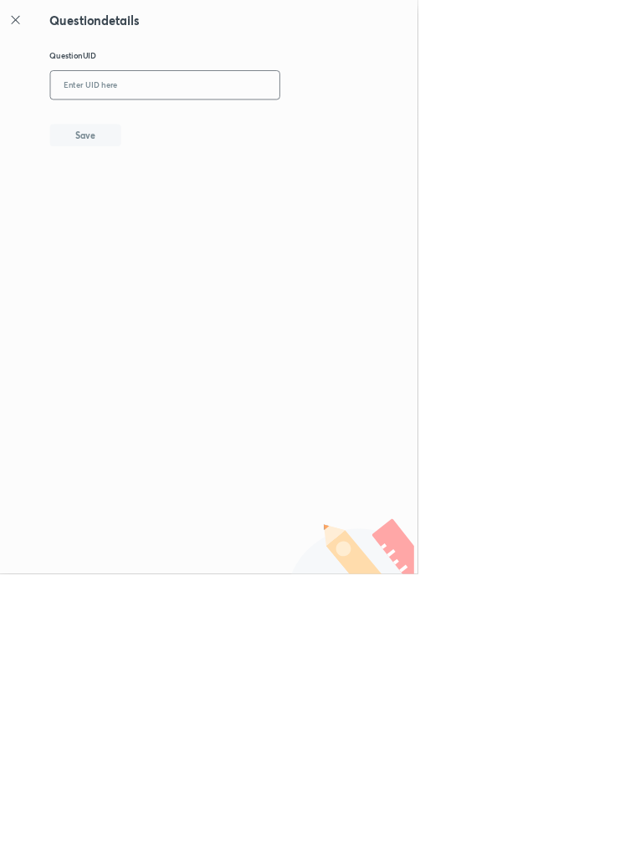
click at [293, 122] on input "text" at bounding box center [248, 129] width 345 height 41
type input "BHM18"
click at [177, 201] on button "Save" at bounding box center [128, 202] width 107 height 33
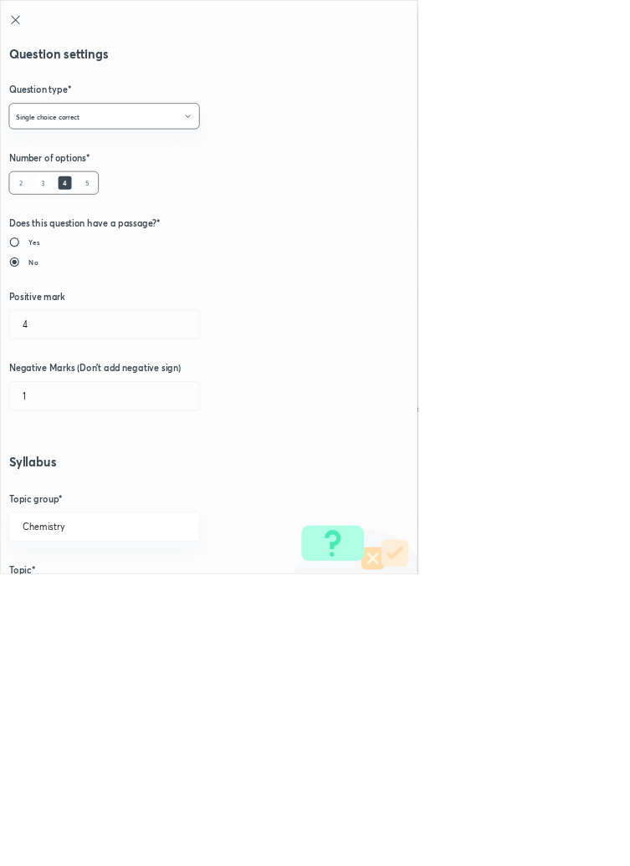
type input "1"
type input "0"
type input "Variation of Conductivity with Concentration"
click at [50, 495] on input "1" at bounding box center [157, 489] width 286 height 43
type input "4"
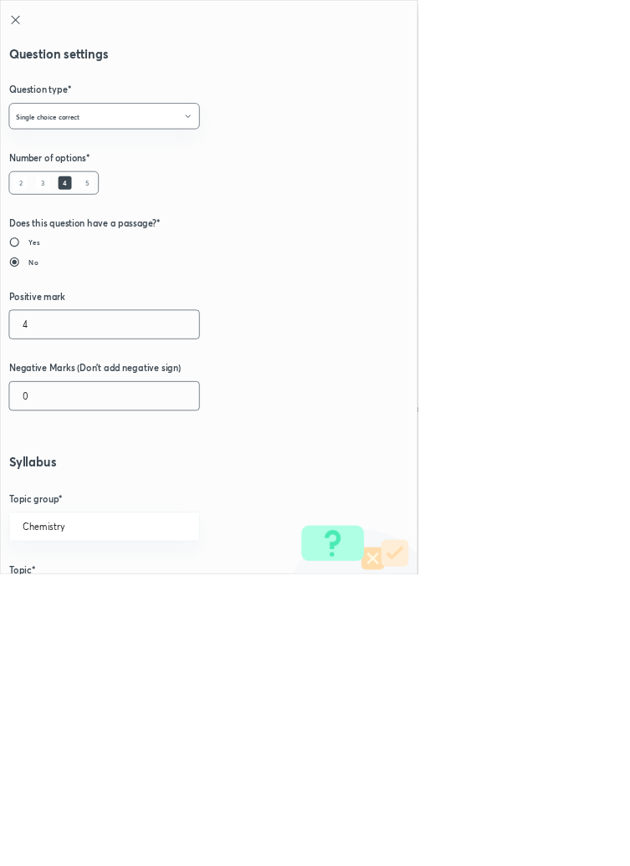
click at [60, 599] on input "0" at bounding box center [157, 597] width 286 height 43
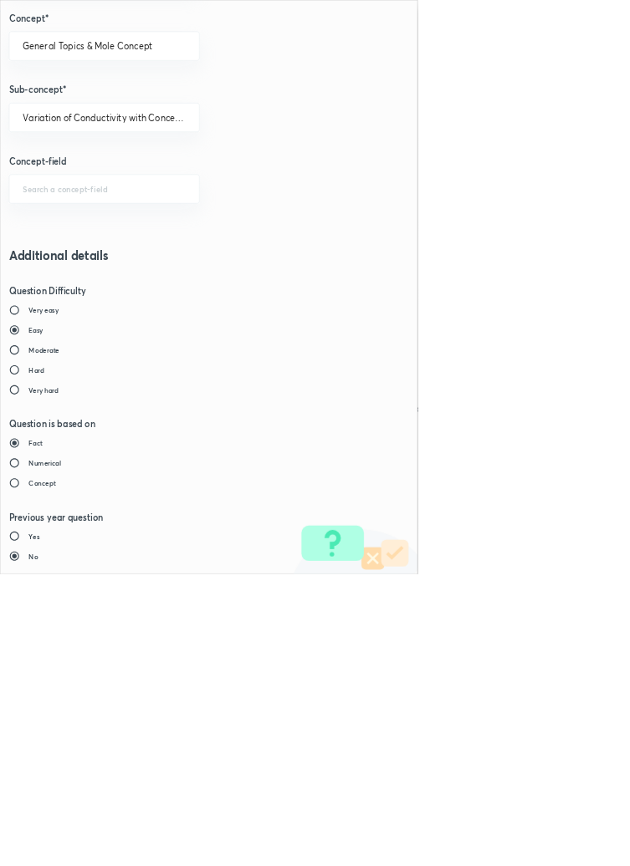
type input "1"
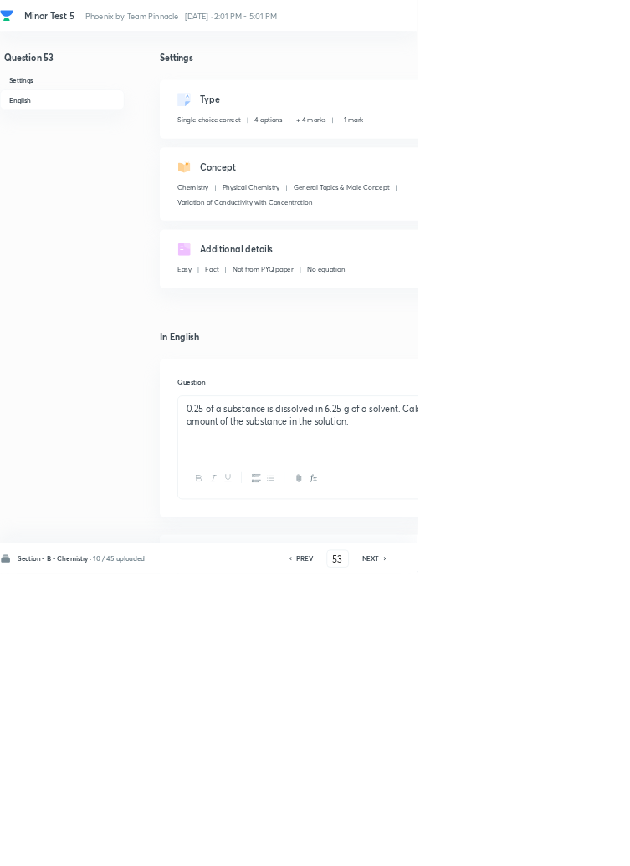
type input "54"
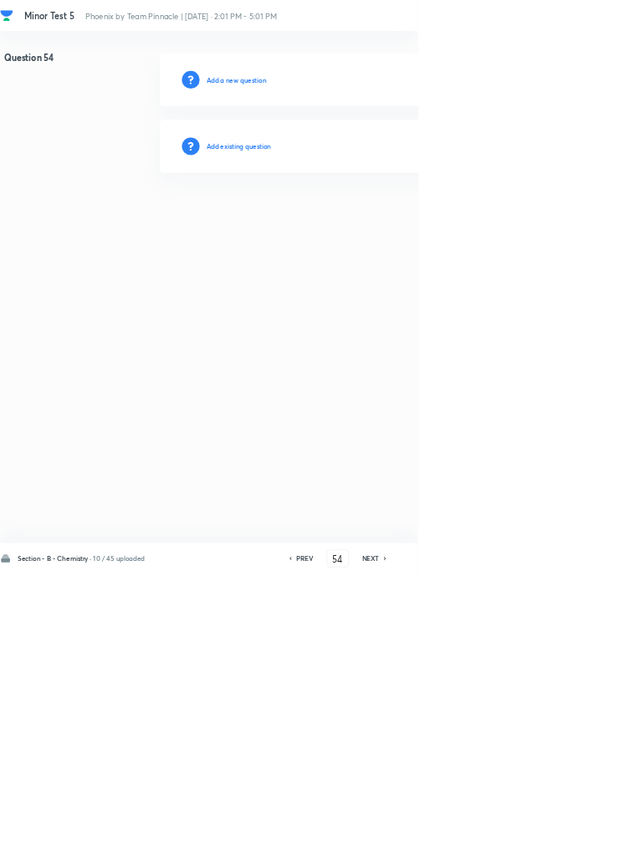
click at [388, 221] on h6 "Add existing question" at bounding box center [360, 220] width 98 height 15
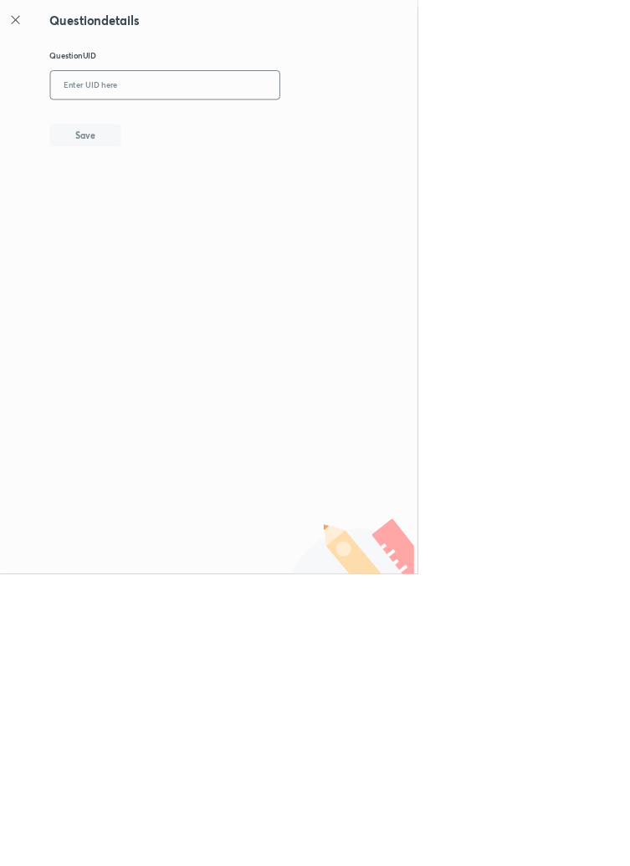
click at [278, 120] on input "text" at bounding box center [248, 129] width 345 height 41
type input "P8XNY"
click at [159, 198] on button "Save" at bounding box center [128, 202] width 107 height 33
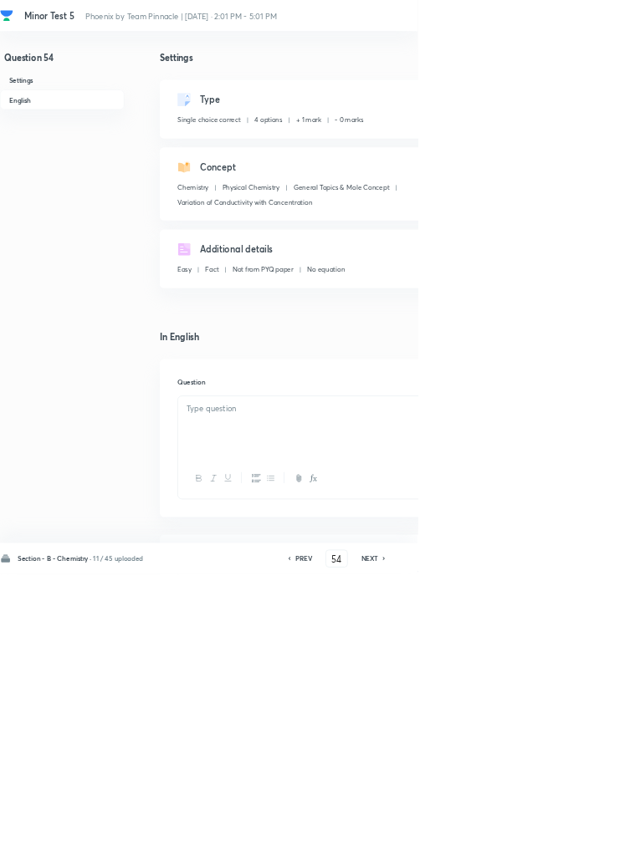
checkbox input "true"
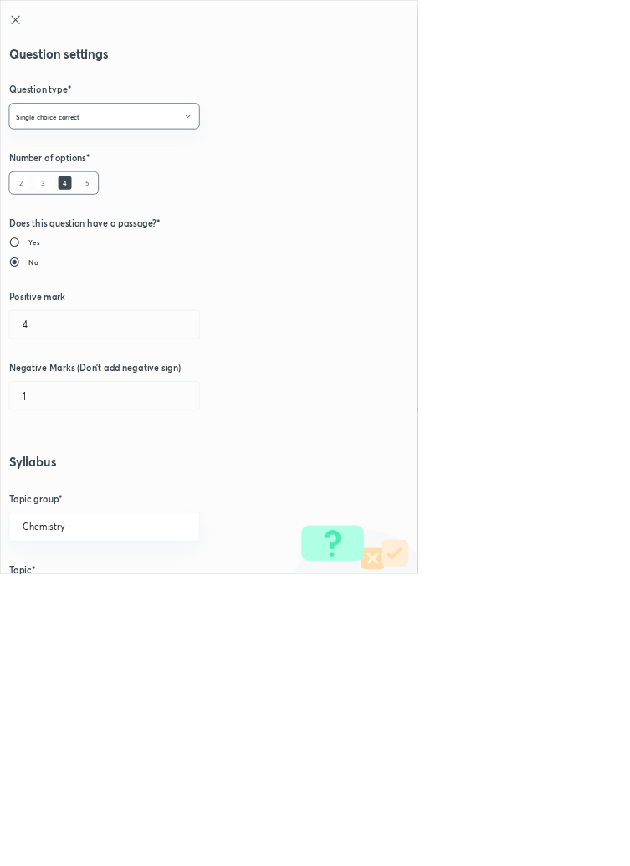
type input "1"
type input "0"
click at [64, 489] on input "1" at bounding box center [157, 489] width 286 height 43
type input "4"
click at [50, 594] on input "0" at bounding box center [157, 597] width 286 height 43
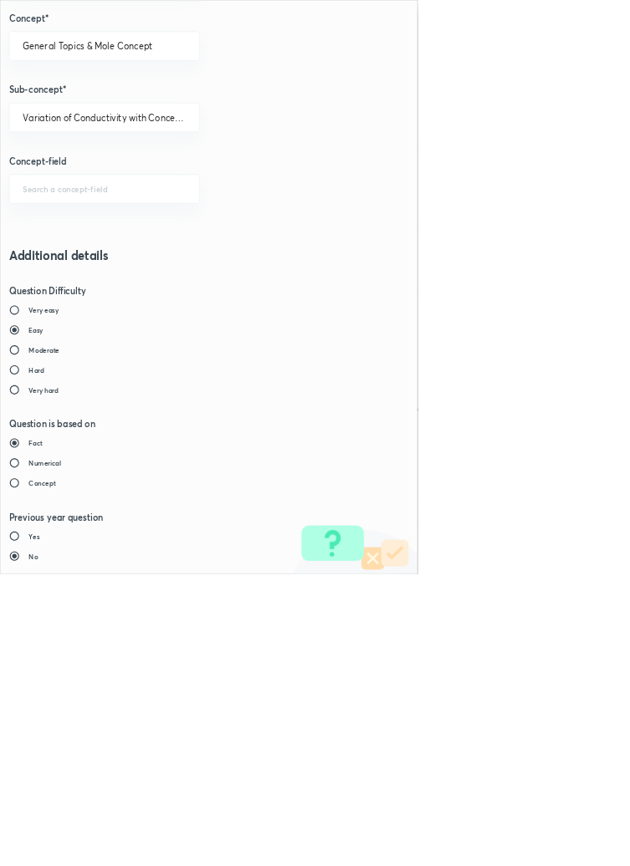
type input "1"
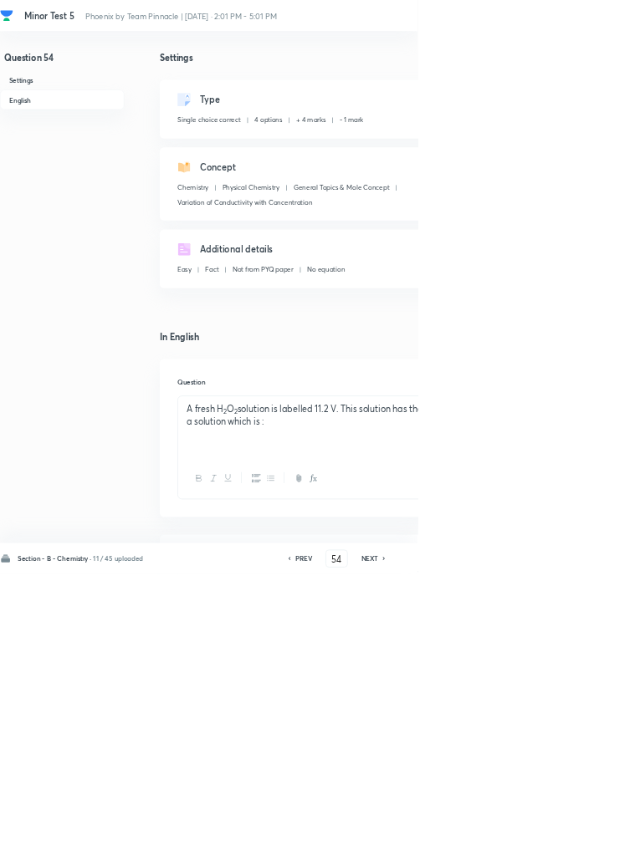
type input "55"
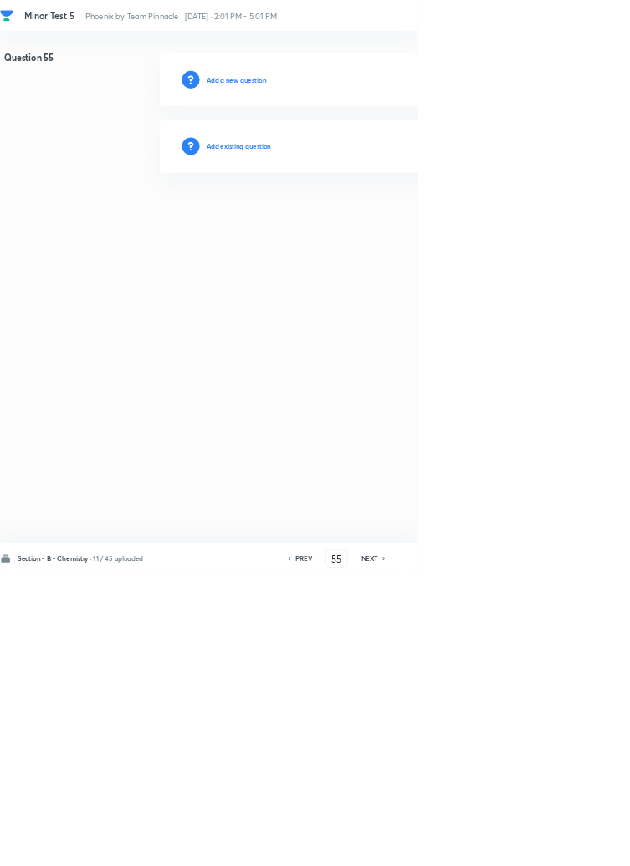
click at [385, 219] on h6 "Add existing question" at bounding box center [360, 220] width 98 height 15
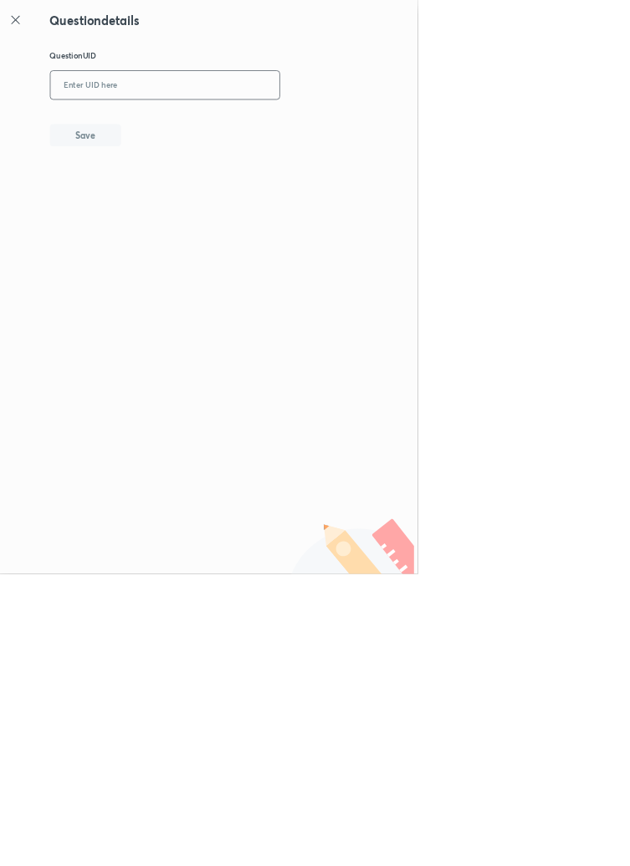
click at [273, 123] on input "text" at bounding box center [248, 129] width 345 height 41
type input "2QEWX"
click at [165, 202] on button "Save" at bounding box center [128, 202] width 107 height 33
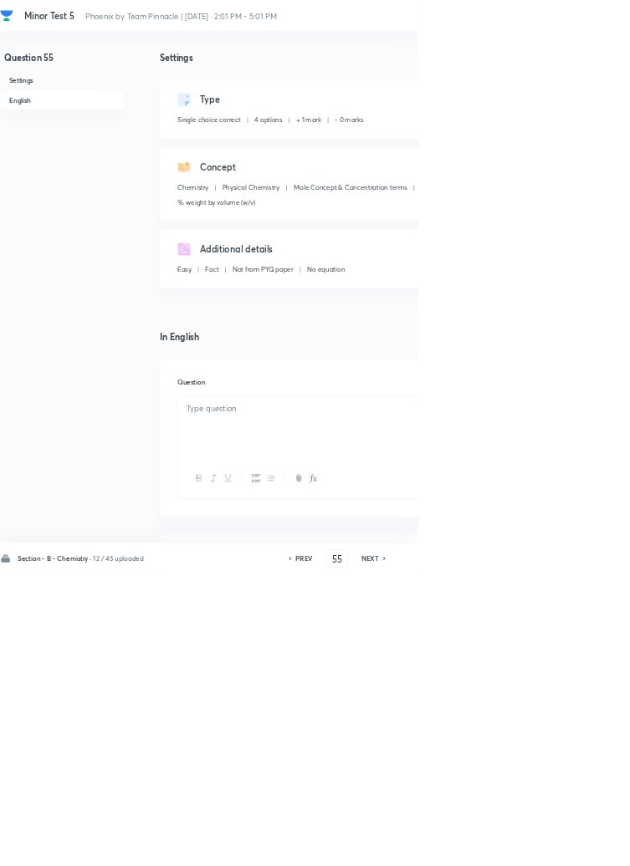
checkbox input "true"
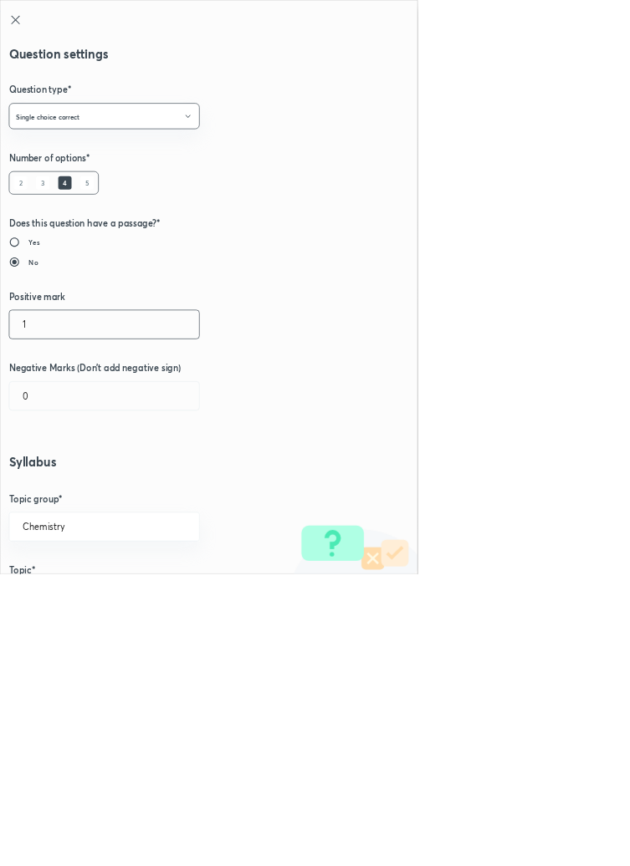
click at [53, 494] on input "1" at bounding box center [157, 489] width 286 height 43
type input "4"
click at [52, 603] on input "0" at bounding box center [157, 597] width 286 height 43
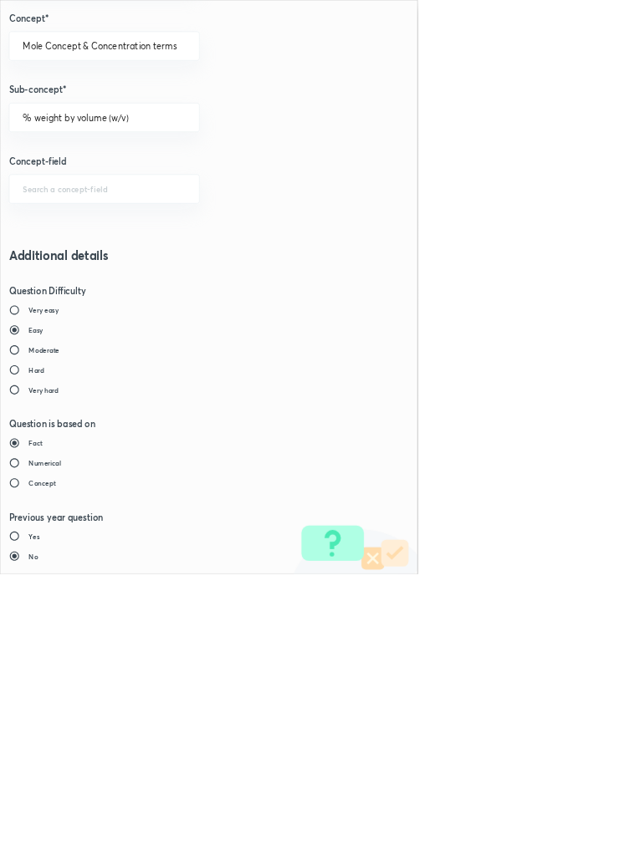
type input "1"
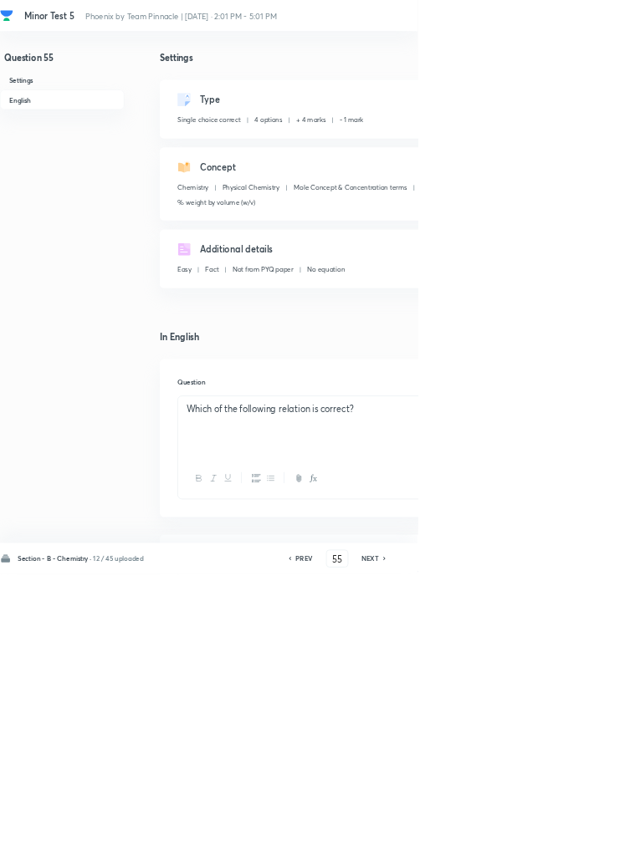
type input "56"
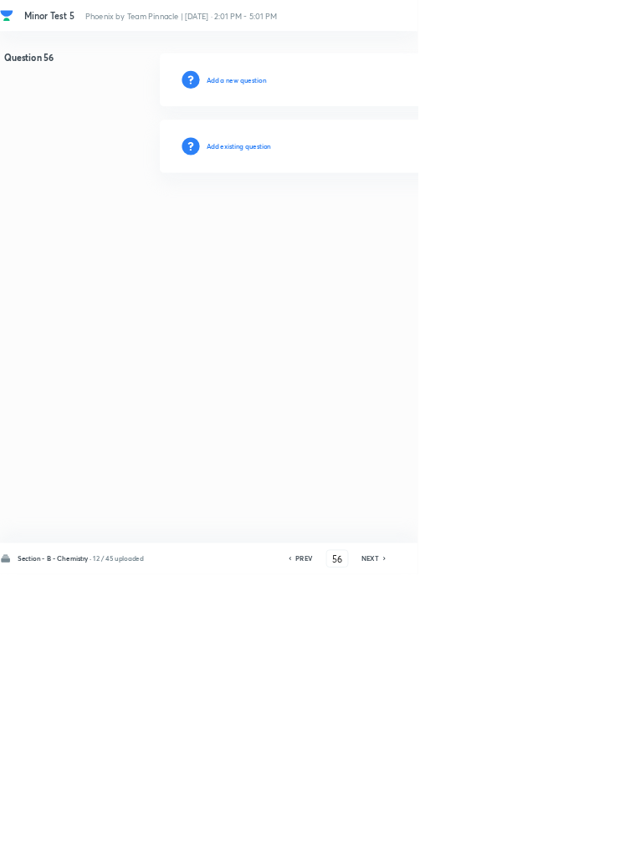
click at [394, 222] on h6 "Add existing question" at bounding box center [360, 220] width 98 height 15
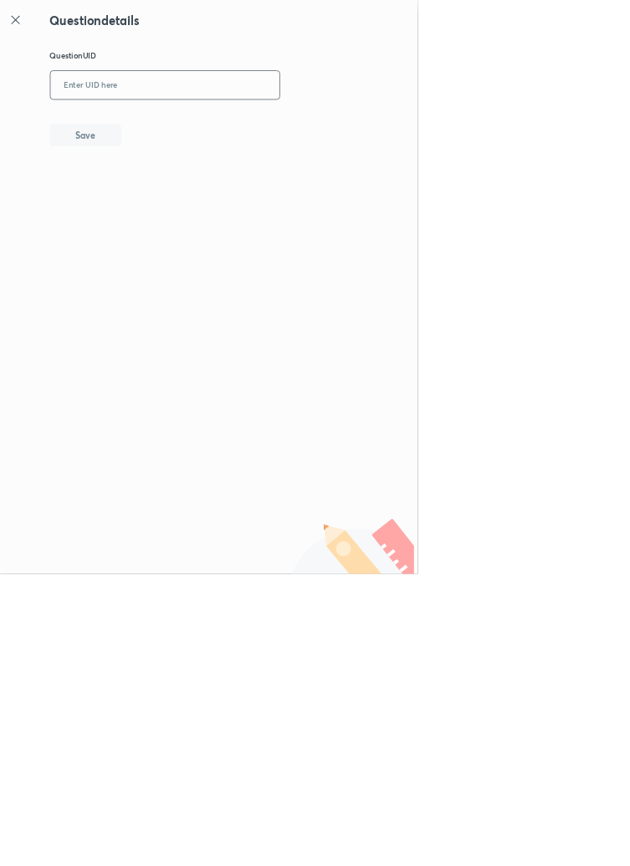
click at [319, 125] on input "text" at bounding box center [248, 129] width 345 height 41
type input "6AE9V"
click at [164, 196] on button "Save" at bounding box center [128, 202] width 107 height 33
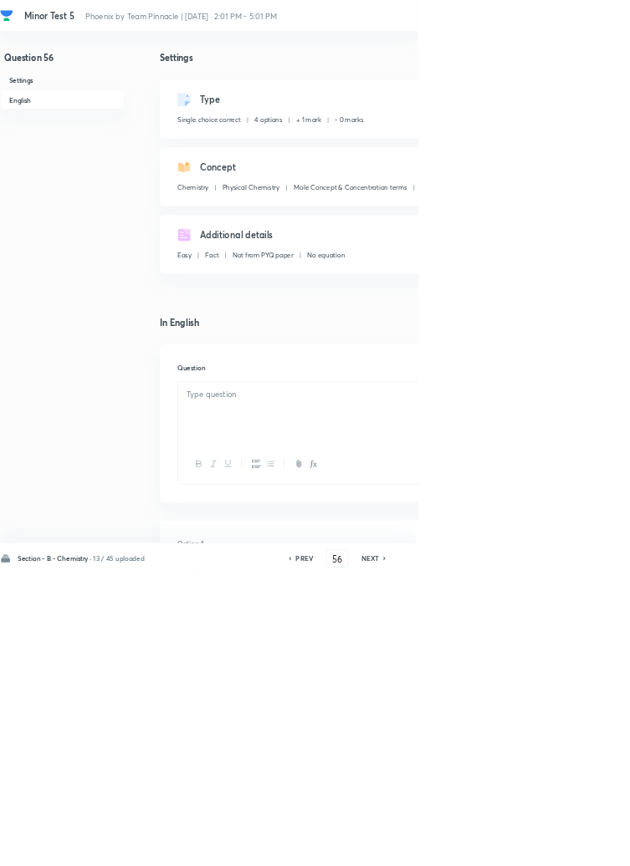
checkbox input "true"
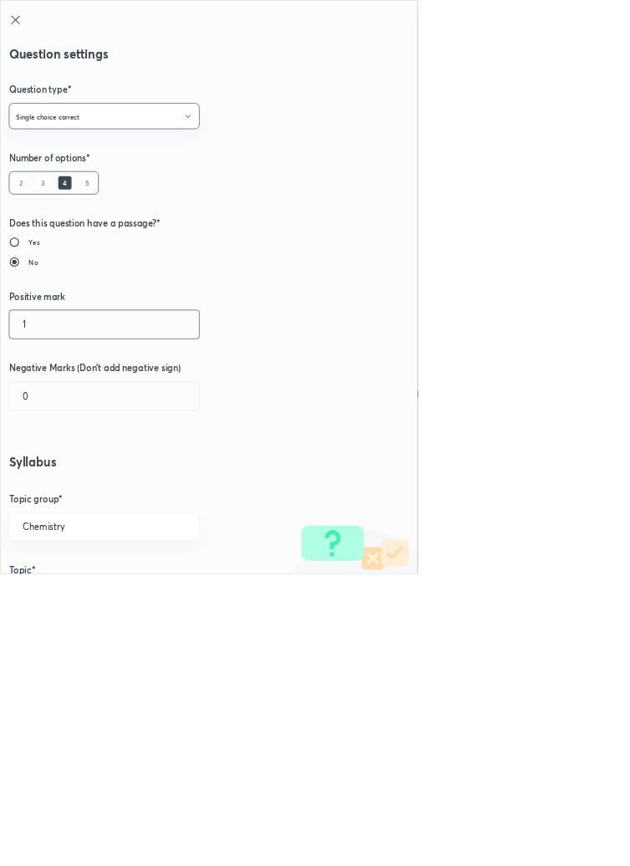
click at [59, 494] on input "1" at bounding box center [157, 489] width 286 height 43
type input "4"
click at [67, 600] on input "0" at bounding box center [157, 597] width 286 height 43
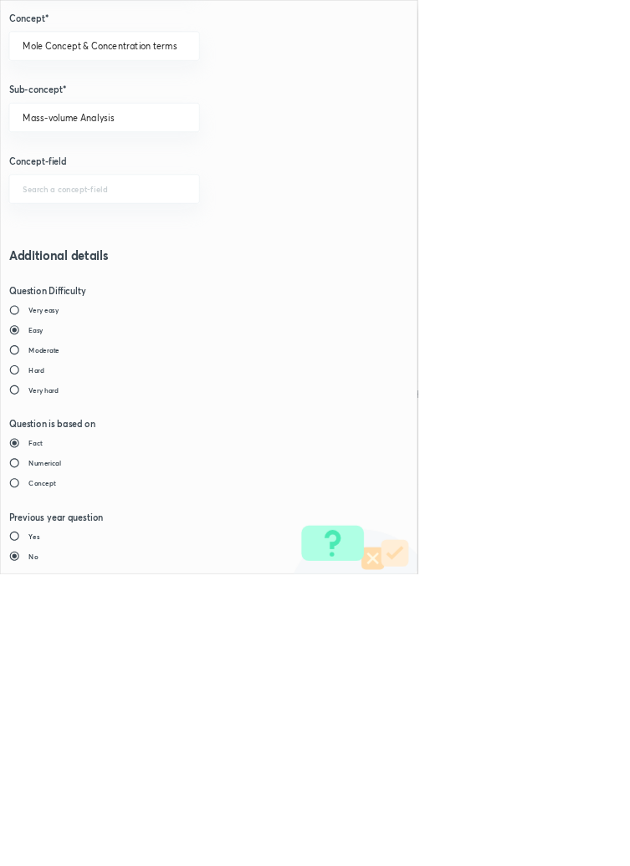
type input "1"
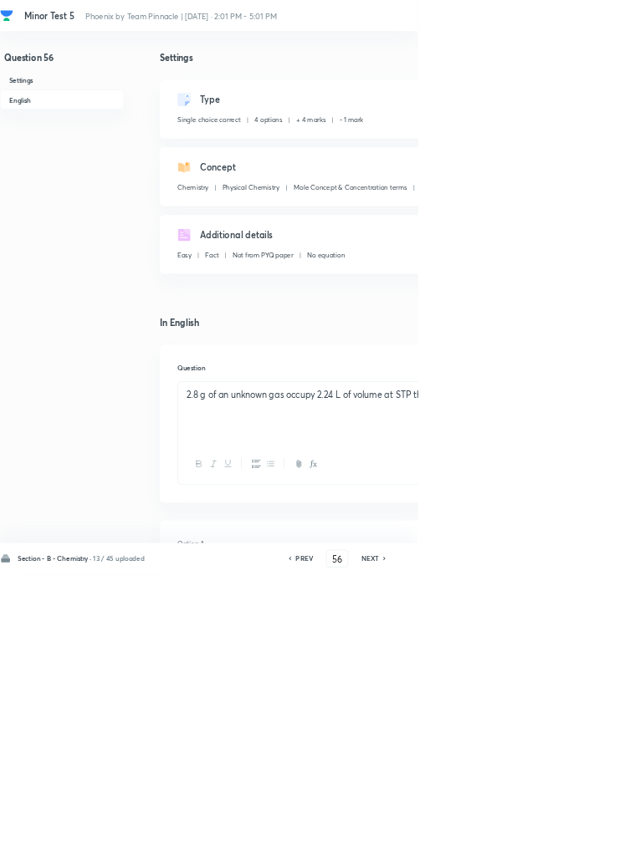
type input "57"
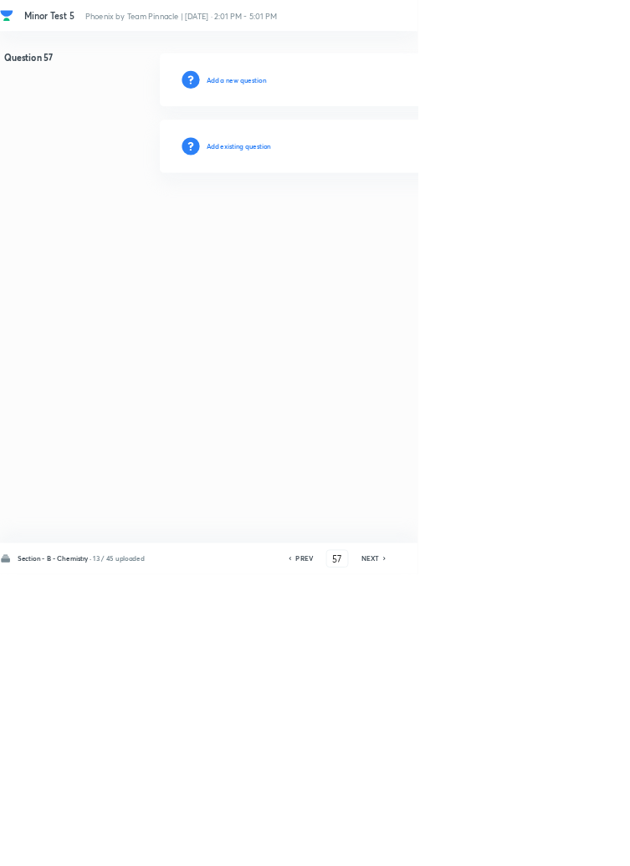
click at [396, 225] on h6 "Add existing question" at bounding box center [360, 220] width 98 height 15
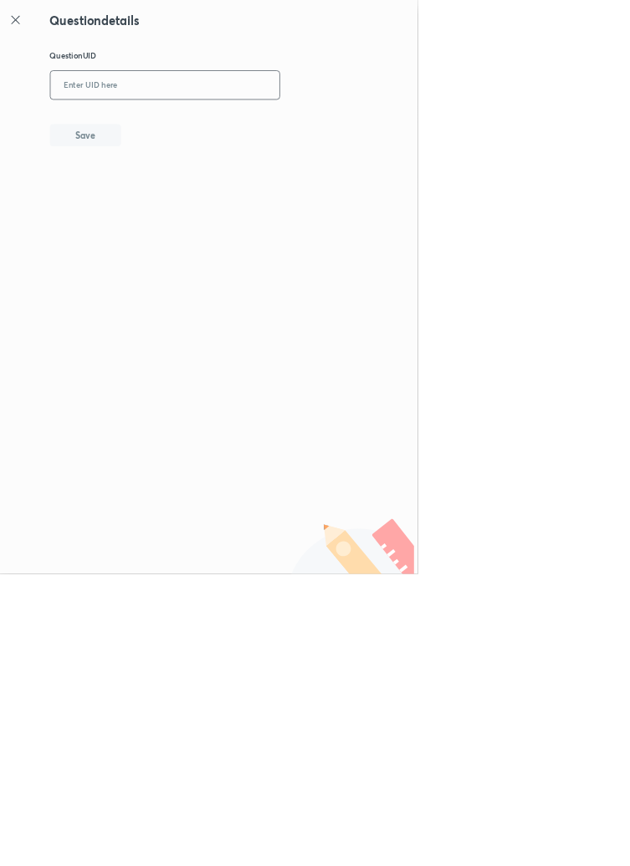
click at [303, 125] on input "text" at bounding box center [248, 129] width 345 height 41
type input "HXCF4"
click at [177, 198] on button "Save" at bounding box center [128, 202] width 107 height 33
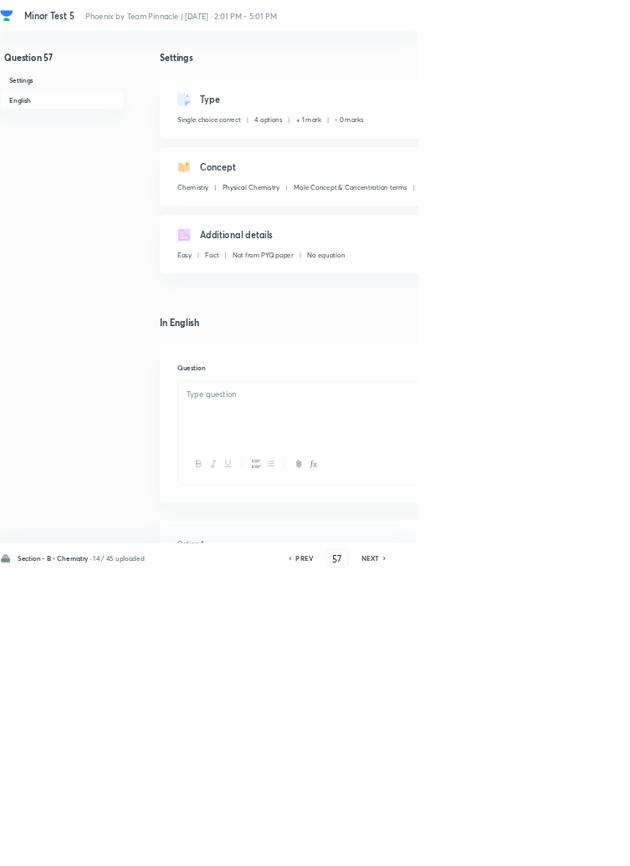
checkbox input "true"
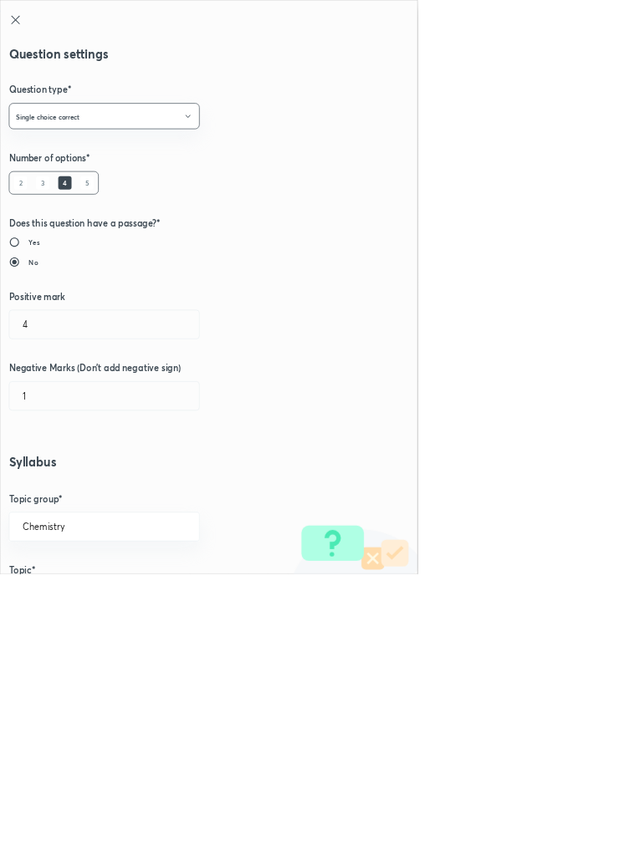
type input "1"
type input "0"
type input "Mole fraction (x)"
click at [52, 495] on input "1" at bounding box center [157, 489] width 286 height 43
type input "4"
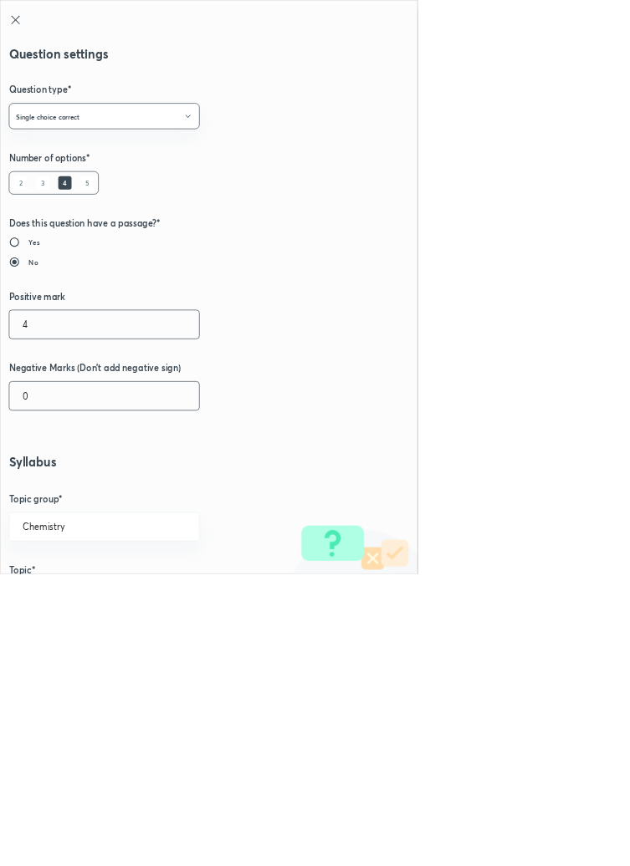
click at [50, 589] on input "0" at bounding box center [157, 597] width 286 height 43
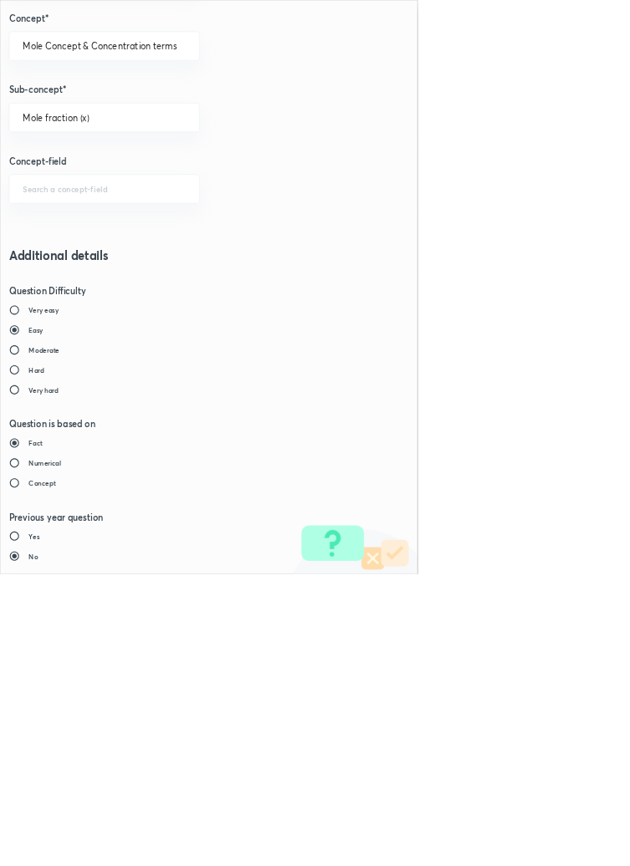
type input "1"
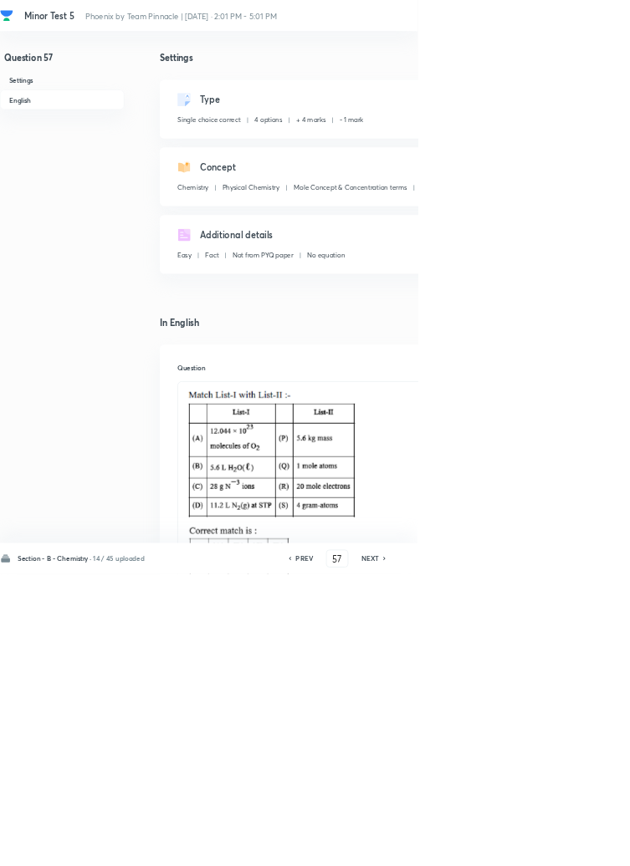
type input "58"
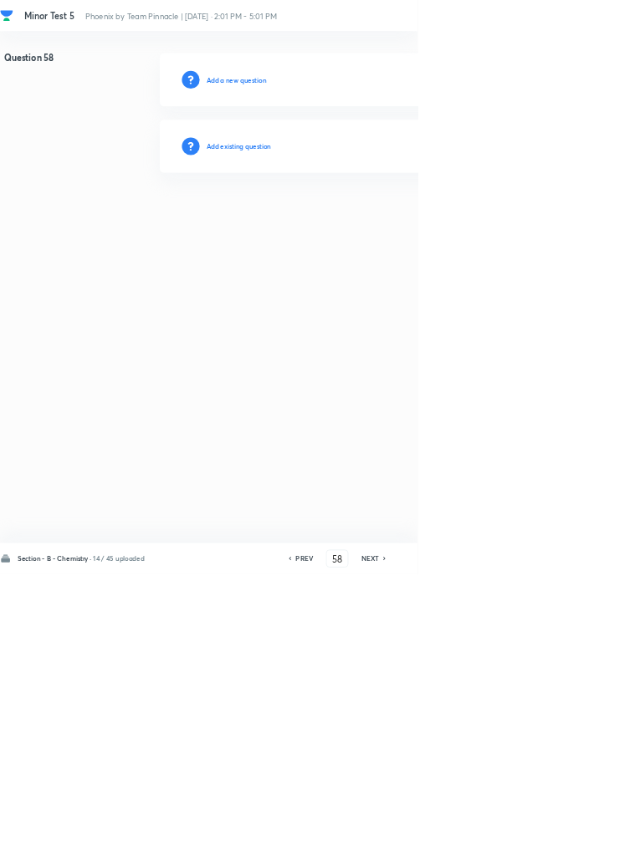
click at [393, 217] on h6 "Add existing question" at bounding box center [360, 220] width 98 height 15
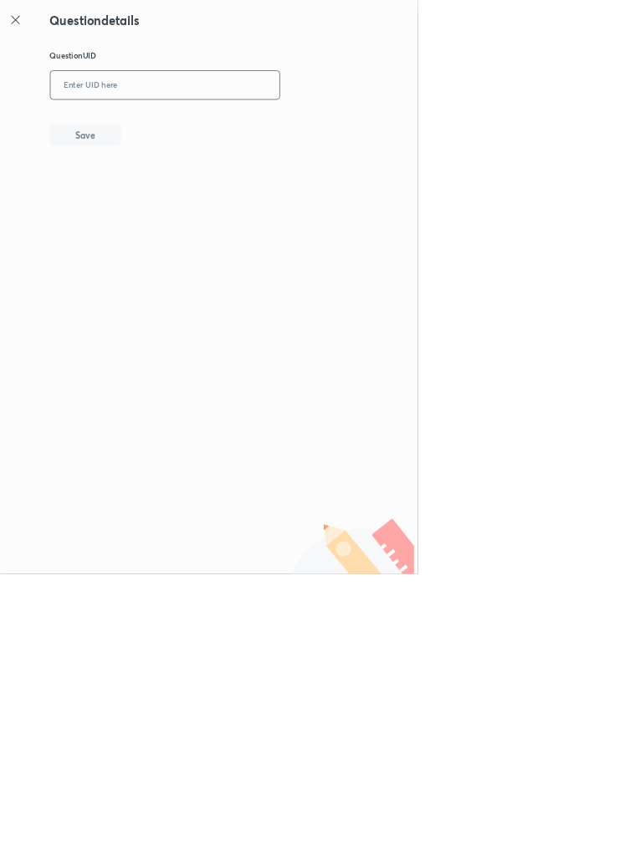
click at [308, 122] on input "text" at bounding box center [248, 129] width 345 height 41
type input "SBBV9"
click at [170, 188] on button "Save" at bounding box center [128, 202] width 107 height 33
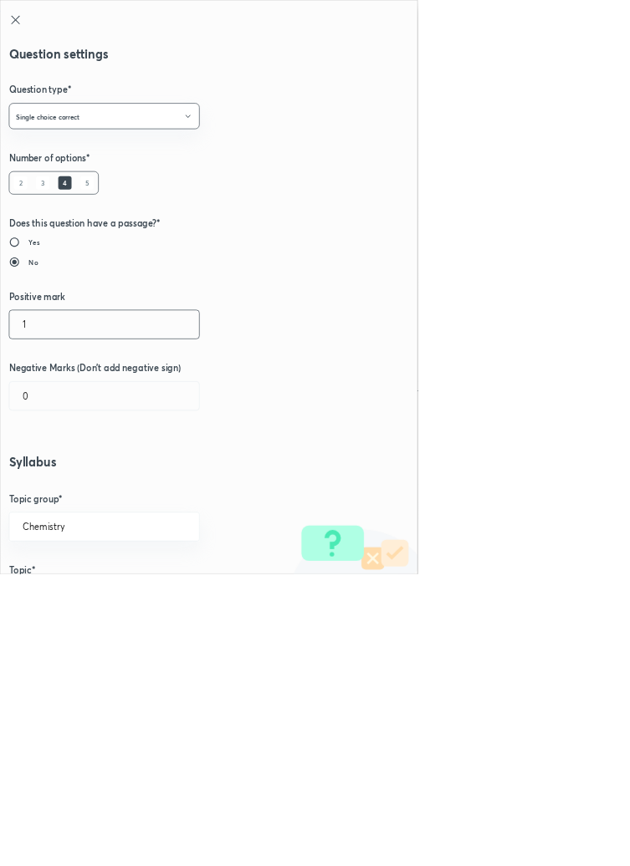
click at [58, 490] on input "1" at bounding box center [157, 489] width 286 height 43
type input "4"
click at [54, 589] on input "0" at bounding box center [157, 597] width 286 height 43
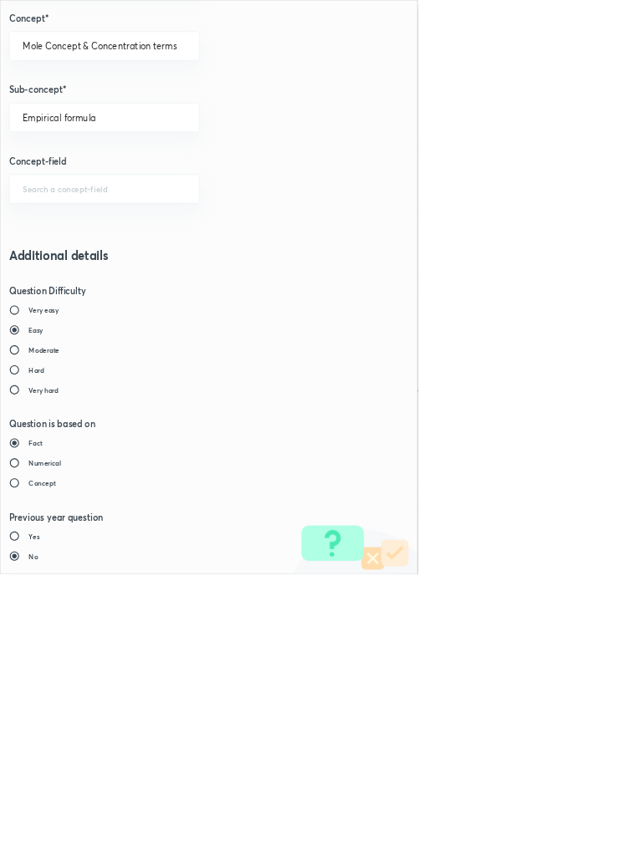
type input "1"
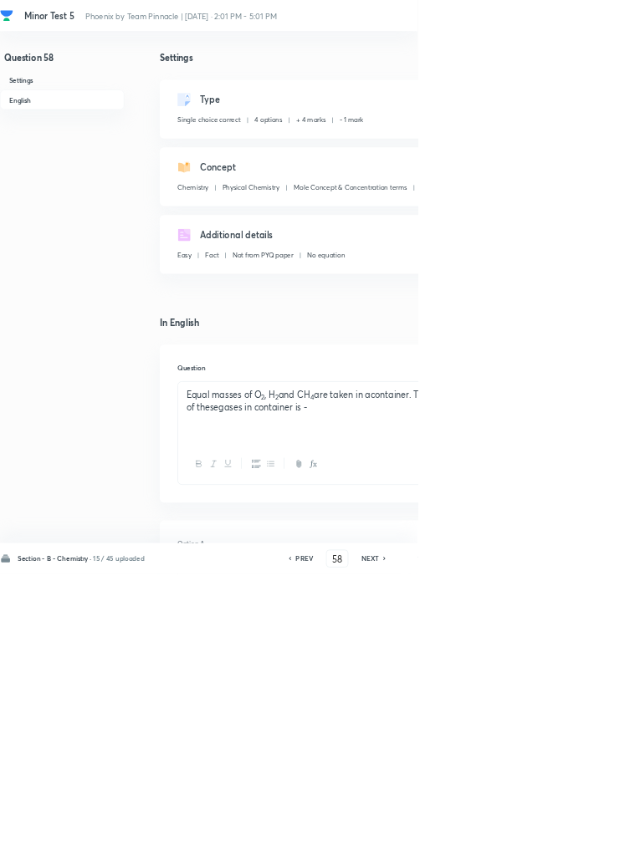
type input "59"
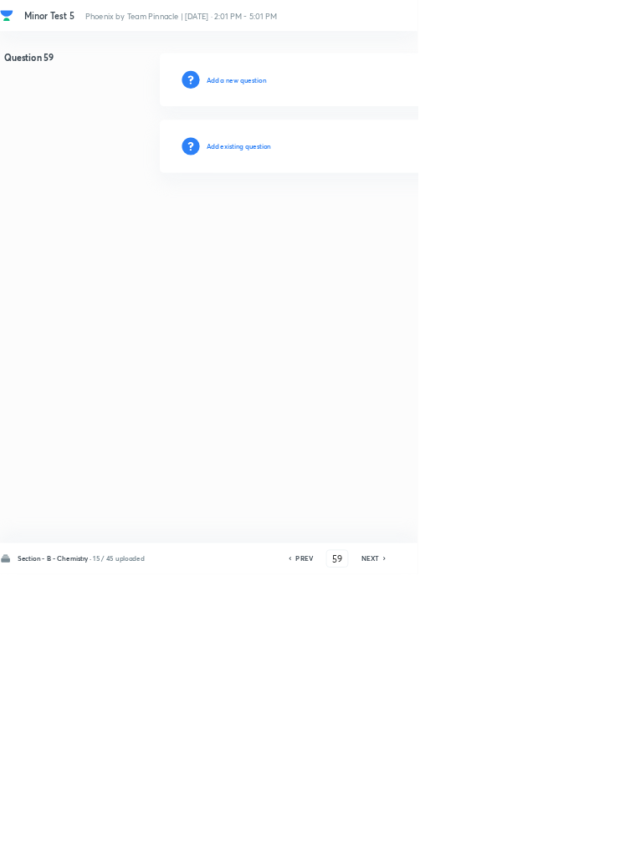
click at [409, 217] on h6 "Add existing question" at bounding box center [360, 220] width 98 height 15
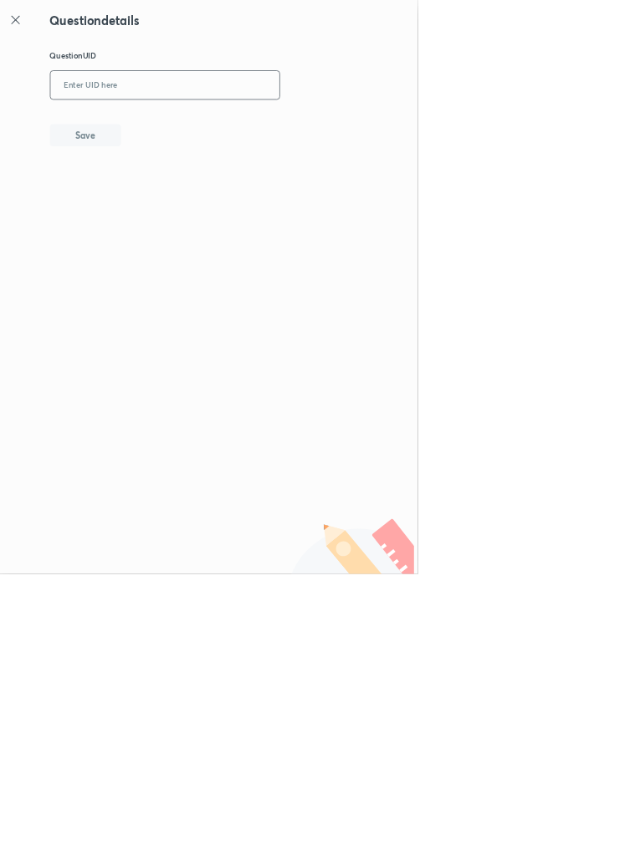
click at [284, 121] on input "text" at bounding box center [248, 129] width 345 height 41
type input "GCM41"
click at [166, 199] on button "Save" at bounding box center [128, 202] width 107 height 33
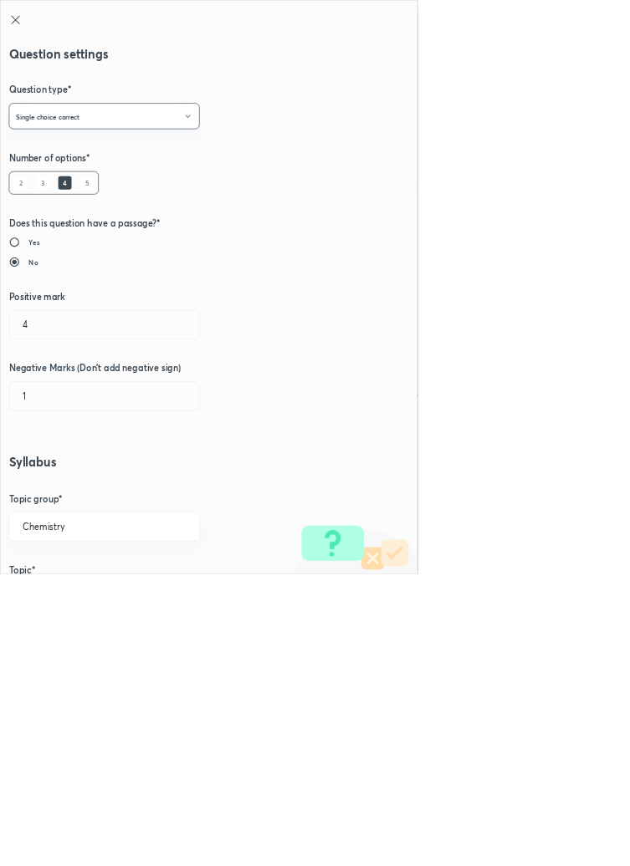
type input "1"
type input "0"
click at [51, 487] on input "1" at bounding box center [157, 489] width 286 height 43
click at [64, 591] on input "0" at bounding box center [157, 597] width 286 height 43
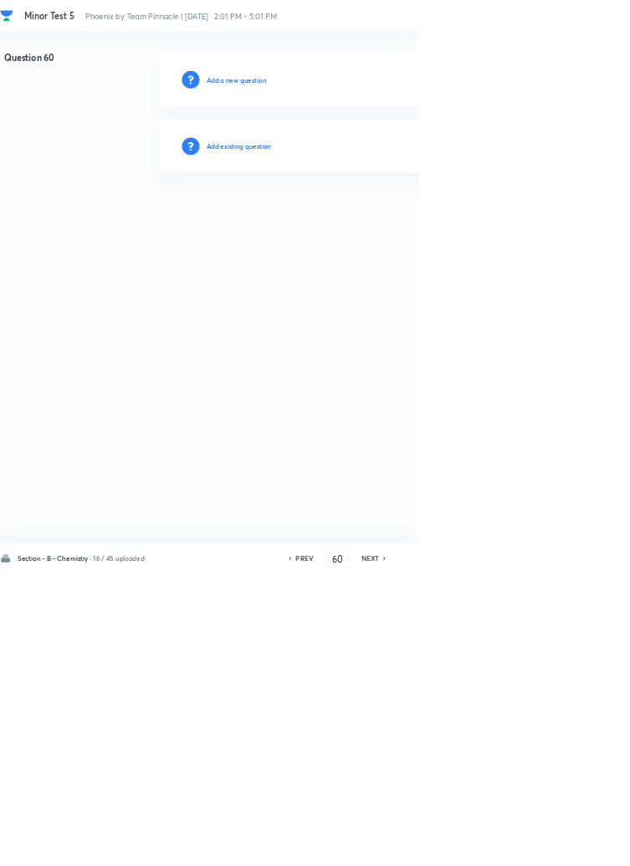
click at [393, 222] on h6 "Add existing question" at bounding box center [360, 220] width 98 height 15
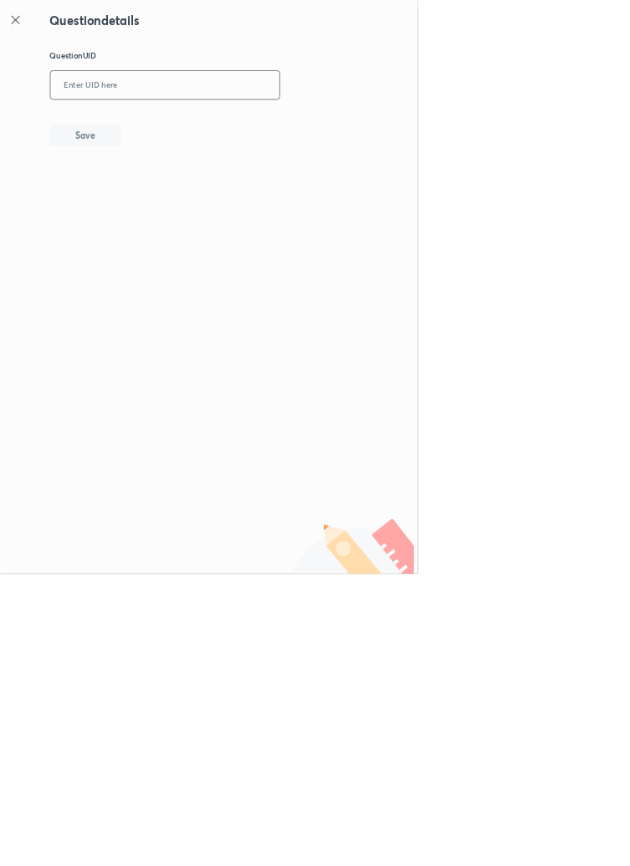
click at [314, 125] on input "text" at bounding box center [248, 129] width 345 height 41
click at [173, 208] on button "Save" at bounding box center [128, 202] width 107 height 33
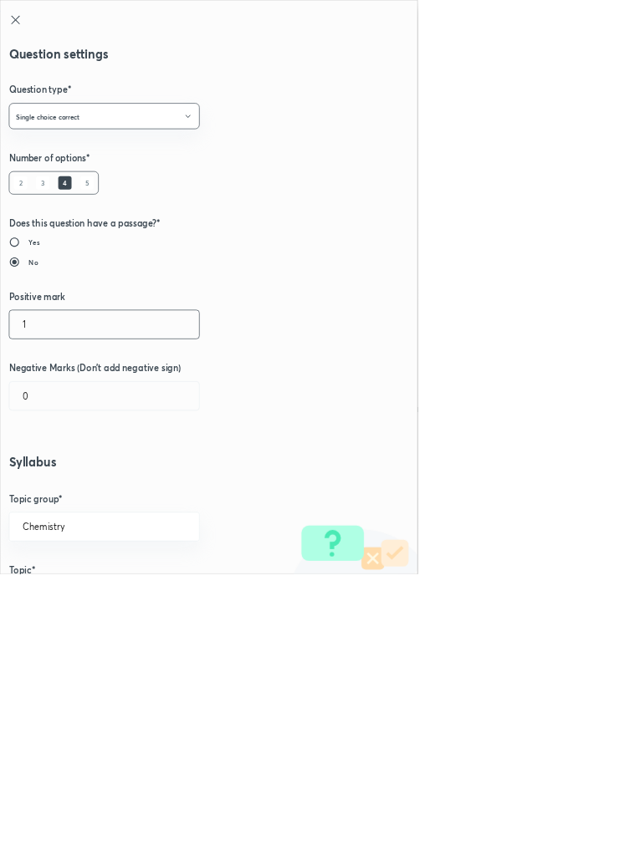
click at [57, 496] on input "1" at bounding box center [157, 489] width 286 height 43
click at [56, 600] on input "0" at bounding box center [157, 597] width 286 height 43
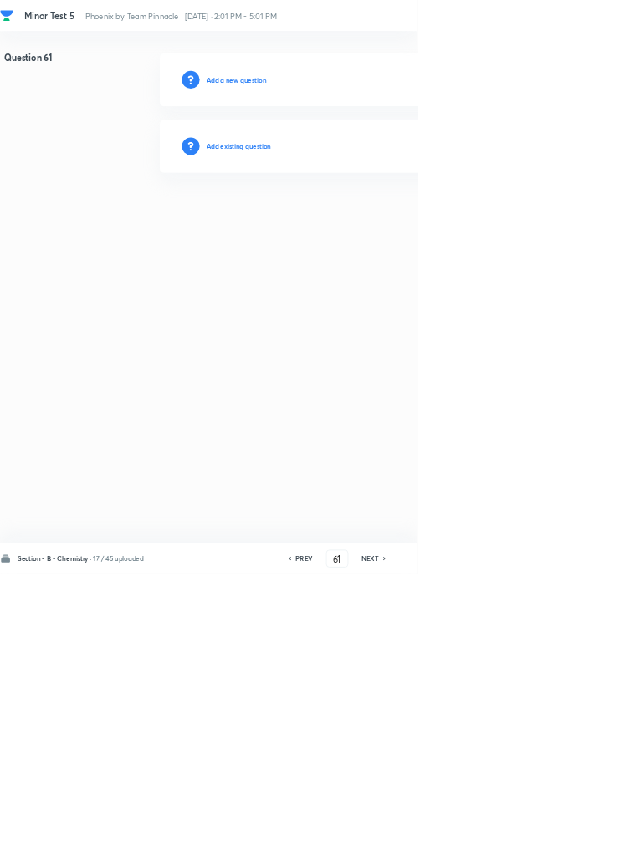
click at [402, 218] on h6 "Add existing question" at bounding box center [360, 220] width 98 height 15
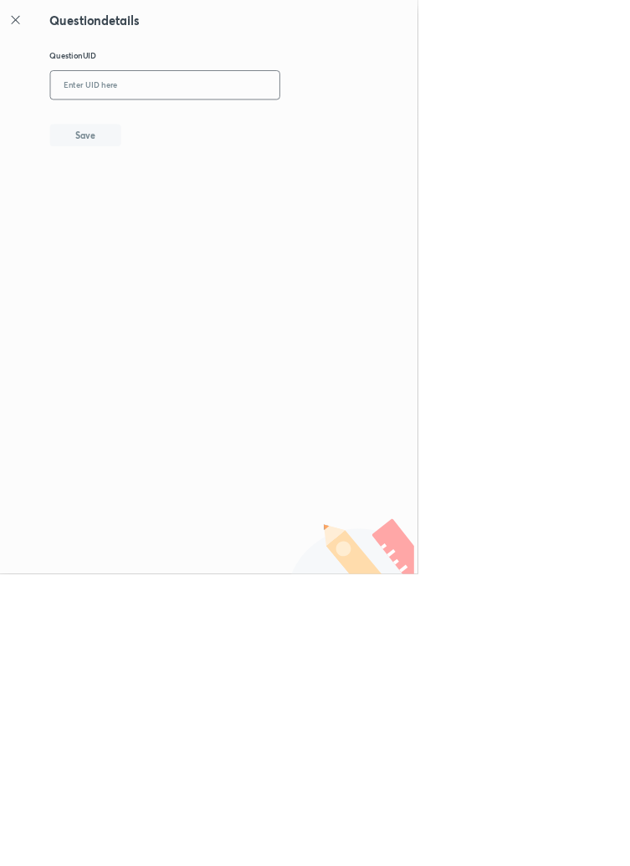
click at [354, 124] on input "text" at bounding box center [248, 129] width 345 height 41
click at [174, 201] on button "Save" at bounding box center [128, 202] width 107 height 33
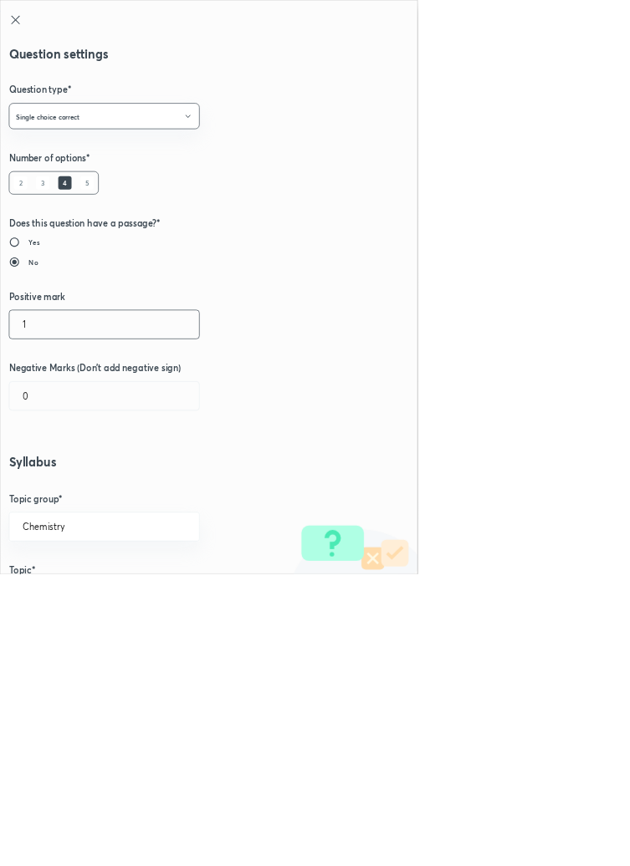
click at [60, 483] on input "1" at bounding box center [157, 489] width 286 height 43
click at [63, 595] on input "0" at bounding box center [157, 597] width 286 height 43
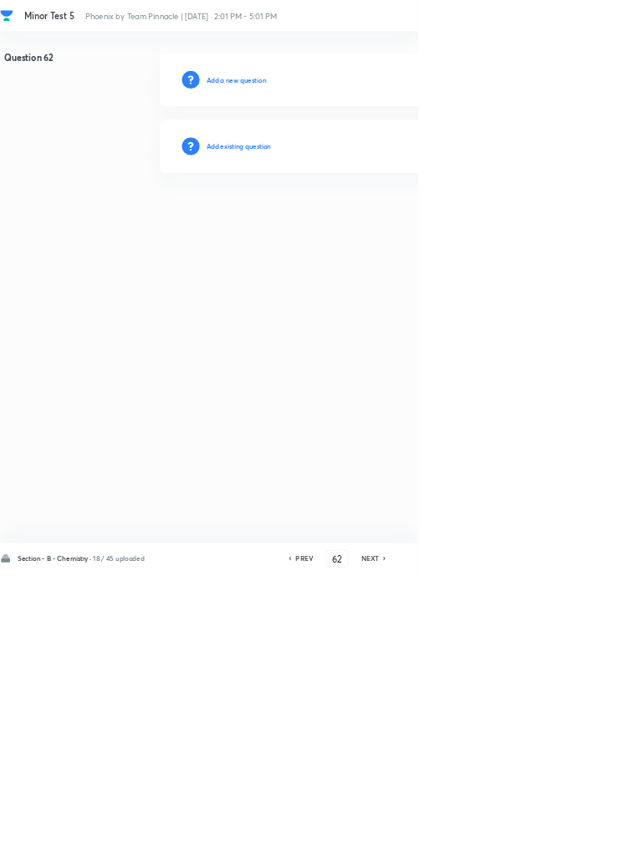
click at [395, 214] on h6 "Add existing question" at bounding box center [360, 220] width 98 height 15
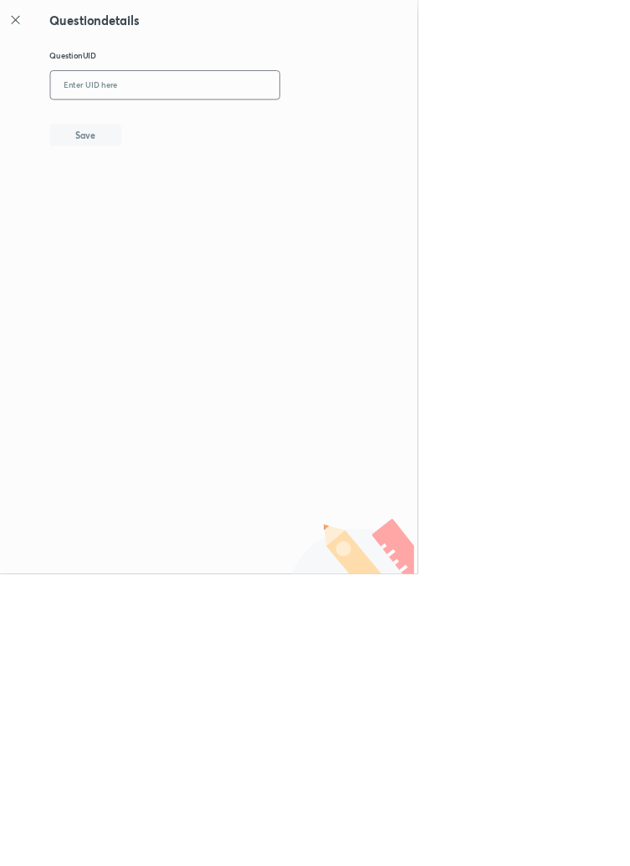
click at [289, 124] on input "text" at bounding box center [248, 129] width 345 height 41
click at [174, 208] on button "Save" at bounding box center [128, 202] width 107 height 33
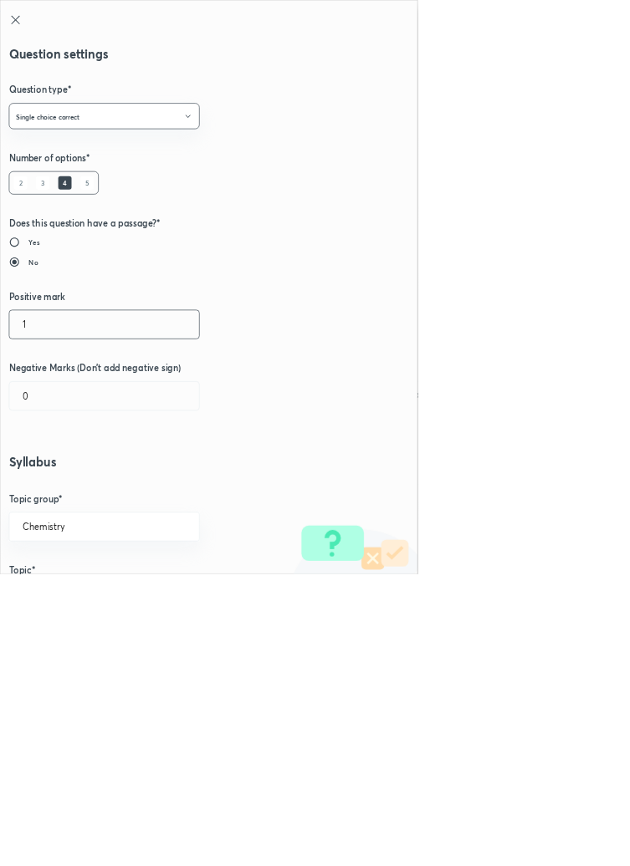
click at [67, 488] on input "1" at bounding box center [157, 489] width 286 height 43
click at [67, 594] on input "0" at bounding box center [157, 597] width 286 height 43
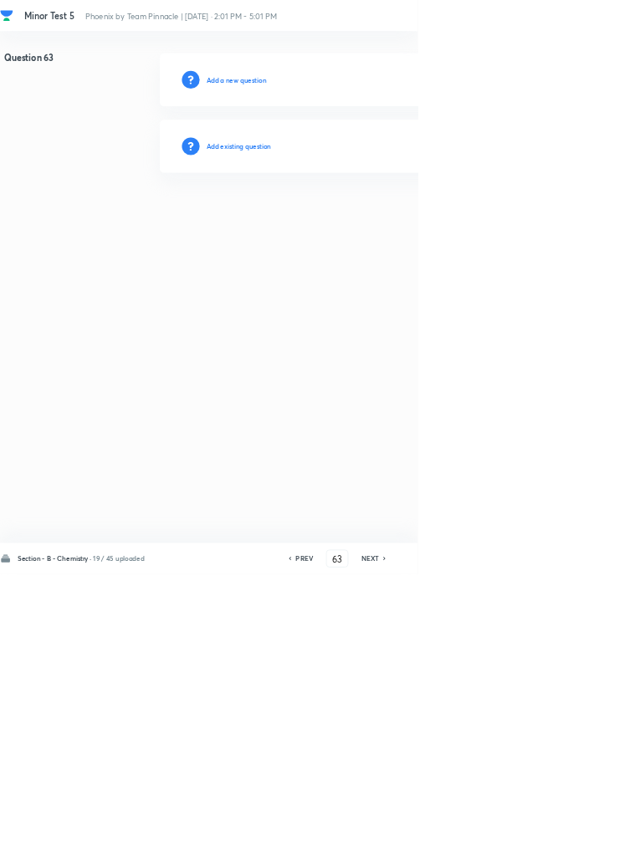
click at [406, 214] on h6 "Add existing question" at bounding box center [360, 220] width 98 height 15
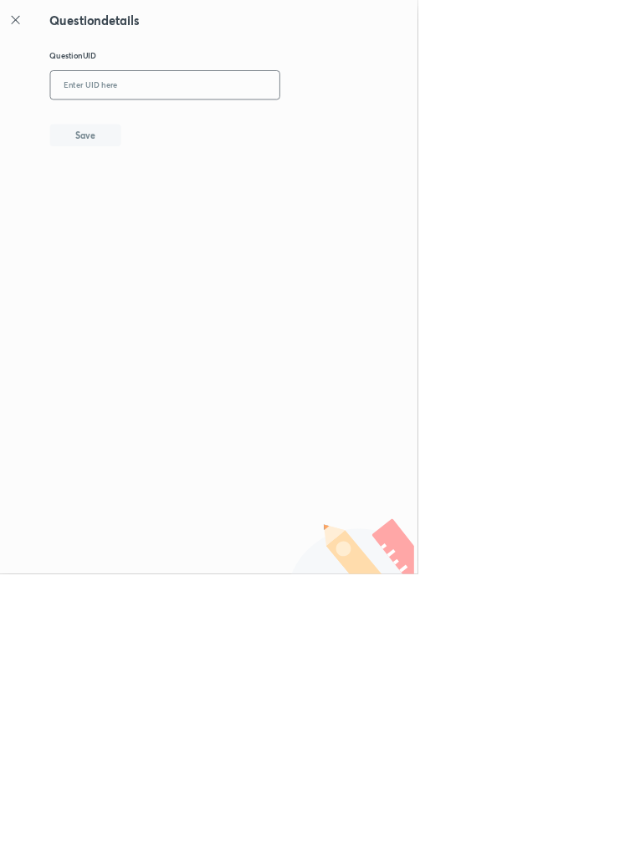
click at [266, 125] on input "text" at bounding box center [248, 129] width 345 height 41
click at [165, 214] on button "Save" at bounding box center [128, 202] width 107 height 33
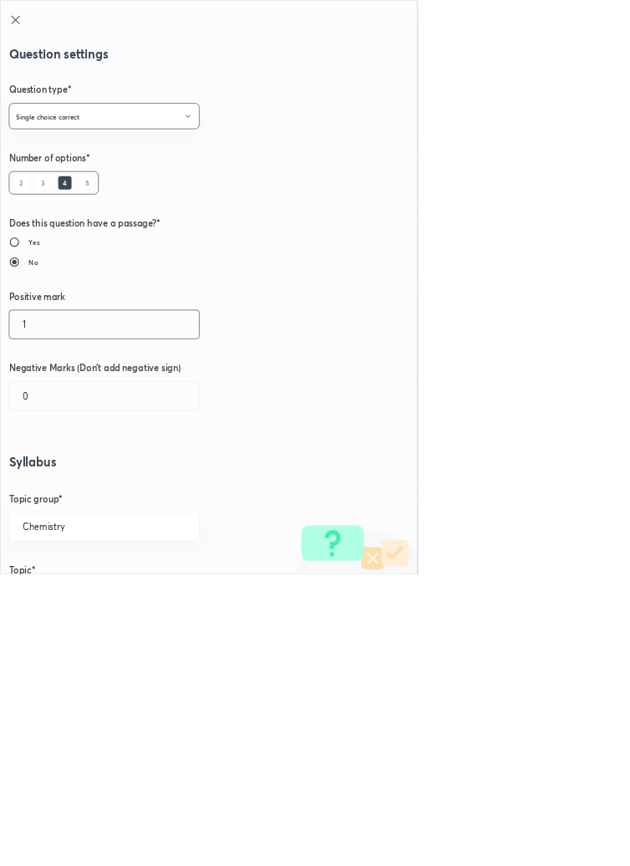
click at [65, 485] on input "1" at bounding box center [157, 489] width 286 height 43
click at [54, 596] on input "0" at bounding box center [157, 597] width 286 height 43
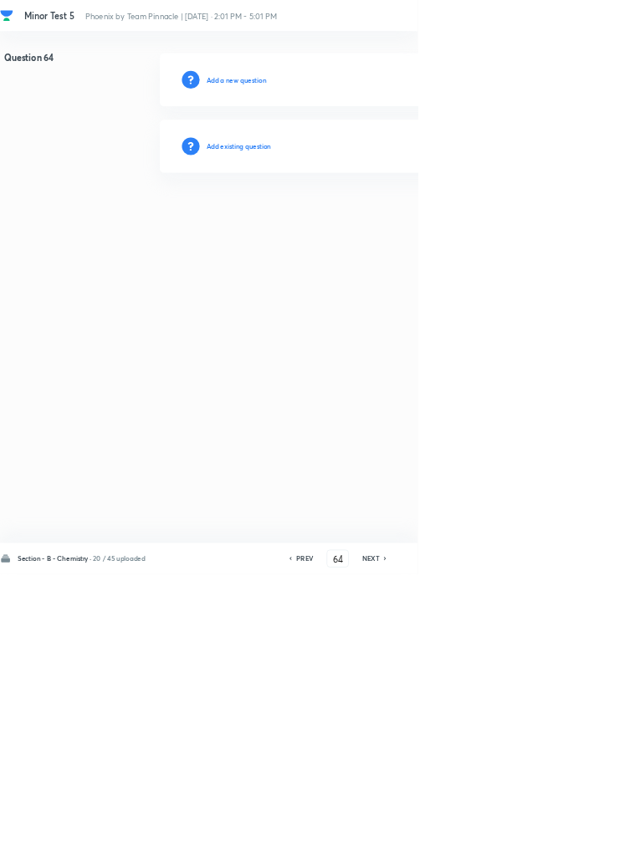
click at [379, 223] on h6 "Add existing question" at bounding box center [360, 220] width 98 height 15
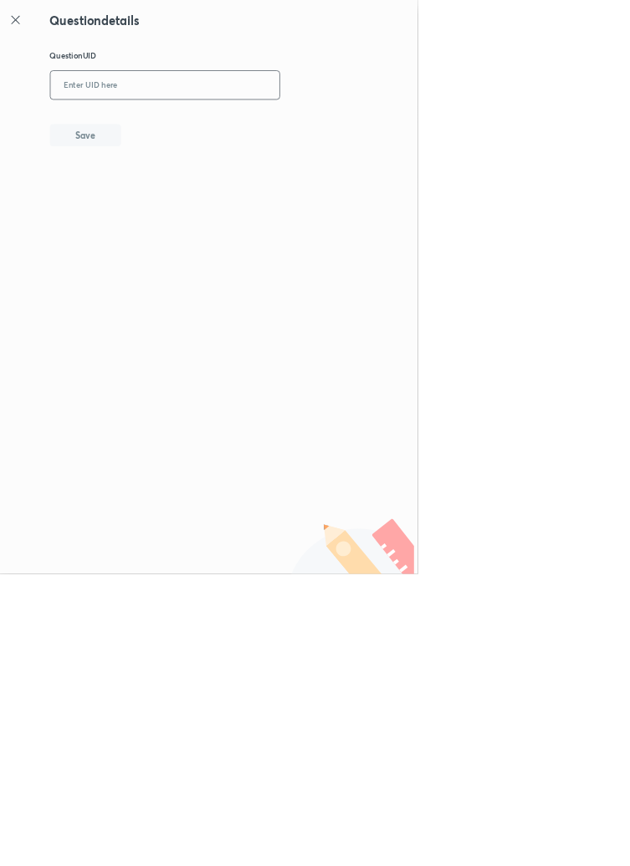
click at [279, 128] on input "text" at bounding box center [248, 129] width 345 height 41
click at [169, 201] on button "Save" at bounding box center [128, 202] width 107 height 33
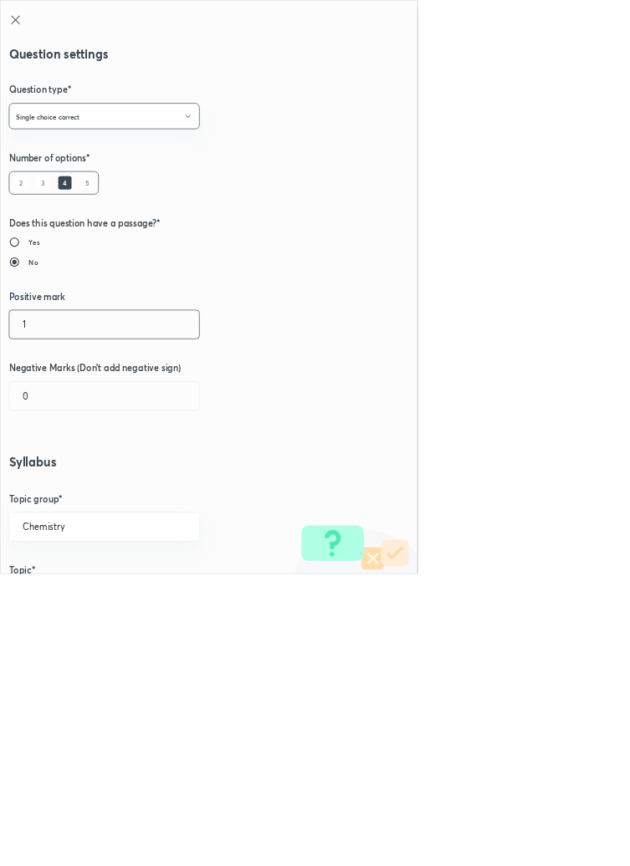
click at [58, 492] on input "1" at bounding box center [157, 489] width 286 height 43
click at [54, 597] on input "0" at bounding box center [157, 597] width 286 height 43
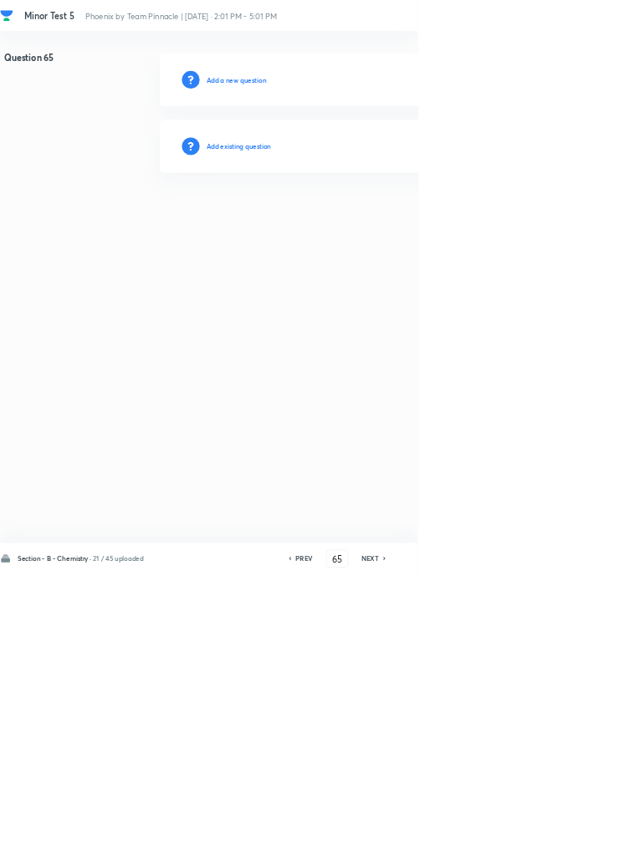
click at [398, 215] on h6 "Add existing question" at bounding box center [360, 220] width 98 height 15
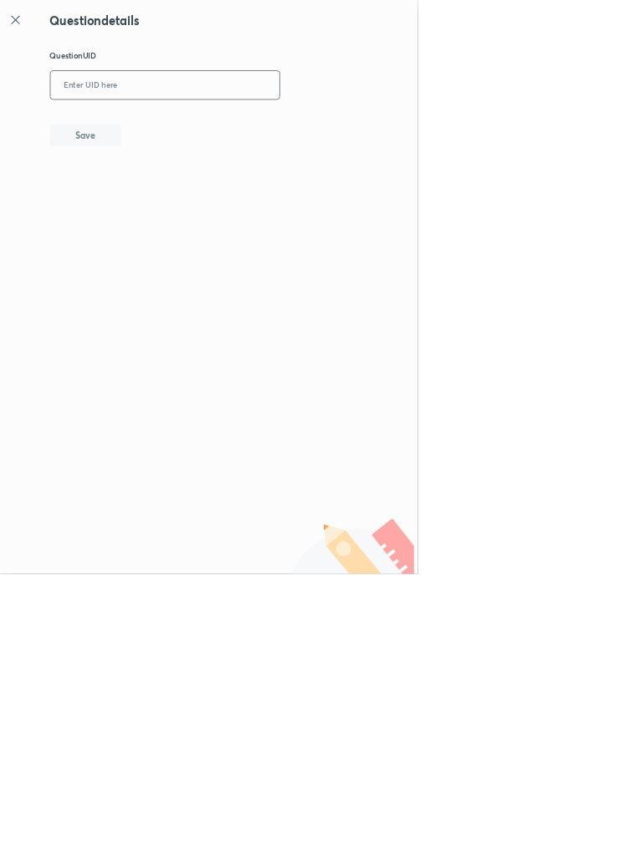
click at [279, 124] on input "text" at bounding box center [248, 129] width 345 height 41
click at [164, 199] on button "Save" at bounding box center [128, 202] width 107 height 33
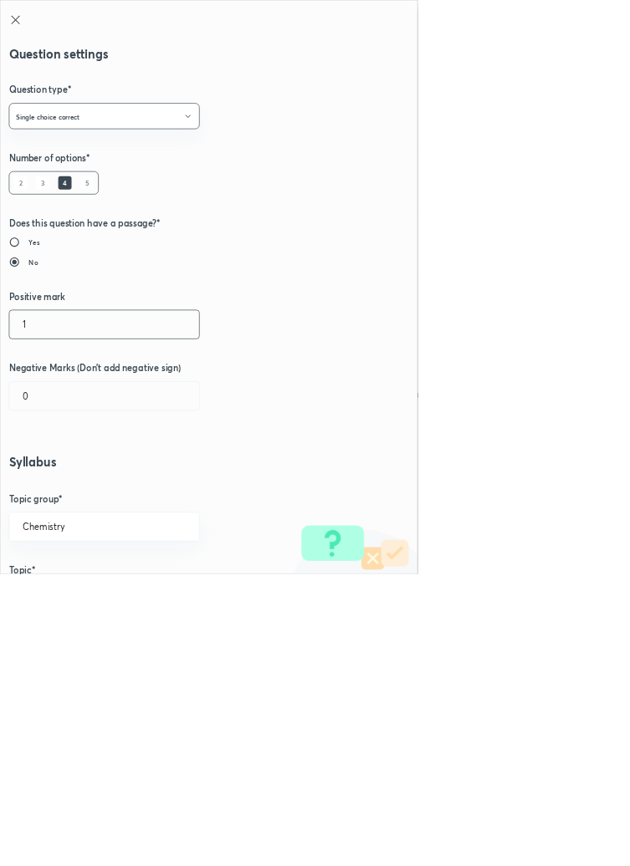
click at [63, 485] on input "1" at bounding box center [157, 489] width 286 height 43
click at [50, 595] on input "0" at bounding box center [157, 597] width 286 height 43
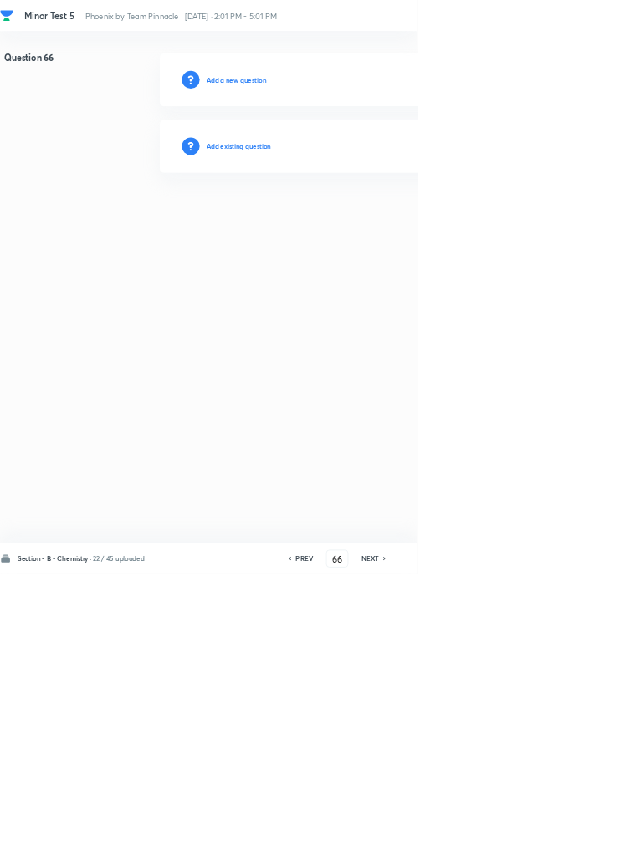
click at [370, 219] on h6 "Add existing question" at bounding box center [360, 220] width 98 height 15
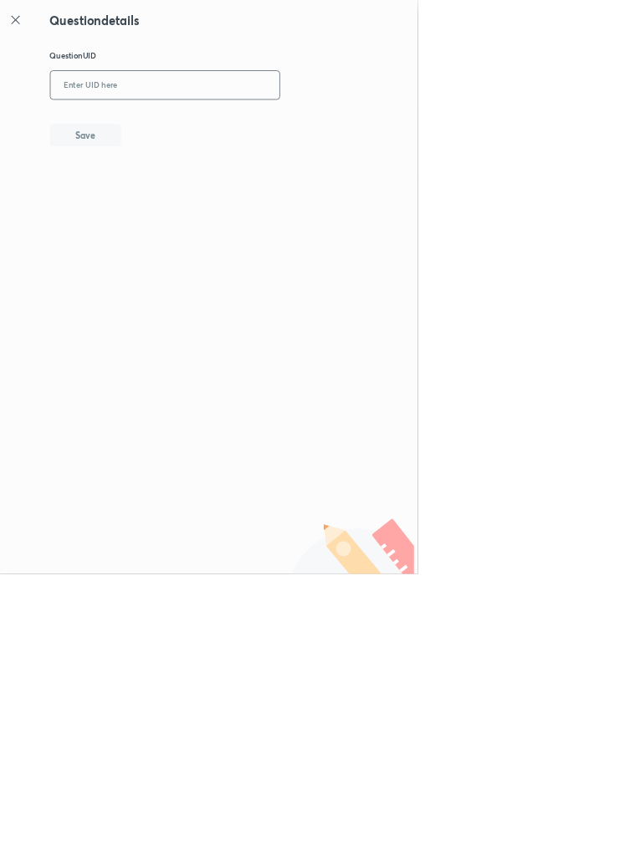
click at [299, 125] on input "text" at bounding box center [248, 129] width 345 height 41
click at [177, 202] on button "Save" at bounding box center [128, 202] width 107 height 33
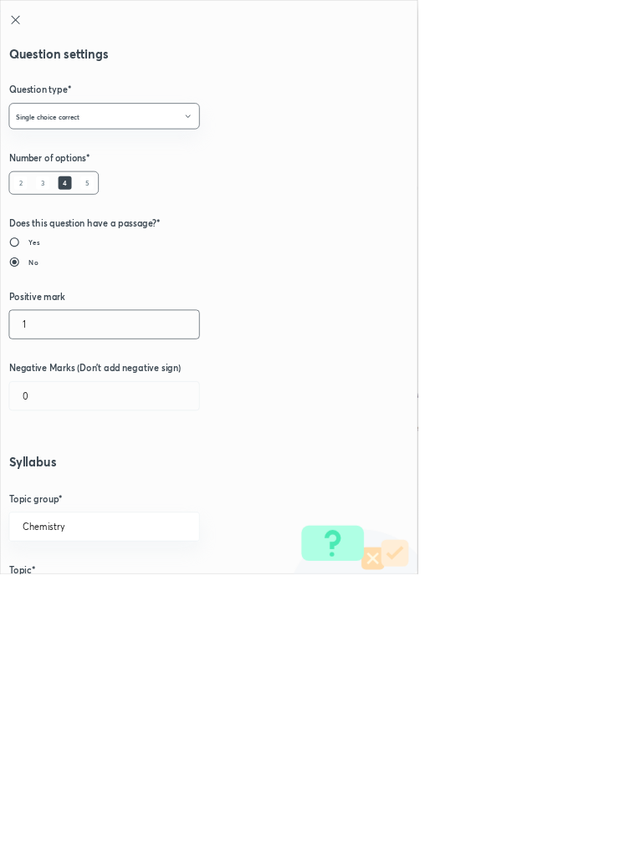
click at [51, 482] on input "1" at bounding box center [157, 489] width 286 height 43
click at [55, 601] on input "0" at bounding box center [157, 597] width 286 height 43
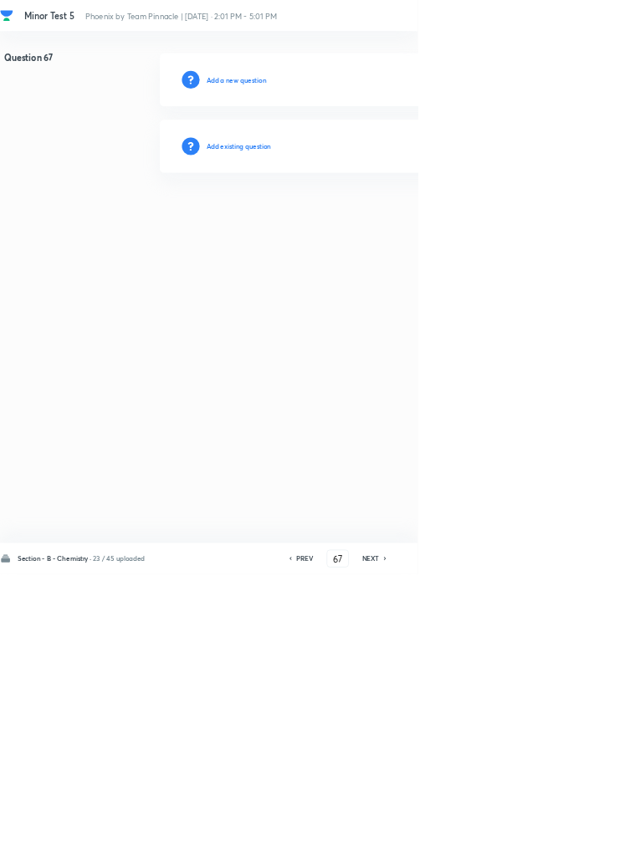
click at [396, 220] on h6 "Add existing question" at bounding box center [360, 220] width 98 height 15
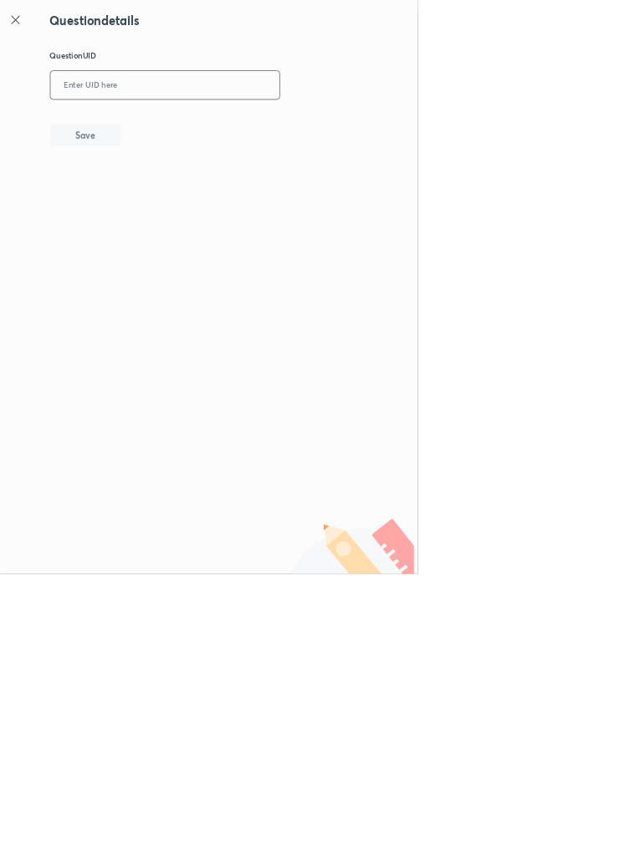
click at [268, 125] on input "text" at bounding box center [248, 129] width 345 height 41
click at [169, 211] on button "Save" at bounding box center [128, 202] width 107 height 33
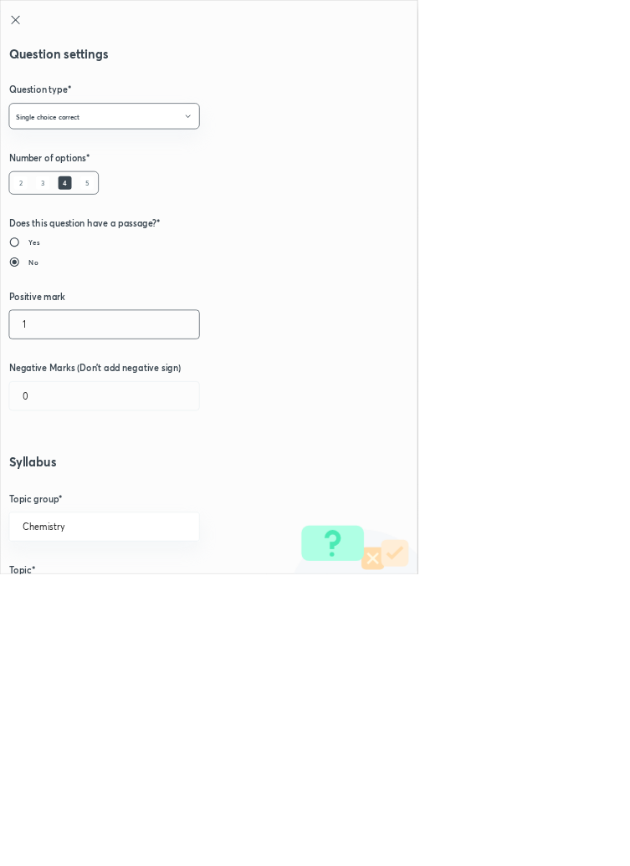
click at [47, 488] on input "1" at bounding box center [157, 489] width 286 height 43
click at [57, 600] on input "0" at bounding box center [157, 597] width 286 height 43
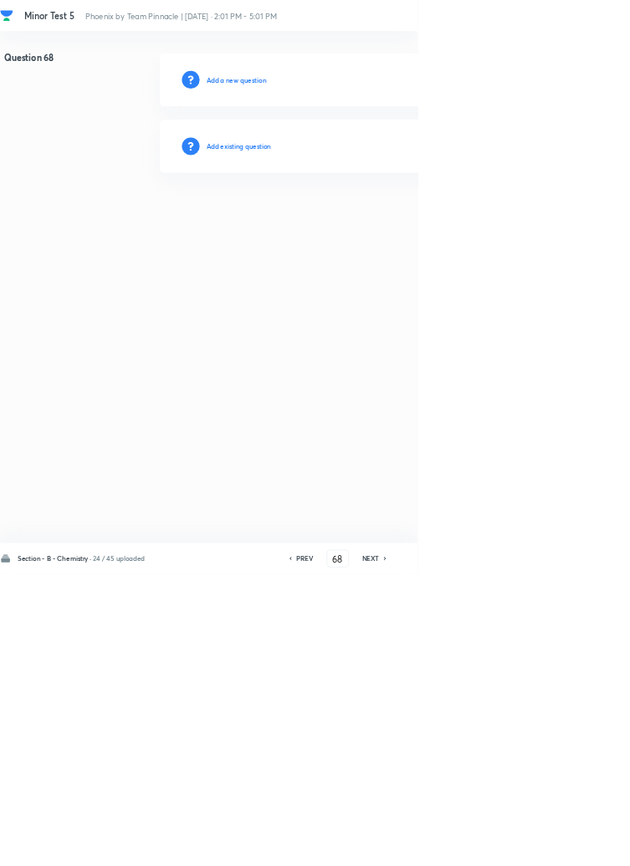
click at [407, 220] on h6 "Add existing question" at bounding box center [360, 220] width 98 height 15
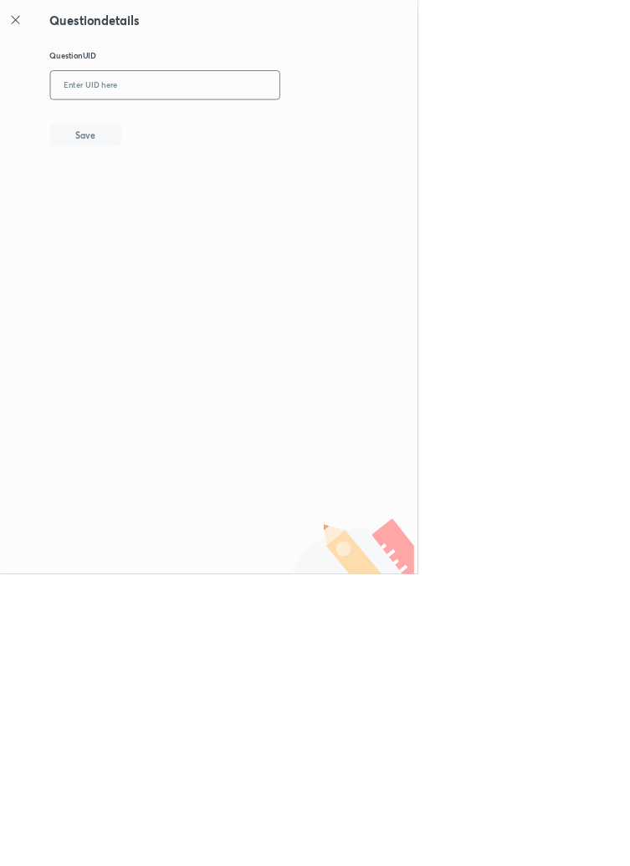
click at [290, 130] on input "text" at bounding box center [248, 129] width 345 height 41
click at [174, 212] on button "Save" at bounding box center [128, 202] width 107 height 33
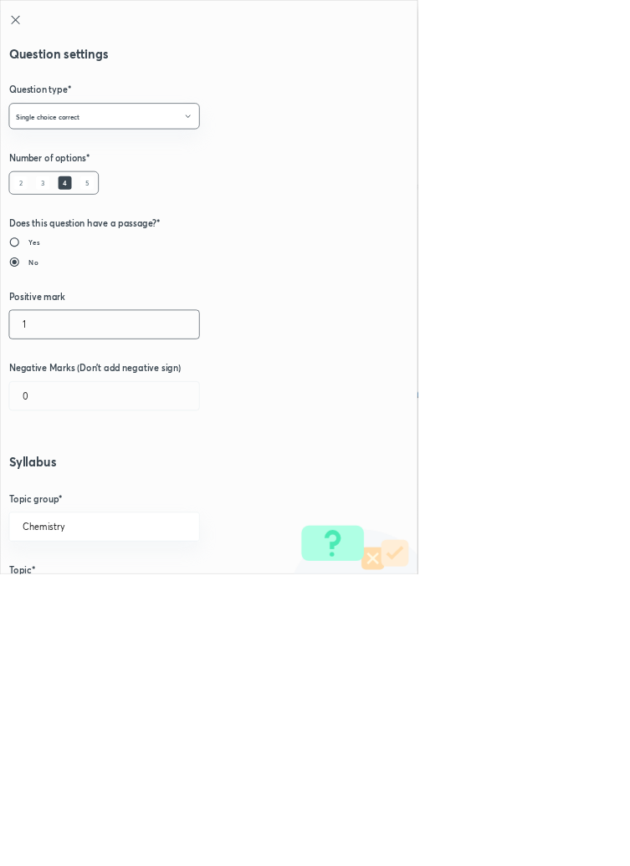
click at [54, 488] on input "1" at bounding box center [157, 489] width 286 height 43
click at [66, 590] on input "0" at bounding box center [157, 597] width 286 height 43
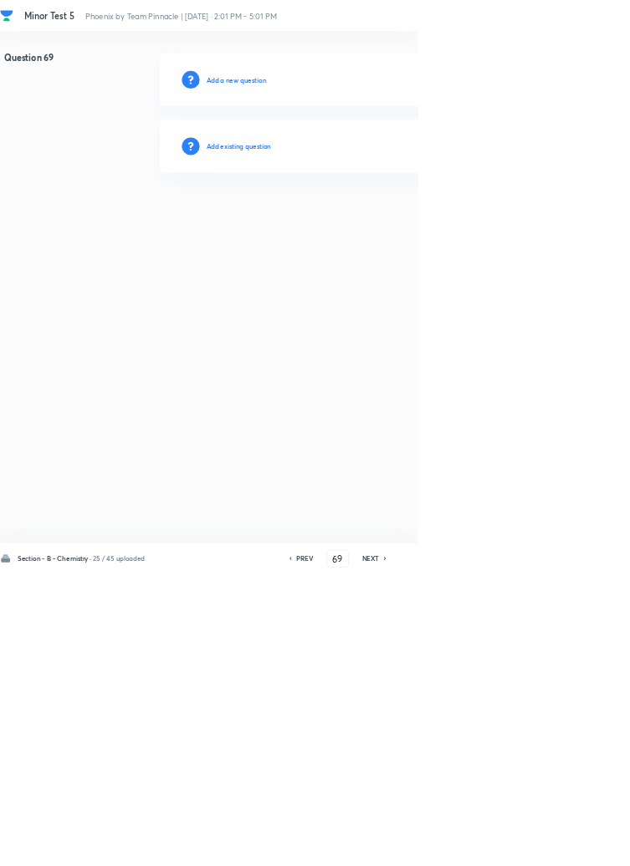
click at [378, 222] on h6 "Add existing question" at bounding box center [360, 220] width 98 height 15
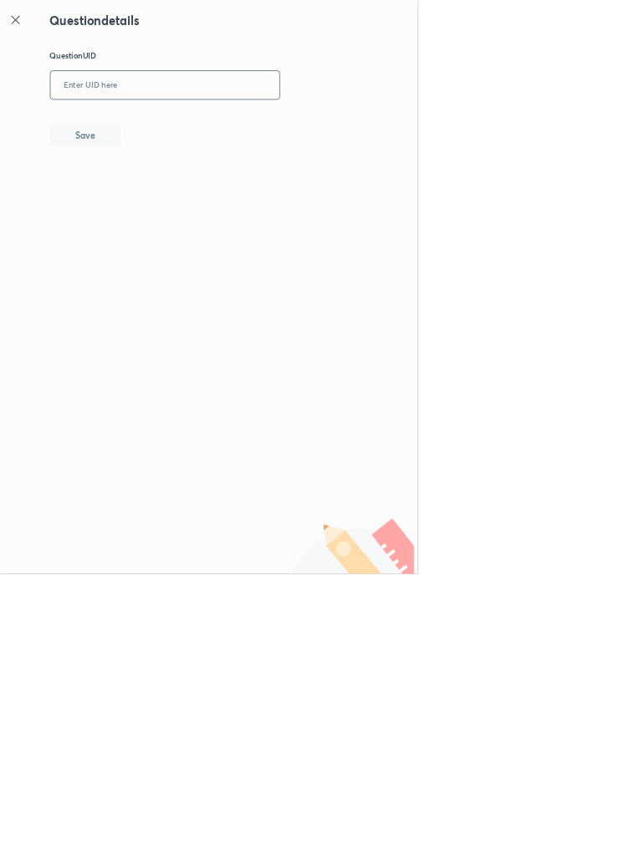
click at [216, 120] on input "text" at bounding box center [248, 129] width 345 height 41
click at [171, 205] on button "Save" at bounding box center [128, 202] width 107 height 33
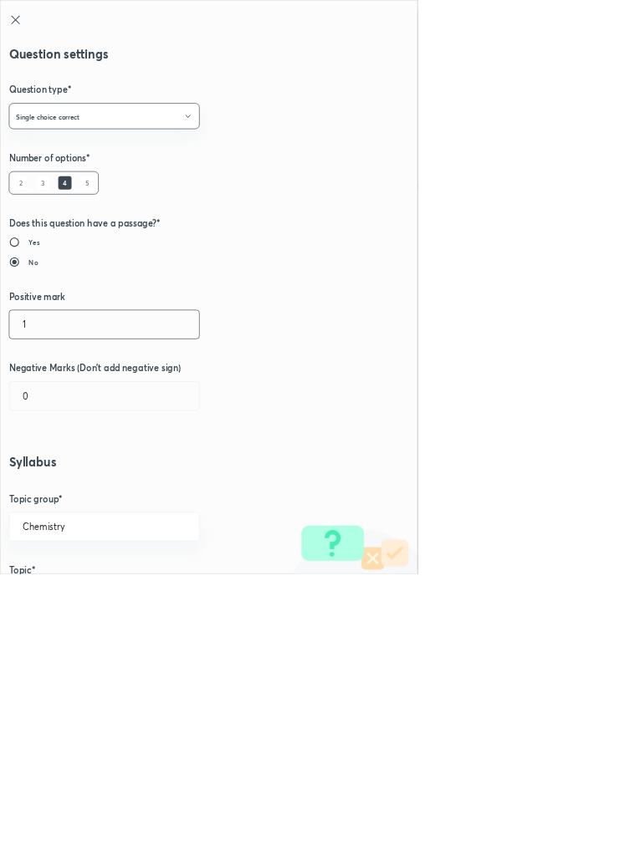
click at [59, 486] on input "1" at bounding box center [157, 489] width 286 height 43
click at [72, 595] on input "0" at bounding box center [157, 597] width 286 height 43
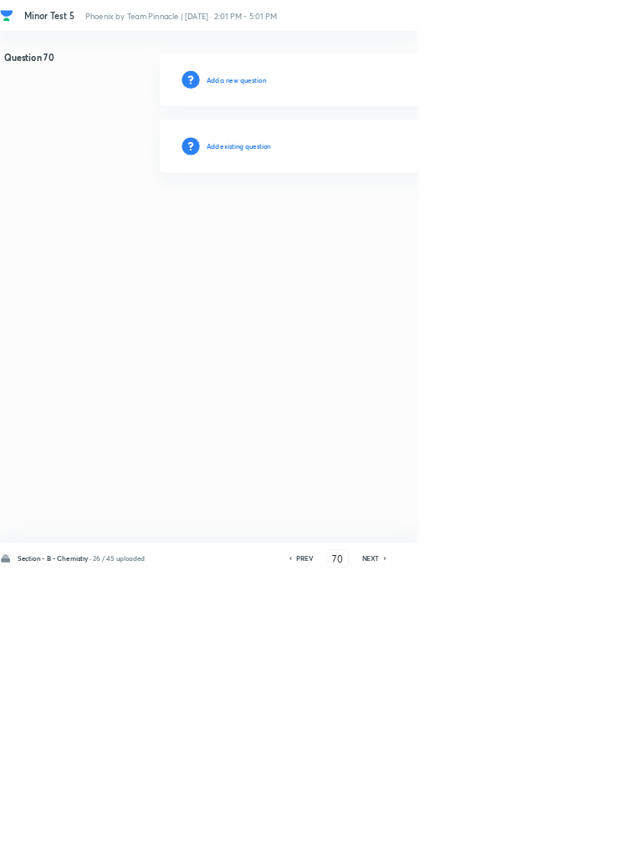
click at [373, 221] on h6 "Add existing question" at bounding box center [360, 220] width 98 height 15
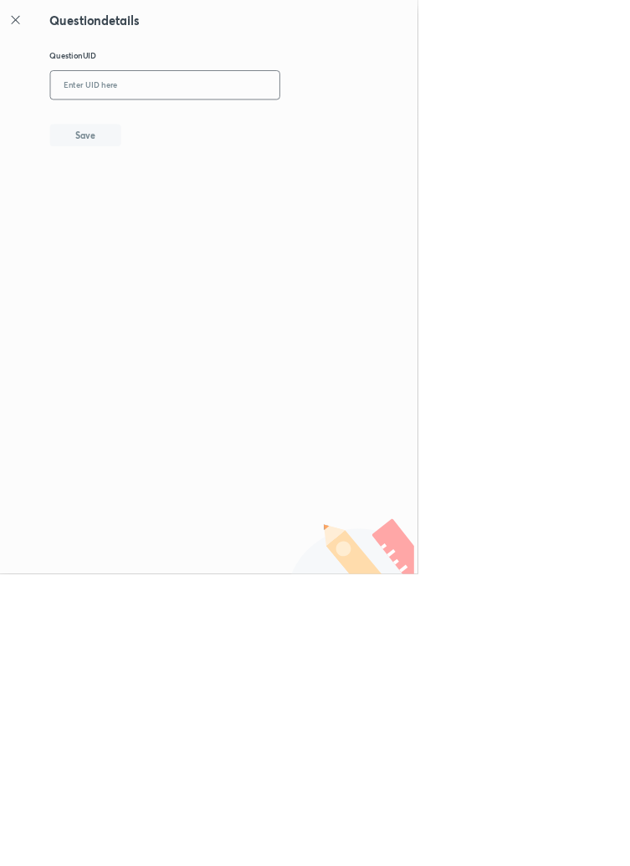
click at [305, 124] on input "text" at bounding box center [248, 129] width 345 height 41
click at [177, 207] on button "Save" at bounding box center [128, 202] width 107 height 33
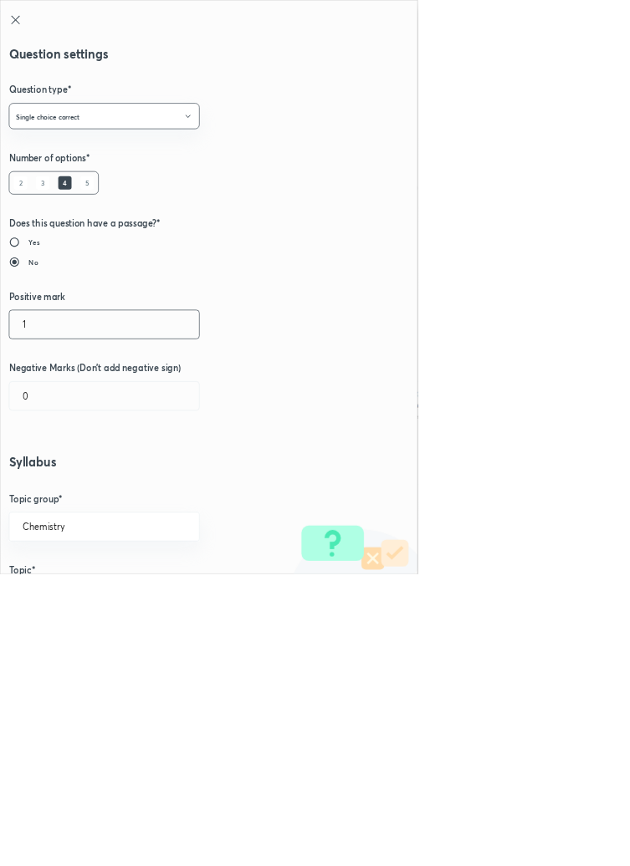
click at [69, 485] on input "1" at bounding box center [157, 489] width 286 height 43
click at [76, 597] on input "0" at bounding box center [157, 597] width 286 height 43
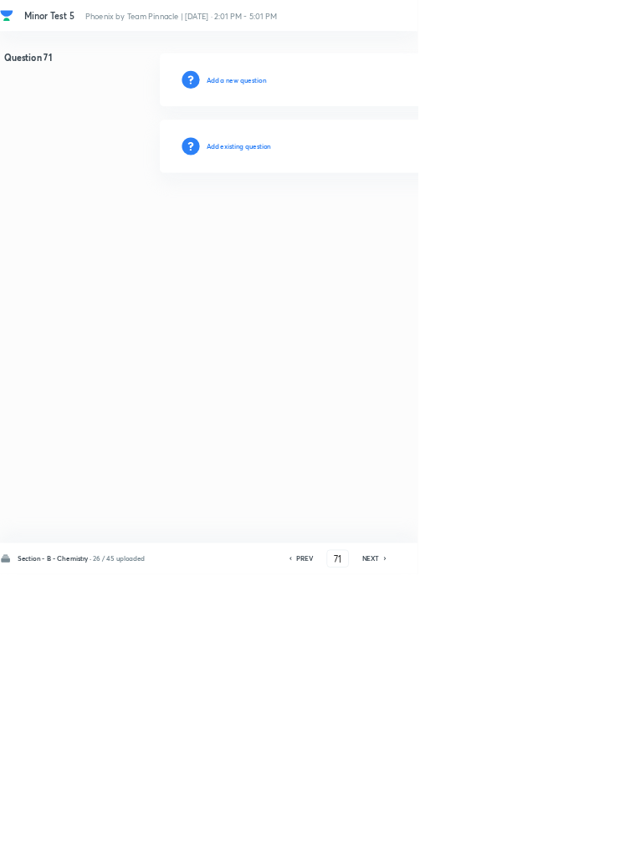
click at [471, 851] on h6 "PREV" at bounding box center [460, 843] width 26 height 15
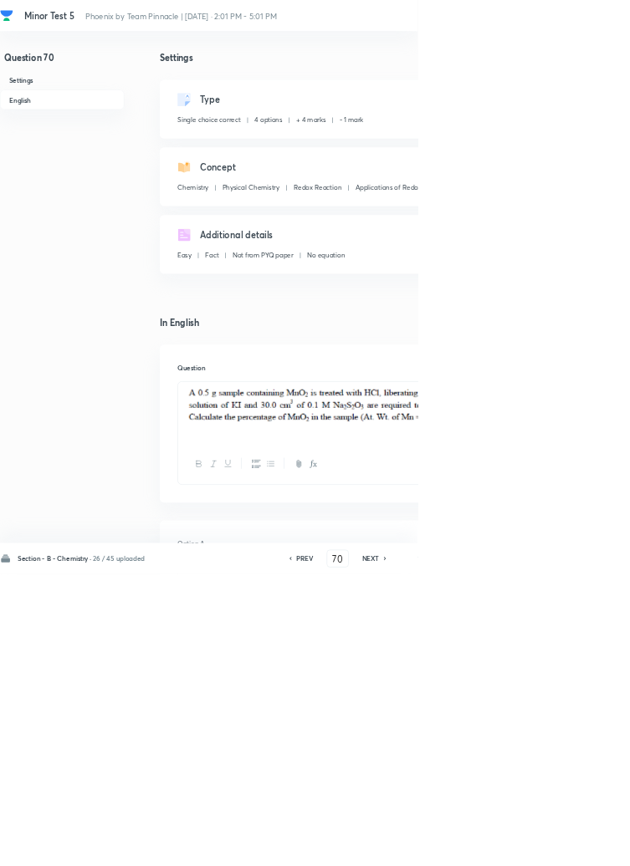
click at [582, 846] on icon at bounding box center [580, 843] width 3 height 5
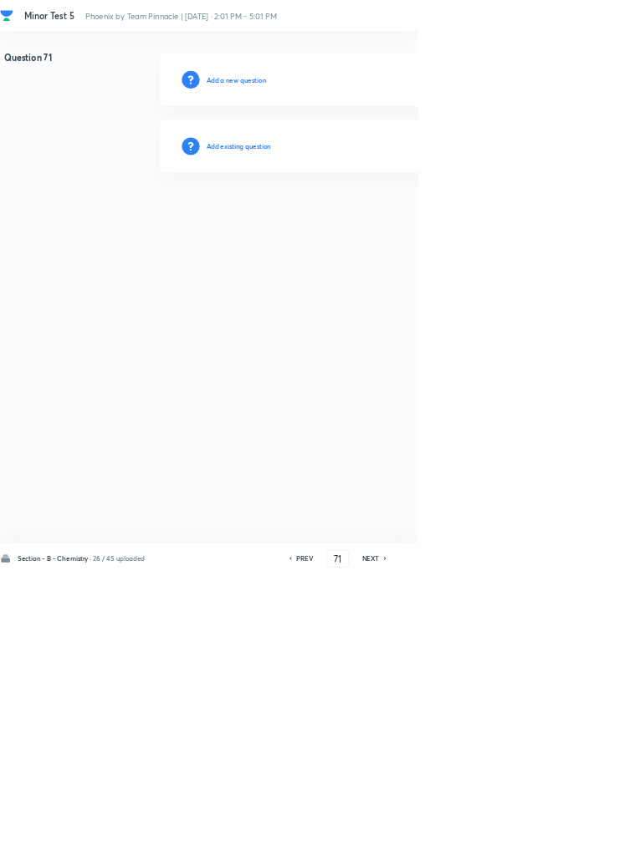
click at [402, 222] on h6 "Add existing question" at bounding box center [360, 220] width 98 height 15
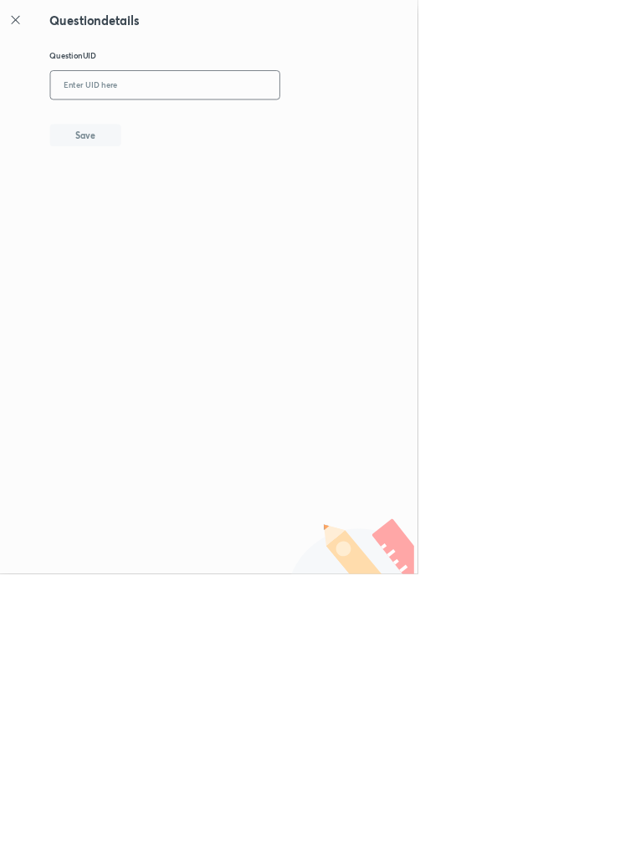
click at [253, 127] on input "text" at bounding box center [248, 129] width 345 height 41
click at [168, 193] on button "Save" at bounding box center [128, 202] width 107 height 33
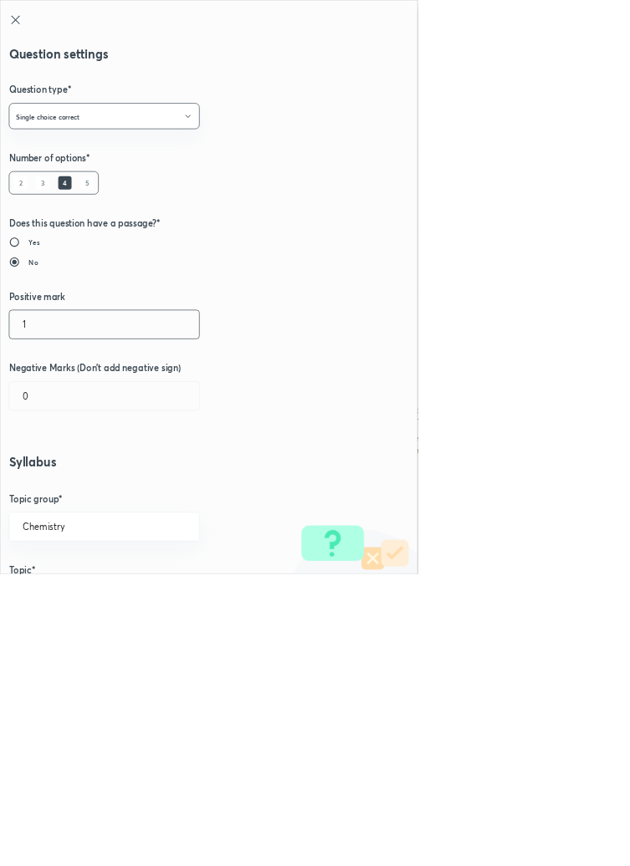
click at [62, 483] on input "1" at bounding box center [157, 489] width 286 height 43
click at [69, 601] on input "0" at bounding box center [157, 597] width 286 height 43
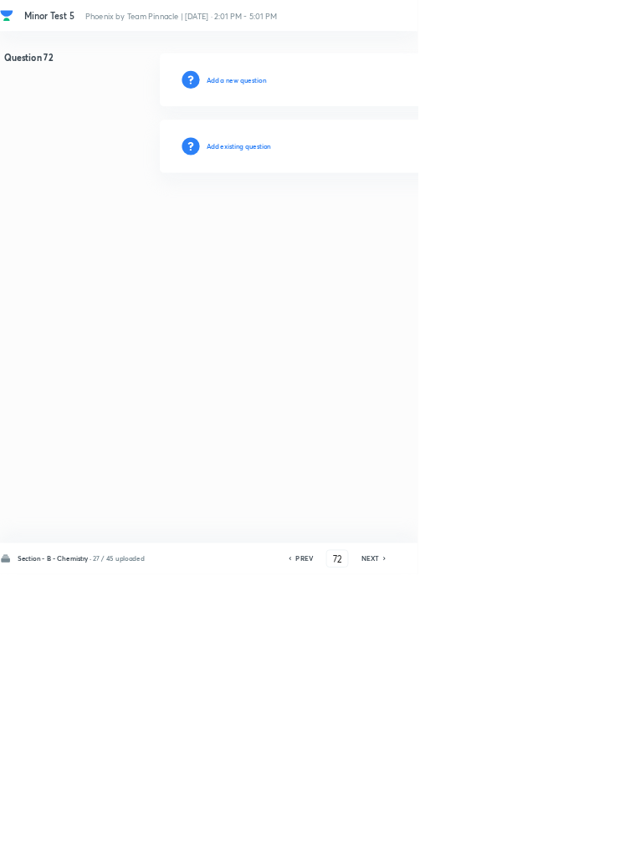
click at [433, 215] on div "Add existing question" at bounding box center [595, 221] width 709 height 80
click at [369, 217] on h6 "Add existing question" at bounding box center [360, 220] width 98 height 15
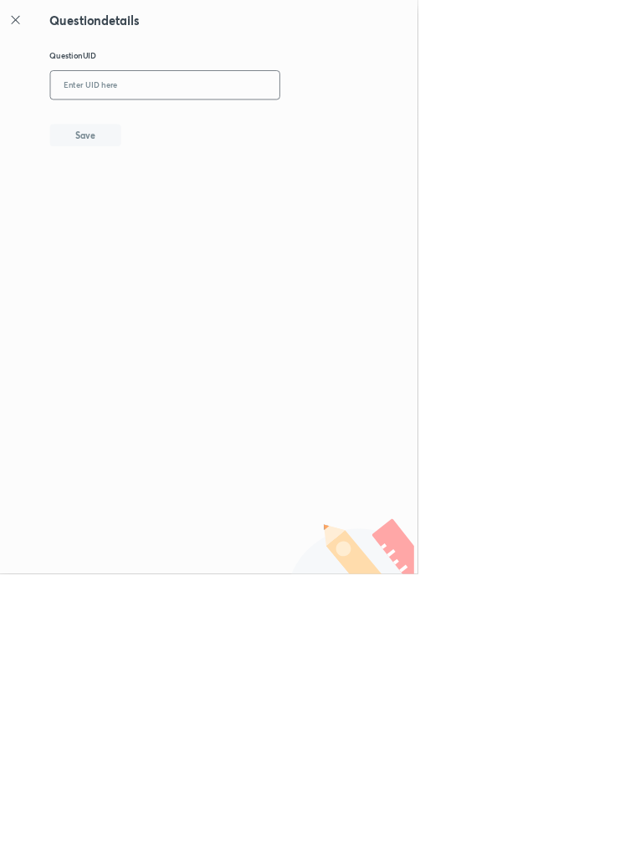
click at [242, 130] on input "text" at bounding box center [248, 129] width 345 height 41
click at [178, 196] on button "Save" at bounding box center [128, 202] width 107 height 33
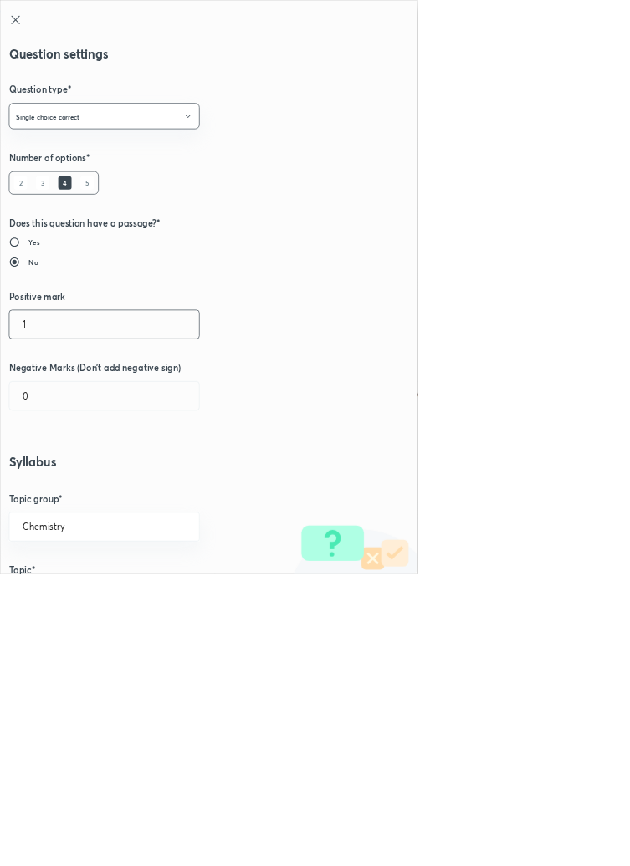
click at [58, 495] on input "1" at bounding box center [157, 489] width 286 height 43
click at [78, 598] on input "0" at bounding box center [157, 597] width 286 height 43
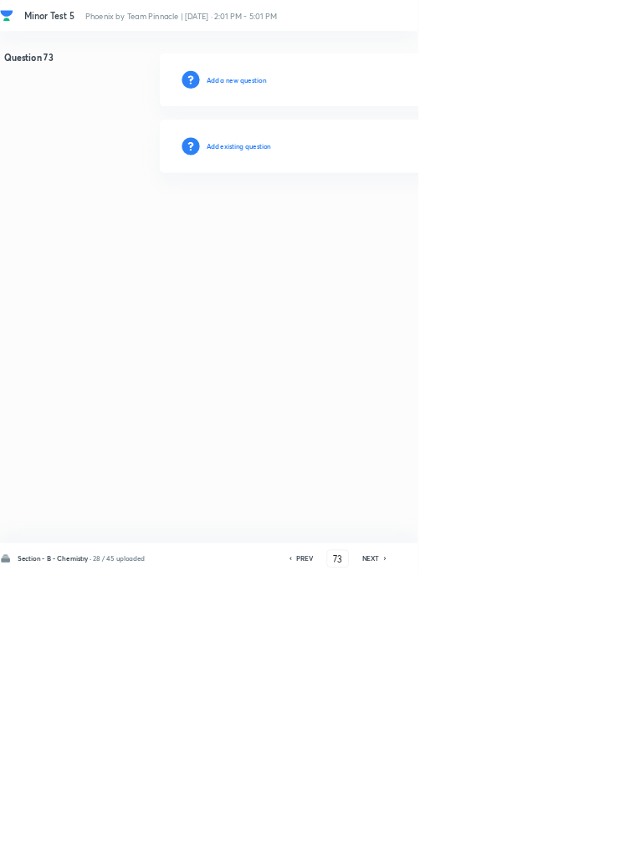
click at [402, 215] on h6 "Add existing question" at bounding box center [360, 220] width 98 height 15
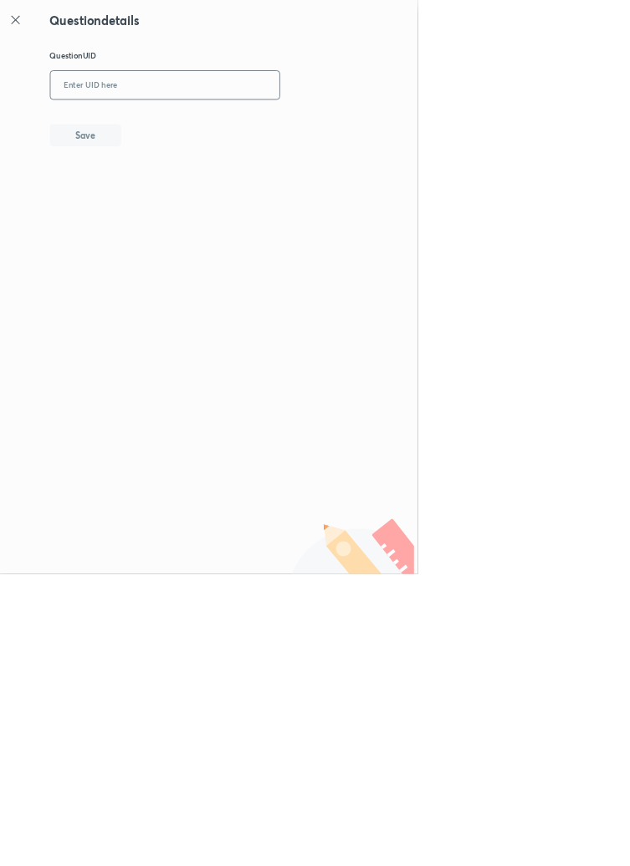
click at [234, 133] on input "text" at bounding box center [248, 129] width 345 height 41
click at [181, 204] on button "Save" at bounding box center [128, 202] width 107 height 33
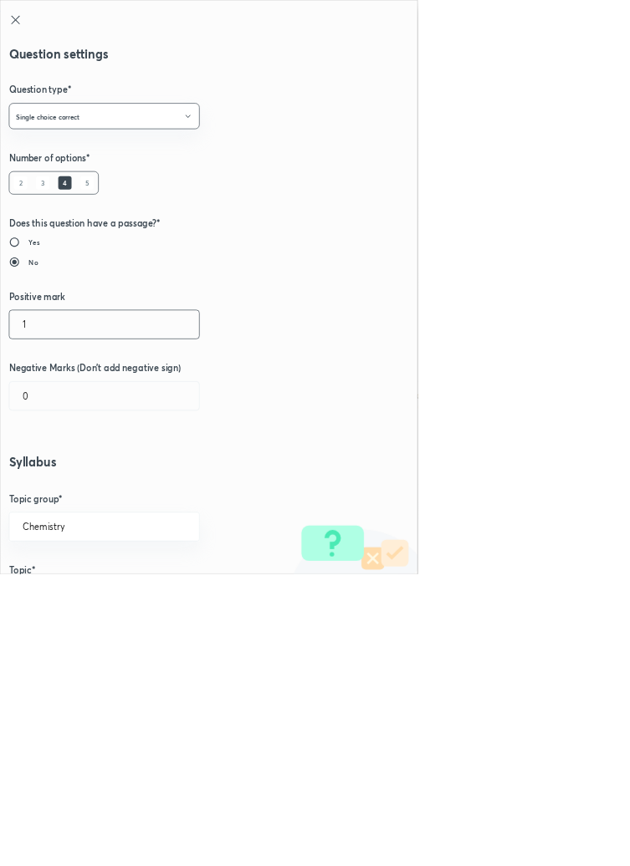
click at [53, 484] on input "1" at bounding box center [157, 489] width 286 height 43
click at [64, 601] on input "0" at bounding box center [157, 597] width 286 height 43
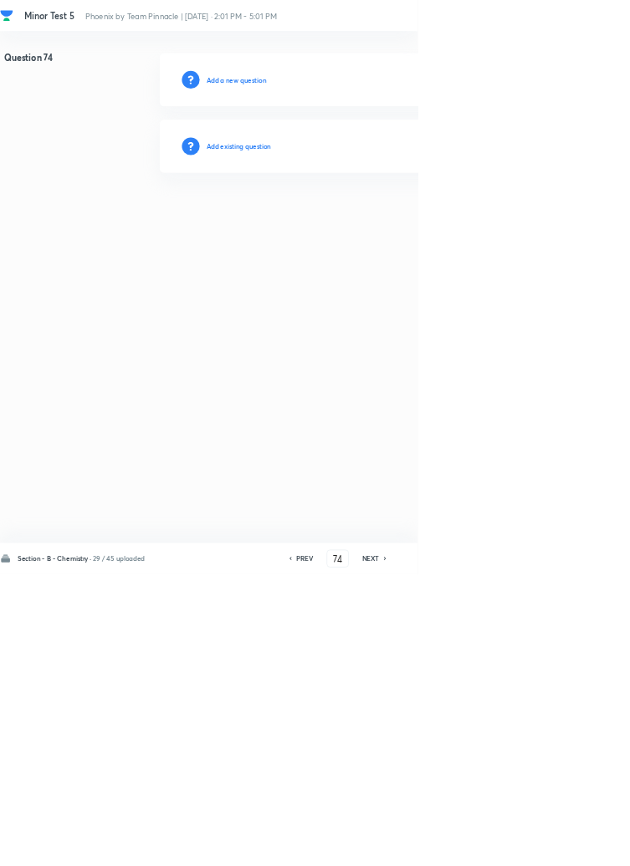
click at [401, 217] on h6 "Add existing question" at bounding box center [360, 220] width 98 height 15
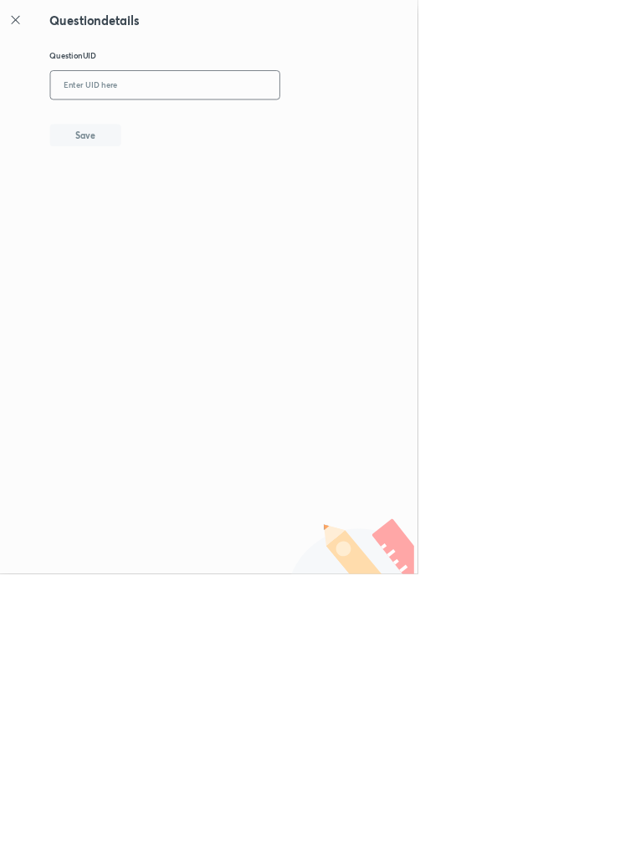
click at [282, 123] on input "text" at bounding box center [248, 129] width 345 height 41
click at [151, 197] on button "Save" at bounding box center [128, 202] width 107 height 33
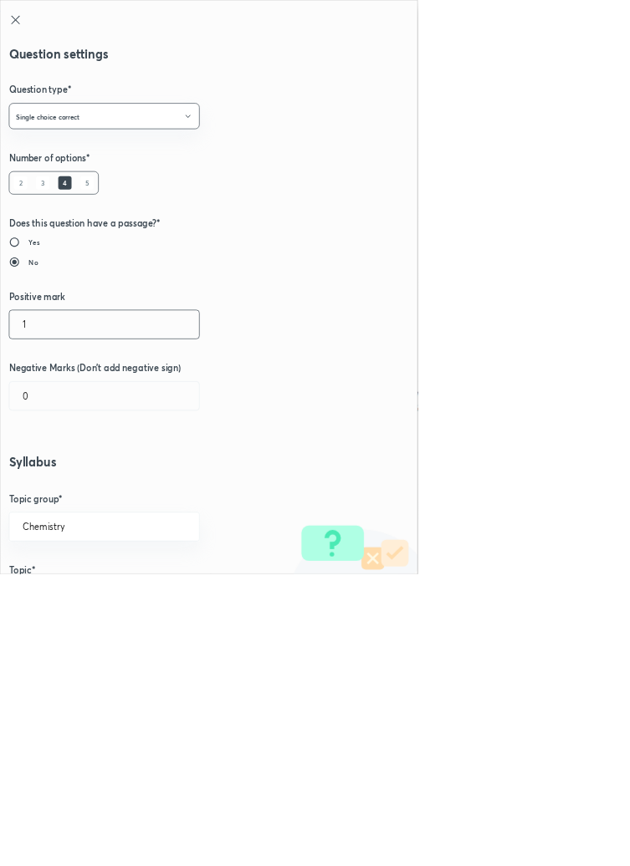
click at [54, 485] on input "1" at bounding box center [157, 489] width 286 height 43
click at [65, 597] on input "0" at bounding box center [157, 597] width 286 height 43
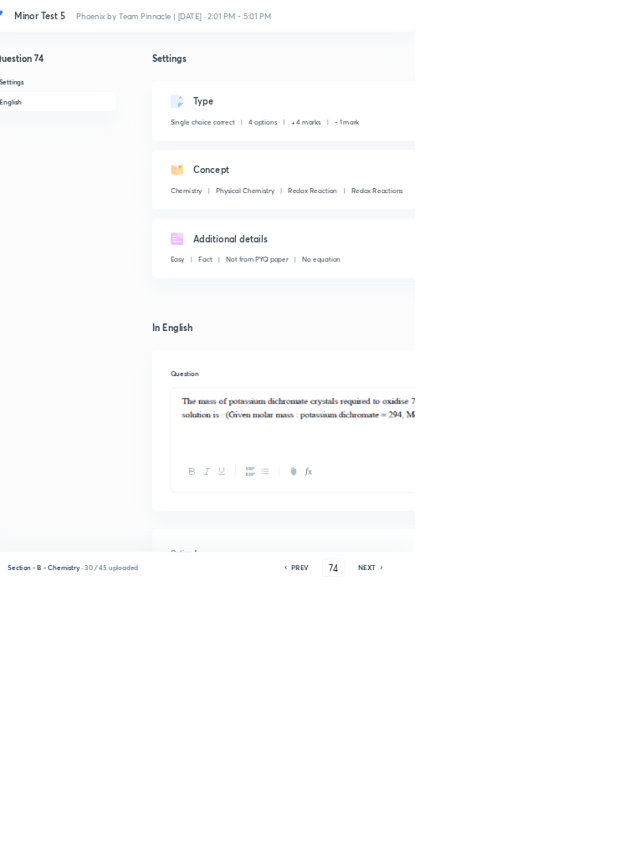
scroll to position [0, 0]
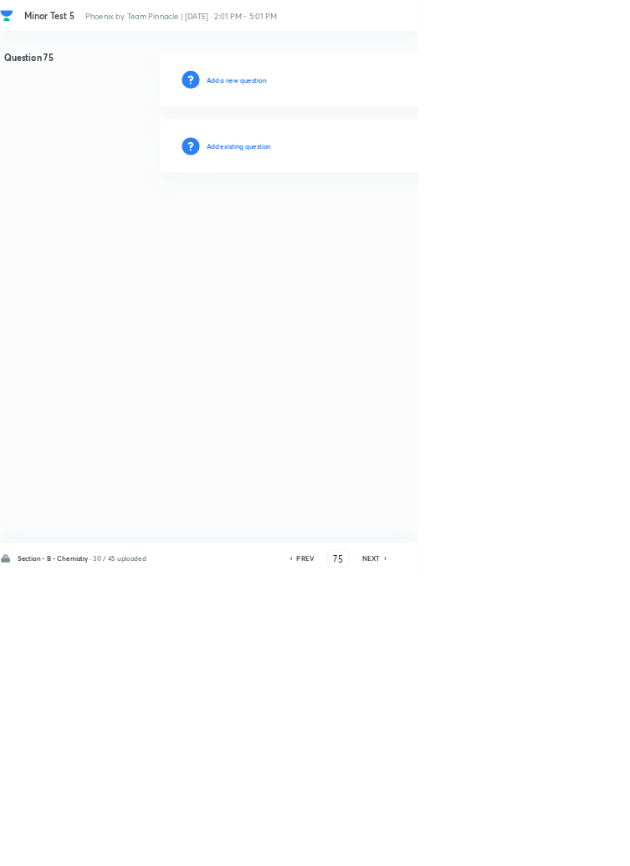
click at [409, 220] on h6 "Add existing question" at bounding box center [360, 220] width 98 height 15
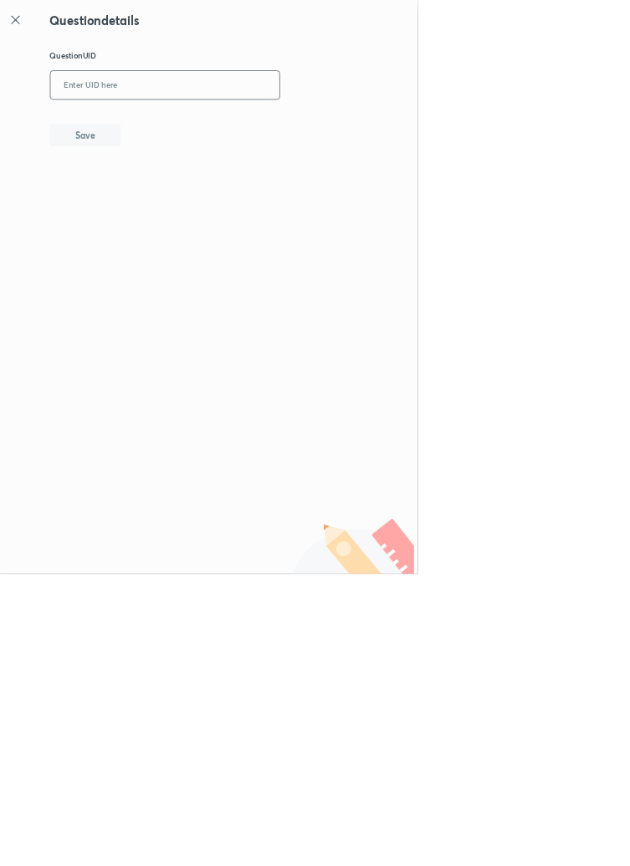
click at [279, 125] on input "text" at bounding box center [248, 129] width 345 height 41
click at [165, 198] on button "Save" at bounding box center [128, 202] width 107 height 33
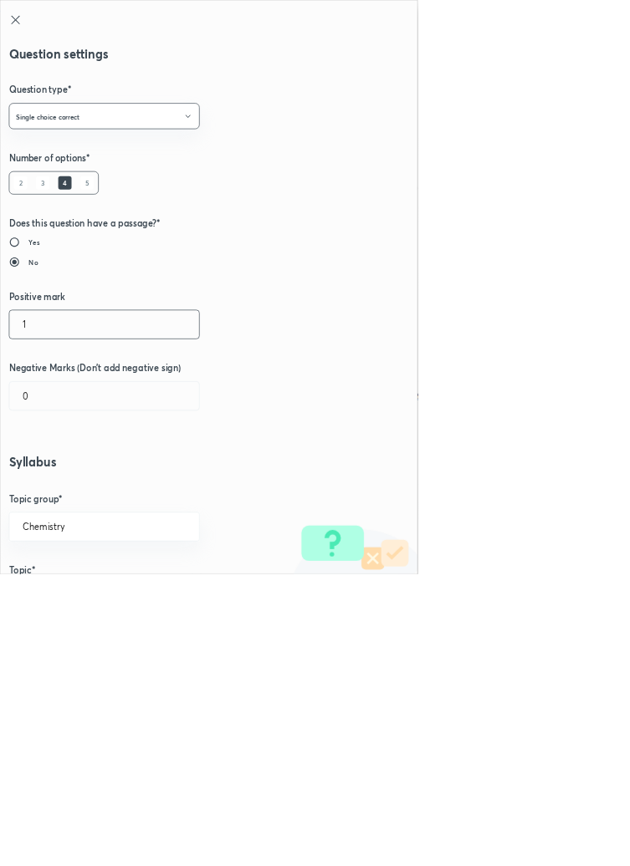
click at [52, 481] on input "1" at bounding box center [157, 489] width 286 height 43
click at [60, 595] on input "0" at bounding box center [157, 597] width 286 height 43
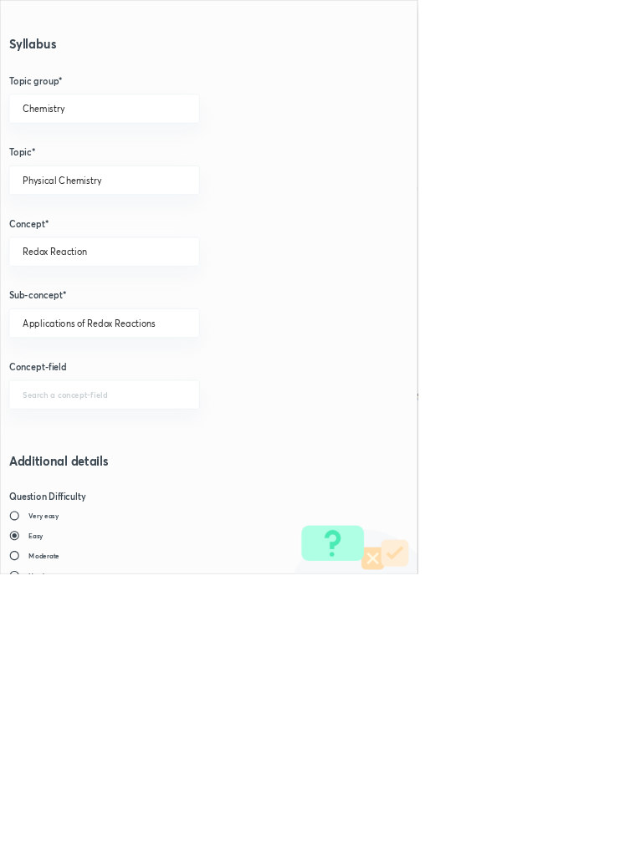
scroll to position [941, 0]
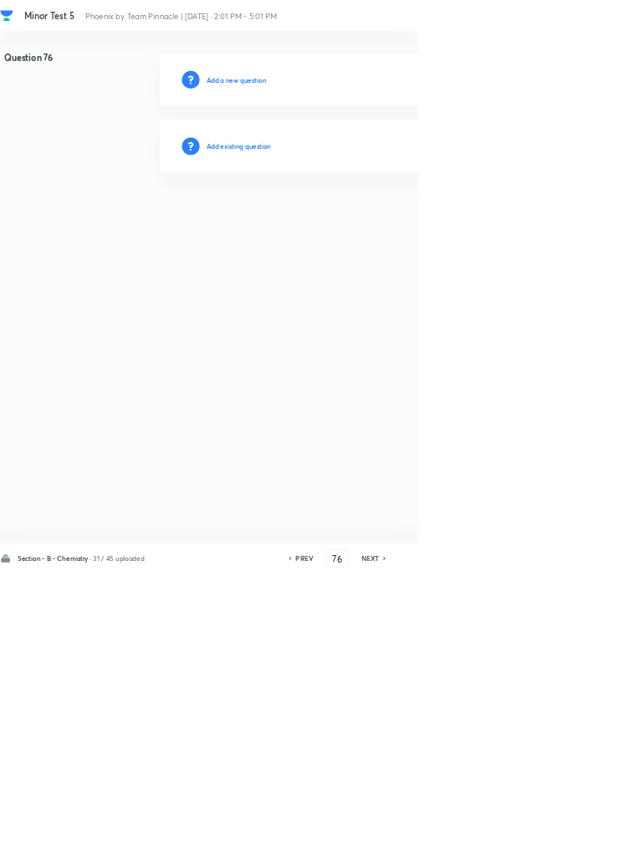
click at [629, 341] on html "Minor Test 5 Phoenix by Team Pinnacle | Oct 5, 2025 · 2:01 PM - 5:01 PM 1 Resum…" at bounding box center [315, 170] width 630 height 341
click at [463, 851] on h6 "PREV" at bounding box center [459, 843] width 26 height 15
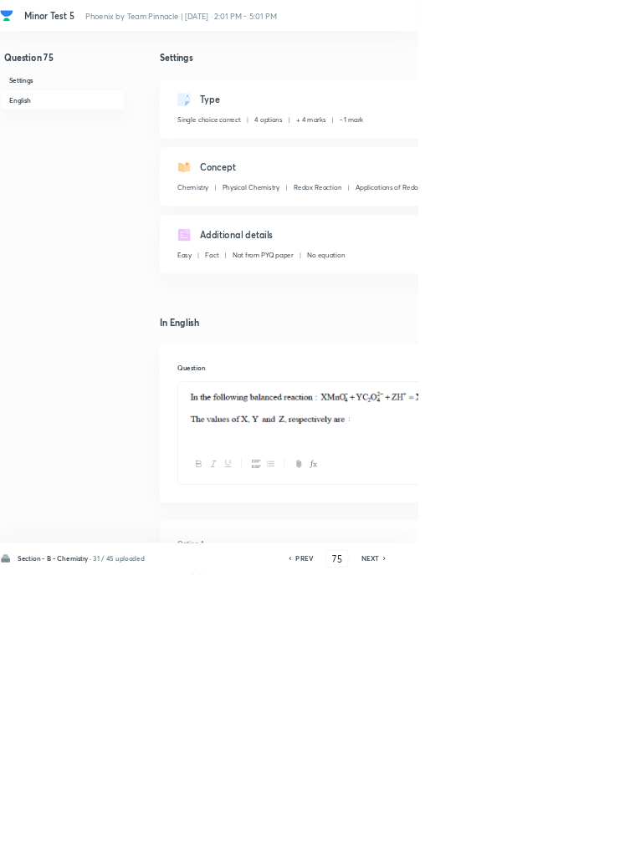
click at [581, 847] on icon at bounding box center [580, 843] width 5 height 8
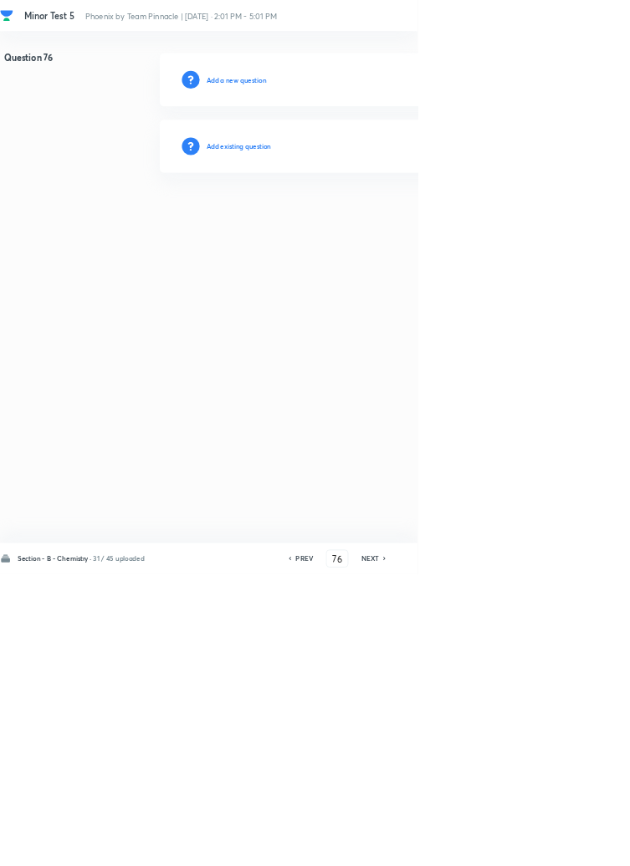
click at [385, 218] on h6 "Add existing question" at bounding box center [360, 220] width 98 height 15
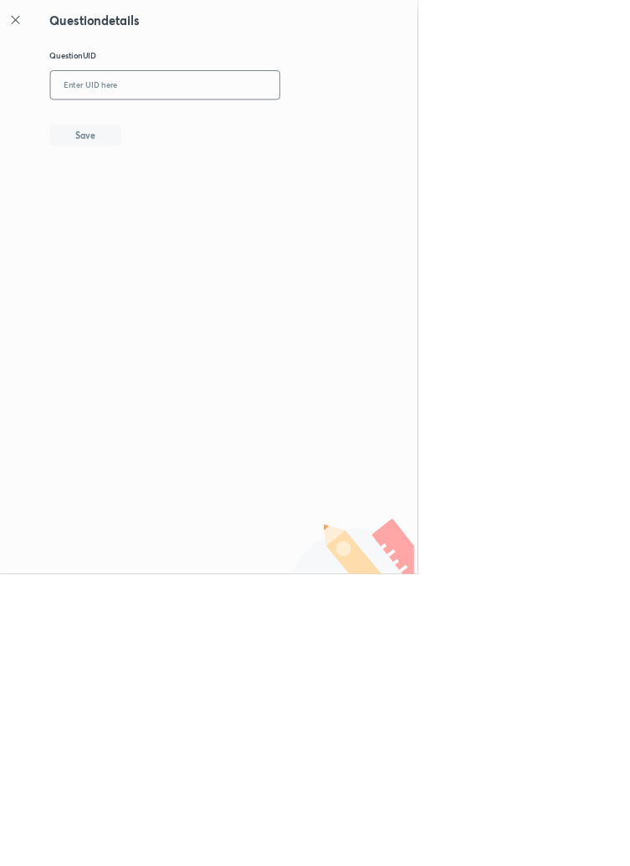
click at [286, 123] on input "text" at bounding box center [248, 129] width 345 height 41
click at [161, 207] on button "Save" at bounding box center [128, 202] width 107 height 33
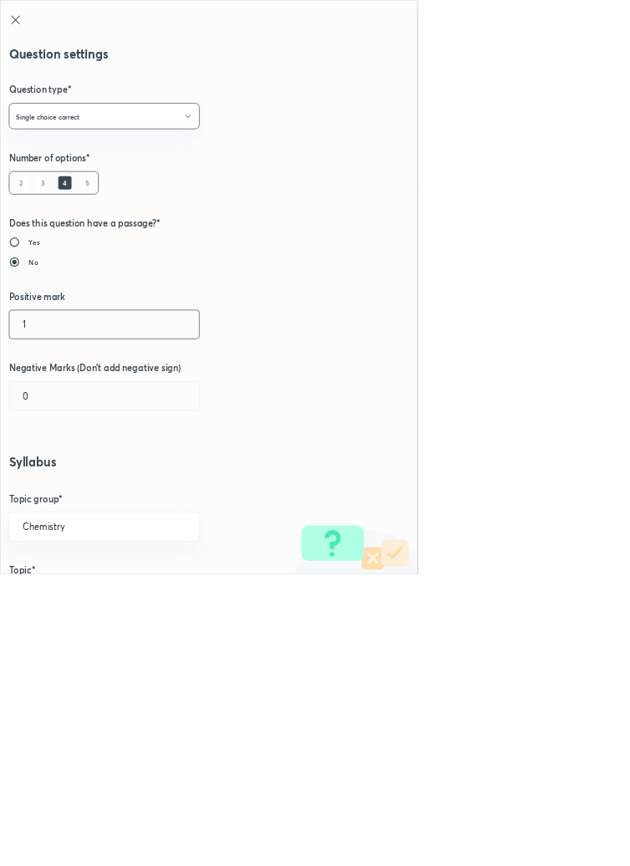
click at [64, 481] on input "1" at bounding box center [157, 489] width 286 height 43
click at [71, 594] on input "0" at bounding box center [157, 597] width 286 height 43
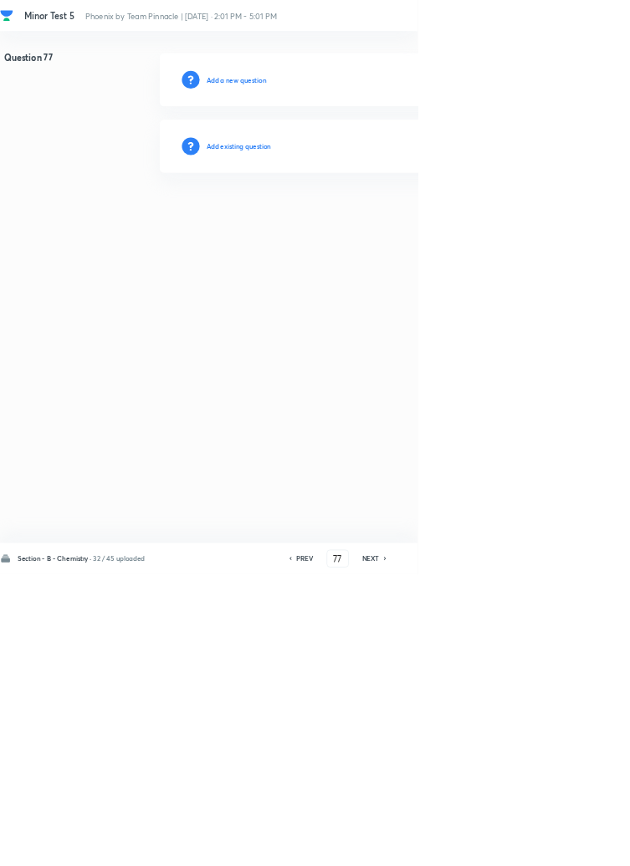
click at [400, 222] on h6 "Add existing question" at bounding box center [360, 220] width 98 height 15
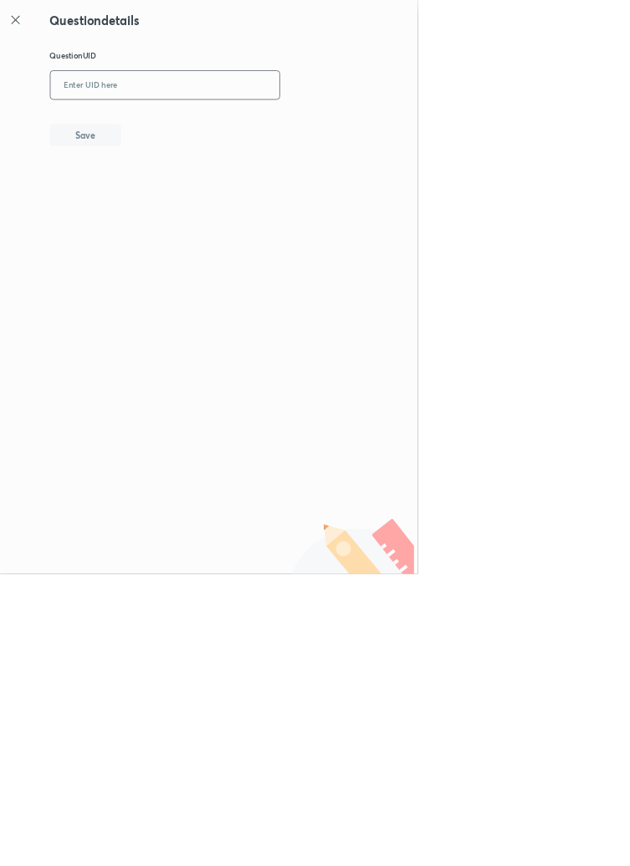
click at [297, 114] on input "text" at bounding box center [248, 129] width 345 height 41
click at [165, 202] on button "Save" at bounding box center [128, 202] width 107 height 33
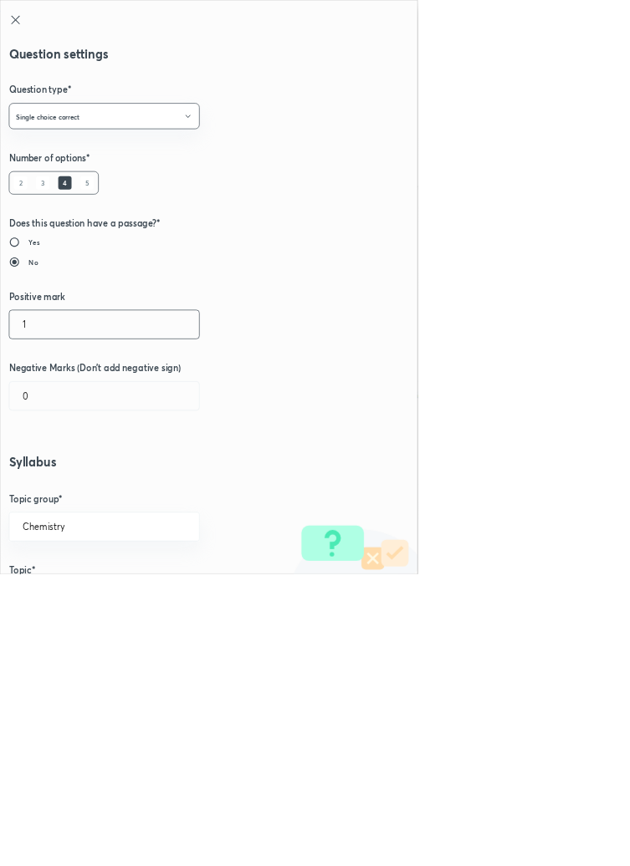
click at [57, 496] on input "1" at bounding box center [157, 489] width 286 height 43
click at [66, 591] on input "0" at bounding box center [157, 597] width 286 height 43
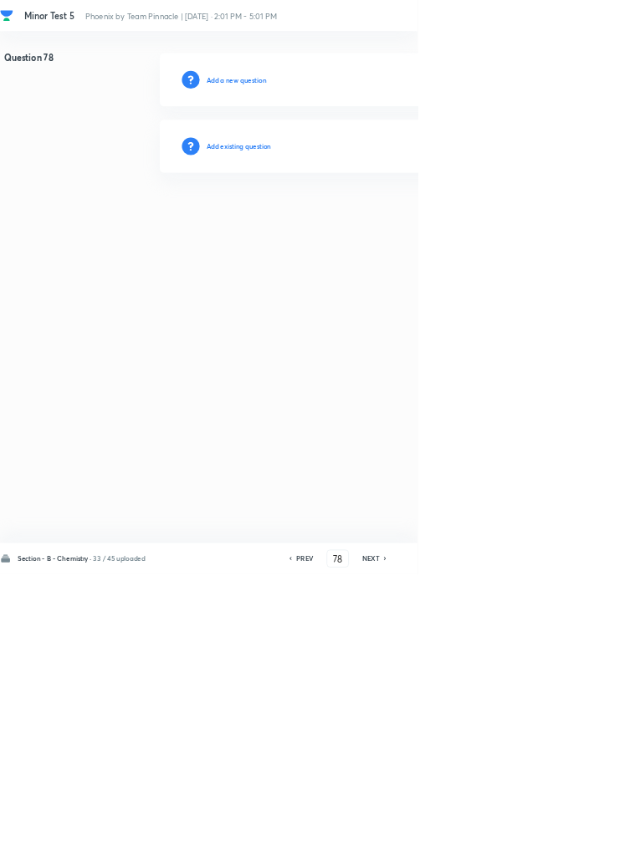
click at [401, 219] on h6 "Add existing question" at bounding box center [360, 220] width 98 height 15
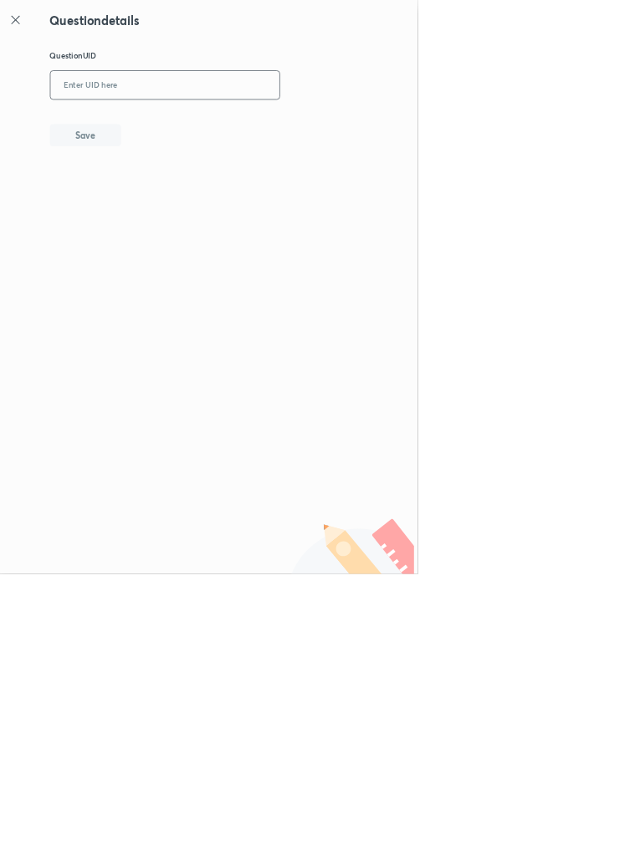
click at [286, 112] on input "text" at bounding box center [248, 129] width 345 height 41
click at [182, 212] on button "Save" at bounding box center [128, 202] width 107 height 33
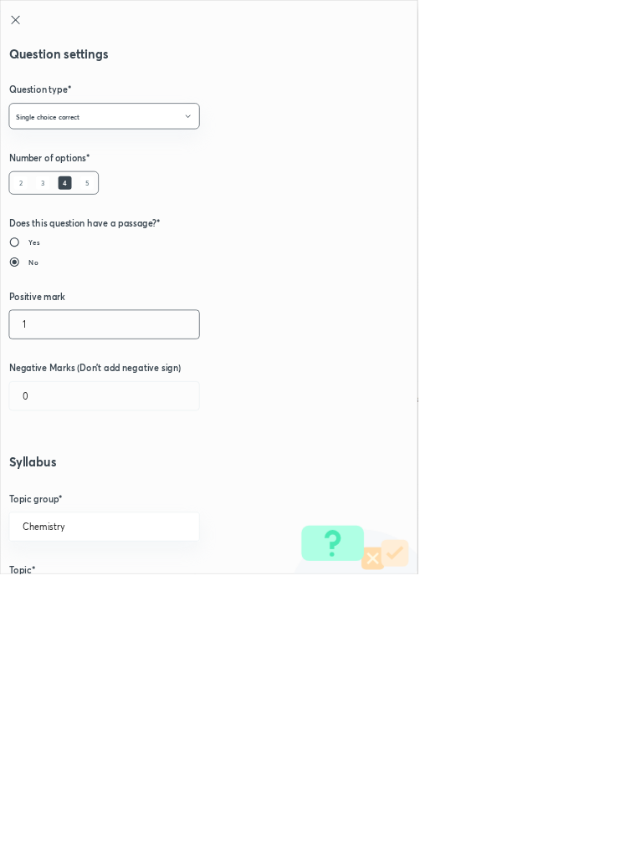
click at [65, 493] on input "1" at bounding box center [157, 489] width 286 height 43
click at [64, 590] on input "0" at bounding box center [157, 597] width 286 height 43
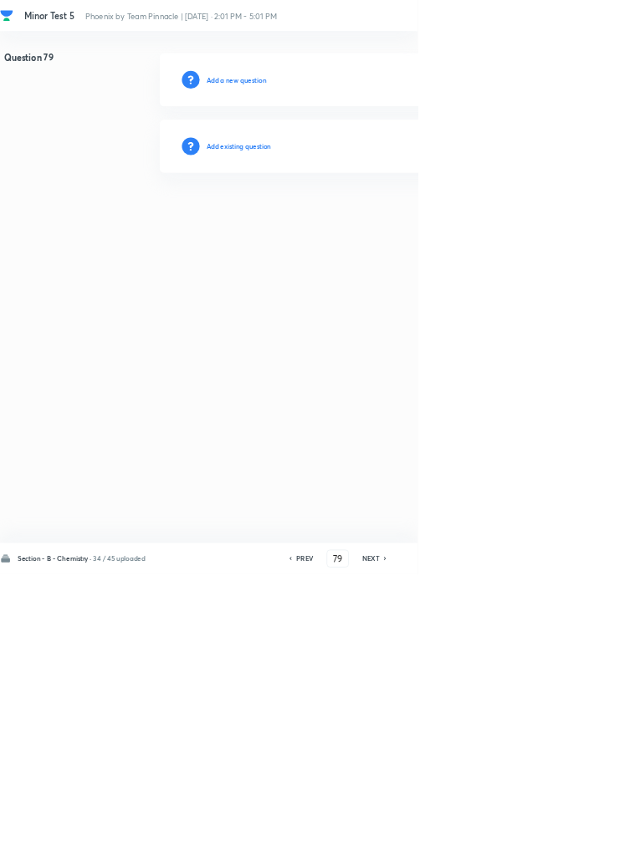
click at [396, 218] on h6 "Add existing question" at bounding box center [360, 220] width 98 height 15
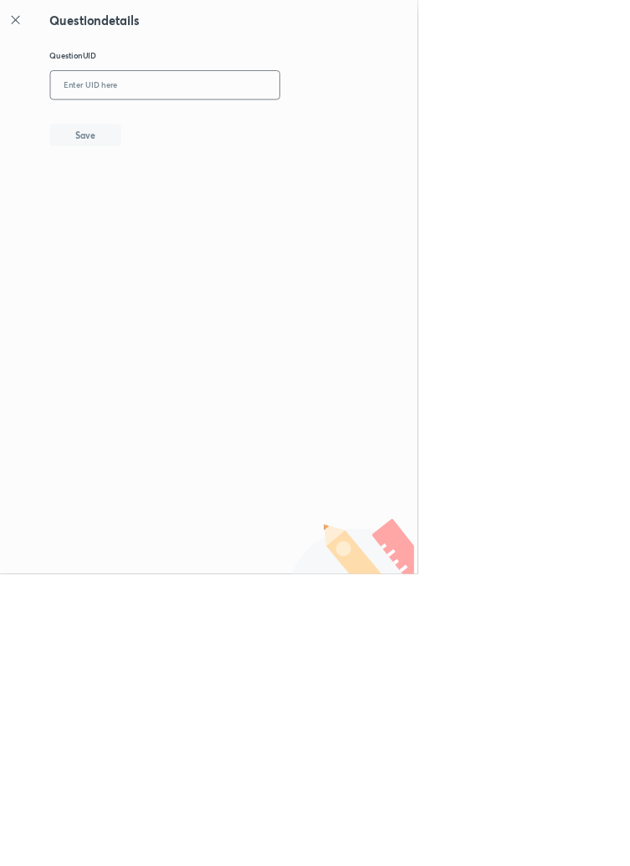
click at [308, 127] on input "text" at bounding box center [248, 129] width 345 height 41
click at [176, 201] on button "Save" at bounding box center [128, 202] width 107 height 33
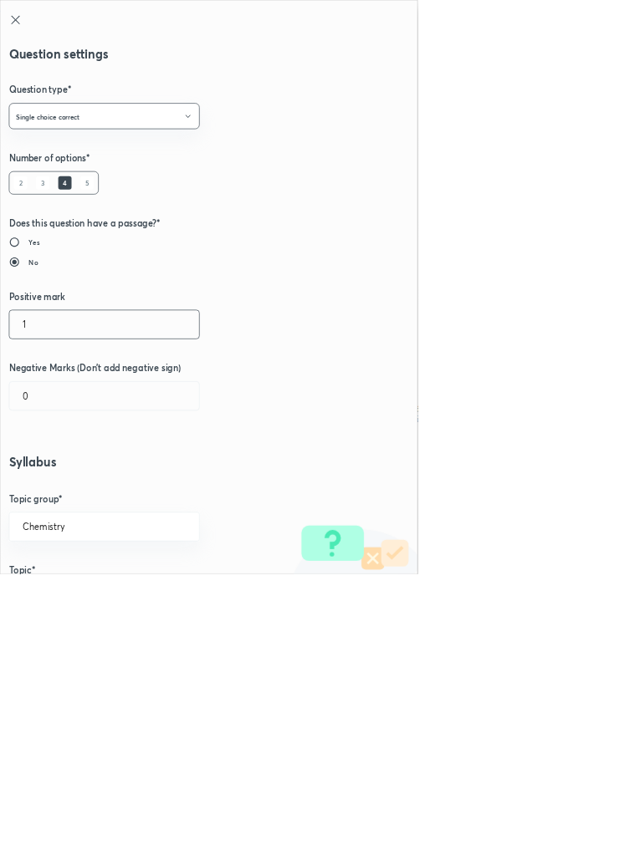
click at [56, 489] on input "1" at bounding box center [157, 489] width 286 height 43
click at [57, 591] on input "0" at bounding box center [157, 597] width 286 height 43
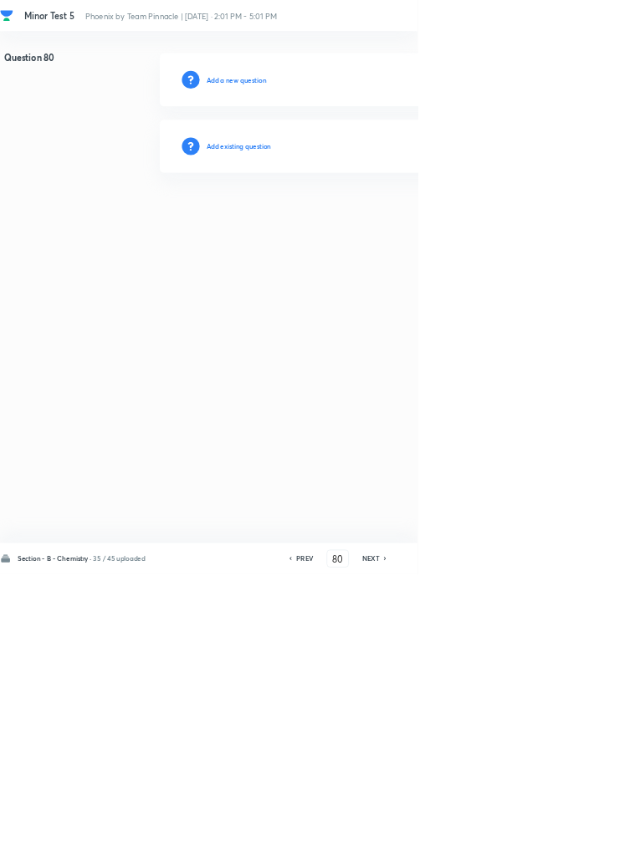
click at [390, 221] on h6 "Add existing question" at bounding box center [360, 220] width 98 height 15
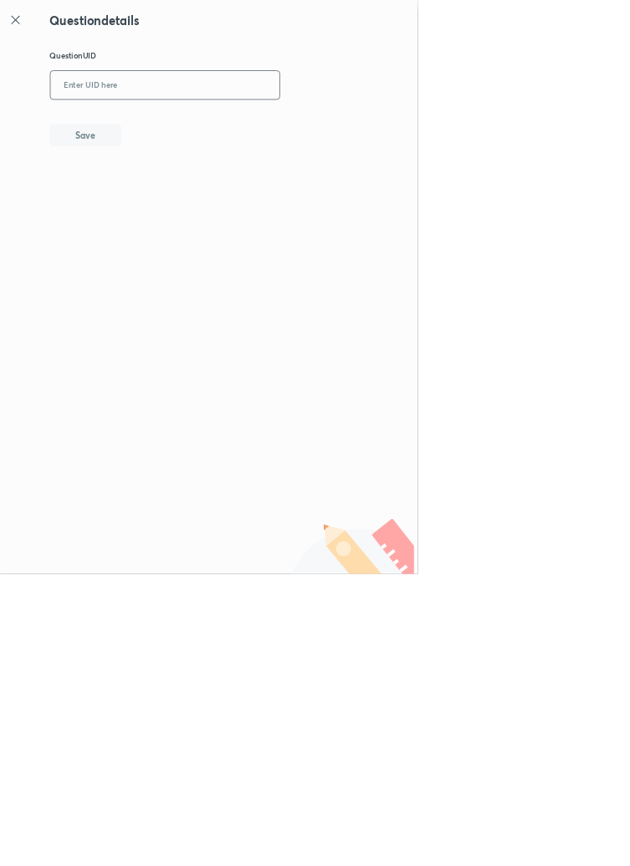
click at [251, 125] on input "text" at bounding box center [248, 129] width 345 height 41
click at [154, 195] on button "Save" at bounding box center [128, 202] width 107 height 33
click at [187, 123] on input "0A5DW" at bounding box center [248, 129] width 345 height 41
click at [169, 204] on button "Save" at bounding box center [128, 202] width 107 height 33
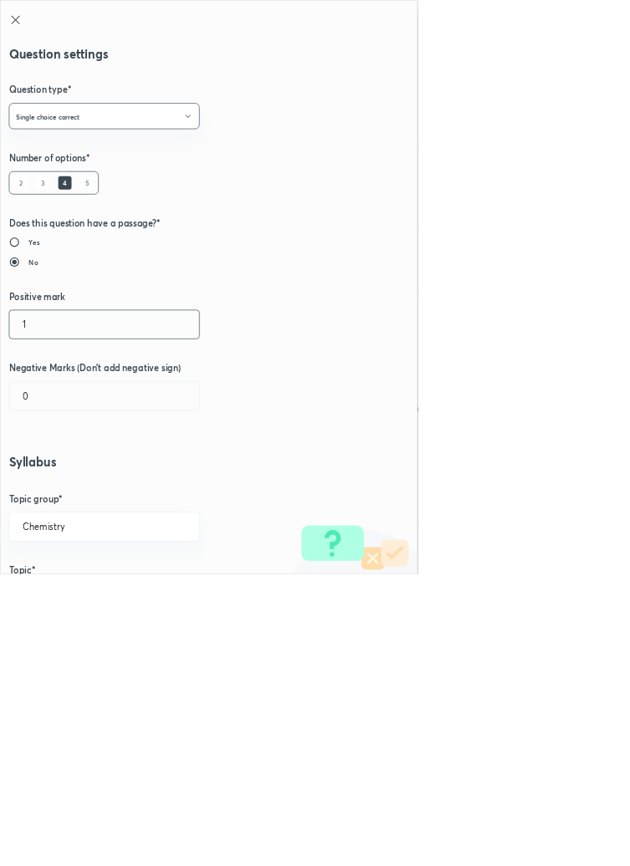
click at [59, 488] on input "1" at bounding box center [157, 489] width 286 height 43
click at [63, 589] on input "0" at bounding box center [157, 597] width 286 height 43
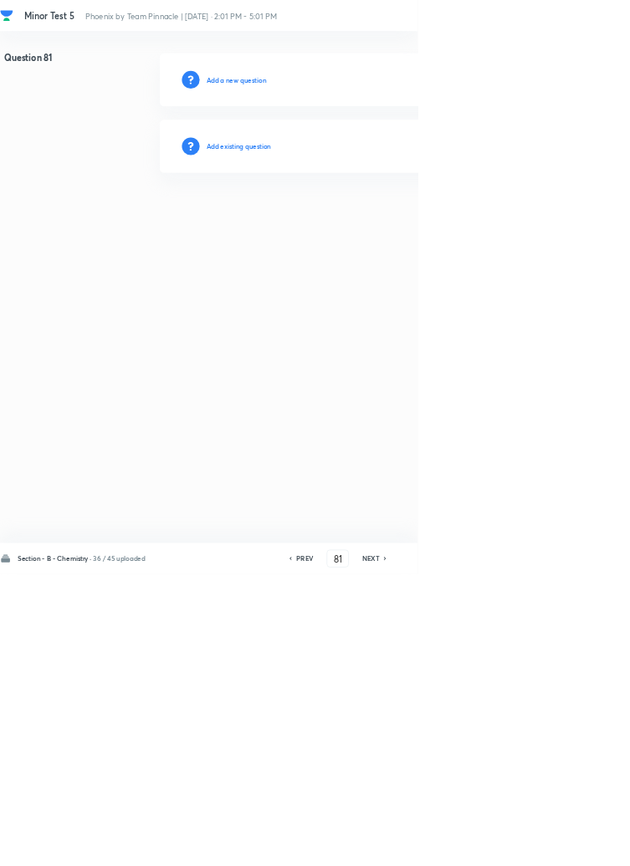
click at [392, 219] on h6 "Add existing question" at bounding box center [360, 220] width 98 height 15
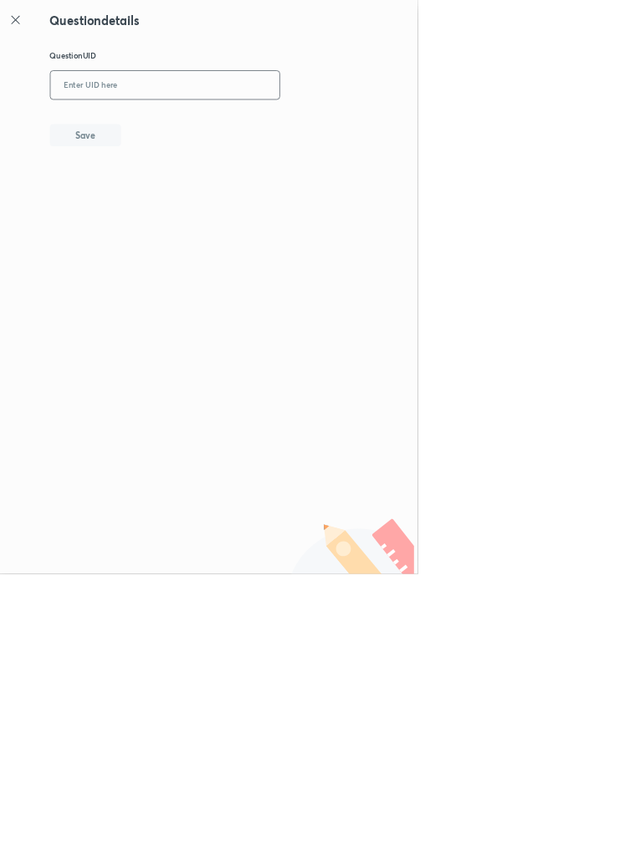
click at [212, 121] on input "text" at bounding box center [248, 129] width 345 height 41
click at [24, 26] on icon at bounding box center [23, 30] width 20 height 20
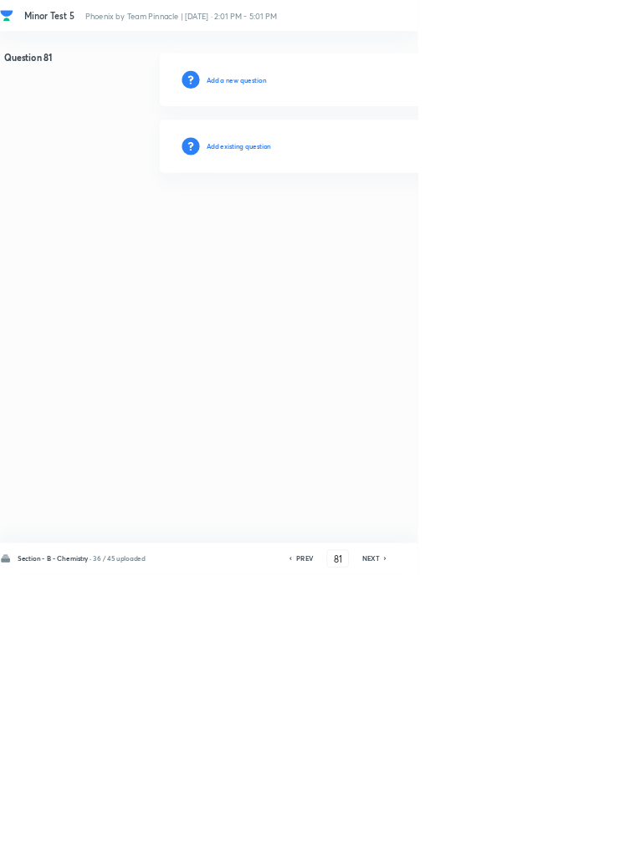
click at [398, 214] on h6 "Add existing question" at bounding box center [360, 220] width 98 height 15
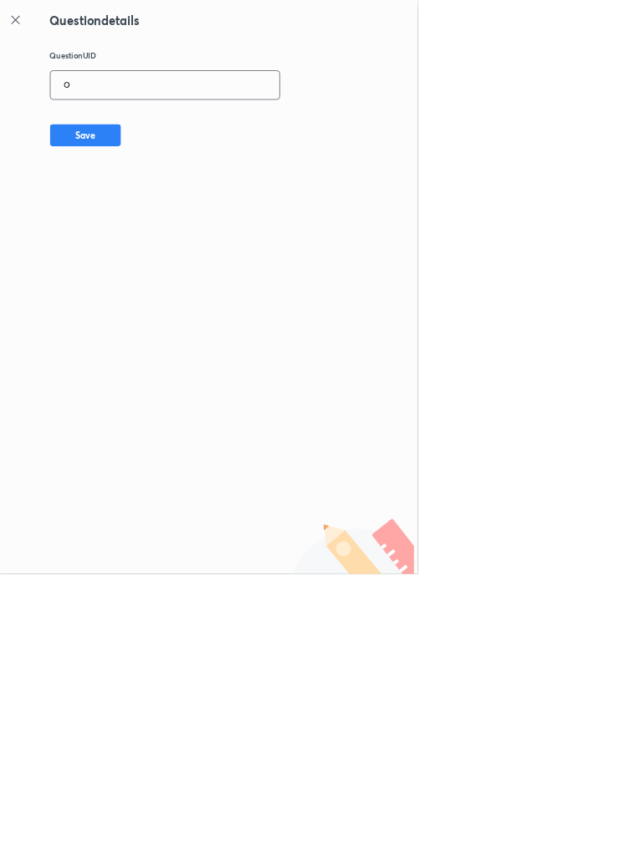
click at [143, 125] on input "O" at bounding box center [248, 129] width 345 height 41
click at [153, 196] on button "Save" at bounding box center [128, 202] width 107 height 33
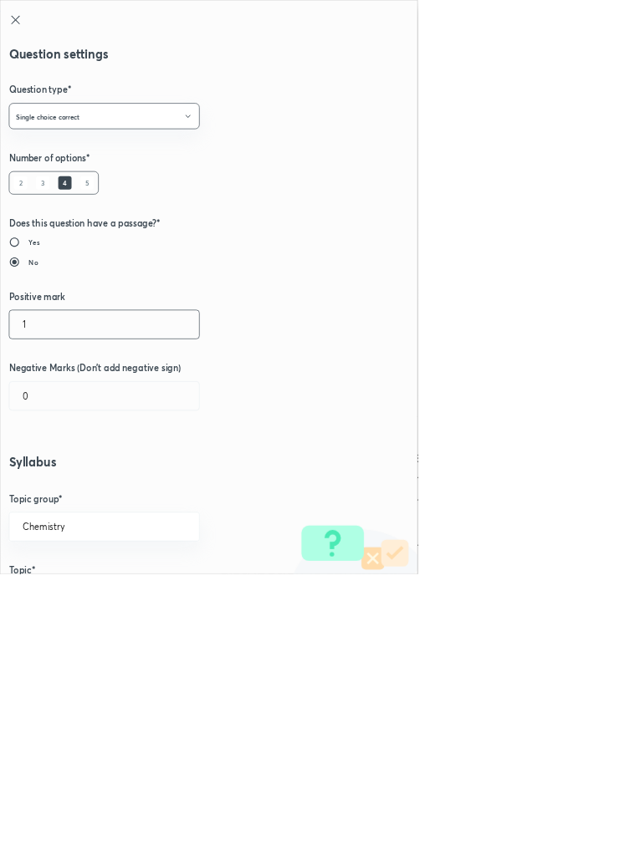
click at [54, 487] on input "1" at bounding box center [157, 489] width 286 height 43
click at [67, 591] on input "0" at bounding box center [157, 597] width 286 height 43
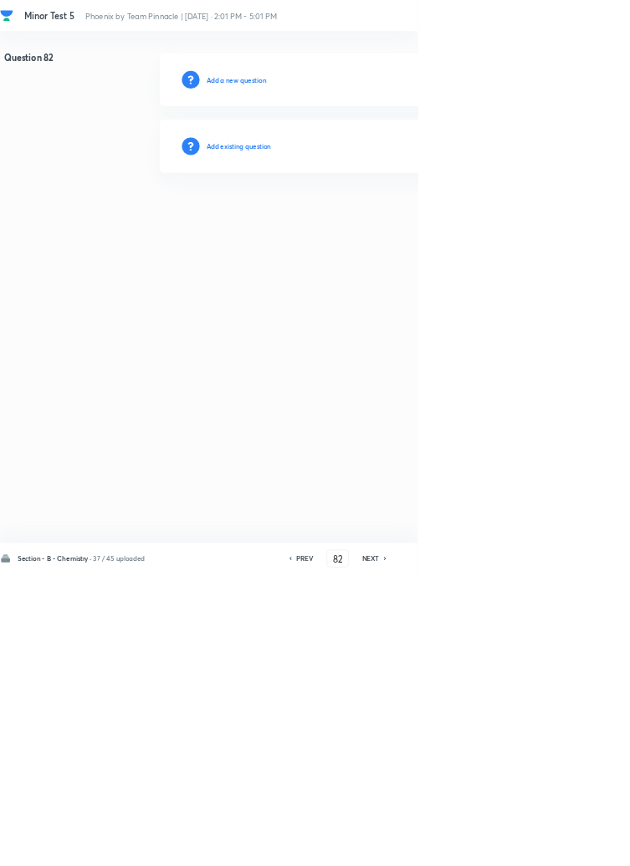
click at [361, 218] on h6 "Add existing question" at bounding box center [360, 220] width 98 height 15
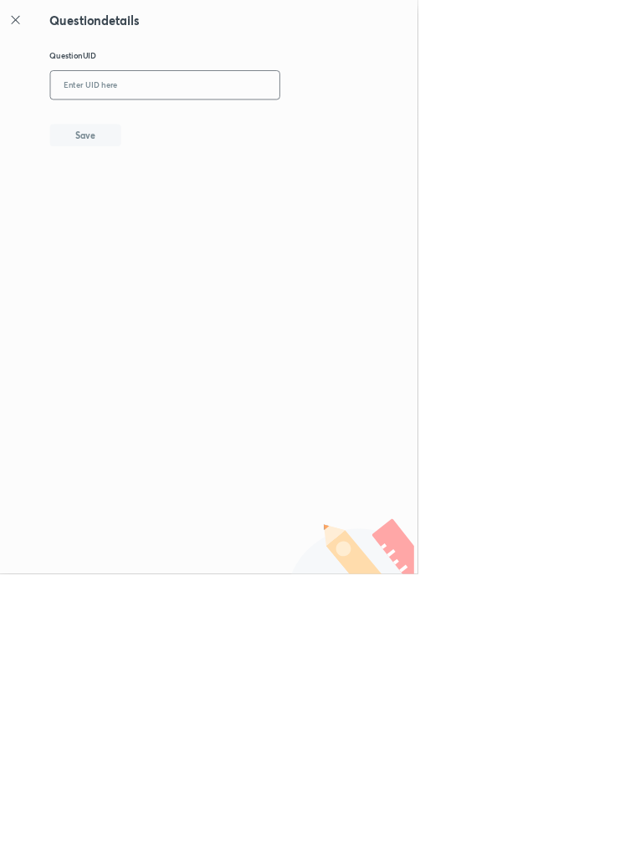
click at [273, 134] on input "text" at bounding box center [248, 129] width 345 height 41
click at [154, 215] on button "Save" at bounding box center [128, 202] width 107 height 33
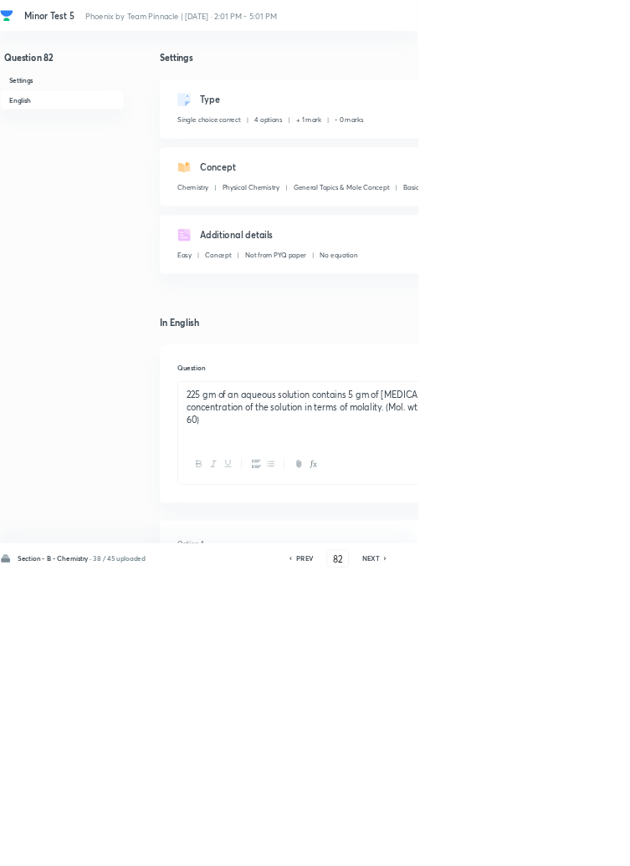
click at [629, 123] on div "Type Single choice correct 4 options + 1 mark - 0 marks Edit" at bounding box center [535, 164] width 589 height 89
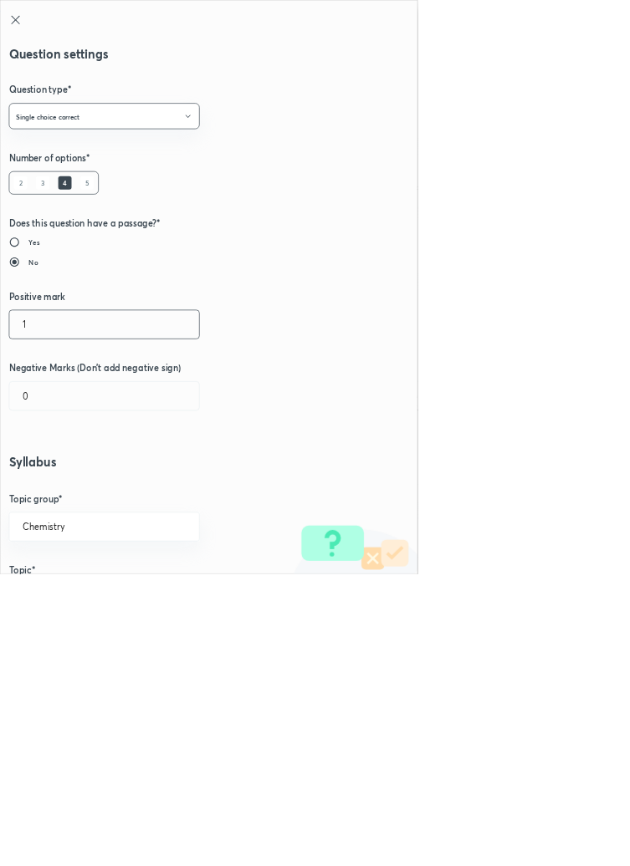
click at [54, 491] on input "1" at bounding box center [157, 489] width 286 height 43
click at [71, 595] on input "0" at bounding box center [157, 597] width 286 height 43
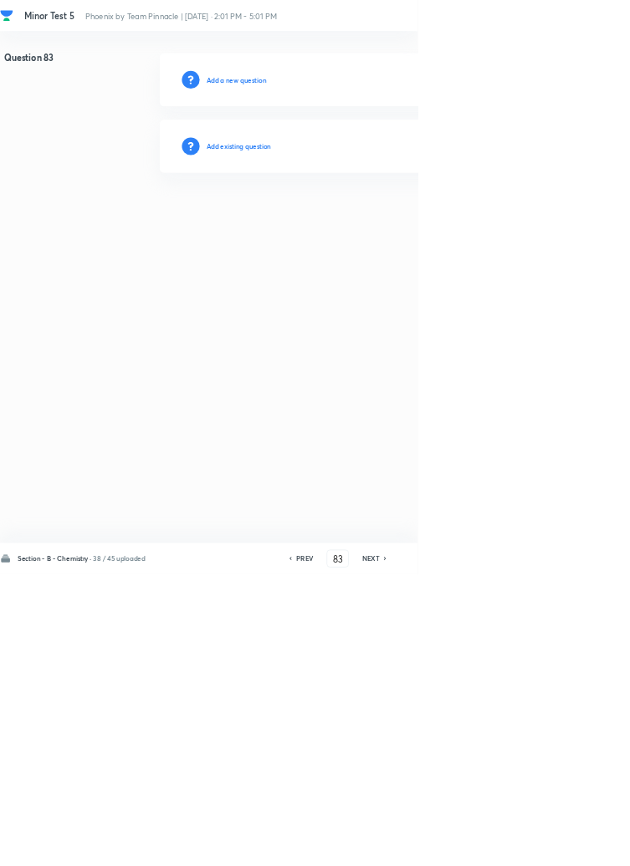
click at [409, 222] on h6 "Add existing question" at bounding box center [360, 220] width 98 height 15
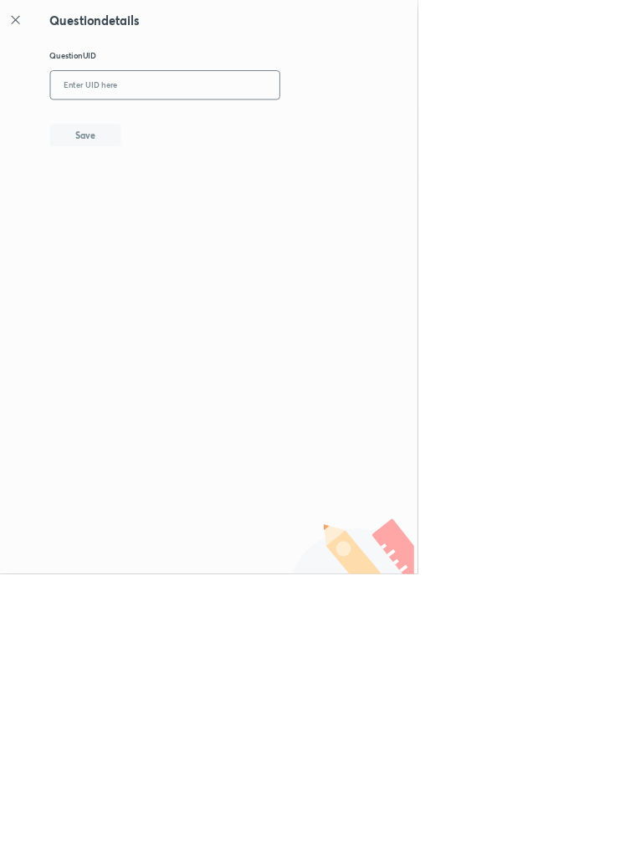
click at [294, 126] on input "text" at bounding box center [248, 129] width 345 height 41
click at [167, 197] on button "Save" at bounding box center [128, 202] width 107 height 33
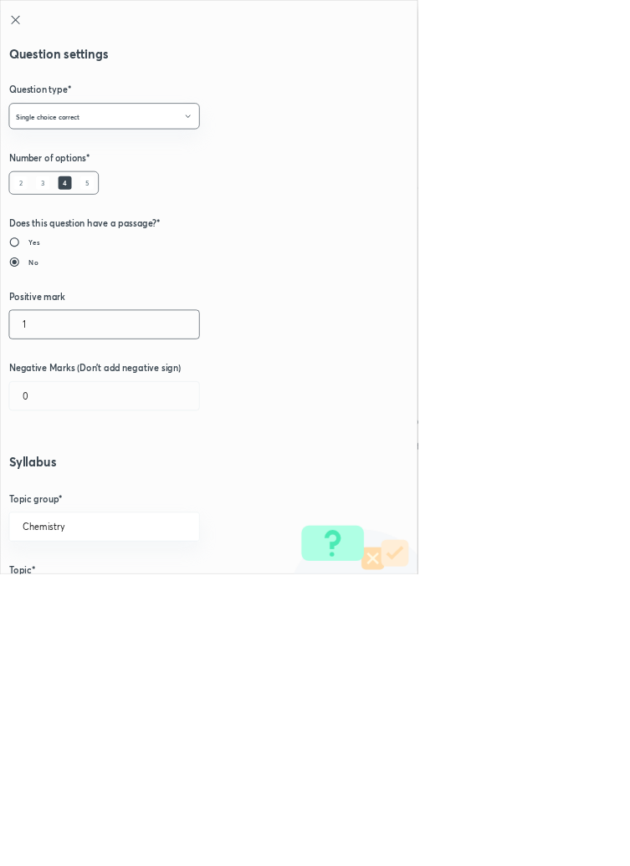
click at [50, 484] on input "1" at bounding box center [157, 489] width 286 height 43
click at [55, 594] on input "0" at bounding box center [157, 597] width 286 height 43
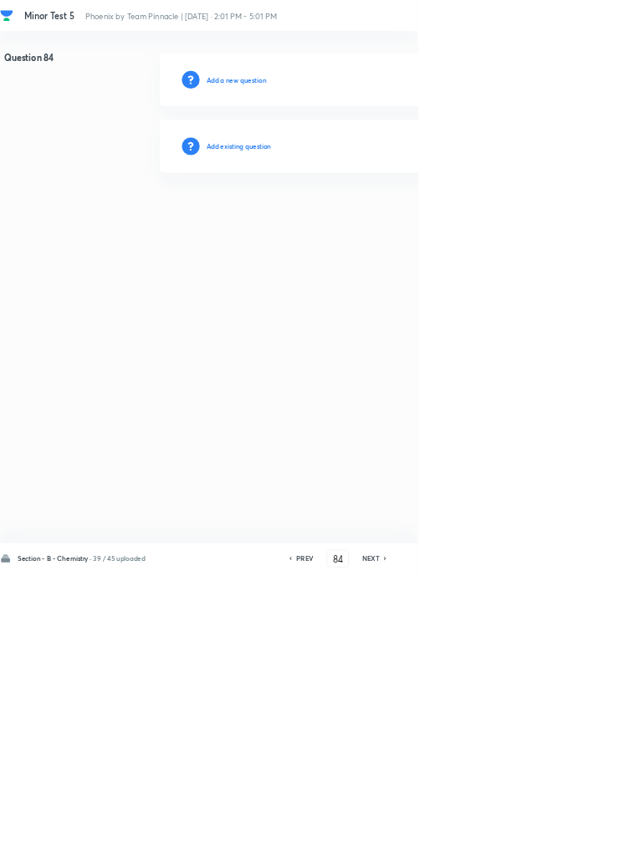
click at [393, 226] on h6 "Add existing question" at bounding box center [360, 220] width 98 height 15
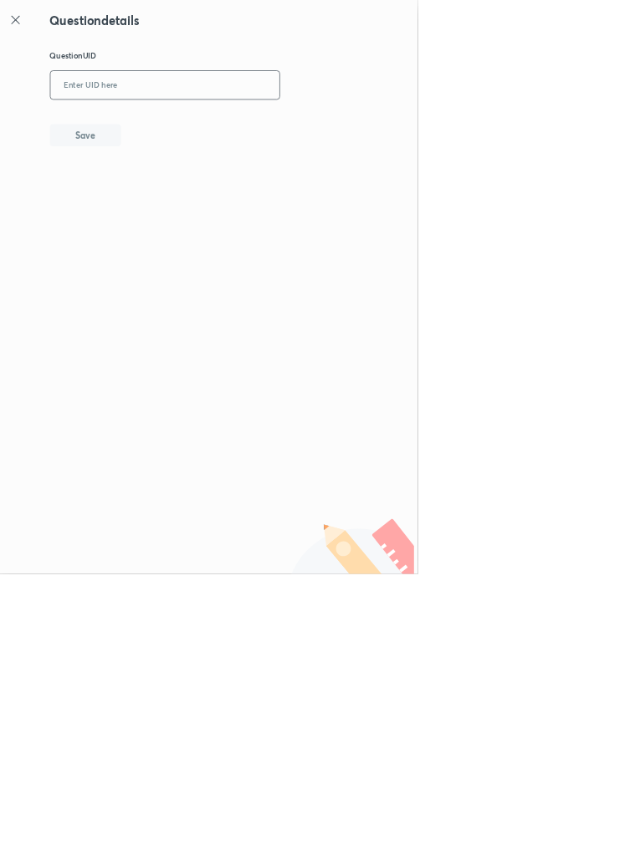
click at [294, 130] on input "text" at bounding box center [248, 129] width 345 height 41
click at [161, 196] on button "Save" at bounding box center [128, 202] width 107 height 33
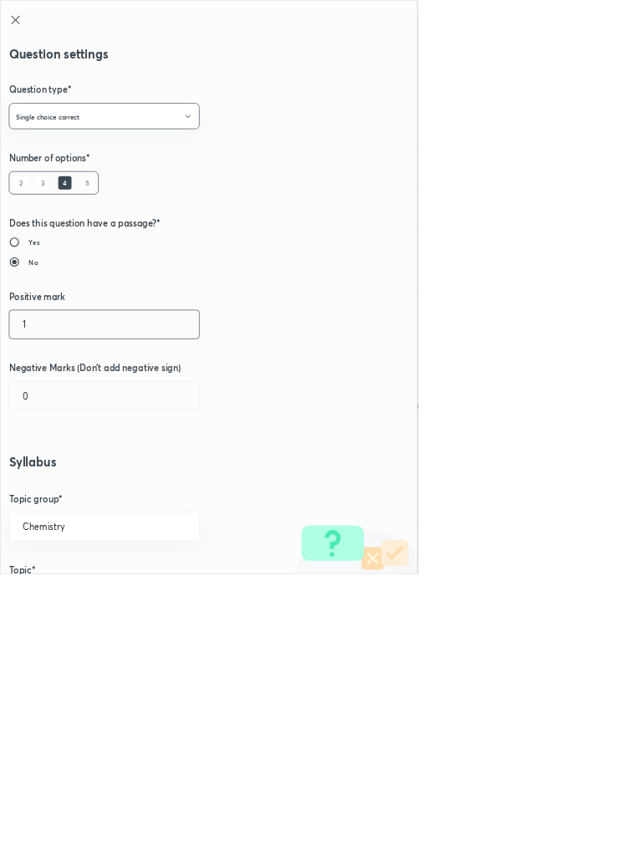
click at [62, 485] on input "1" at bounding box center [157, 489] width 286 height 43
click at [62, 595] on input "0" at bounding box center [157, 597] width 286 height 43
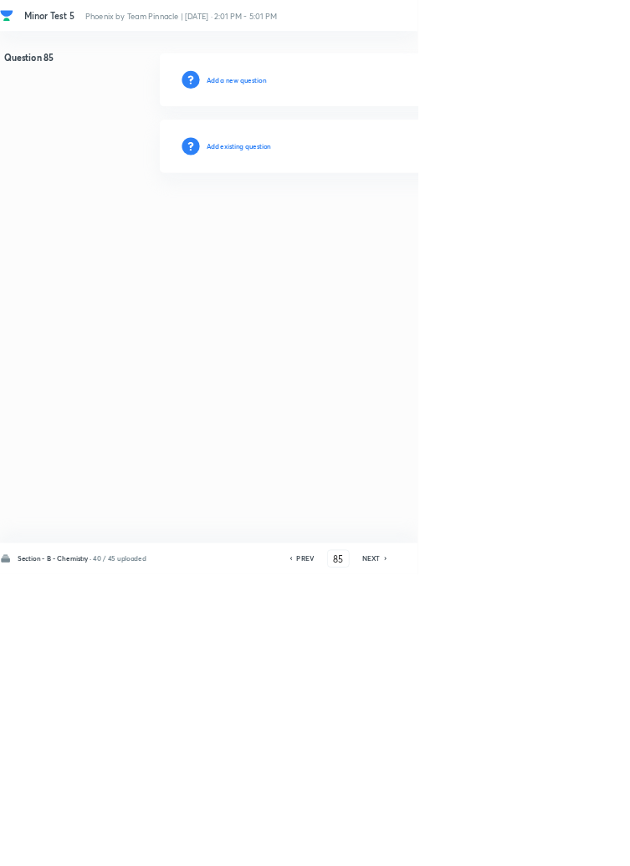
click at [402, 213] on h6 "Add existing question" at bounding box center [360, 220] width 98 height 15
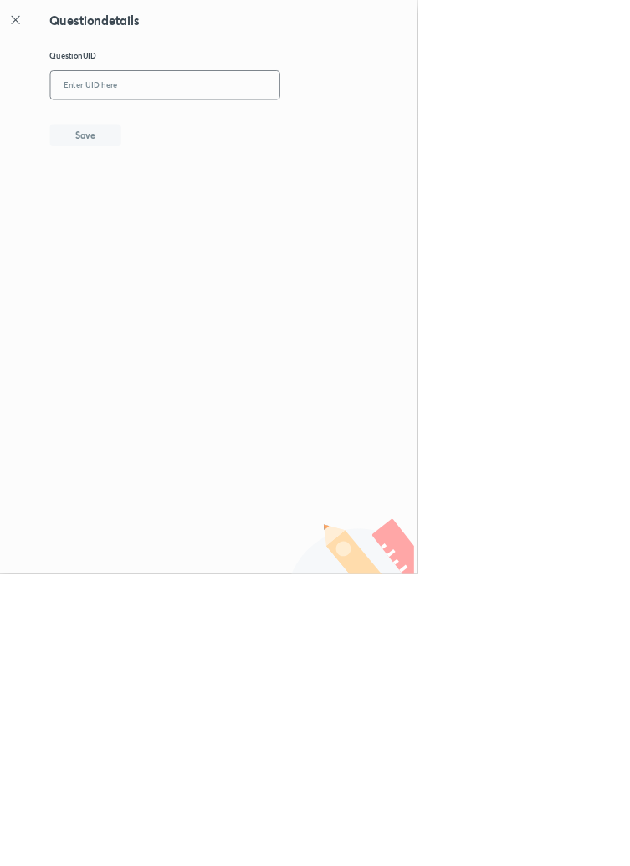
click at [201, 125] on input "text" at bounding box center [248, 129] width 345 height 41
click at [144, 125] on input "UA0J" at bounding box center [248, 129] width 345 height 41
click at [183, 127] on input "U0J" at bounding box center [248, 129] width 345 height 41
click at [169, 206] on button "Save" at bounding box center [128, 202] width 107 height 33
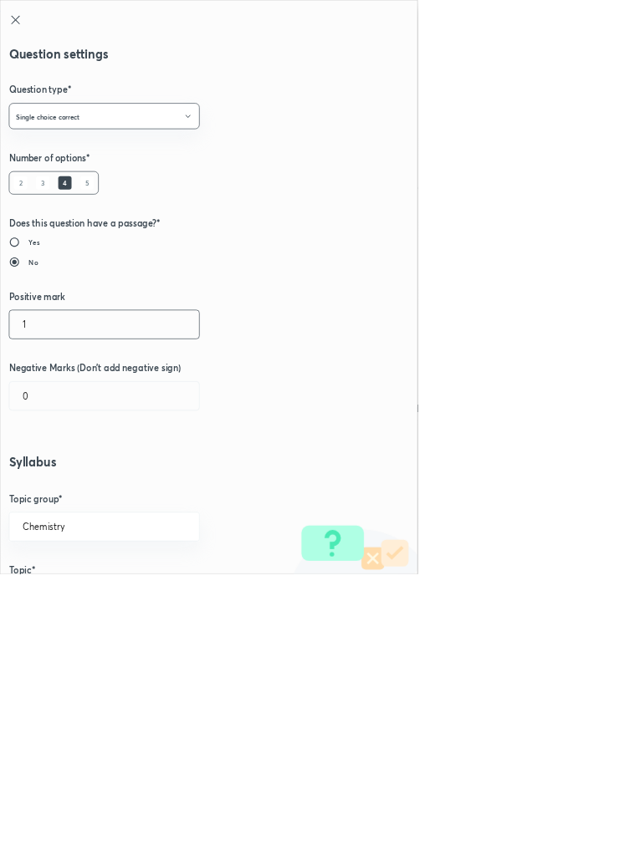
click at [59, 481] on input "1" at bounding box center [157, 489] width 286 height 43
click at [78, 593] on input "0" at bounding box center [157, 597] width 286 height 43
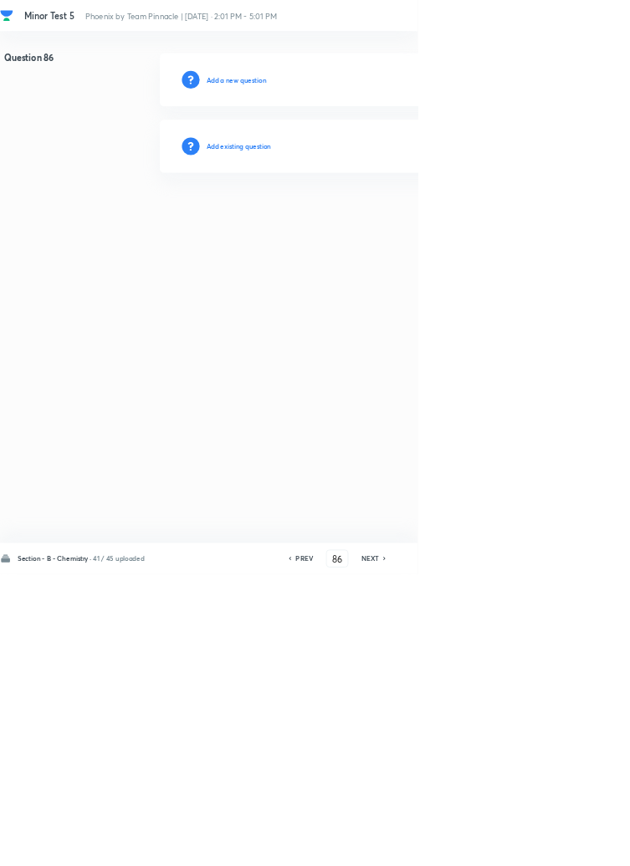
click at [405, 219] on h6 "Add existing question" at bounding box center [360, 220] width 98 height 15
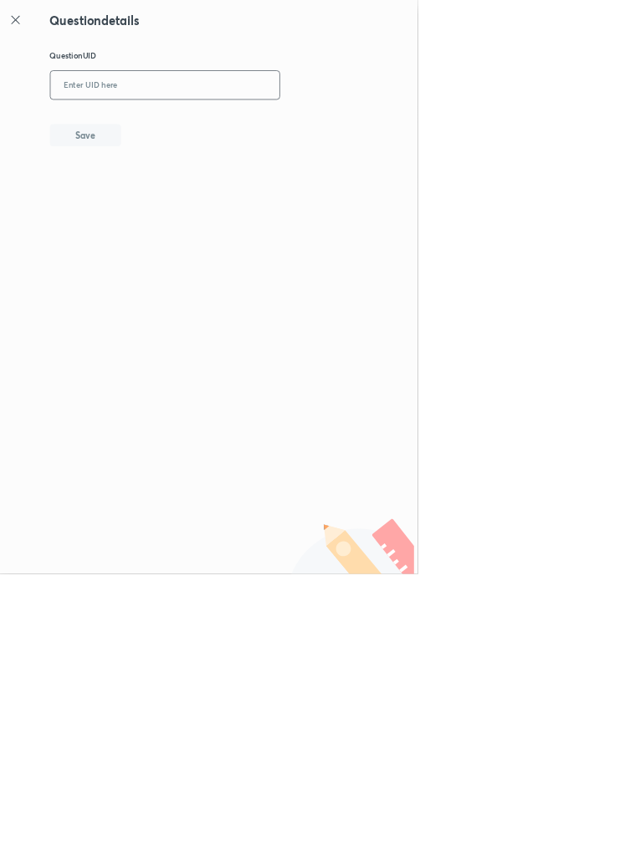
click at [239, 125] on input "text" at bounding box center [248, 129] width 345 height 41
click at [174, 214] on button "Save" at bounding box center [128, 202] width 107 height 33
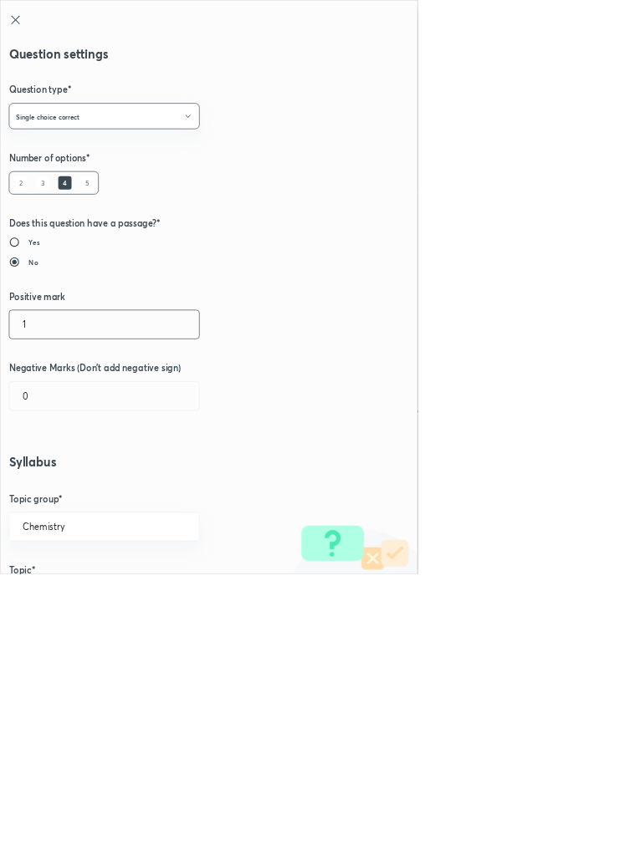
click at [71, 486] on input "1" at bounding box center [157, 489] width 286 height 43
click at [70, 595] on input "0" at bounding box center [157, 597] width 286 height 43
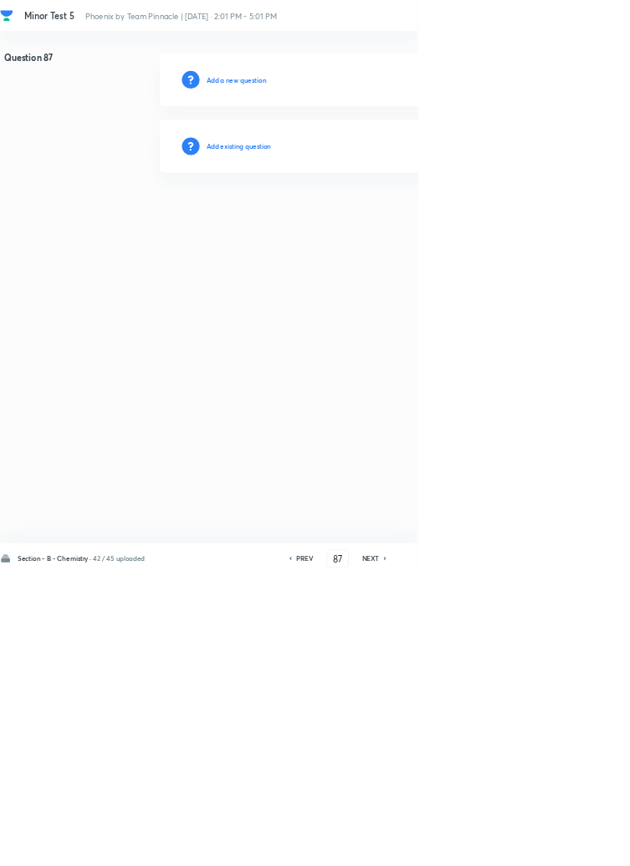
click at [406, 220] on h6 "Add existing question" at bounding box center [360, 220] width 98 height 15
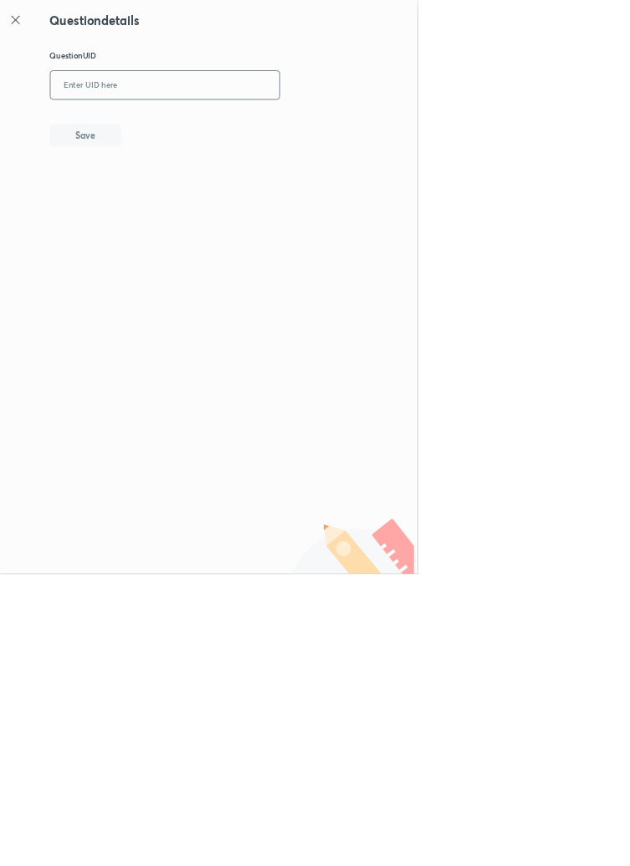
click at [299, 130] on input "text" at bounding box center [248, 129] width 345 height 41
click at [175, 192] on button "Save" at bounding box center [128, 202] width 107 height 33
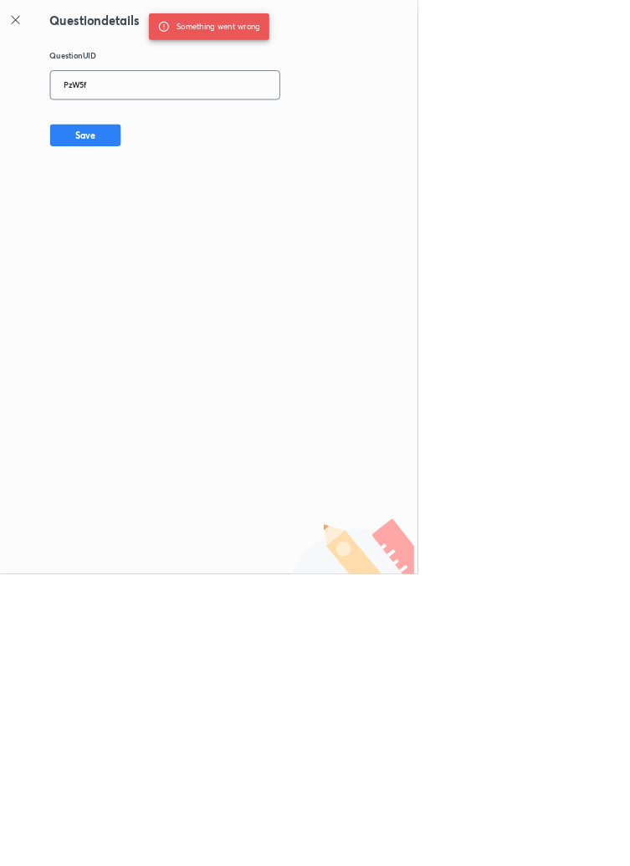
click at [194, 123] on input "PzW5f" at bounding box center [248, 129] width 345 height 41
click at [174, 193] on button "Save" at bounding box center [128, 202] width 107 height 33
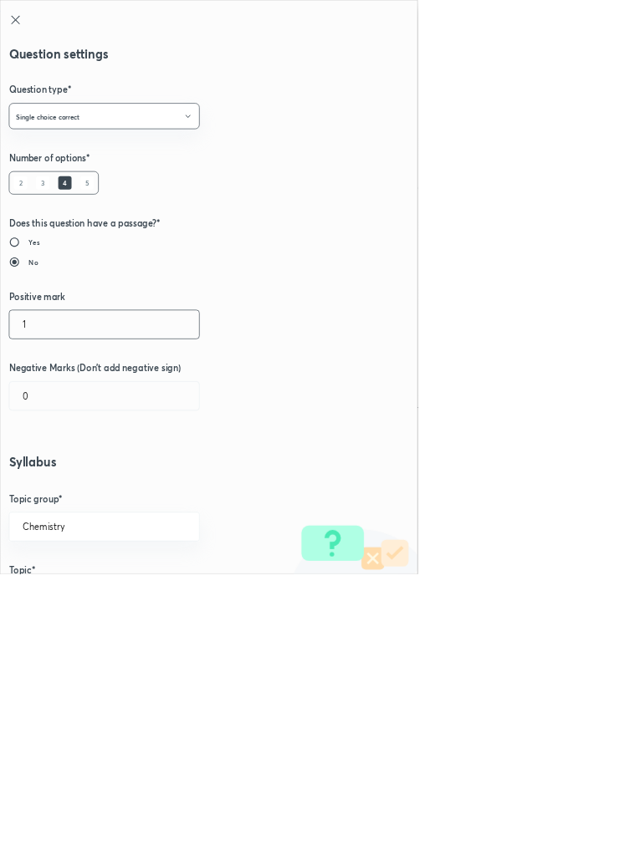
click at [66, 493] on input "1" at bounding box center [157, 489] width 286 height 43
click at [73, 598] on input "0" at bounding box center [157, 597] width 286 height 43
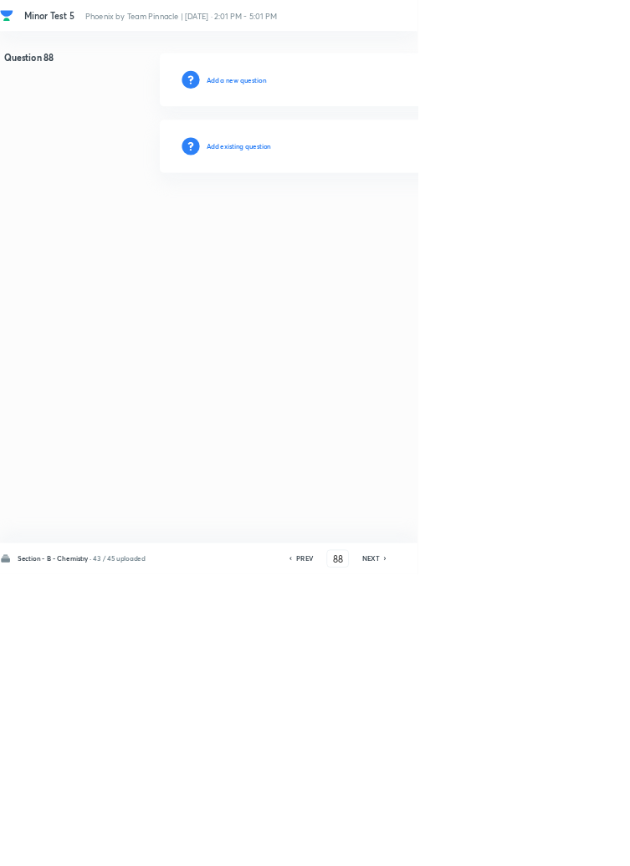
click at [371, 225] on h6 "Add existing question" at bounding box center [360, 220] width 98 height 15
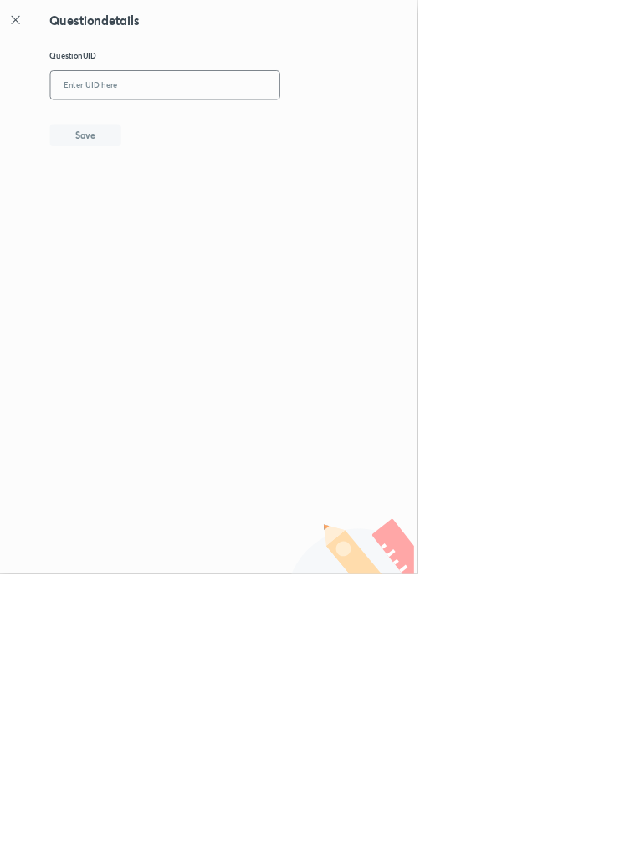
click at [302, 131] on input "text" at bounding box center [248, 129] width 345 height 41
click at [181, 124] on input "KH" at bounding box center [248, 129] width 345 height 41
click at [181, 203] on button "Save" at bounding box center [128, 202] width 107 height 33
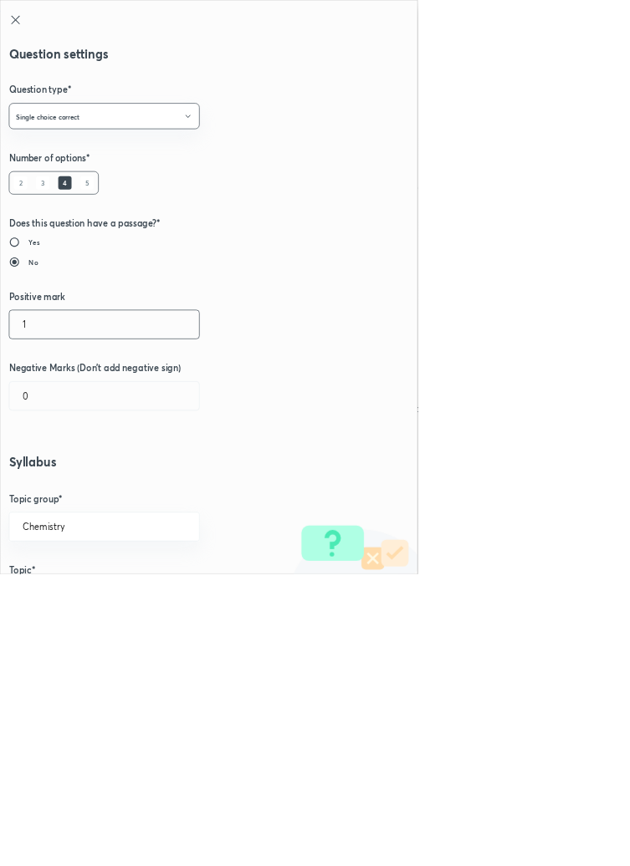
click at [49, 486] on input "1" at bounding box center [157, 489] width 286 height 43
click at [69, 602] on input "0" at bounding box center [157, 597] width 286 height 43
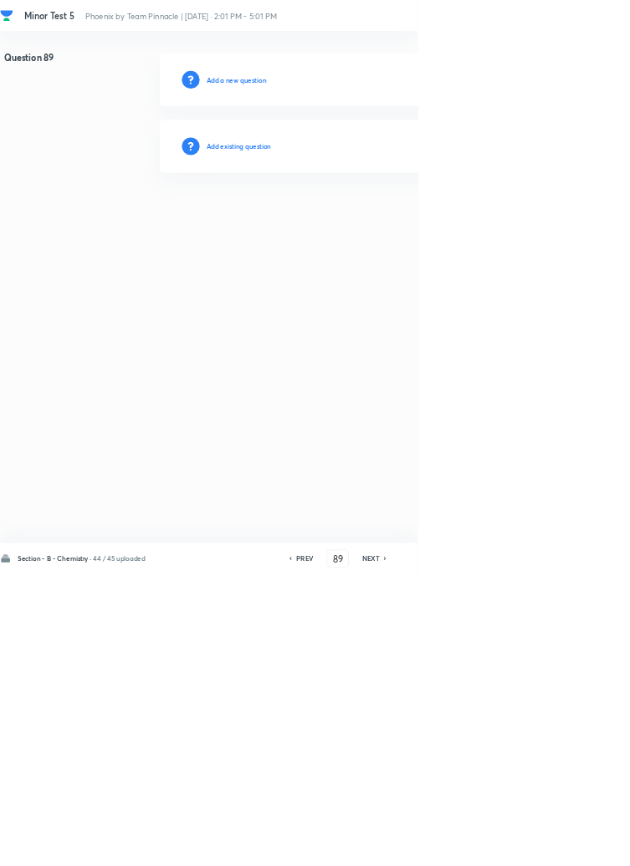
click at [375, 188] on div "Add existing question" at bounding box center [595, 221] width 709 height 80
click at [379, 217] on h6 "Add existing question" at bounding box center [360, 220] width 98 height 15
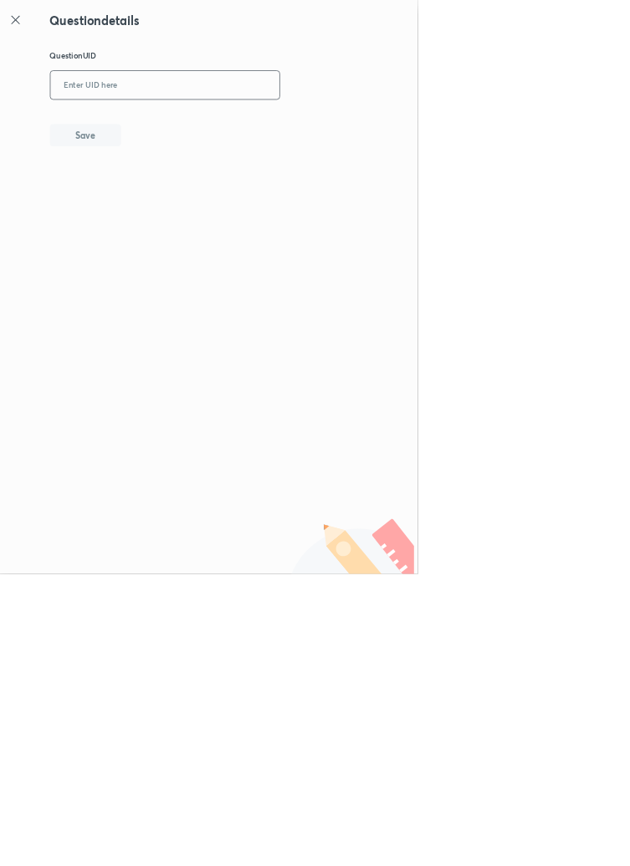
click at [248, 127] on input "text" at bounding box center [248, 129] width 345 height 41
click at [162, 209] on button "Save" at bounding box center [128, 202] width 107 height 33
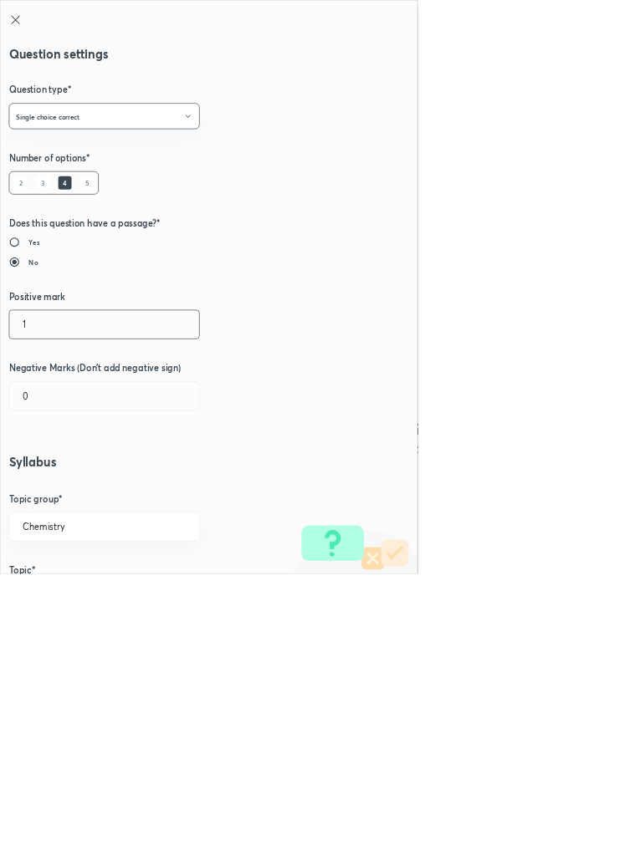
click at [57, 482] on input "1" at bounding box center [157, 489] width 286 height 43
click at [74, 593] on input "0" at bounding box center [157, 597] width 286 height 43
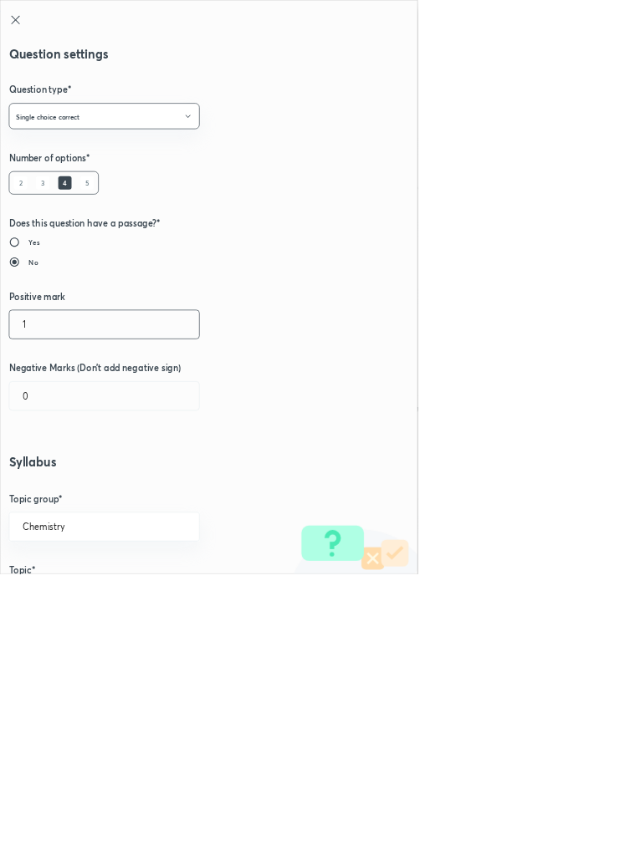
click at [67, 484] on input "1" at bounding box center [157, 489] width 286 height 43
click at [88, 488] on input "4" at bounding box center [157, 489] width 286 height 43
click at [71, 594] on input "0" at bounding box center [157, 597] width 286 height 43
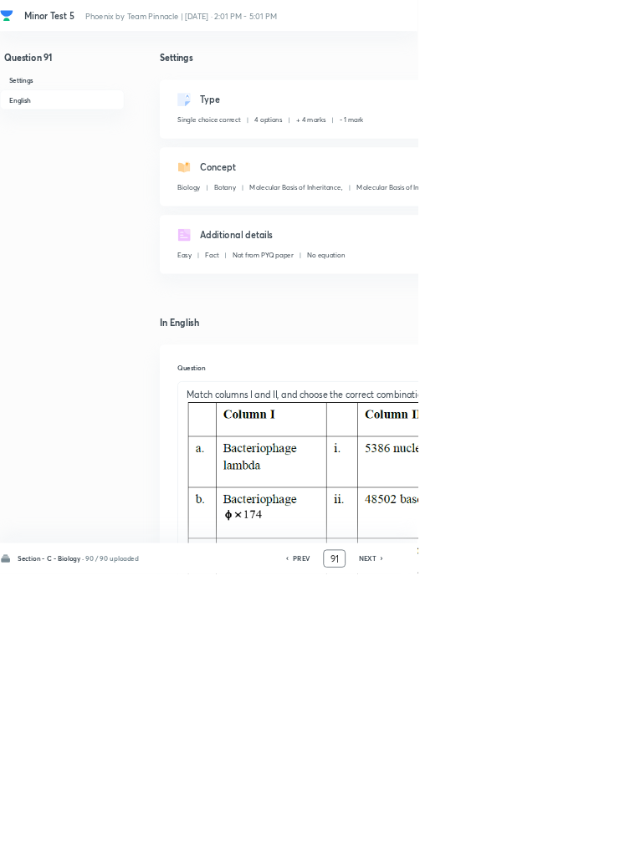
click at [514, 858] on input "91" at bounding box center [504, 843] width 32 height 29
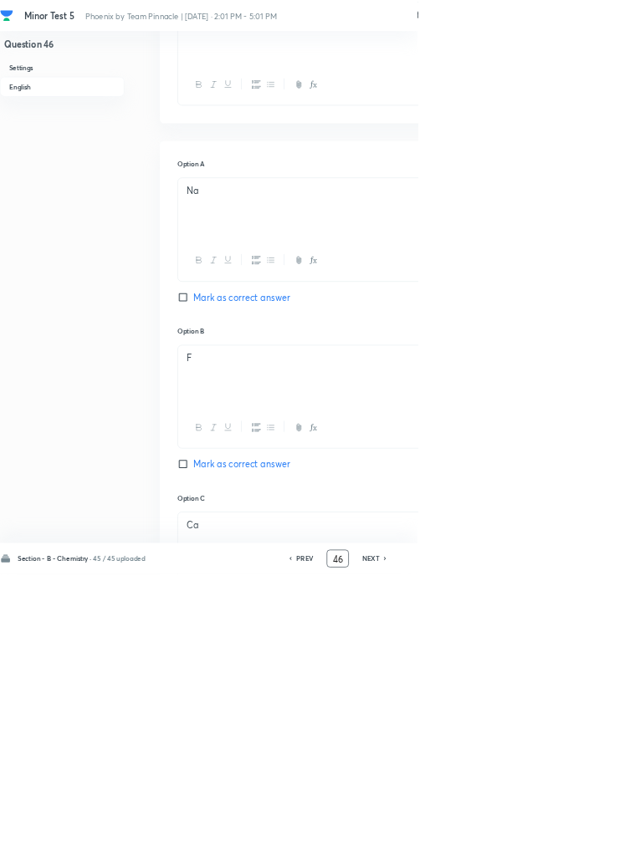
scroll to position [0, 0]
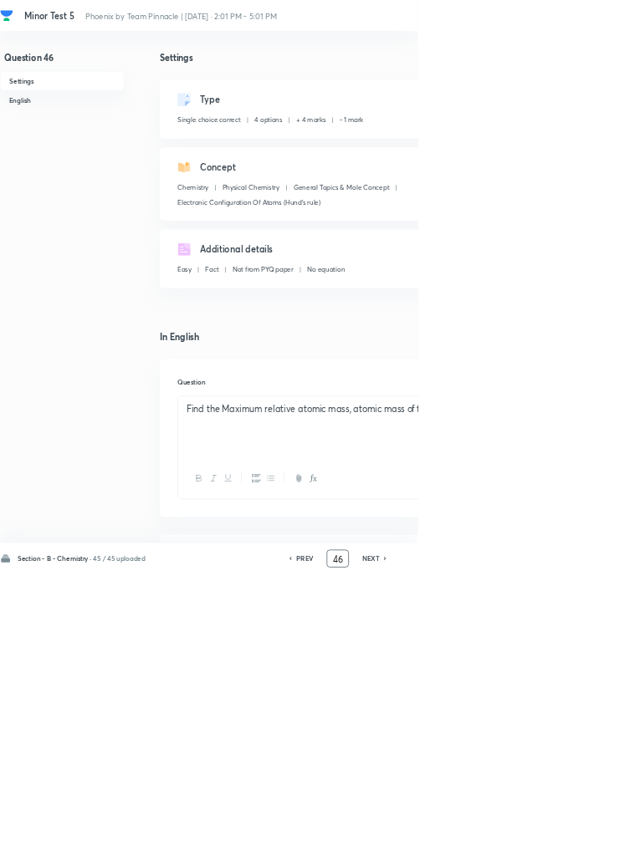
click at [582, 847] on icon at bounding box center [581, 843] width 5 height 8
click at [582, 846] on icon at bounding box center [580, 843] width 3 height 5
click at [583, 847] on icon at bounding box center [581, 843] width 5 height 8
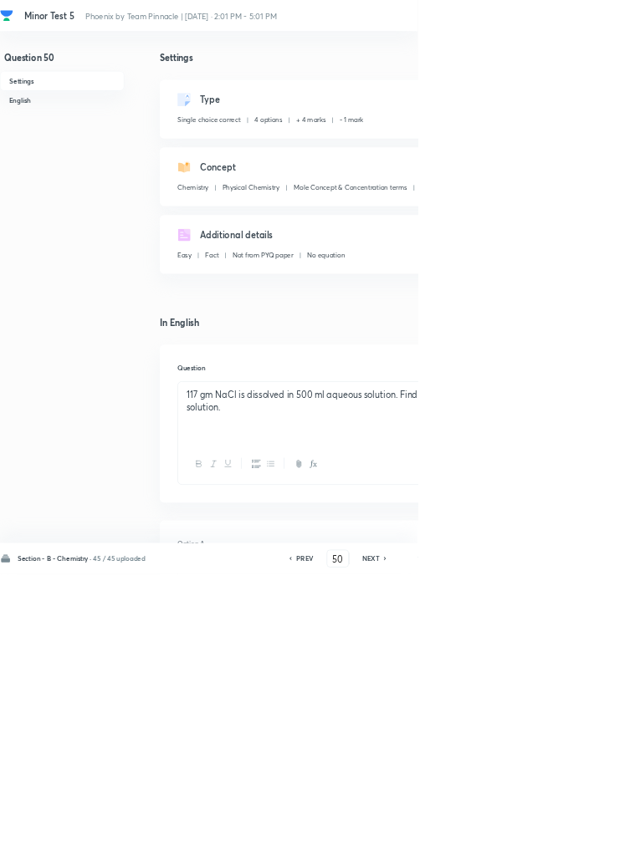
click at [582, 846] on icon at bounding box center [580, 843] width 3 height 5
click at [582, 847] on icon at bounding box center [581, 843] width 5 height 8
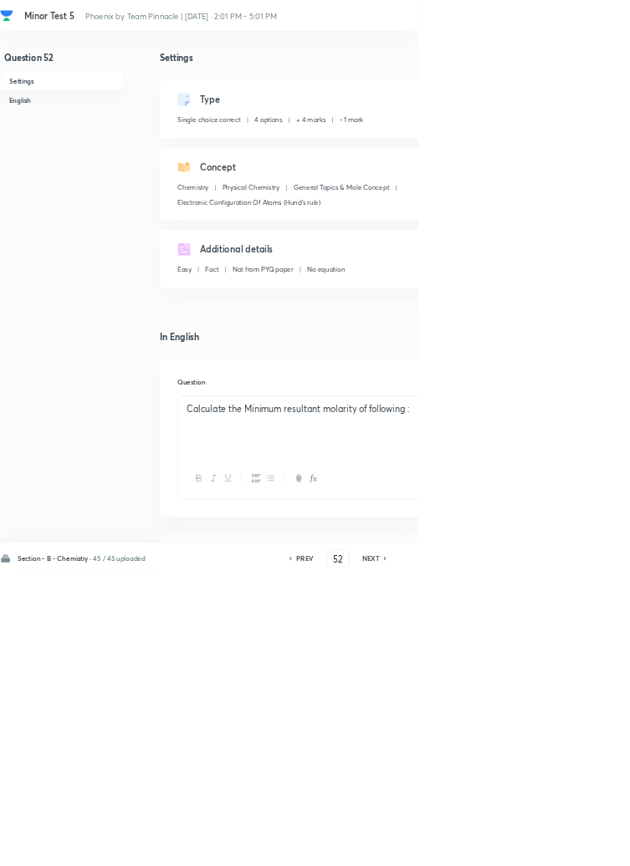
click at [582, 846] on icon at bounding box center [580, 843] width 3 height 5
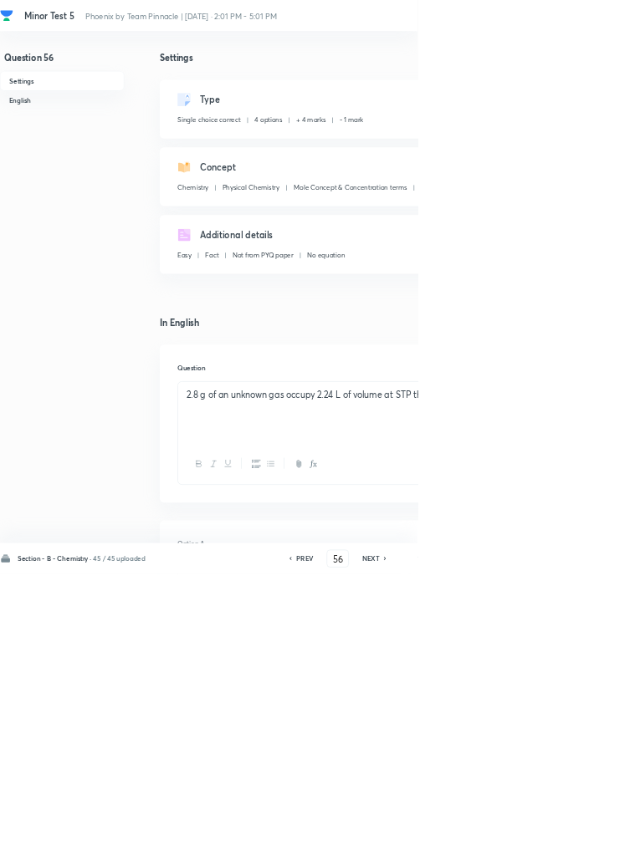
click at [582, 847] on icon at bounding box center [581, 843] width 5 height 8
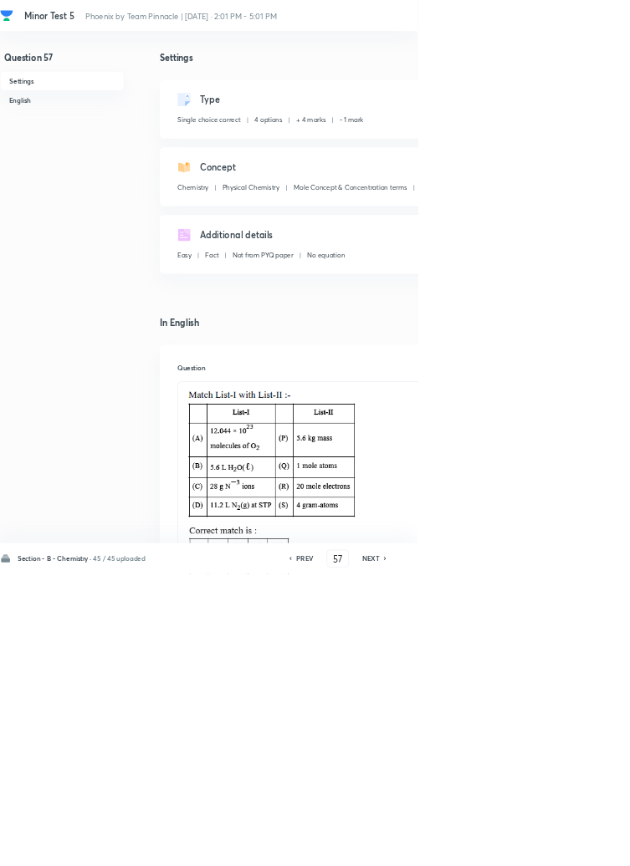
click at [582, 846] on icon at bounding box center [580, 843] width 3 height 5
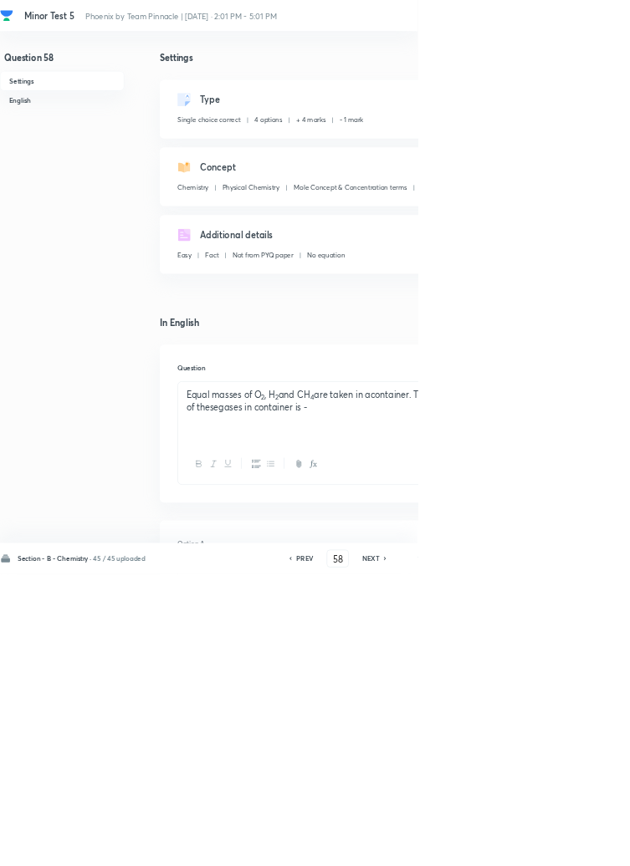
click at [582, 847] on icon at bounding box center [581, 843] width 5 height 8
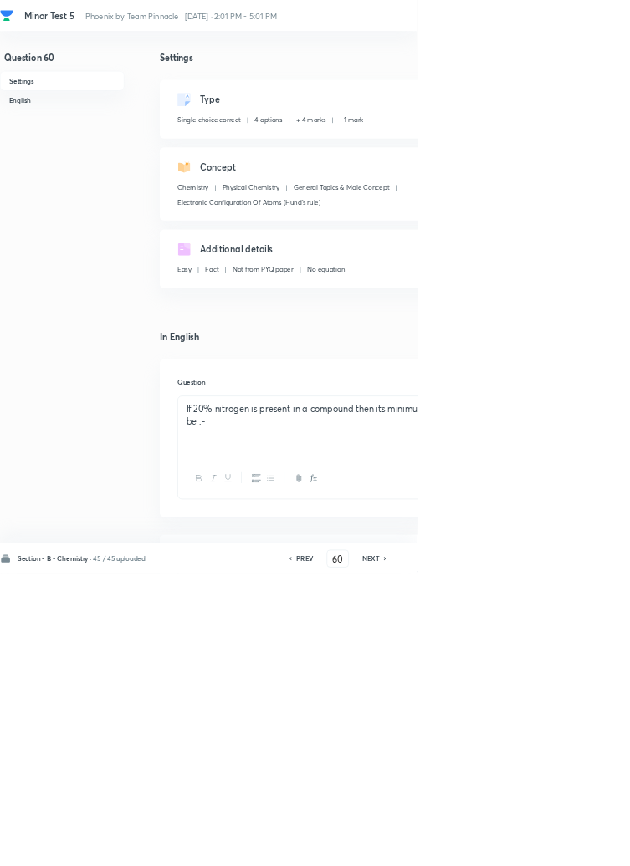
click at [582, 846] on icon at bounding box center [580, 843] width 3 height 5
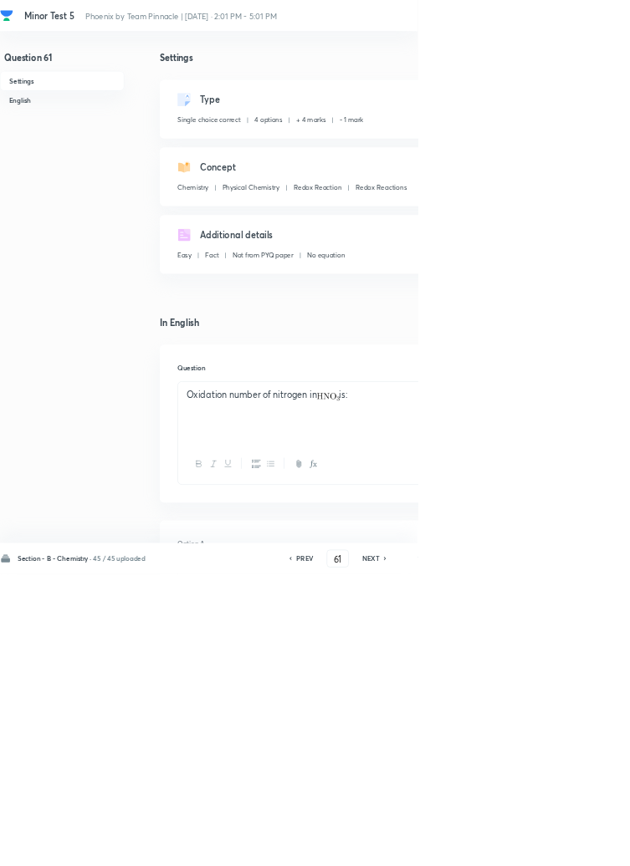
click at [582, 847] on icon at bounding box center [581, 843] width 5 height 8
click at [582, 846] on icon at bounding box center [580, 843] width 3 height 5
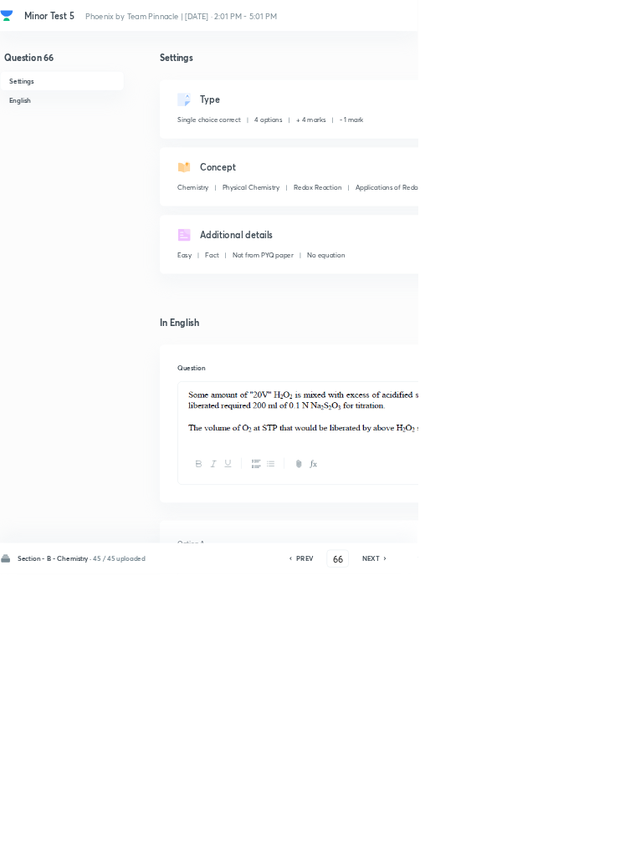
click at [582, 846] on icon at bounding box center [580, 843] width 3 height 5
click at [582, 847] on icon at bounding box center [581, 843] width 5 height 8
click at [583, 847] on icon at bounding box center [581, 843] width 5 height 8
click at [582, 846] on icon at bounding box center [580, 843] width 3 height 5
click at [582, 847] on icon at bounding box center [581, 843] width 5 height 8
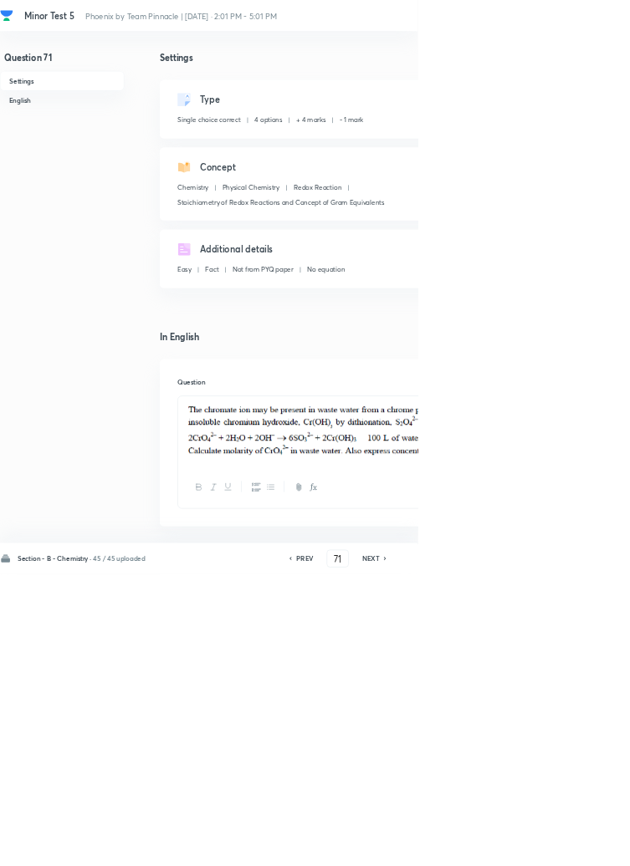
click at [582, 847] on icon at bounding box center [581, 843] width 5 height 8
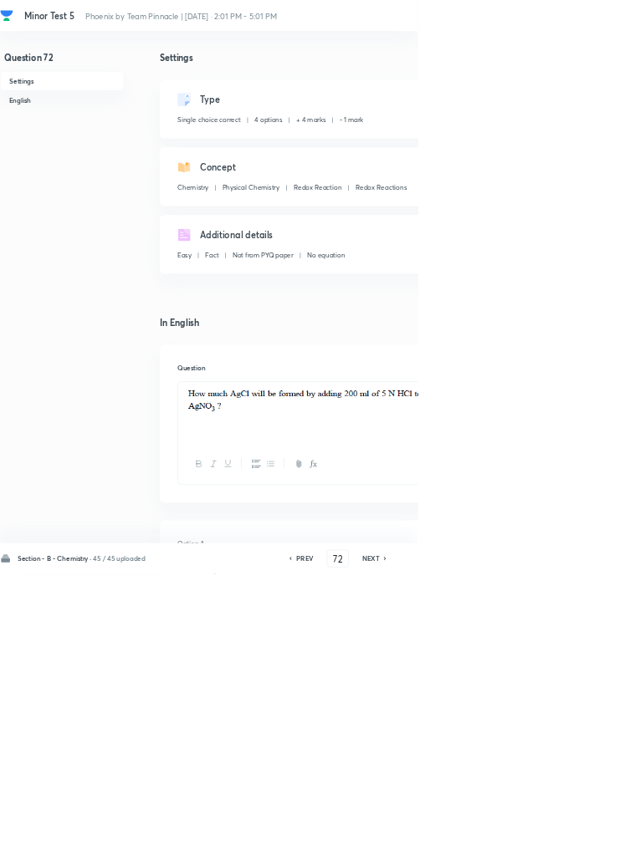
click at [582, 846] on icon at bounding box center [580, 843] width 3 height 5
click at [582, 847] on icon at bounding box center [581, 843] width 5 height 8
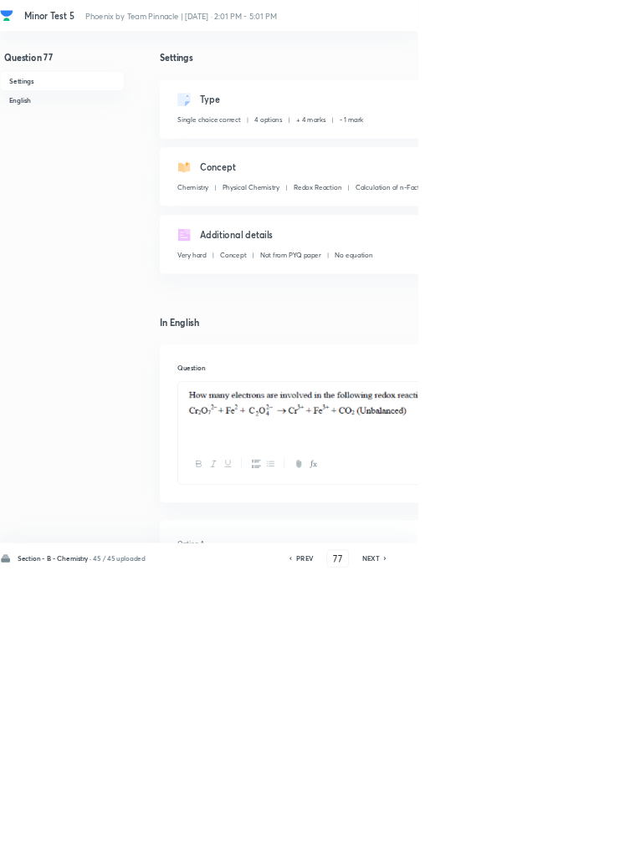
click at [582, 847] on icon at bounding box center [581, 843] width 5 height 8
click at [582, 846] on icon at bounding box center [580, 843] width 3 height 5
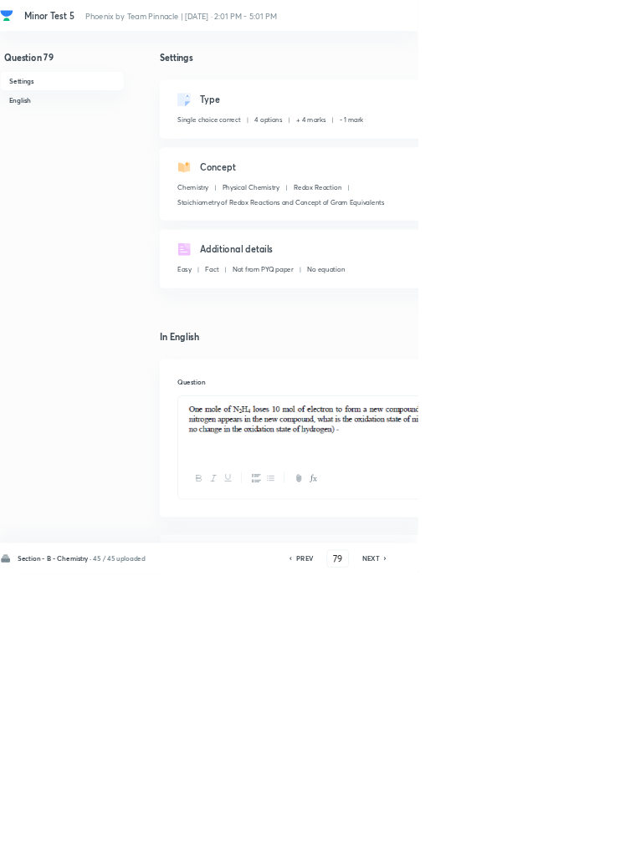
click at [582, 846] on icon at bounding box center [580, 843] width 3 height 5
click at [584, 847] on icon at bounding box center [581, 843] width 5 height 8
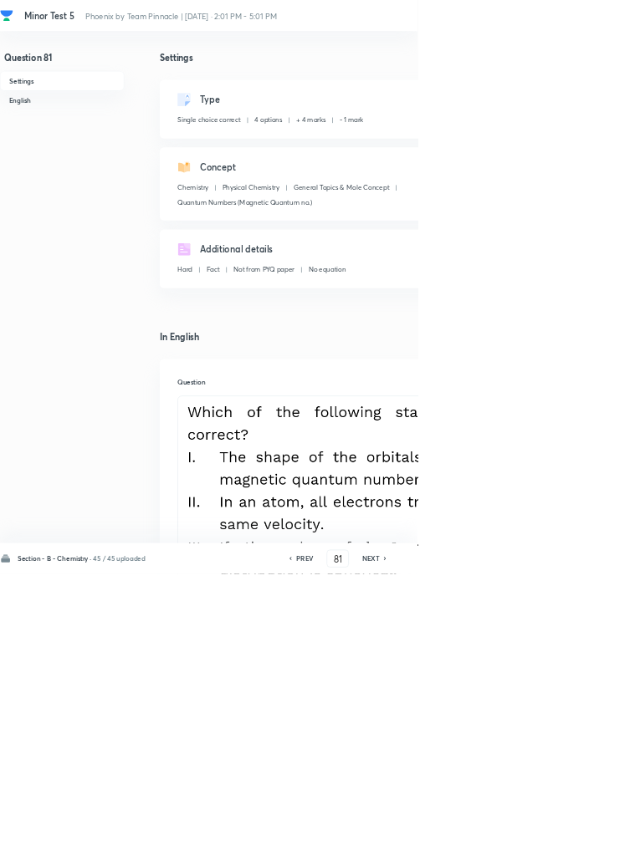
click at [582, 846] on icon at bounding box center [580, 843] width 3 height 5
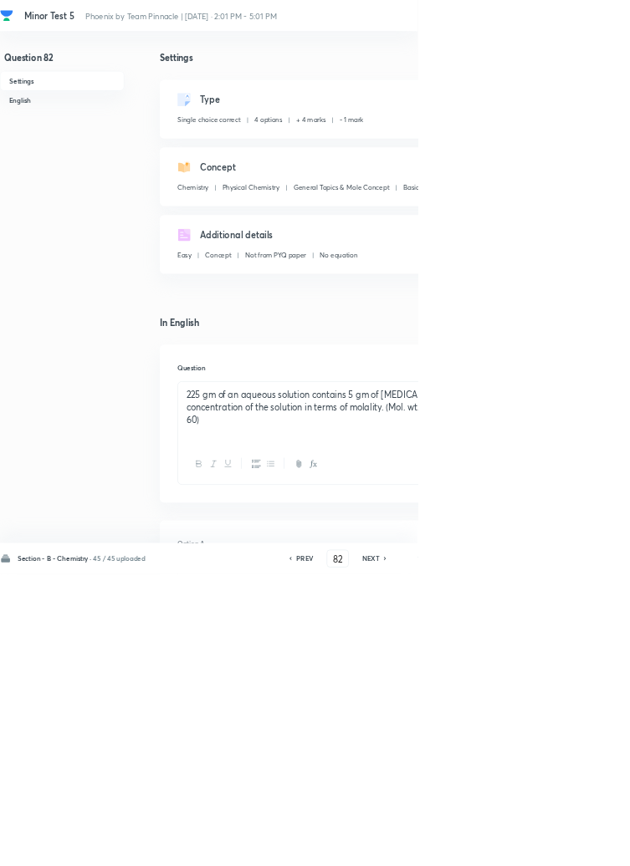
click at [583, 847] on icon at bounding box center [581, 843] width 5 height 8
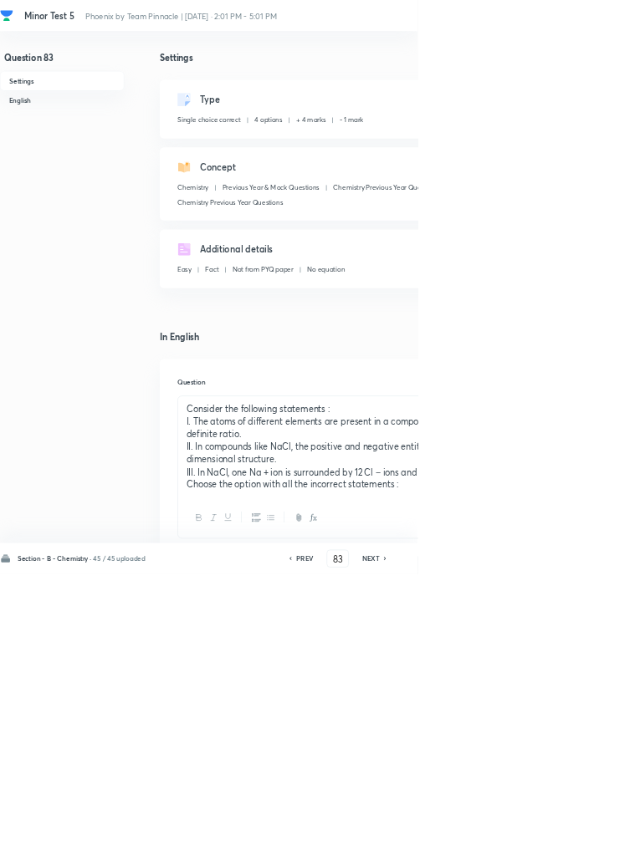
click at [582, 846] on icon at bounding box center [580, 843] width 3 height 5
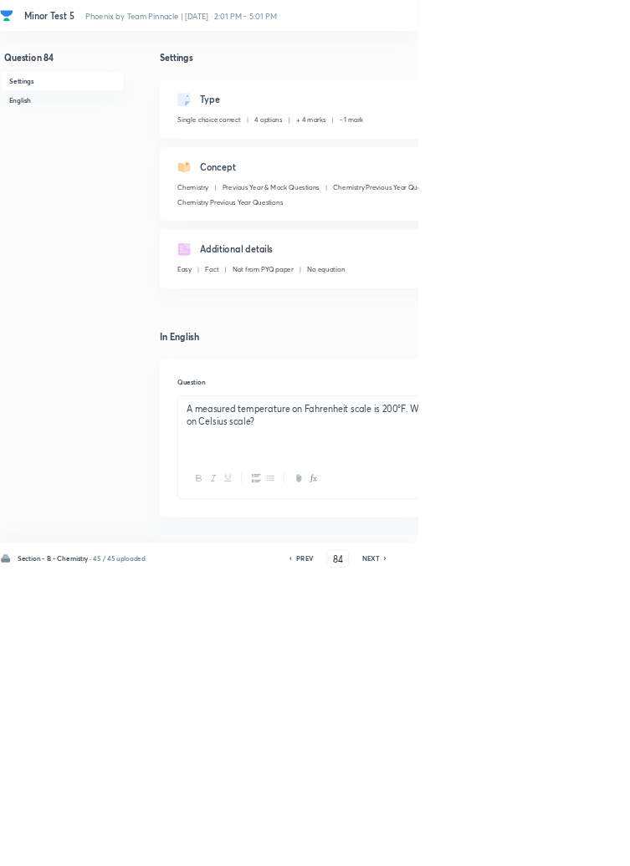
click at [582, 846] on icon at bounding box center [580, 843] width 3 height 5
click at [582, 847] on icon at bounding box center [581, 843] width 5 height 8
click at [582, 846] on icon at bounding box center [580, 843] width 3 height 5
click at [582, 847] on icon at bounding box center [581, 843] width 5 height 8
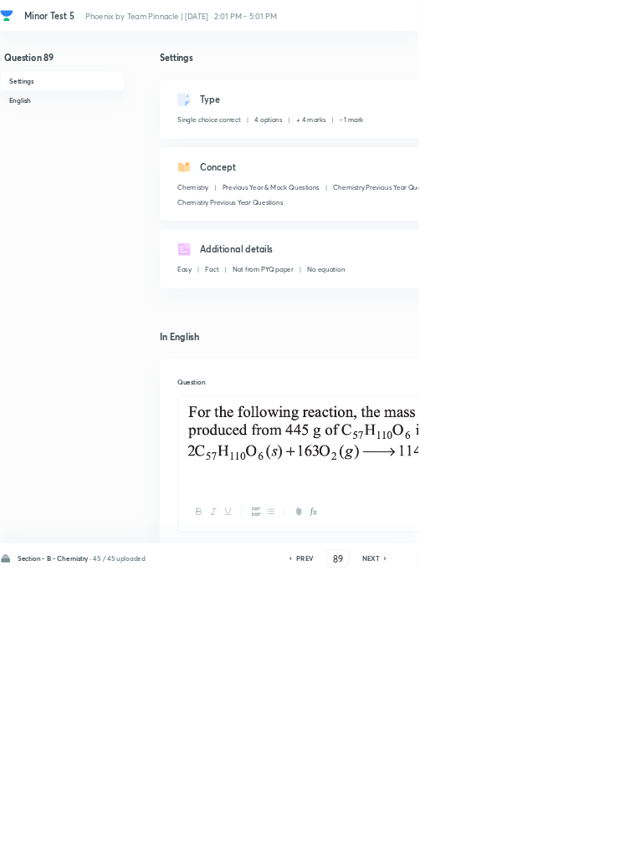
click at [582, 847] on icon at bounding box center [581, 843] width 5 height 8
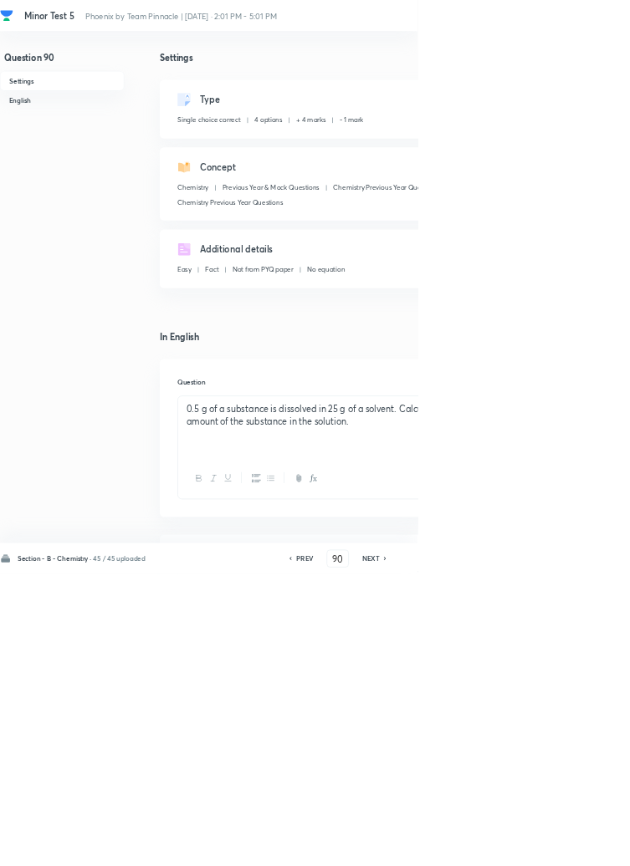
click at [582, 846] on icon at bounding box center [580, 843] width 3 height 5
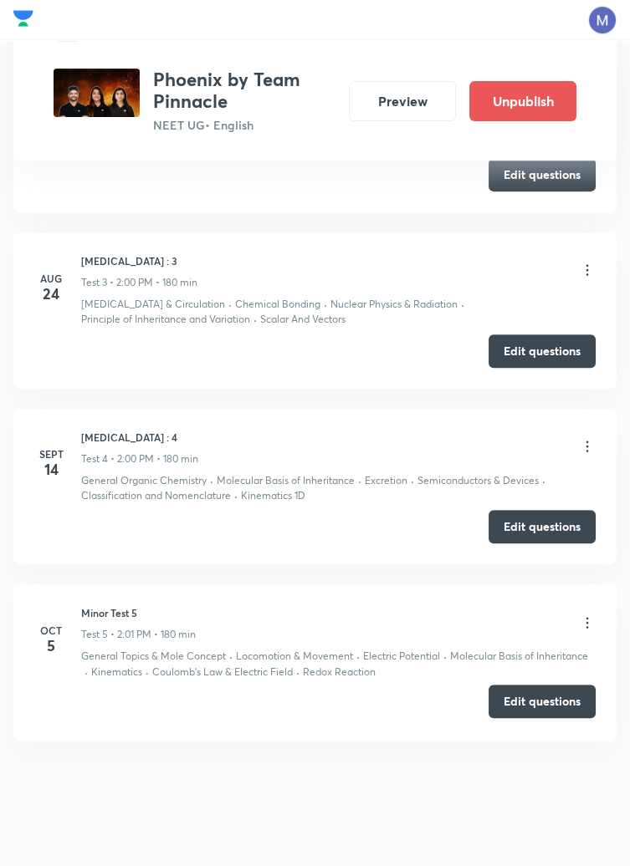
click at [543, 698] on button "Edit questions" at bounding box center [541, 701] width 107 height 33
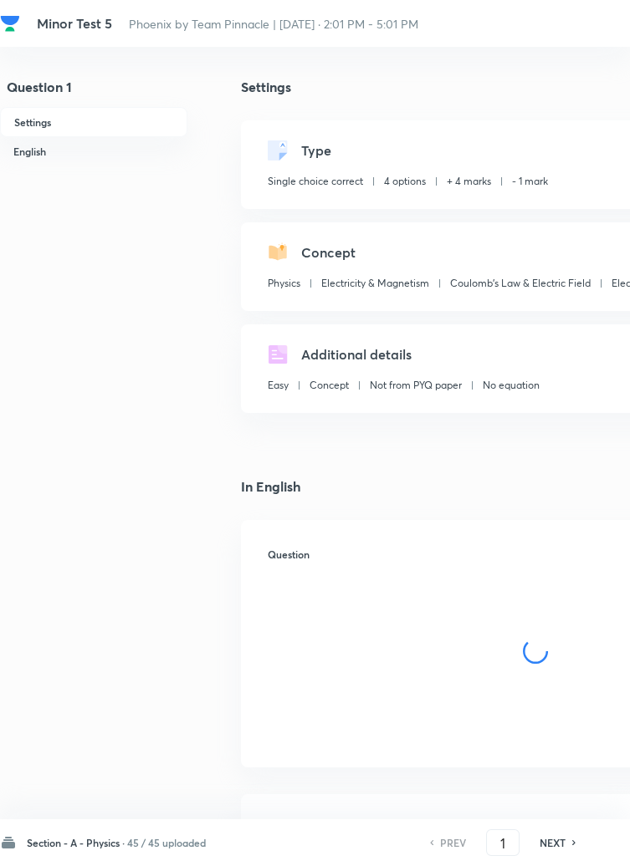
checkbox input "true"
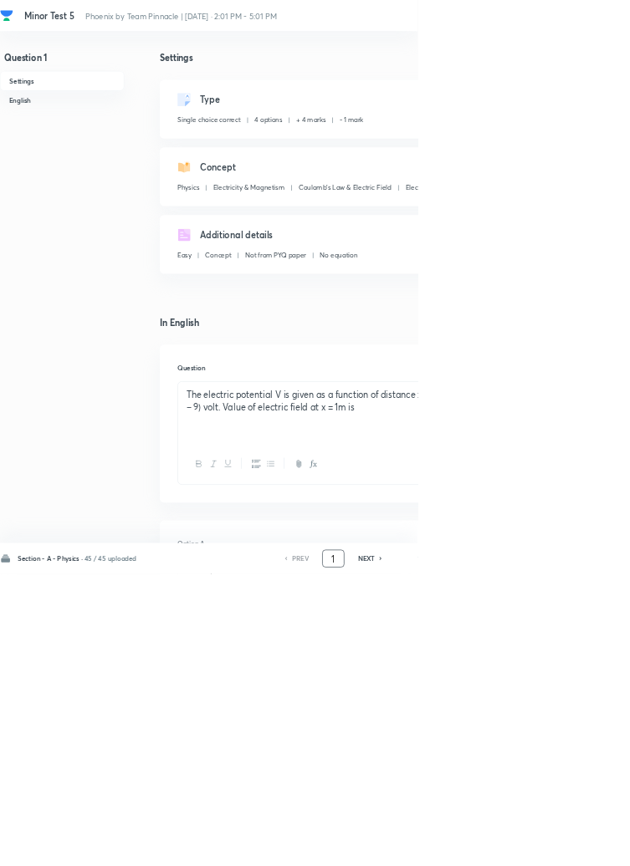
click at [503, 858] on input "1" at bounding box center [503, 843] width 32 height 29
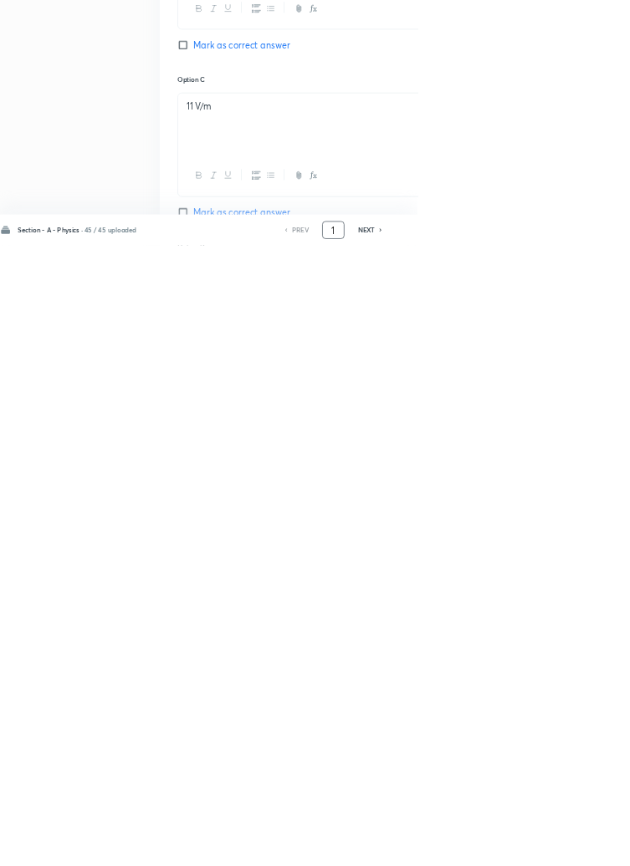
scroll to position [795, 0]
type input "46"
checkbox input "false"
checkbox input "true"
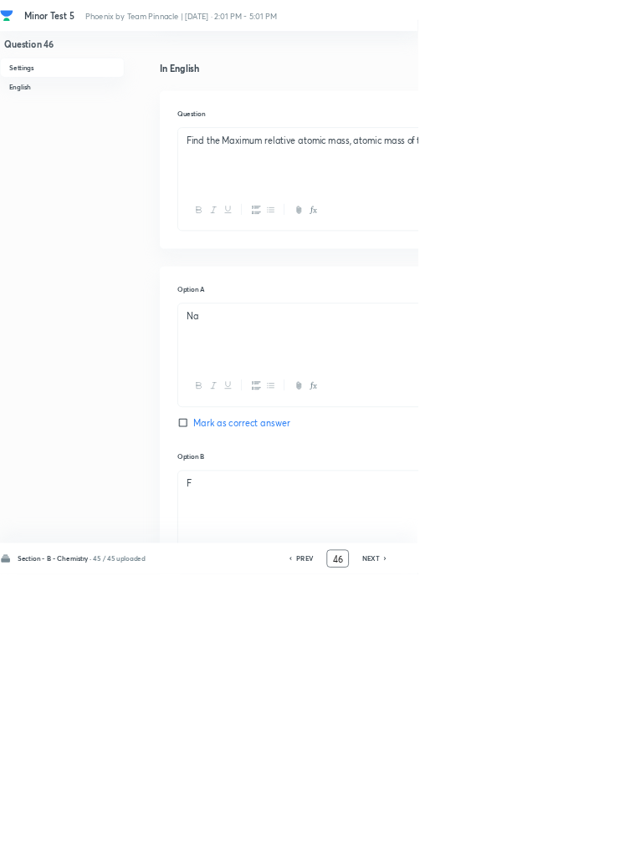
scroll to position [0, 0]
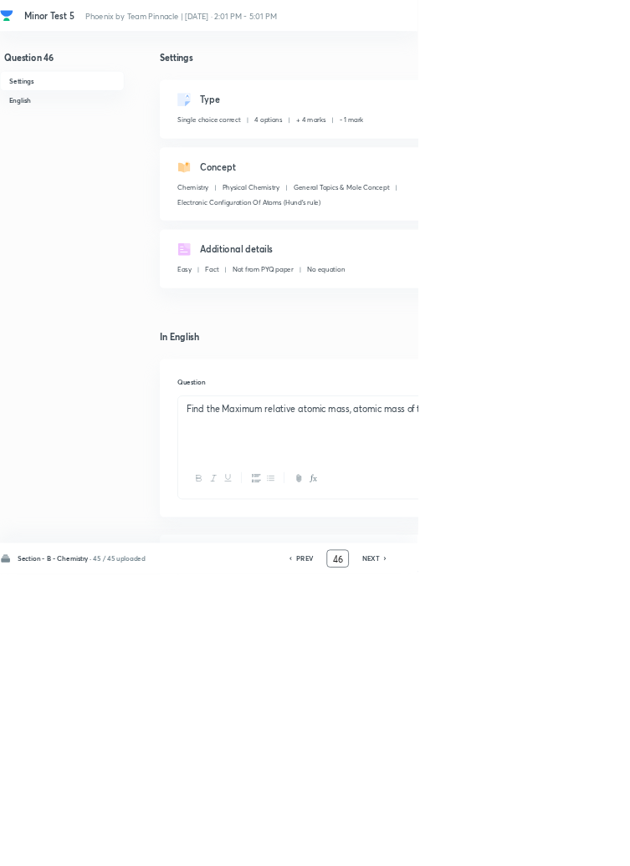
click at [516, 858] on input "46" at bounding box center [509, 843] width 32 height 29
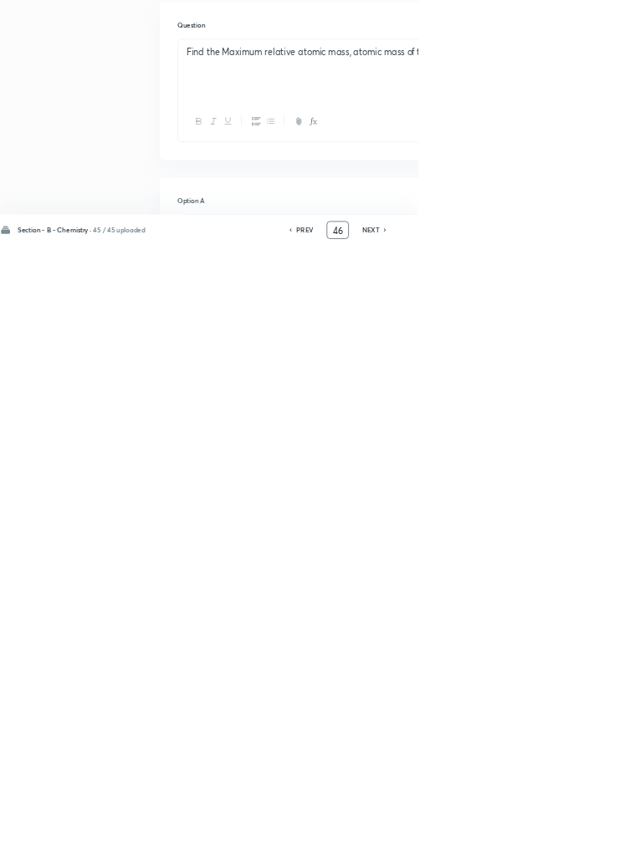
scroll to position [382, 0]
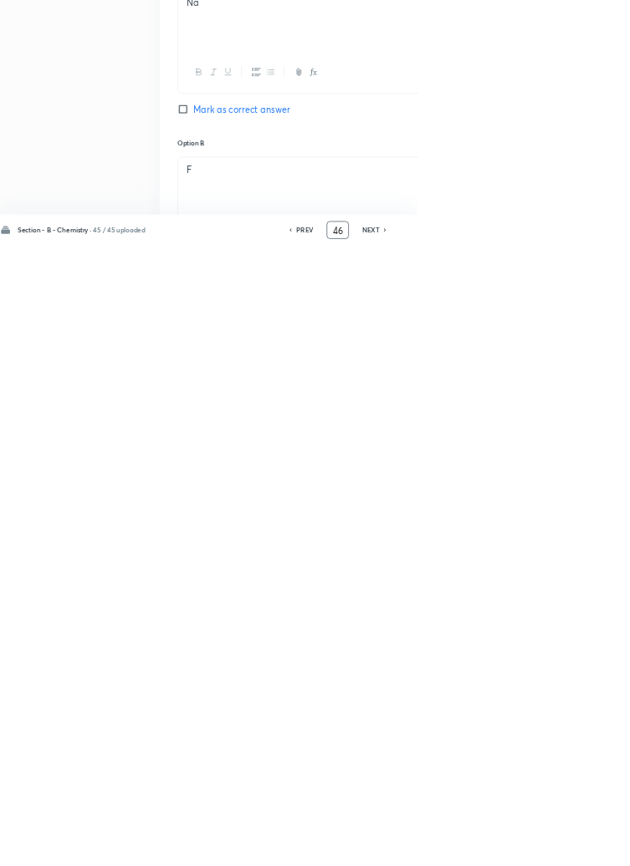
type input "4"
type input "55"
checkbox input "false"
checkbox input "true"
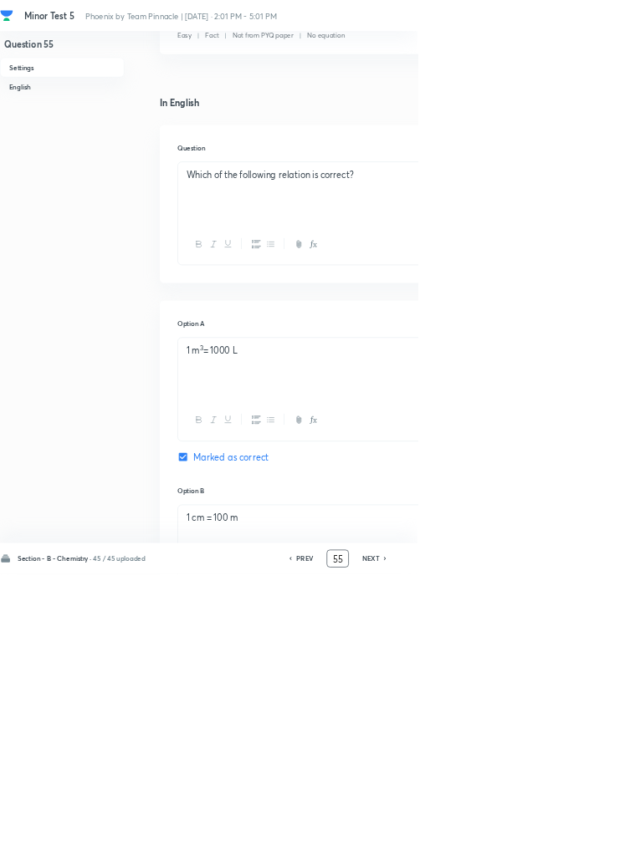
scroll to position [0, 0]
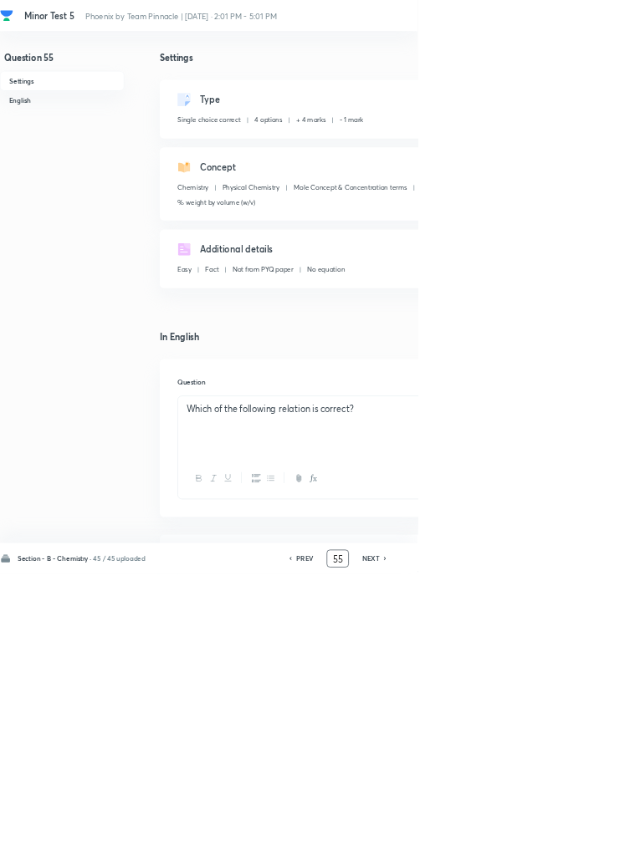
click at [515, 858] on input "55" at bounding box center [509, 843] width 32 height 29
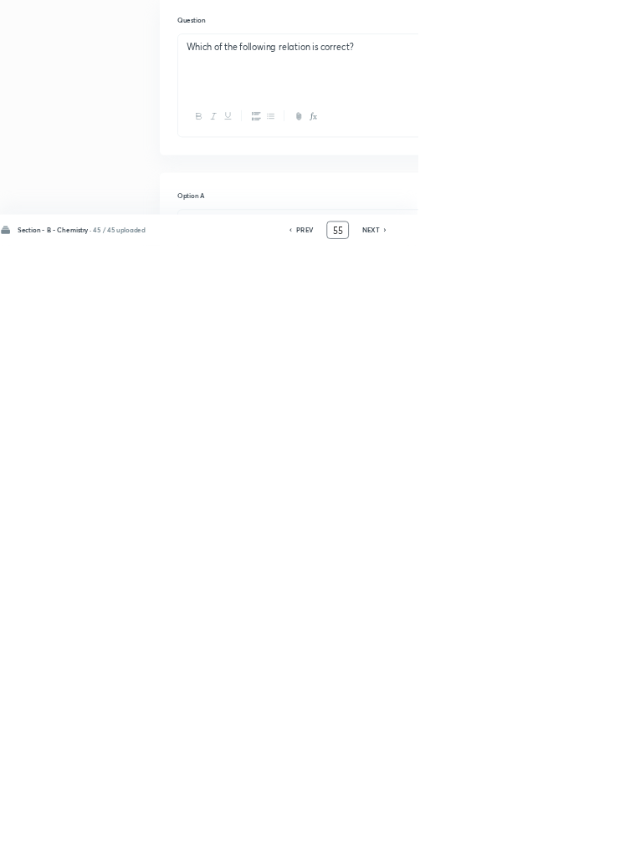
scroll to position [382, 0]
type input "5"
type input "65"
checkbox input "false"
checkbox input "true"
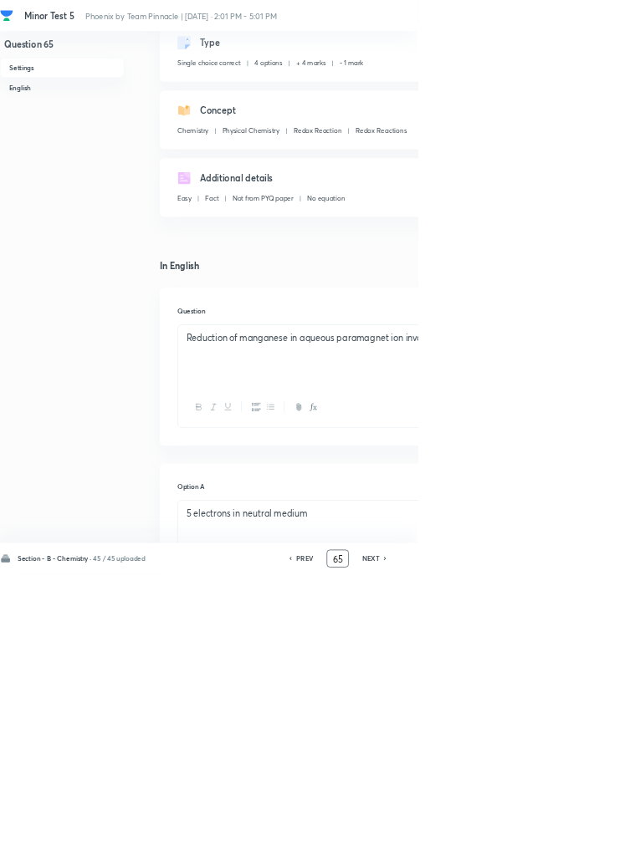
scroll to position [0, 0]
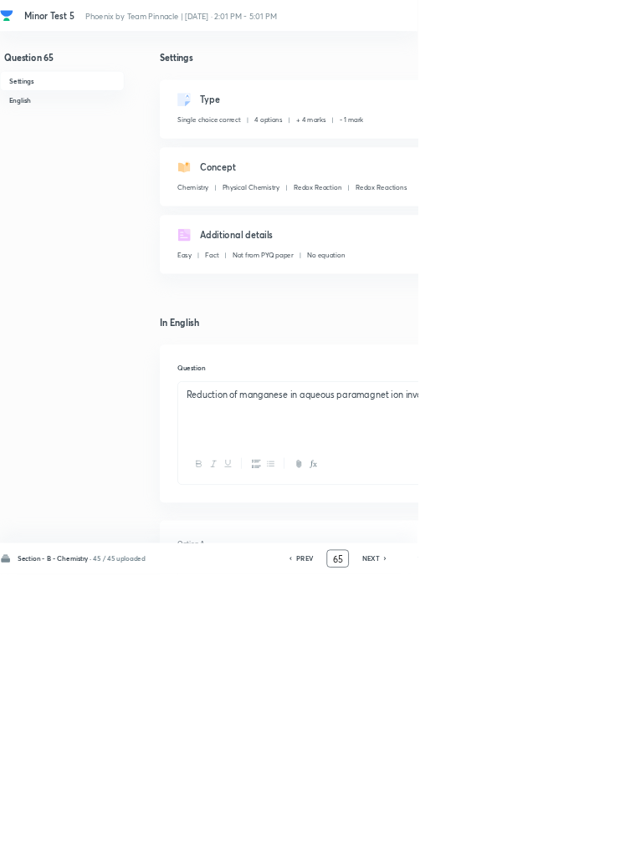
click at [515, 858] on input "65" at bounding box center [509, 843] width 32 height 29
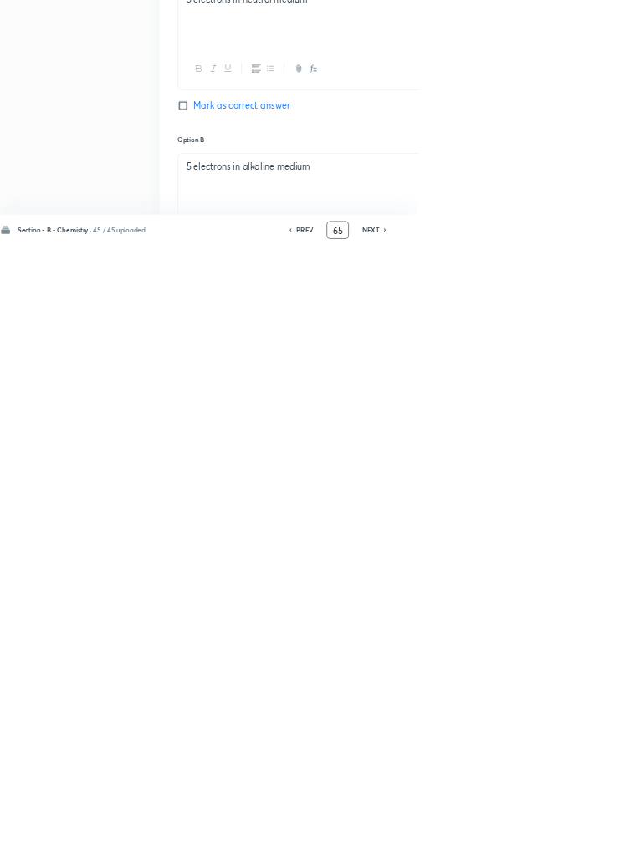
scroll to position [382, 0]
type input "6"
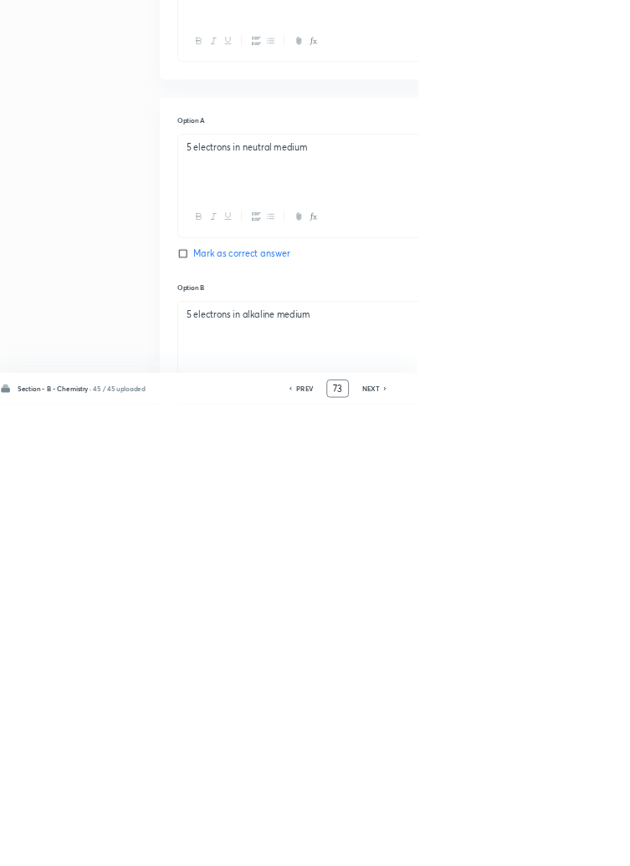
scroll to position [0, 0]
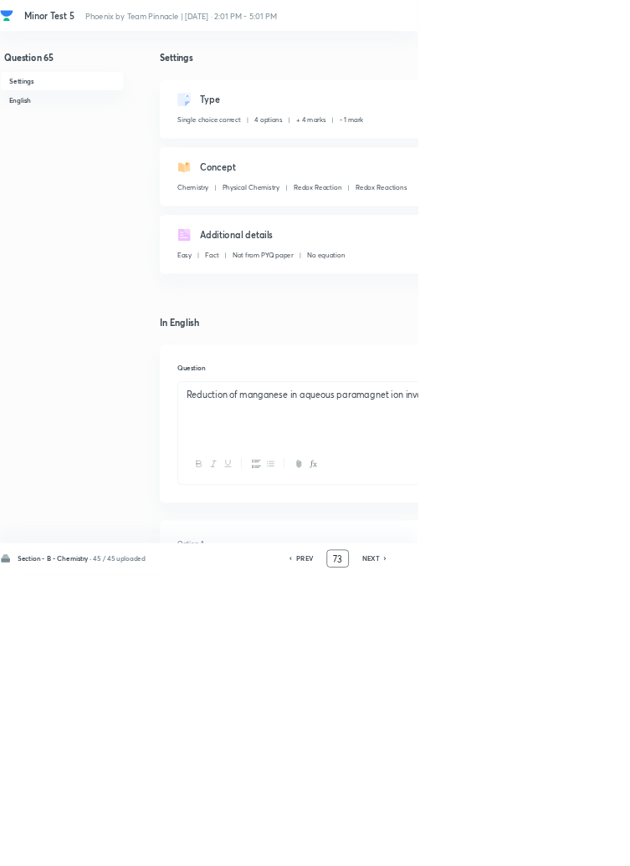
type input "73"
checkbox input "false"
checkbox input "true"
